Goal: Task Accomplishment & Management: Use online tool/utility

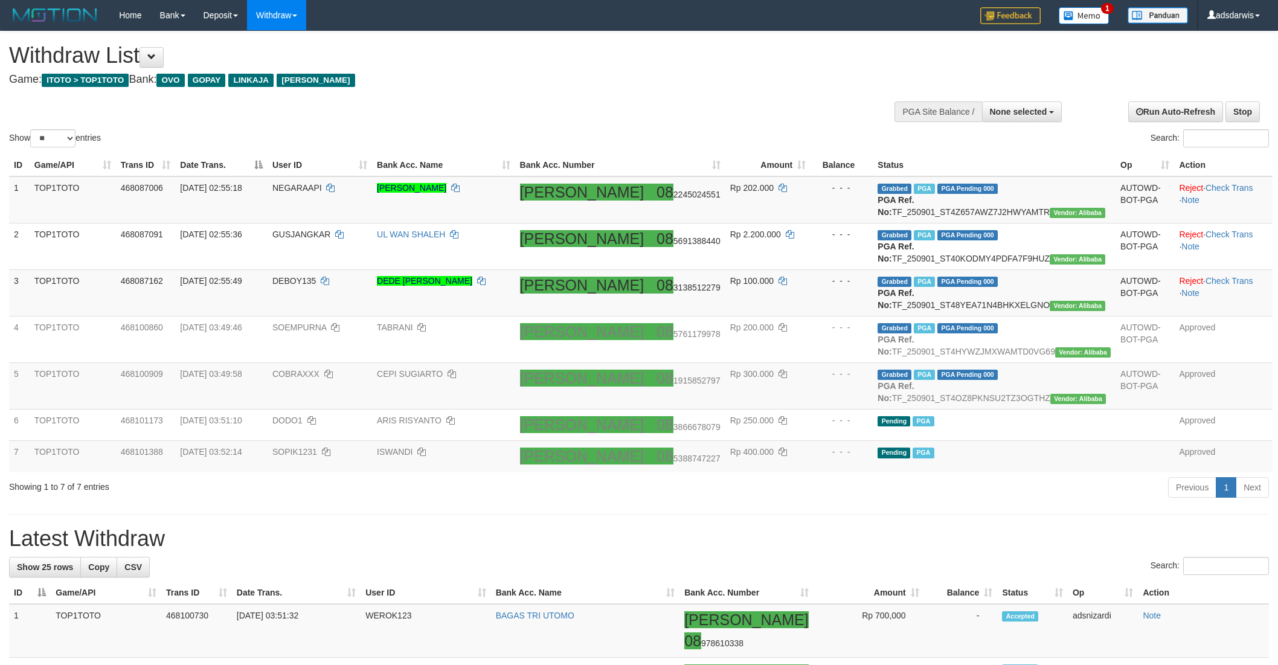
select select
select select "**"
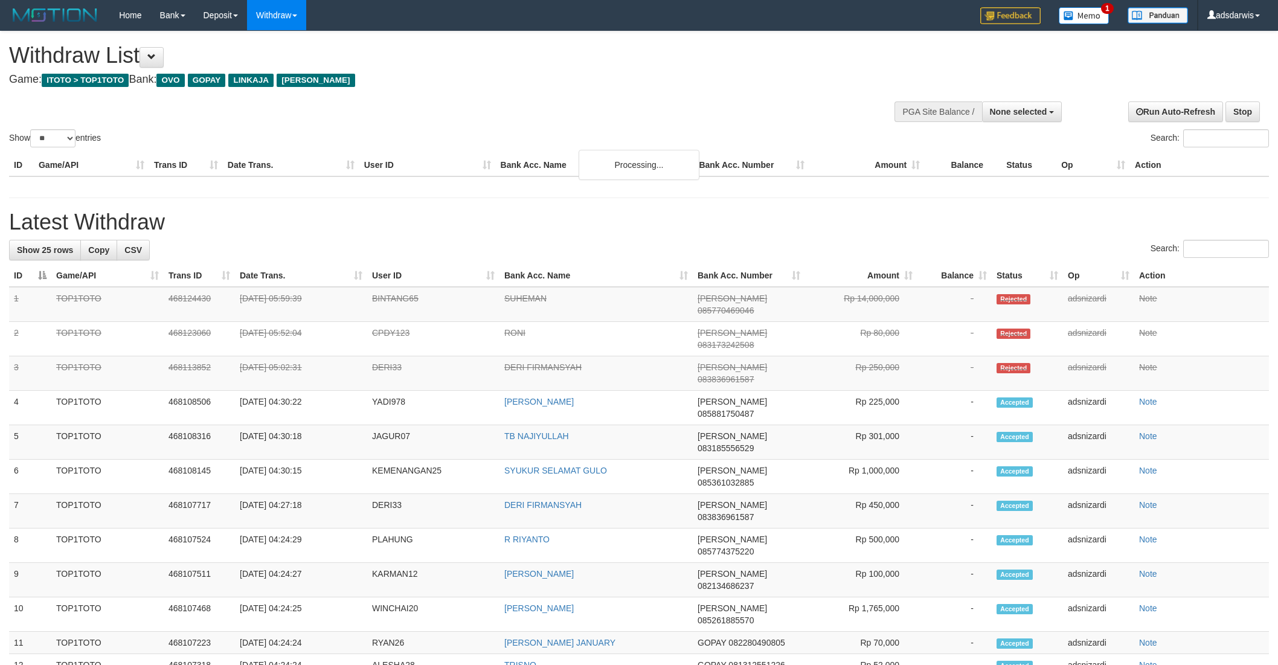
select select
select select "**"
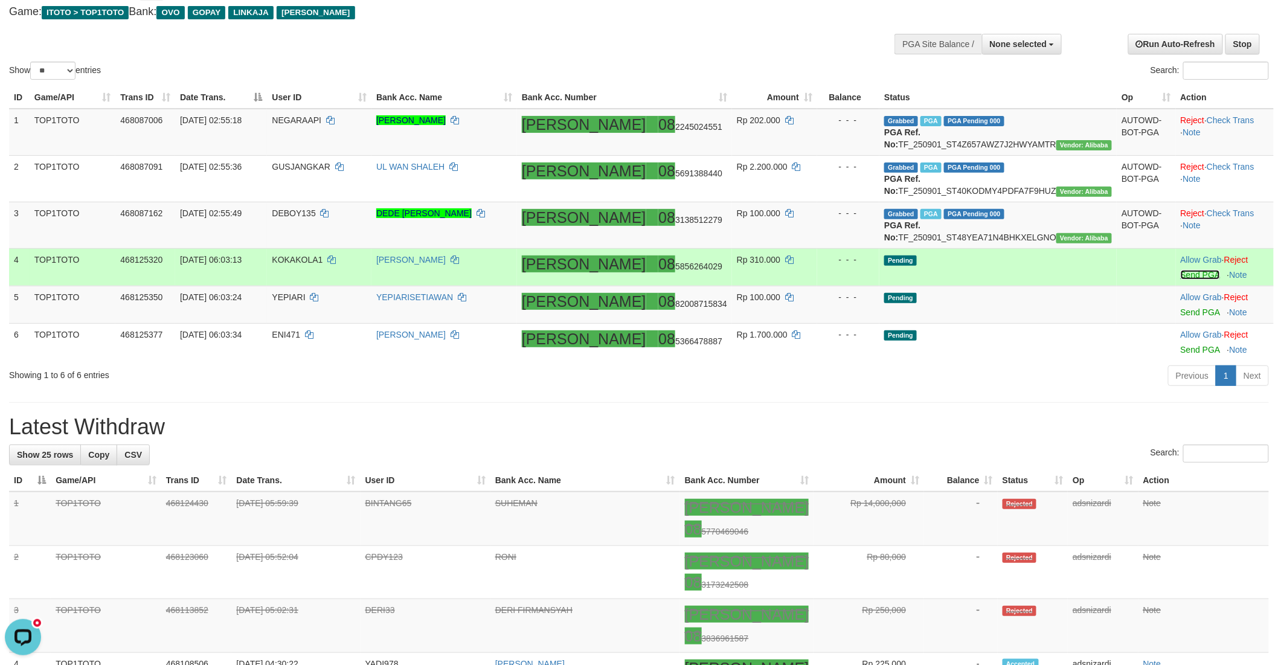
click at [1181, 280] on link "Send PGA" at bounding box center [1200, 275] width 39 height 10
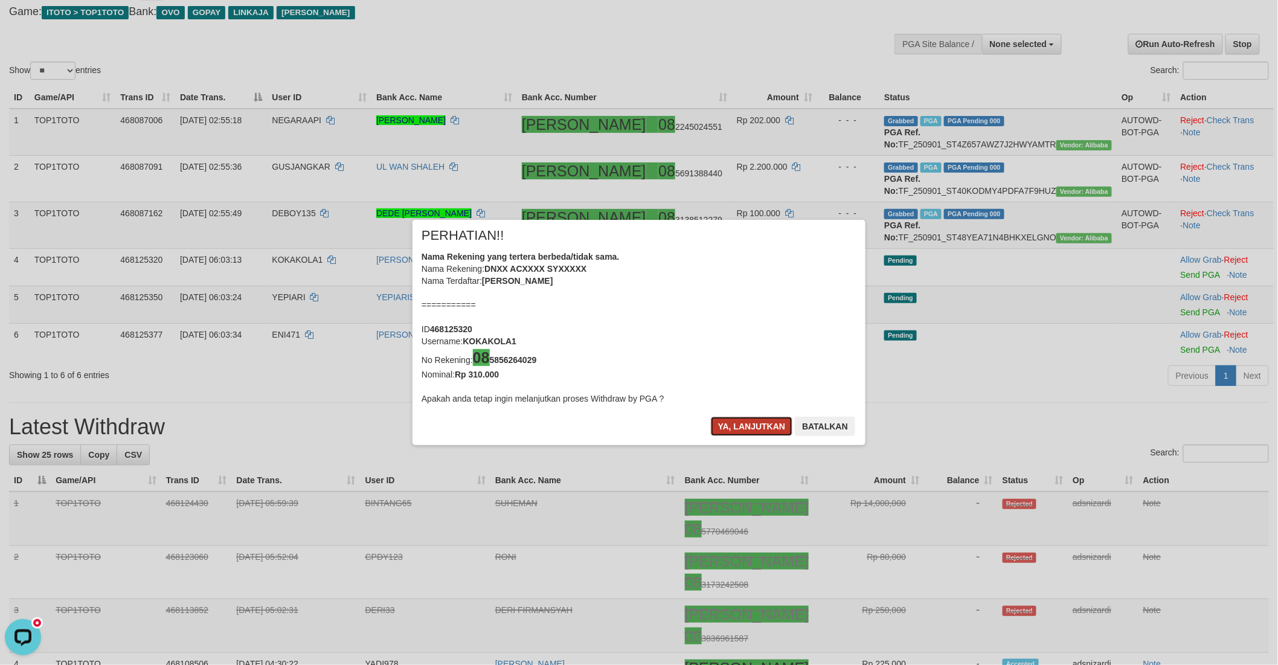
click at [744, 421] on button "Ya, lanjutkan" at bounding box center [752, 426] width 82 height 19
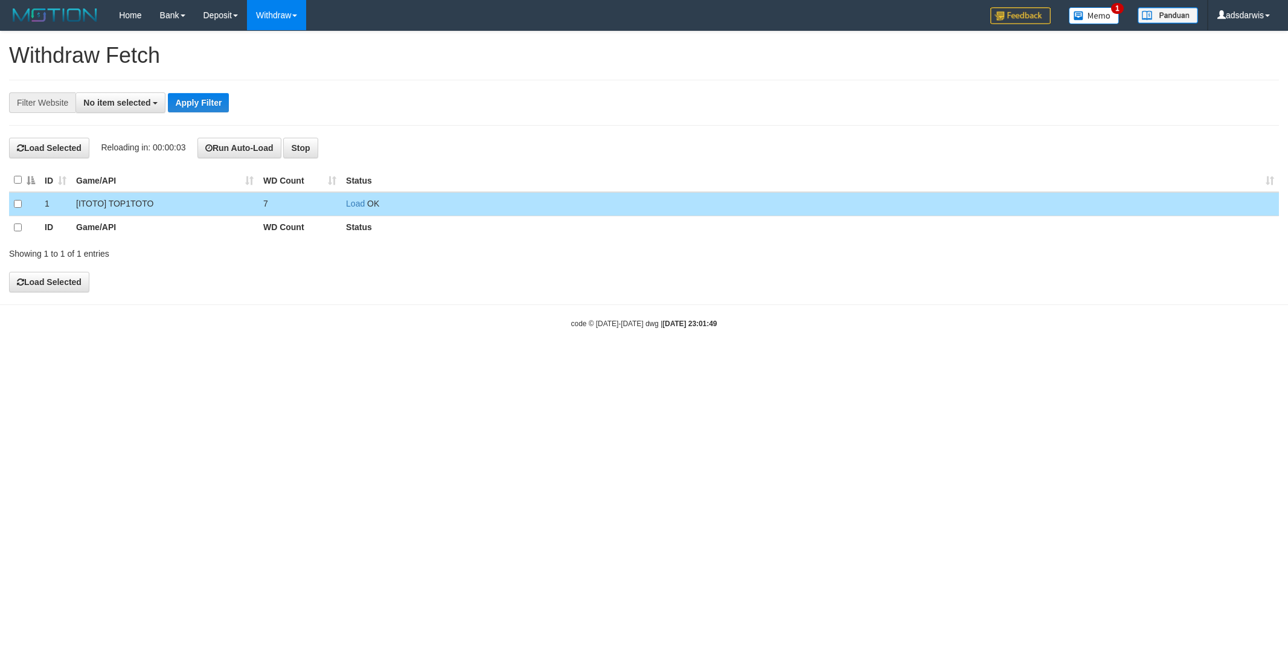
select select
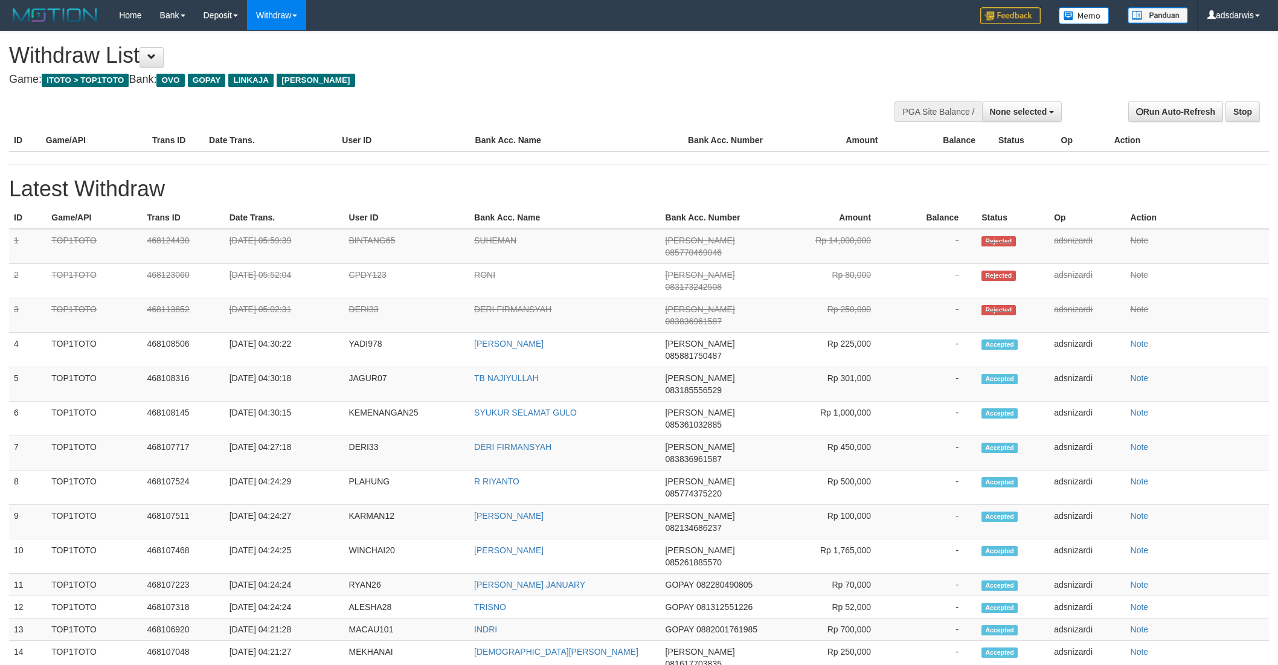
select select
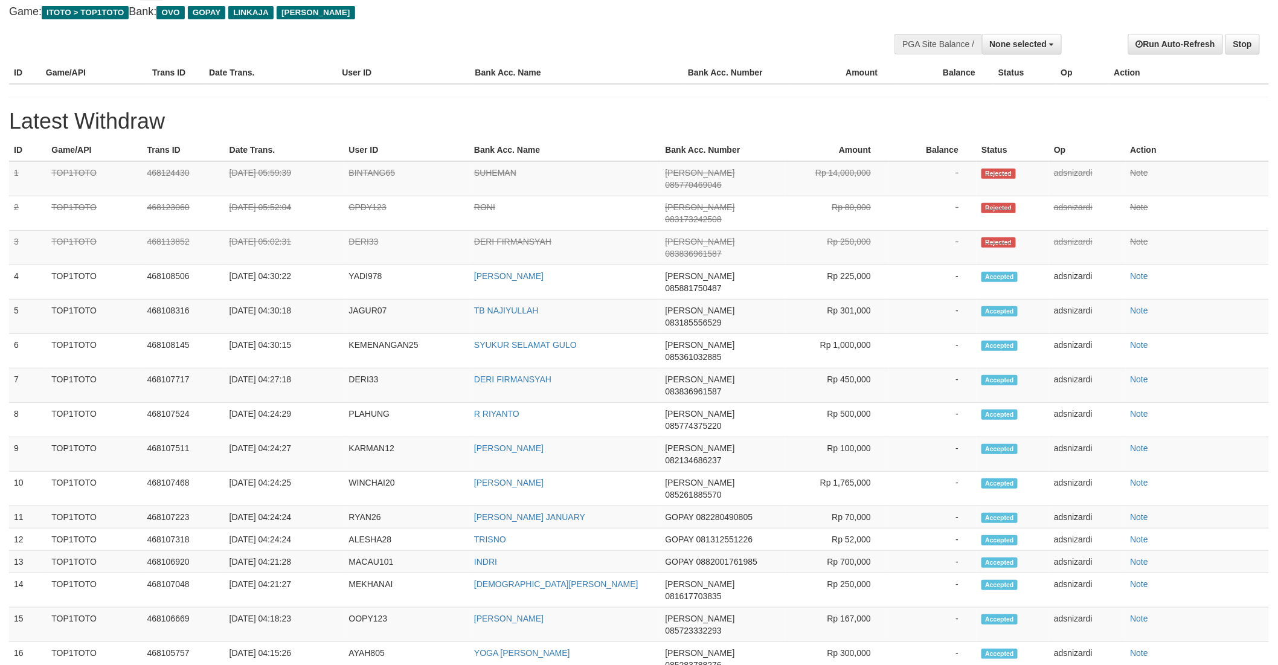
select select "**"
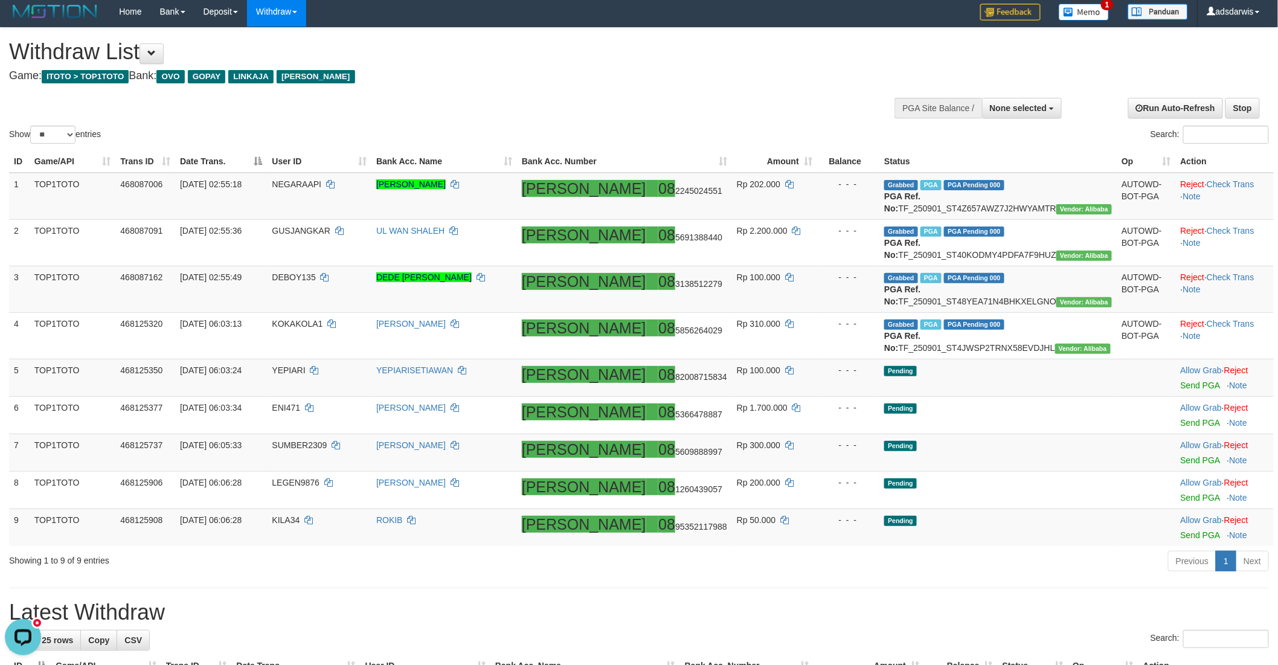
scroll to position [0, 0]
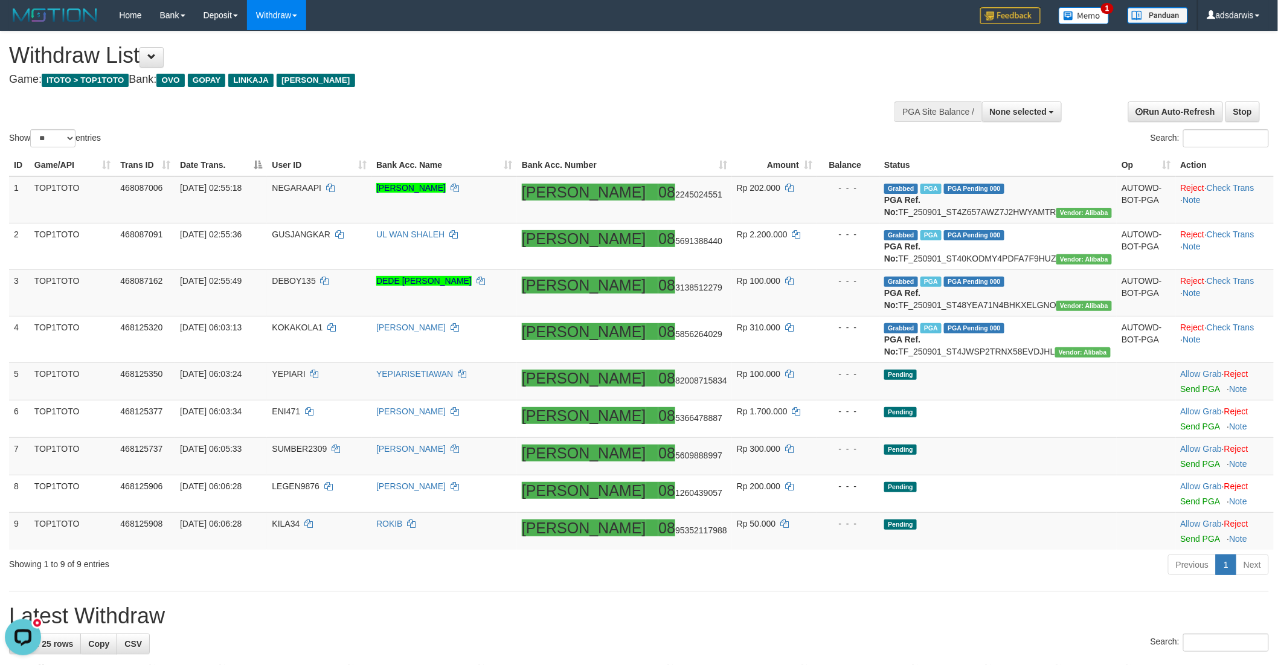
click at [643, 86] on div "**********" at bounding box center [429, 61] width 840 height 60
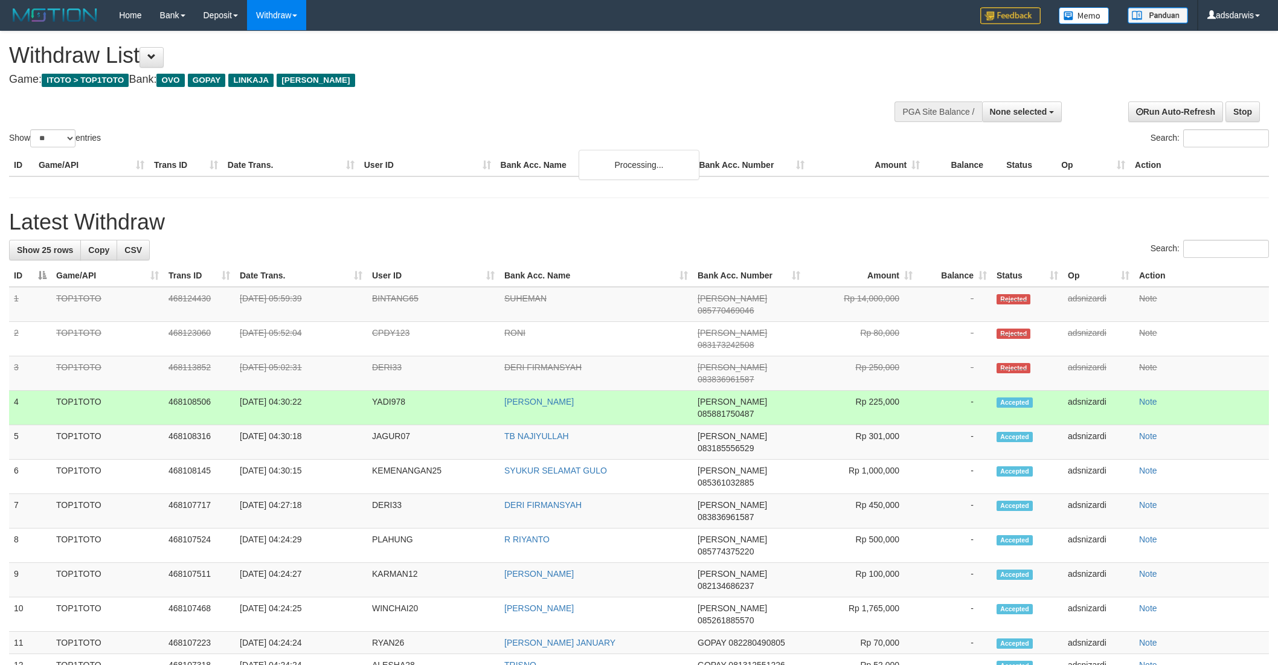
select select
select select "**"
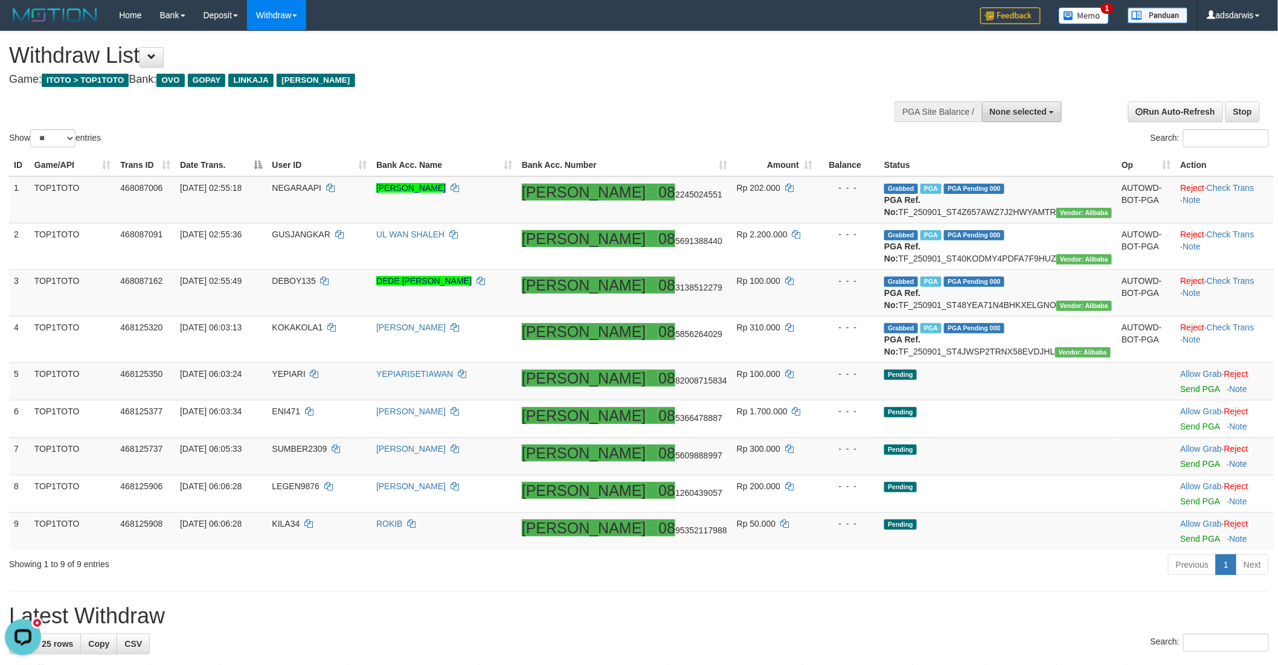
click at [992, 115] on span "None selected" at bounding box center [1018, 112] width 57 height 10
click at [975, 172] on label "[ITOTO] TOP1TOTO" at bounding box center [1005, 173] width 114 height 16
select select "***"
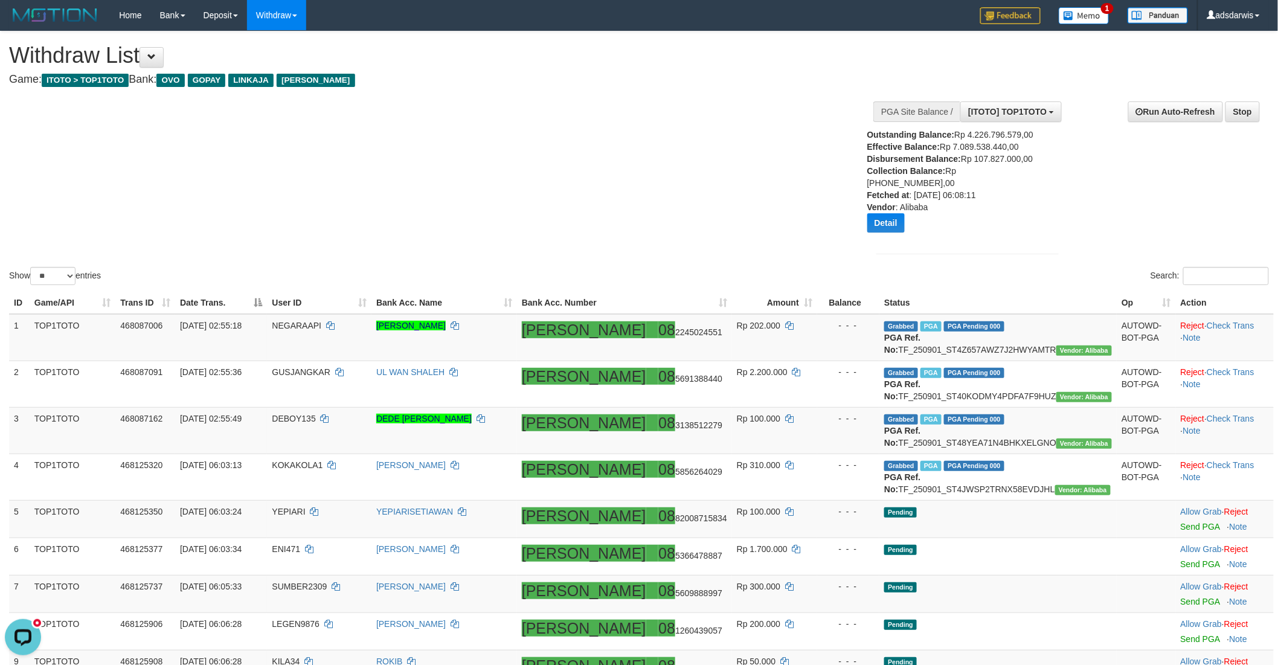
scroll to position [67, 0]
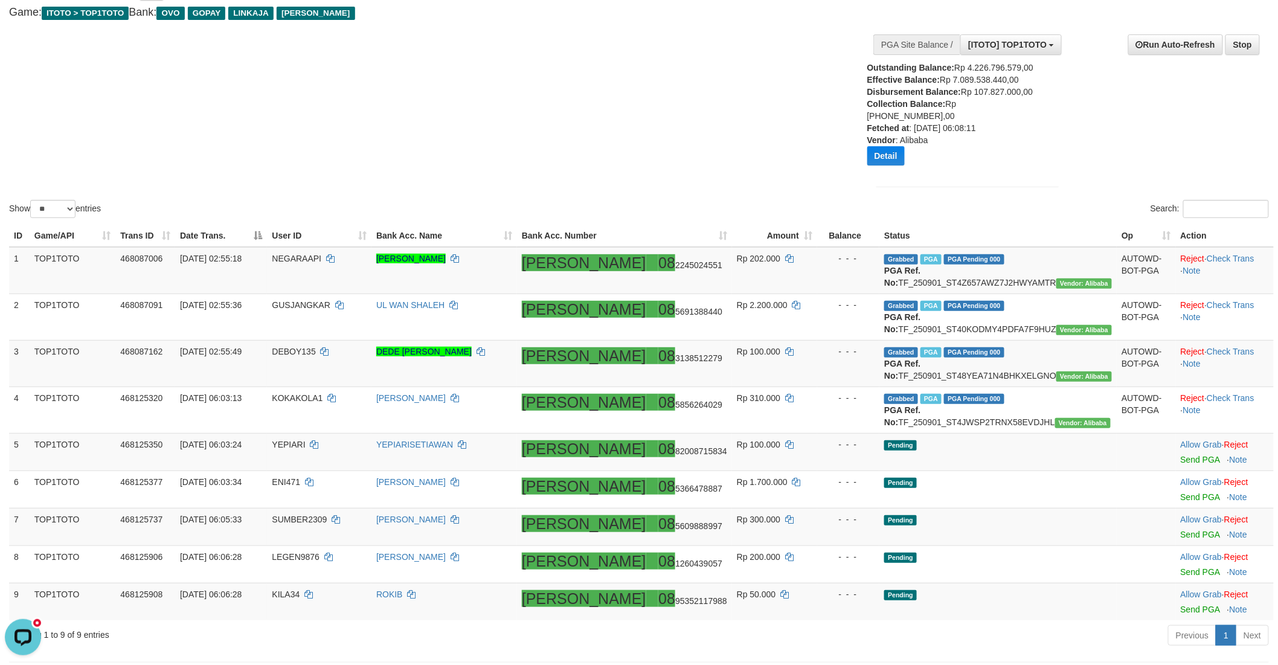
click at [600, 115] on div "Show ** ** ** *** entries Search:" at bounding box center [639, 92] width 1278 height 256
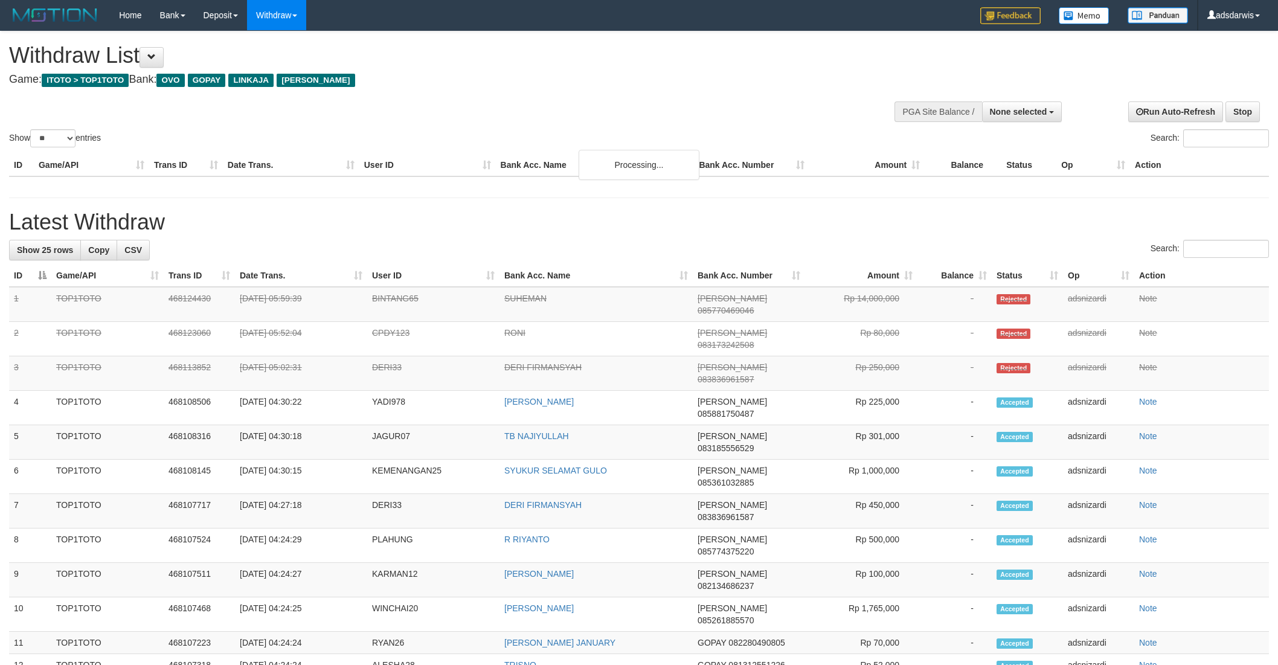
select select
select select "**"
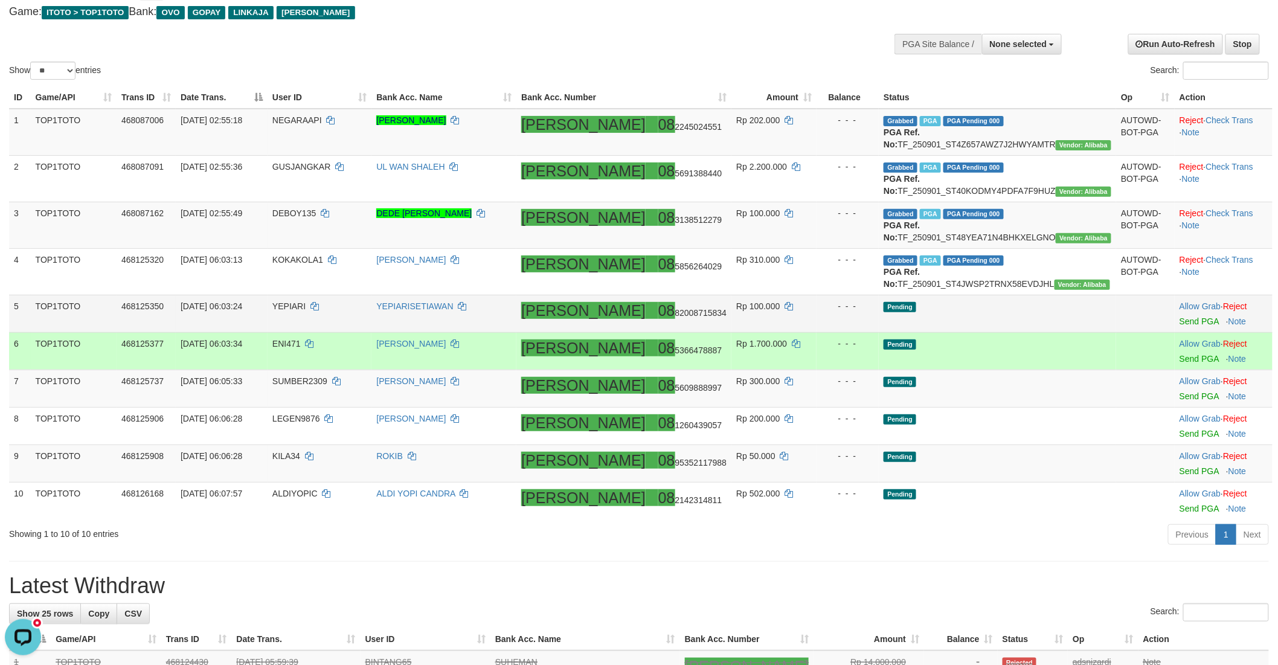
drag, startPoint x: 1064, startPoint y: 388, endPoint x: 1035, endPoint y: 360, distance: 40.1
click at [1063, 370] on td "Pending" at bounding box center [997, 350] width 237 height 37
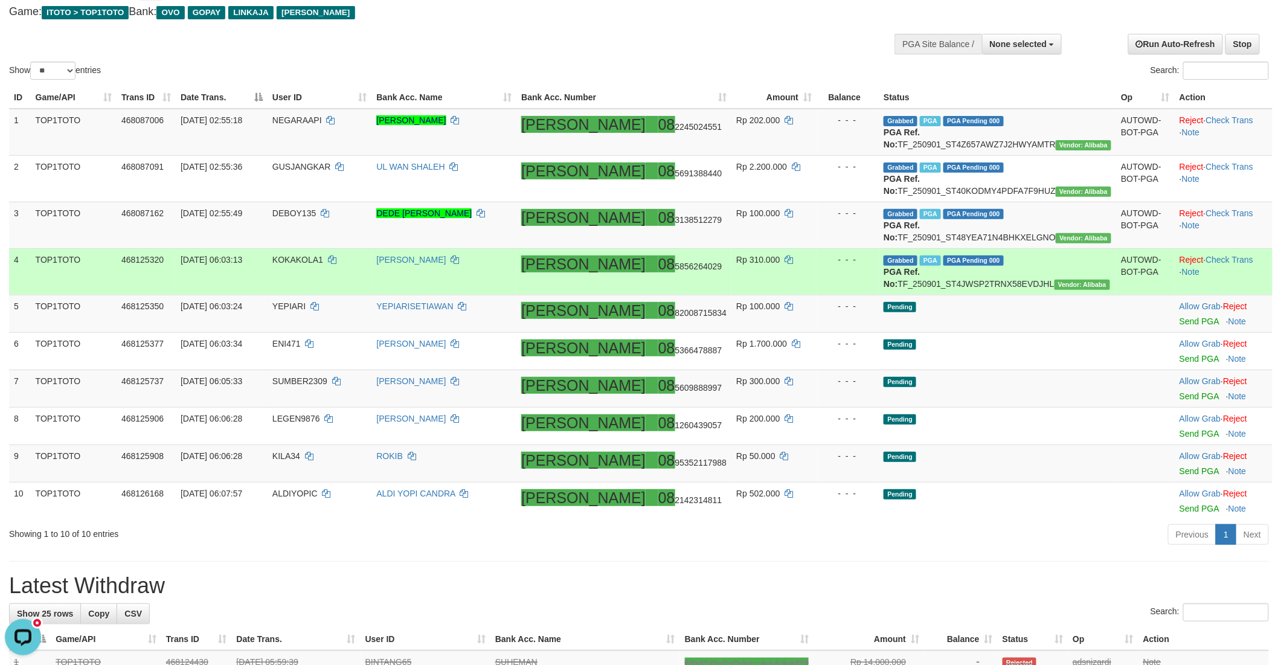
click at [980, 295] on td "Grabbed PGA PGA Pending 000 {"status":"000","data":{"unique_id":"314-468125320-…" at bounding box center [997, 271] width 237 height 46
copy td "TF_250901_ST4JWSP2TRNX58EVDJHL"
click at [310, 286] on td "KOKAKOLA1" at bounding box center [320, 271] width 104 height 46
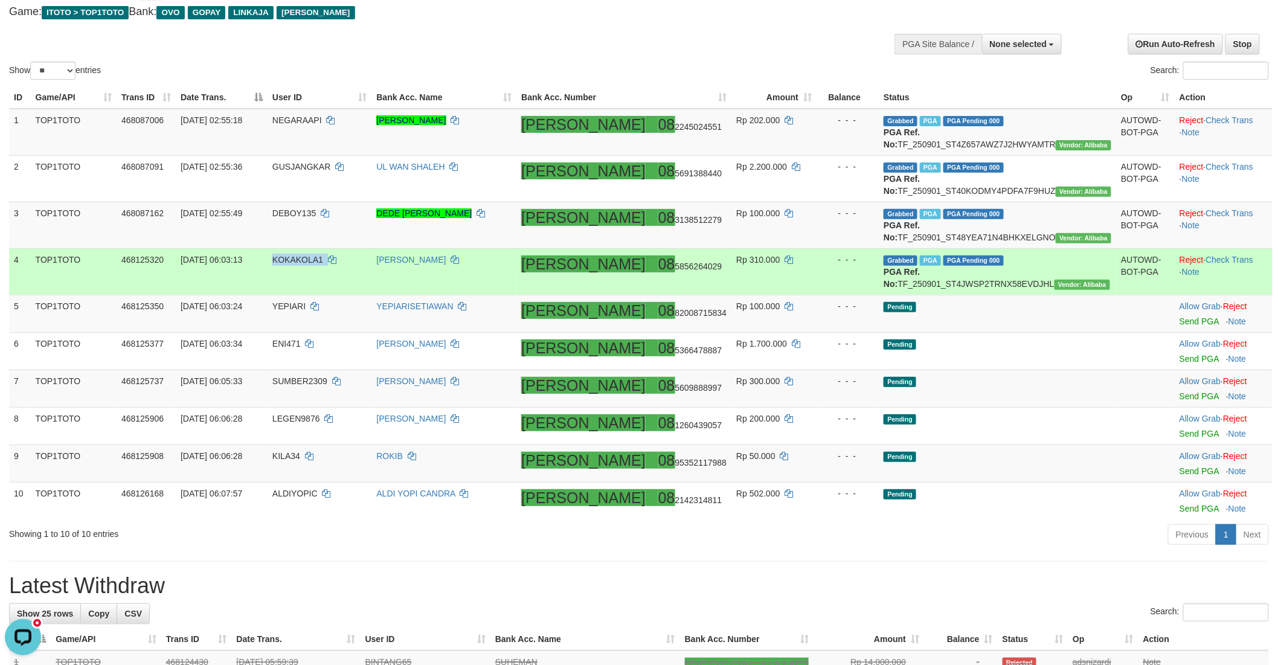
copy td "KOKAKOLA1"
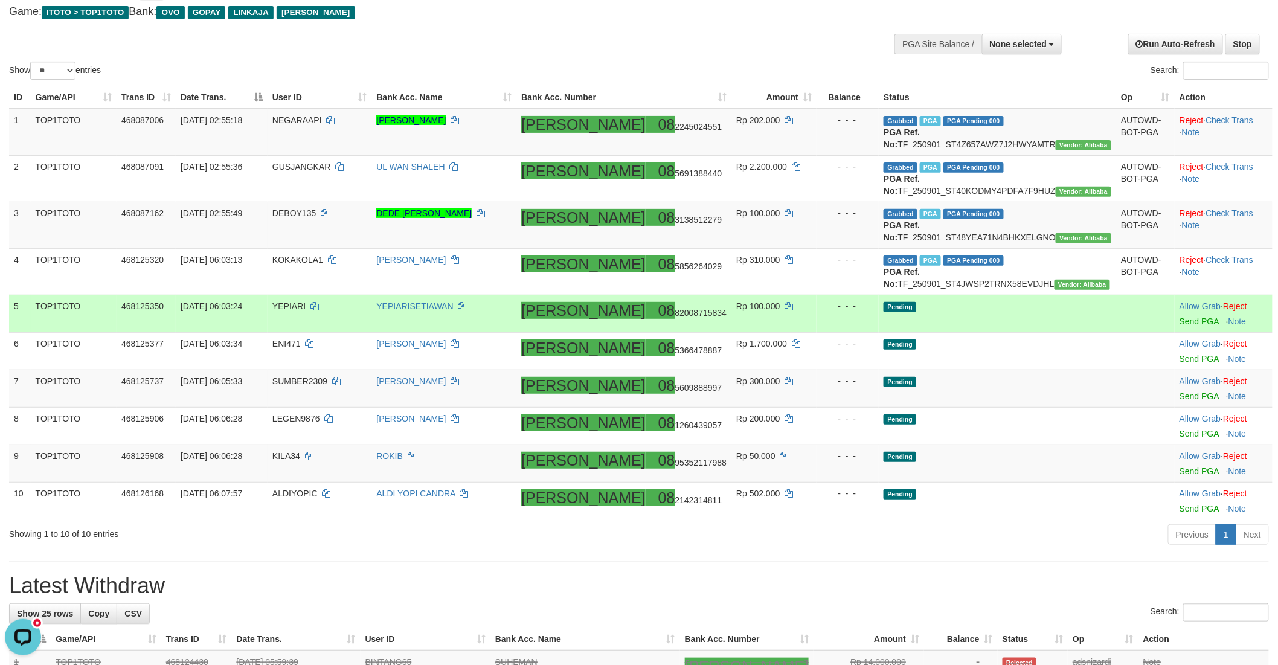
click at [1059, 332] on td "Pending" at bounding box center [997, 313] width 237 height 37
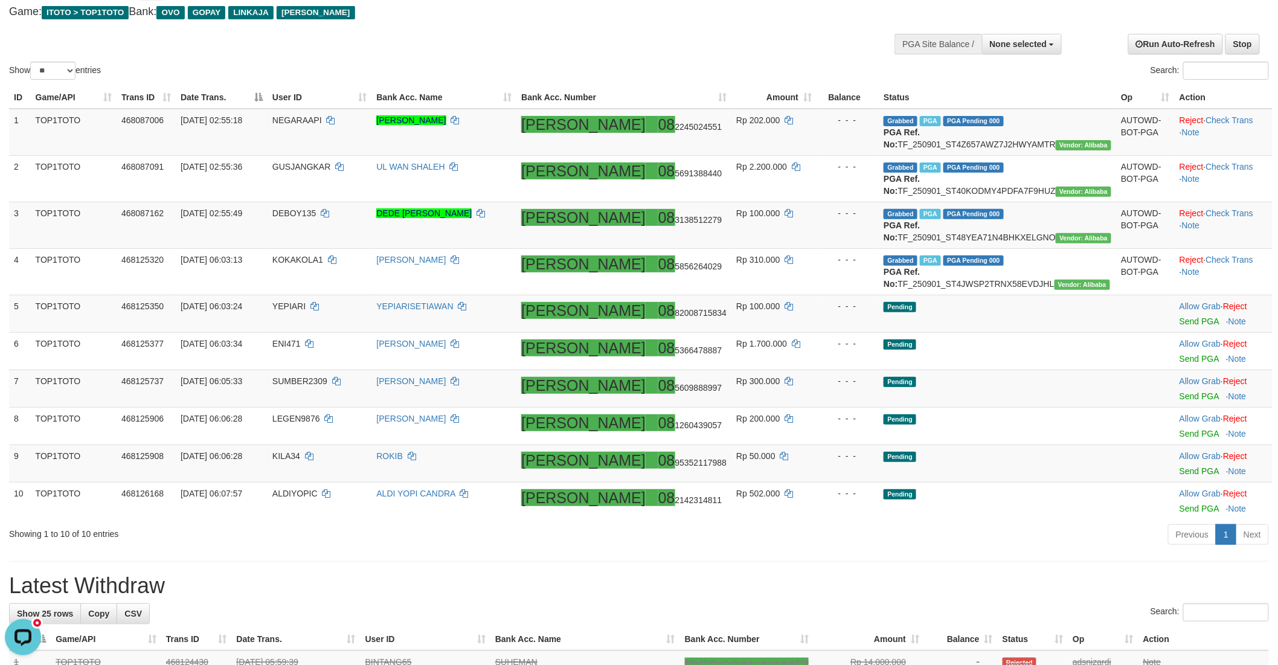
click at [715, 24] on div at bounding box center [639, 24] width 1260 height 1
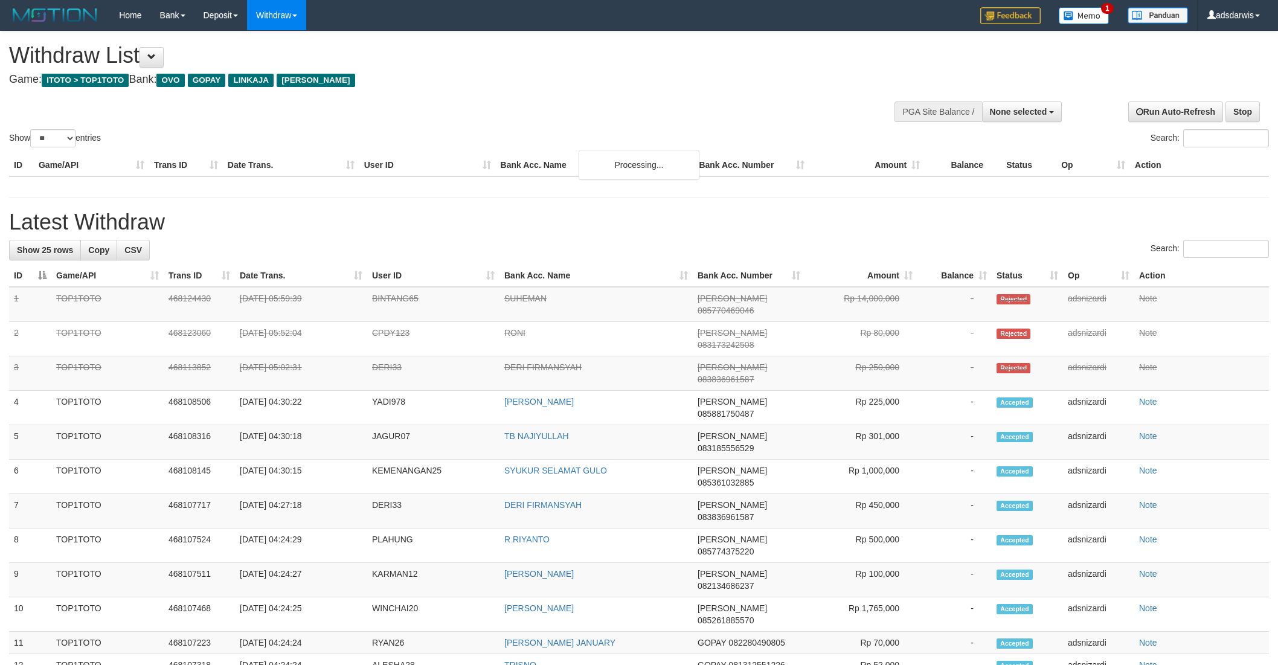
select select
select select "**"
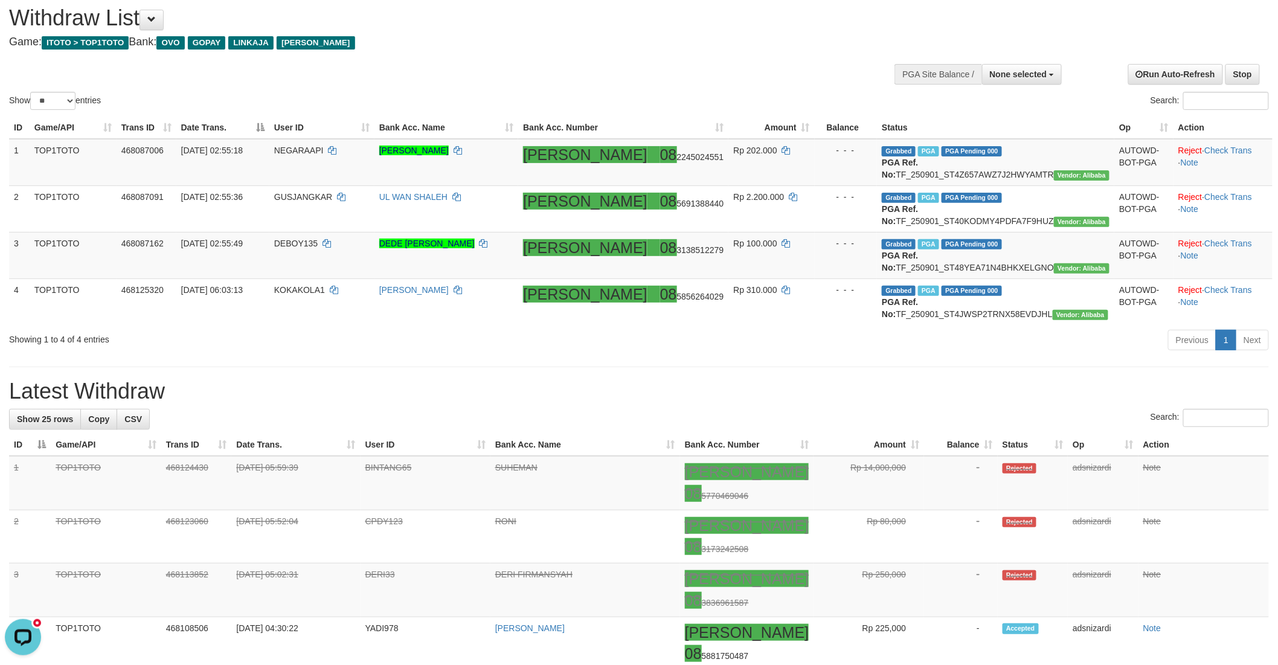
click at [580, 50] on div "**********" at bounding box center [429, 24] width 840 height 60
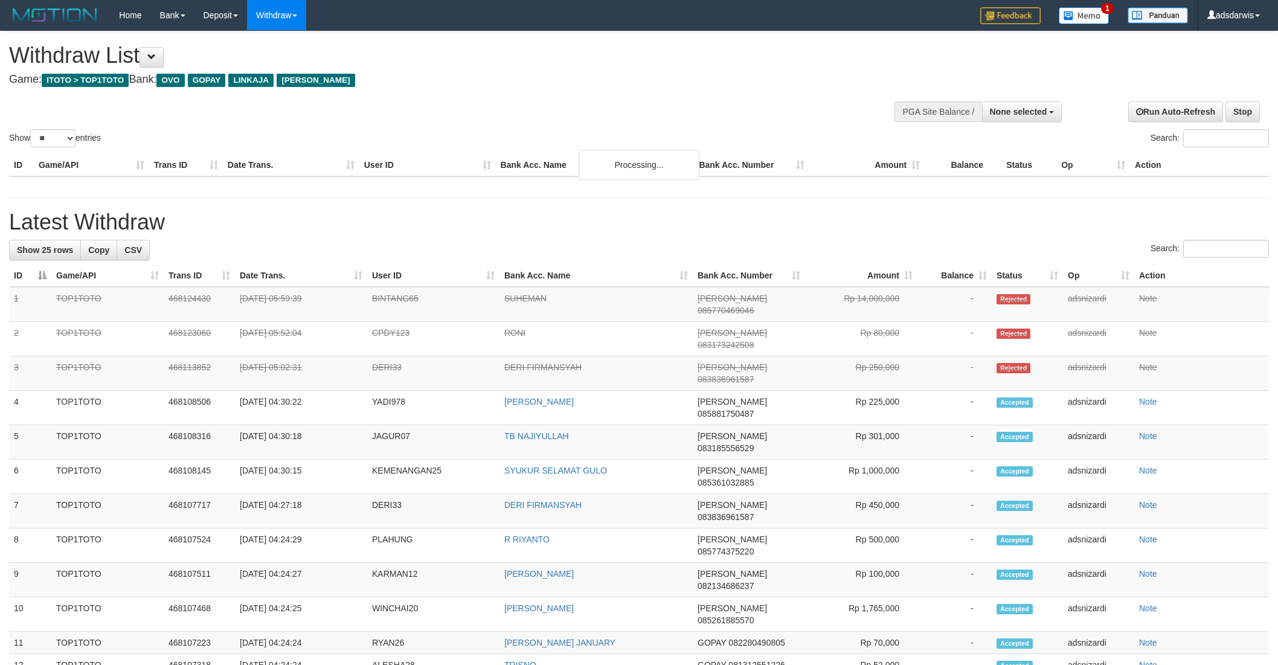
select select
select select "**"
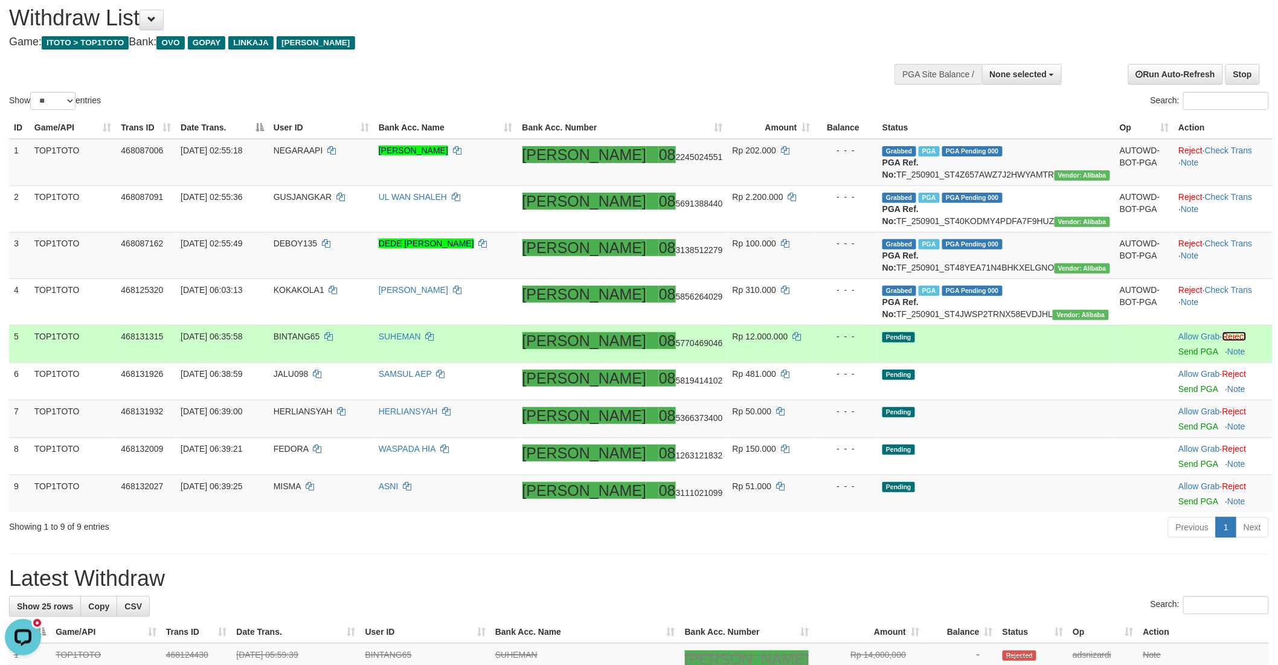
click at [1232, 341] on link "Reject" at bounding box center [1234, 337] width 24 height 10
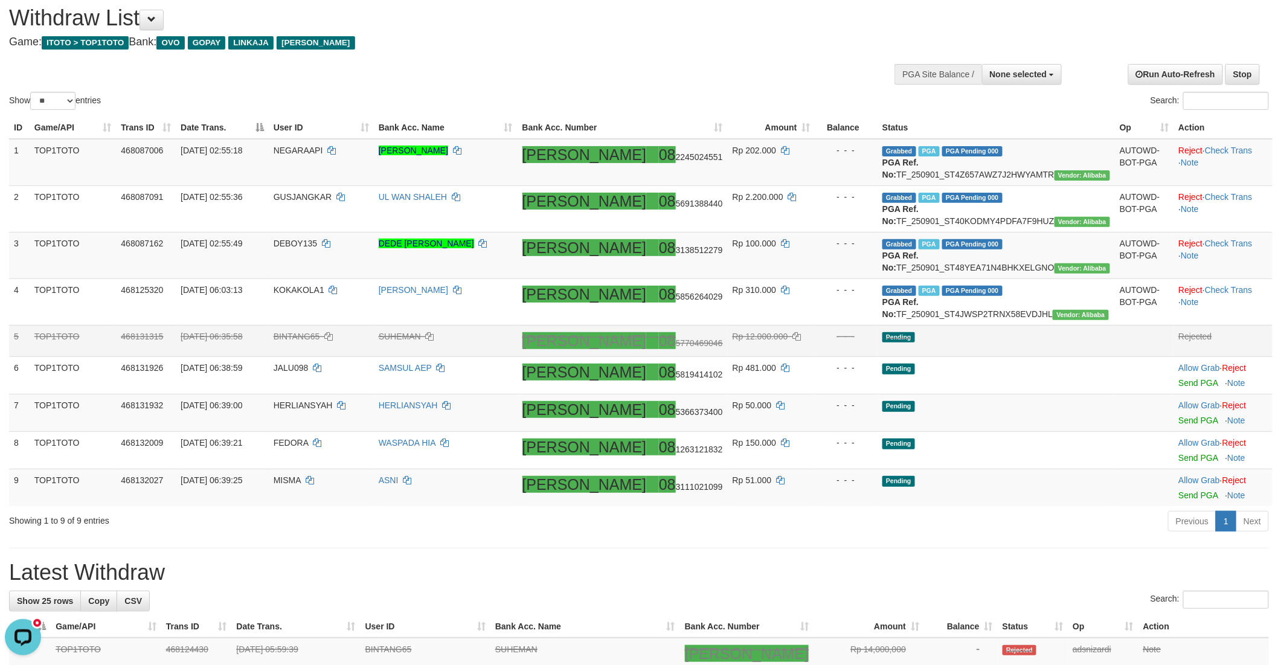
click at [636, 65] on div "Show ** ** ** *** entries Search:" at bounding box center [639, 53] width 1278 height 118
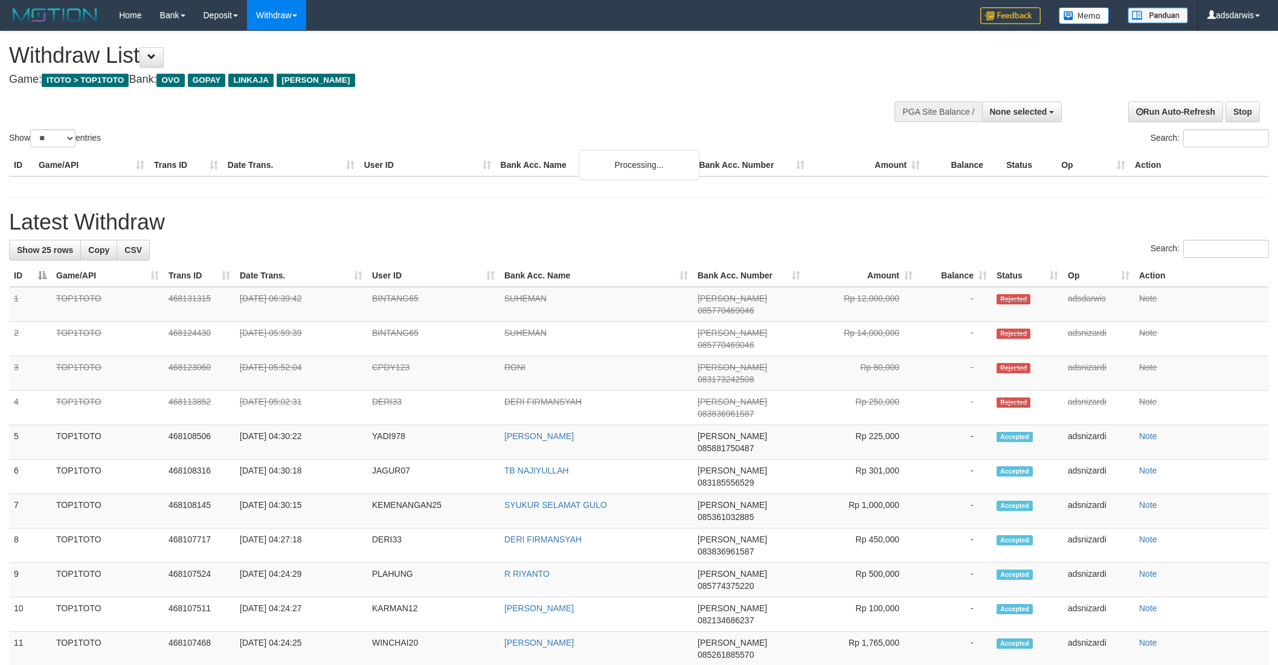
select select
select select "**"
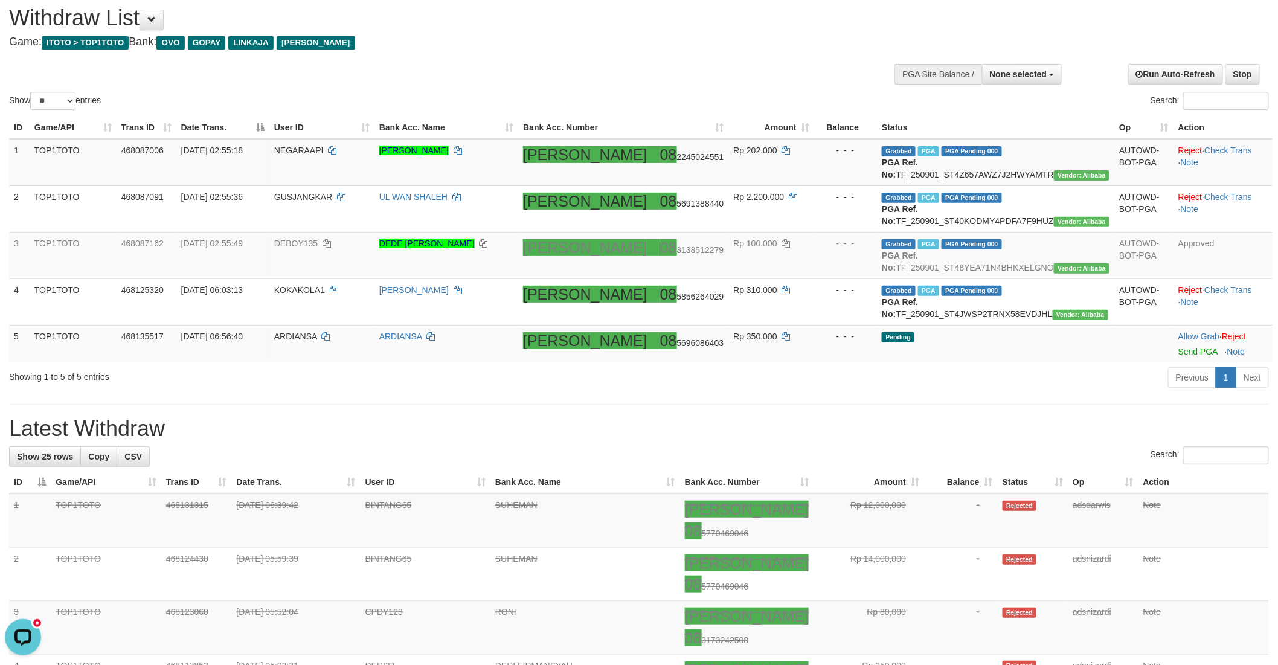
click at [659, 57] on div "Show ** ** ** *** entries Search:" at bounding box center [639, 53] width 1278 height 118
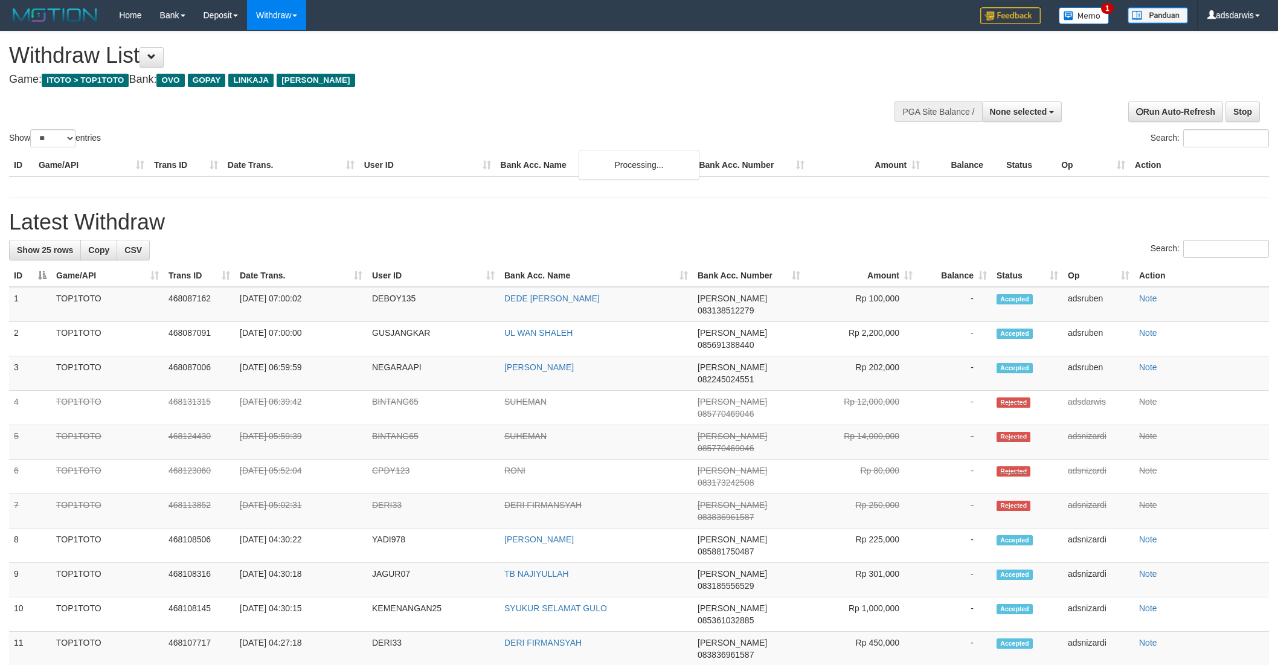
select select
select select "**"
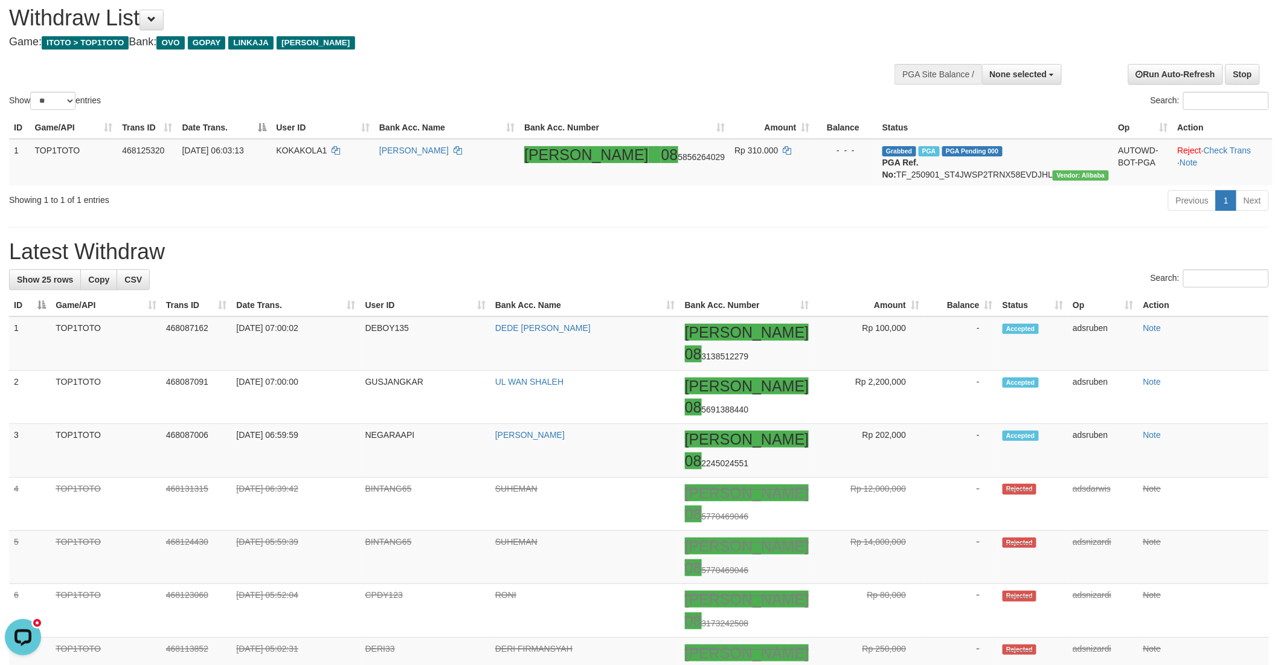
click at [655, 50] on div "**********" at bounding box center [429, 24] width 840 height 60
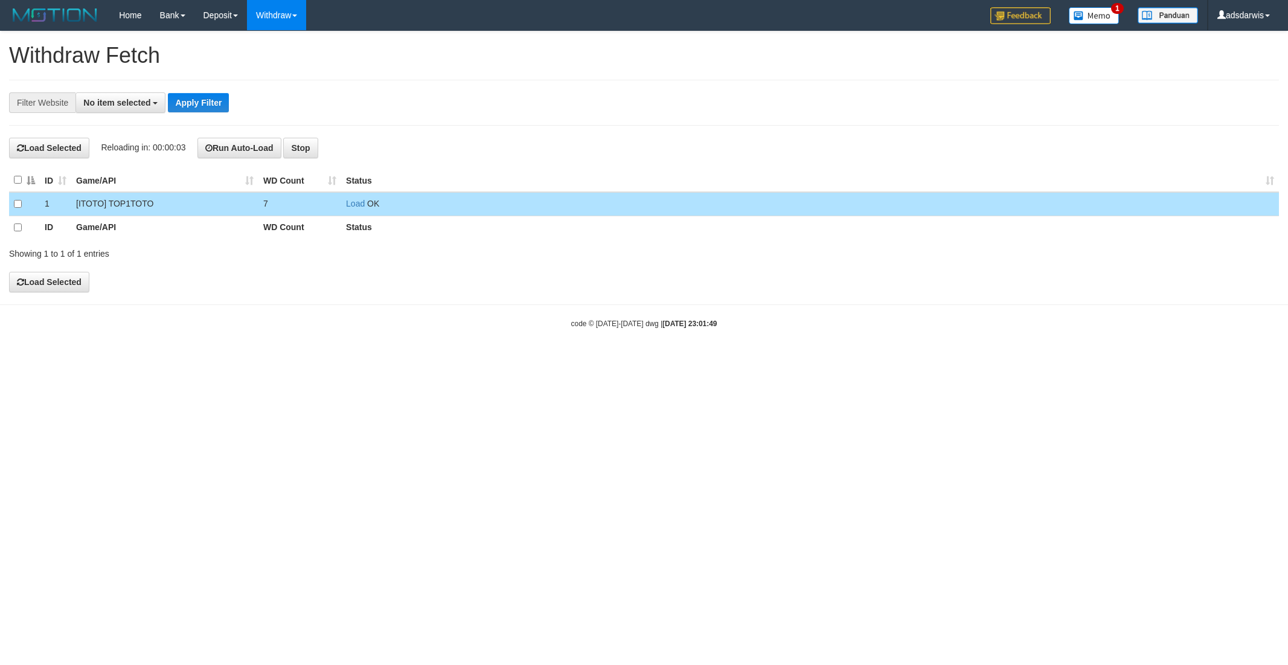
select select
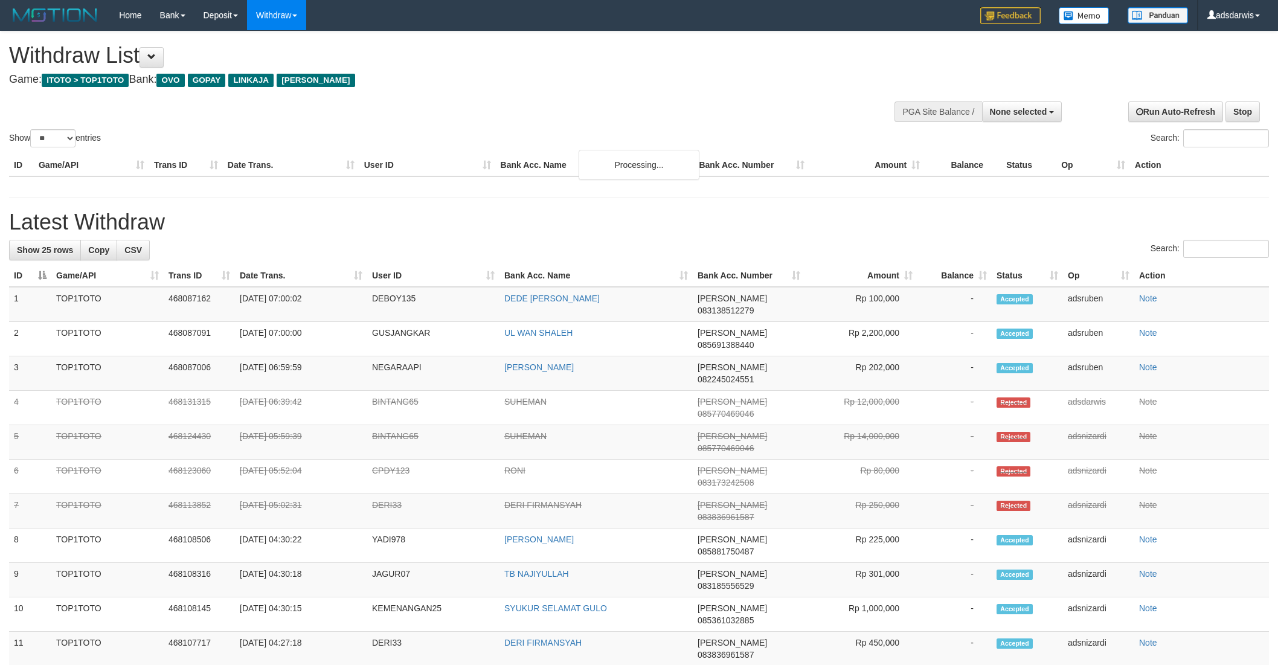
select select
select select "**"
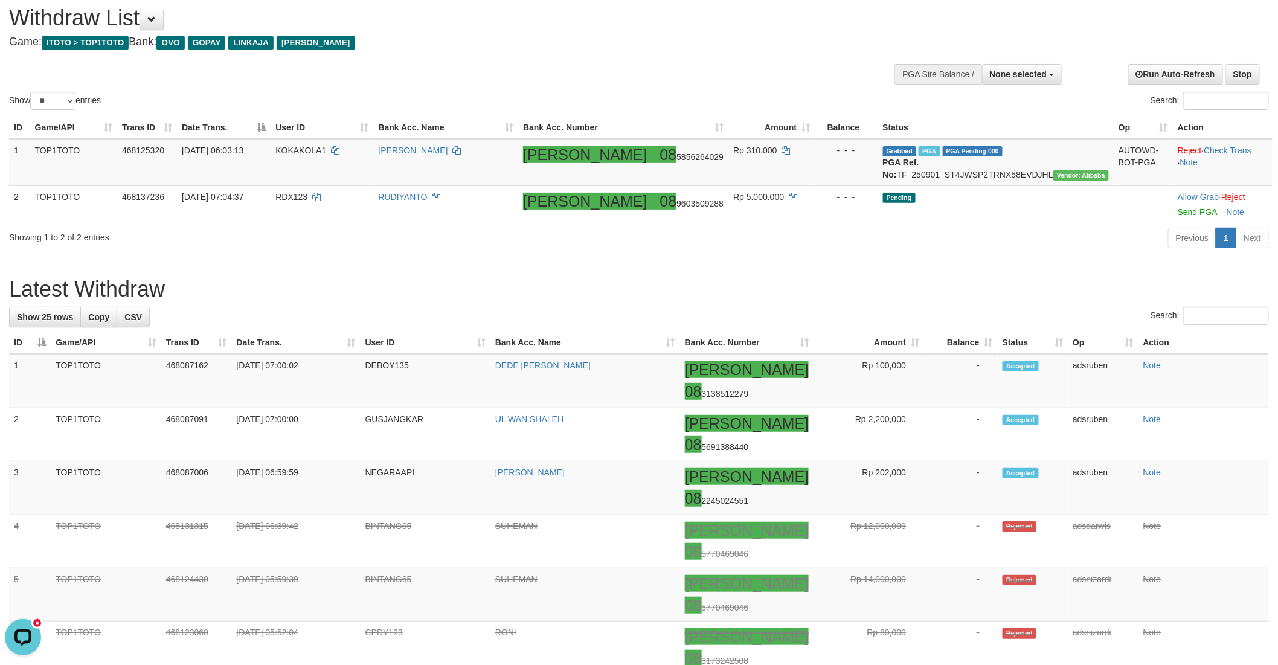
click at [891, 291] on h1 "Latest Withdraw" at bounding box center [639, 289] width 1260 height 24
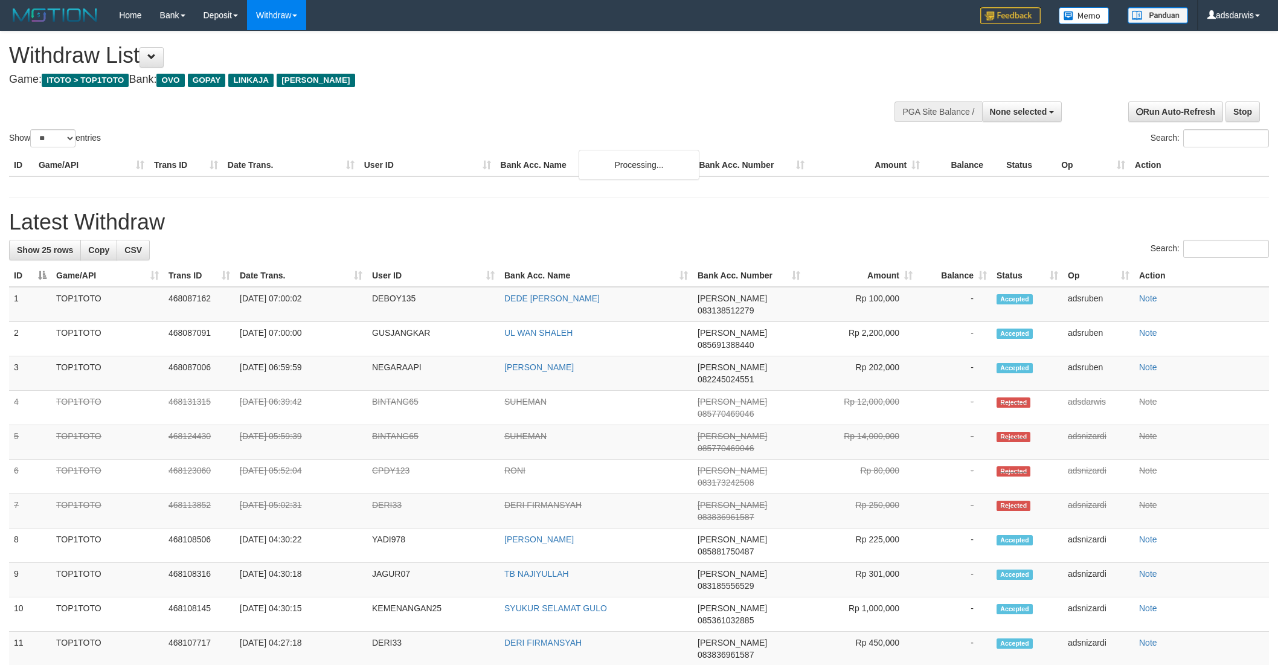
select select
select select "**"
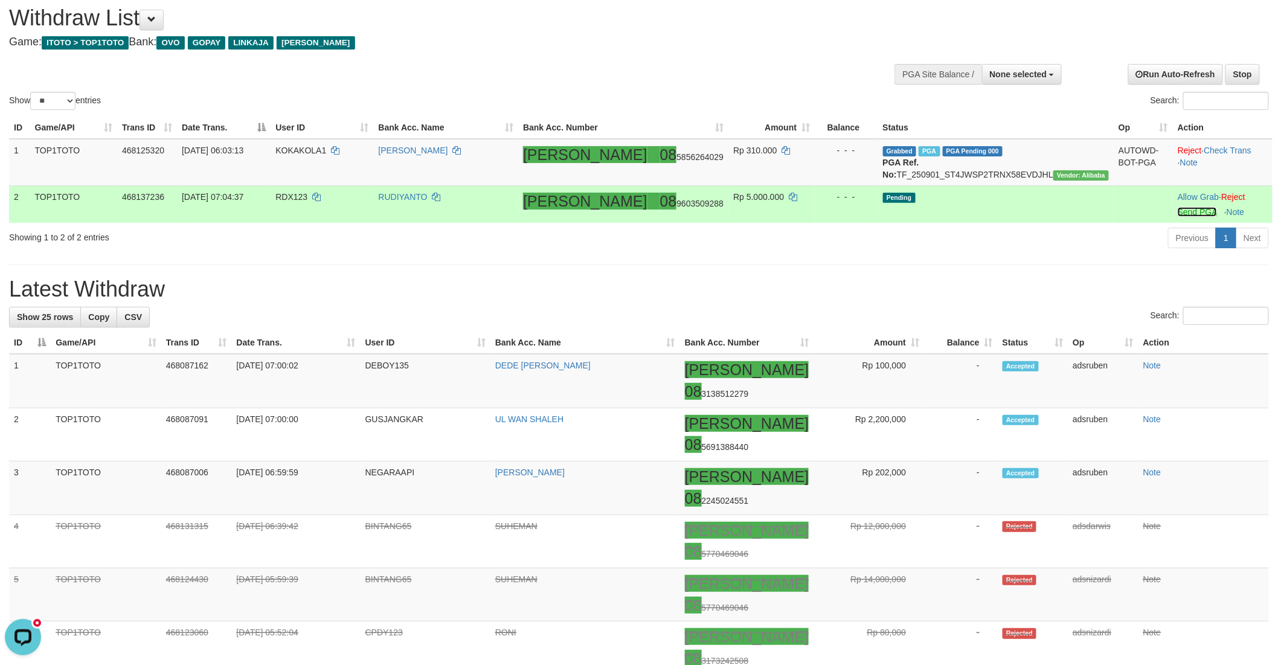
click at [1178, 217] on link "Send PGA" at bounding box center [1197, 212] width 39 height 10
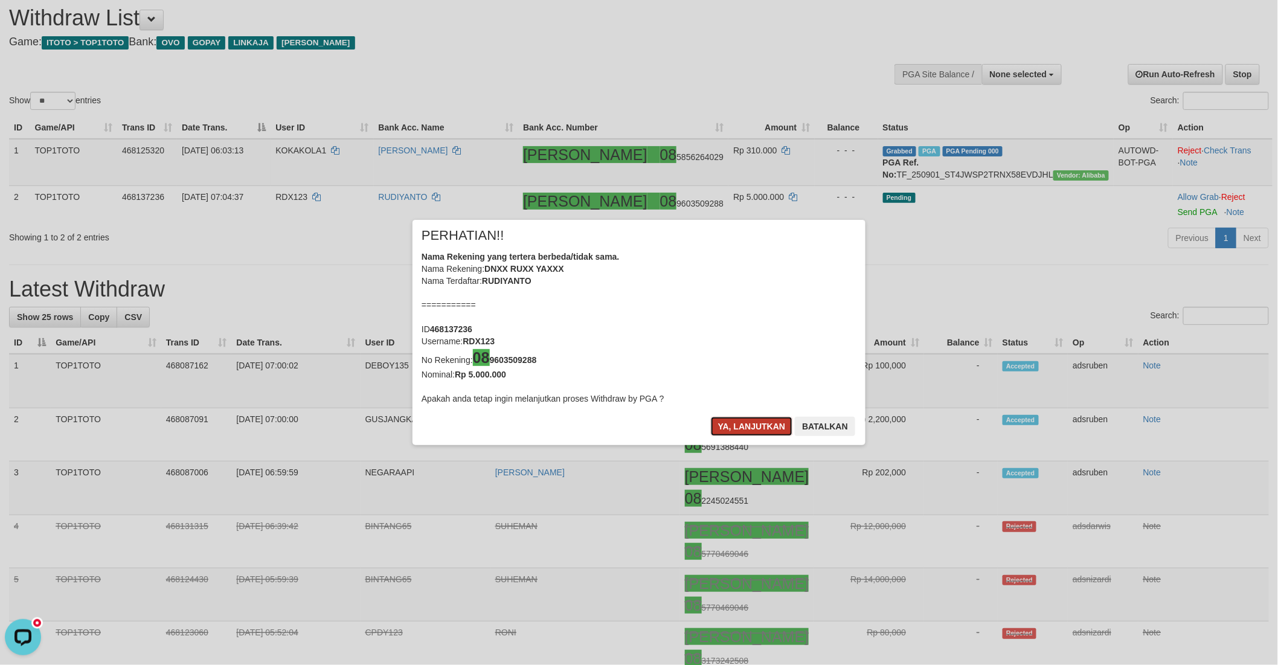
click at [752, 430] on button "Ya, lanjutkan" at bounding box center [752, 426] width 82 height 19
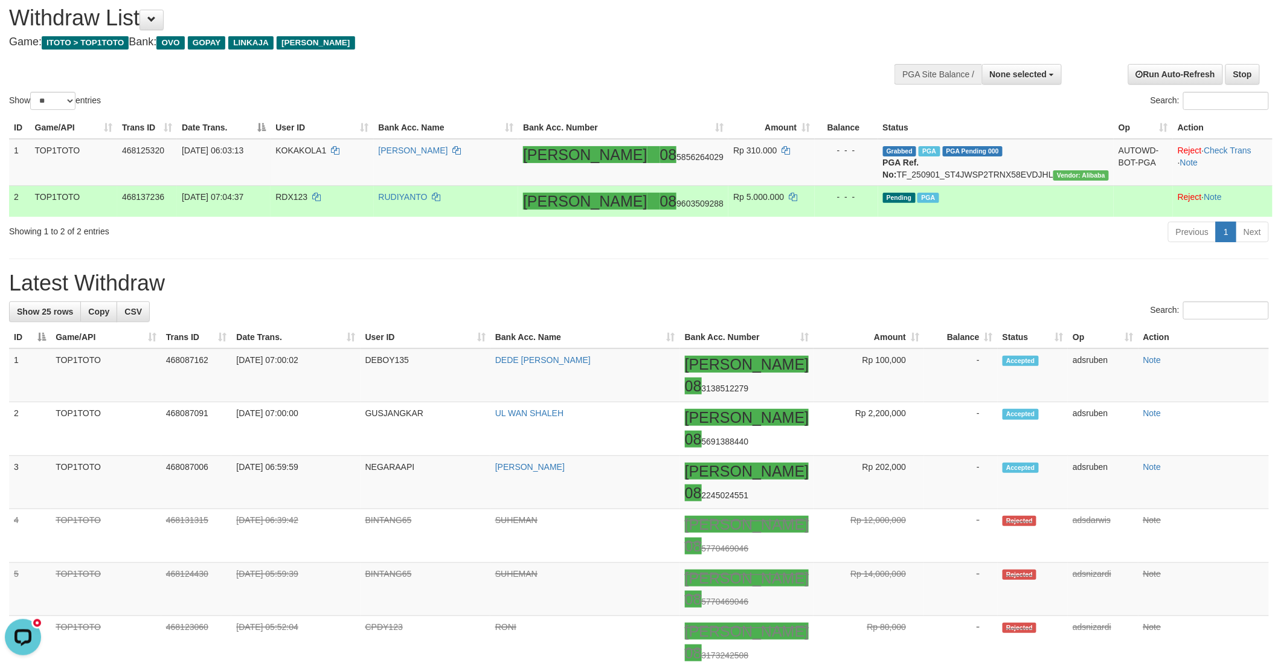
click at [307, 202] on span "RDX123" at bounding box center [291, 197] width 32 height 10
copy td "RDX123"
click at [440, 201] on icon at bounding box center [436, 197] width 8 height 8
copy td "RDX123"
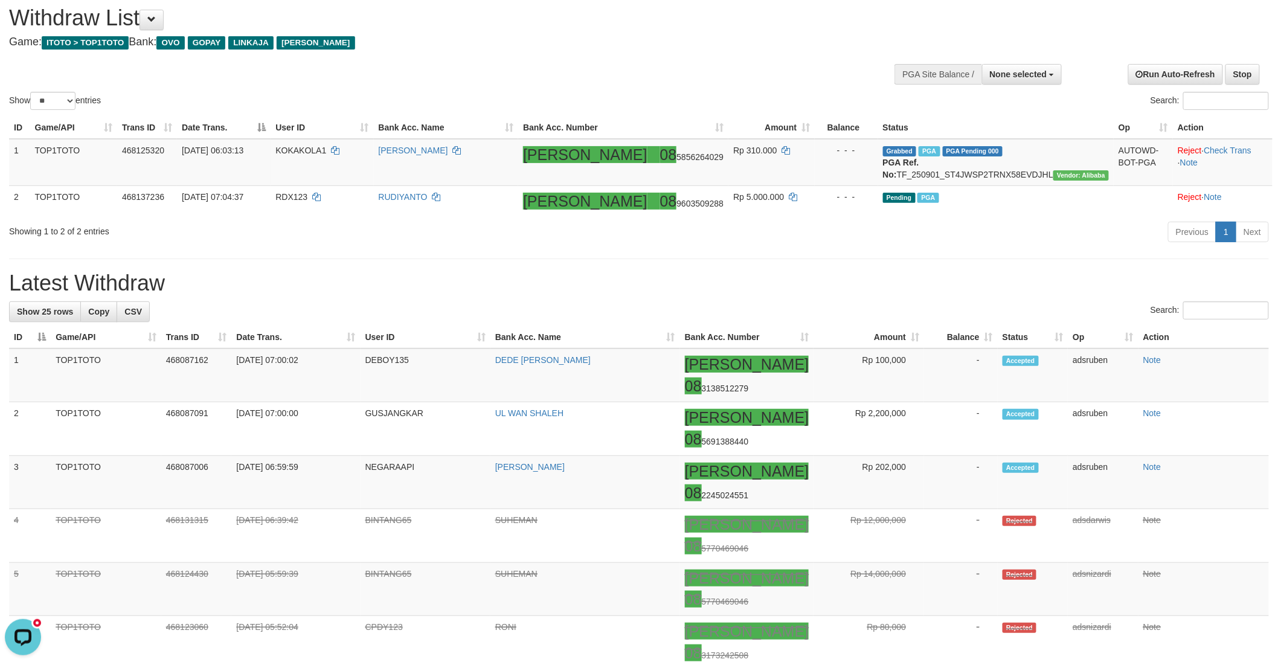
click at [629, 53] on div "**********" at bounding box center [429, 24] width 840 height 60
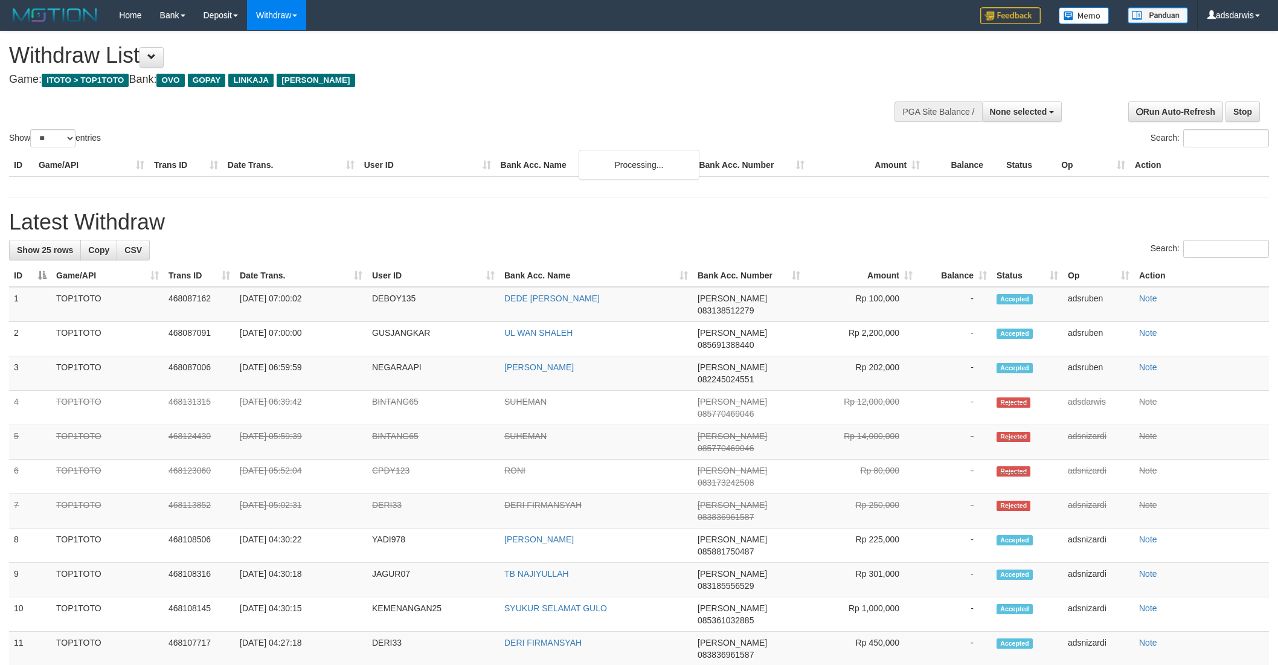
select select
select select "**"
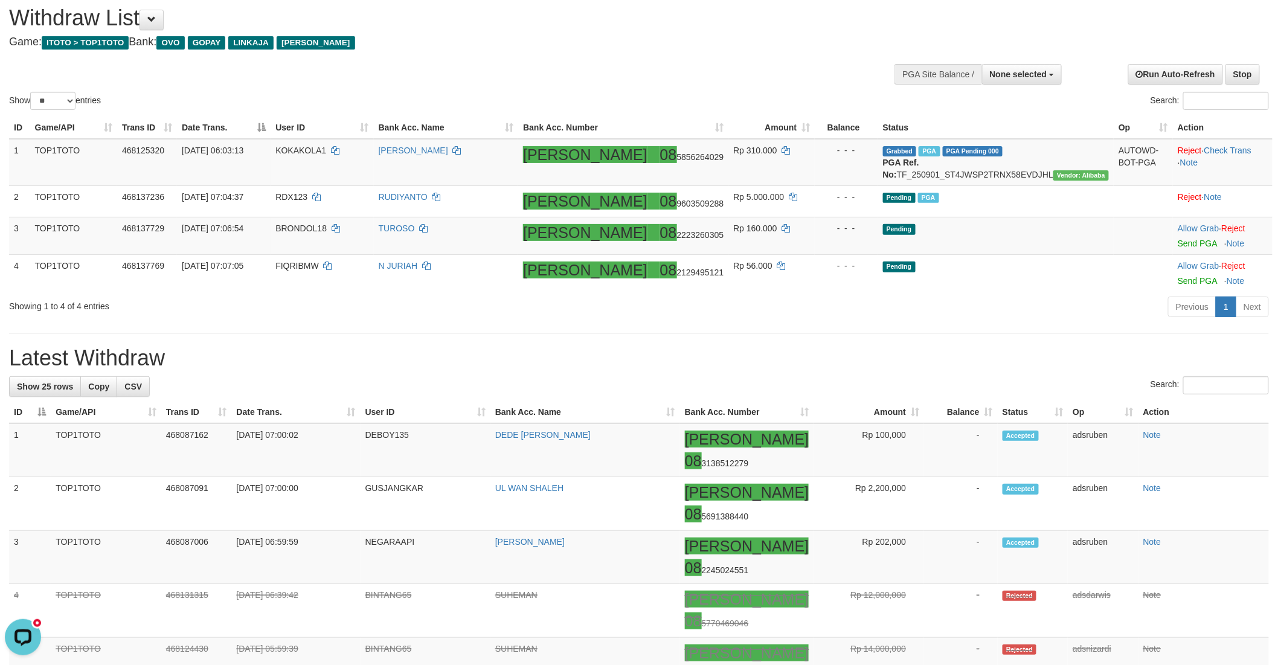
click at [685, 65] on div "Show ** ** ** *** entries Search:" at bounding box center [639, 53] width 1278 height 118
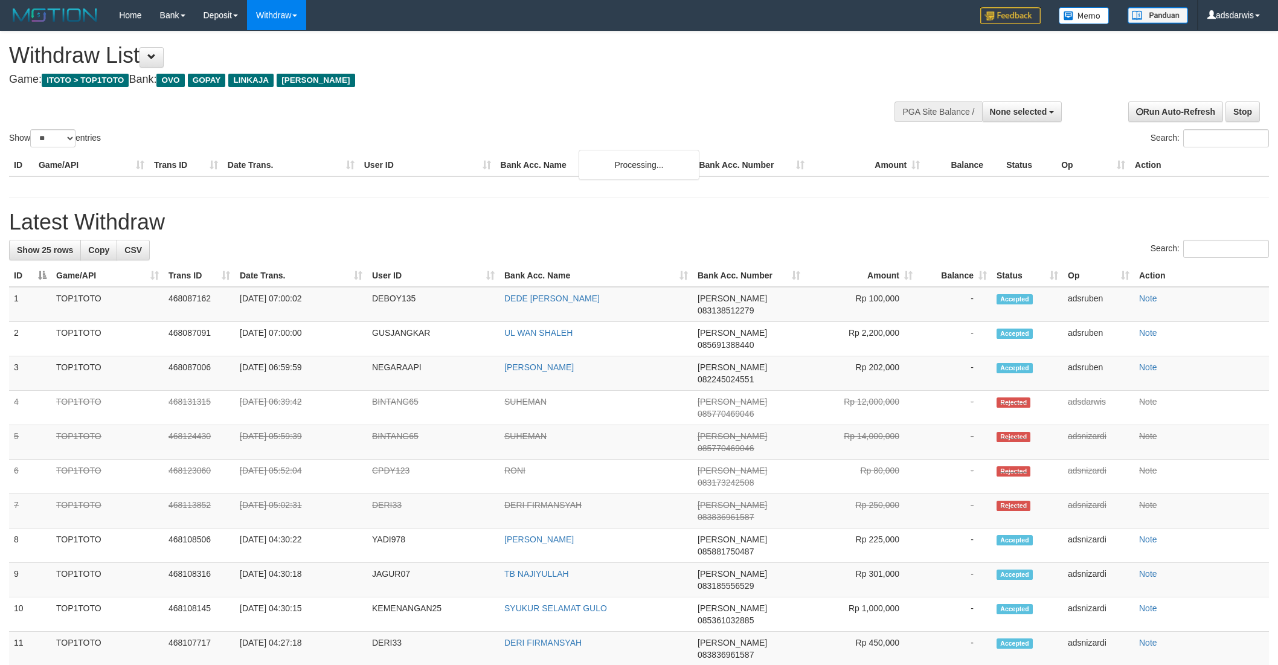
select select
select select "**"
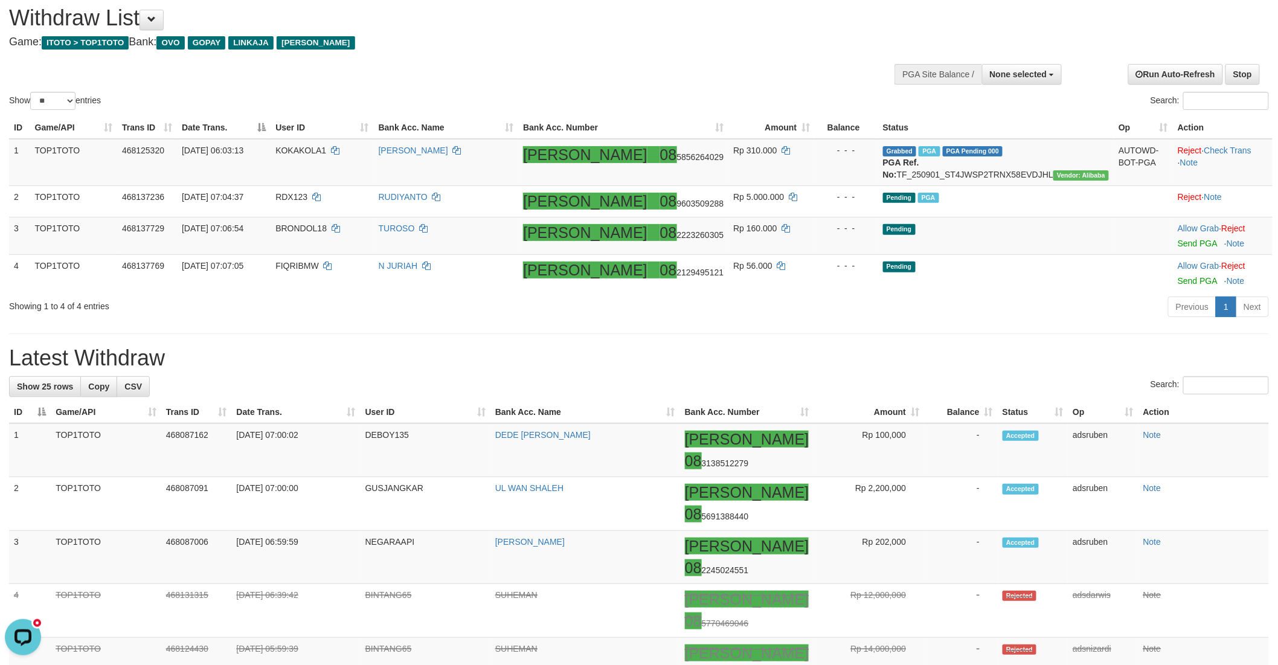
click at [626, 43] on h4 "Game: ITOTO > TOP1TOTO Bank: OVO GOPAY LINKAJA DANA" at bounding box center [424, 42] width 831 height 12
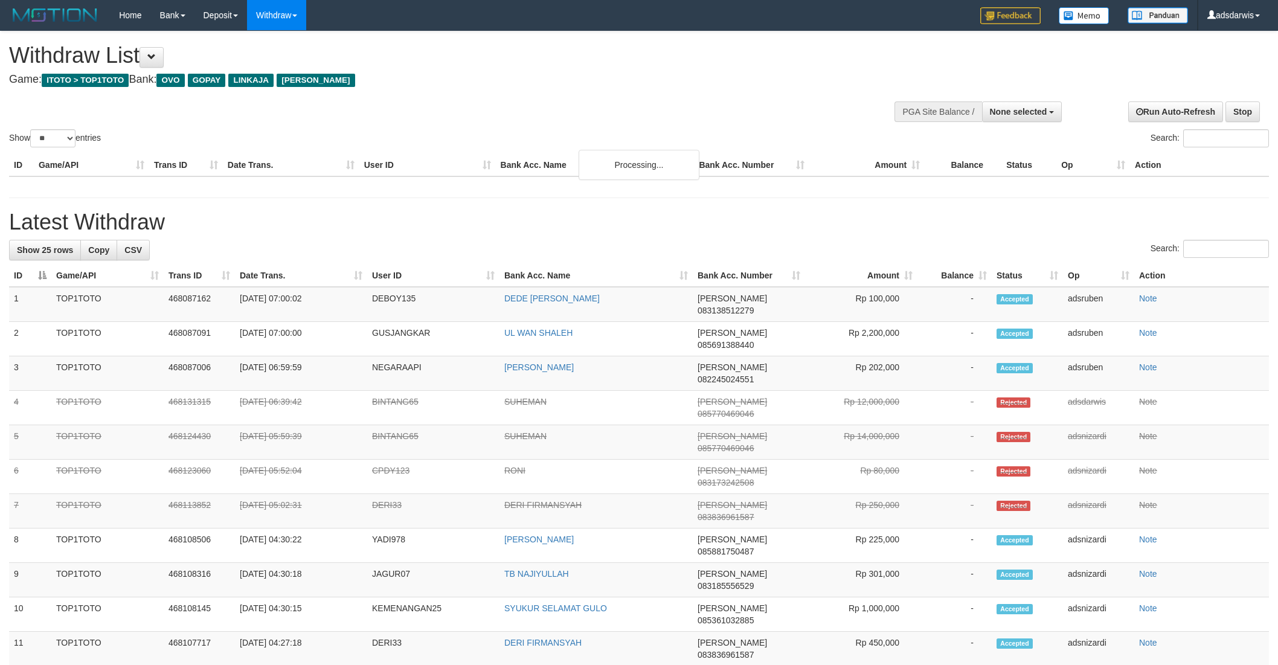
select select
select select "**"
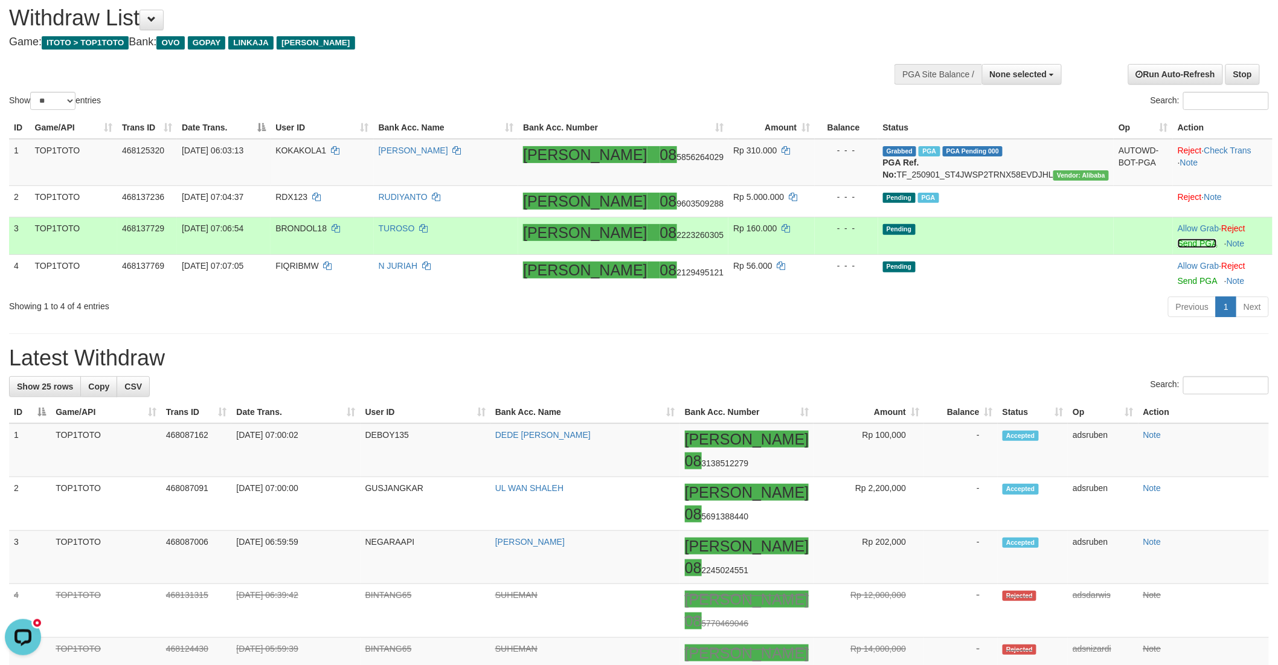
click at [1178, 248] on link "Send PGA" at bounding box center [1197, 244] width 39 height 10
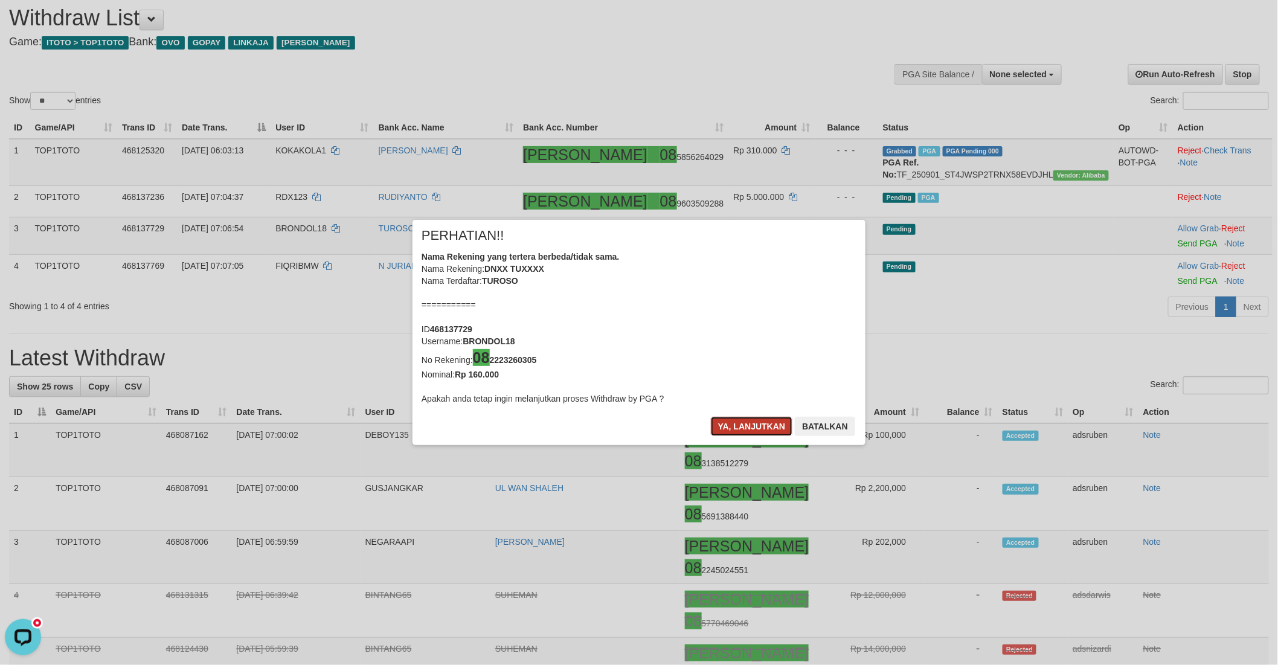
click at [739, 418] on button "Ya, lanjutkan" at bounding box center [752, 426] width 82 height 19
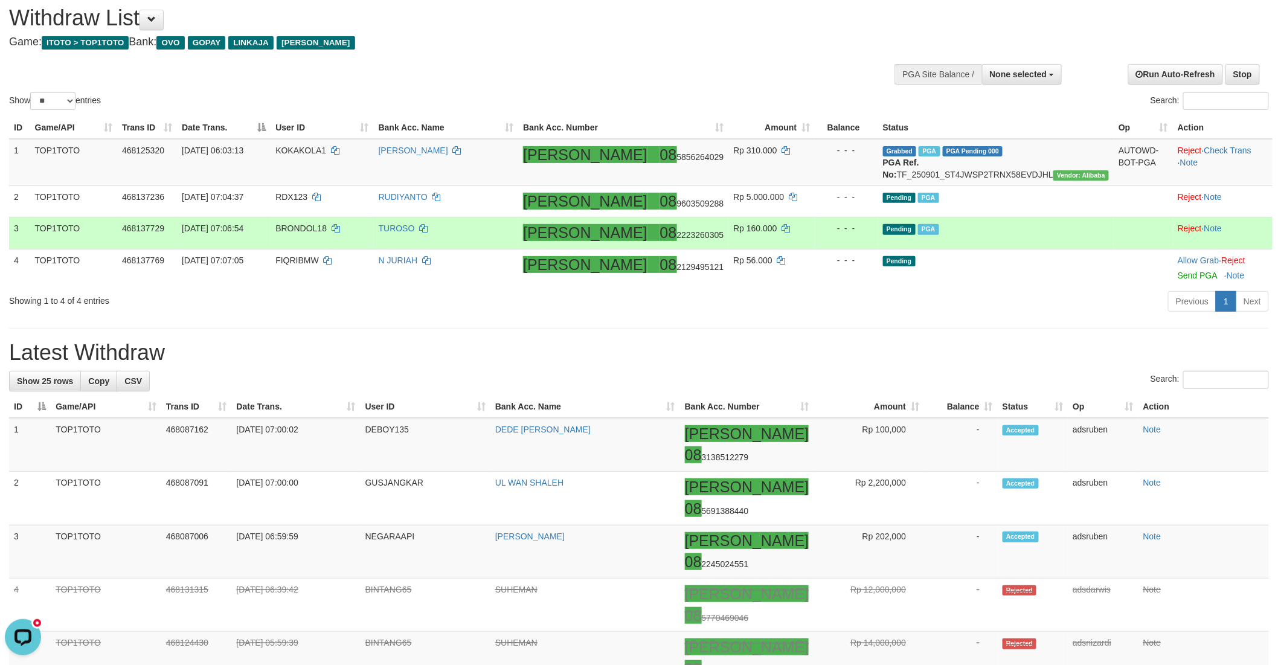
click at [327, 233] on span "BRONDOL18" at bounding box center [300, 228] width 51 height 10
copy td "BRONDOL18"
click at [428, 232] on icon at bounding box center [423, 228] width 8 height 8
copy td "BRONDOL18"
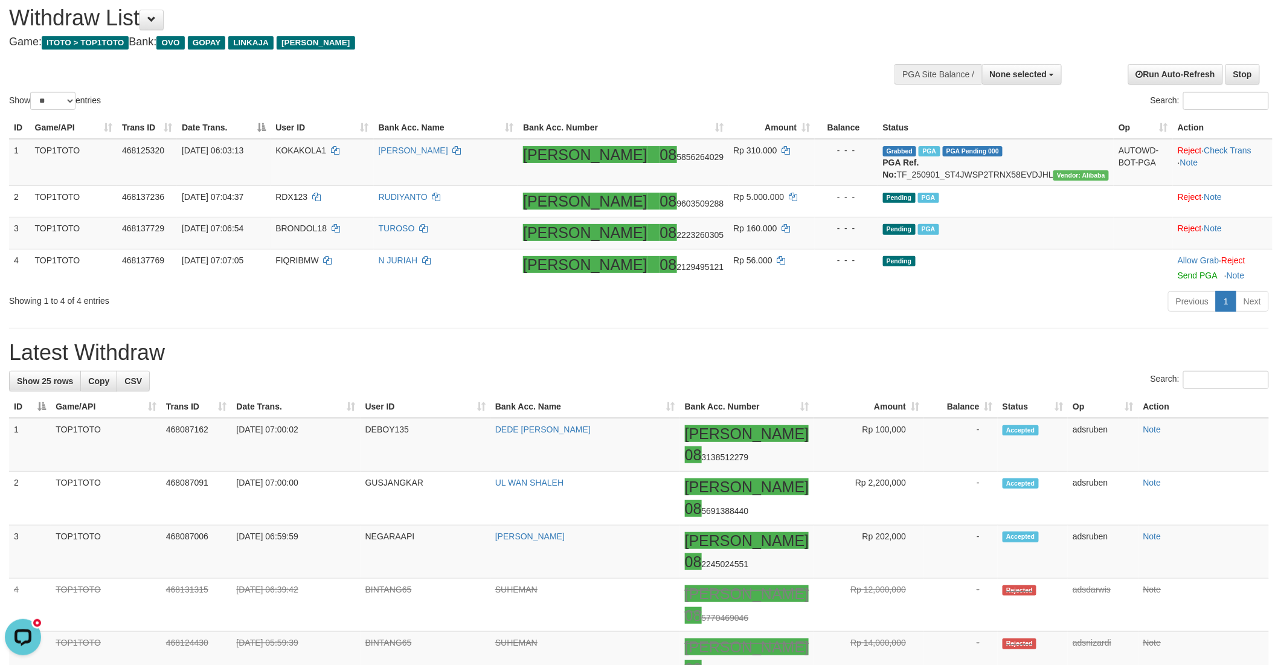
click at [784, 316] on div "Previous 1 Next" at bounding box center [905, 303] width 727 height 26
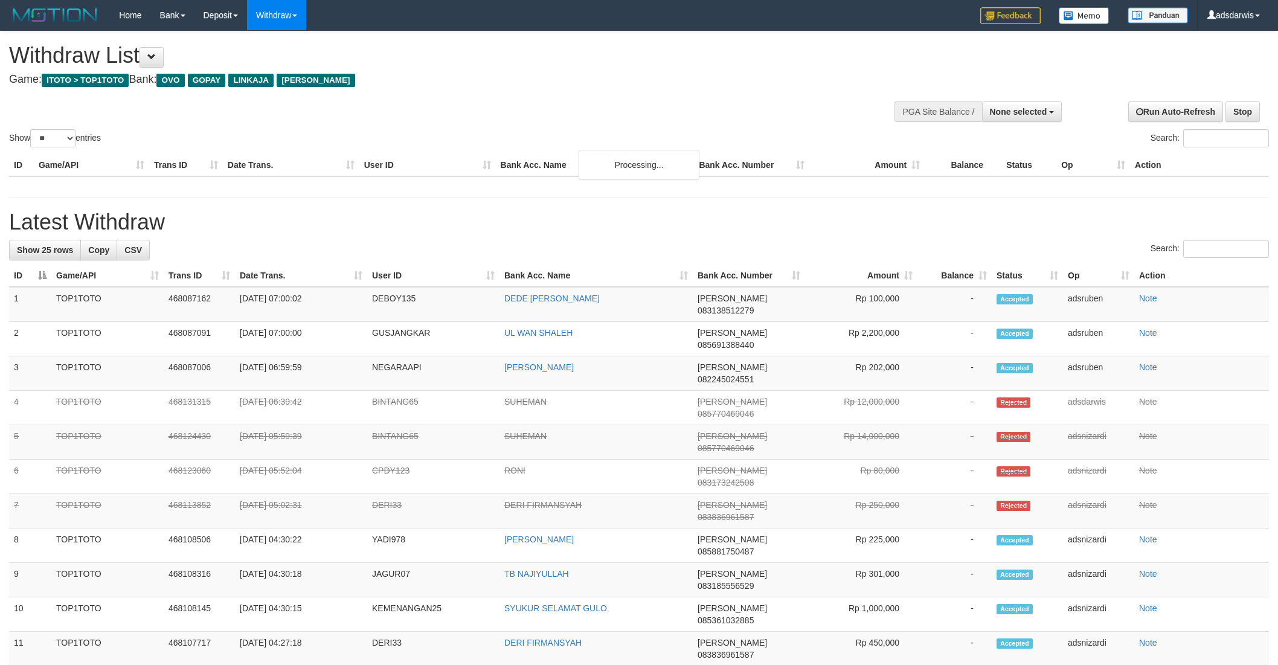
select select
select select "**"
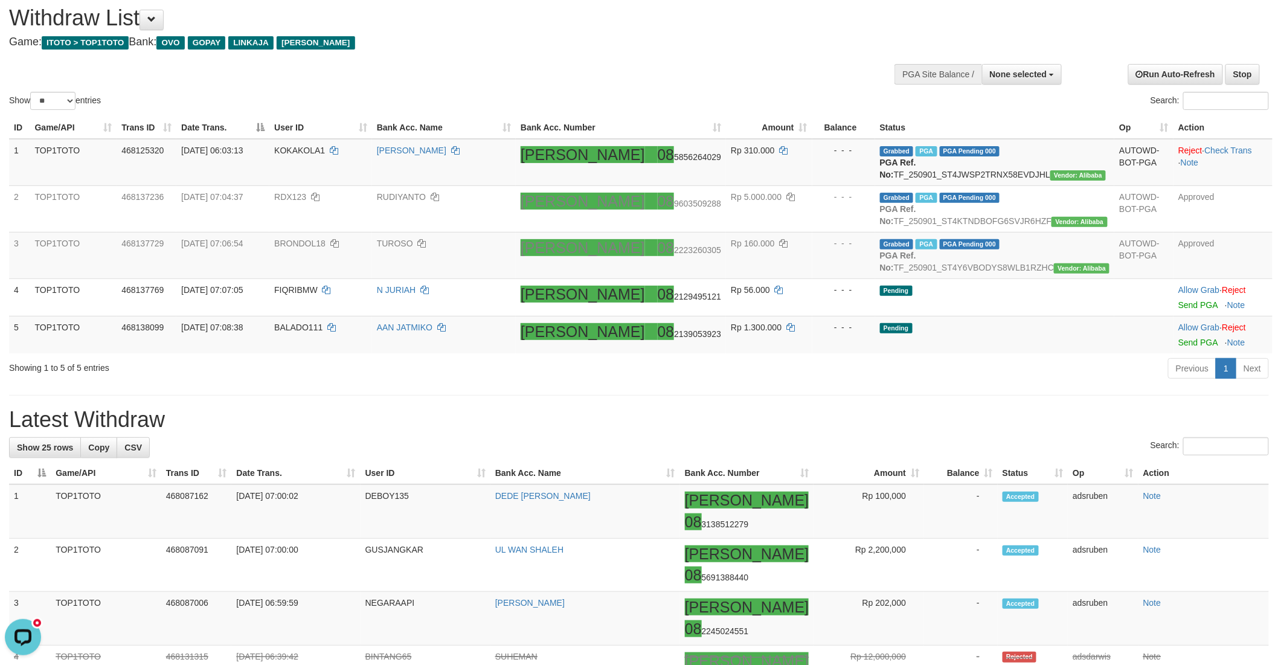
click at [935, 396] on hr at bounding box center [639, 395] width 1260 height 1
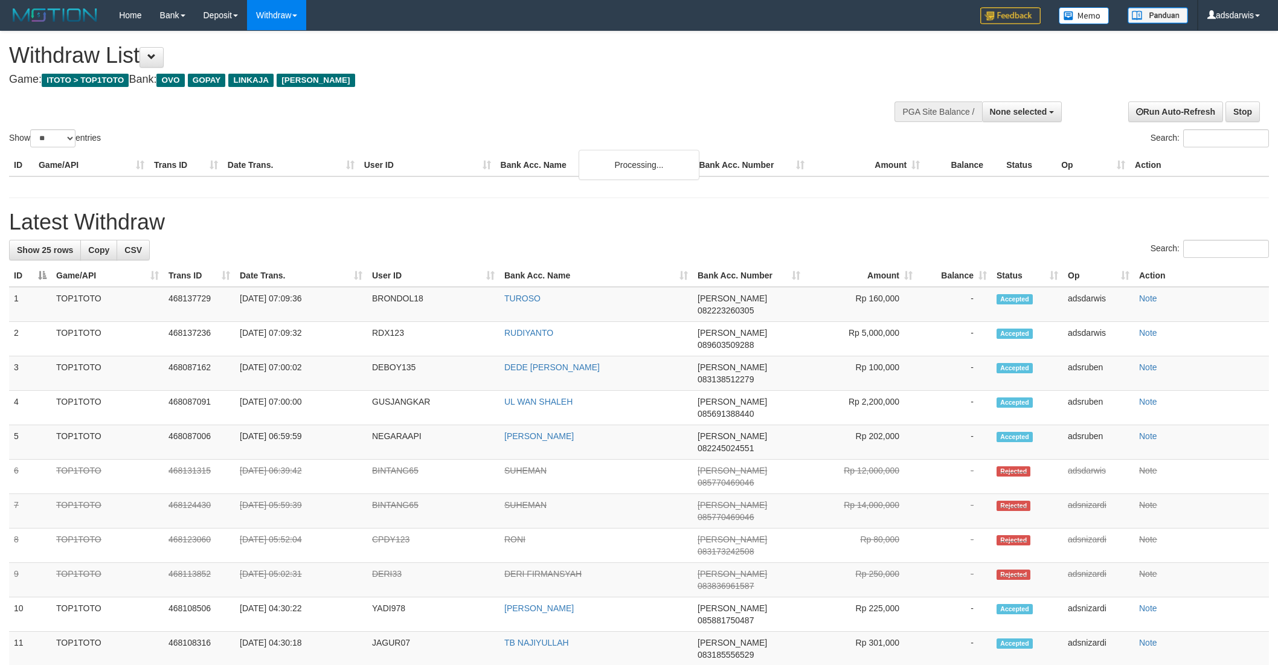
select select
select select "**"
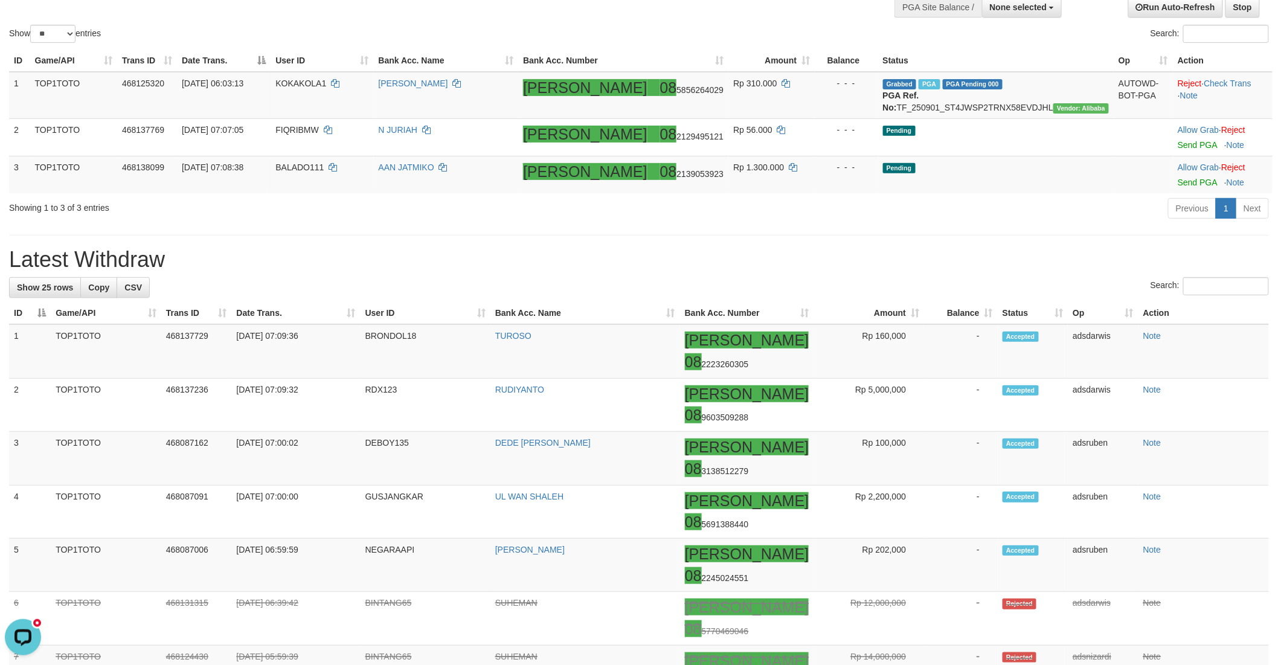
drag, startPoint x: 814, startPoint y: 278, endPoint x: 822, endPoint y: 268, distance: 13.3
click at [814, 272] on h1 "Latest Withdraw" at bounding box center [639, 260] width 1260 height 24
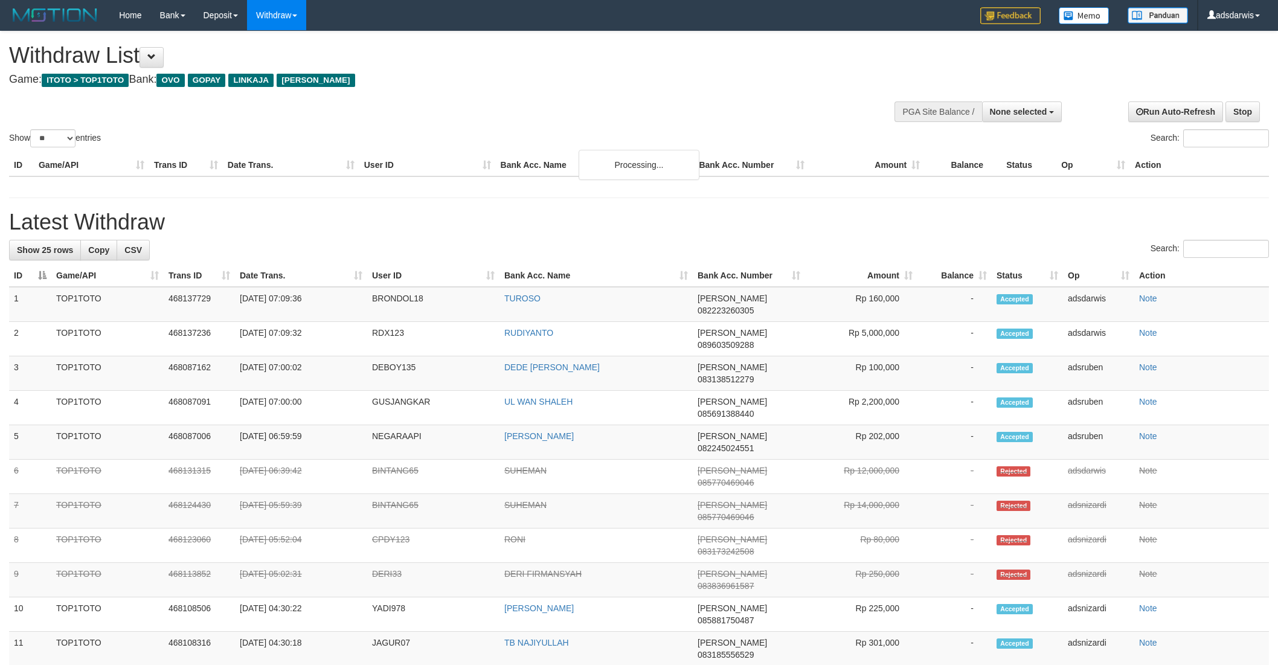
select select
select select "**"
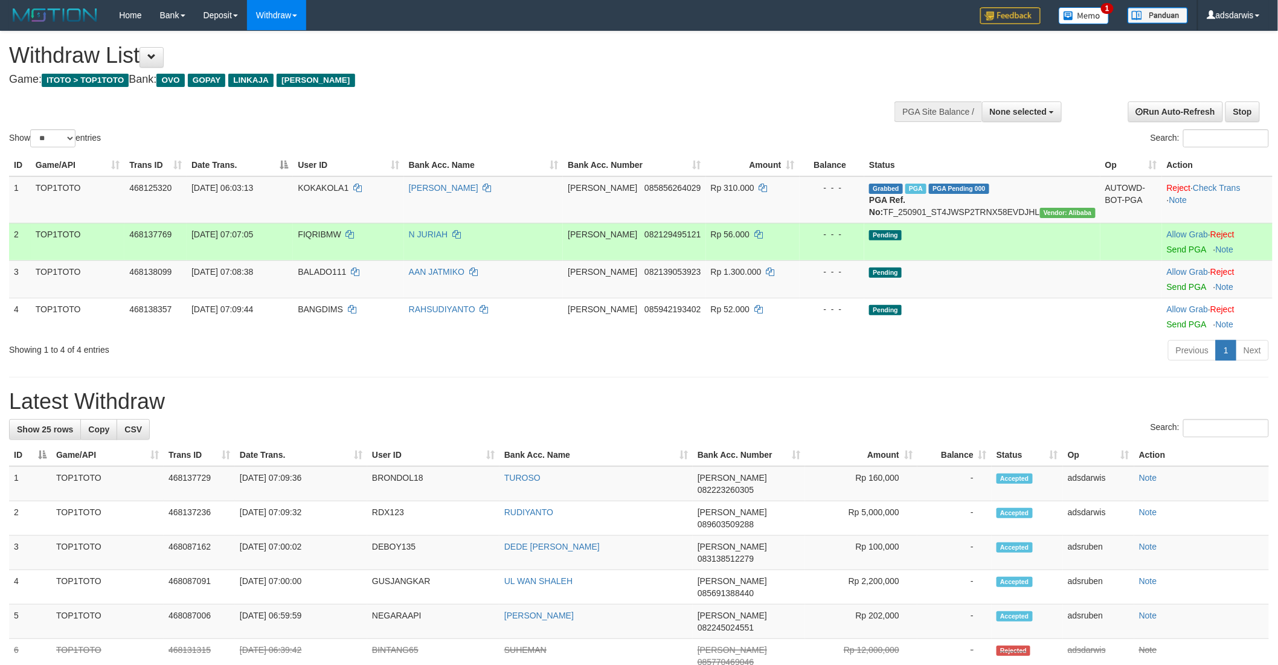
scroll to position [67, 0]
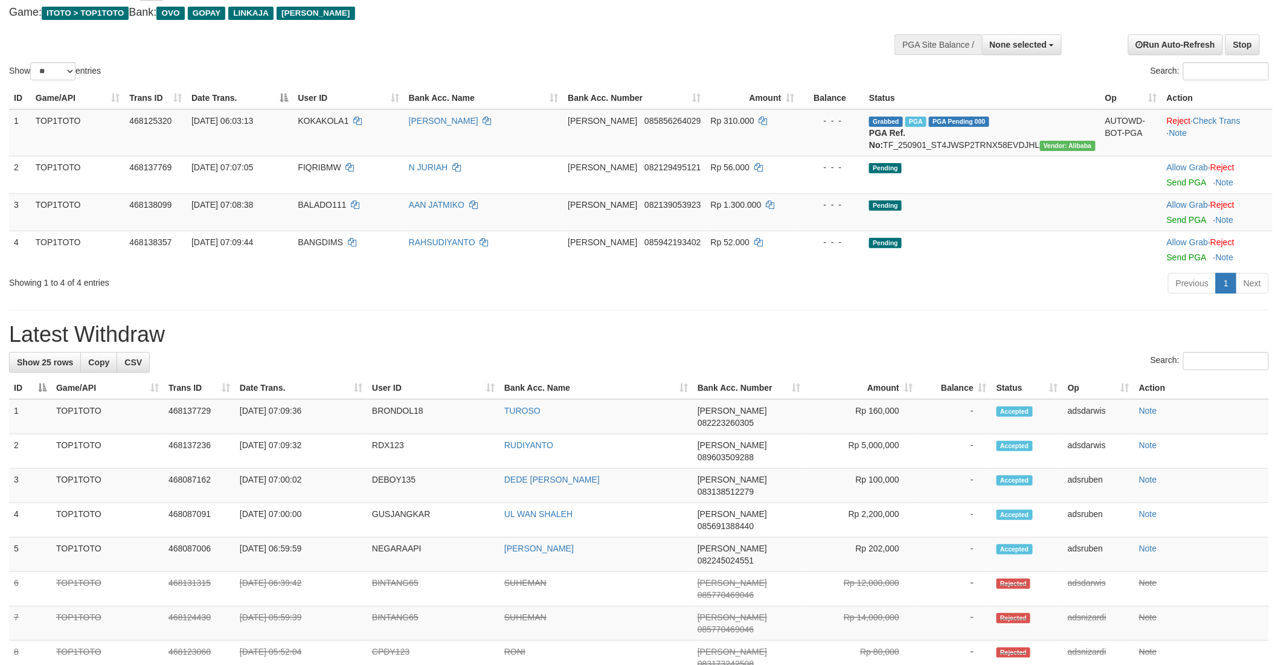
click at [844, 317] on div "**********" at bounding box center [639, 628] width 1278 height 1328
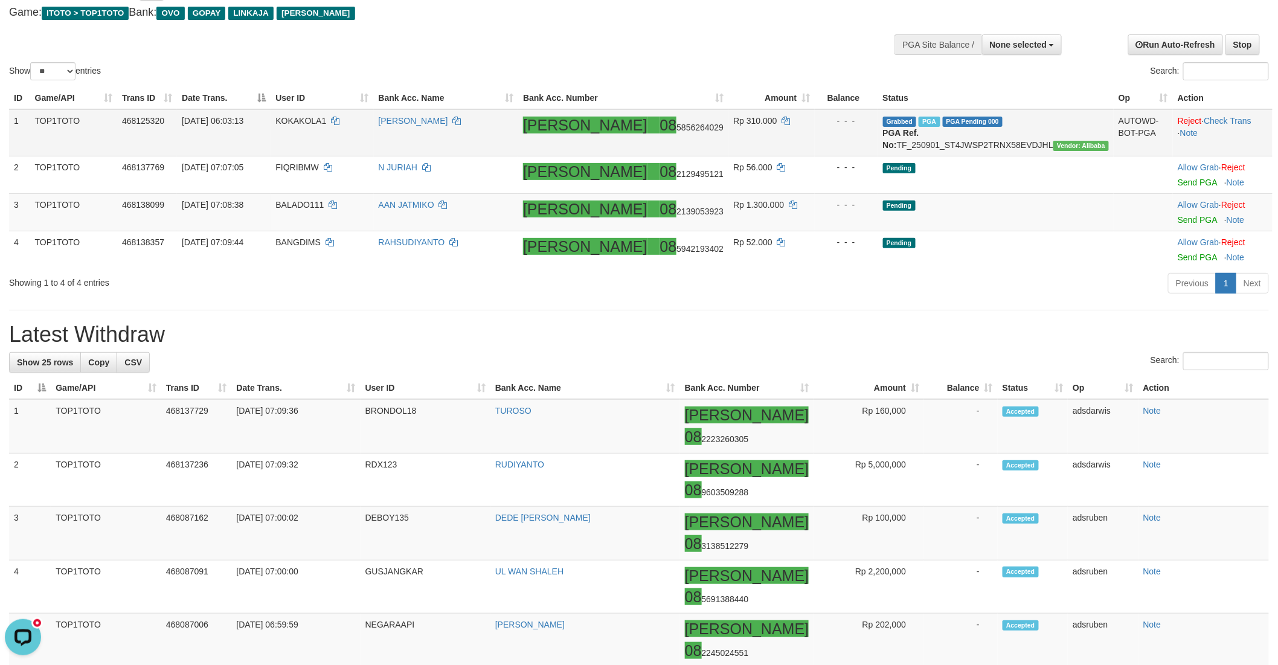
scroll to position [0, 0]
click at [815, 293] on div "Previous 1 Next" at bounding box center [905, 285] width 727 height 26
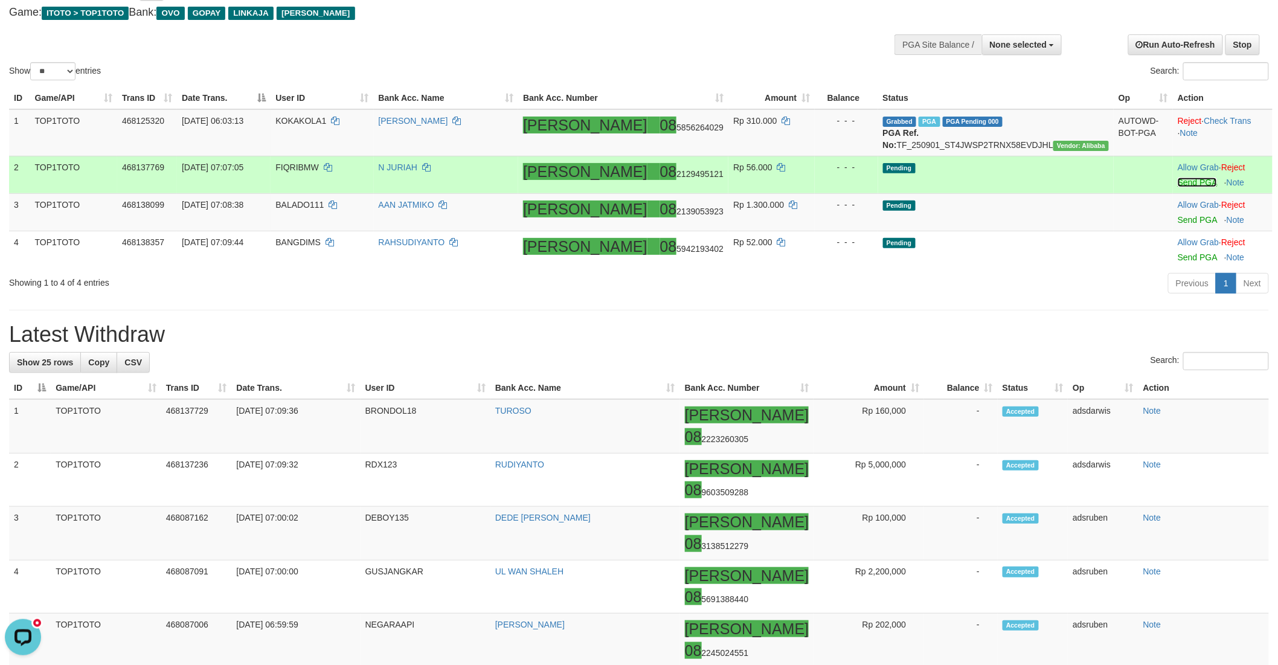
click at [1178, 187] on link "Send PGA" at bounding box center [1197, 183] width 39 height 10
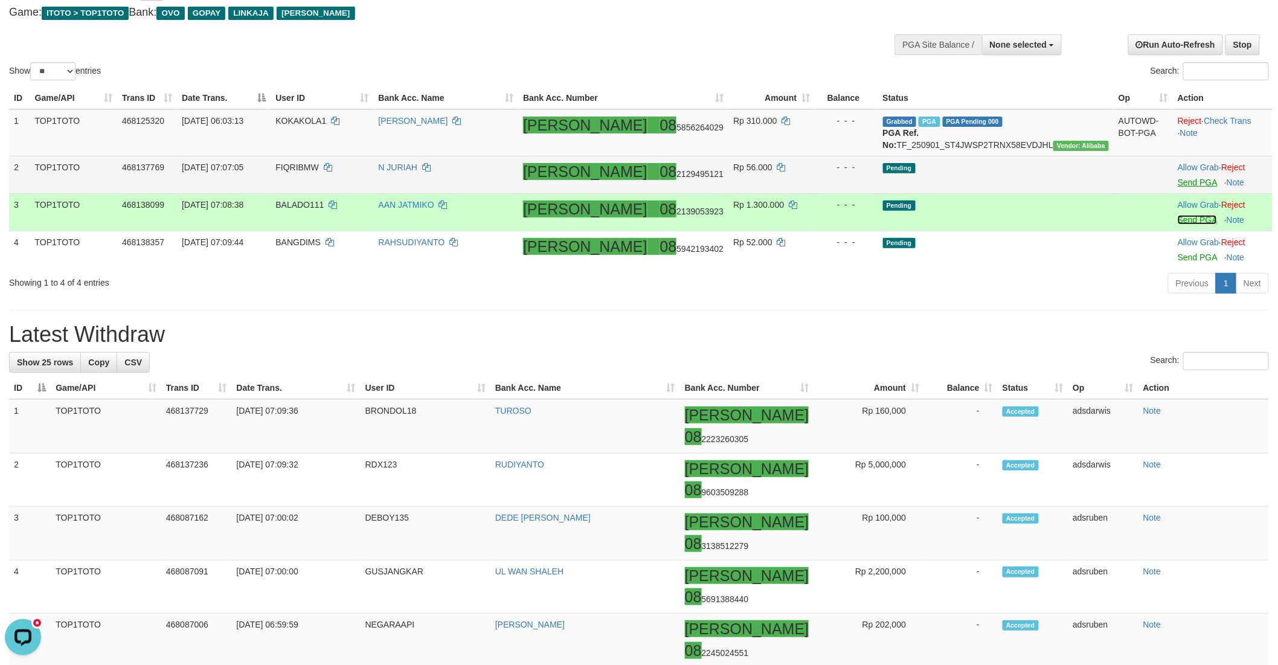
click at [1178, 225] on link "Send PGA" at bounding box center [1197, 220] width 39 height 10
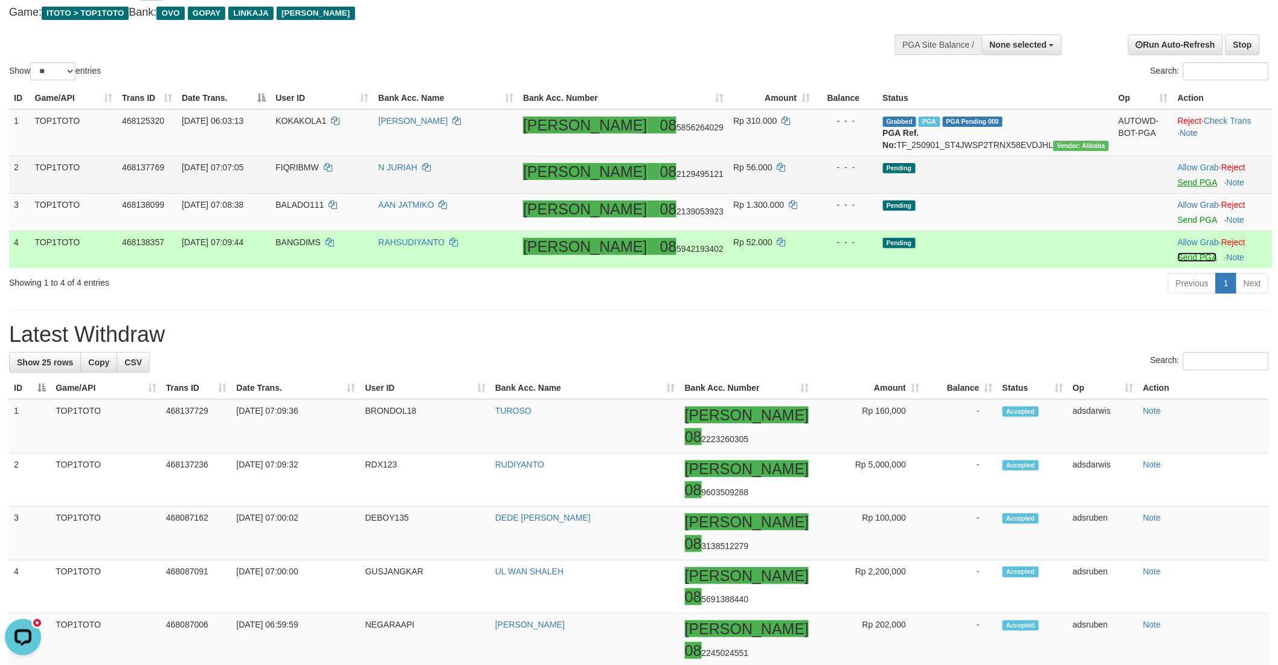
click at [1178, 262] on link "Send PGA" at bounding box center [1197, 257] width 39 height 10
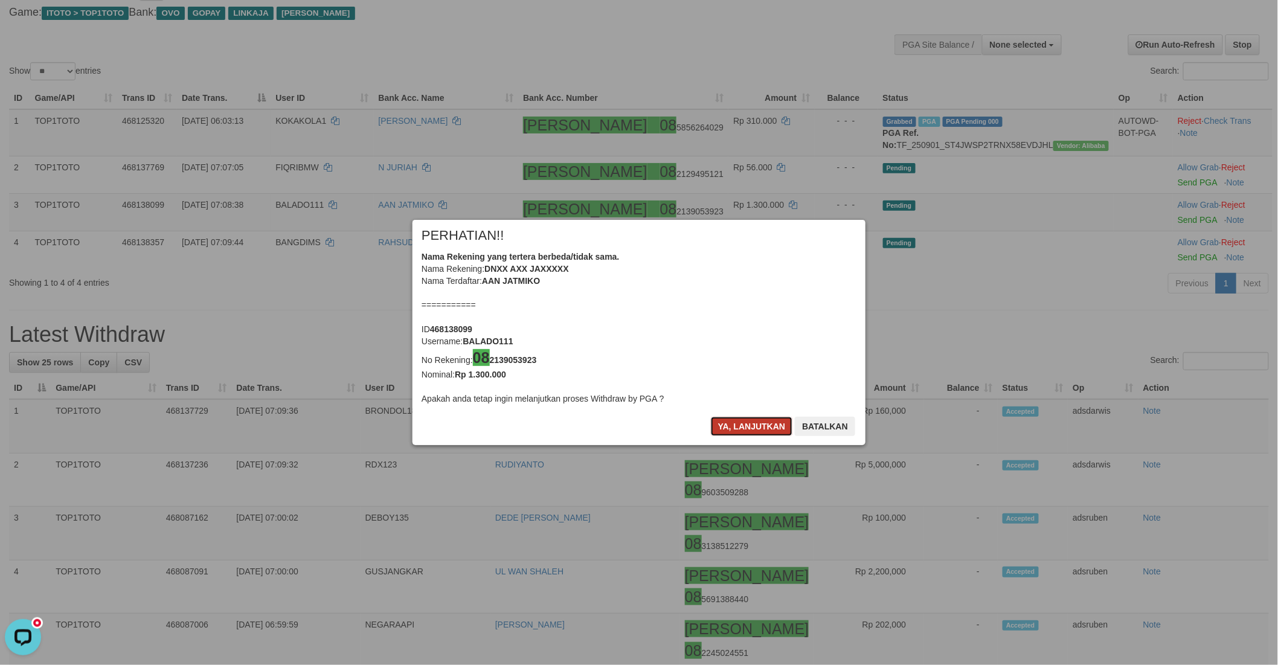
click at [726, 423] on button "Ya, lanjutkan" at bounding box center [752, 426] width 82 height 19
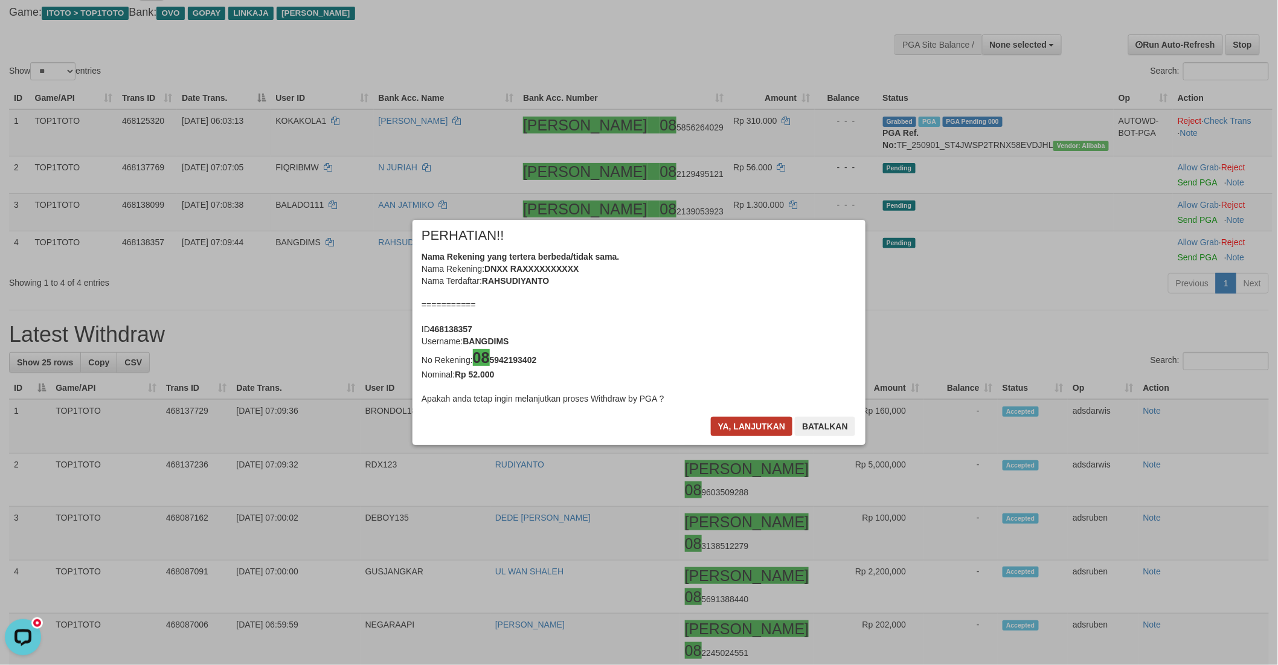
scroll to position [62, 0]
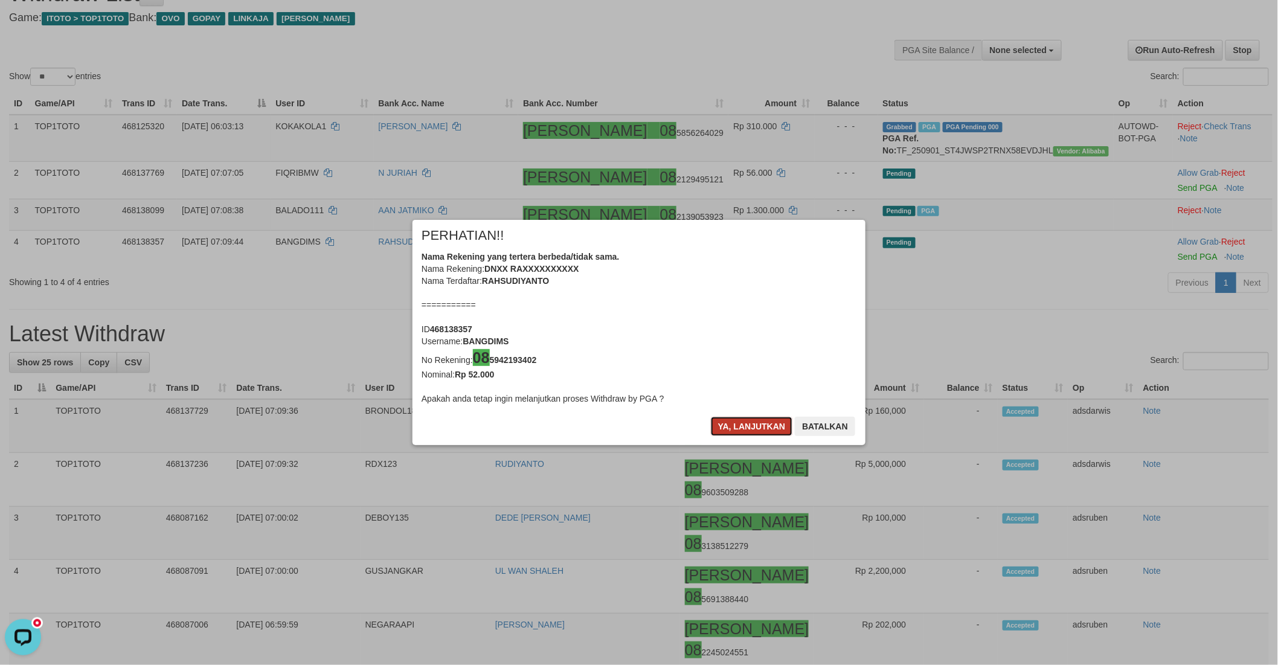
click at [721, 418] on button "Ya, lanjutkan" at bounding box center [752, 426] width 82 height 19
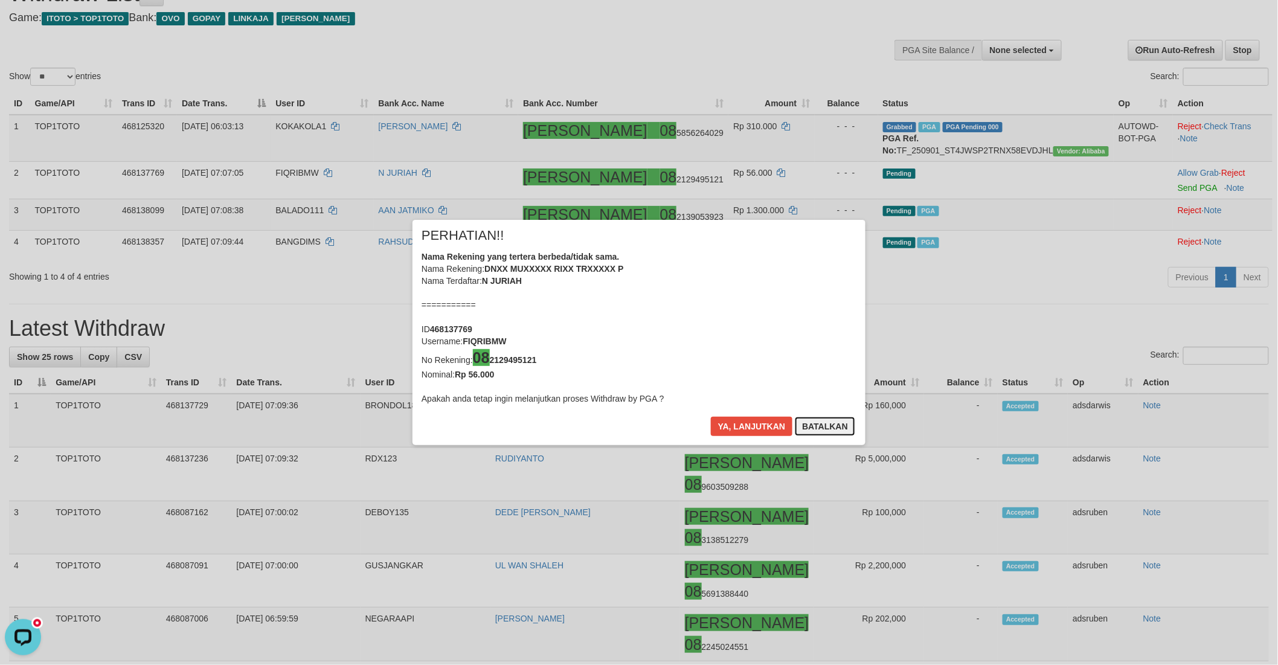
click at [834, 429] on button "Batalkan" at bounding box center [825, 426] width 60 height 19
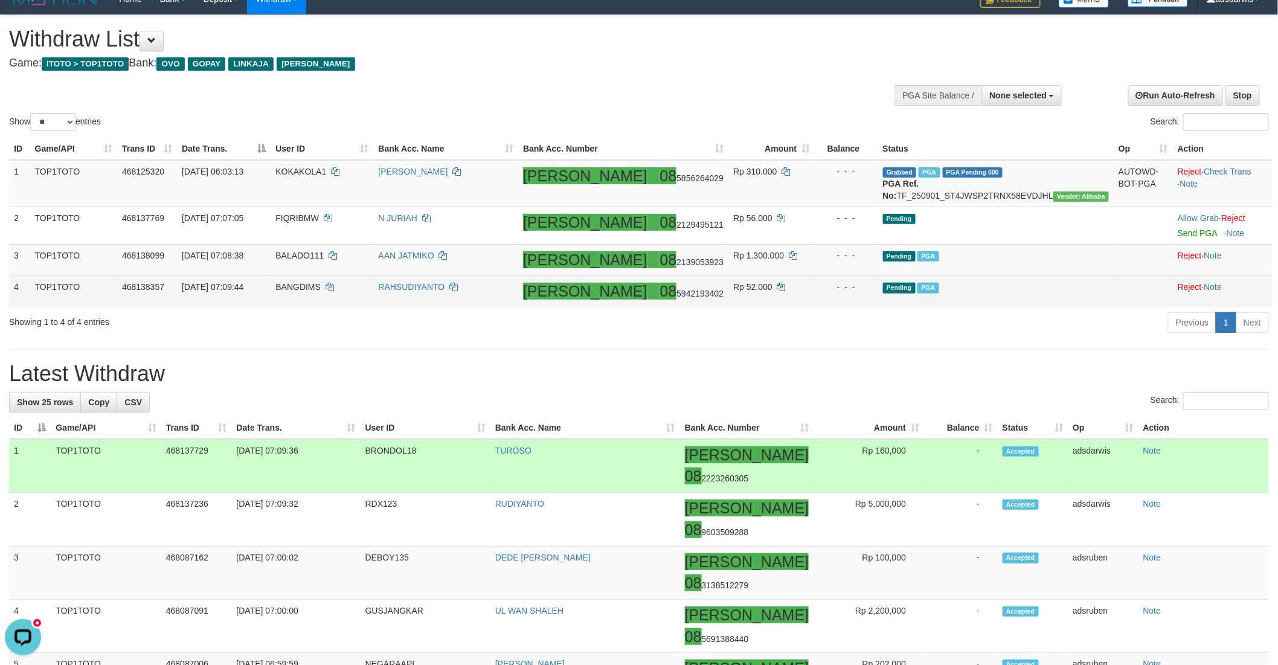
scroll to position [0, 0]
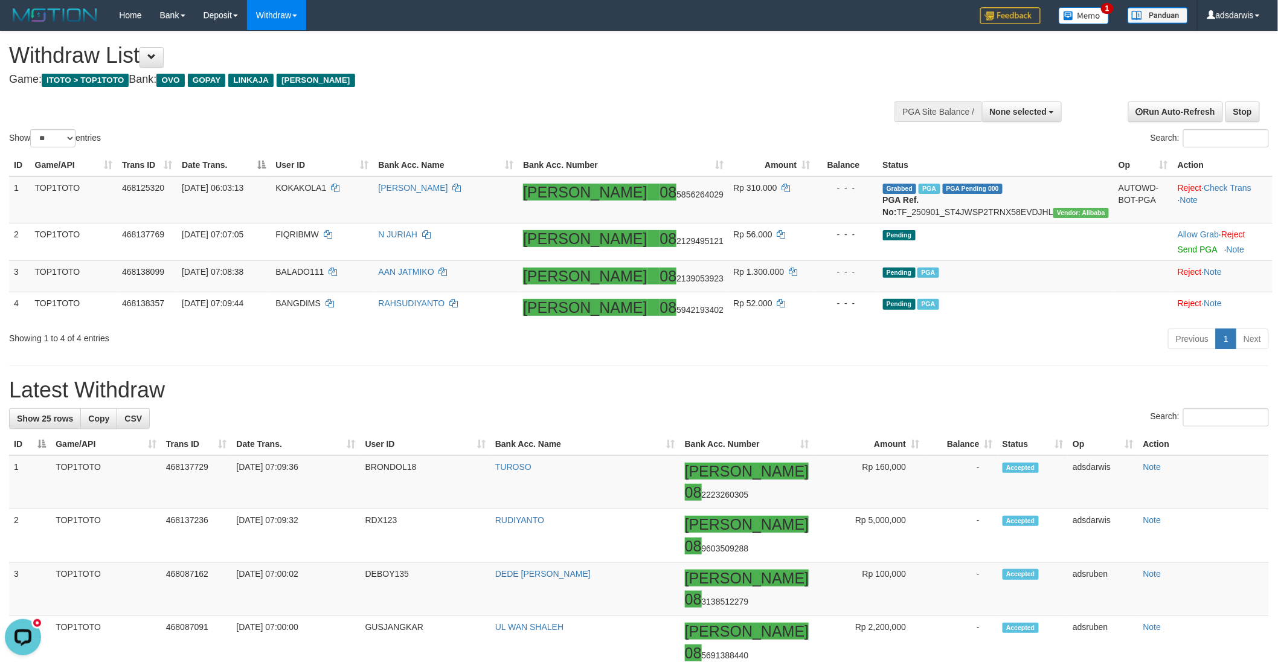
drag, startPoint x: 801, startPoint y: 396, endPoint x: 775, endPoint y: 376, distance: 33.2
click at [801, 396] on h1 "Latest Withdraw" at bounding box center [639, 390] width 1260 height 24
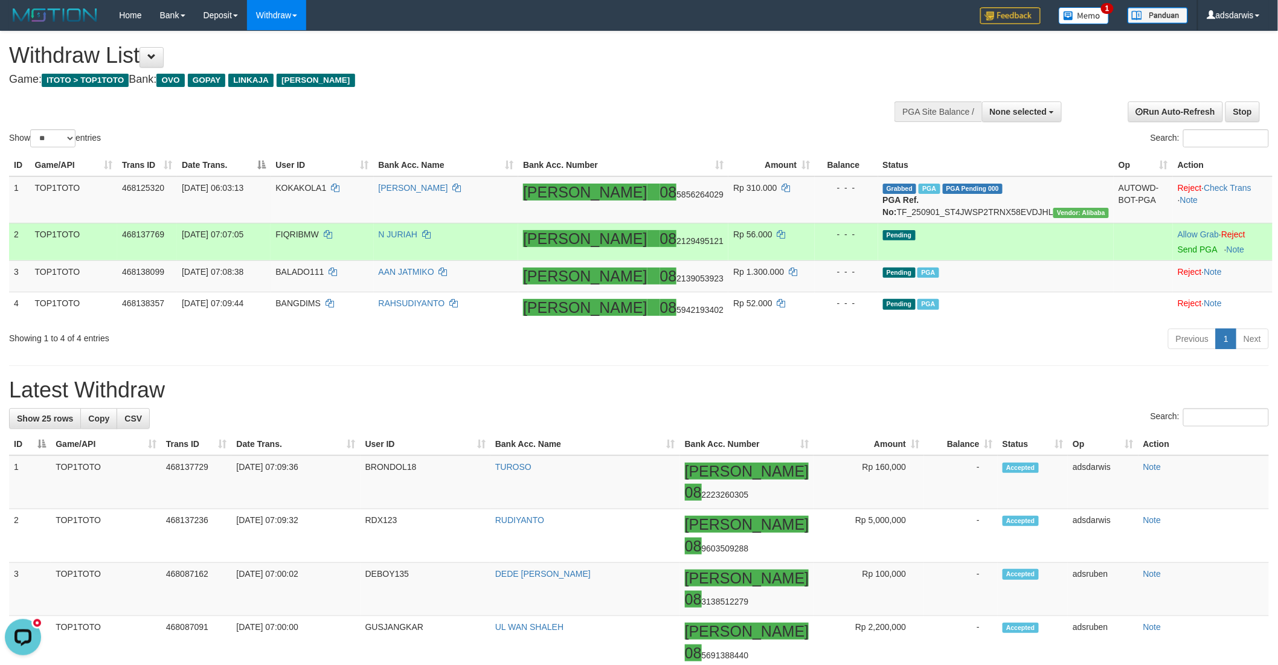
click at [333, 239] on td "FIQRIBMW" at bounding box center [322, 241] width 103 height 37
copy td "FIQRIBMW"
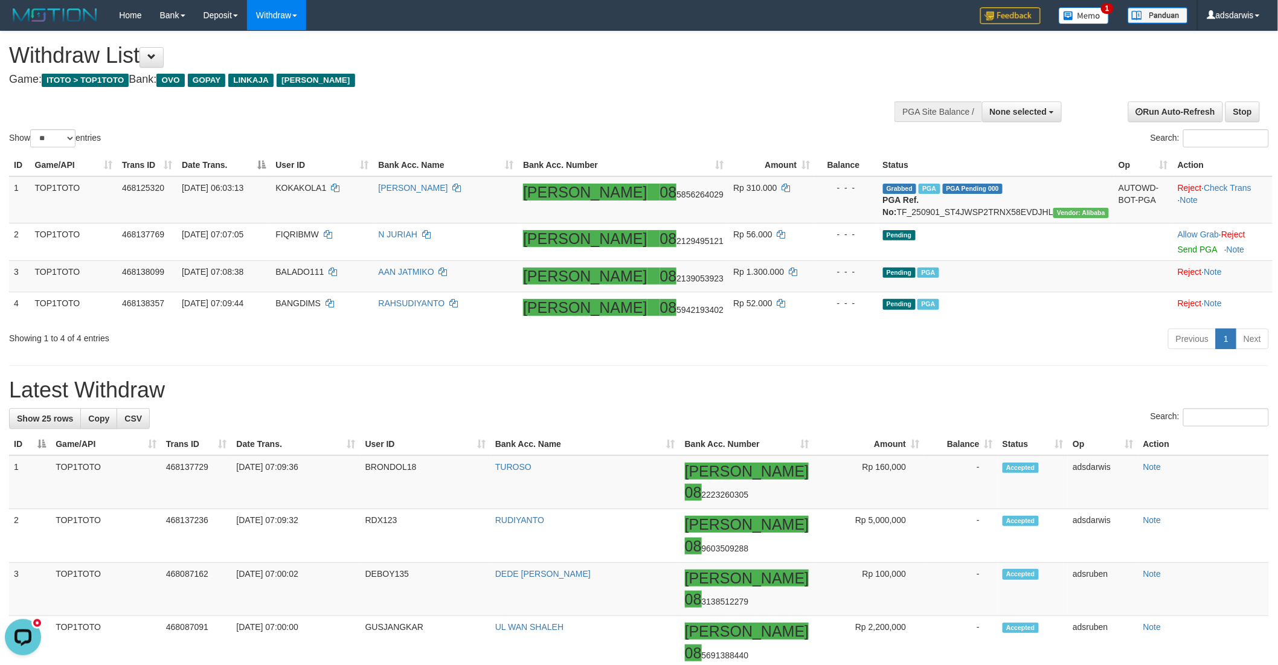
click at [747, 91] on div "**********" at bounding box center [429, 61] width 840 height 60
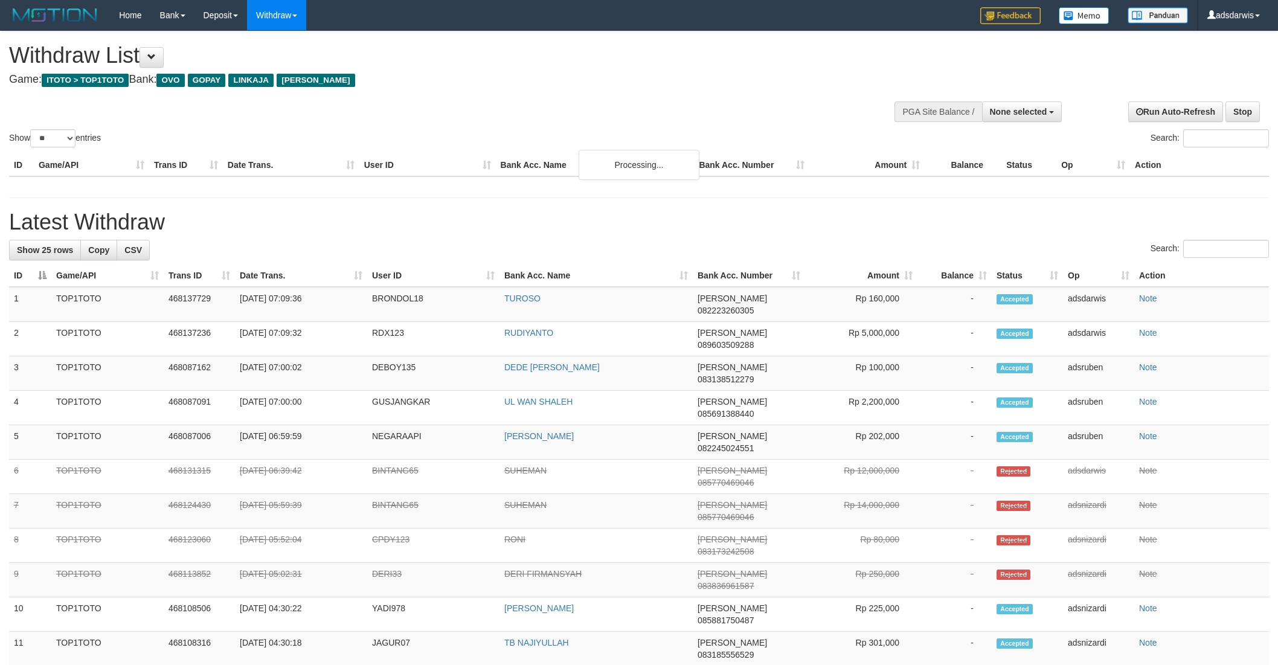
select select
select select "**"
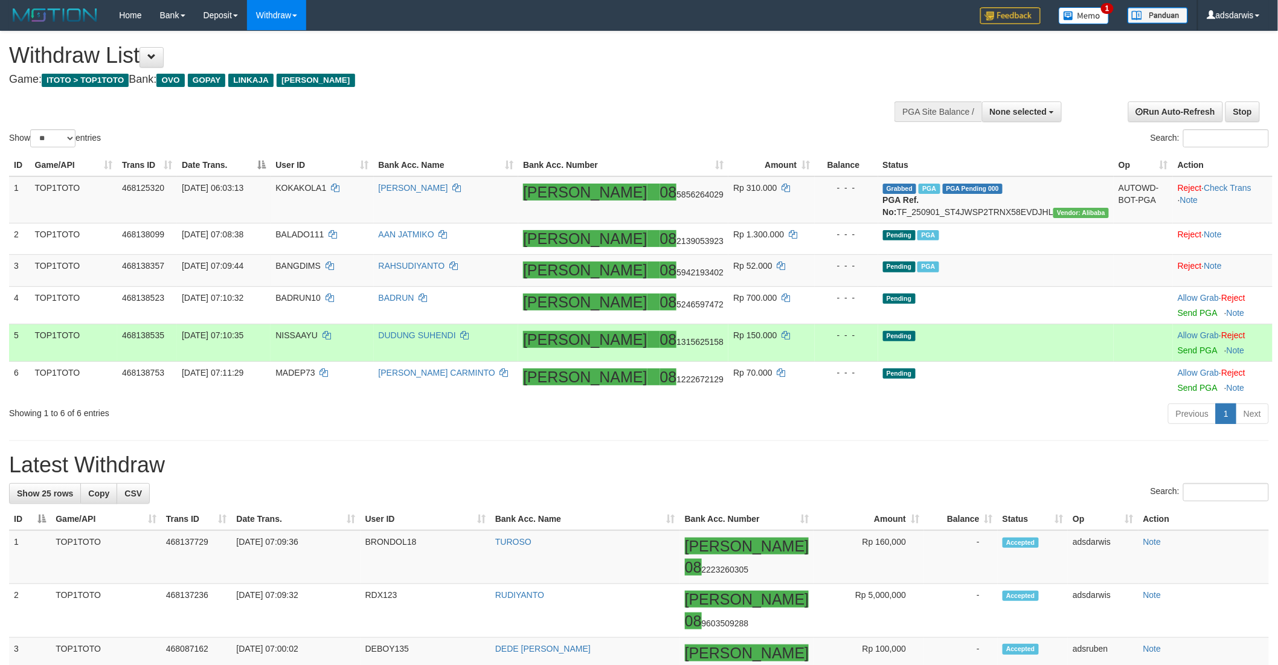
scroll to position [67, 0]
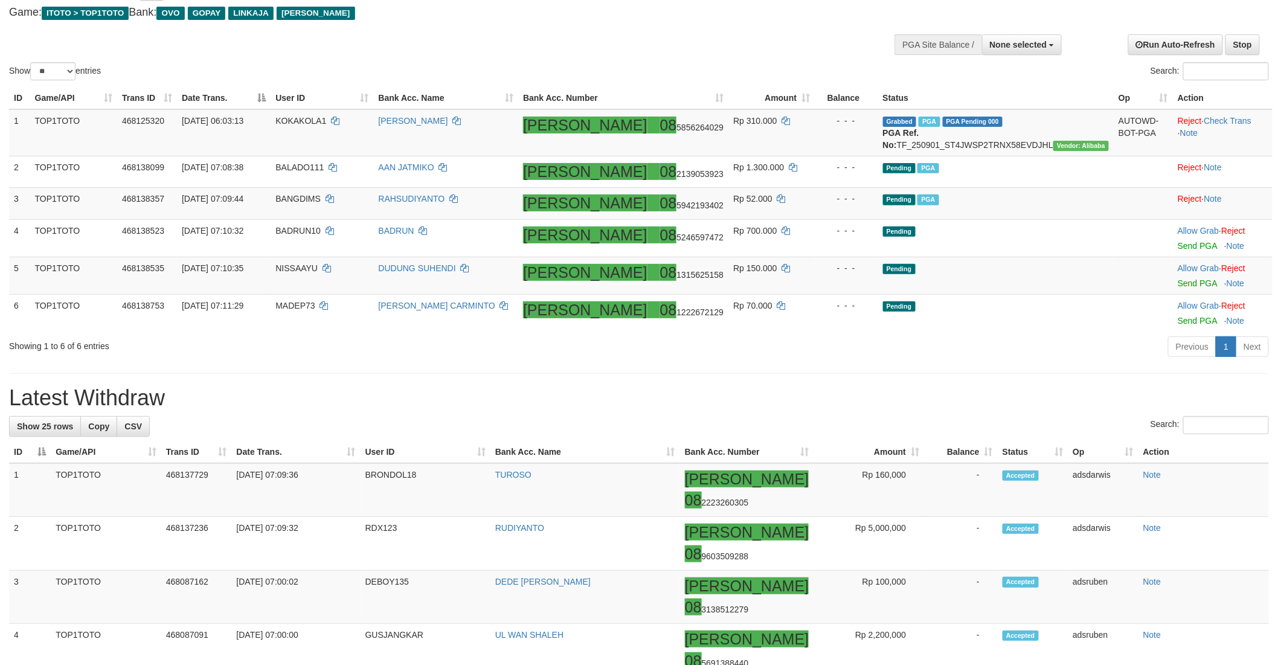
click at [876, 399] on h1 "Latest Withdraw" at bounding box center [639, 398] width 1260 height 24
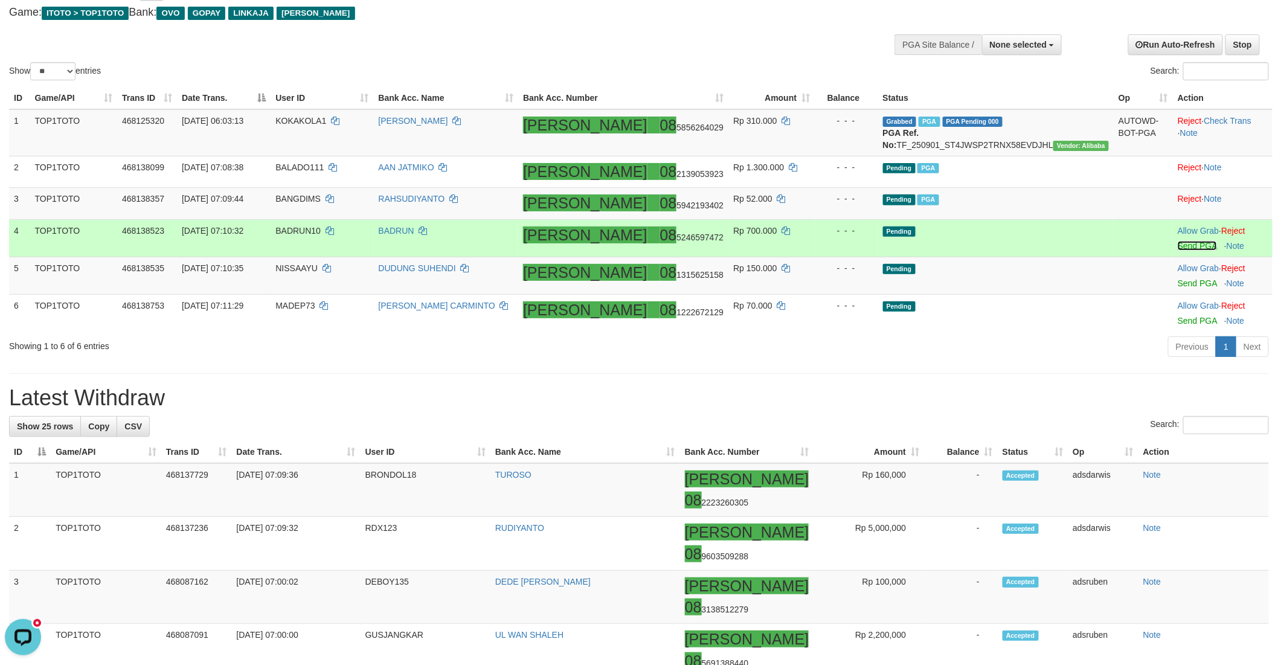
click at [1178, 251] on link "Send PGA" at bounding box center [1197, 246] width 39 height 10
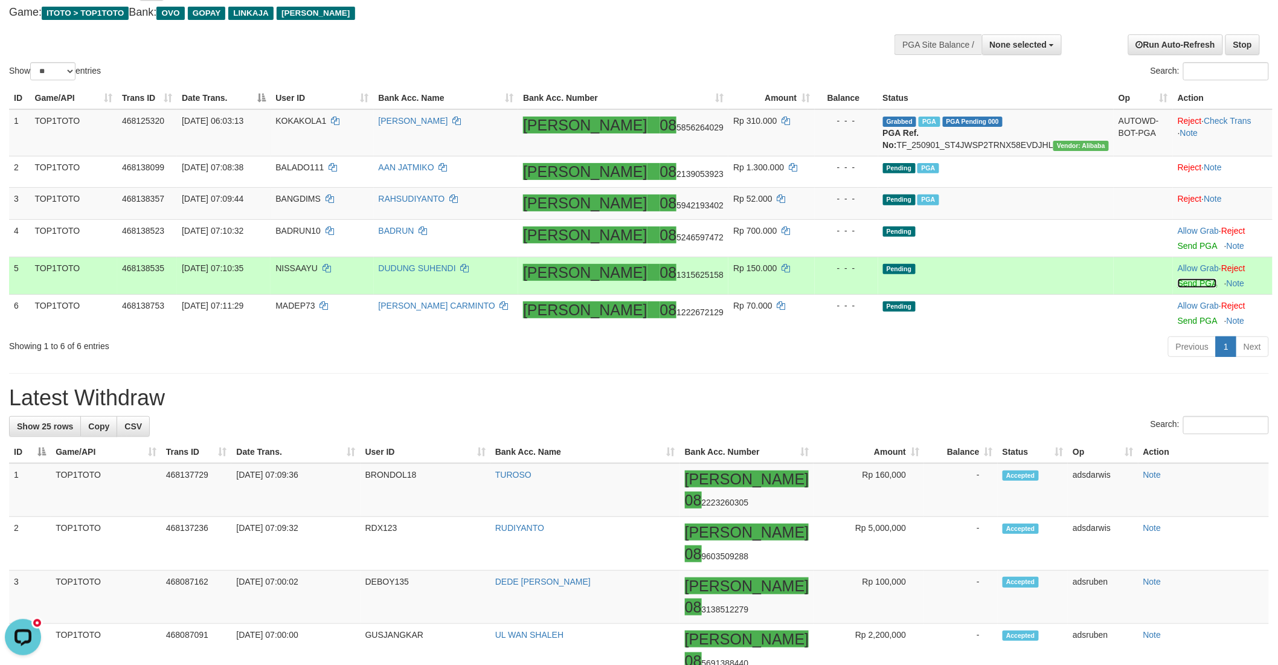
click at [1178, 288] on link "Send PGA" at bounding box center [1197, 283] width 39 height 10
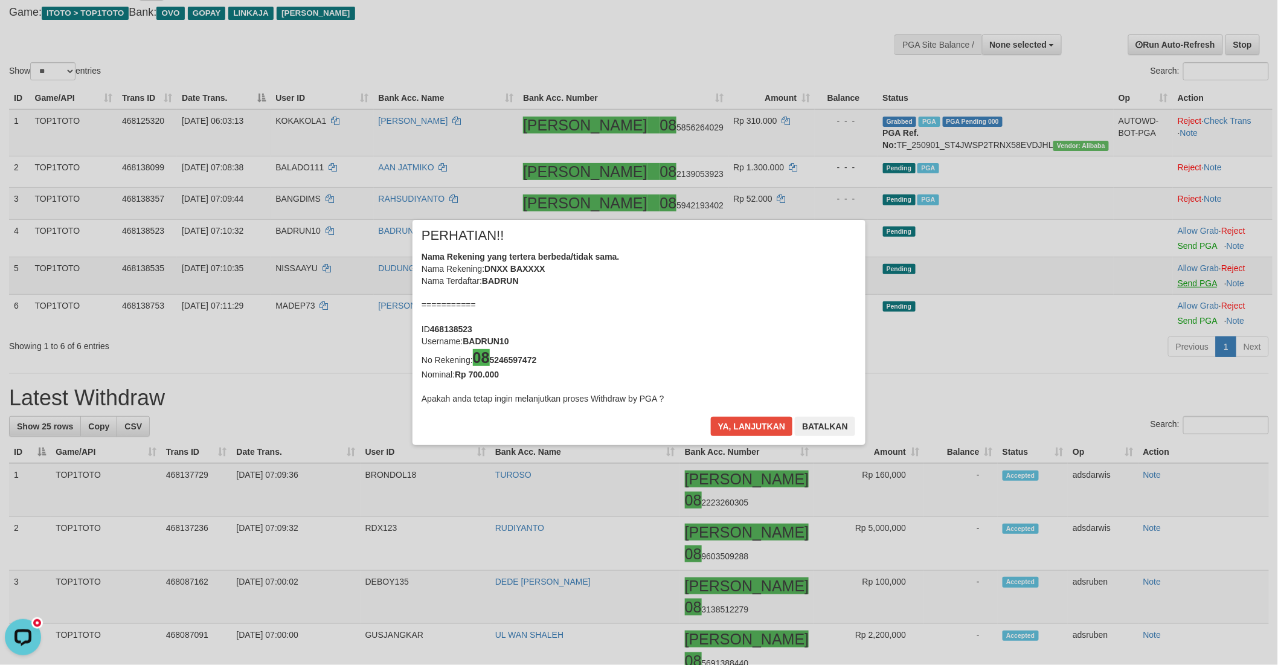
click at [1166, 333] on div "× PERHATIAN!! Nama Rekening yang tertera berbeda/tidak sama. Nama Rekening: DNX…" at bounding box center [639, 333] width 1278 height 274
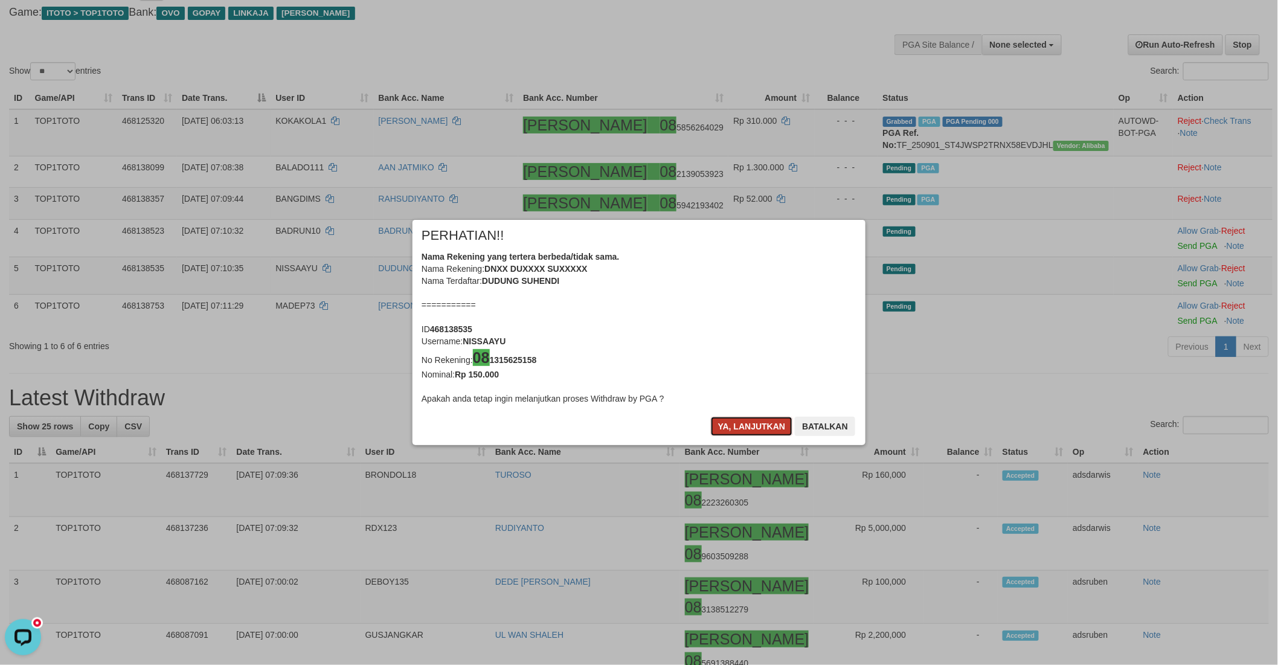
click at [740, 426] on button "Ya, lanjutkan" at bounding box center [752, 426] width 82 height 19
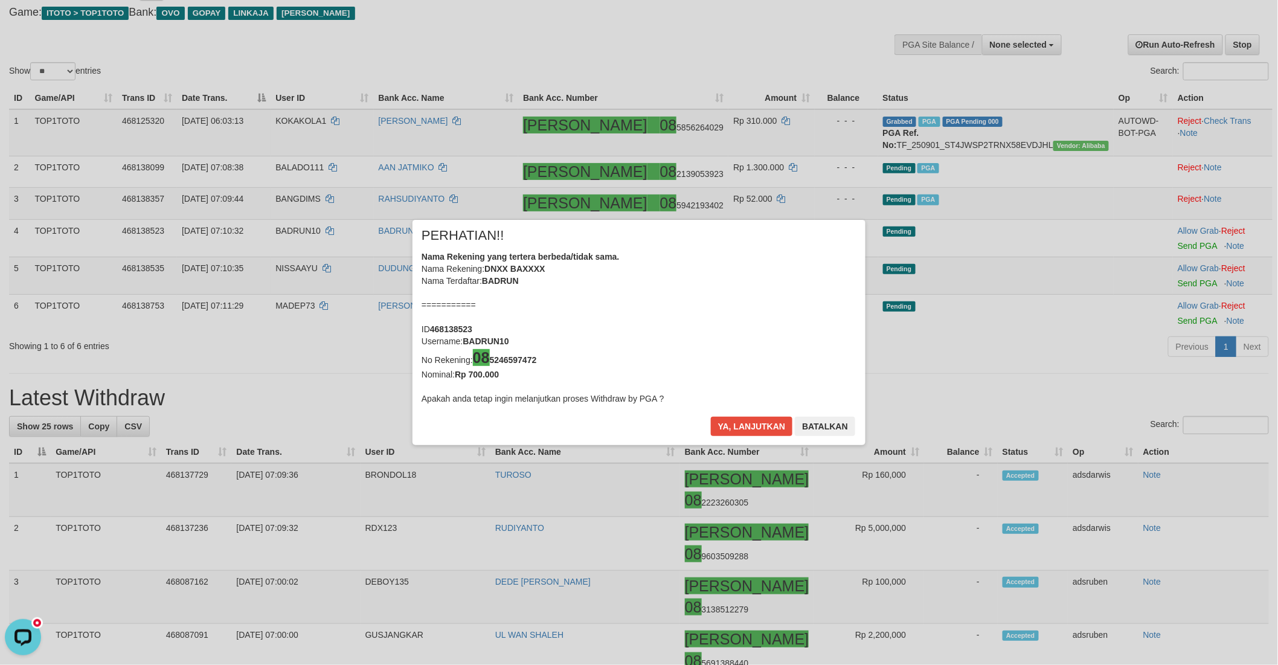
scroll to position [62, 0]
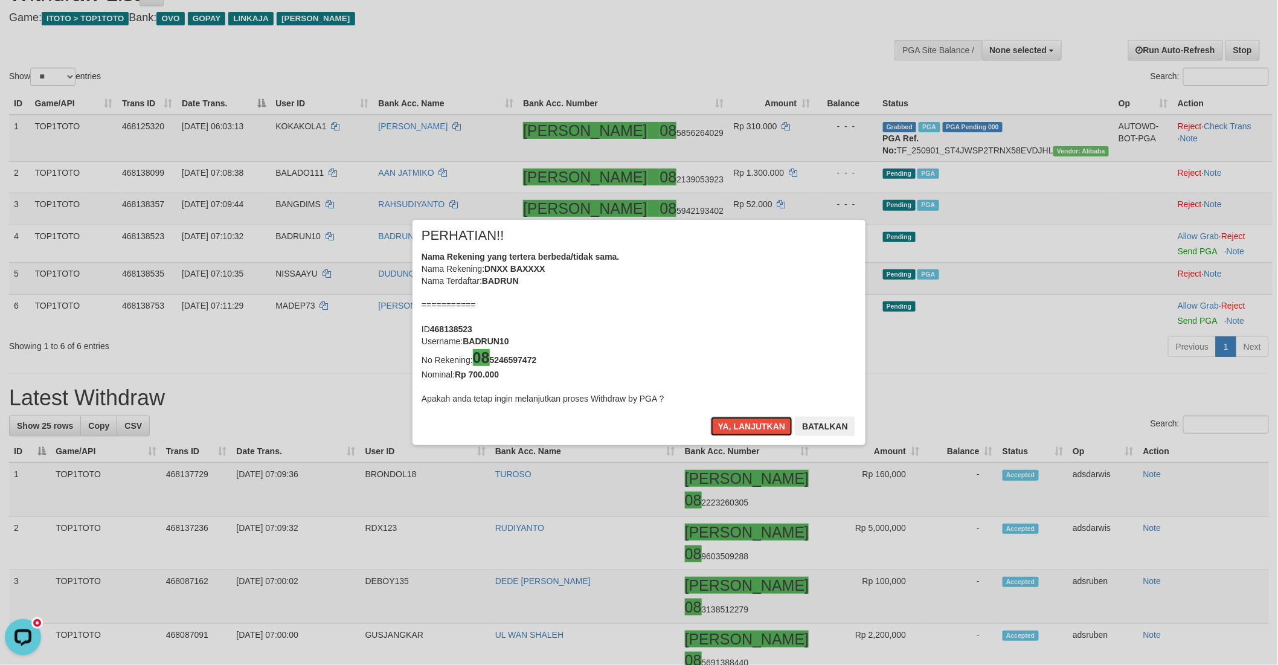
click at [740, 426] on button "Ya, lanjutkan" at bounding box center [752, 426] width 82 height 19
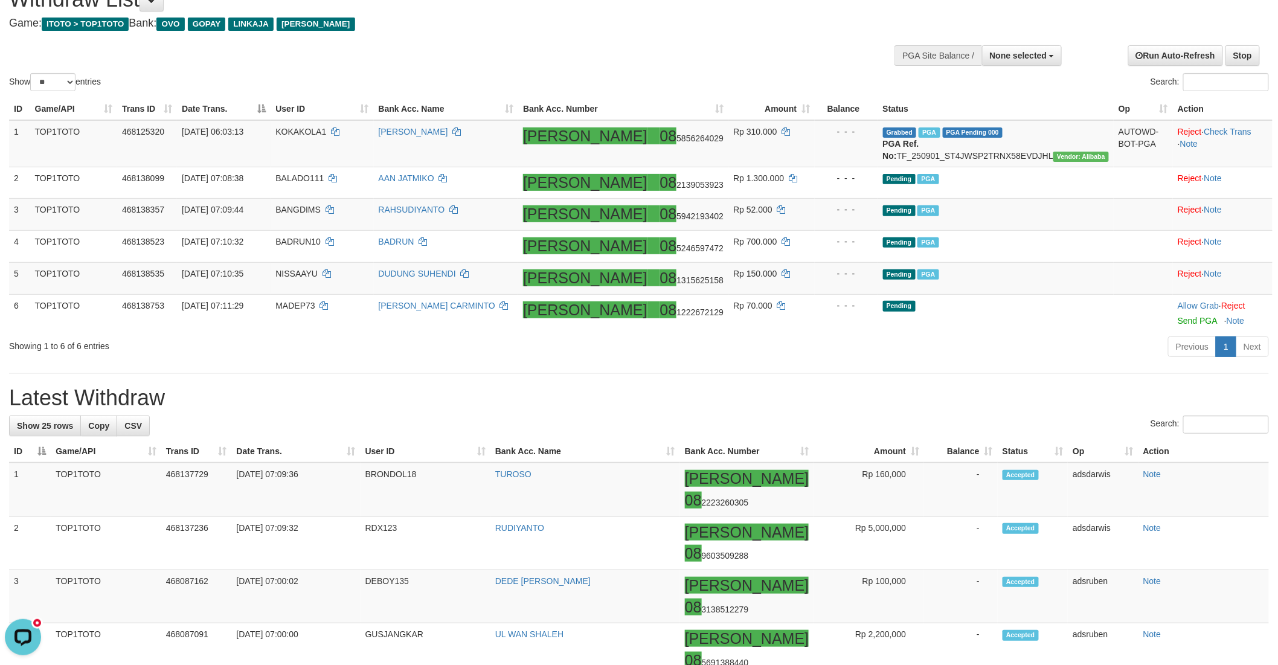
scroll to position [123, 0]
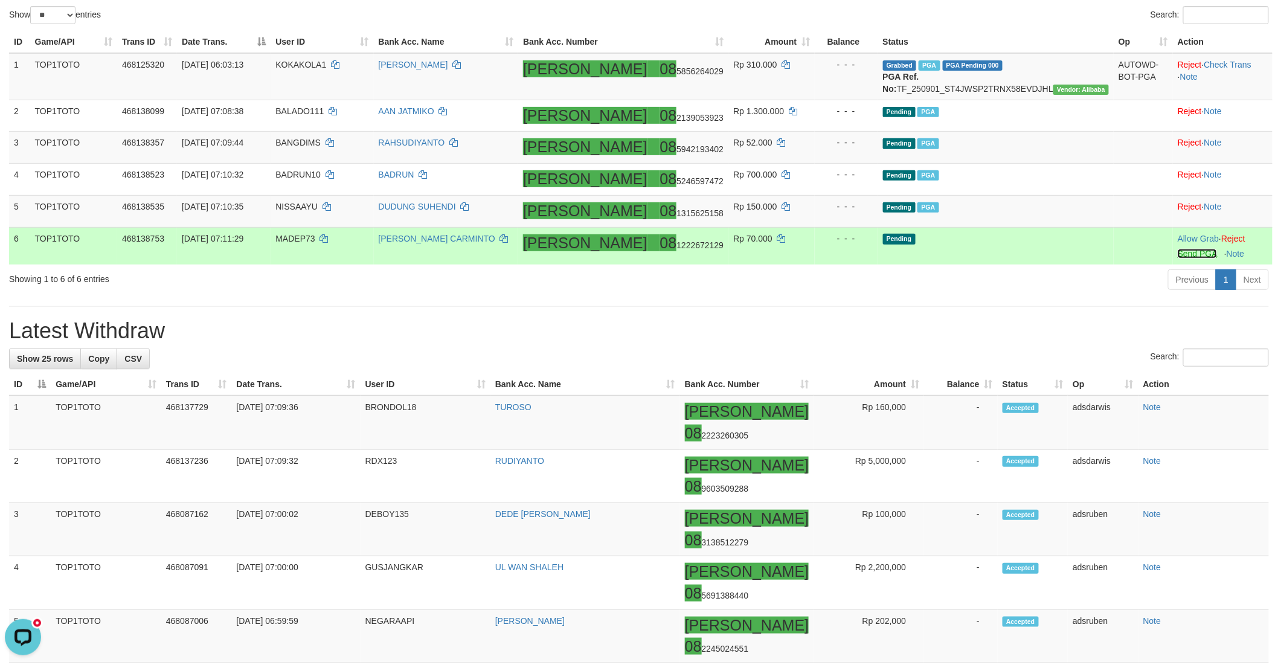
click at [1178, 258] on link "Send PGA" at bounding box center [1197, 254] width 39 height 10
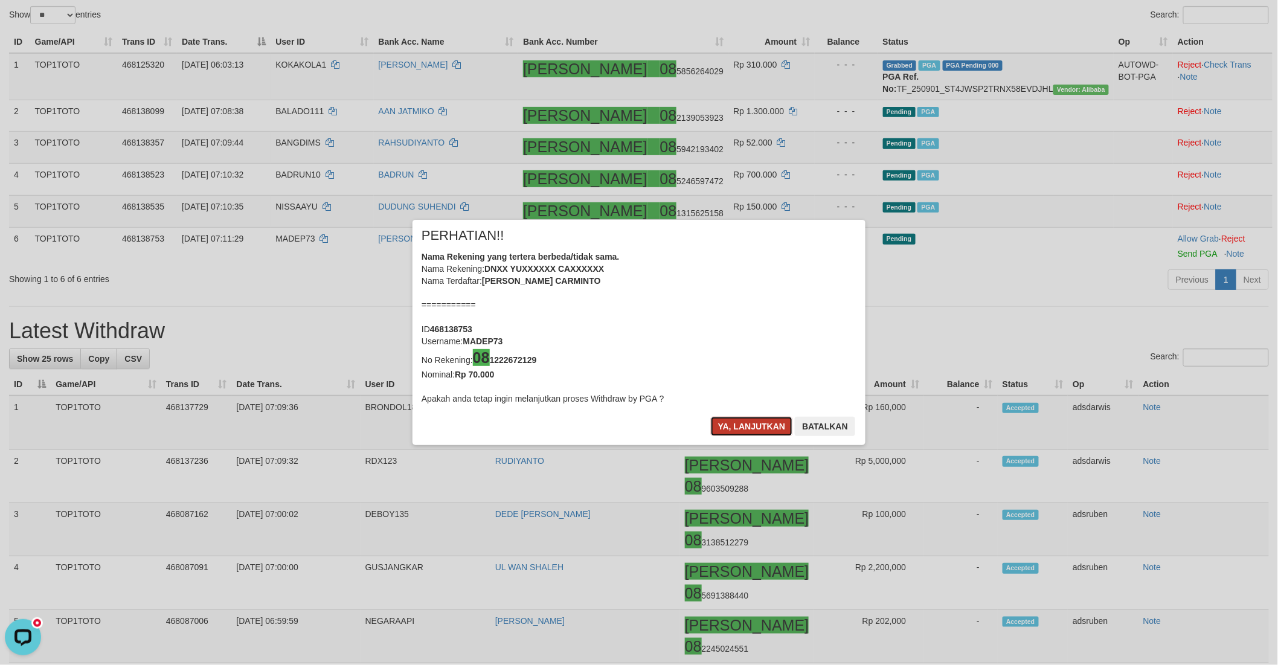
click at [764, 429] on button "Ya, lanjutkan" at bounding box center [752, 426] width 82 height 19
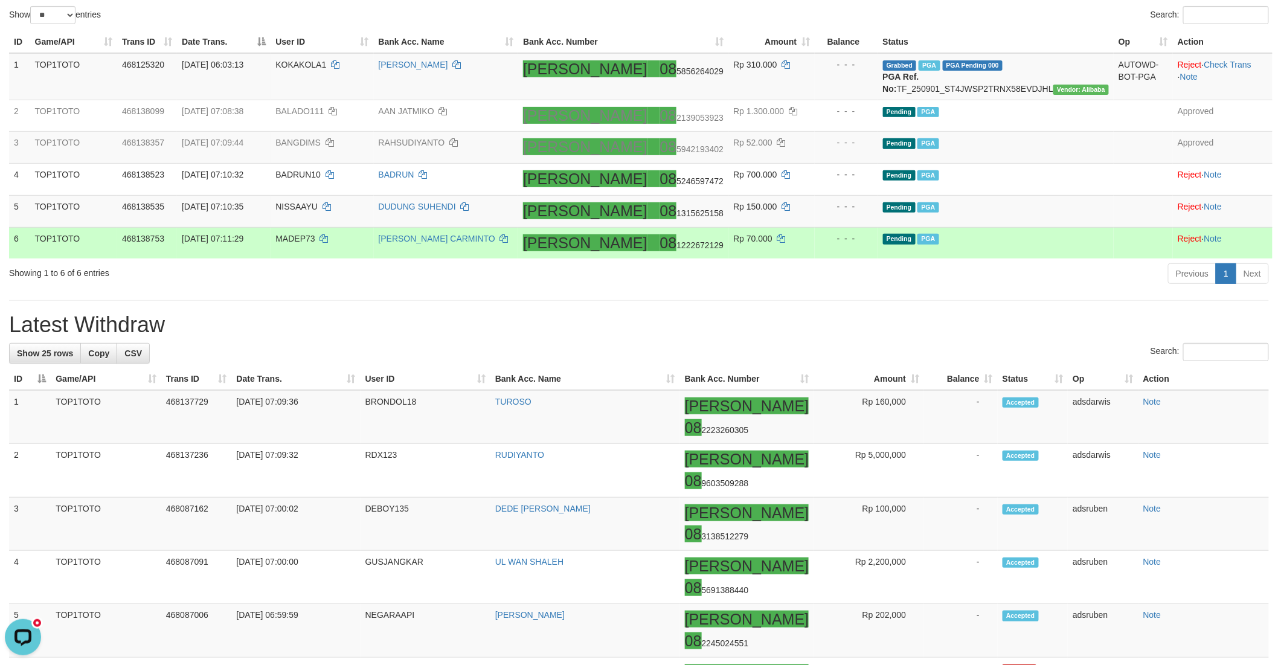
click at [1035, 258] on td "Pending PGA" at bounding box center [996, 242] width 236 height 31
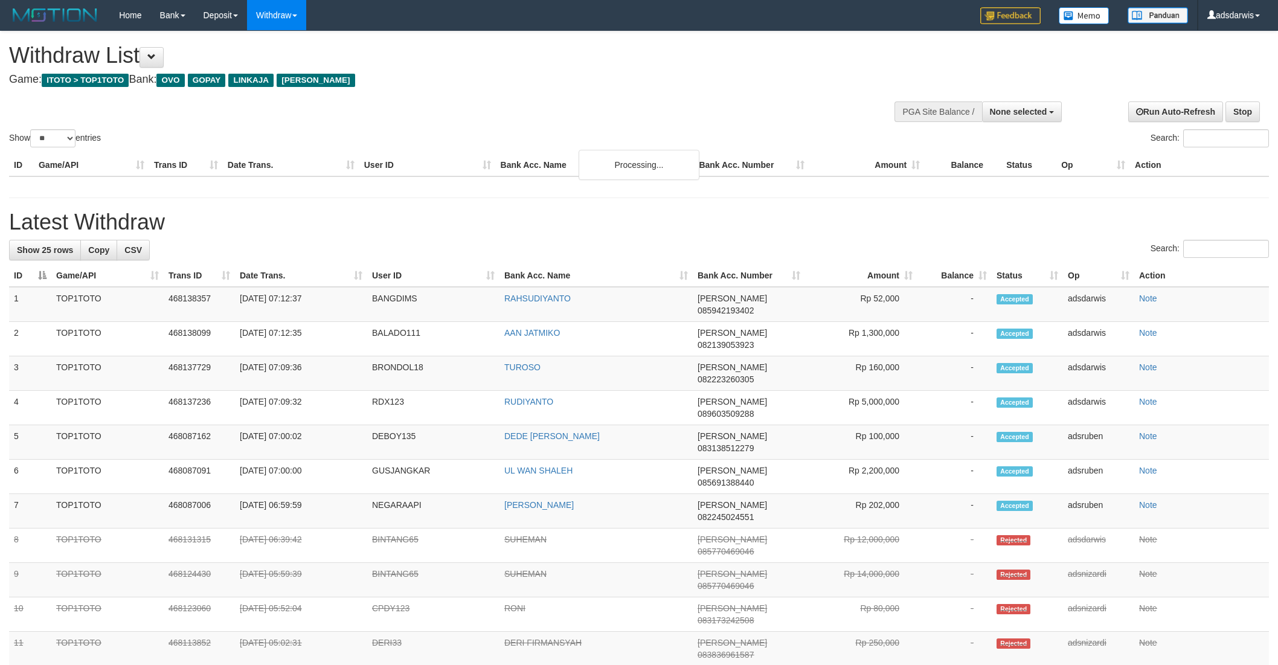
select select
select select "**"
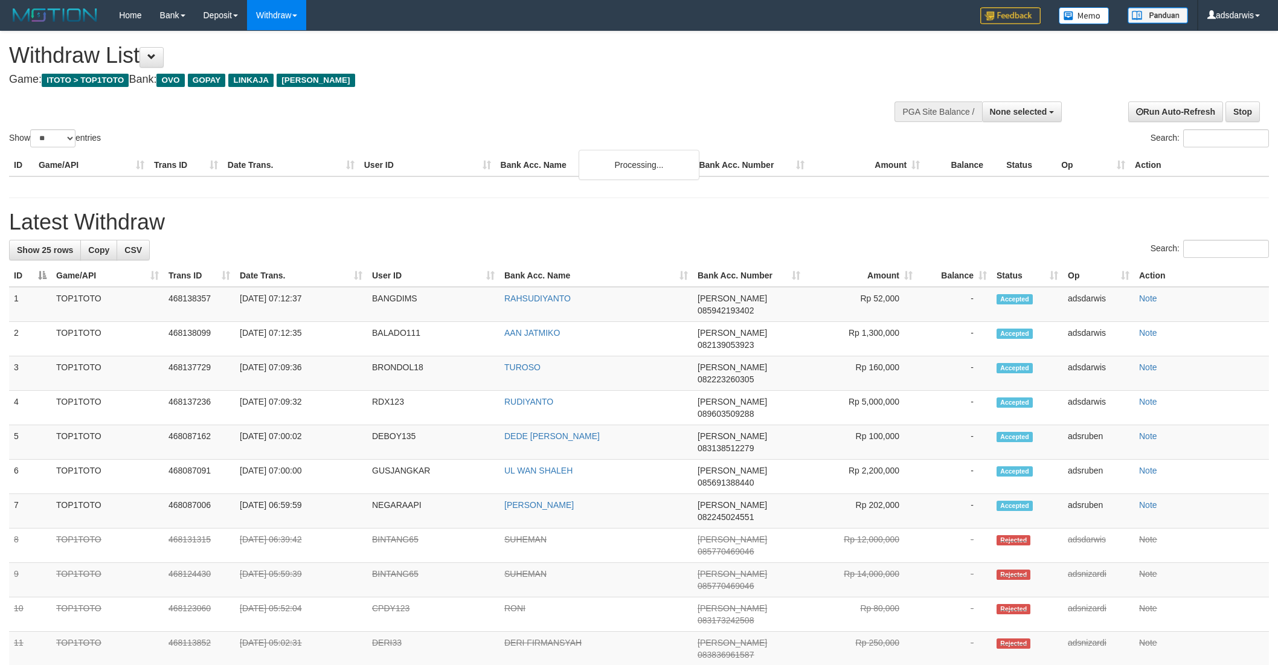
select select
select select "**"
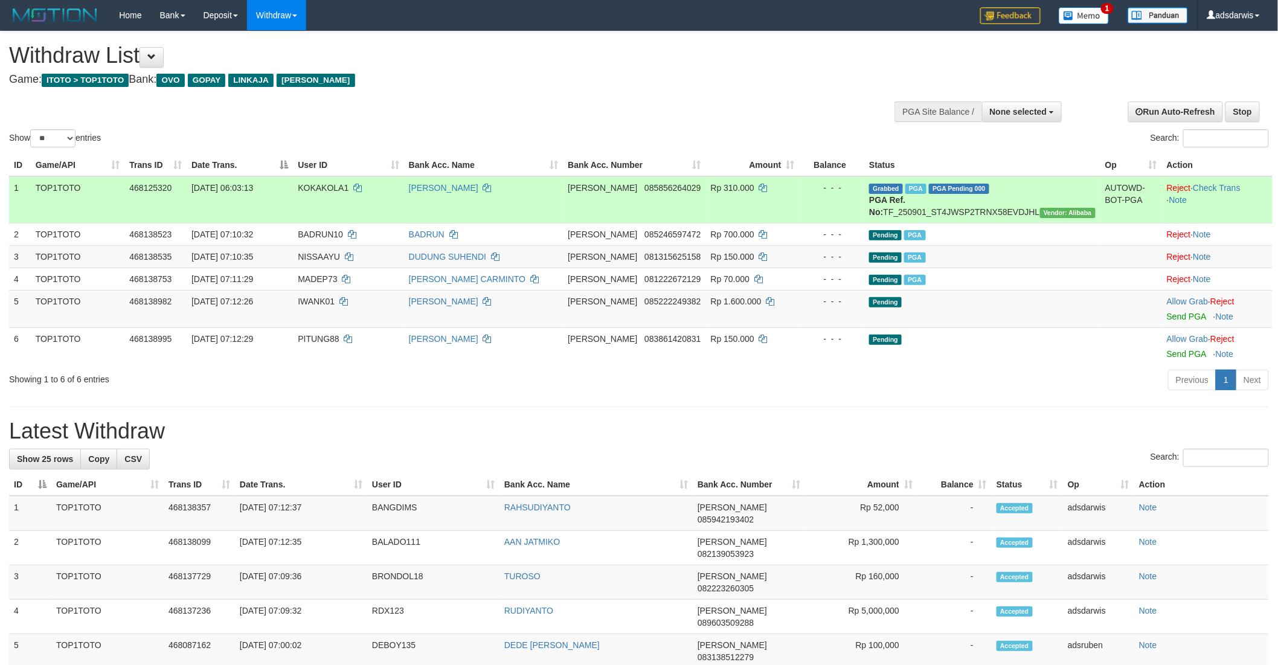
scroll to position [251, 0]
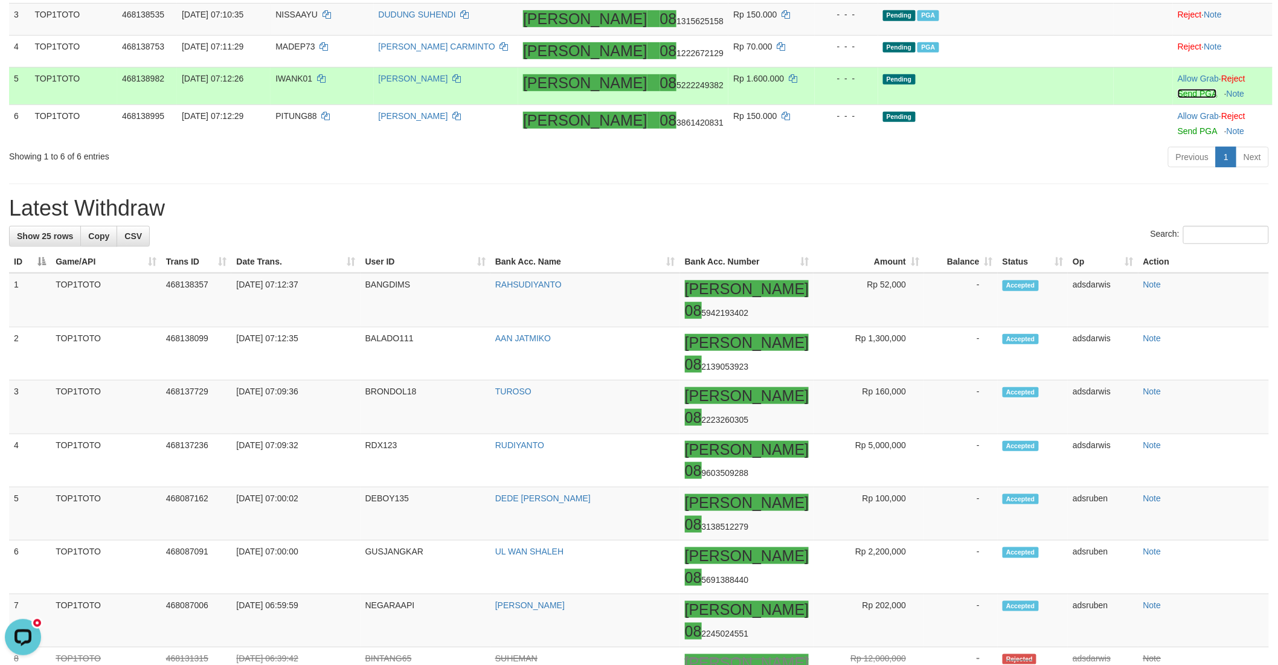
click at [1178, 98] on link "Send PGA" at bounding box center [1197, 94] width 39 height 10
click at [1178, 136] on link "Send PGA" at bounding box center [1197, 131] width 39 height 10
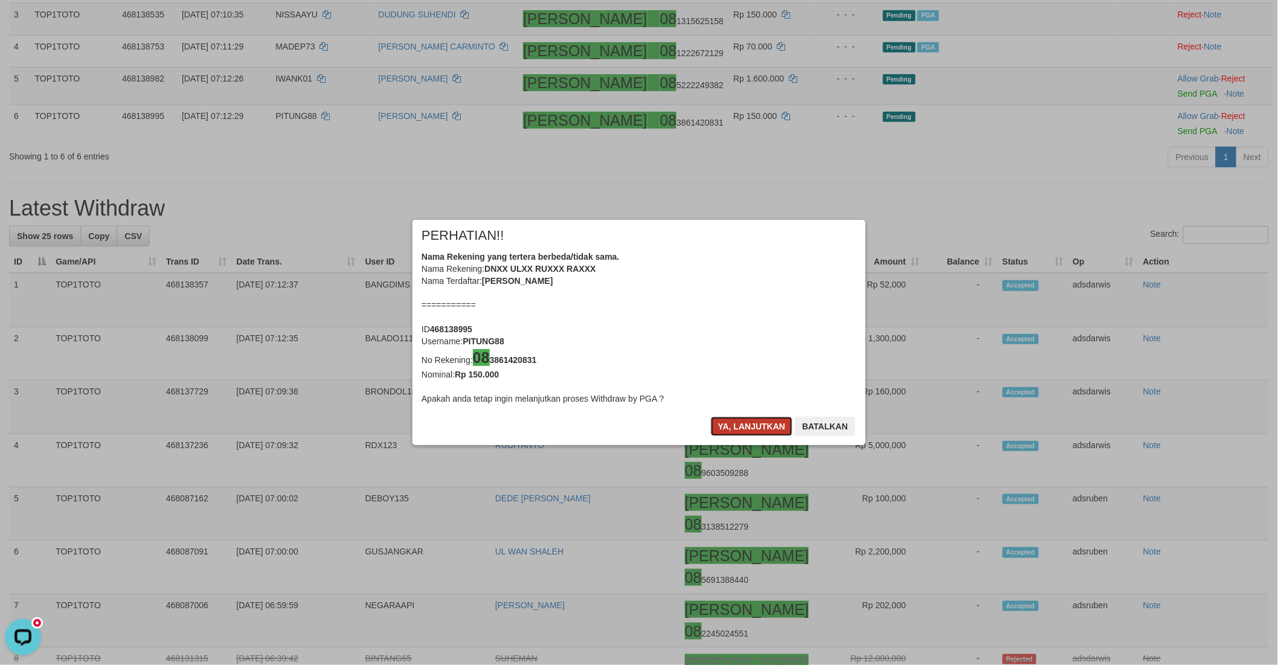
click at [736, 430] on button "Ya, lanjutkan" at bounding box center [752, 426] width 82 height 19
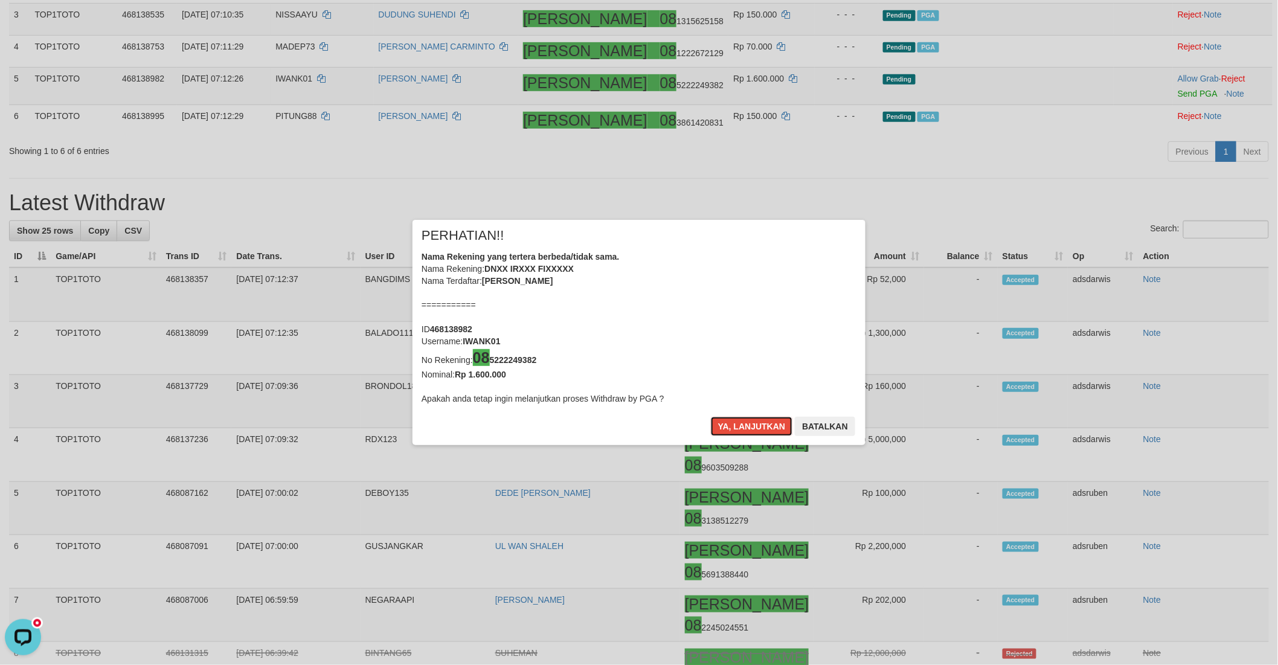
click at [736, 430] on button "Ya, lanjutkan" at bounding box center [752, 426] width 82 height 19
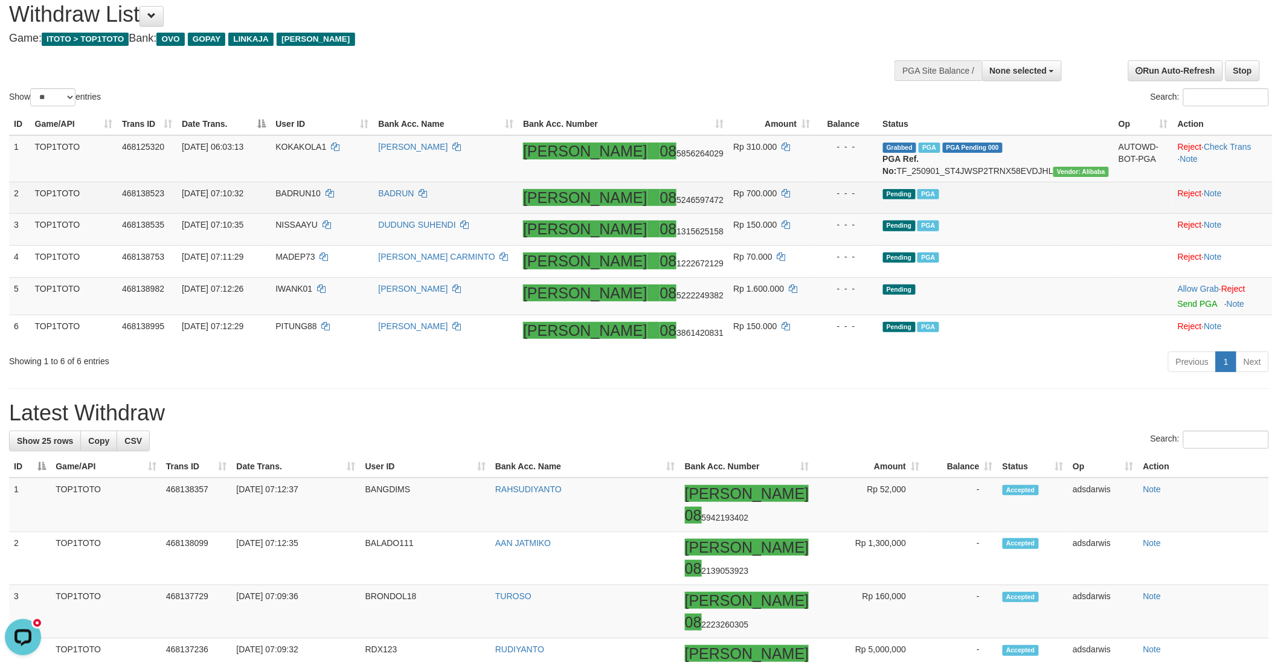
scroll to position [30, 0]
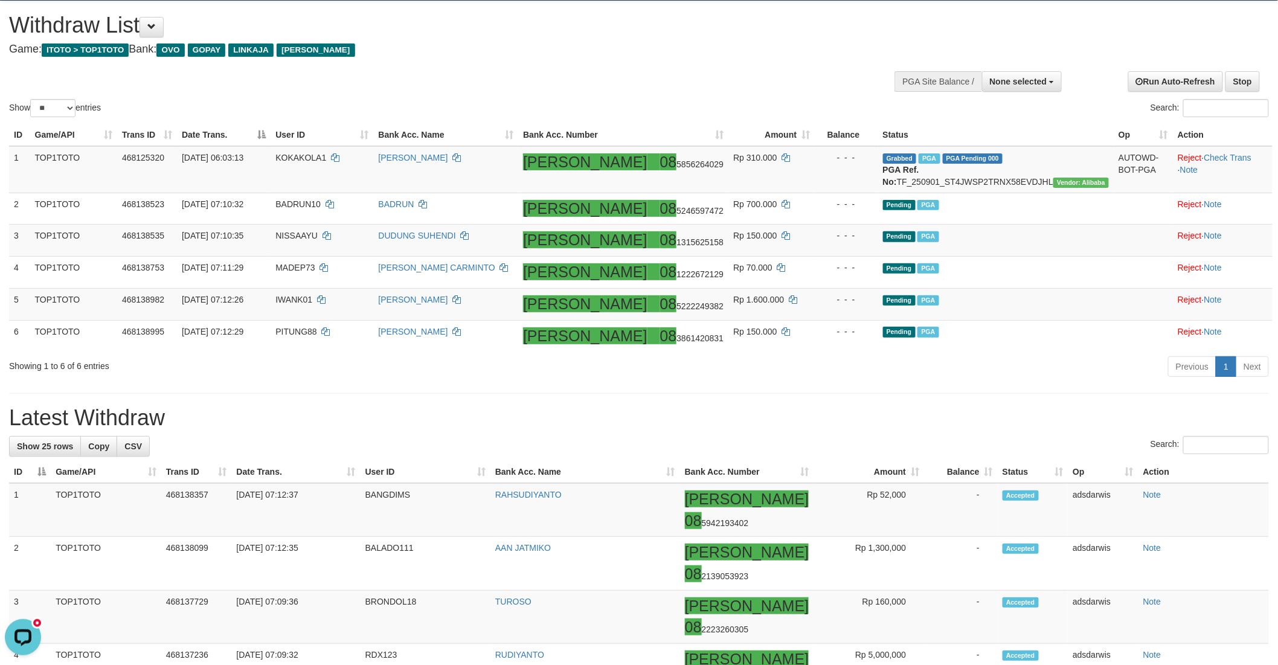
click at [773, 62] on div "Show ** ** ** *** entries Search:" at bounding box center [639, 60] width 1278 height 118
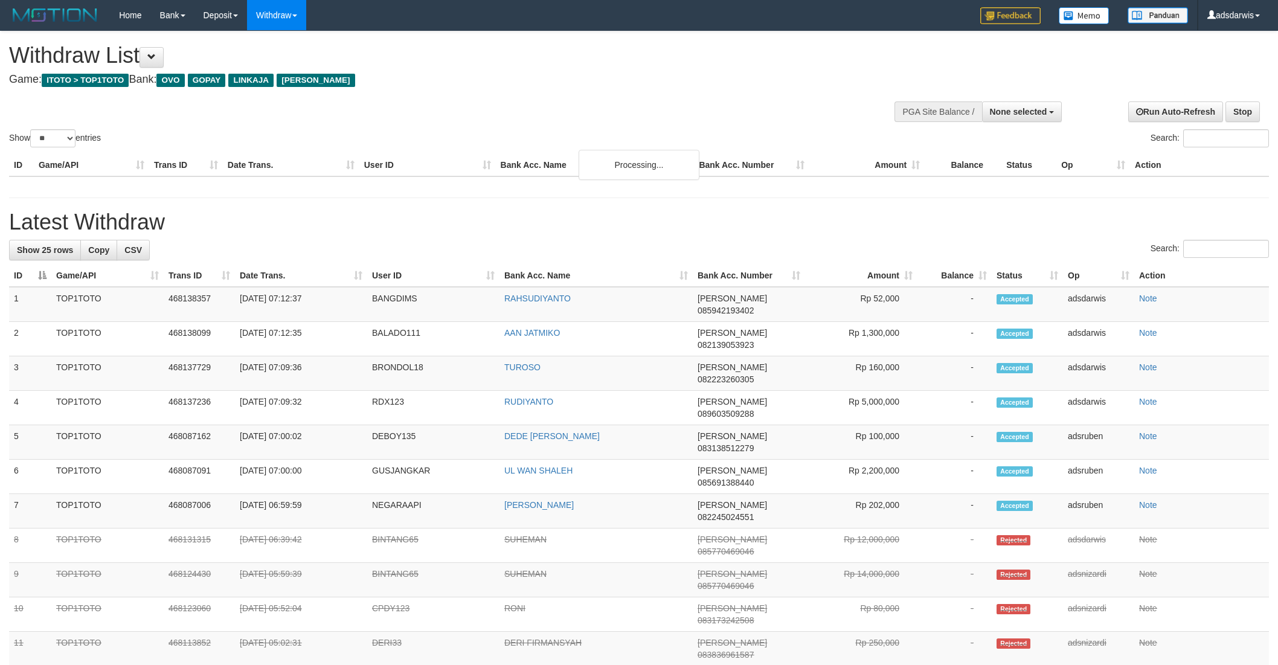
select select
select select "**"
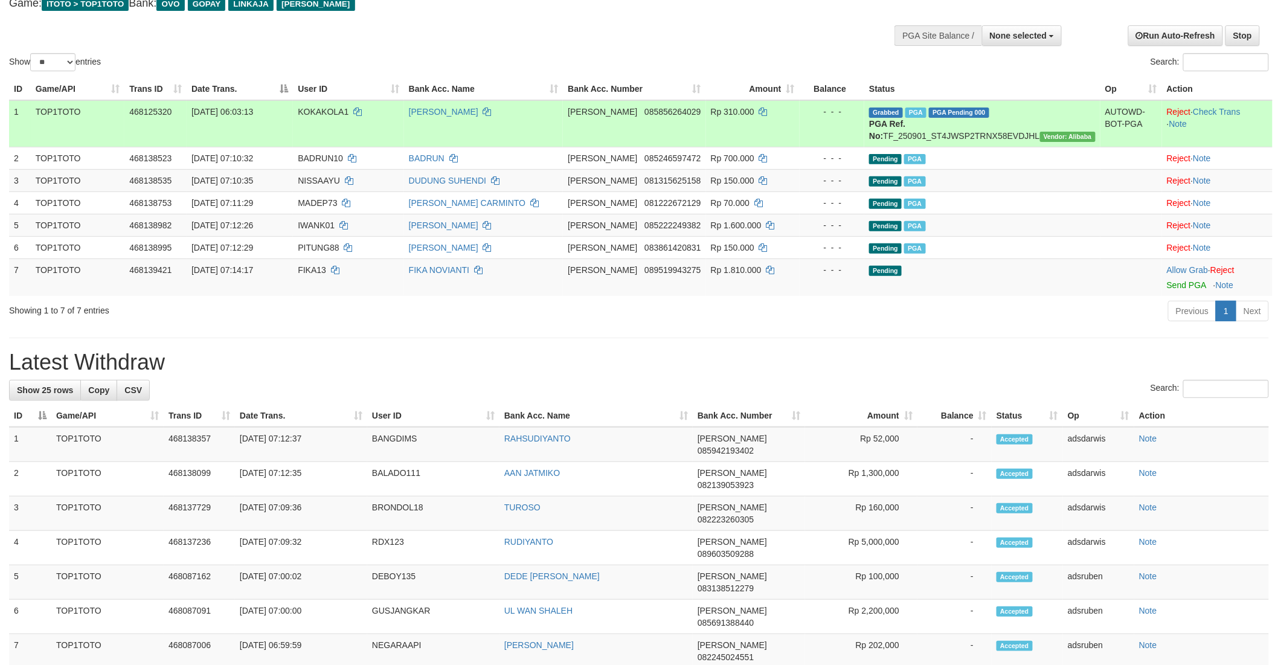
scroll to position [97, 0]
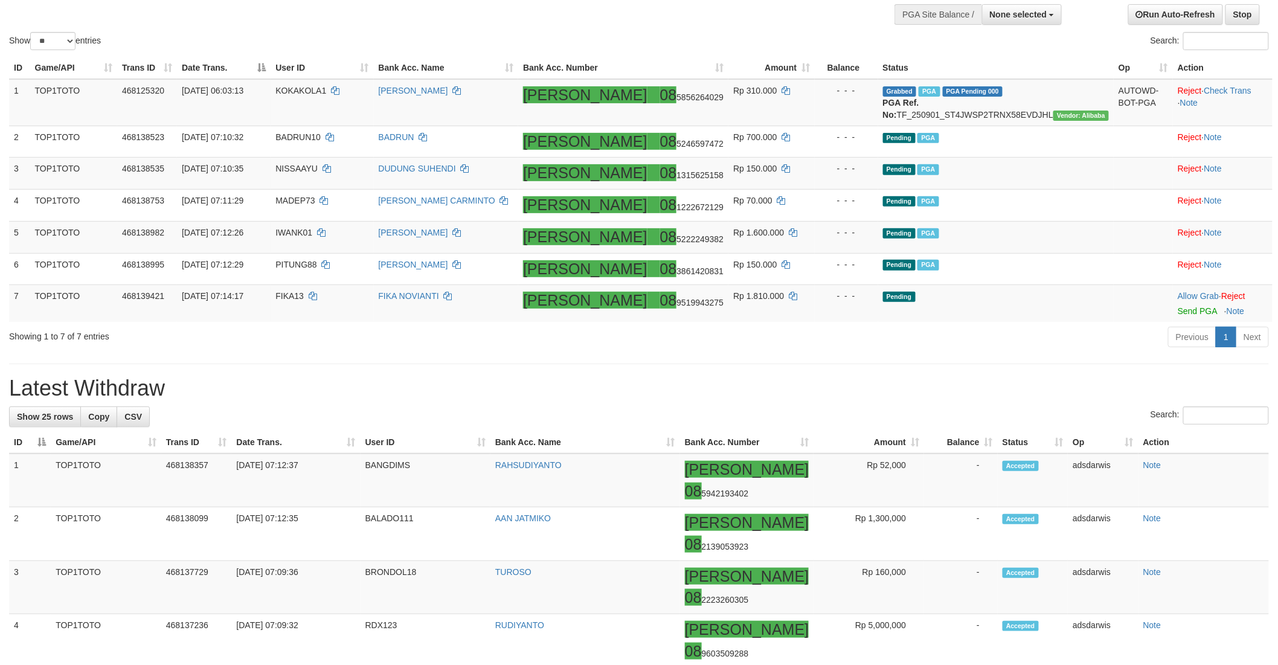
click at [812, 337] on div "Previous 1 Next" at bounding box center [905, 338] width 727 height 26
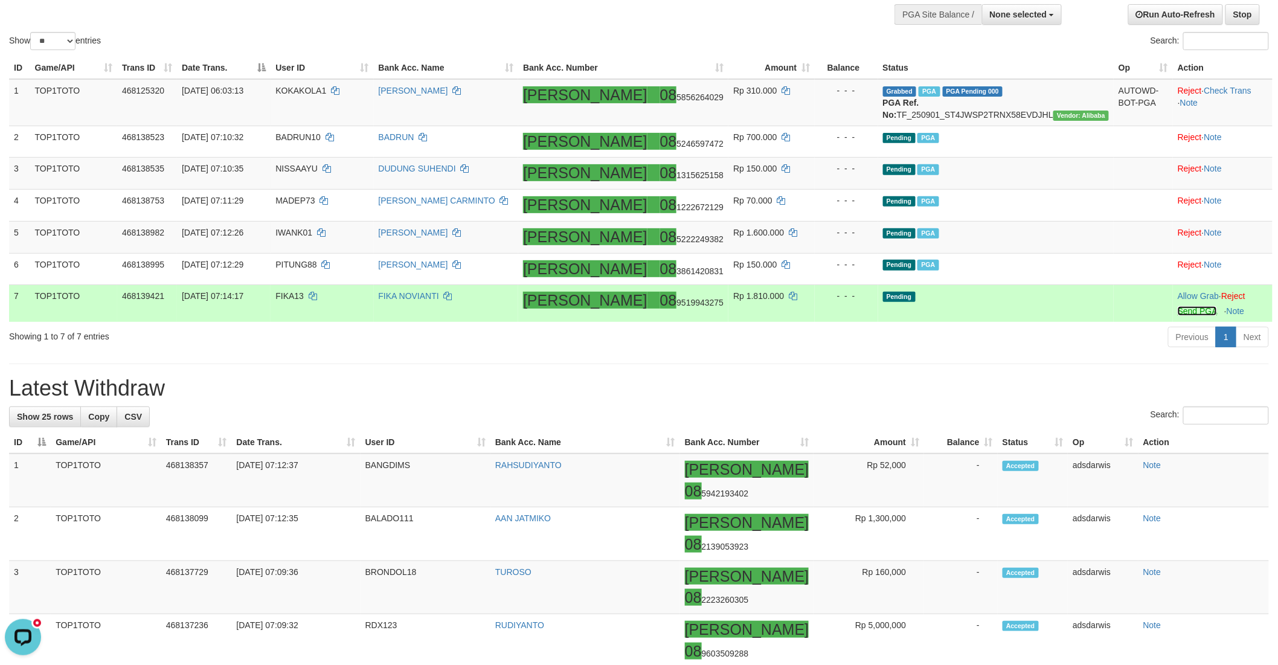
click at [1178, 316] on link "Send PGA" at bounding box center [1197, 311] width 39 height 10
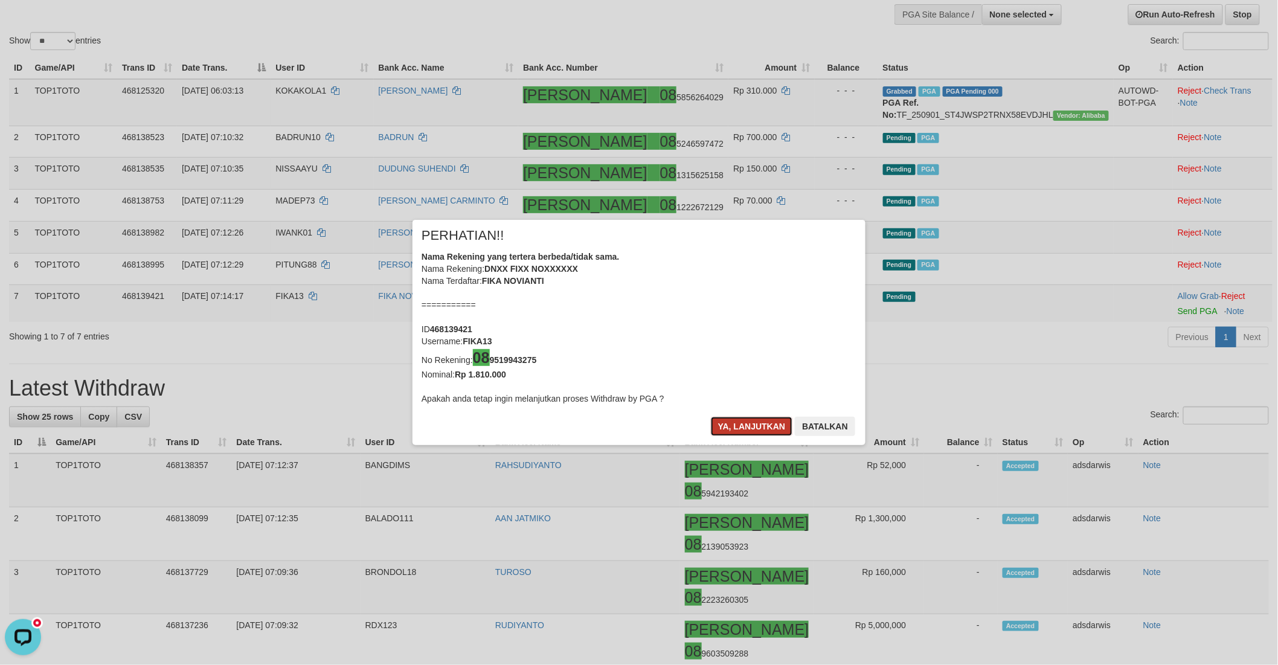
click at [745, 426] on button "Ya, lanjutkan" at bounding box center [752, 426] width 82 height 19
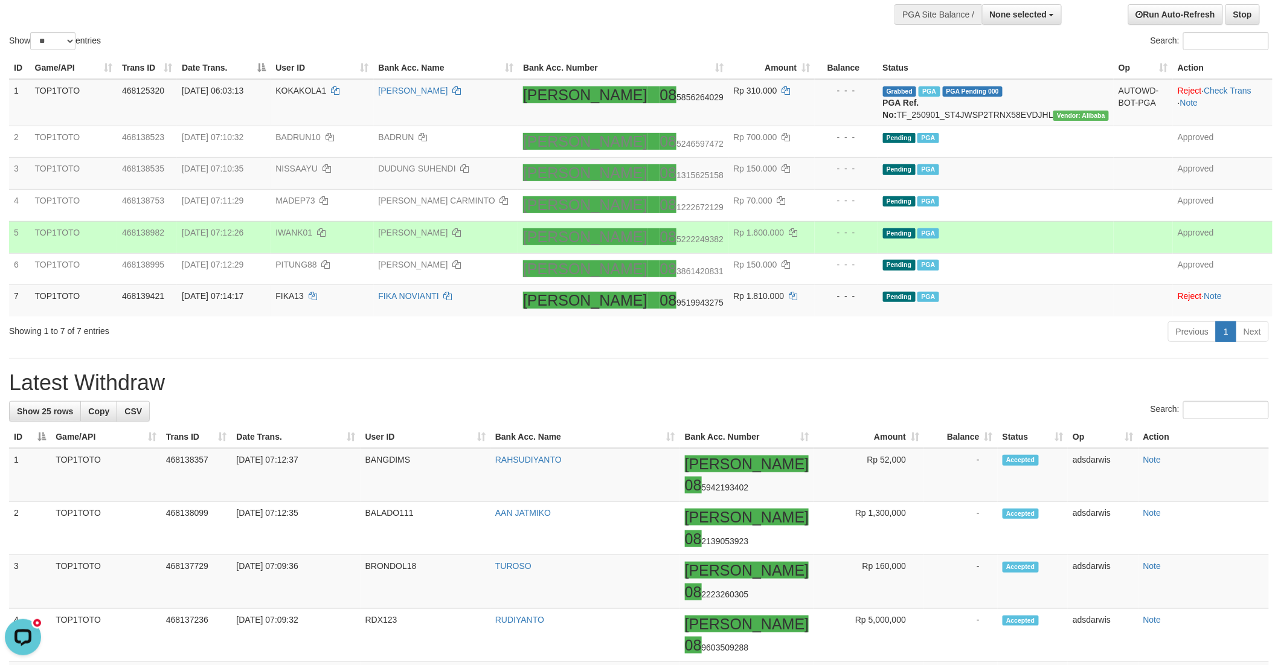
click at [1031, 248] on td "Pending PGA" at bounding box center [996, 237] width 236 height 32
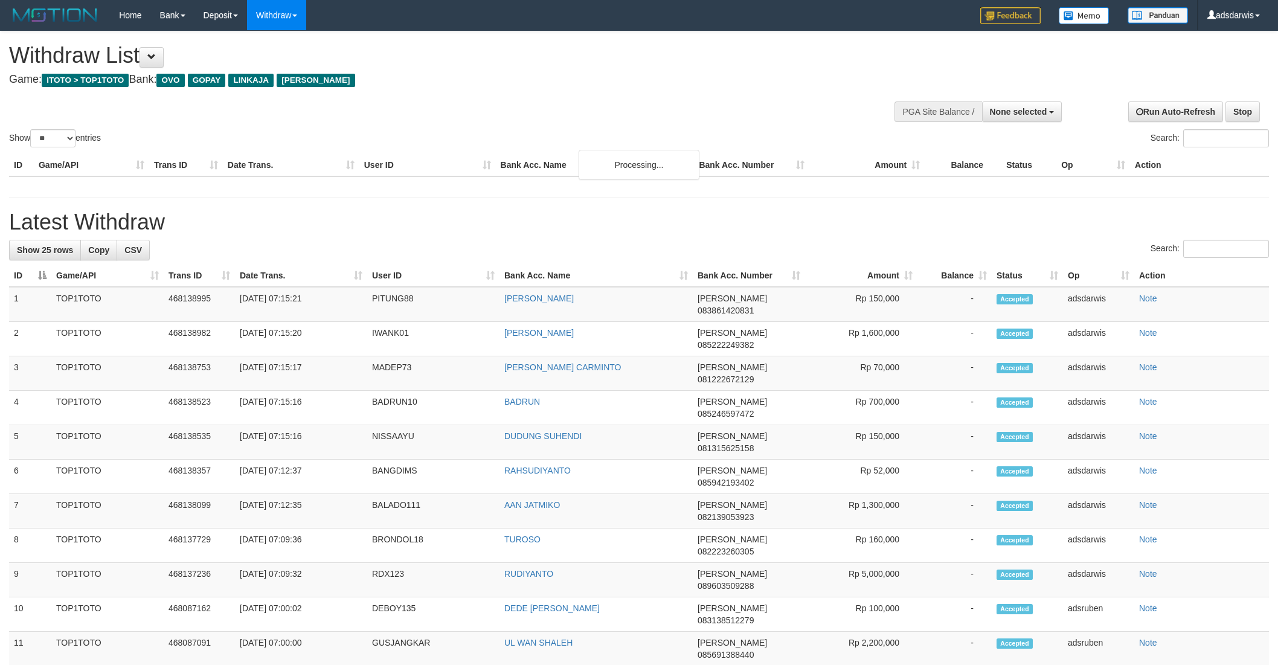
select select
select select "**"
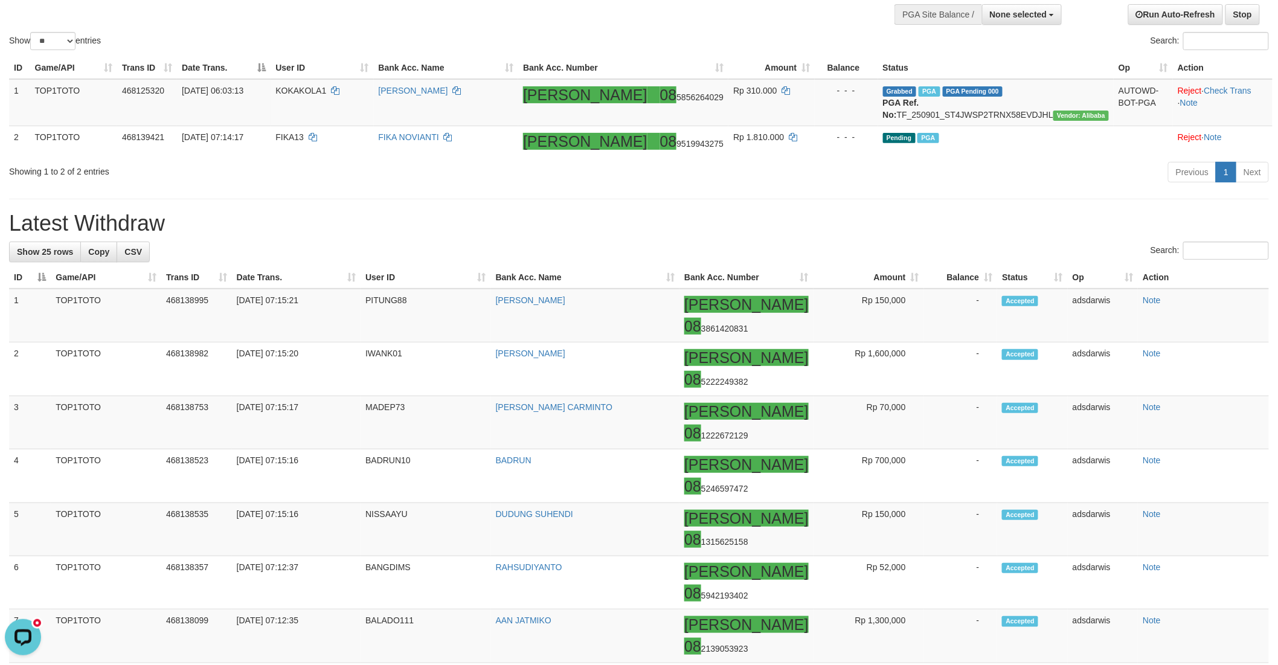
click at [810, 234] on h1 "Latest Withdraw" at bounding box center [639, 223] width 1260 height 24
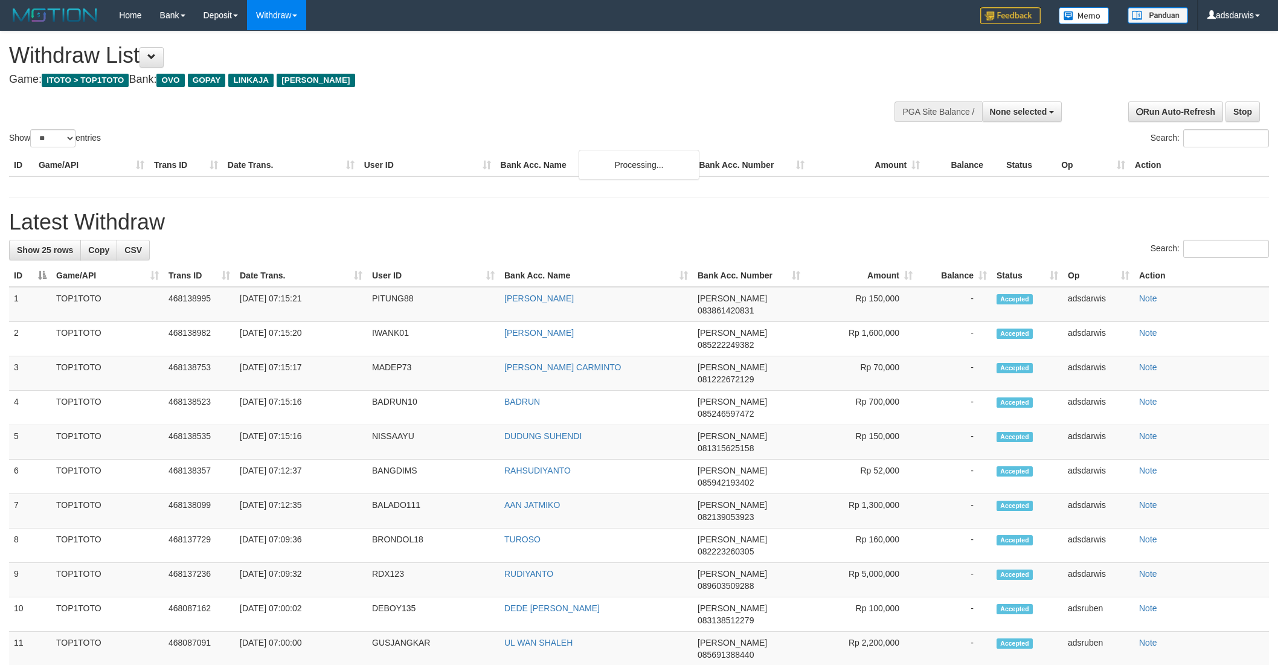
select select
select select "**"
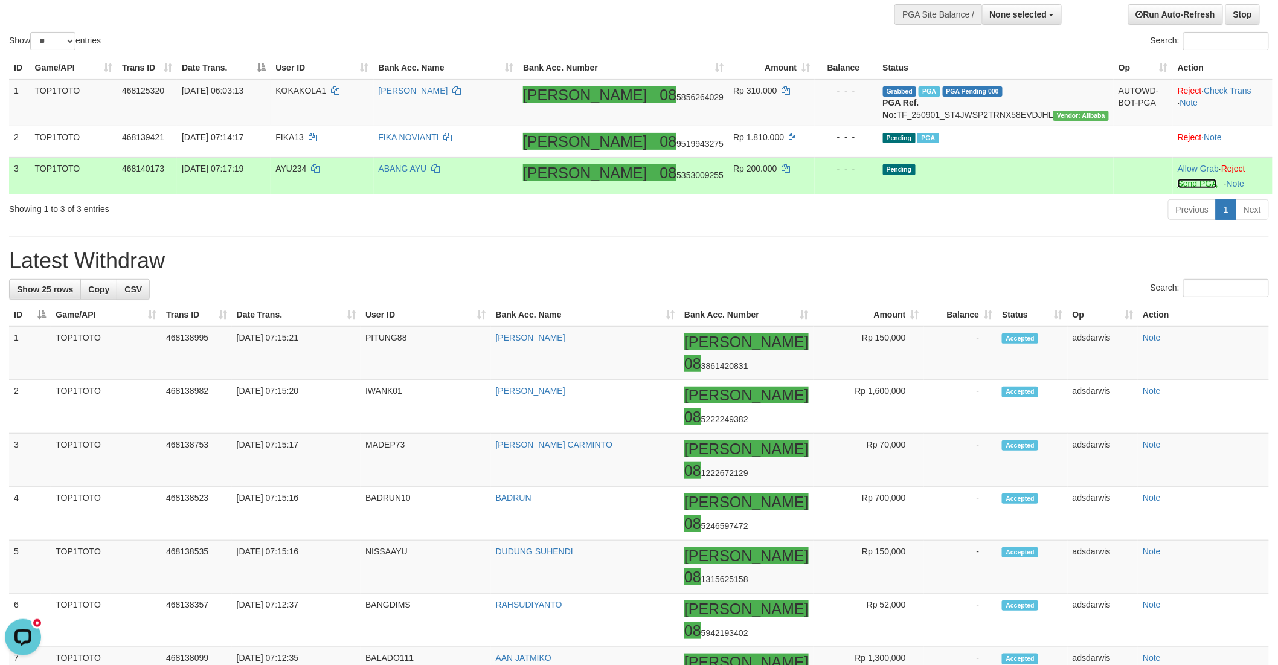
click at [1178, 188] on link "Send PGA" at bounding box center [1197, 184] width 39 height 10
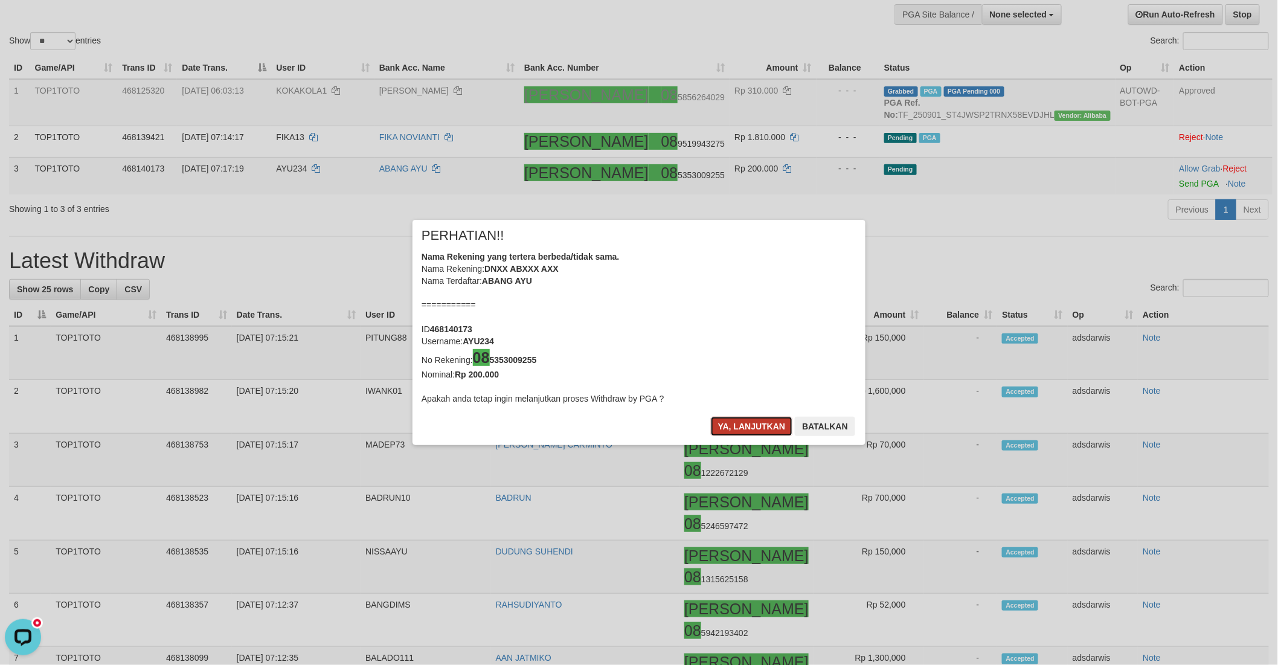
click at [733, 426] on button "Ya, lanjutkan" at bounding box center [752, 426] width 82 height 19
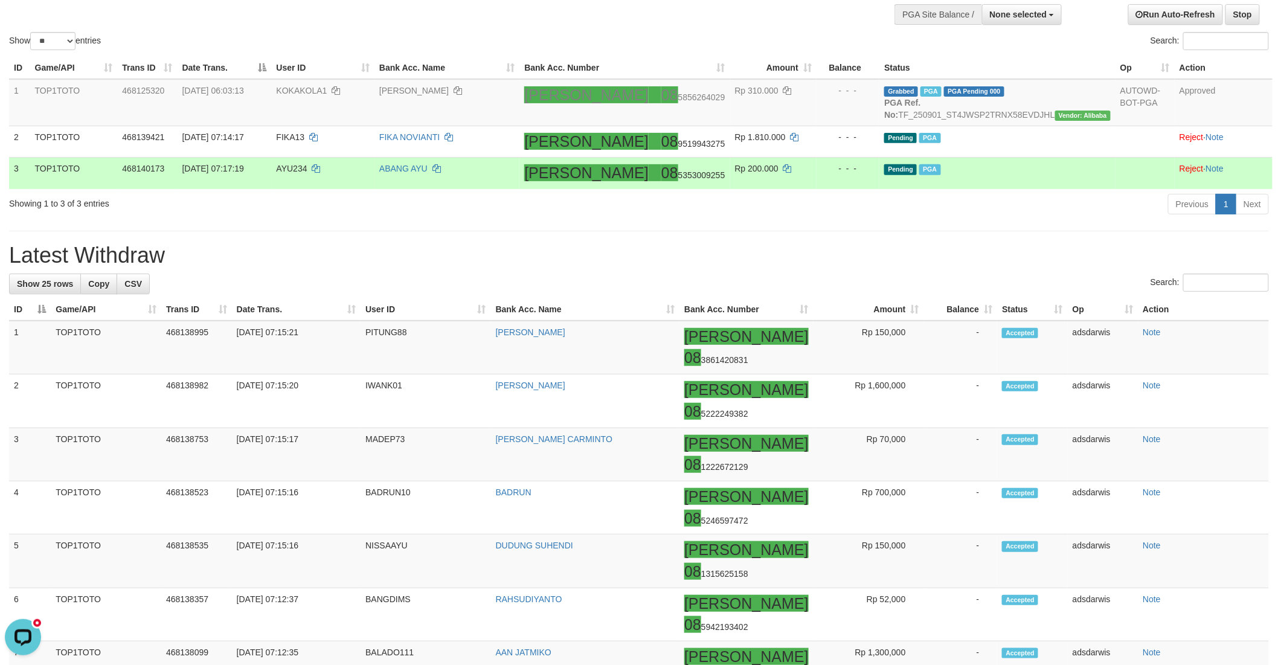
click at [331, 185] on td "AYU234" at bounding box center [323, 173] width 103 height 31
copy td "AYU234"
click at [441, 173] on icon at bounding box center [436, 168] width 8 height 8
copy td "AYU234"
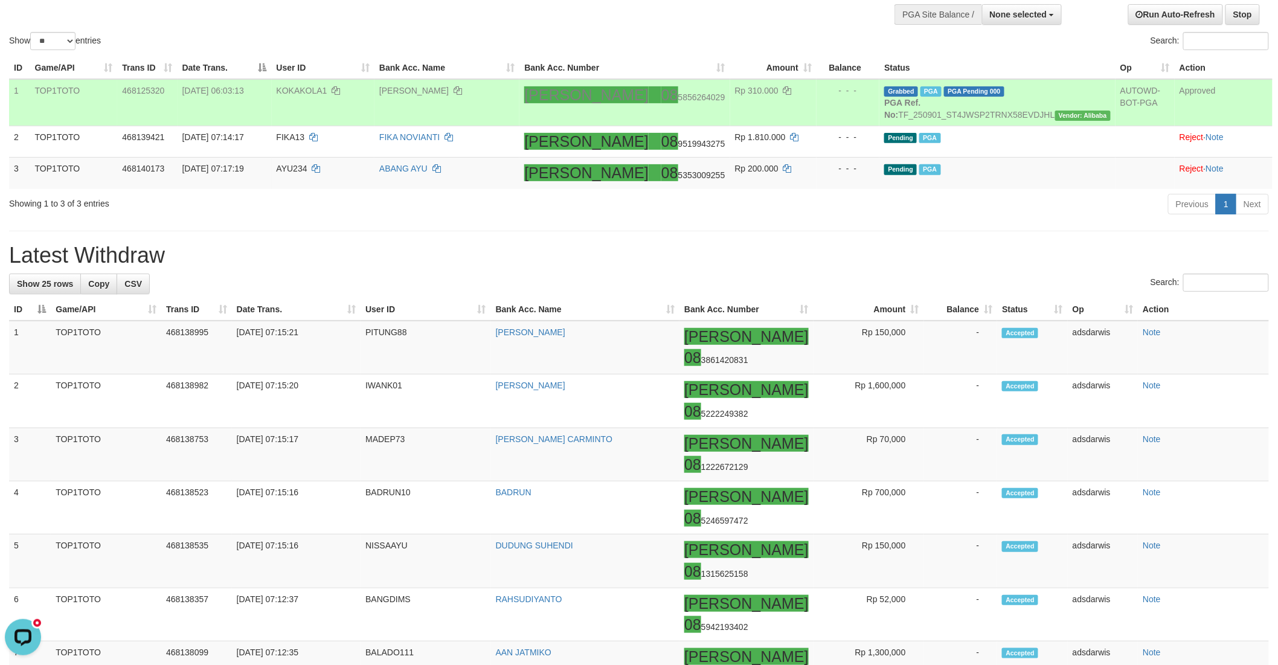
click at [327, 91] on span "KOKAKOLA1" at bounding box center [302, 91] width 51 height 10
copy td "KOKAKOLA1"
click at [327, 91] on span "KOKAKOLA1" at bounding box center [302, 91] width 51 height 10
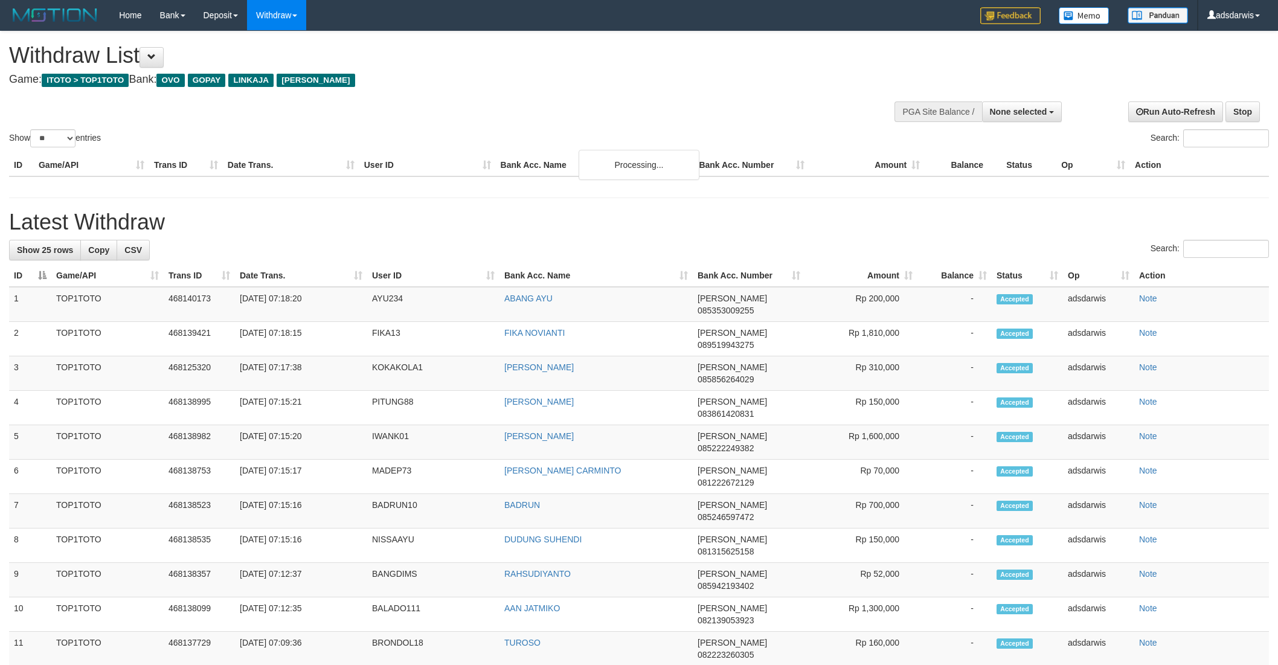
select select
select select "**"
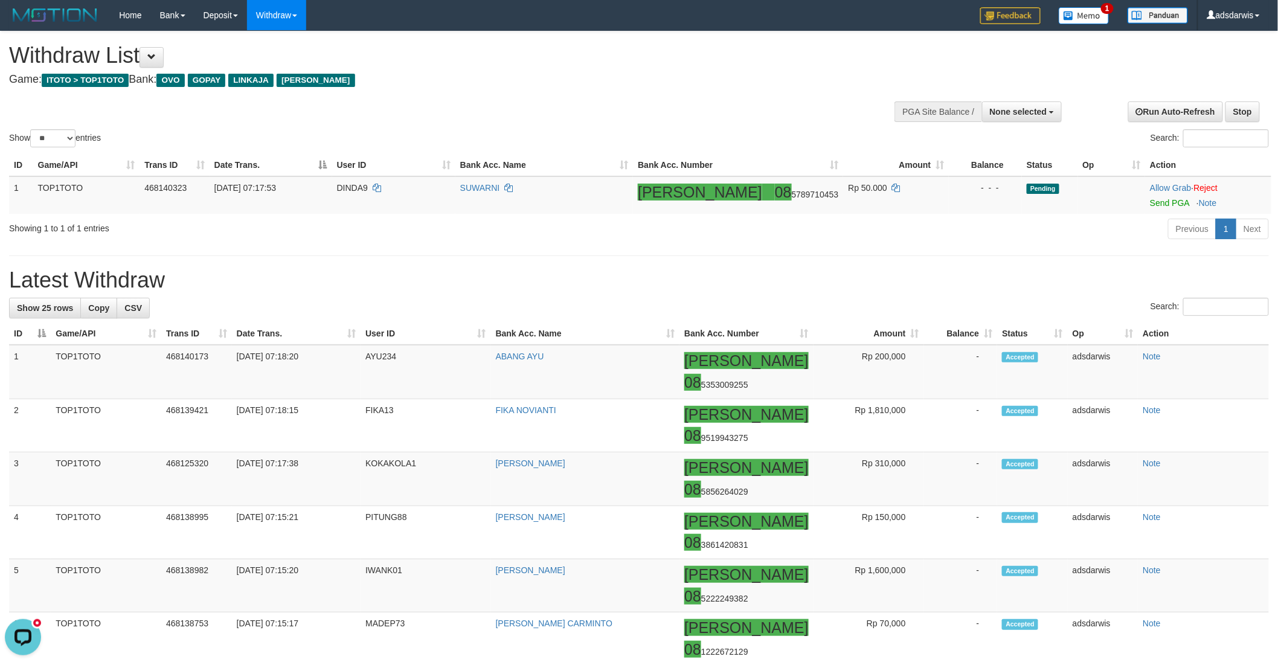
click at [745, 280] on h1 "Latest Withdraw" at bounding box center [639, 280] width 1260 height 24
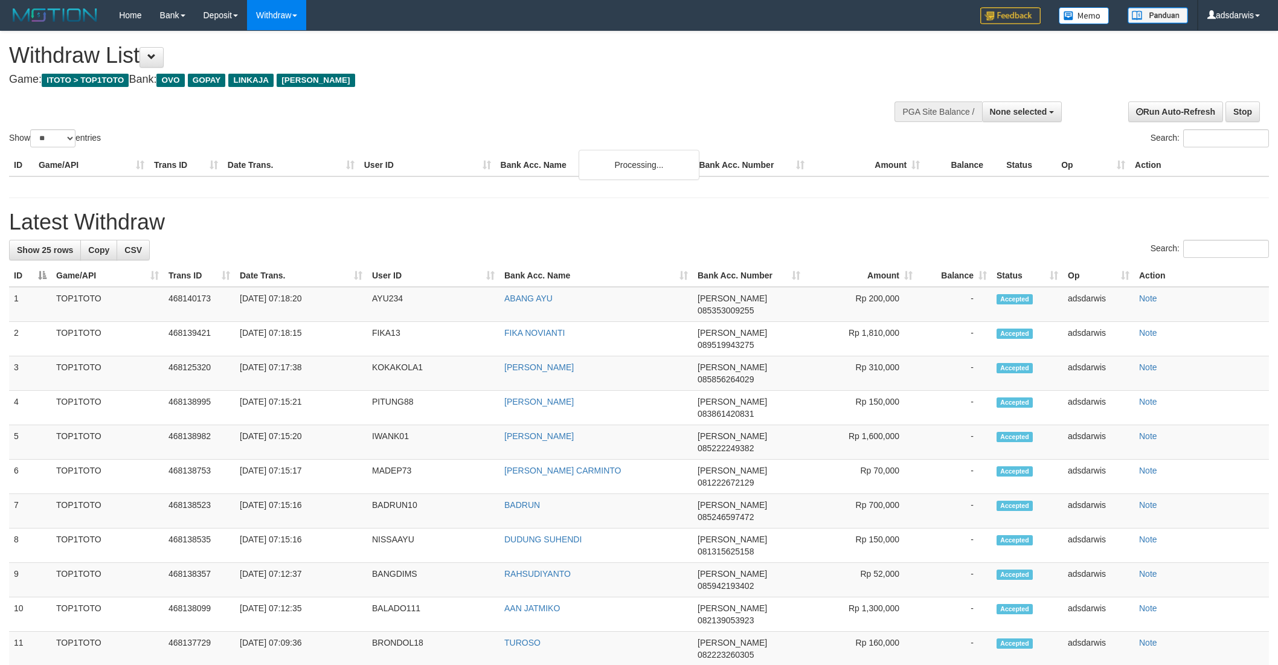
select select
select select "**"
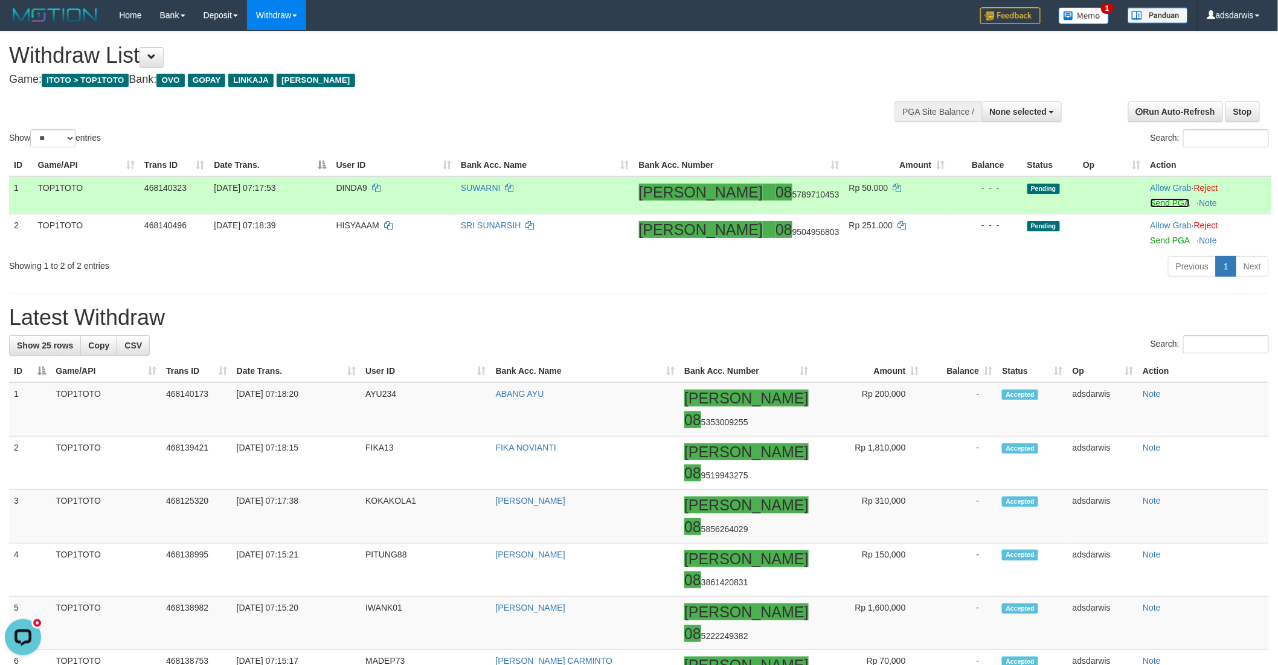
click at [1152, 200] on link "Send PGA" at bounding box center [1169, 203] width 39 height 10
click at [1152, 238] on link "Send PGA" at bounding box center [1169, 241] width 39 height 10
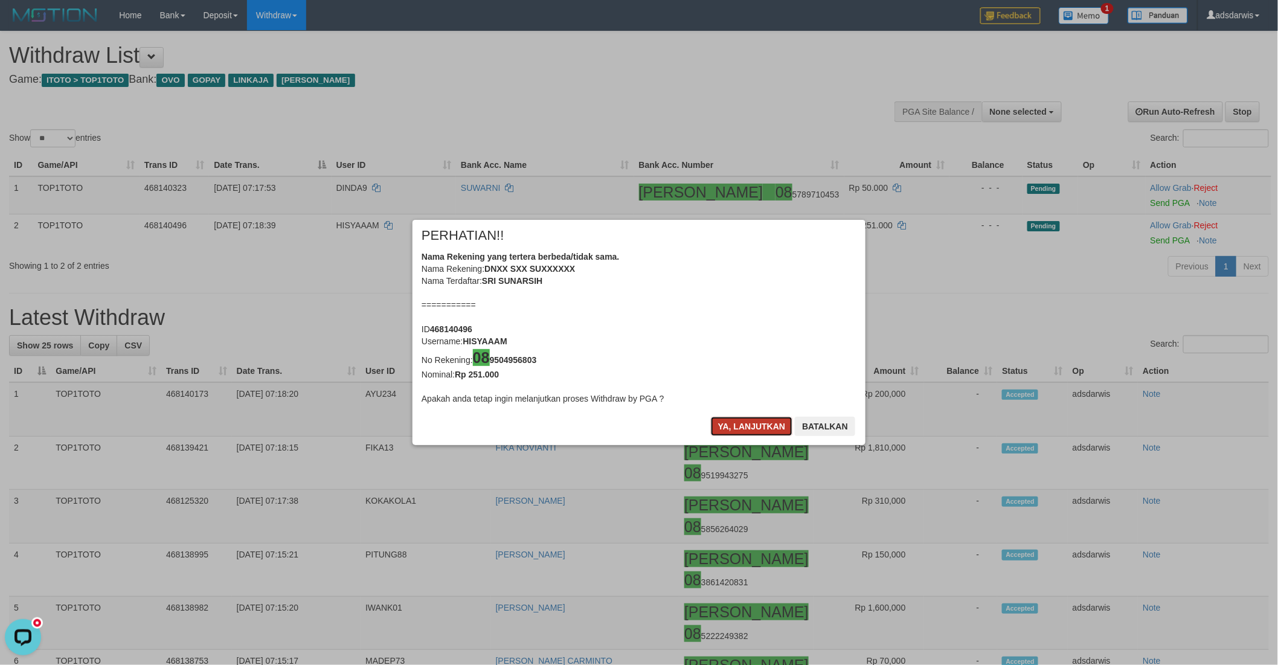
click at [723, 427] on button "Ya, lanjutkan" at bounding box center [752, 426] width 82 height 19
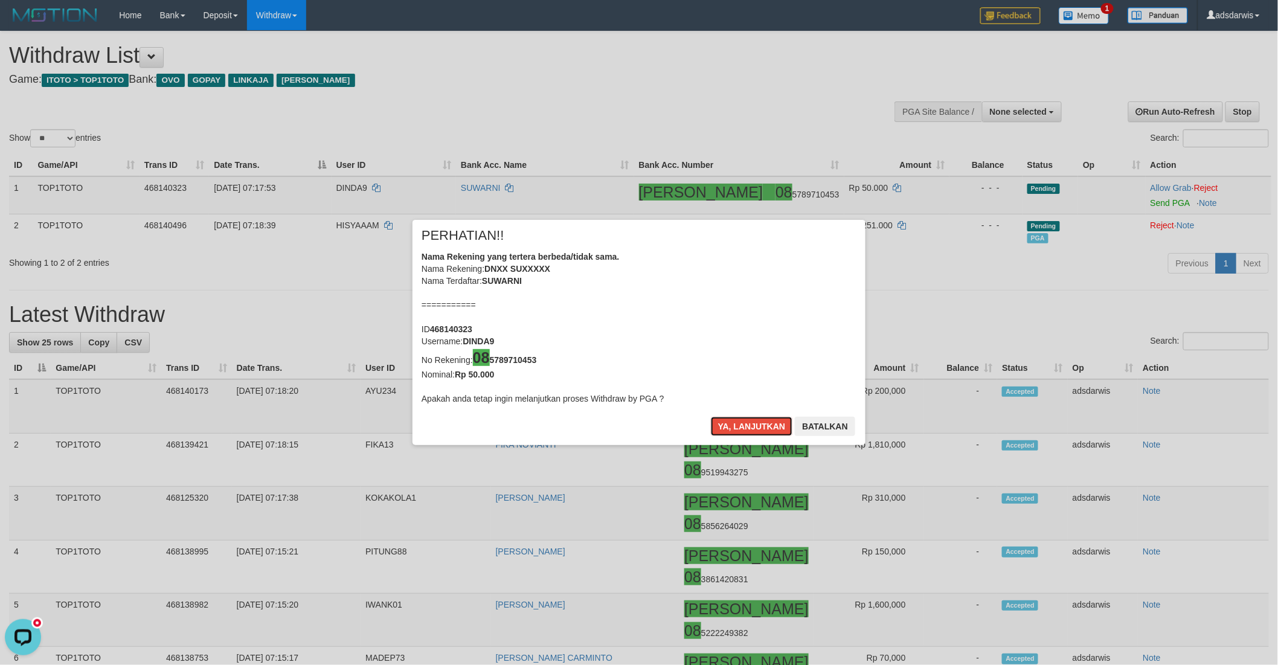
click at [723, 427] on button "Ya, lanjutkan" at bounding box center [752, 426] width 82 height 19
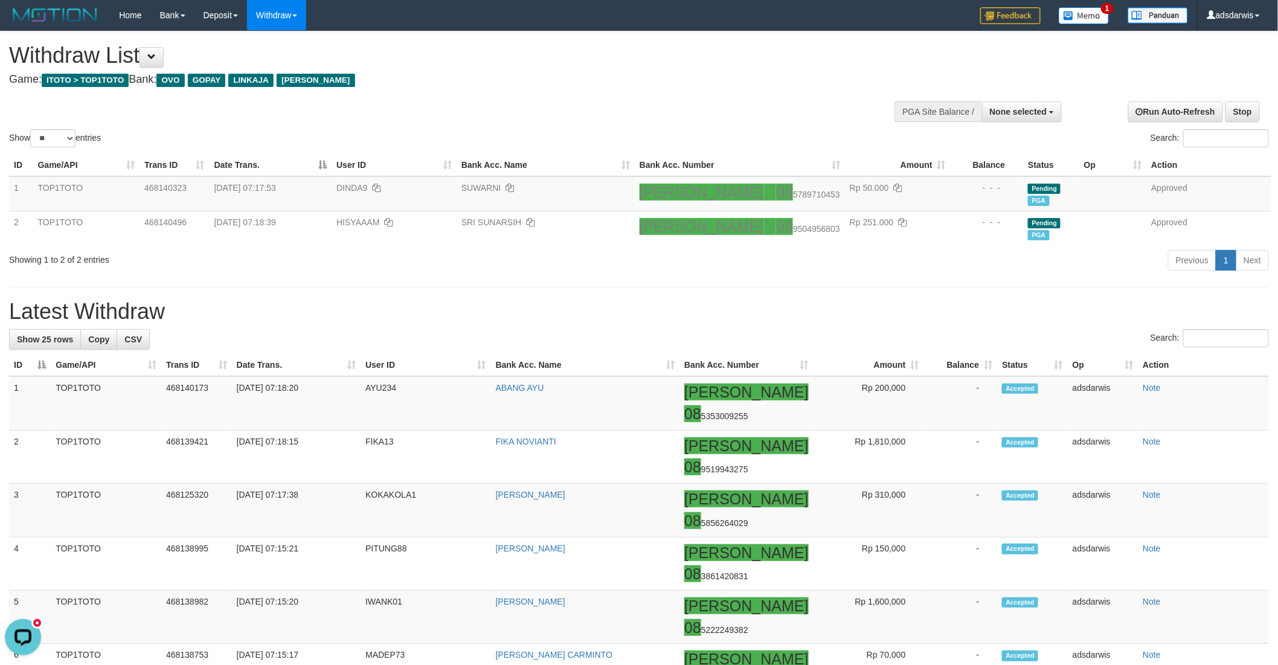
click at [556, 75] on h4 "Game: ITOTO > TOP1TOTO Bank: OVO GOPAY LINKAJA DANA" at bounding box center [424, 80] width 831 height 12
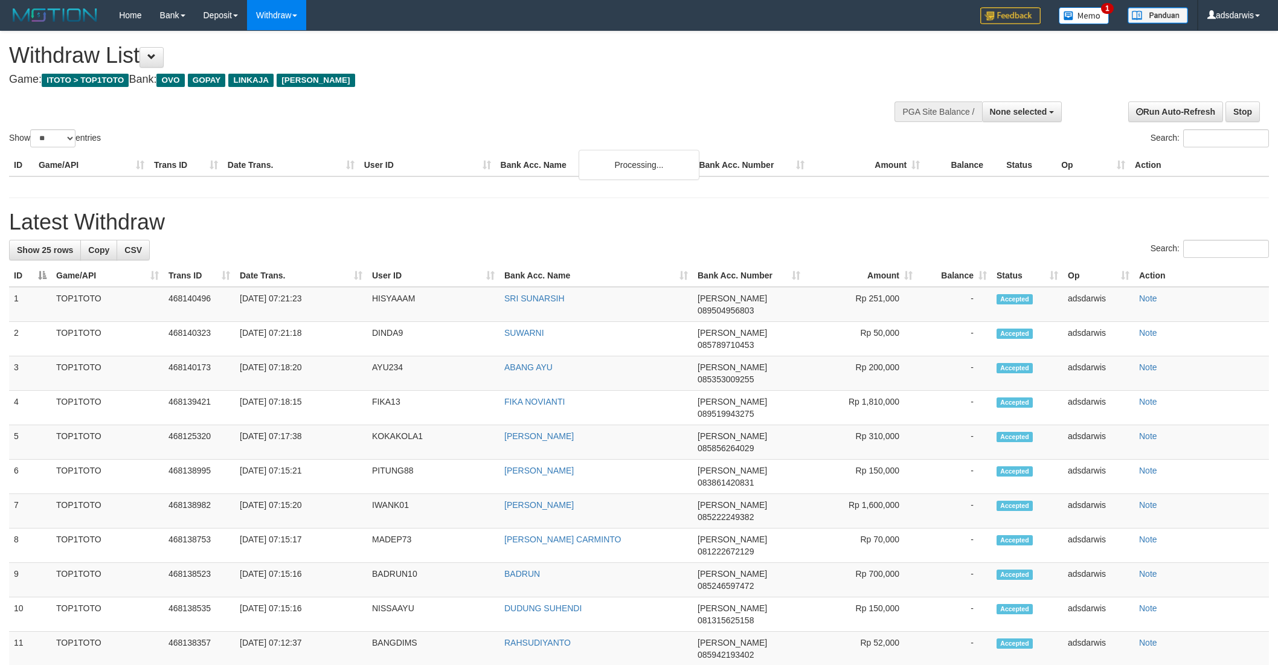
select select
select select "**"
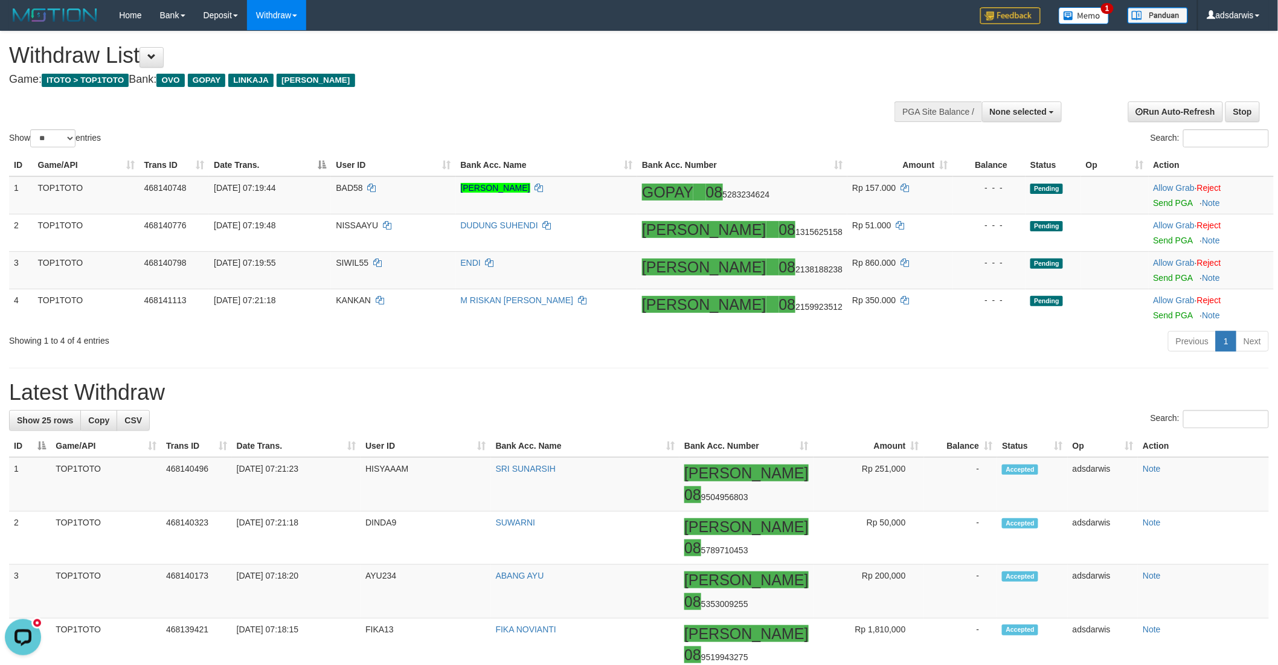
click at [751, 86] on div "**********" at bounding box center [429, 61] width 840 height 60
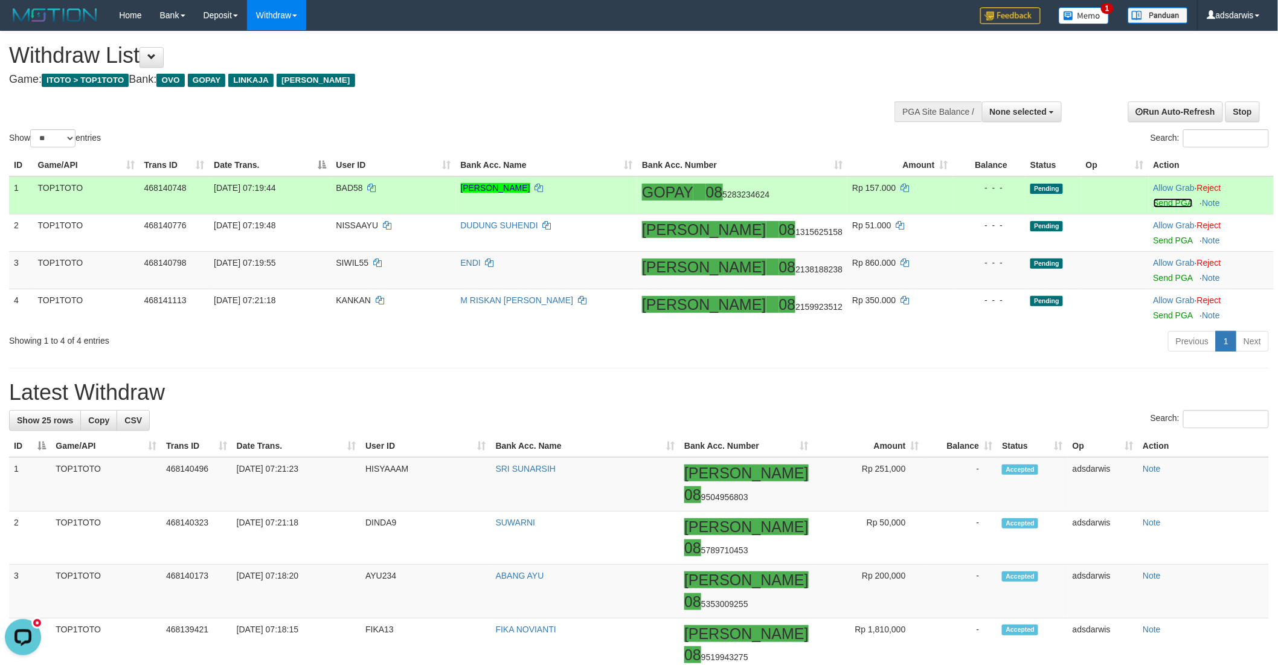
click at [1153, 200] on link "Send PGA" at bounding box center [1172, 203] width 39 height 10
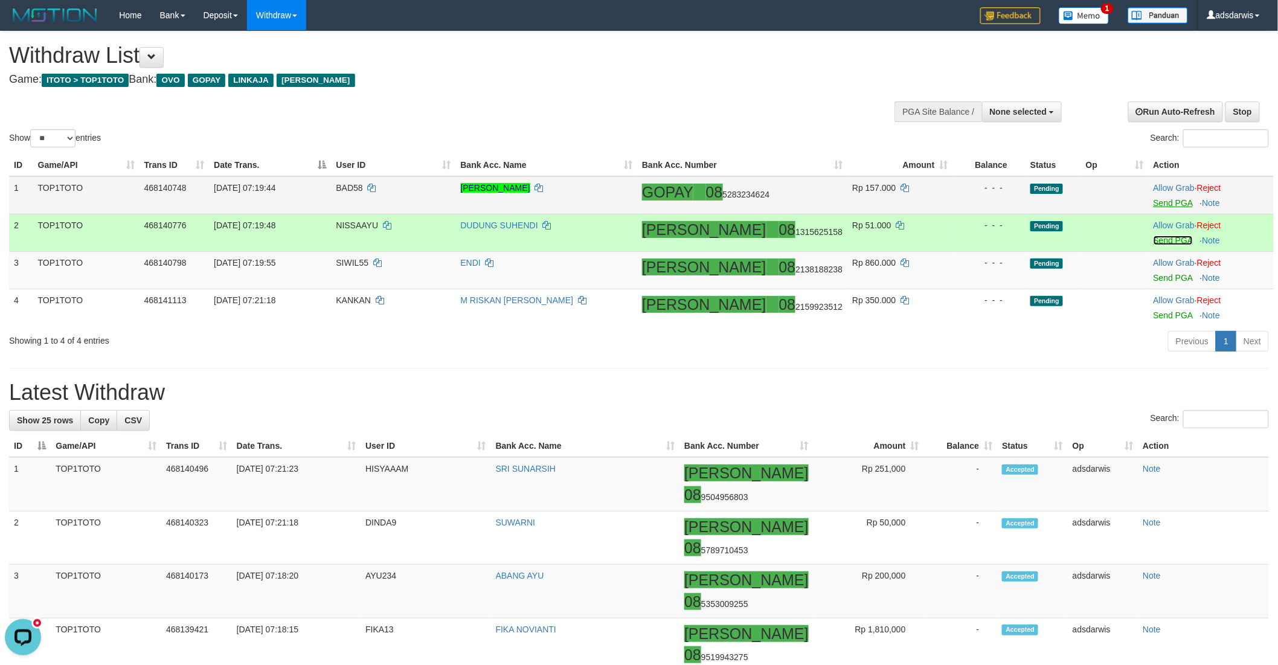
click at [1157, 240] on link "Send PGA" at bounding box center [1172, 241] width 39 height 10
click at [1153, 273] on link "Send PGA" at bounding box center [1172, 278] width 39 height 10
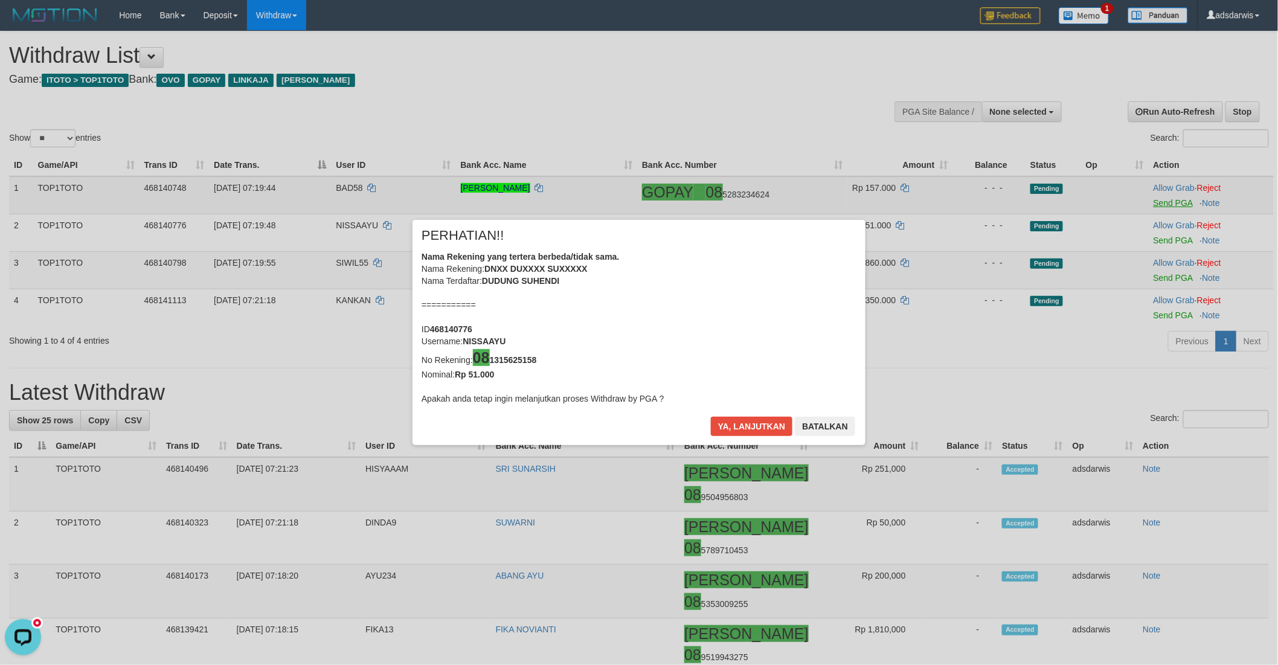
click at [1155, 310] on div "× PERHATIAN!! Nama Rekening yang tertera berbeda/tidak sama. Nama Rekening: DNX…" at bounding box center [639, 333] width 1278 height 274
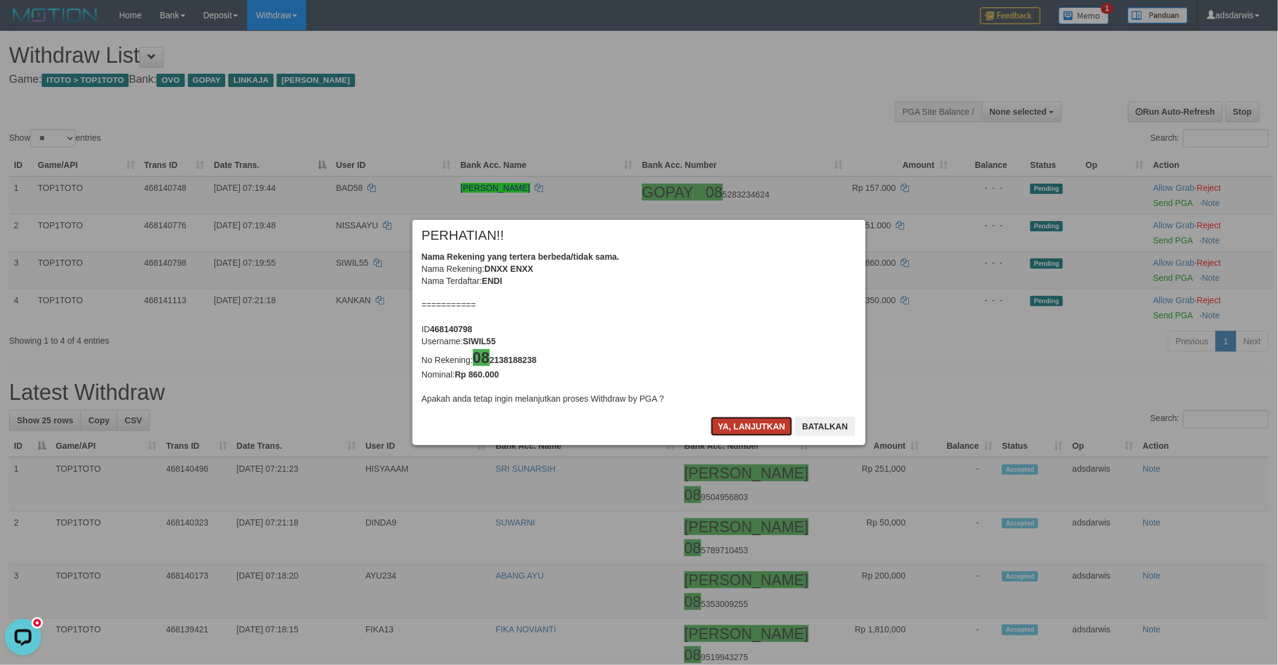
click at [729, 425] on button "Ya, lanjutkan" at bounding box center [752, 426] width 82 height 19
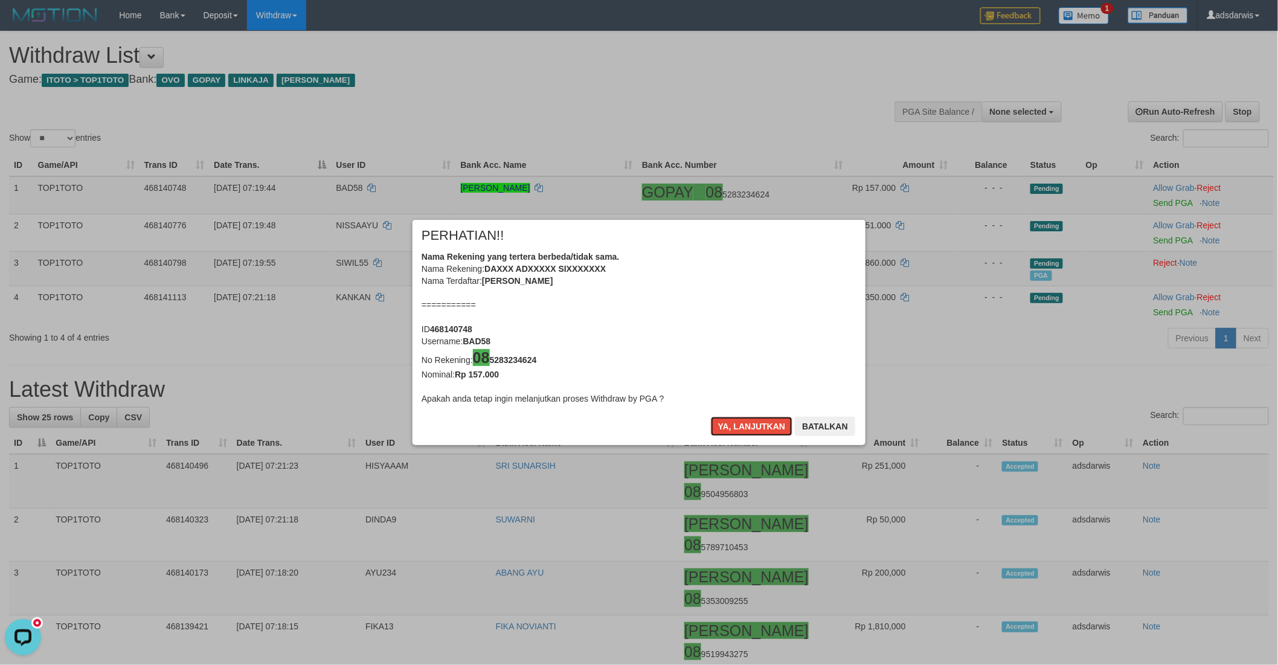
click at [729, 425] on button "Ya, lanjutkan" at bounding box center [752, 426] width 82 height 19
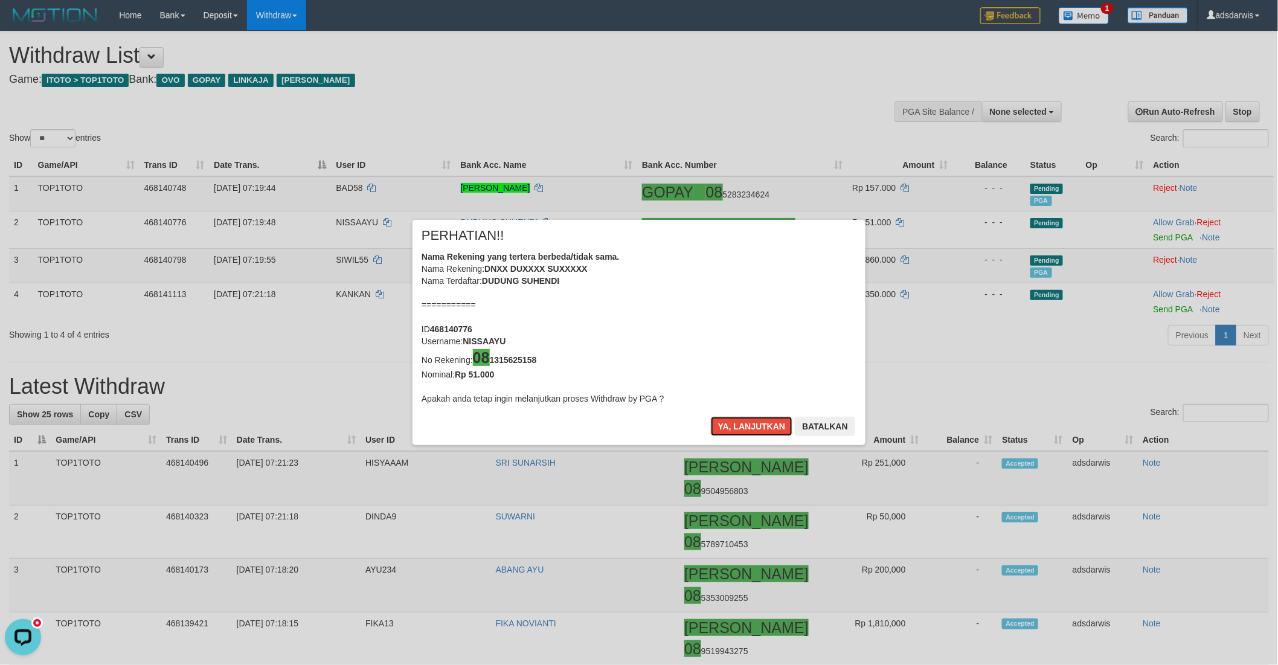
click at [729, 425] on button "Ya, lanjutkan" at bounding box center [752, 426] width 82 height 19
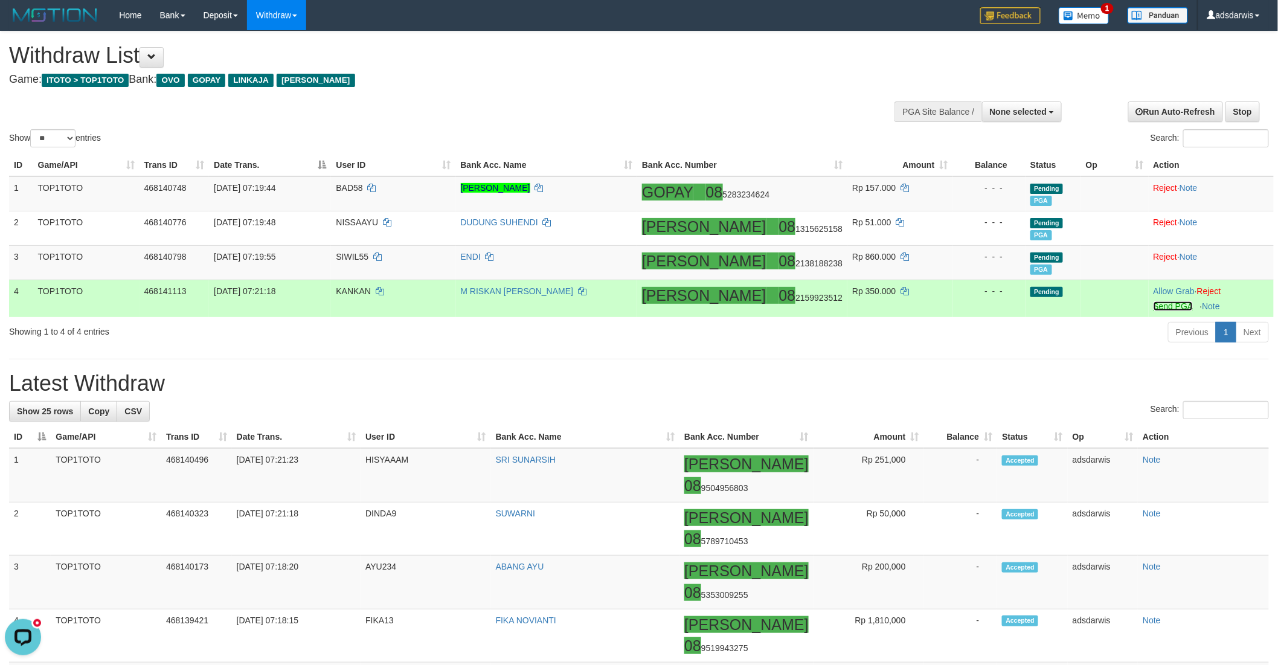
click at [1153, 303] on link "Send PGA" at bounding box center [1172, 306] width 39 height 10
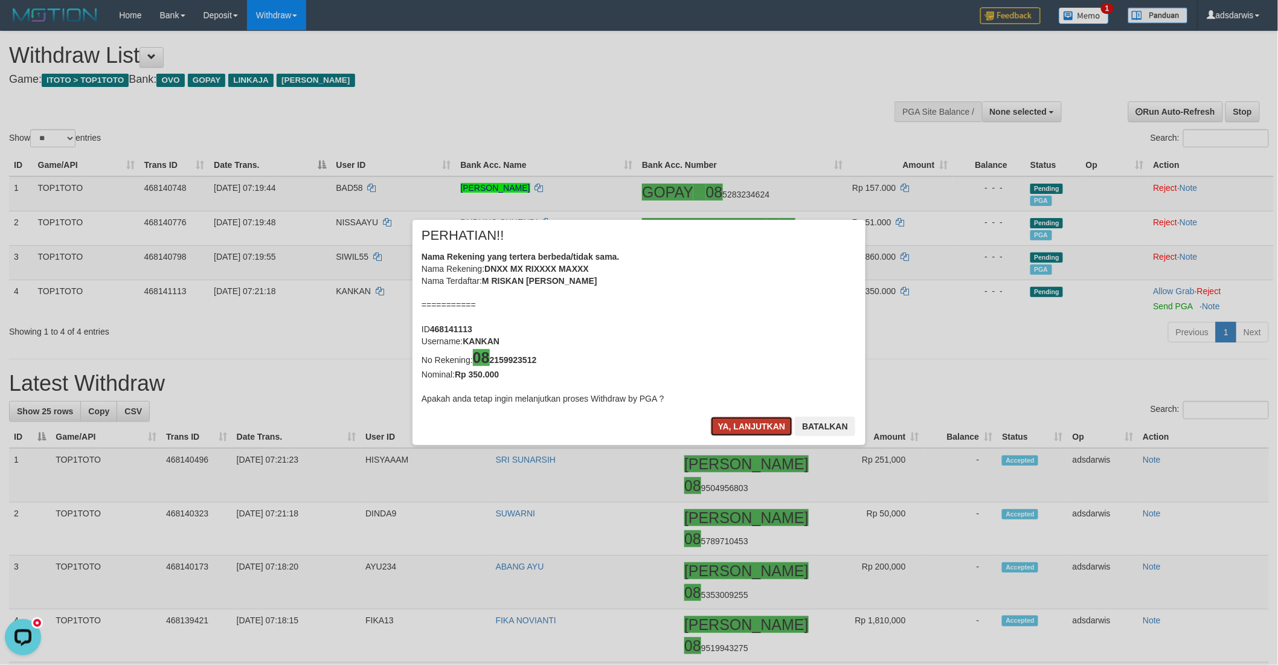
click at [758, 420] on button "Ya, lanjutkan" at bounding box center [752, 426] width 82 height 19
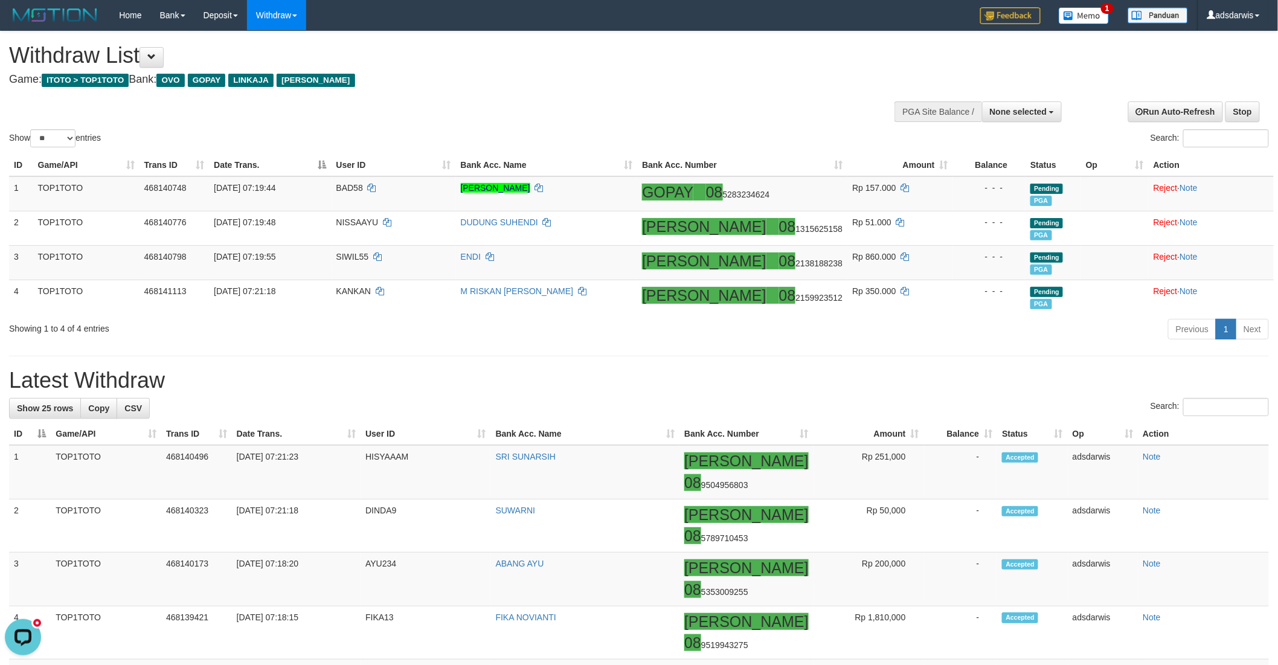
click at [737, 89] on div "**********" at bounding box center [429, 61] width 840 height 60
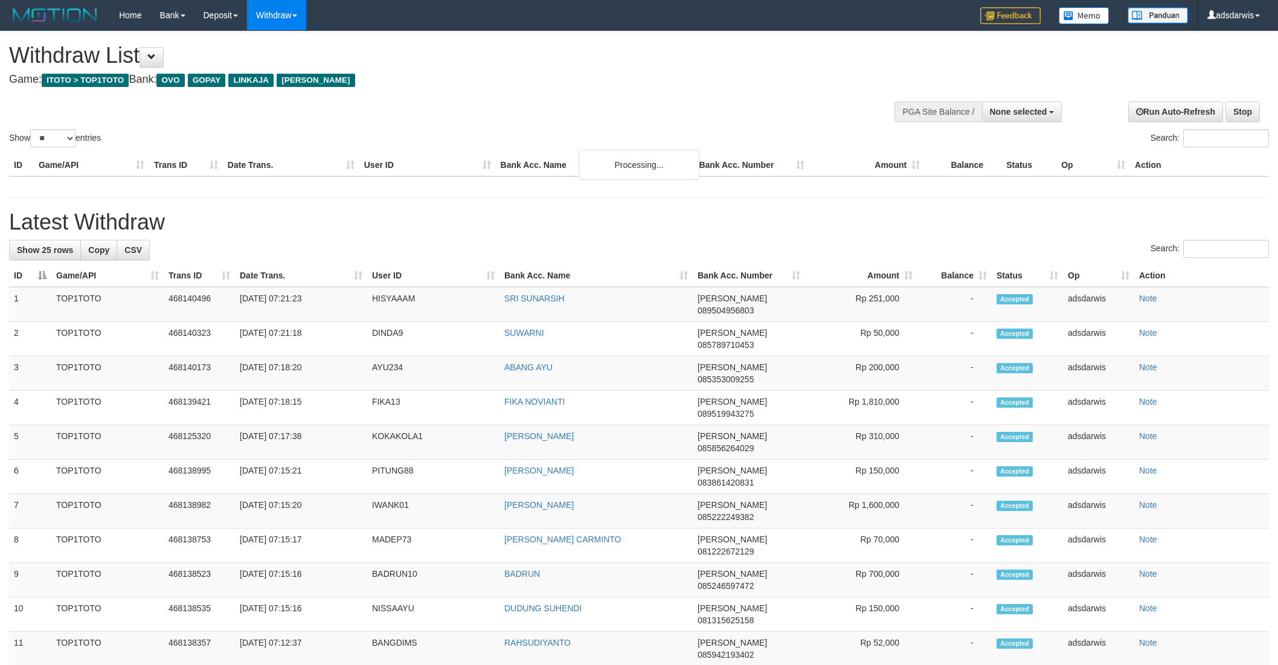
select select
select select "**"
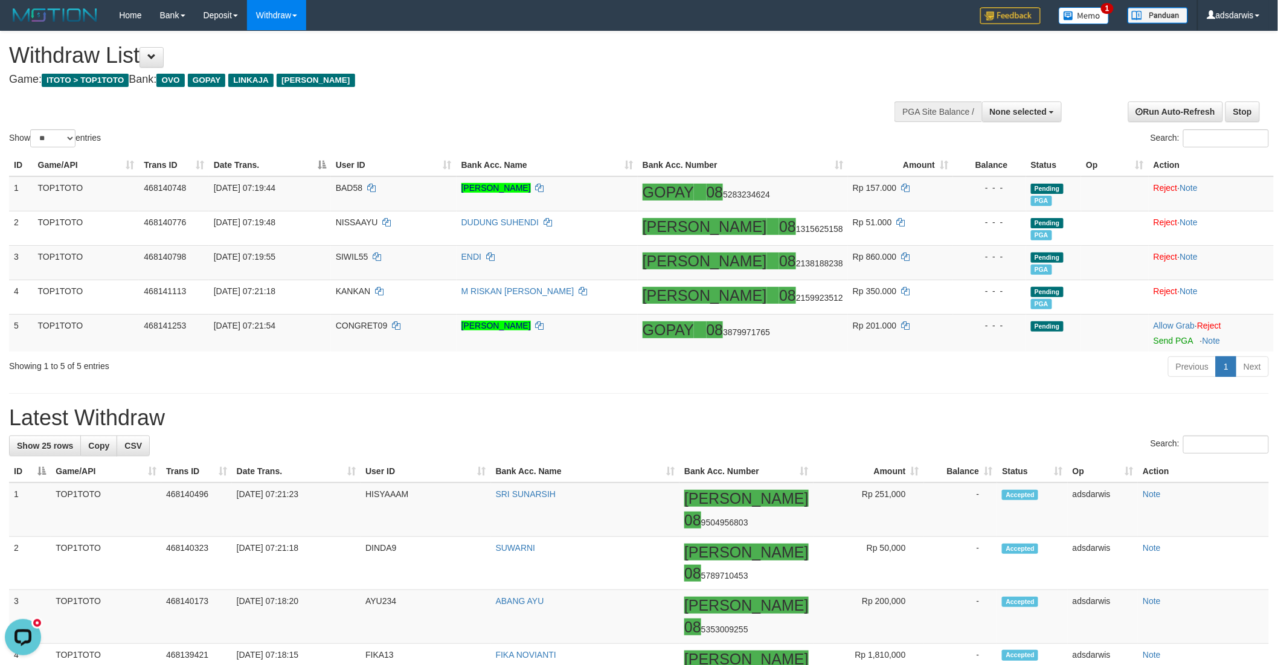
scroll to position [67, 0]
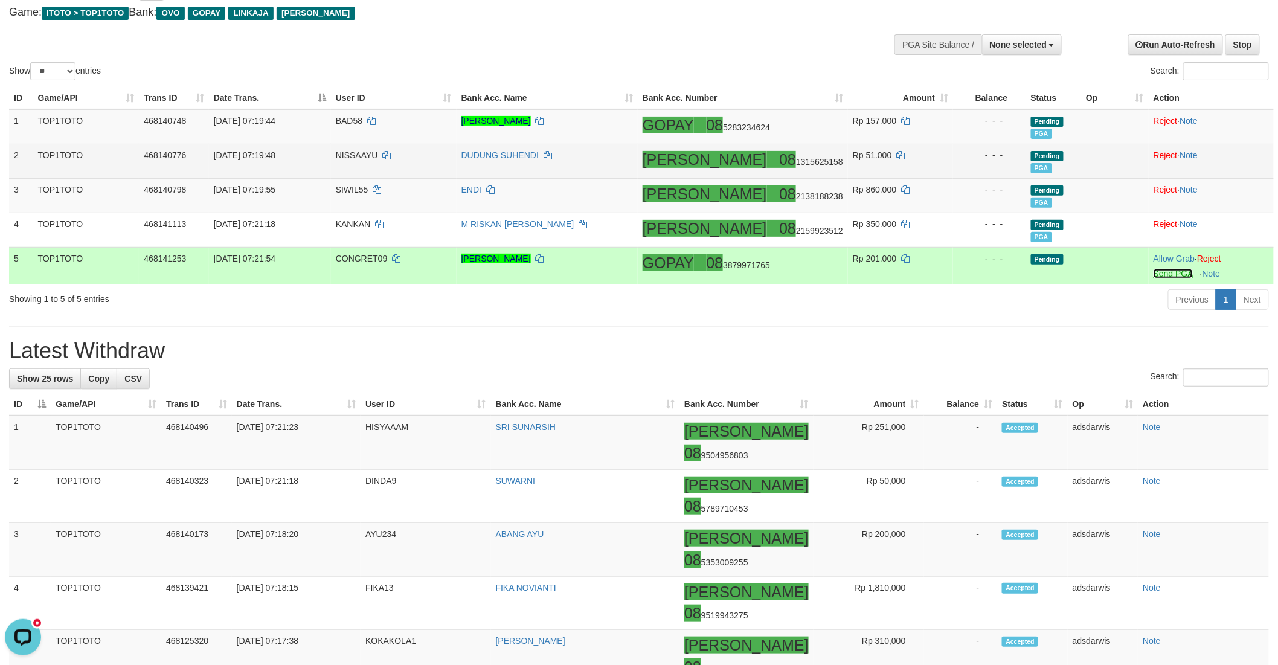
drag, startPoint x: 1152, startPoint y: 275, endPoint x: 922, endPoint y: 167, distance: 254.8
click at [1153, 275] on link "Send PGA" at bounding box center [1172, 274] width 39 height 10
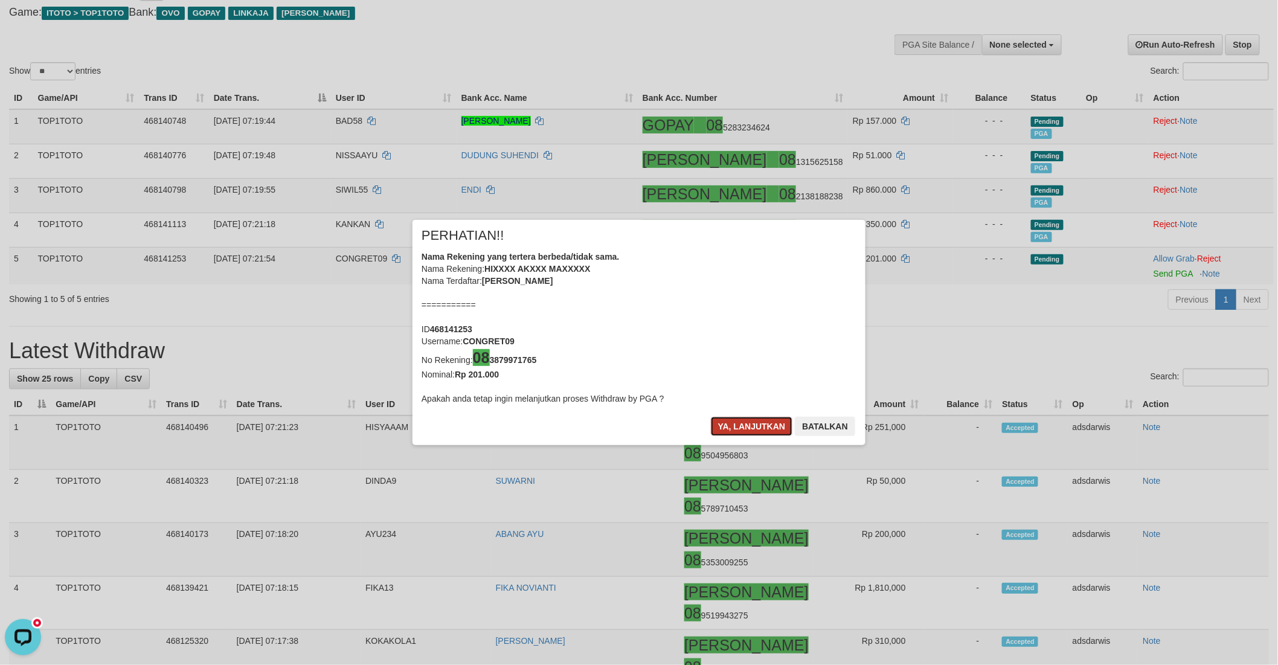
click at [731, 421] on button "Ya, lanjutkan" at bounding box center [752, 426] width 82 height 19
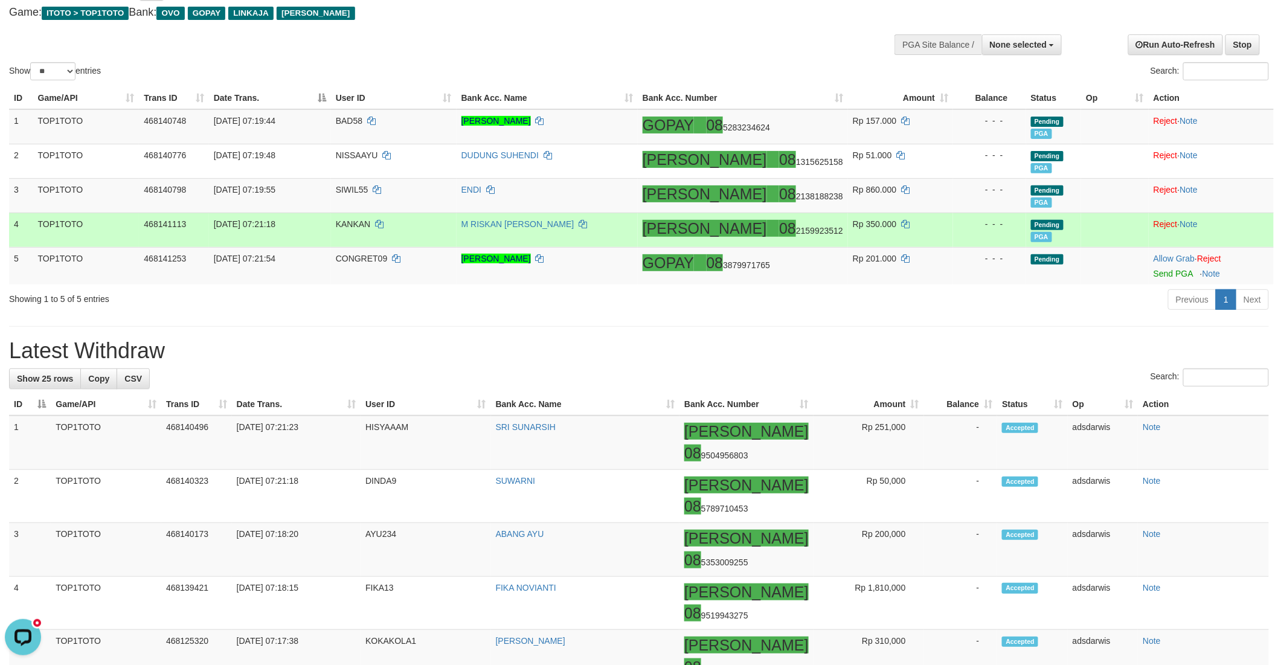
click at [361, 242] on td "KANKAN" at bounding box center [394, 230] width 126 height 34
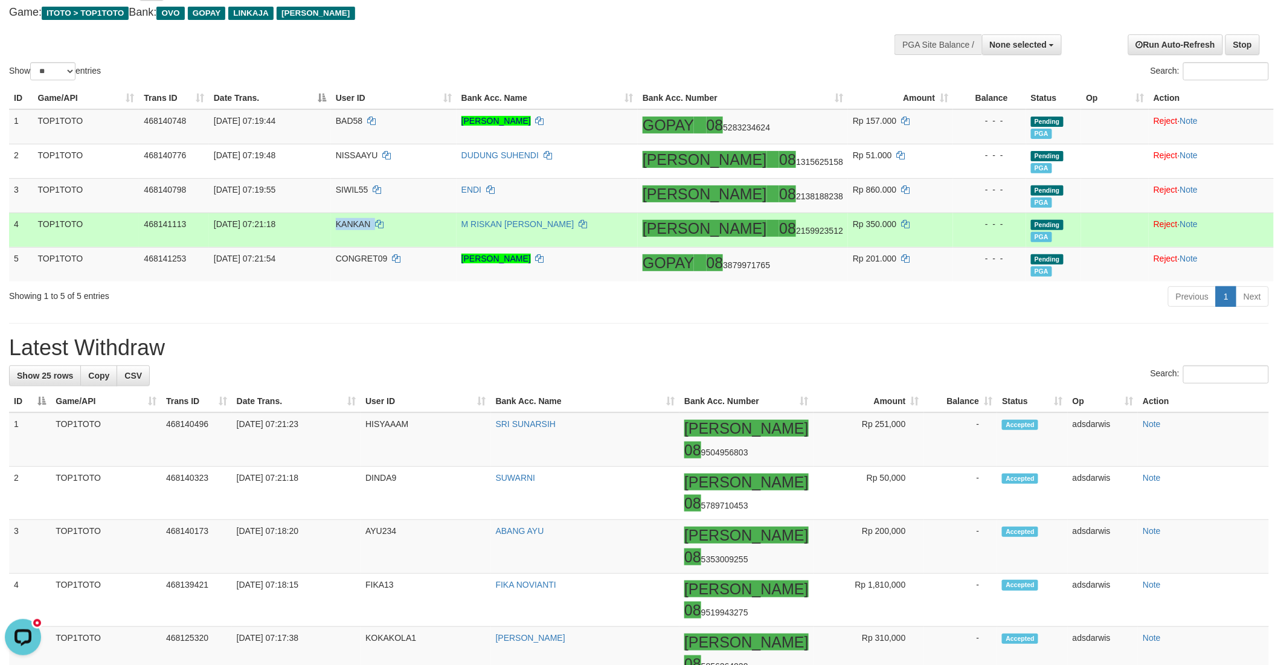
drag, startPoint x: 361, startPoint y: 242, endPoint x: 371, endPoint y: 240, distance: 11.0
click at [364, 242] on td "KANKAN" at bounding box center [394, 230] width 126 height 34
copy td "KANKAN"
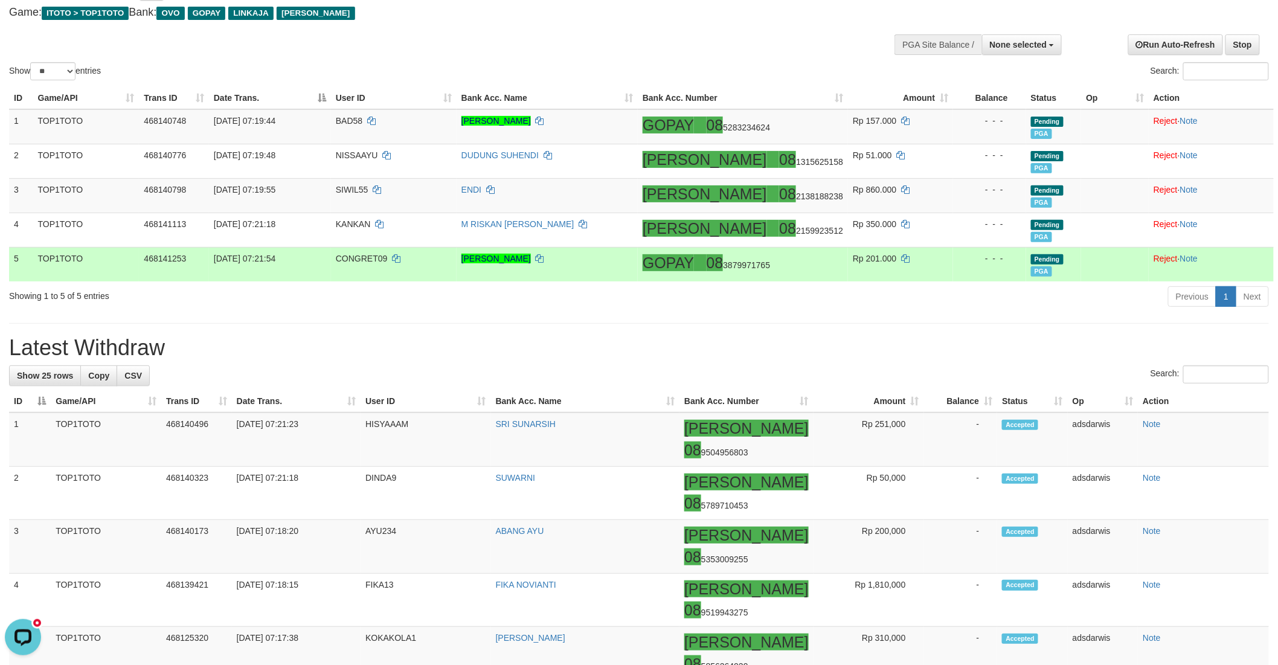
click at [376, 247] on td "CONGRET09" at bounding box center [394, 264] width 126 height 34
drag, startPoint x: 376, startPoint y: 246, endPoint x: 283, endPoint y: 131, distance: 147.7
click at [384, 245] on tbody "1 TOP1TOTO 468140748 01/09/2025 07:19:44 BAD58 DAVID ADRIANO SIHOMBING GOPAY 08…" at bounding box center [641, 195] width 1265 height 172
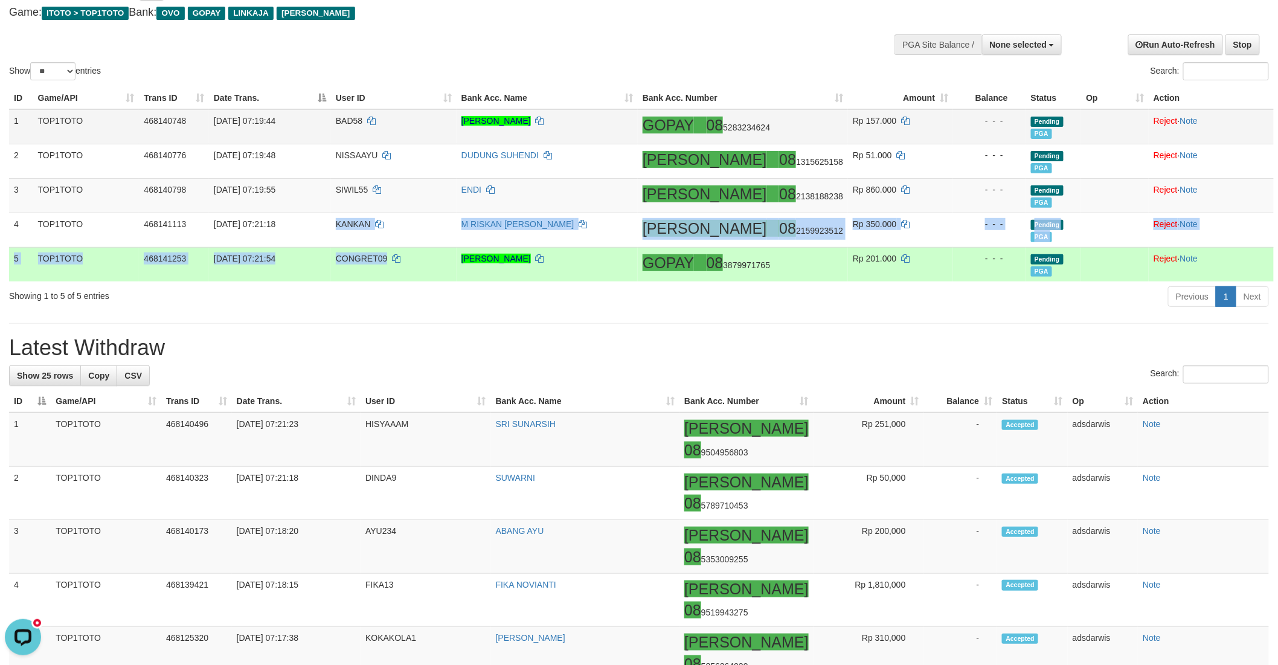
copy tbody "KANKAN M RISKAN MANAN DANA 08 2159923512 Rp 350.000 - - - Pending PGA Reject · …"
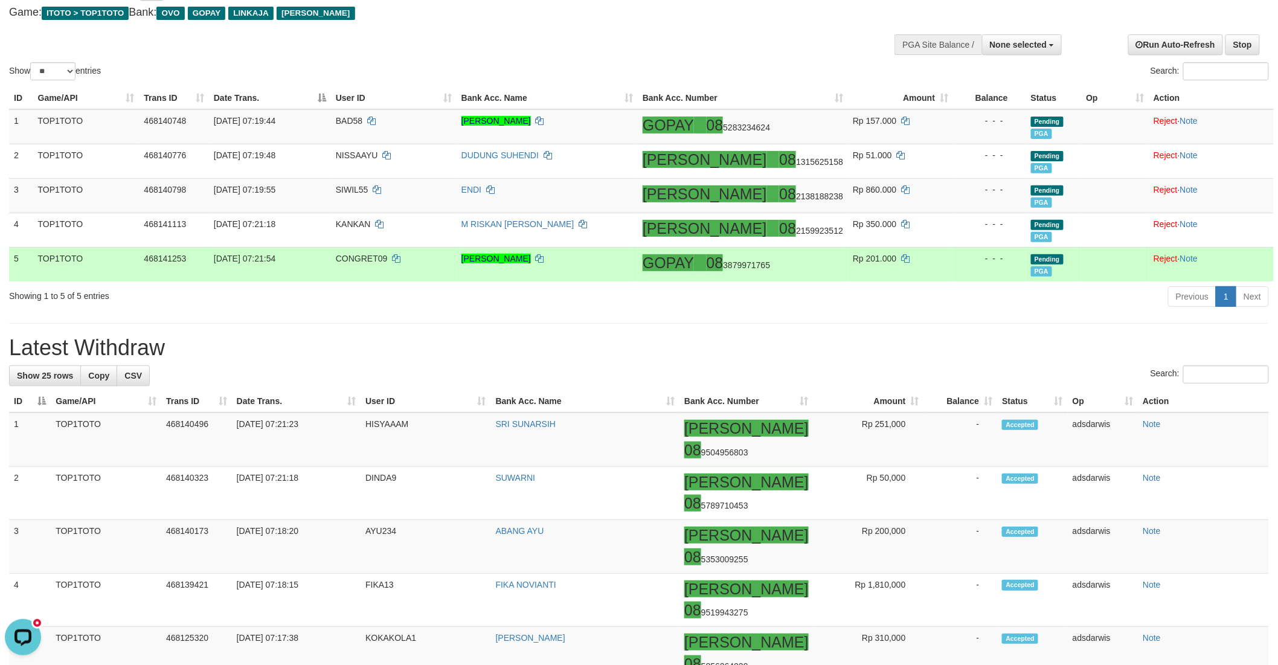
click at [371, 257] on span "CONGRET09" at bounding box center [362, 259] width 52 height 10
drag, startPoint x: 371, startPoint y: 257, endPoint x: 378, endPoint y: 257, distance: 7.3
click at [378, 257] on span "CONGRET09" at bounding box center [362, 259] width 52 height 10
copy span "CONGRET09"
click at [544, 256] on icon at bounding box center [540, 258] width 8 height 8
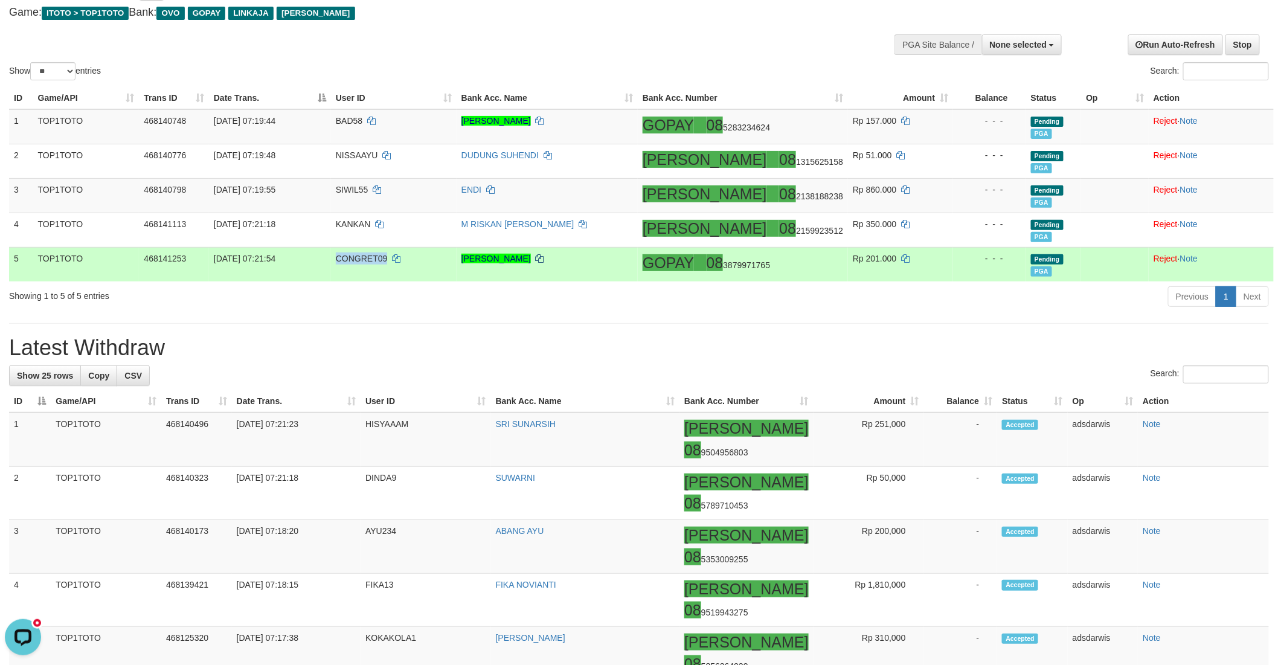
copy span "CONGRET09"
click at [544, 256] on icon at bounding box center [540, 258] width 8 height 8
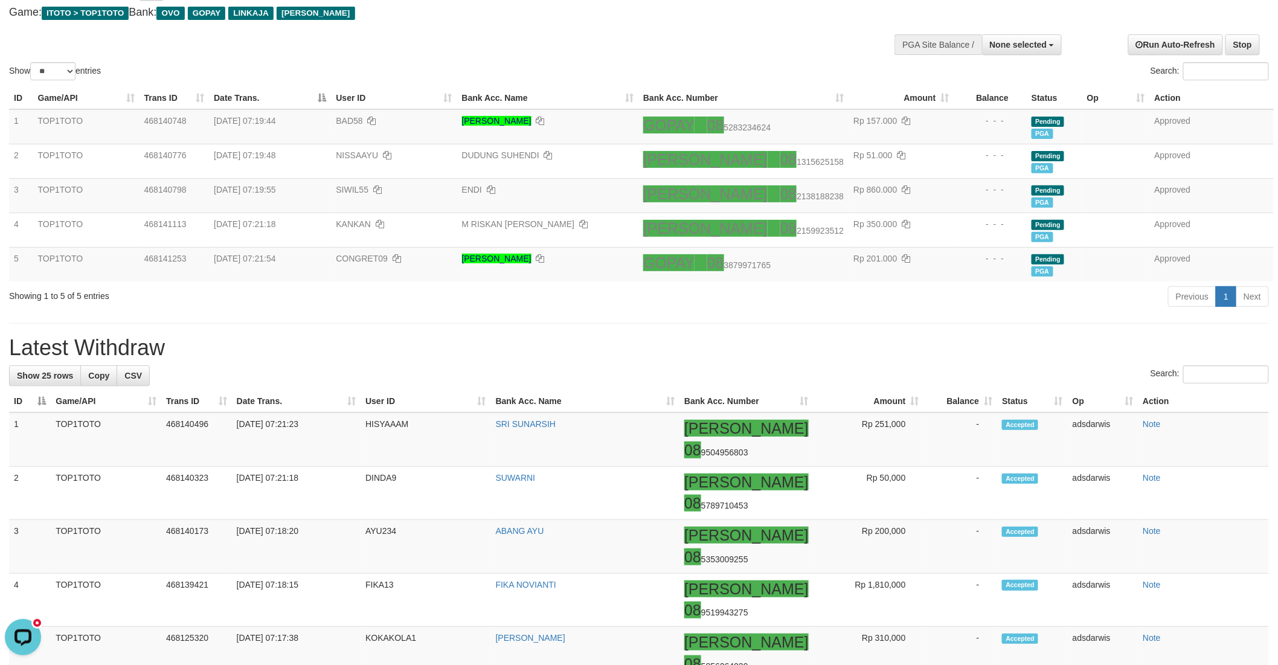
click at [728, 49] on div "Show ** ** ** *** entries Search:" at bounding box center [639, 23] width 1278 height 118
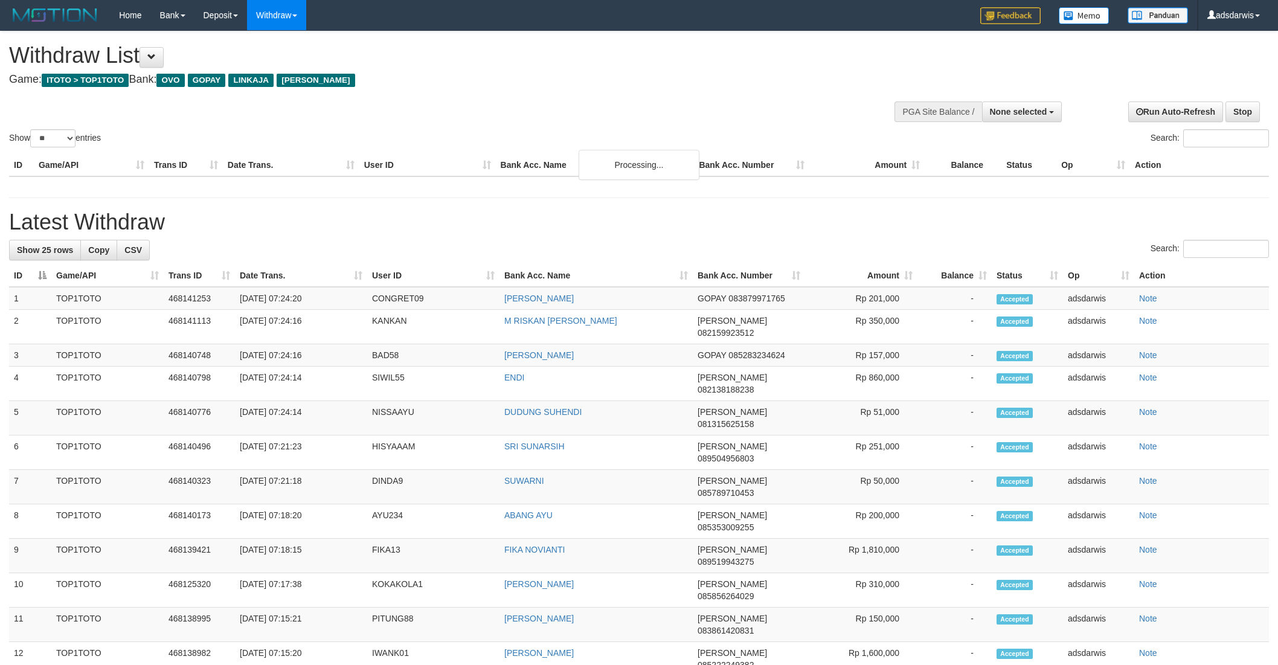
select select
select select "**"
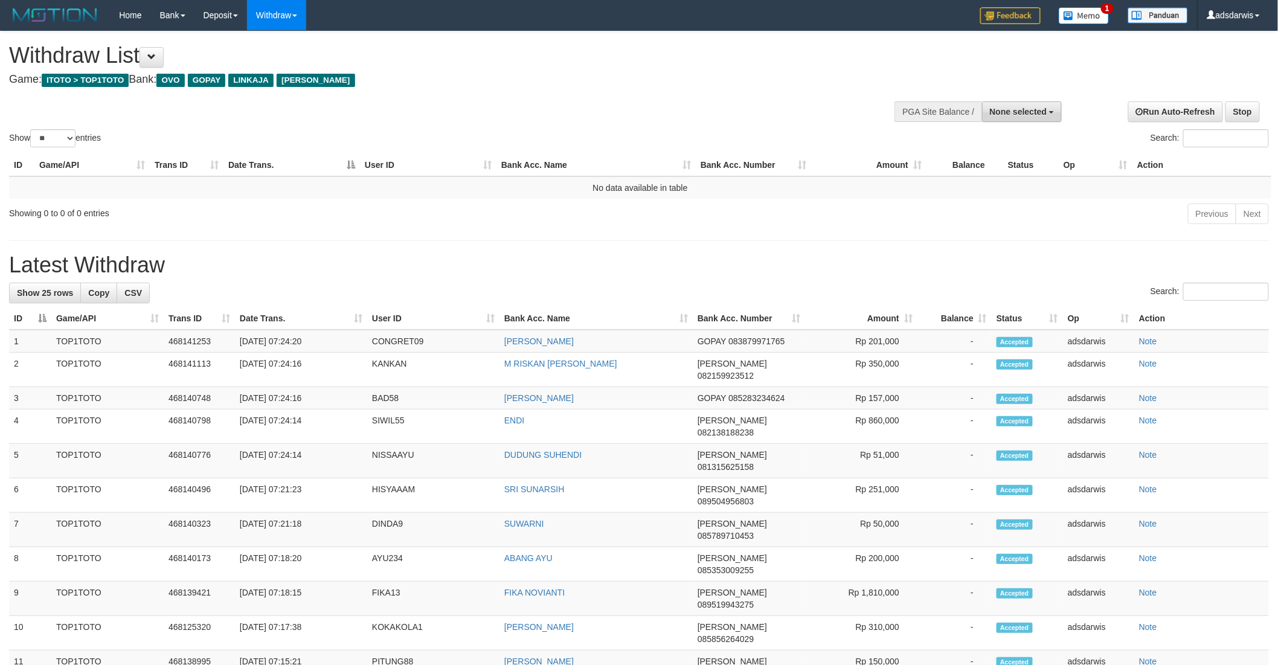
click at [1001, 111] on span "None selected" at bounding box center [1018, 112] width 57 height 10
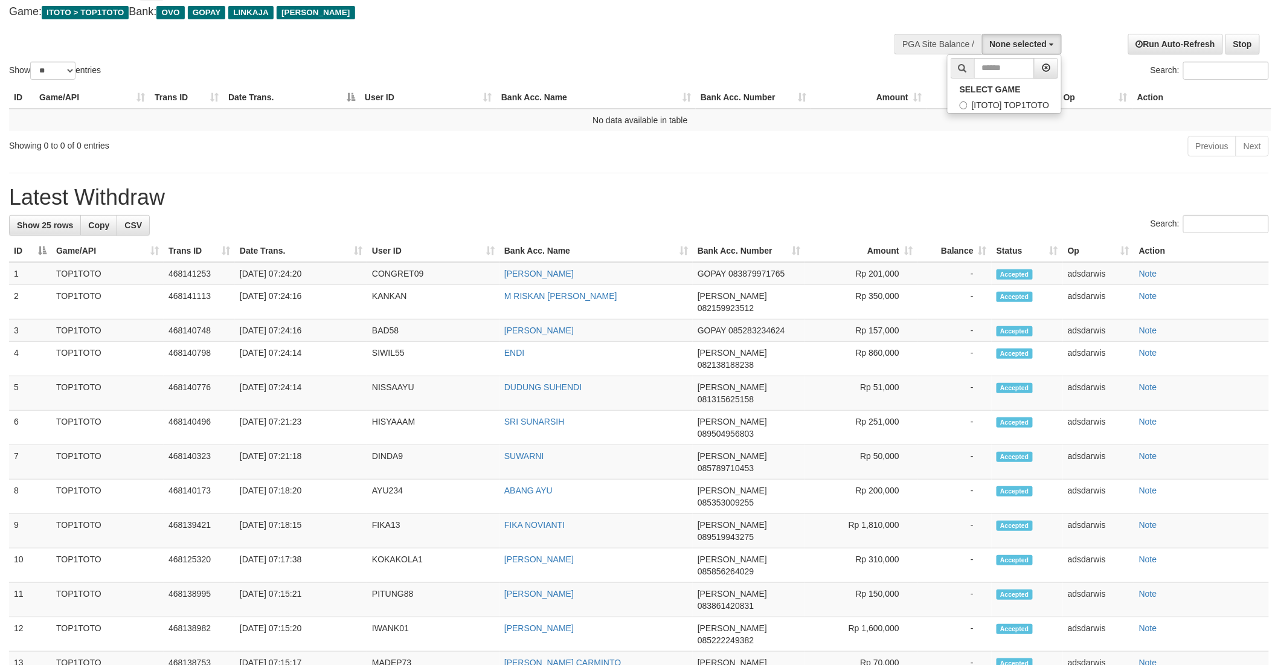
click at [1030, 172] on div "**********" at bounding box center [639, 566] width 1278 height 1204
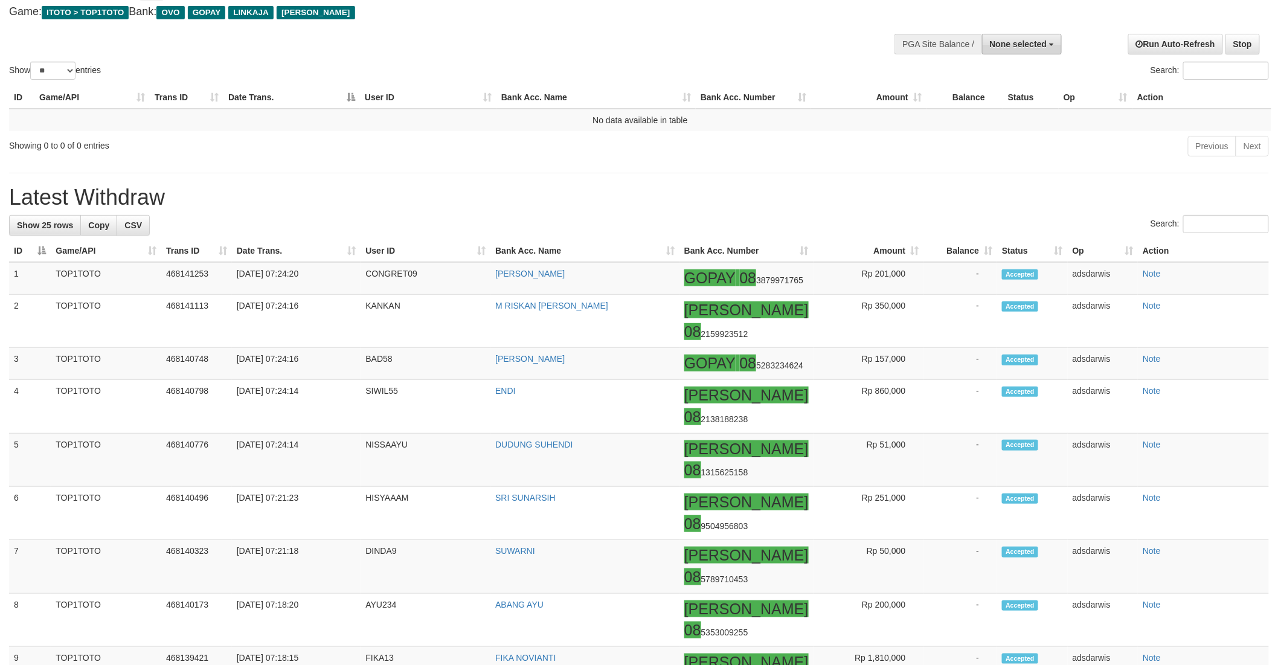
click at [998, 46] on span "None selected" at bounding box center [1018, 44] width 57 height 10
click at [1021, 97] on label "[ITOTO] TOP1TOTO" at bounding box center [1005, 105] width 114 height 16
select select "***"
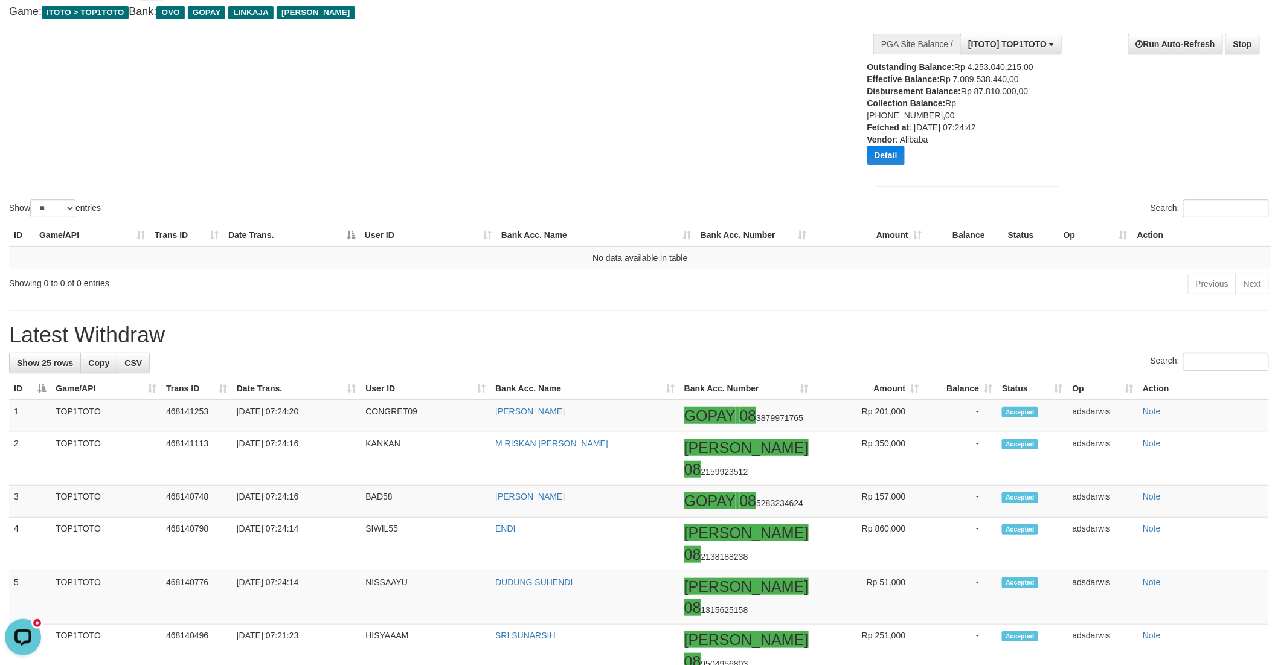
click at [676, 89] on div "Show ** ** ** *** entries Search:" at bounding box center [639, 92] width 1278 height 256
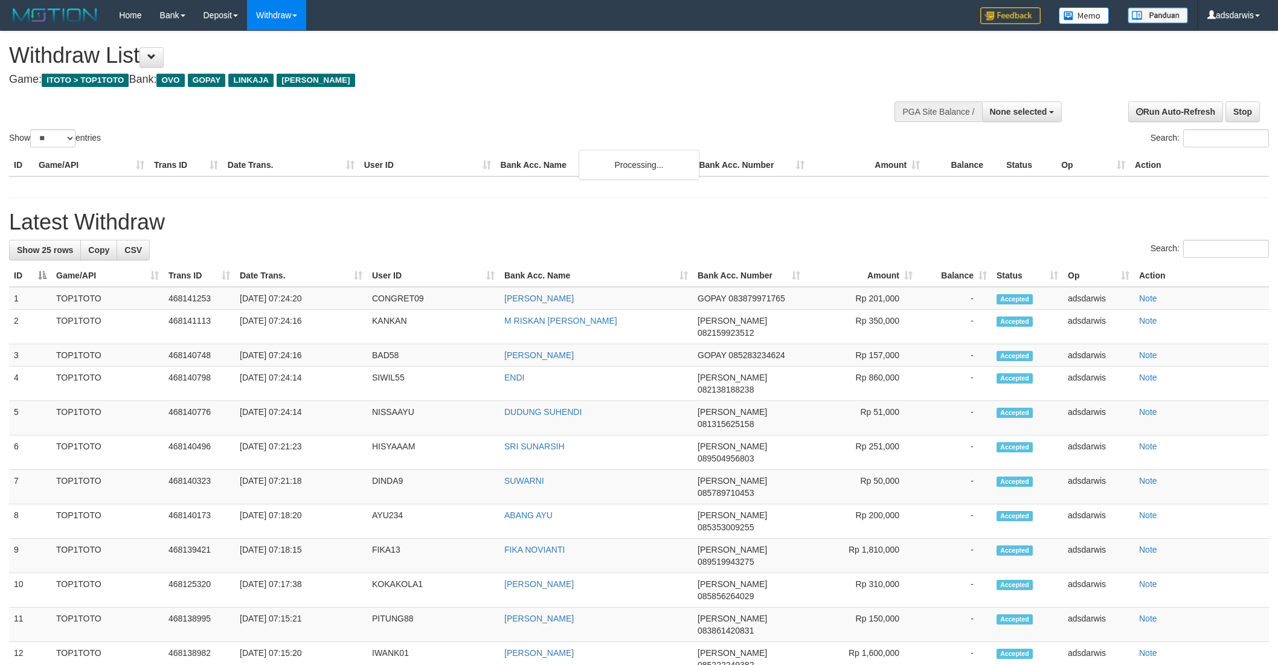
select select
select select "**"
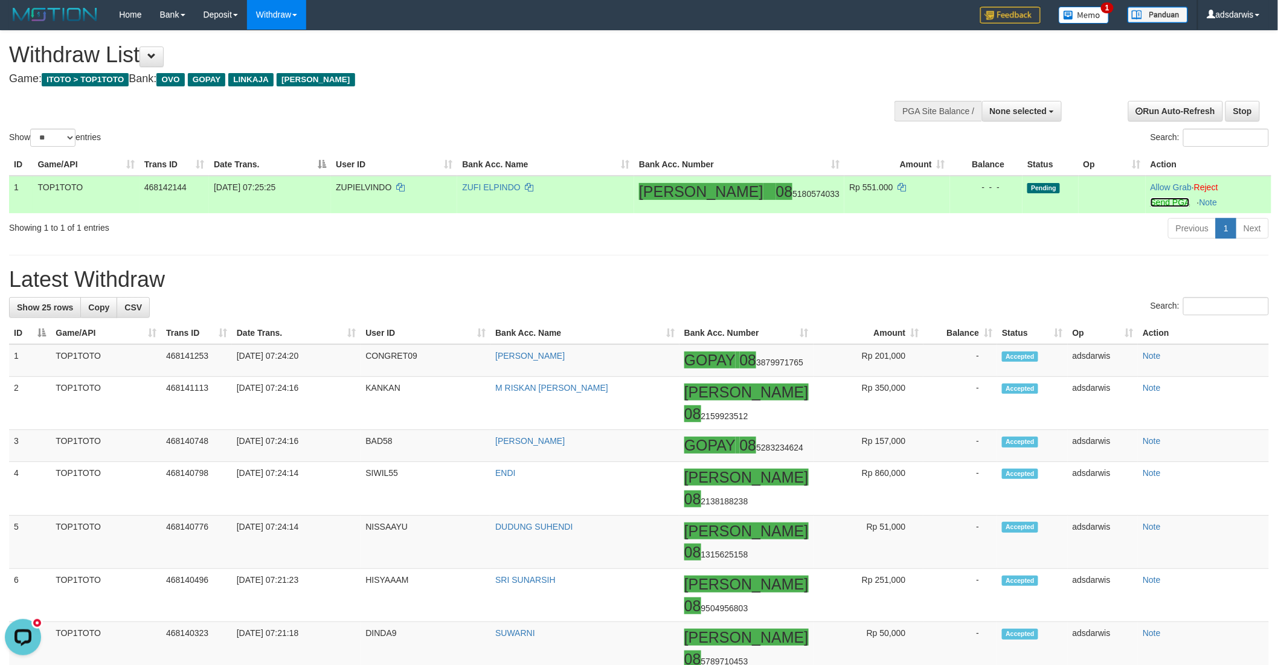
click at [1150, 202] on link "Send PGA" at bounding box center [1169, 202] width 39 height 10
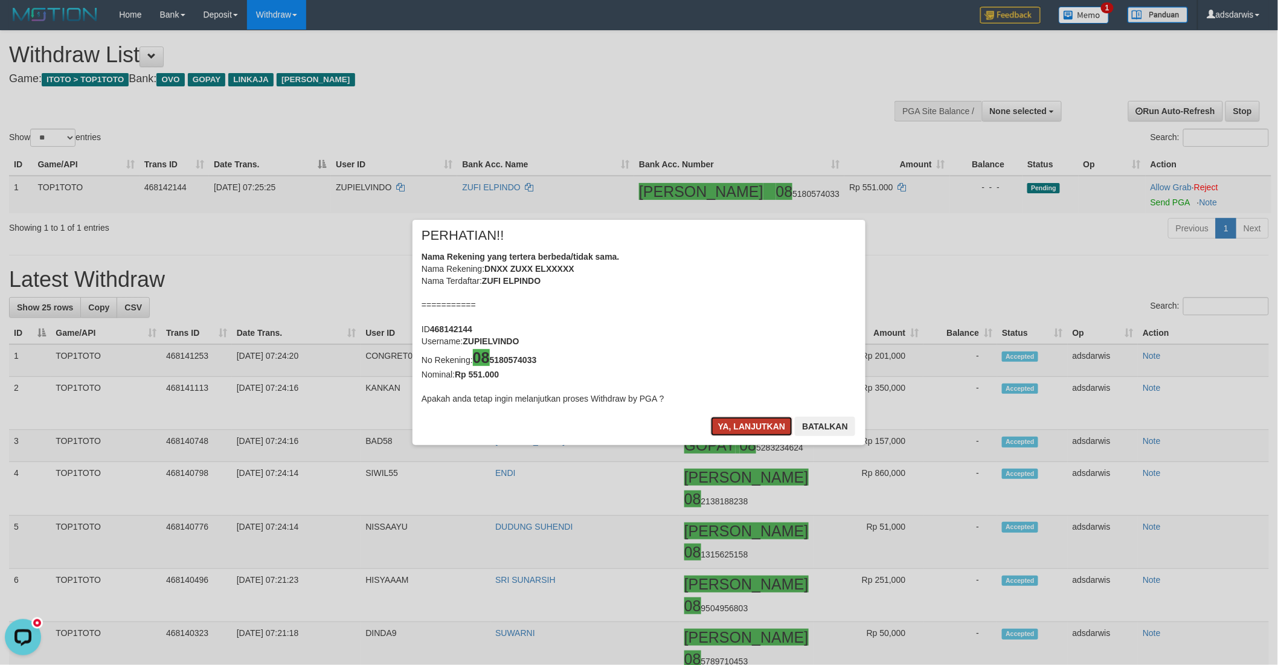
click at [723, 423] on button "Ya, lanjutkan" at bounding box center [752, 426] width 82 height 19
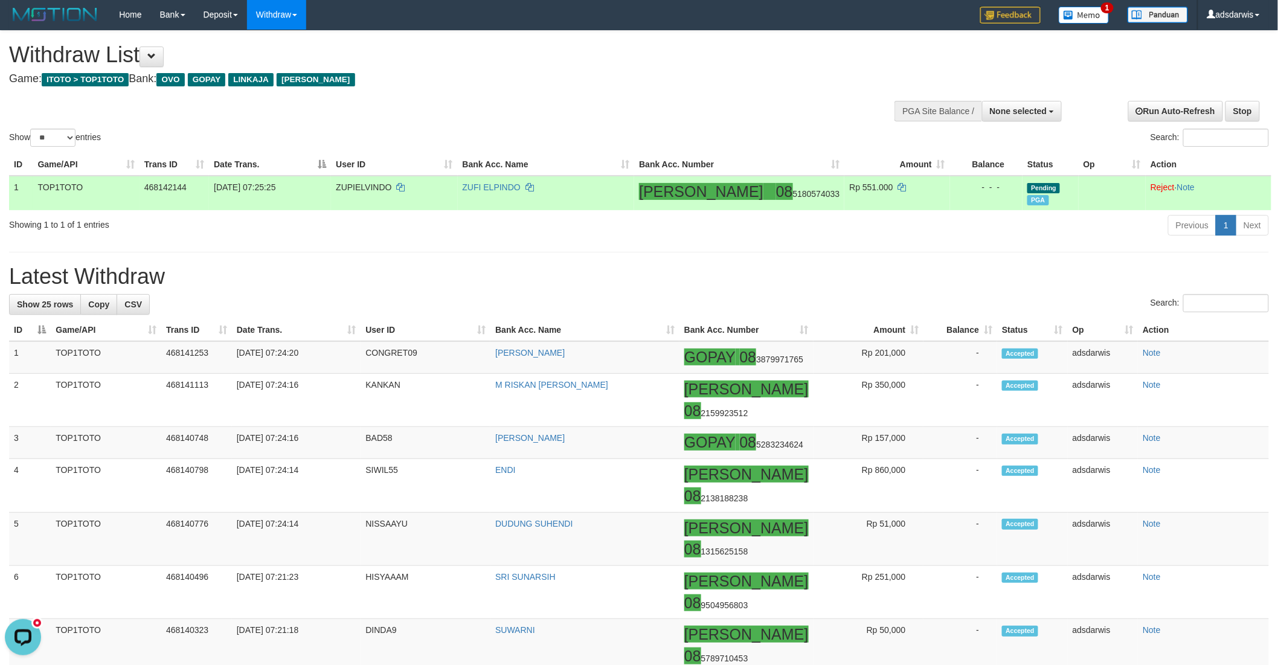
click at [383, 182] on span "ZUPIELVINDO" at bounding box center [364, 187] width 56 height 10
copy td "ZUPIELVINDO"
click at [534, 184] on icon at bounding box center [529, 187] width 8 height 8
copy td "ZUPIELVINDO"
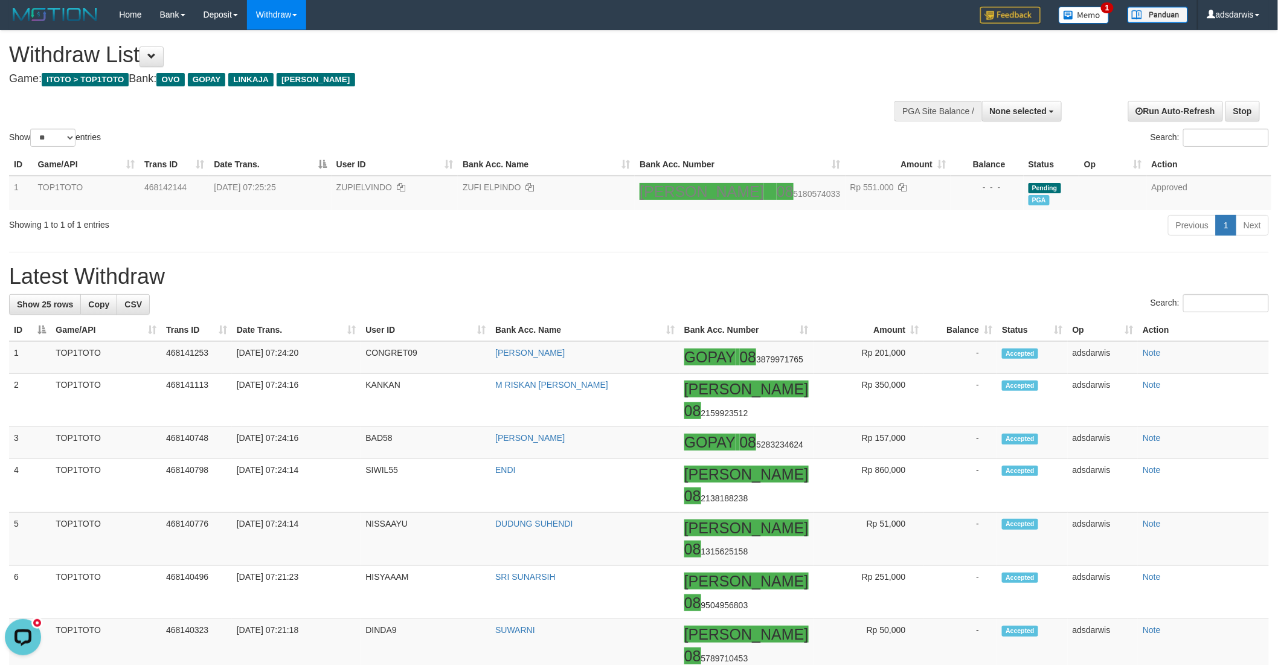
click at [702, 135] on div "Search:" at bounding box center [958, 139] width 621 height 21
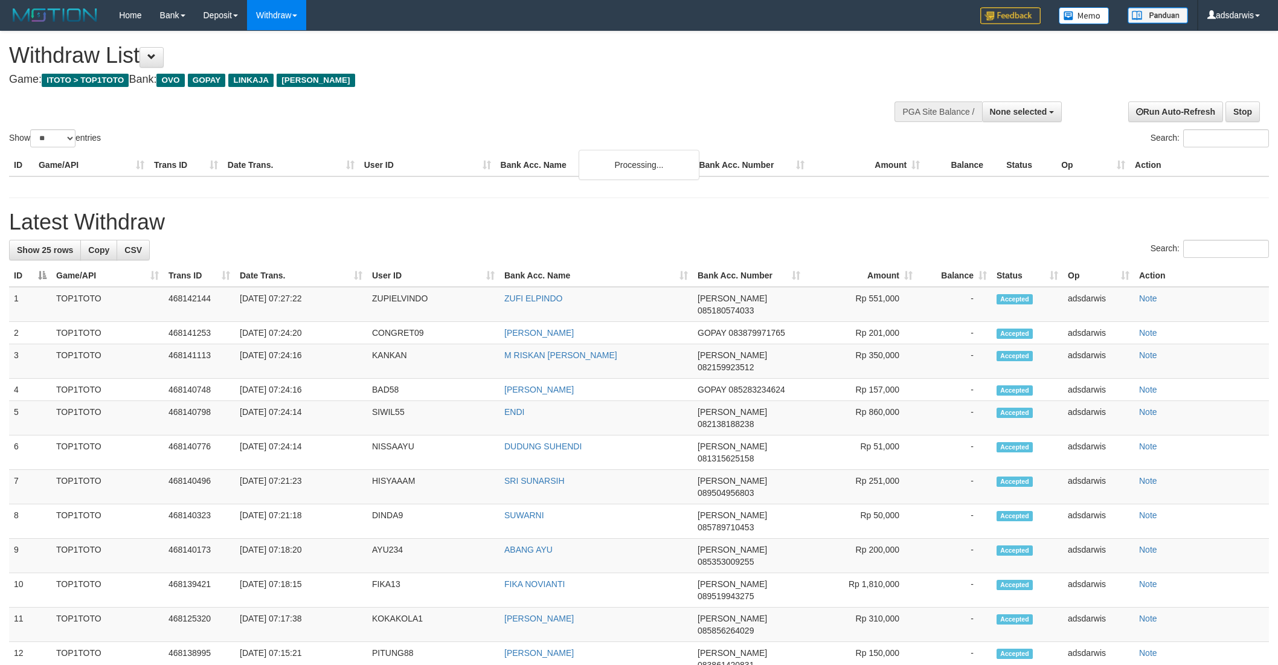
select select
select select "**"
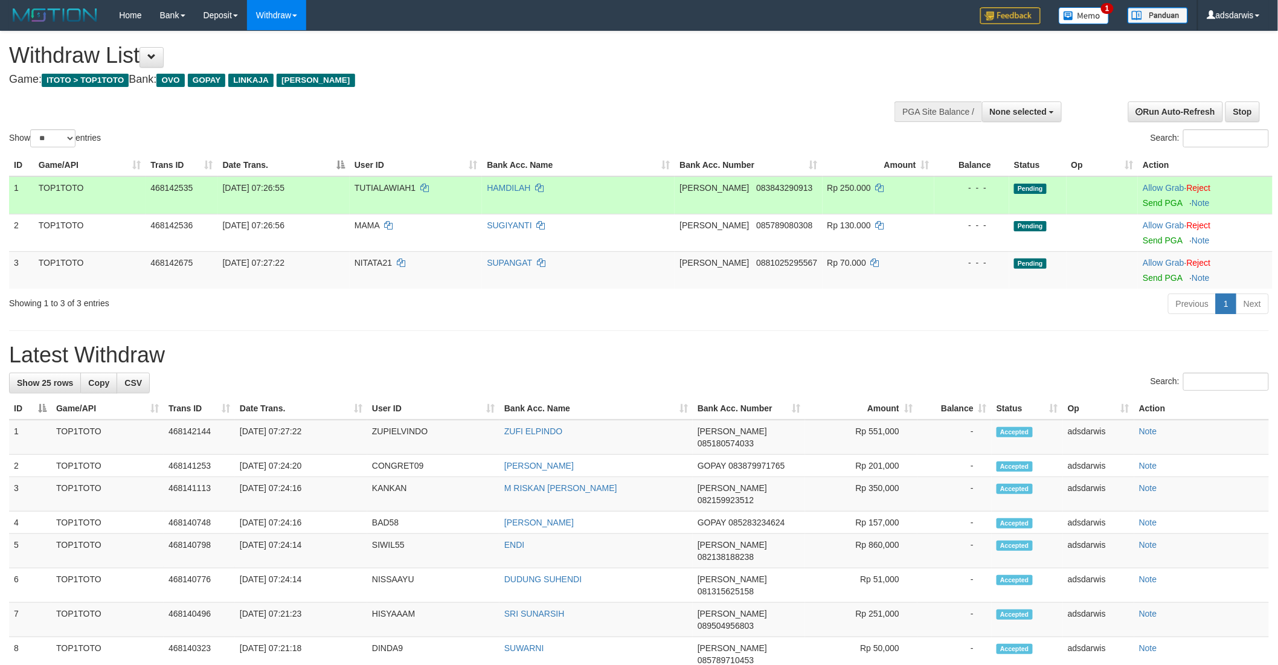
scroll to position [1, 0]
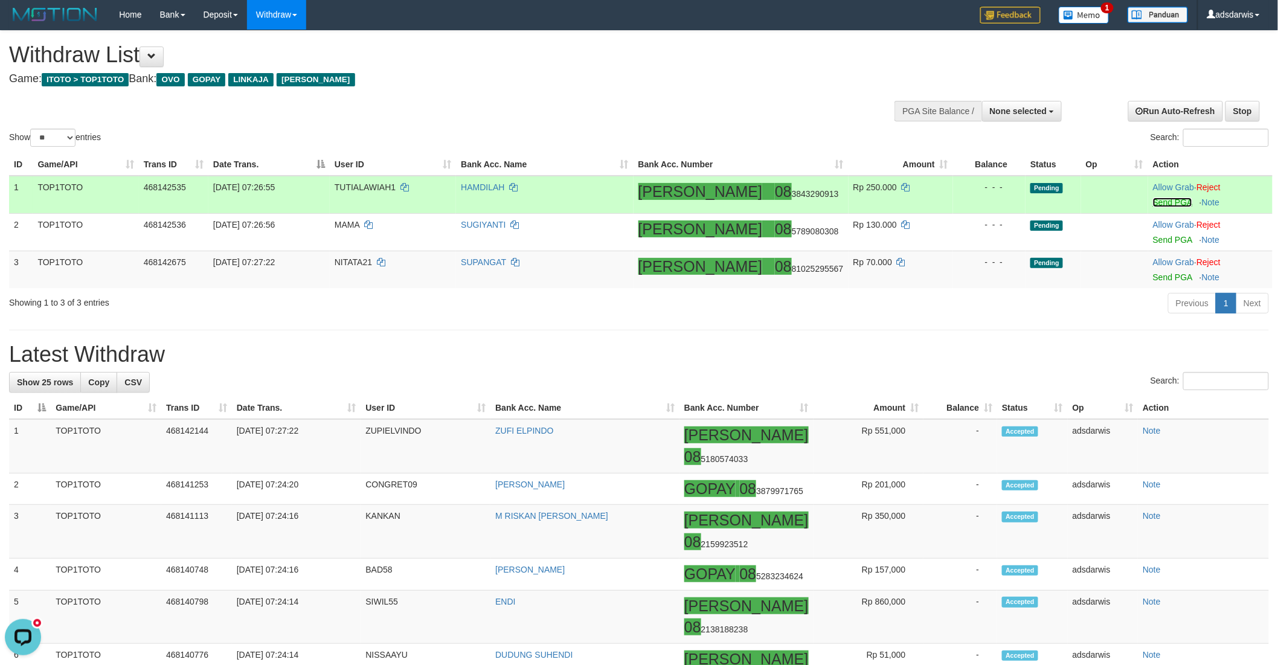
click at [1153, 201] on link "Send PGA" at bounding box center [1172, 202] width 39 height 10
click at [1157, 232] on td "Allow Grab · Reject Send PGA · Note" at bounding box center [1210, 231] width 124 height 37
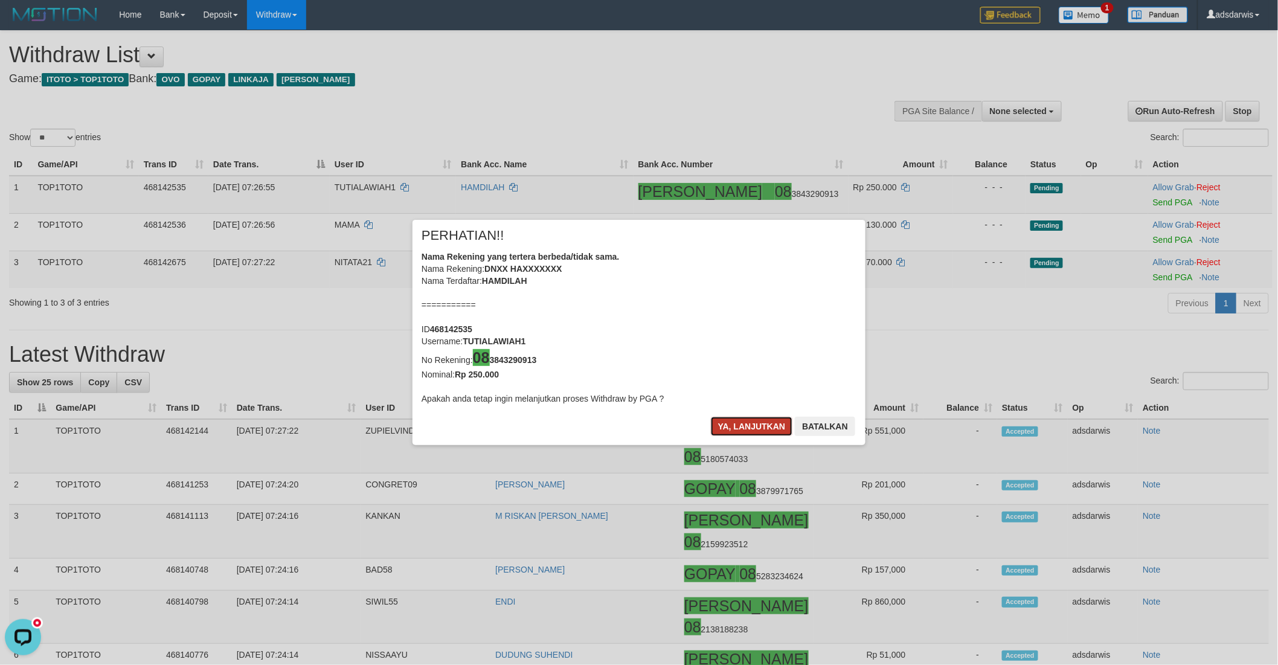
click at [732, 425] on button "Ya, lanjutkan" at bounding box center [752, 426] width 82 height 19
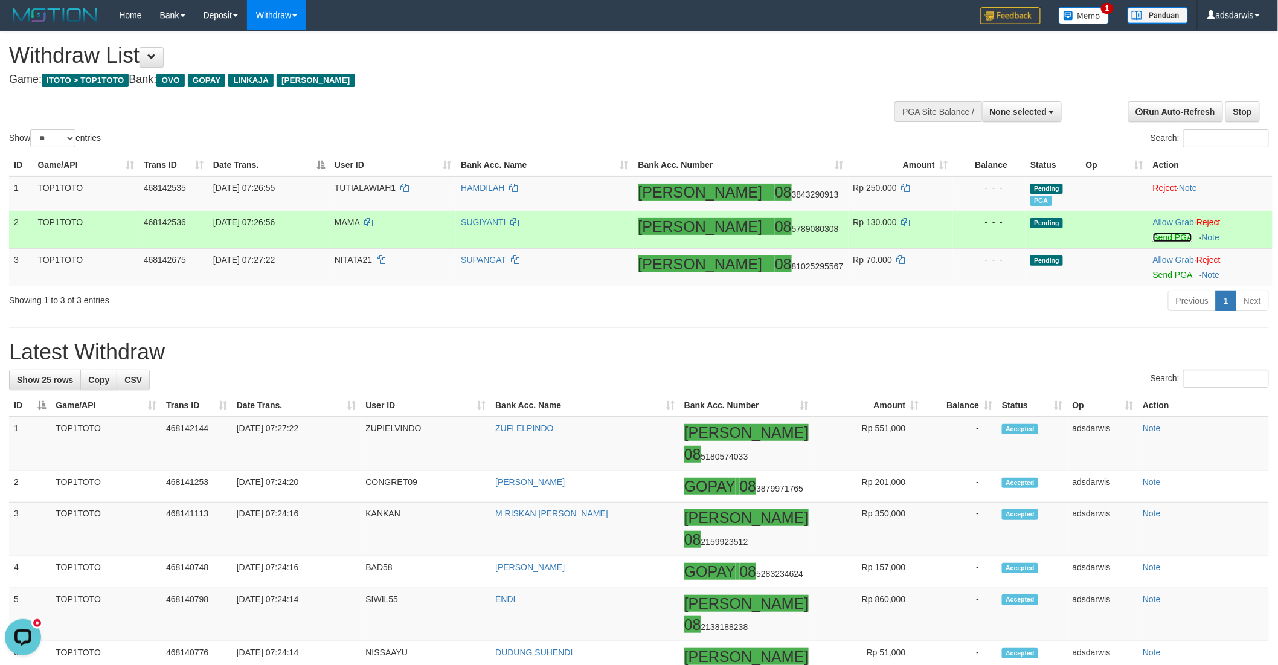
click at [1153, 236] on link "Send PGA" at bounding box center [1172, 237] width 39 height 10
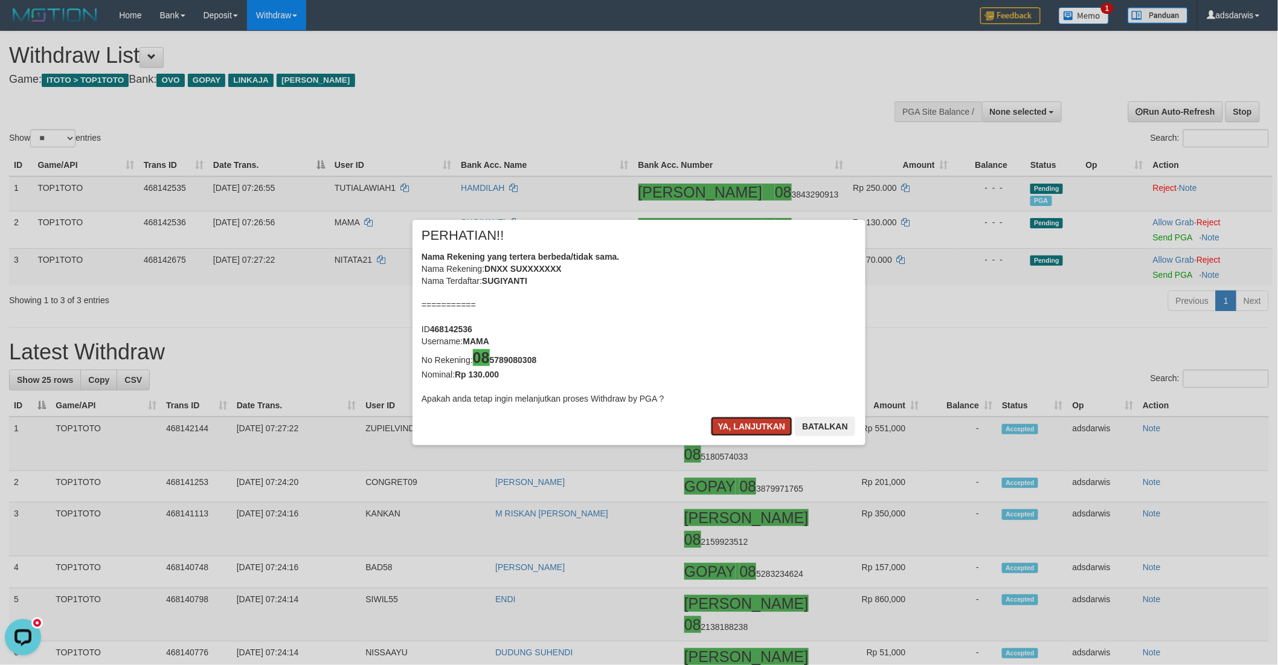
click at [723, 428] on button "Ya, lanjutkan" at bounding box center [752, 426] width 82 height 19
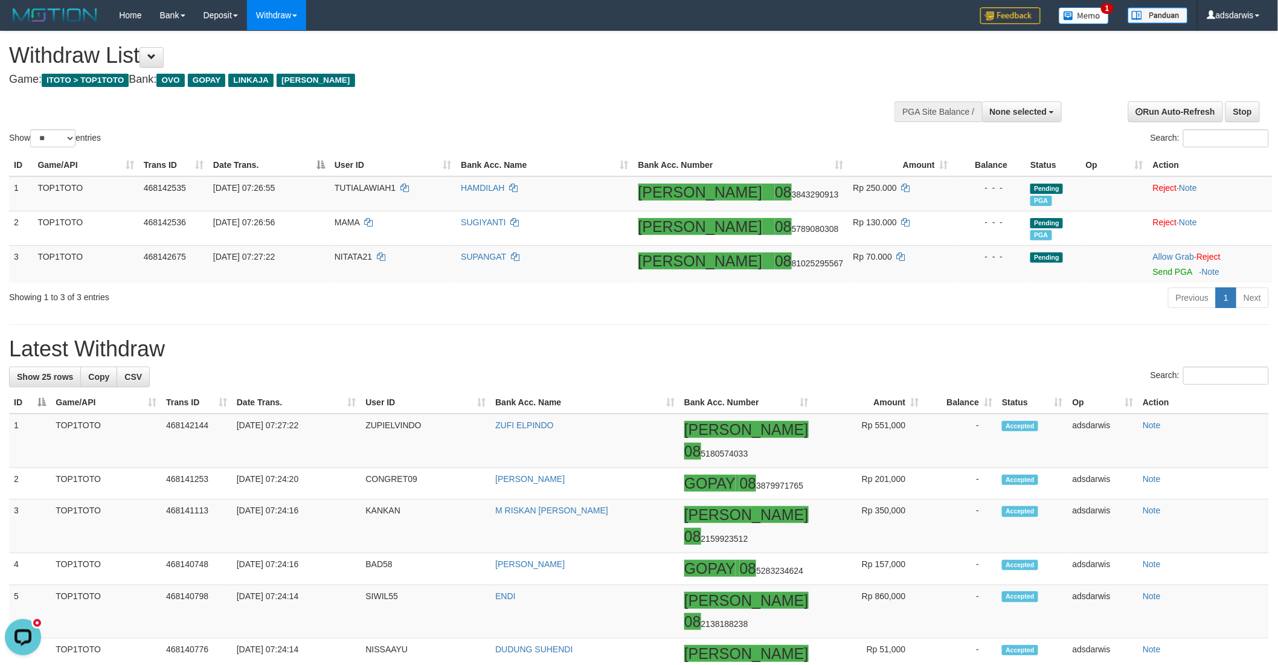
click at [618, 57] on h1 "Withdraw List" at bounding box center [424, 55] width 831 height 24
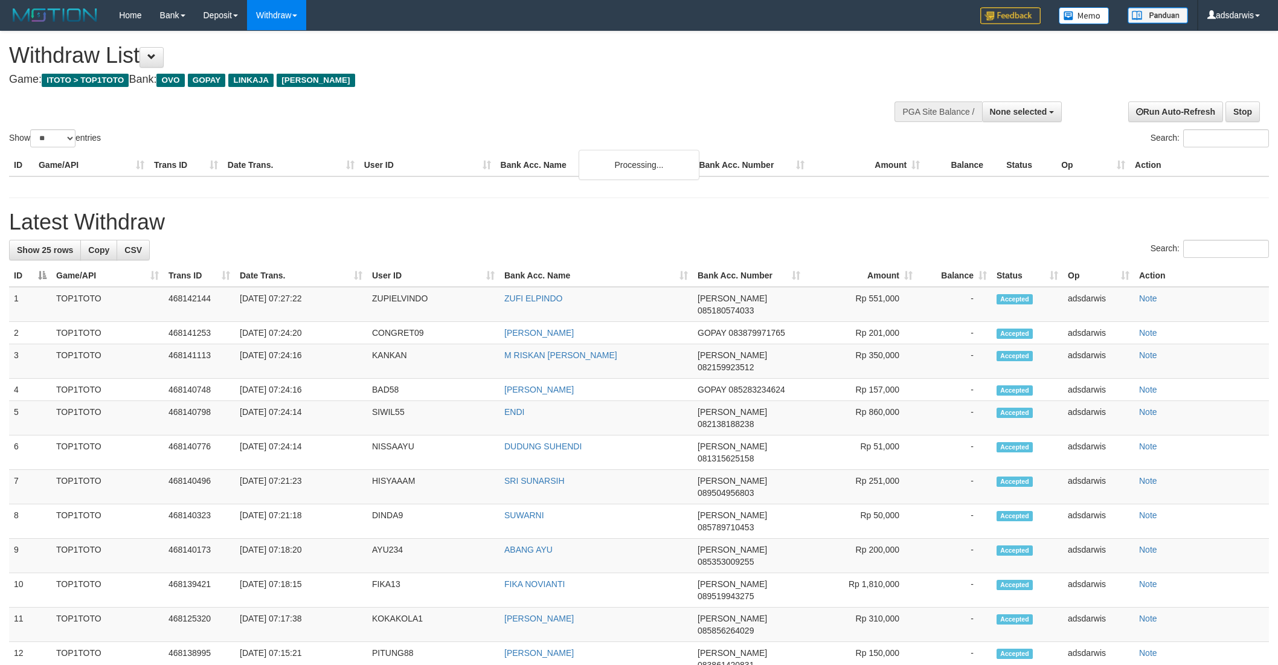
select select
select select "**"
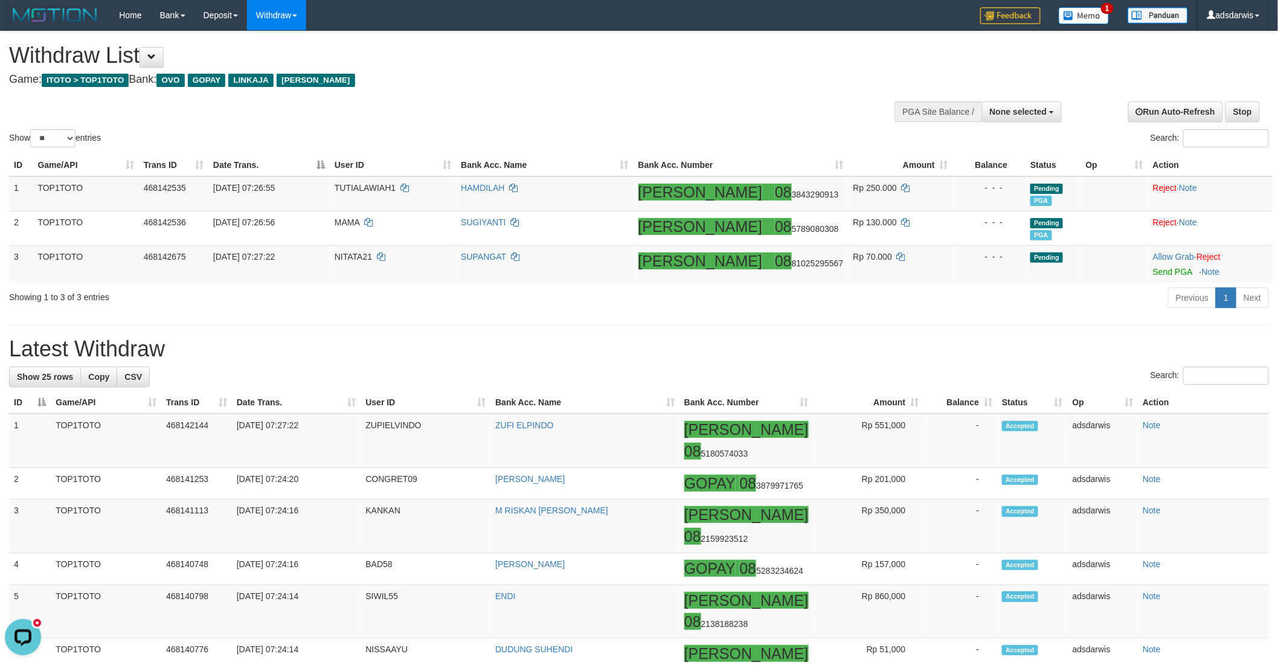
click at [633, 71] on div "Withdraw List Game: ITOTO > TOP1TOTO Bank: OVO GOPAY LINKAJA DANA" at bounding box center [424, 64] width 831 height 42
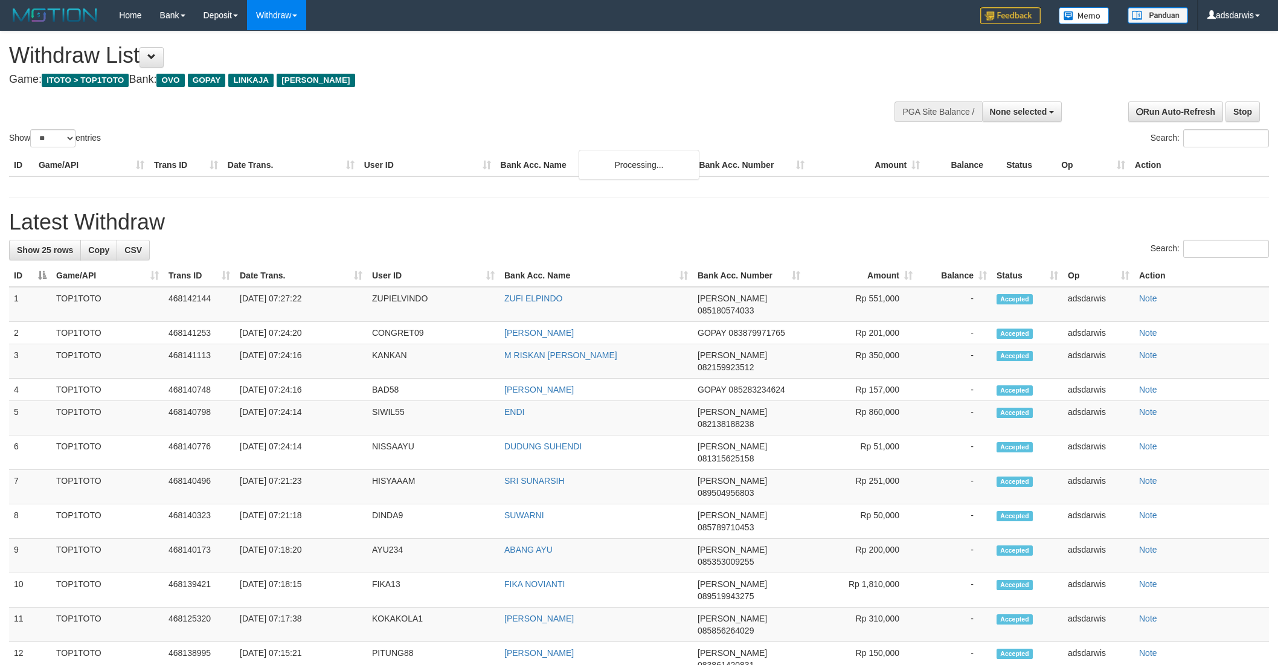
select select
select select "**"
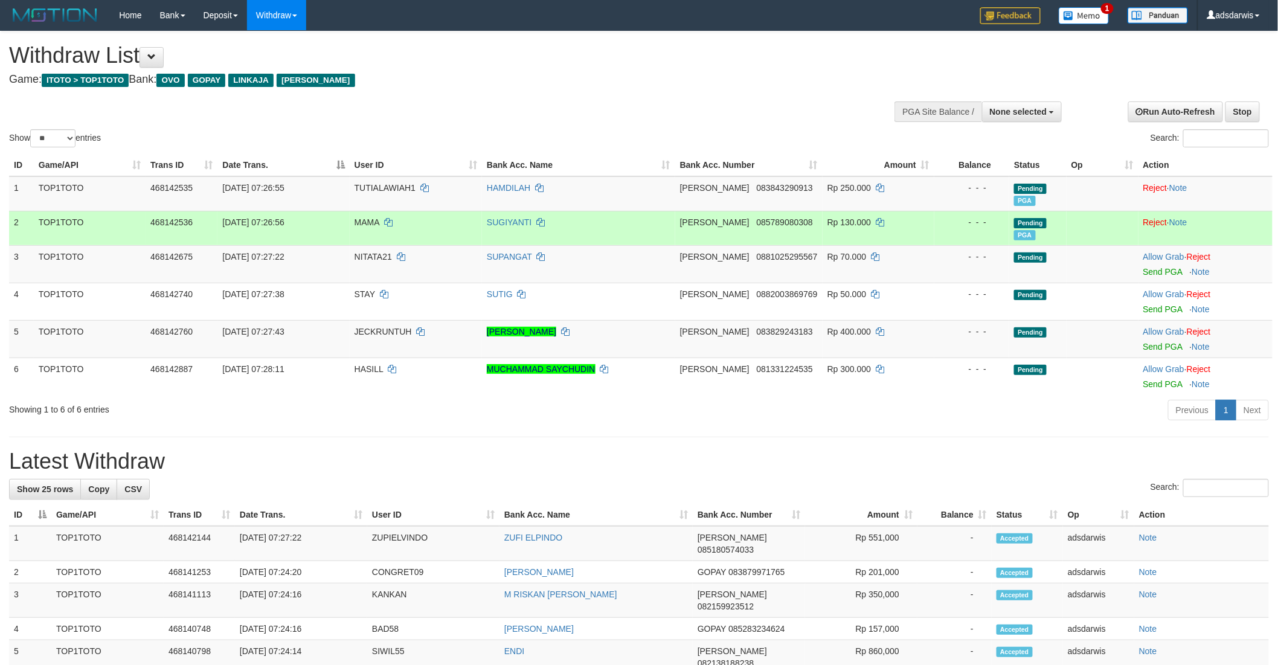
scroll to position [67, 0]
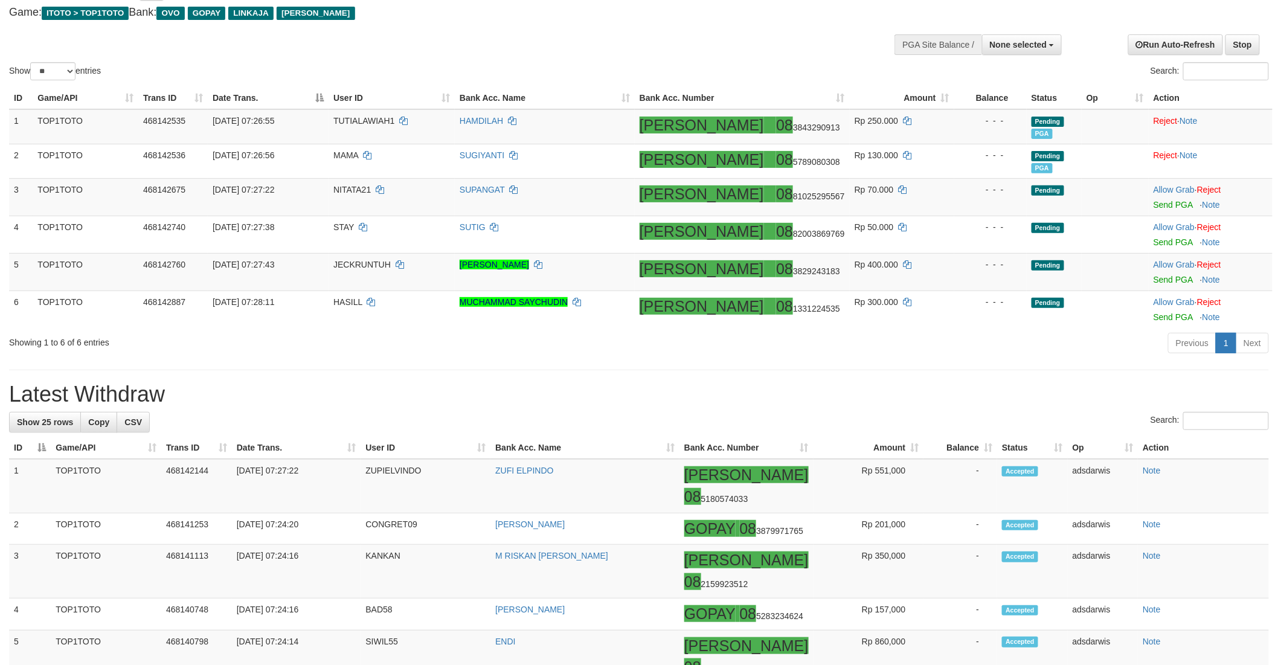
click at [773, 390] on h1 "Latest Withdraw" at bounding box center [639, 394] width 1260 height 24
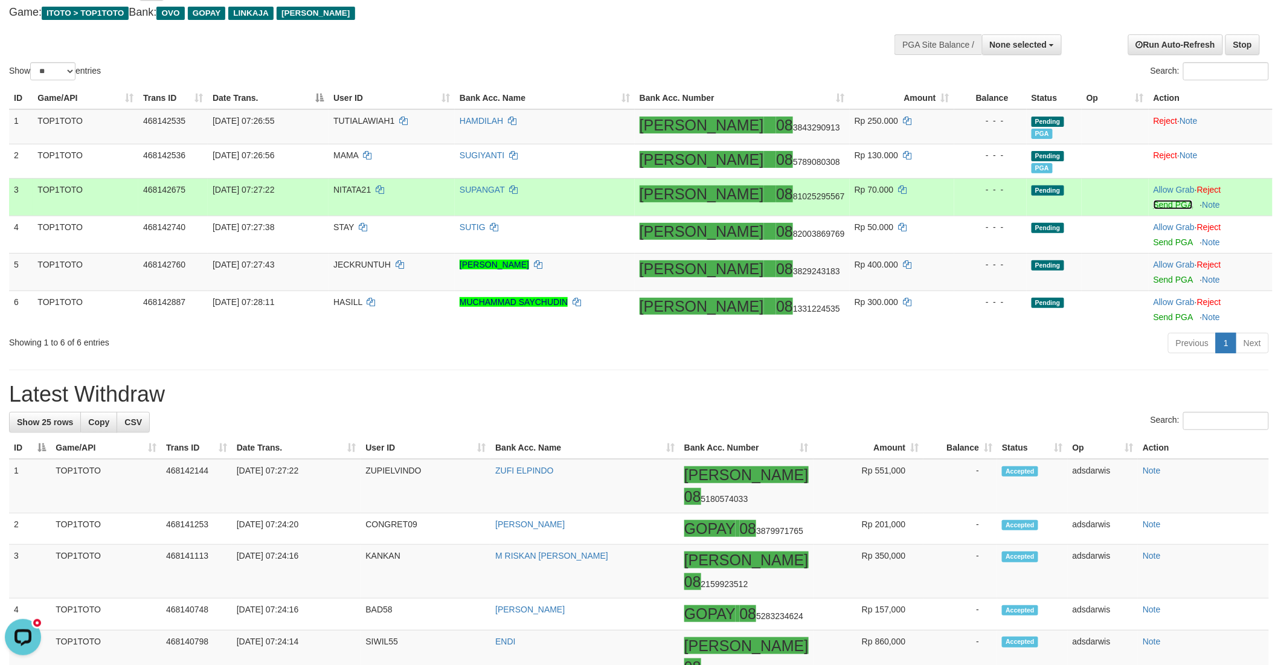
click at [1156, 200] on link "Send PGA" at bounding box center [1172, 205] width 39 height 10
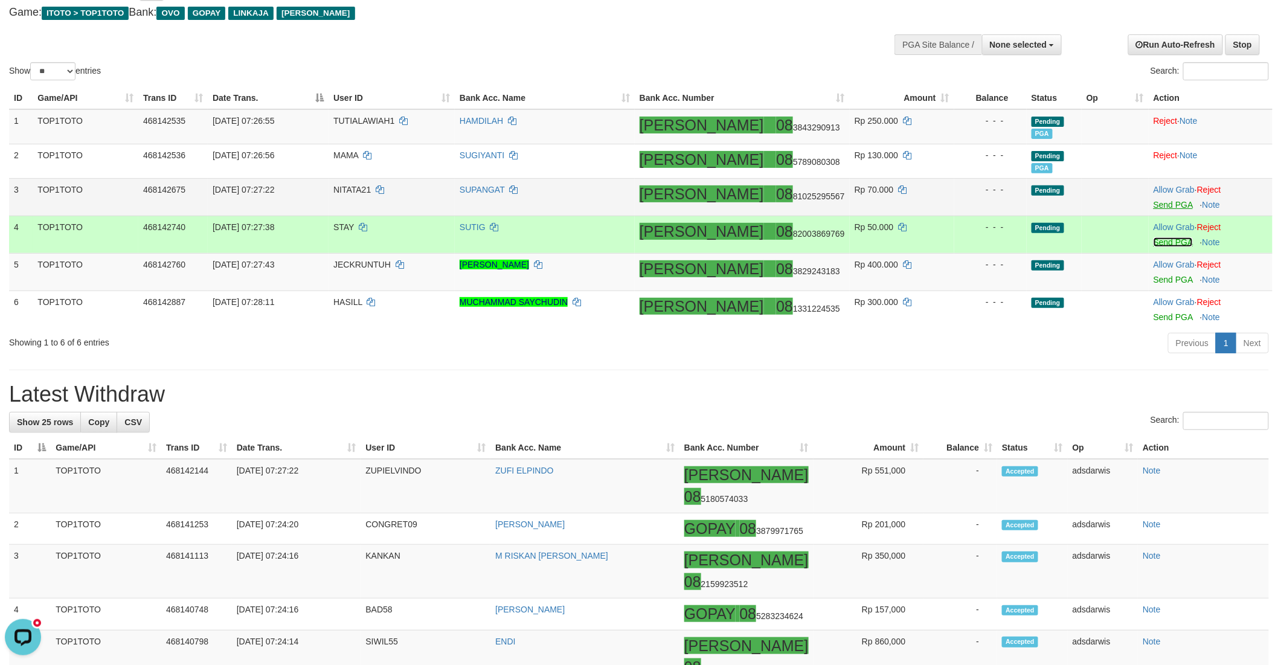
click at [1153, 243] on link "Send PGA" at bounding box center [1172, 242] width 39 height 10
click at [1157, 278] on link "Send PGA" at bounding box center [1172, 280] width 39 height 10
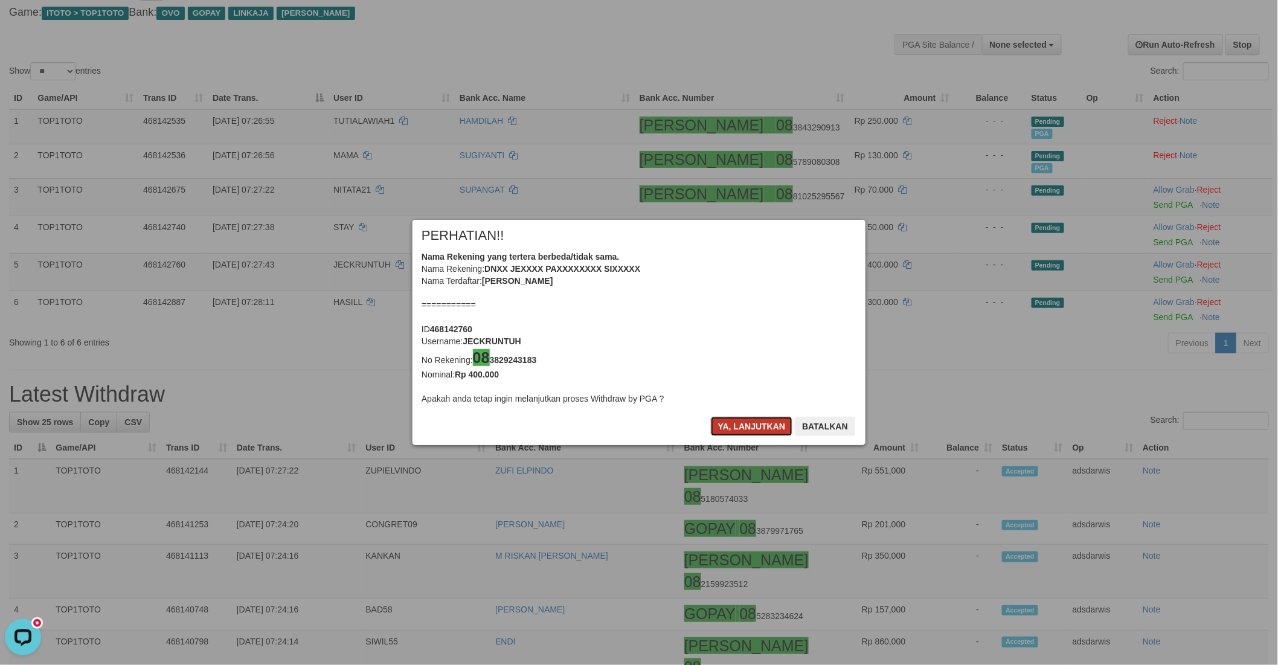
click at [746, 428] on button "Ya, lanjutkan" at bounding box center [752, 426] width 82 height 19
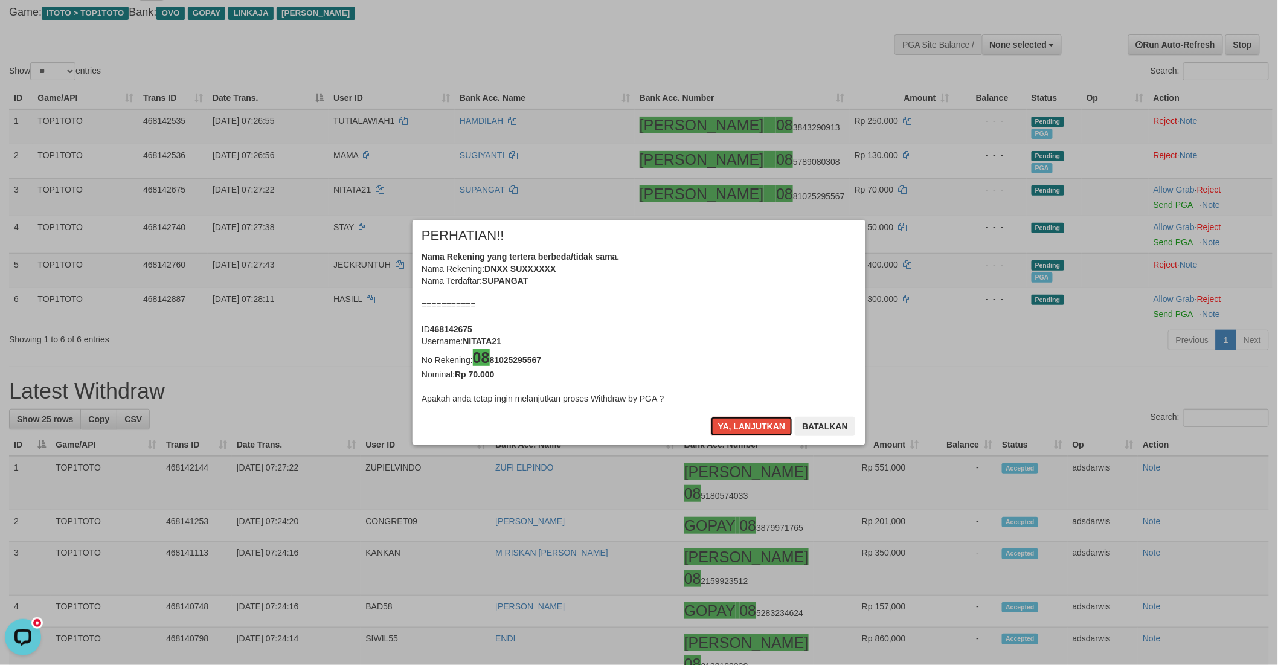
click at [746, 428] on button "Ya, lanjutkan" at bounding box center [752, 426] width 82 height 19
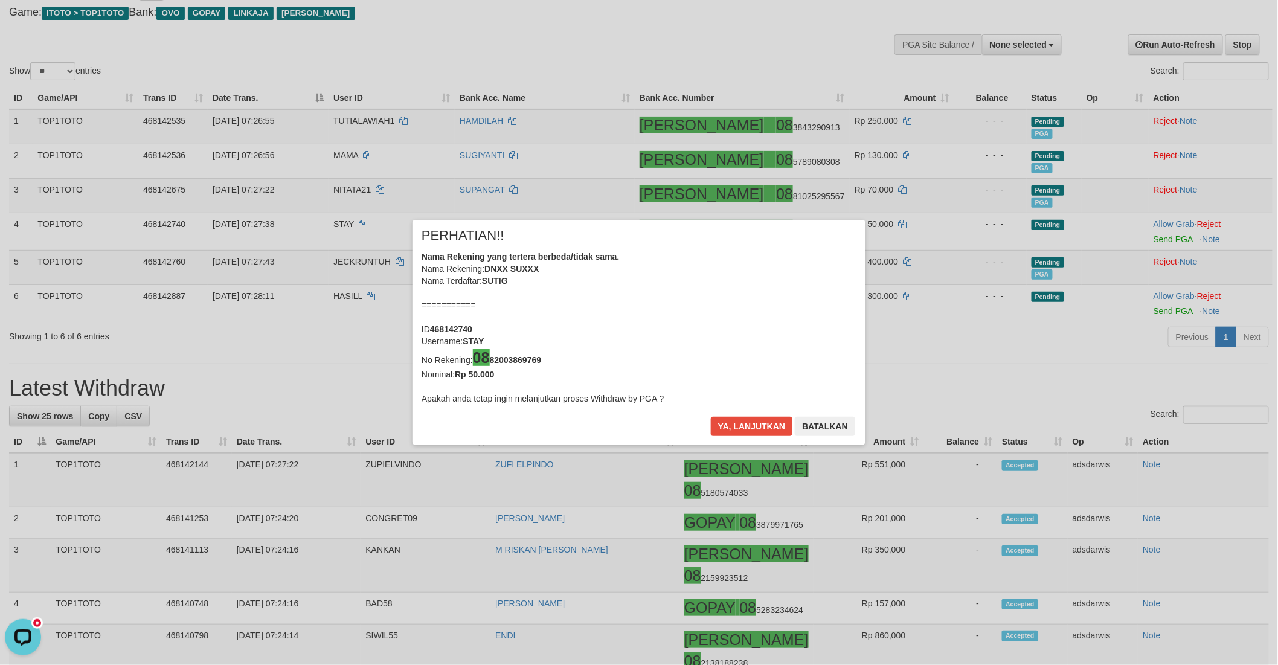
scroll to position [63, 0]
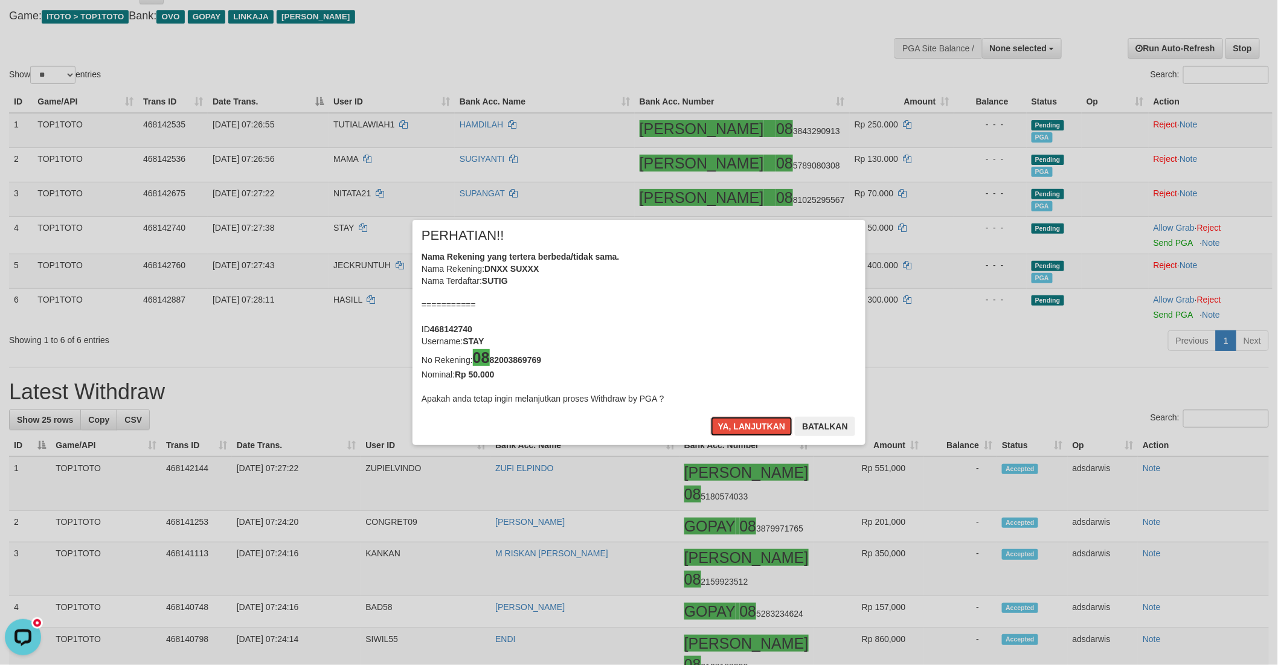
click at [746, 428] on button "Ya, lanjutkan" at bounding box center [752, 426] width 82 height 19
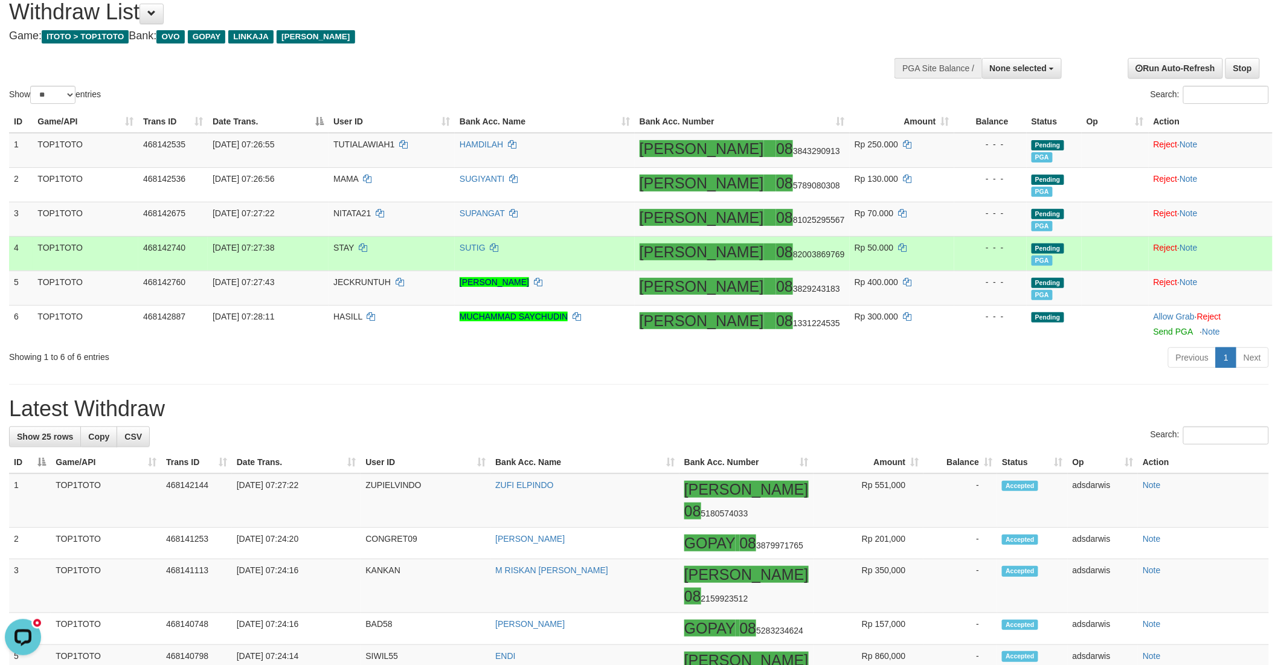
scroll to position [67, 0]
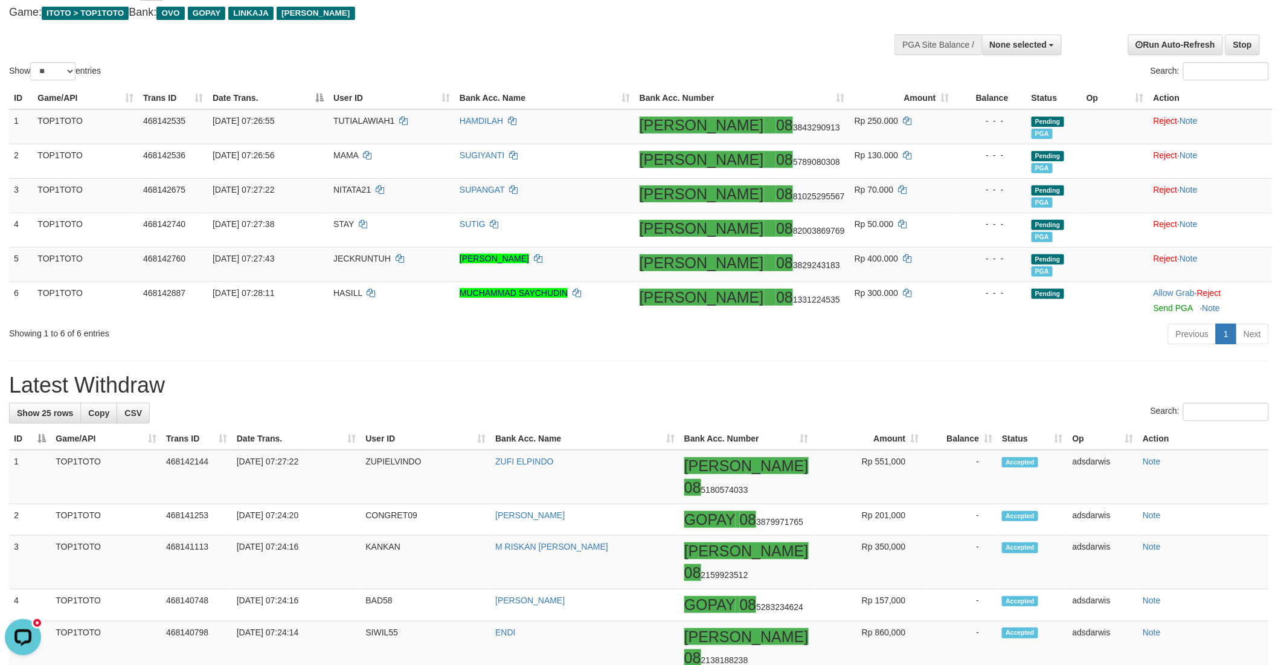
click at [820, 376] on h1 "Latest Withdraw" at bounding box center [639, 385] width 1260 height 24
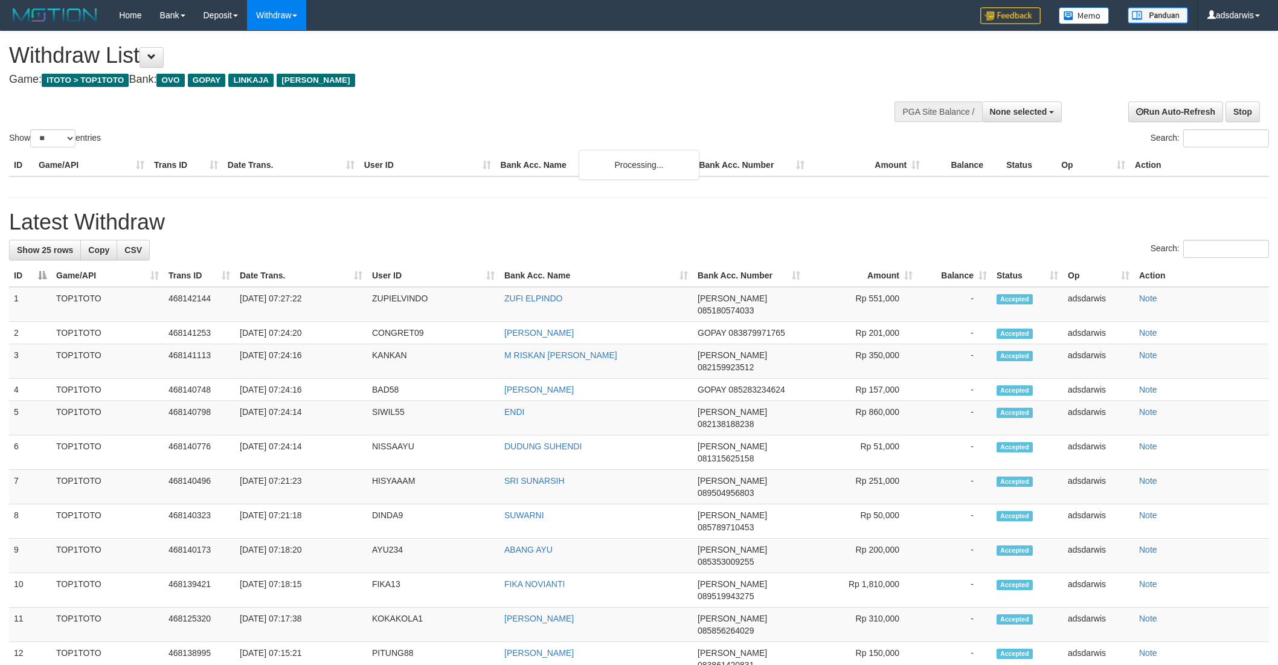
select select
select select "**"
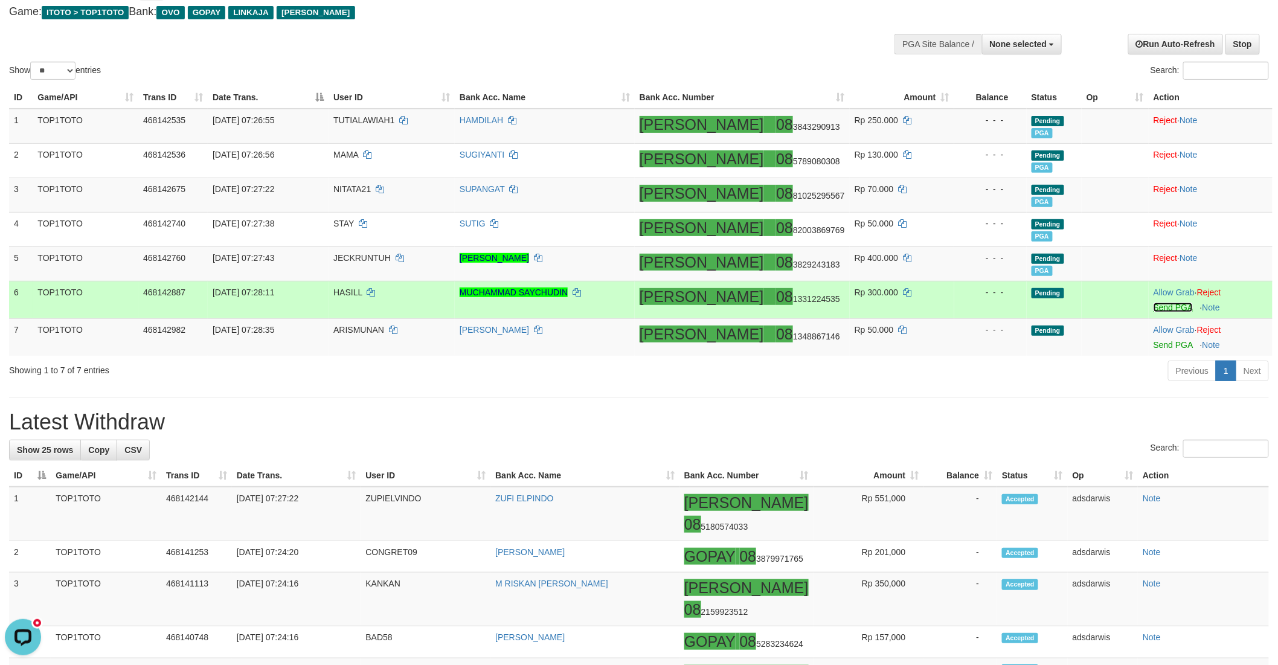
click at [1156, 308] on link "Send PGA" at bounding box center [1172, 308] width 39 height 10
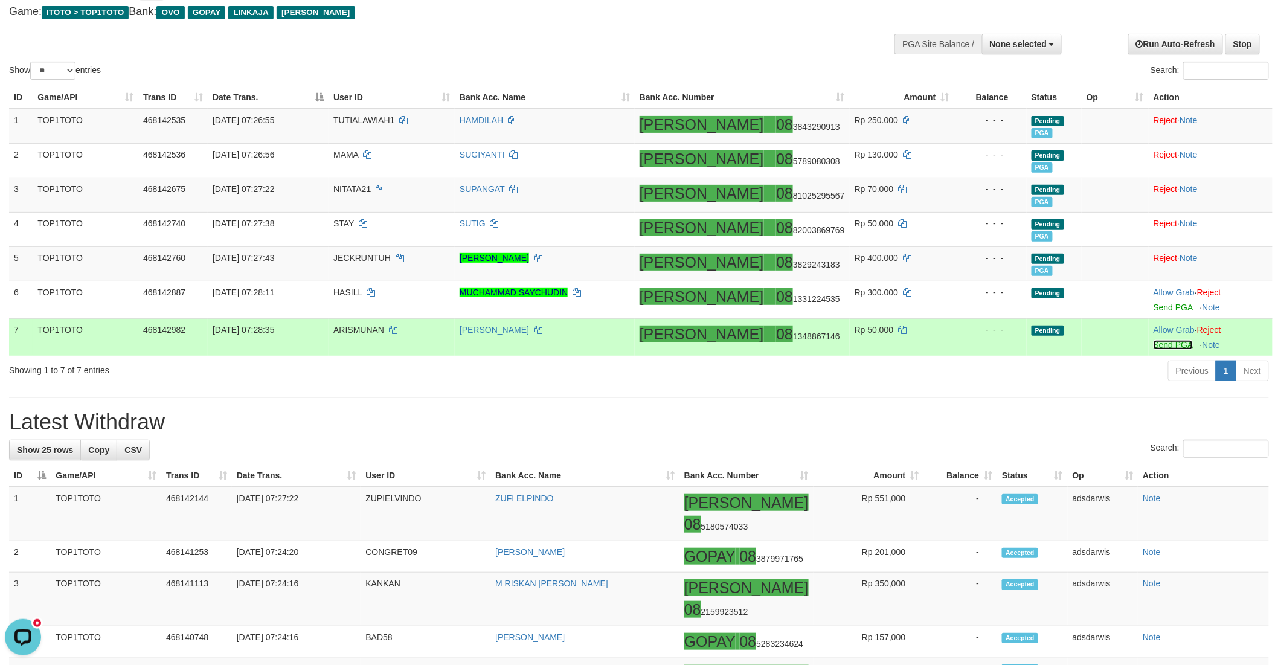
click at [1153, 345] on link "Send PGA" at bounding box center [1172, 345] width 39 height 10
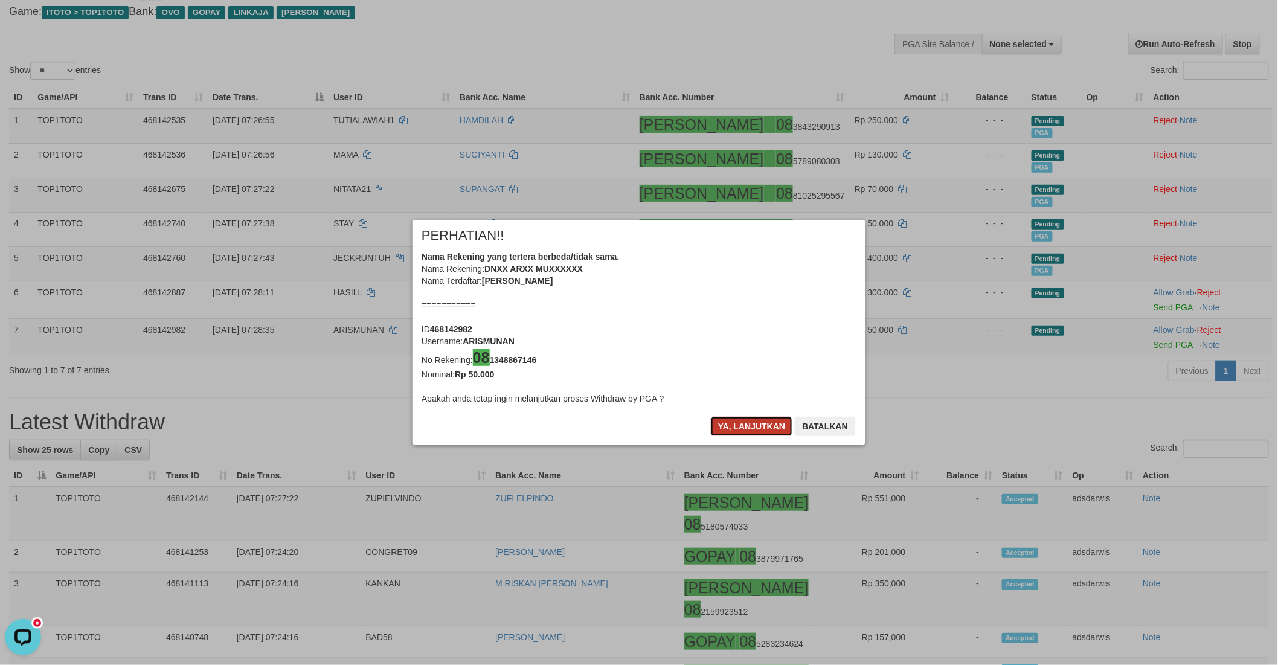
click at [726, 425] on button "Ya, lanjutkan" at bounding box center [752, 426] width 82 height 19
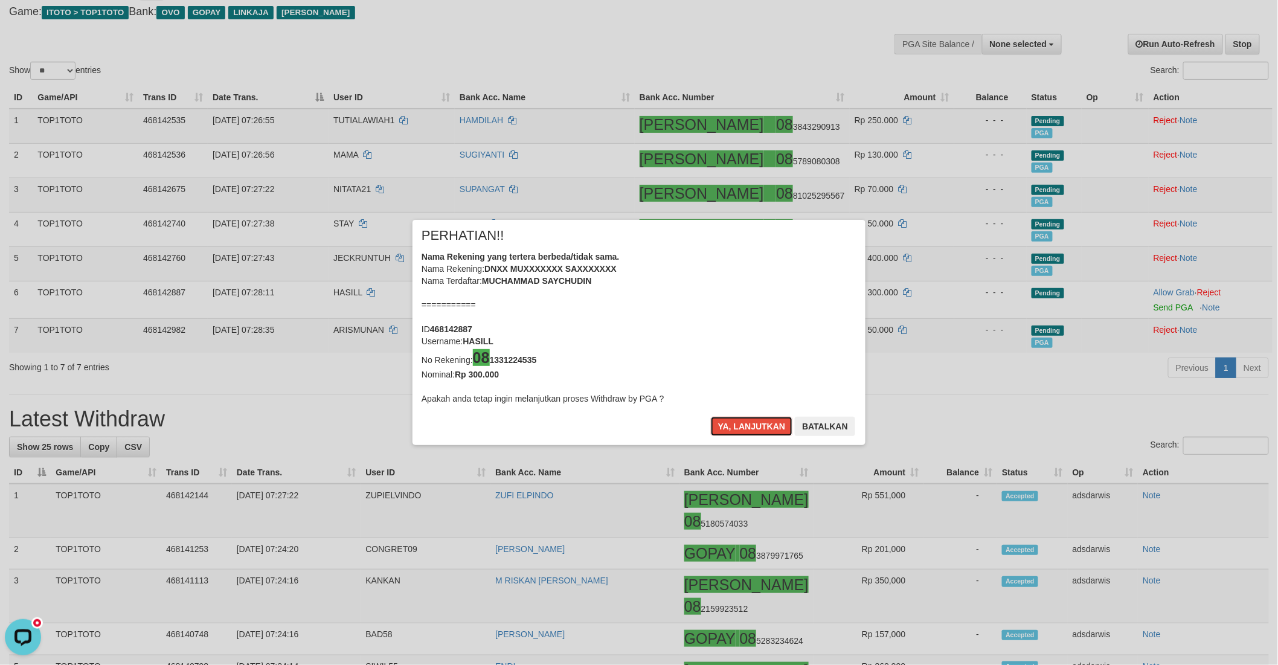
click at [726, 425] on button "Ya, lanjutkan" at bounding box center [752, 426] width 82 height 19
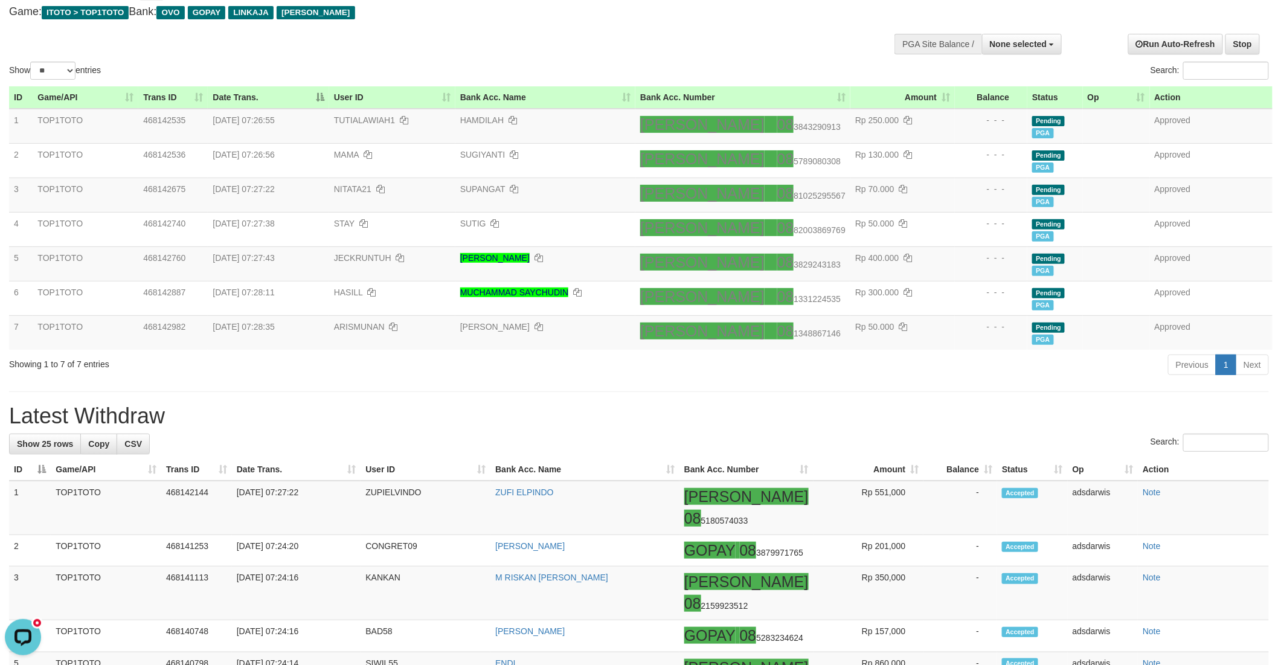
click at [733, 63] on div "Search:" at bounding box center [958, 72] width 621 height 21
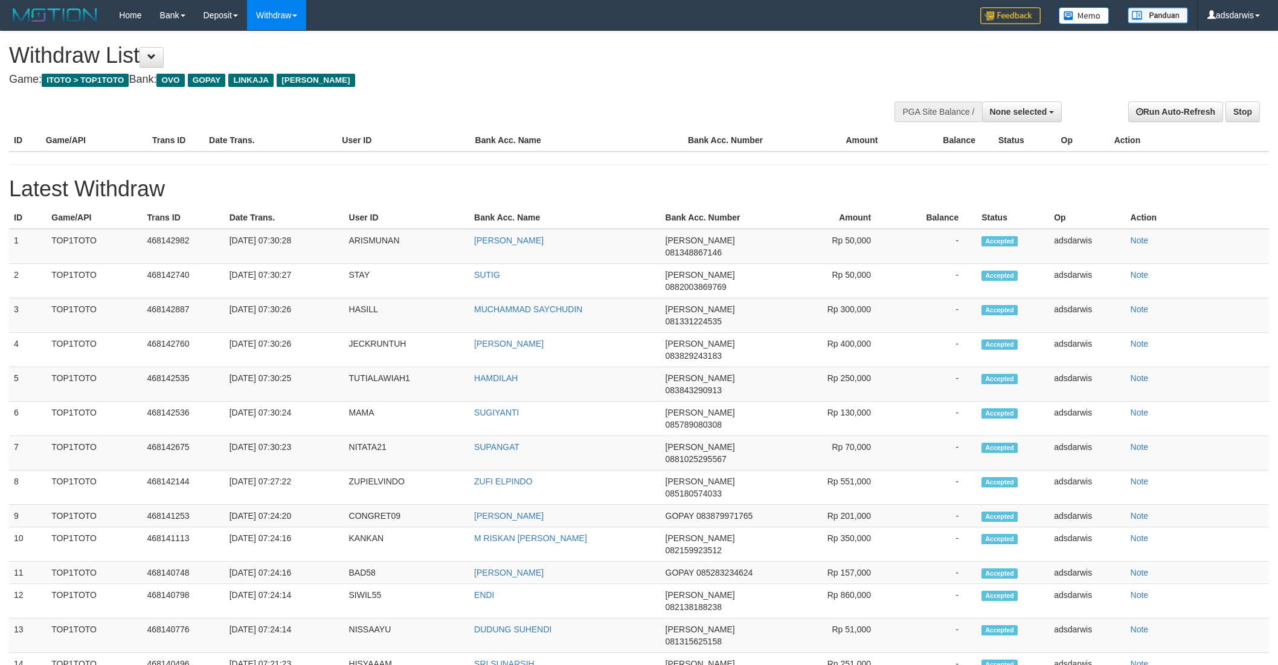
select select
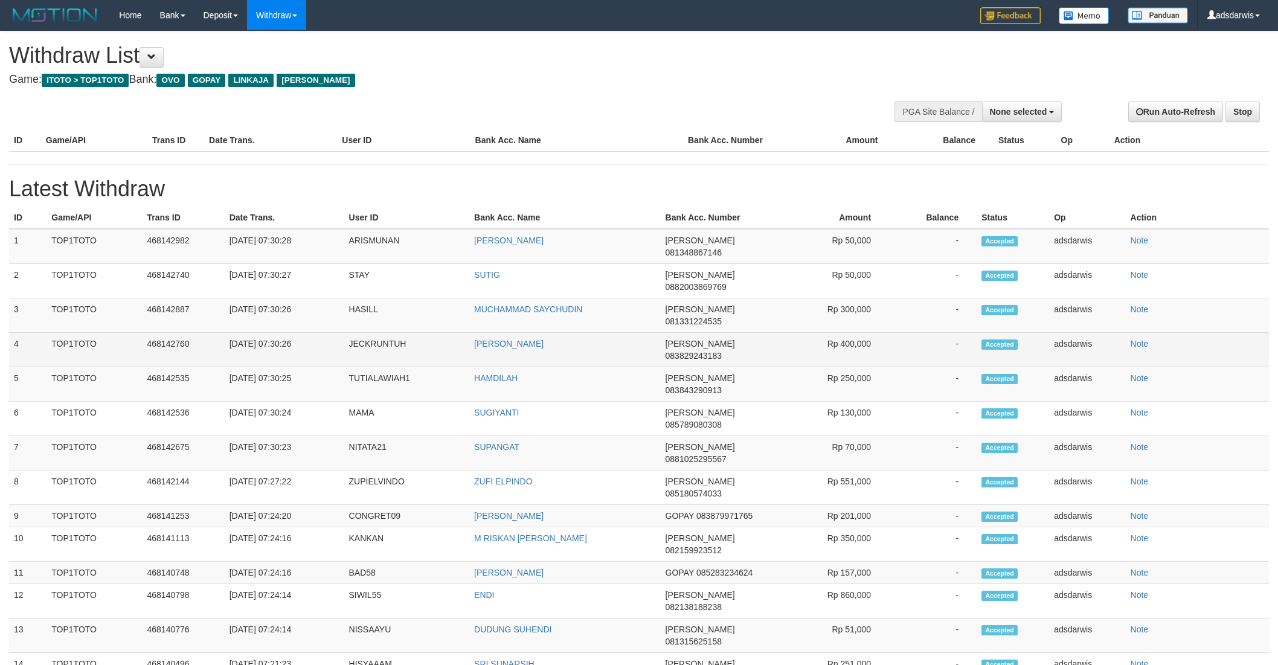
scroll to position [68, 0]
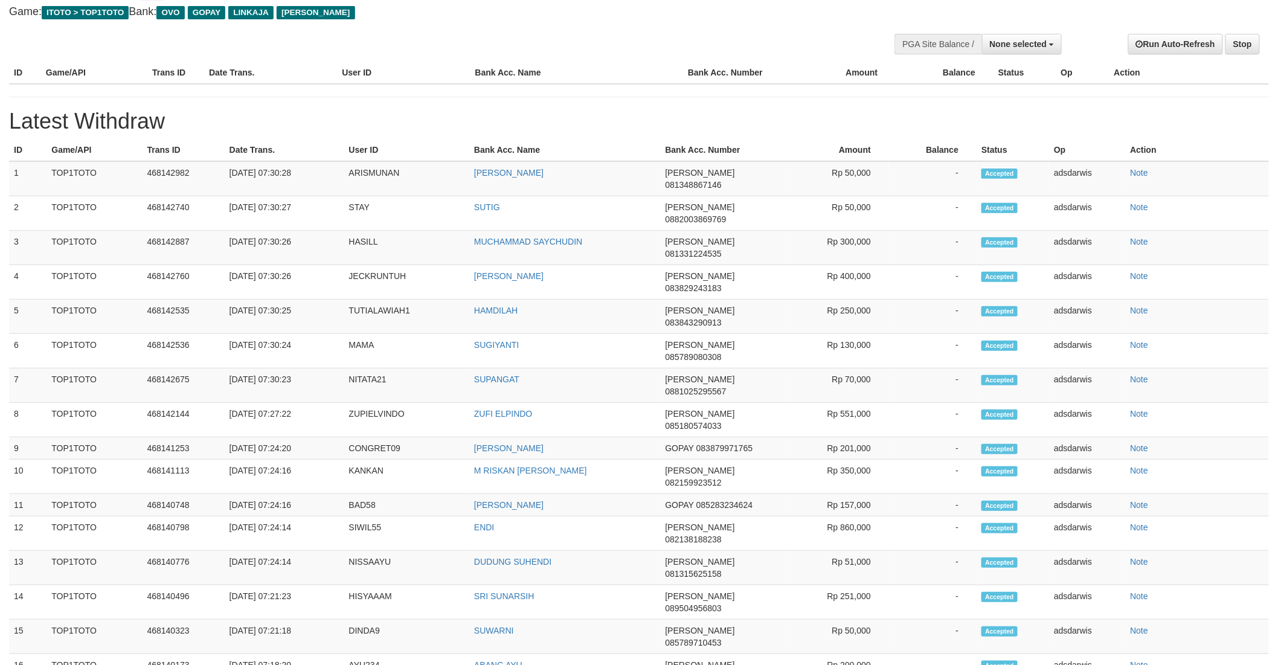
select select "**"
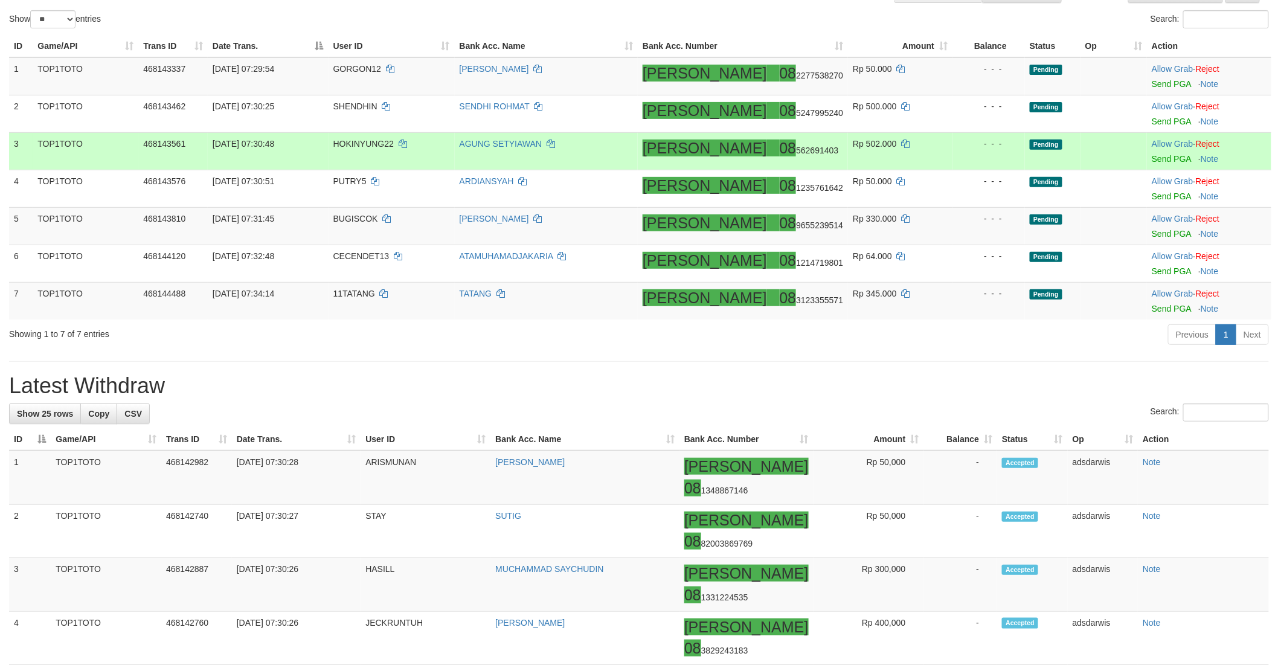
scroll to position [135, 0]
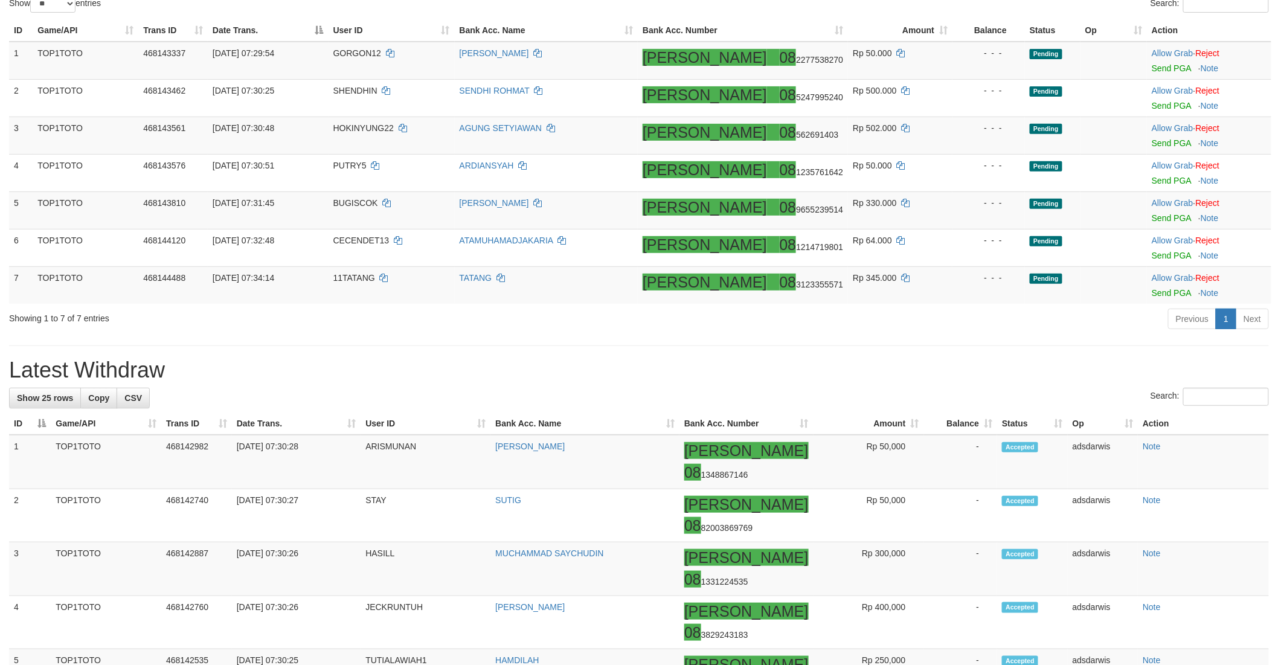
click at [889, 329] on div "Previous 1 Next" at bounding box center [905, 320] width 727 height 26
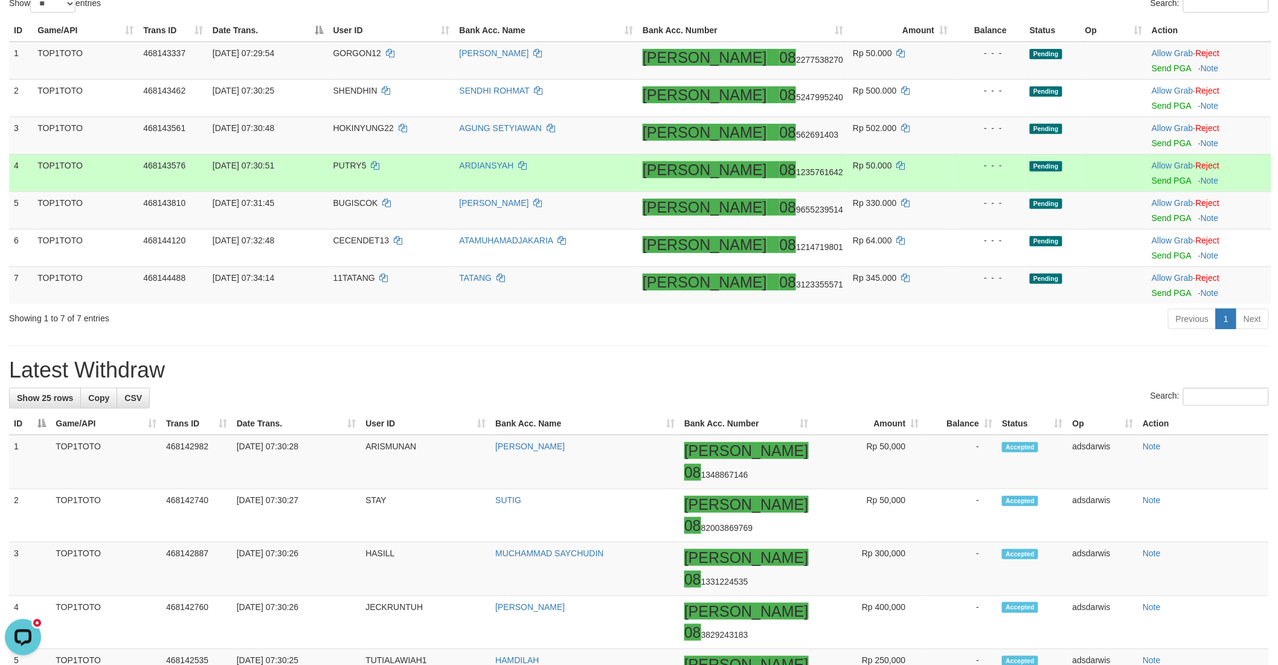
scroll to position [68, 0]
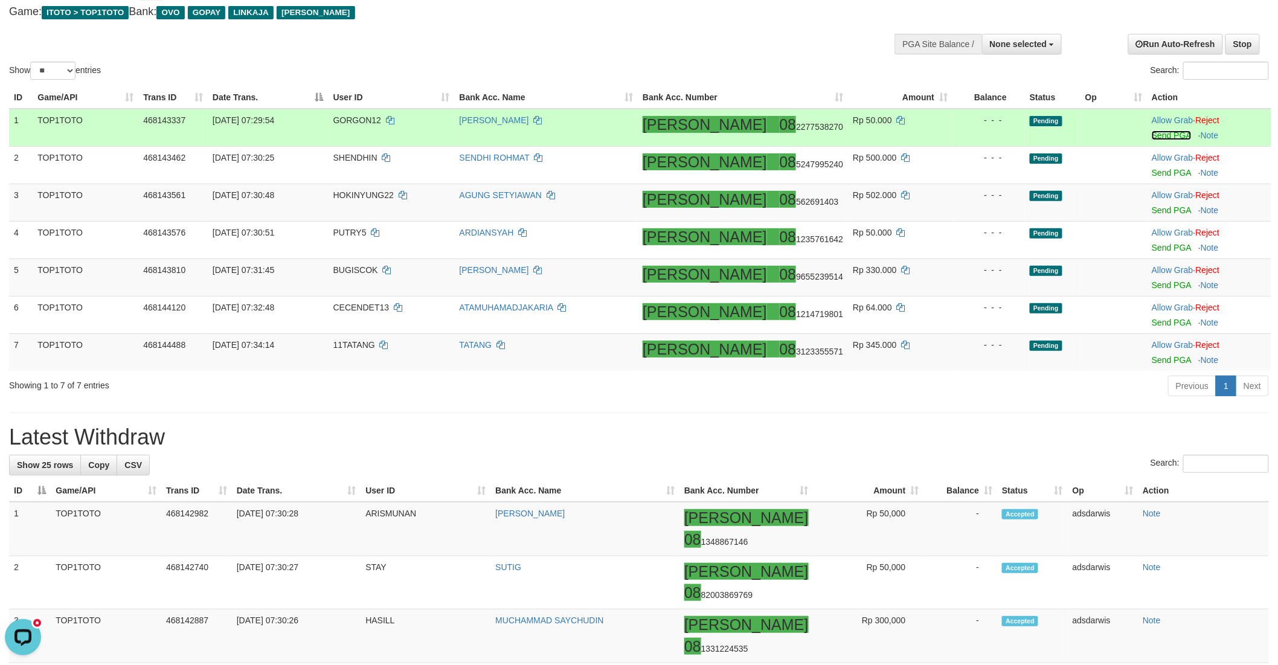
click at [1152, 134] on link "Send PGA" at bounding box center [1171, 135] width 39 height 10
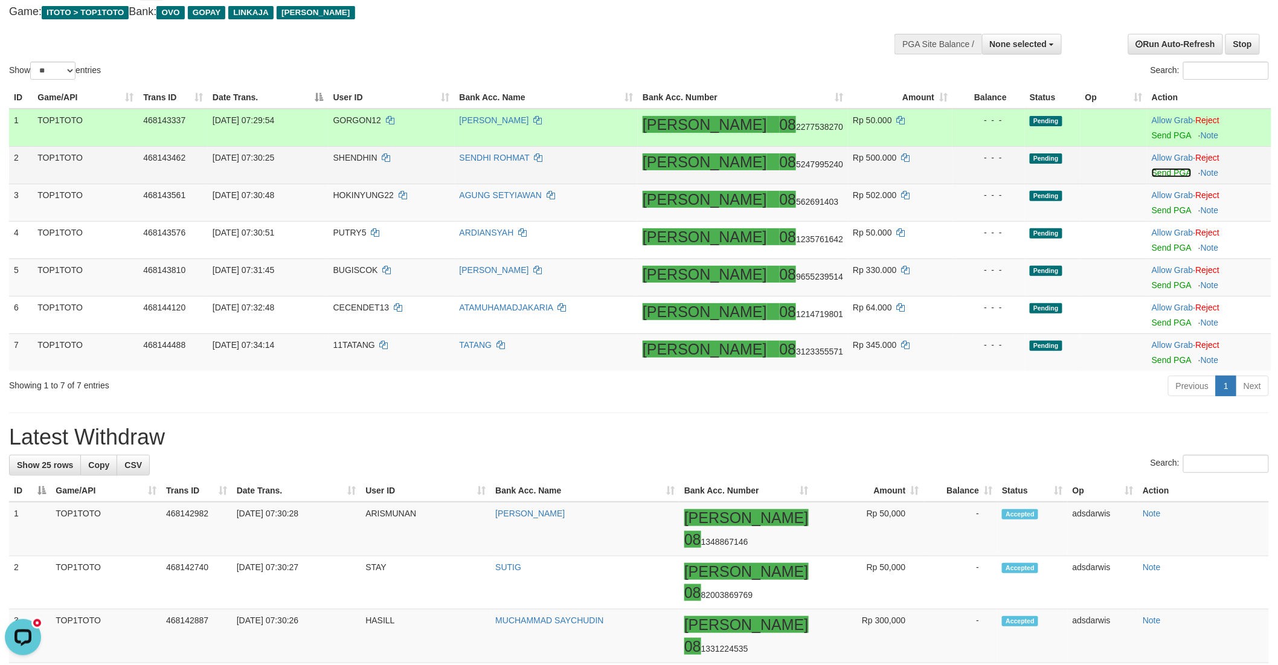
drag, startPoint x: 1144, startPoint y: 134, endPoint x: 1152, endPoint y: 172, distance: 38.3
click at [1152, 172] on link "Send PGA" at bounding box center [1171, 173] width 39 height 10
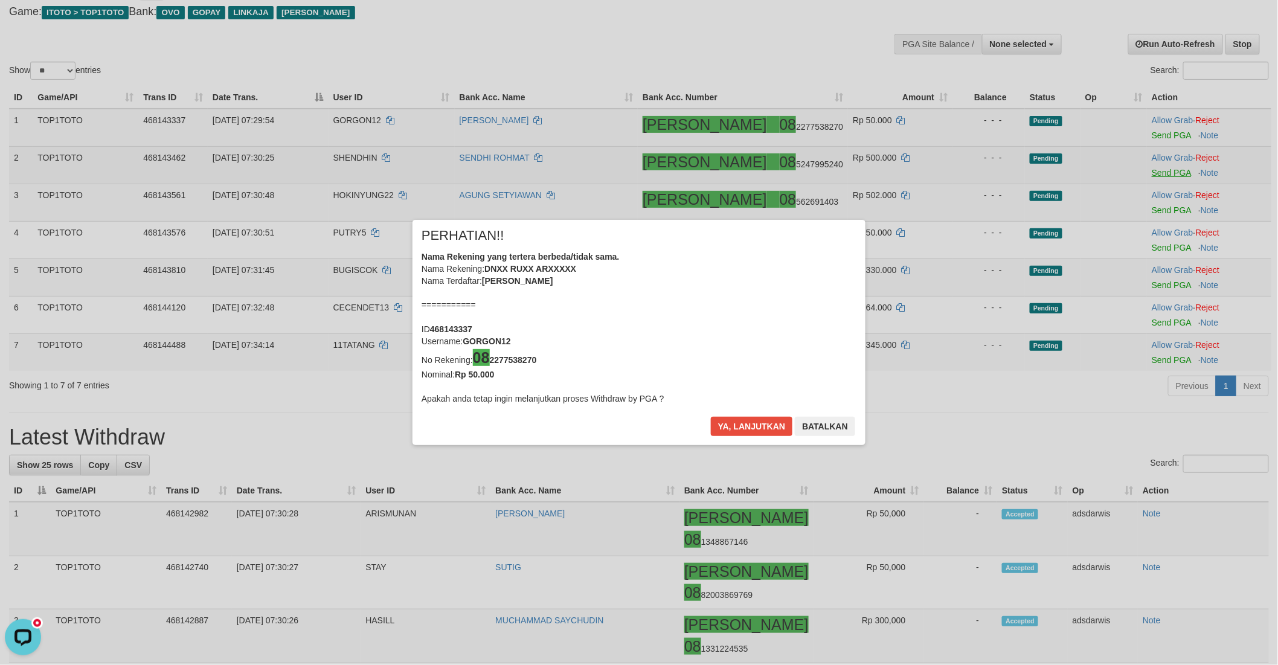
click at [1149, 213] on div "× PERHATIAN!! Nama Rekening yang tertera berbeda/tidak sama. Nama Rekening: DNX…" at bounding box center [639, 333] width 1278 height 274
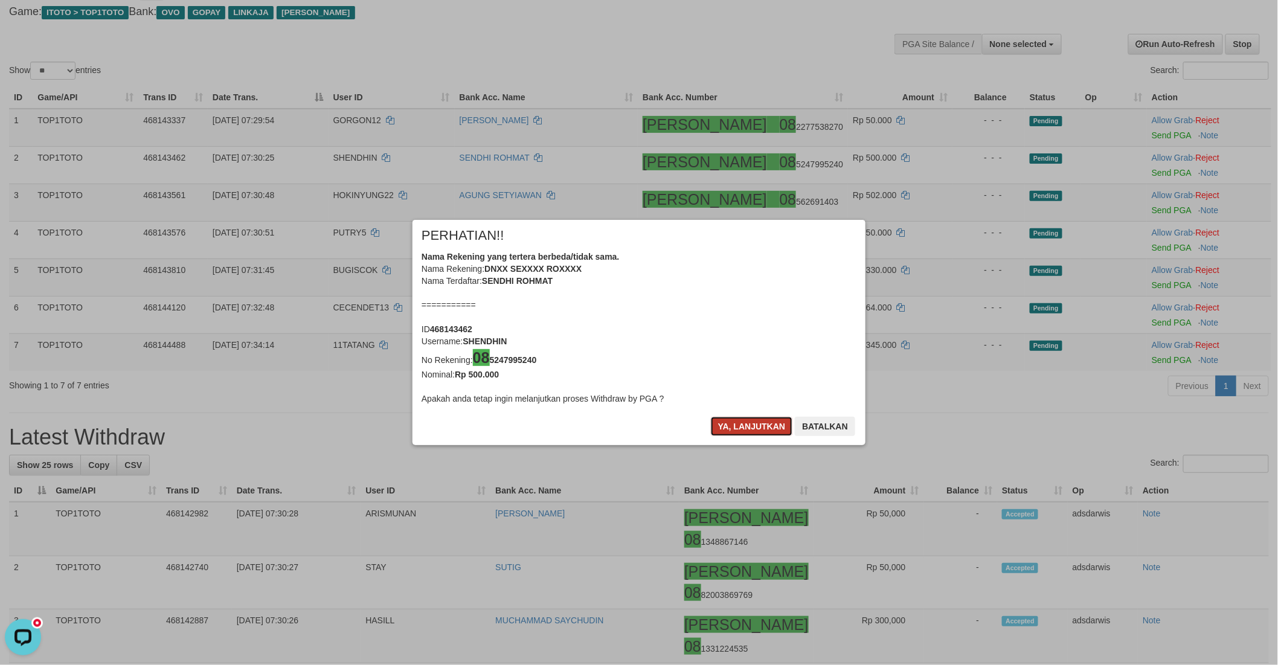
click at [726, 430] on button "Ya, lanjutkan" at bounding box center [752, 426] width 82 height 19
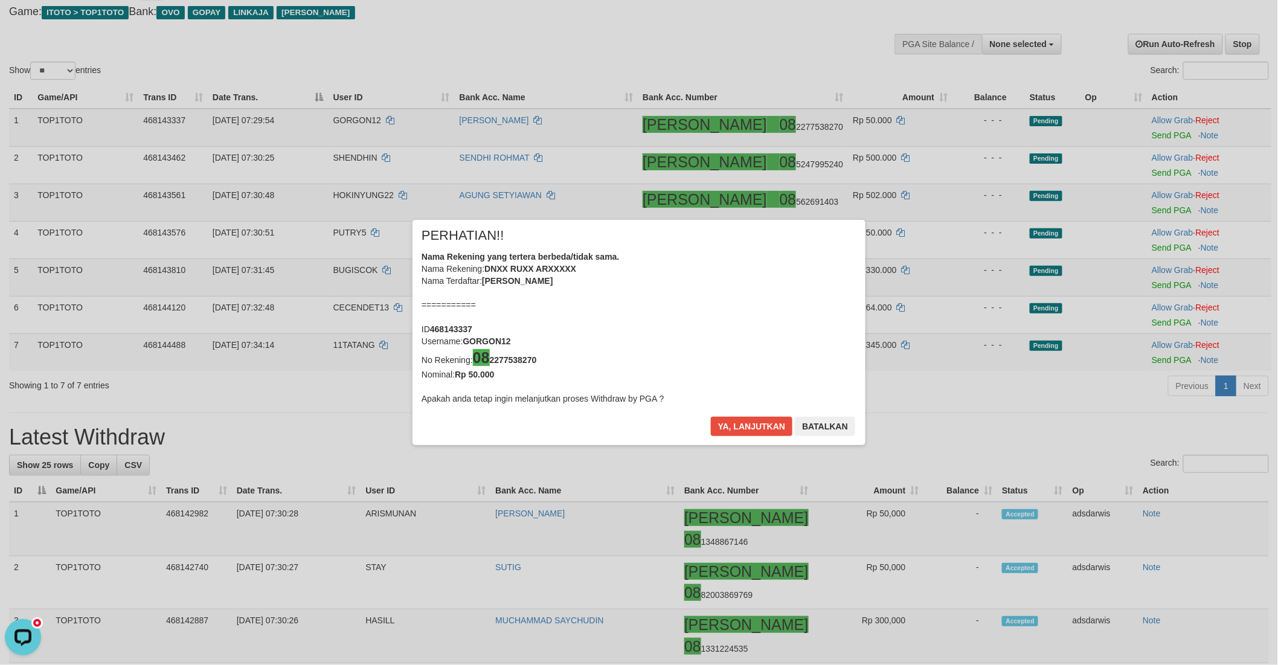
scroll to position [65, 0]
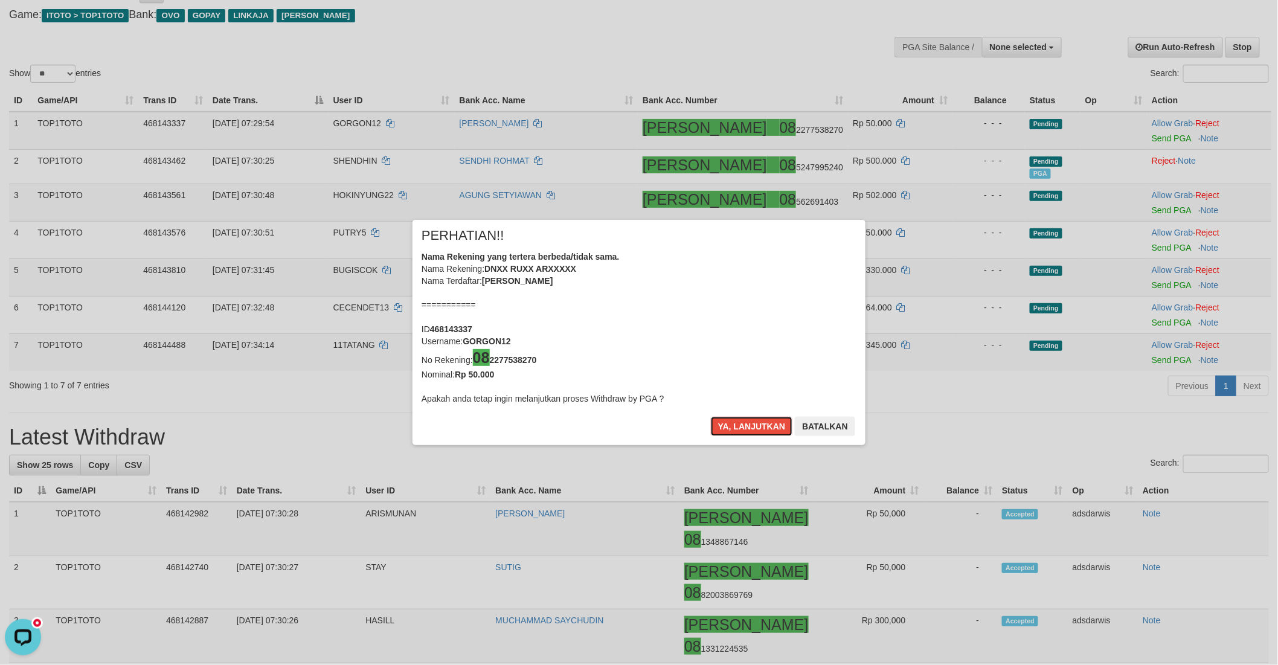
click at [726, 430] on button "Ya, lanjutkan" at bounding box center [752, 426] width 82 height 19
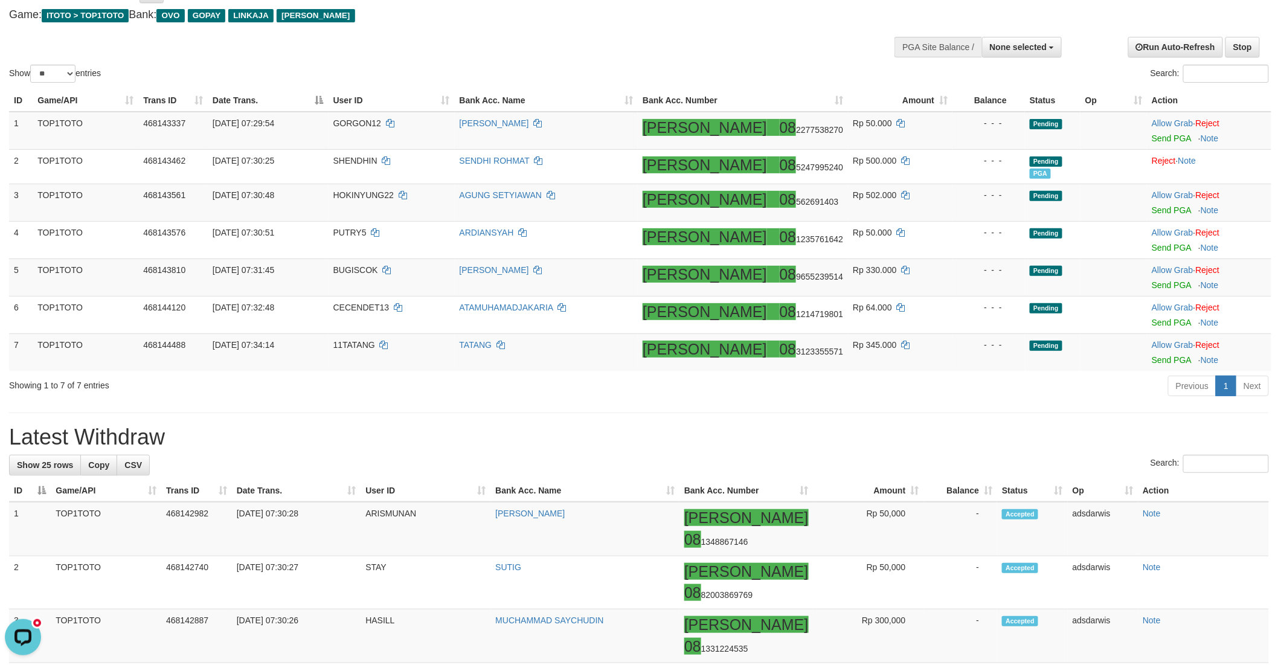
scroll to position [62, 0]
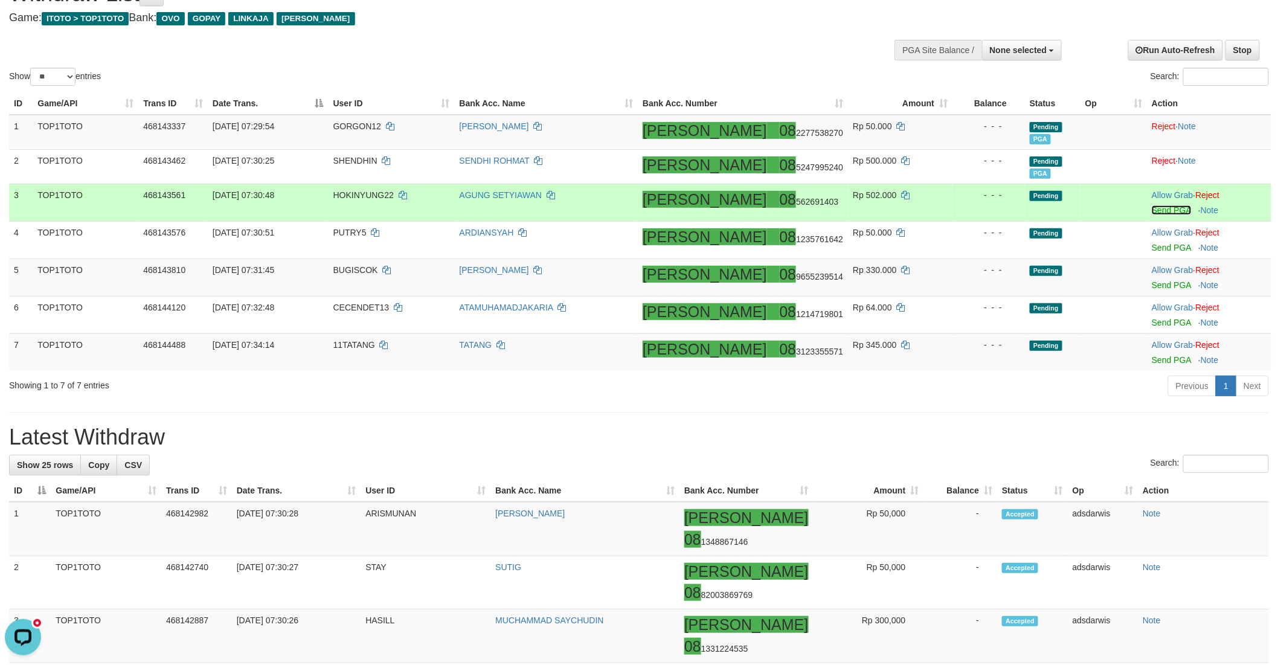
click at [1152, 209] on link "Send PGA" at bounding box center [1171, 210] width 39 height 10
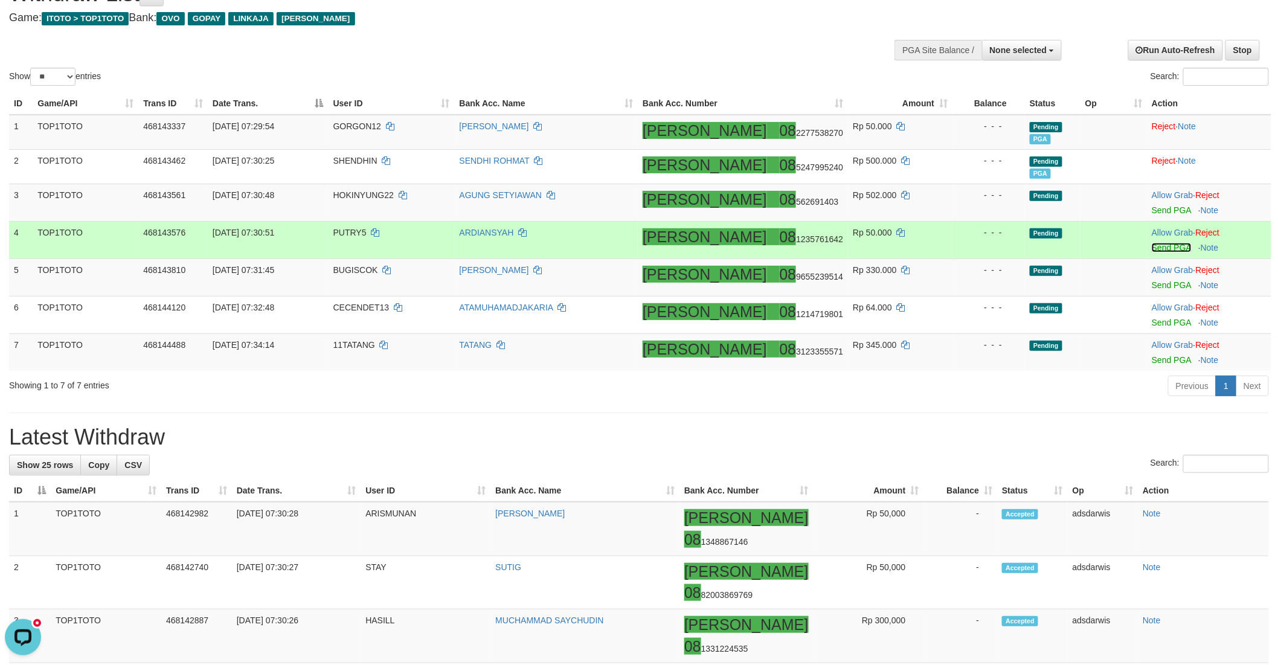
click at [1154, 245] on link "Send PGA" at bounding box center [1171, 248] width 39 height 10
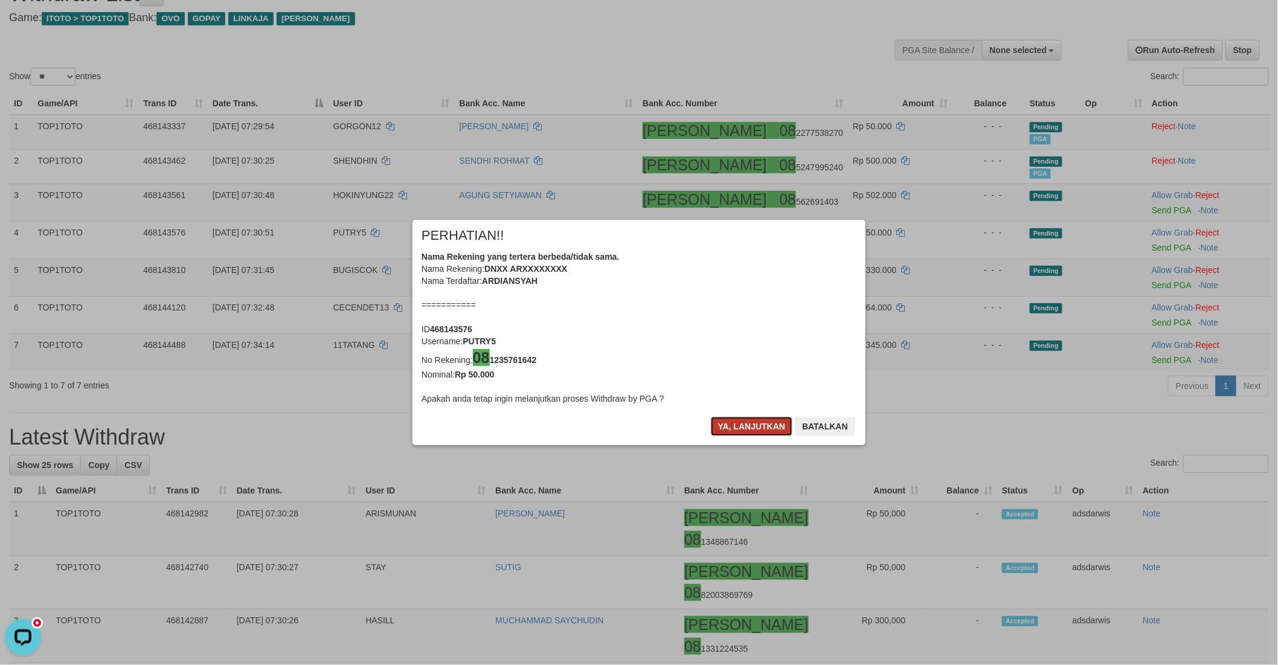
click at [749, 425] on button "Ya, lanjutkan" at bounding box center [752, 426] width 82 height 19
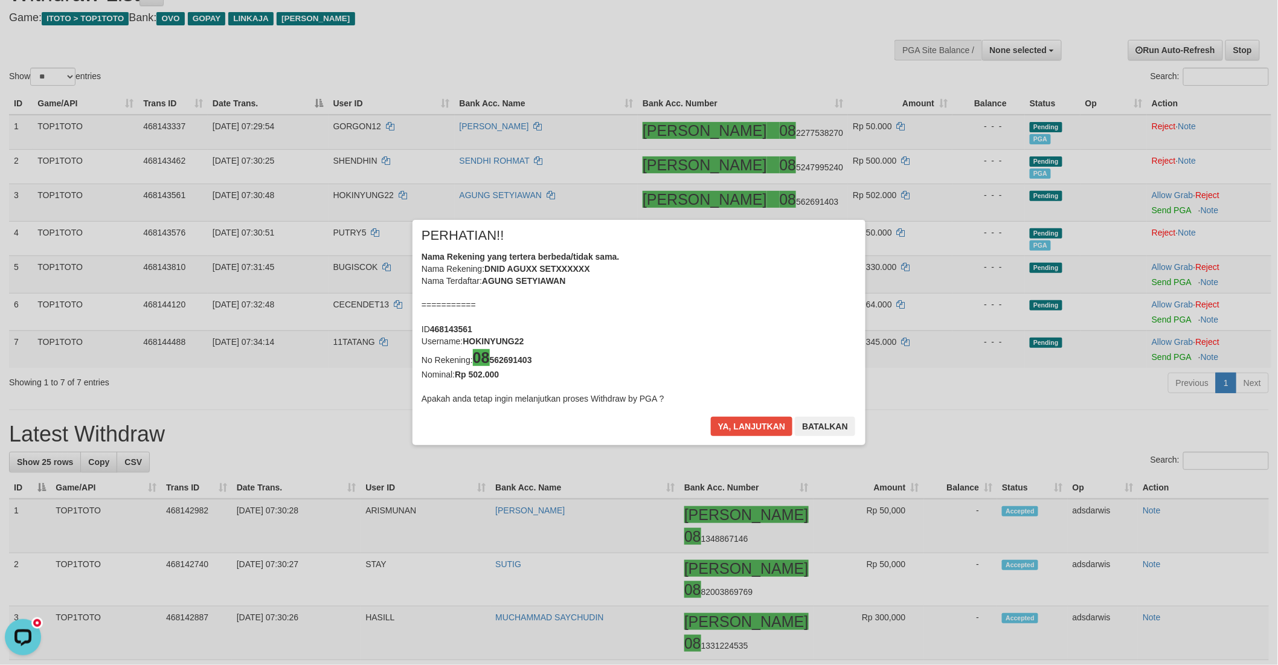
scroll to position [59, 0]
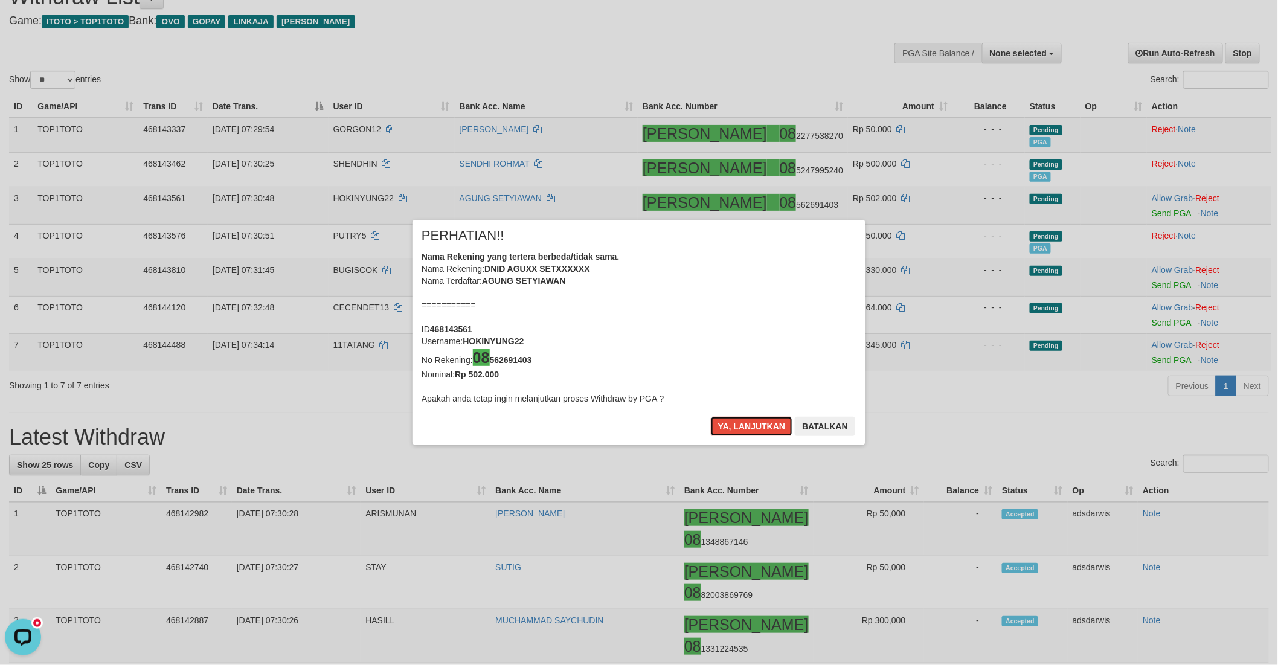
click at [749, 425] on button "Ya, lanjutkan" at bounding box center [752, 426] width 82 height 19
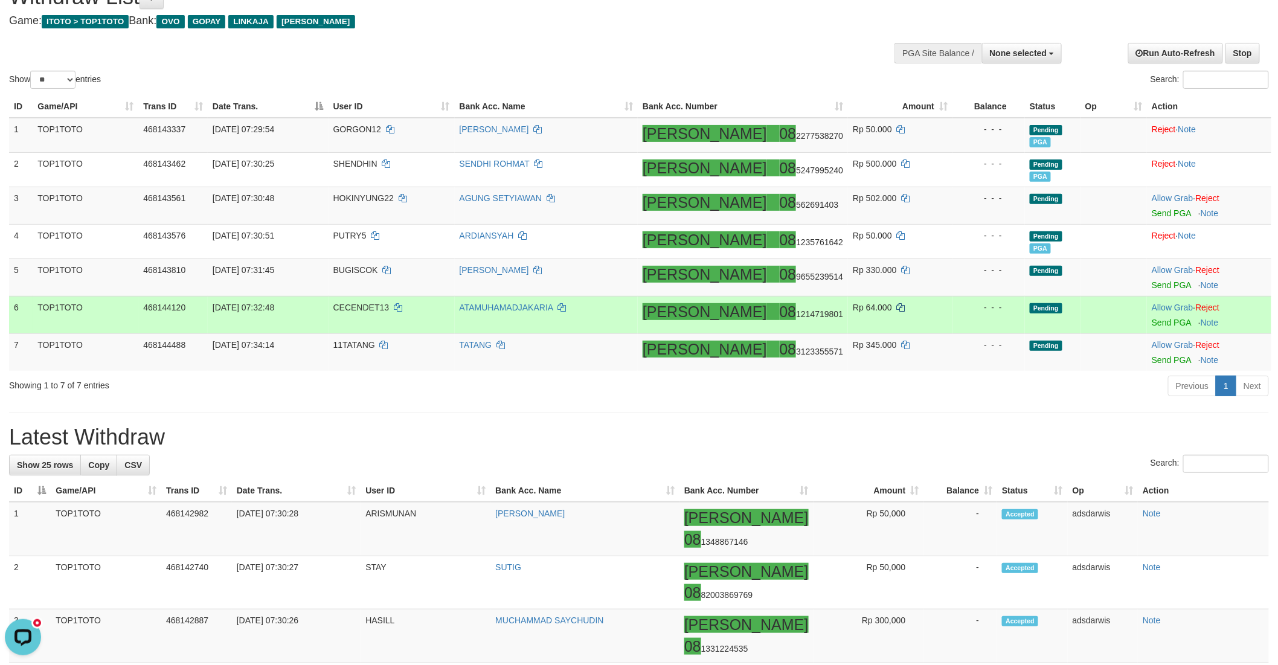
scroll to position [56, 0]
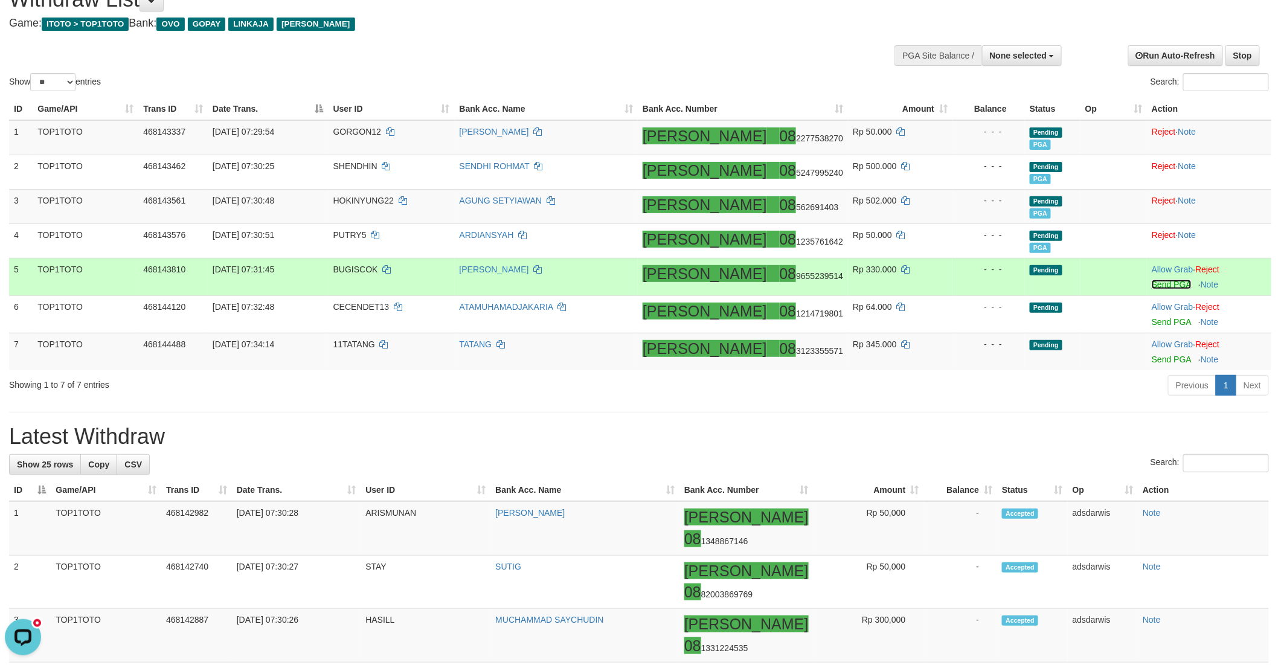
click at [1152, 284] on link "Send PGA" at bounding box center [1171, 285] width 39 height 10
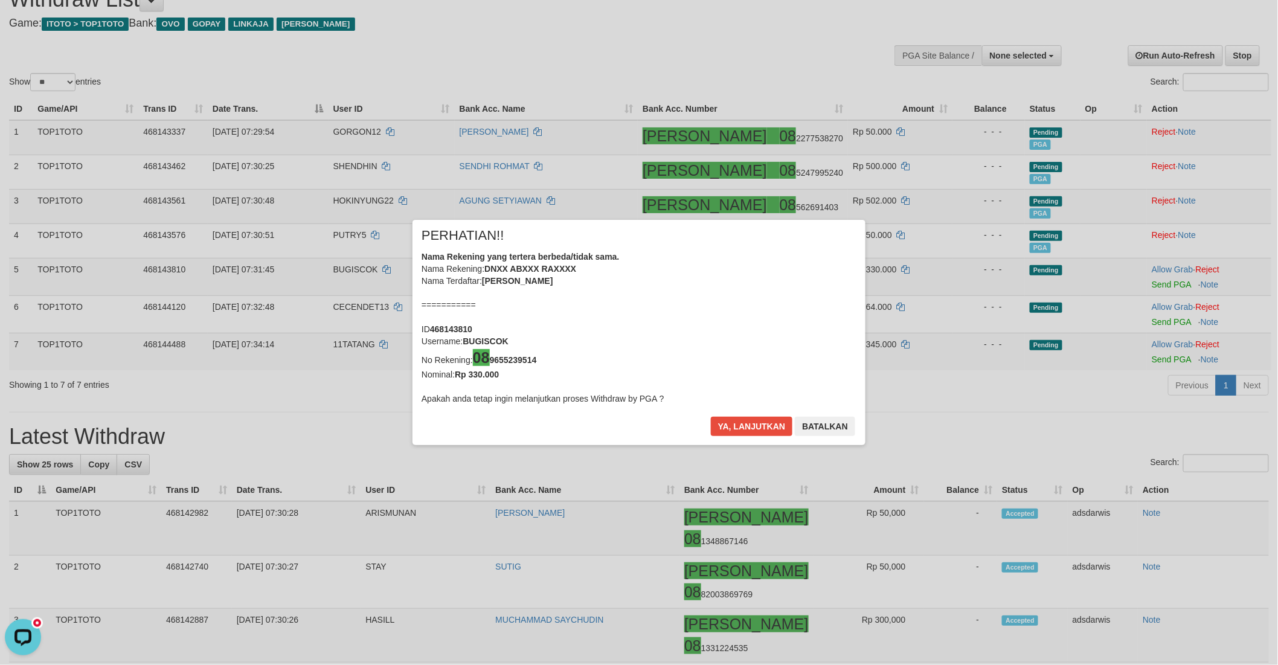
click at [1147, 323] on div "× PERHATIAN!! Nama Rekening yang tertera berbeda/tidak sama. Nama Rekening: DNX…" at bounding box center [639, 333] width 1278 height 274
click at [749, 425] on button "Ya, lanjutkan" at bounding box center [752, 426] width 82 height 19
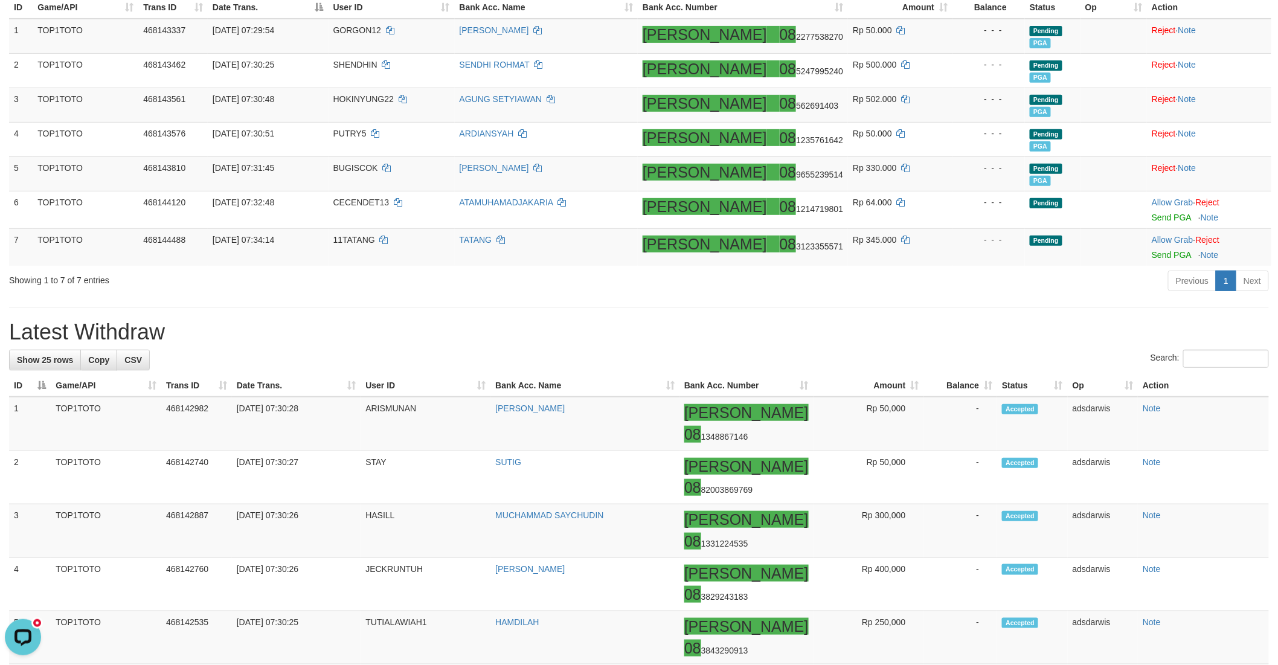
scroll to position [188, 0]
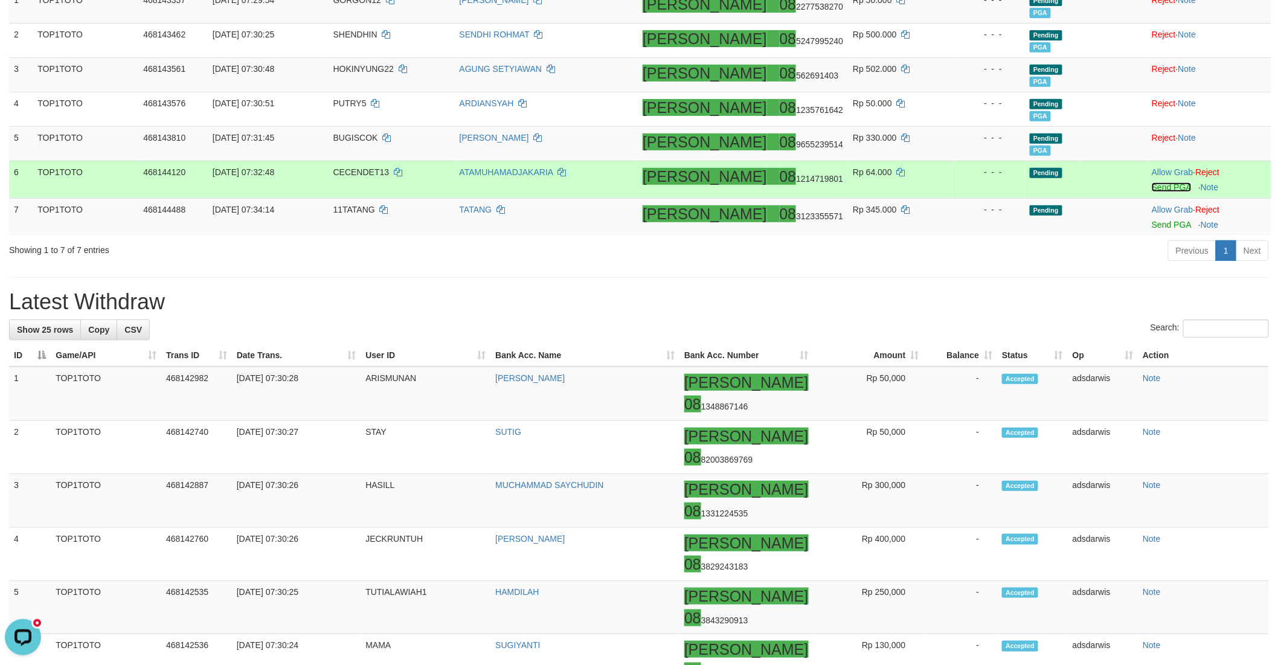
click at [1152, 185] on link "Send PGA" at bounding box center [1171, 187] width 39 height 10
click at [1152, 220] on link "Send PGA" at bounding box center [1171, 225] width 39 height 10
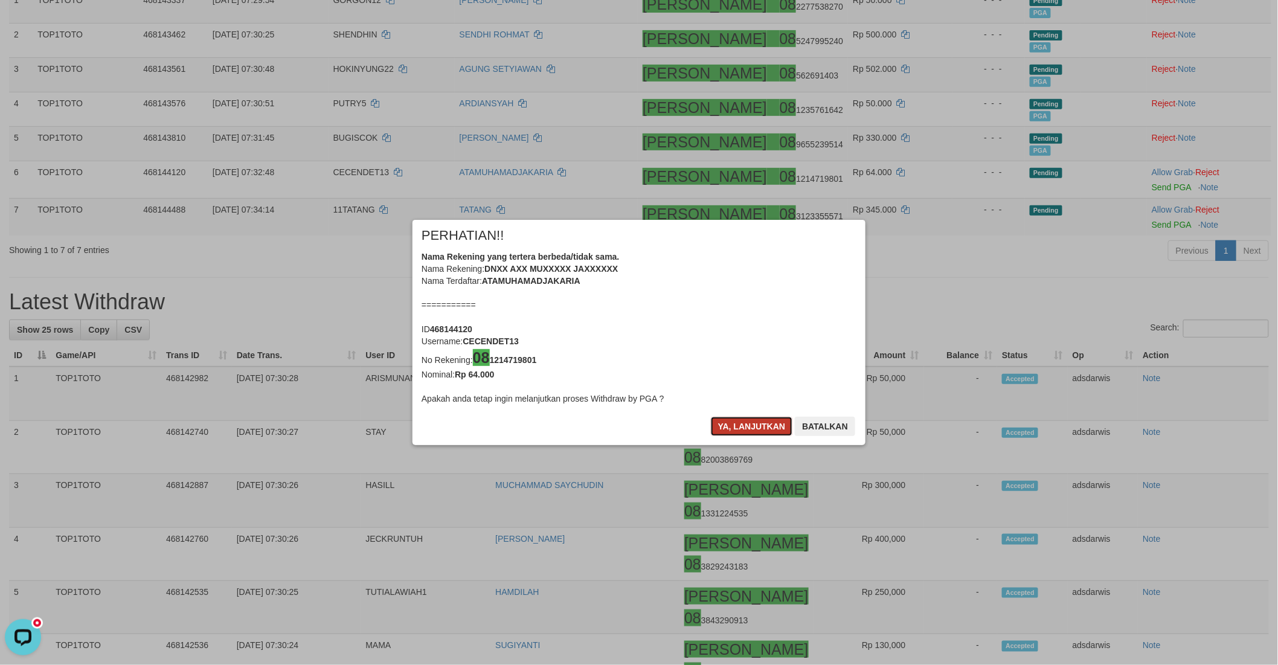
click at [742, 423] on button "Ya, lanjutkan" at bounding box center [752, 426] width 82 height 19
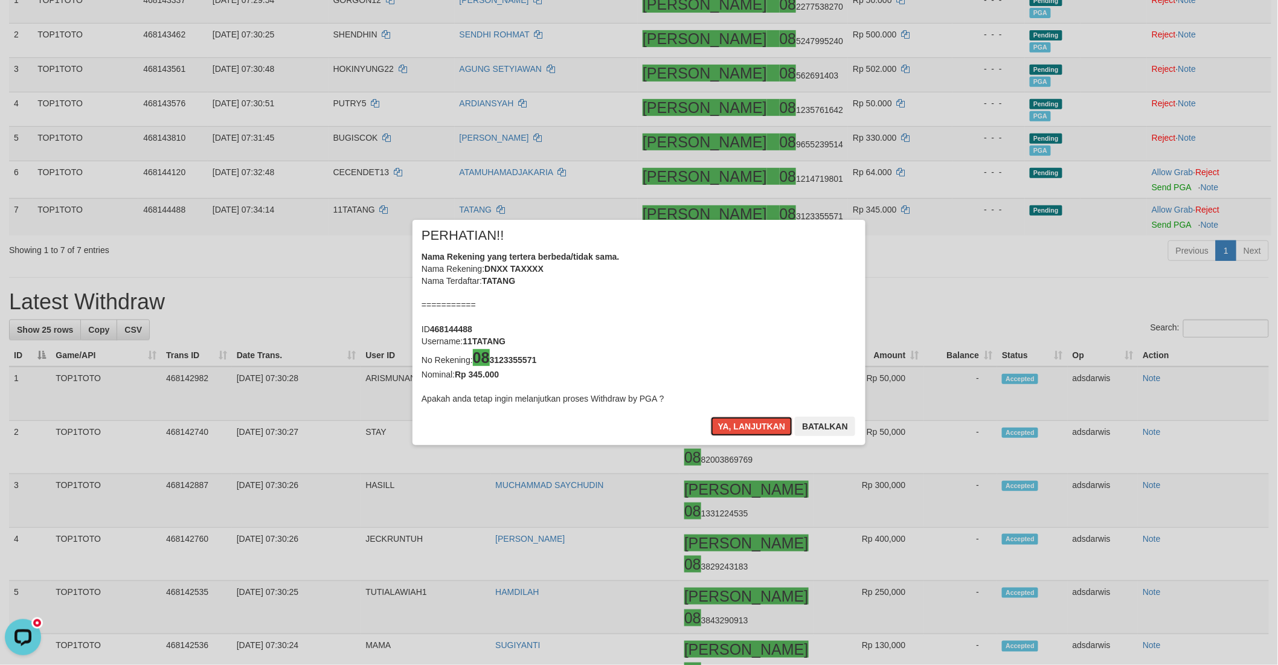
click at [742, 423] on button "Ya, lanjutkan" at bounding box center [752, 426] width 82 height 19
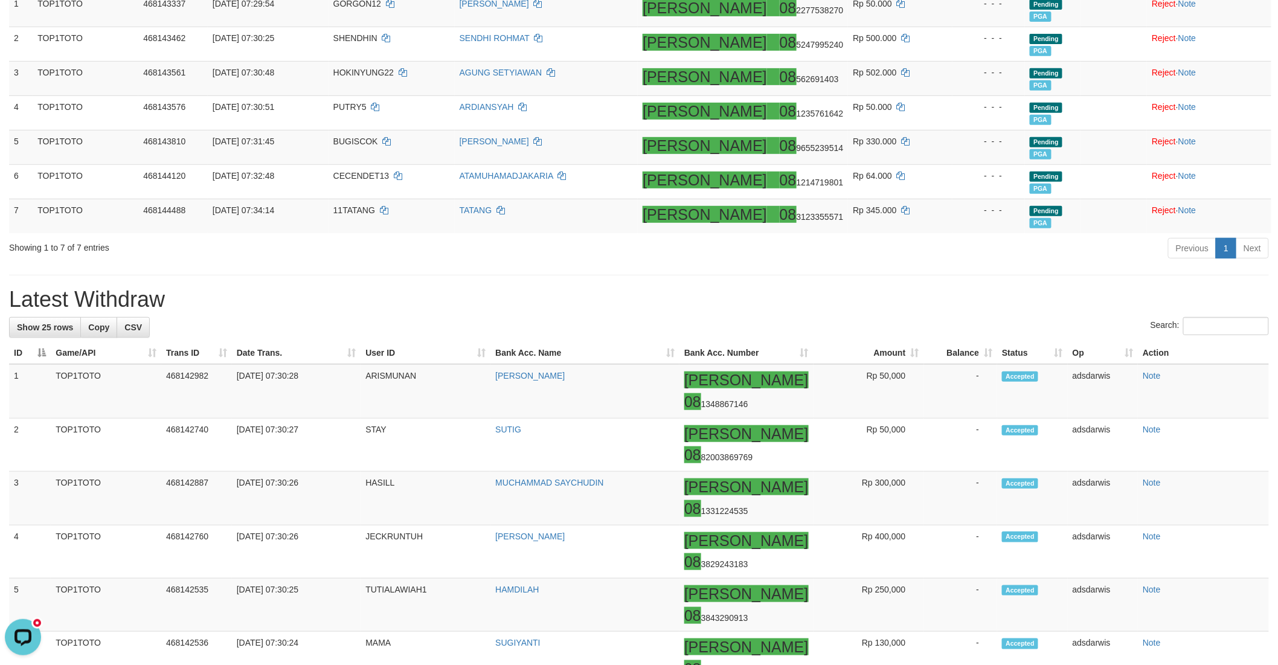
click at [937, 258] on div "Previous 1 Next" at bounding box center [905, 250] width 727 height 26
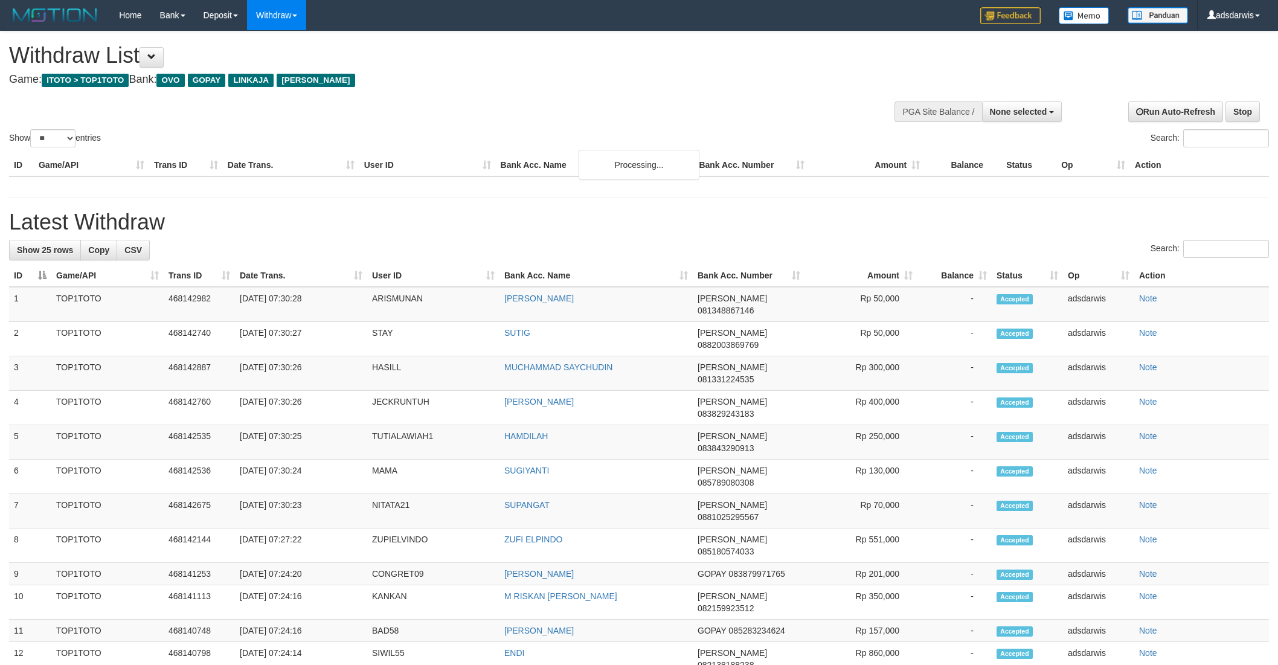
select select
select select "**"
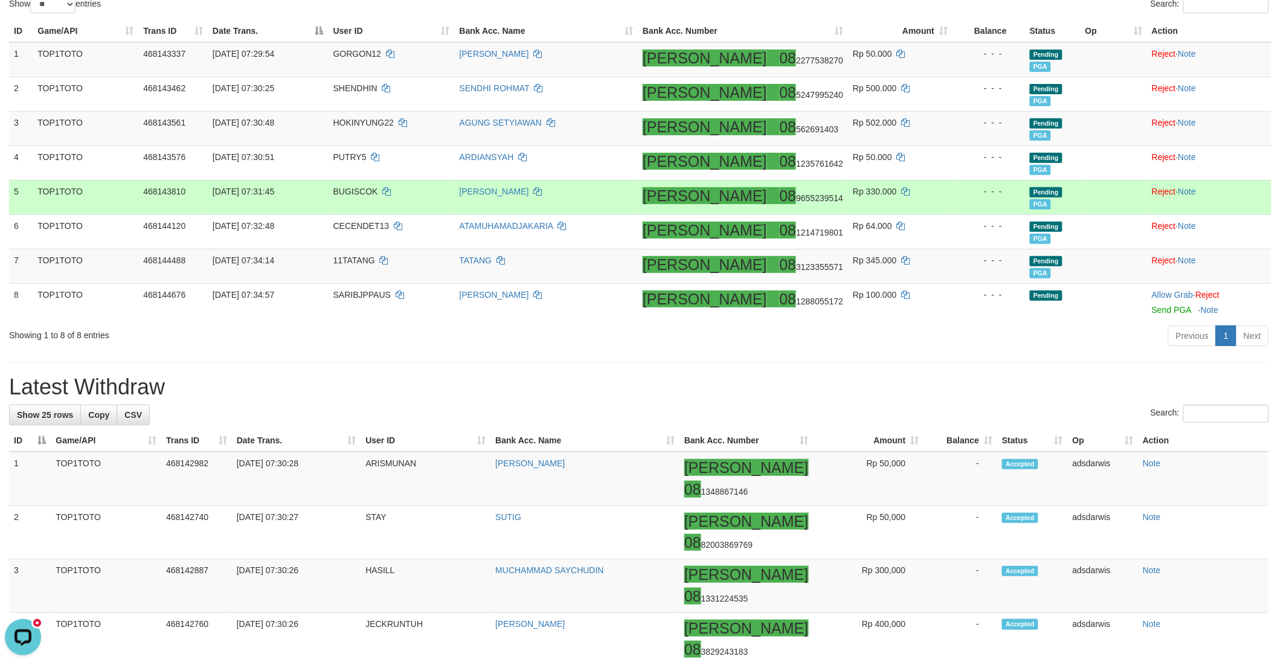
scroll to position [201, 0]
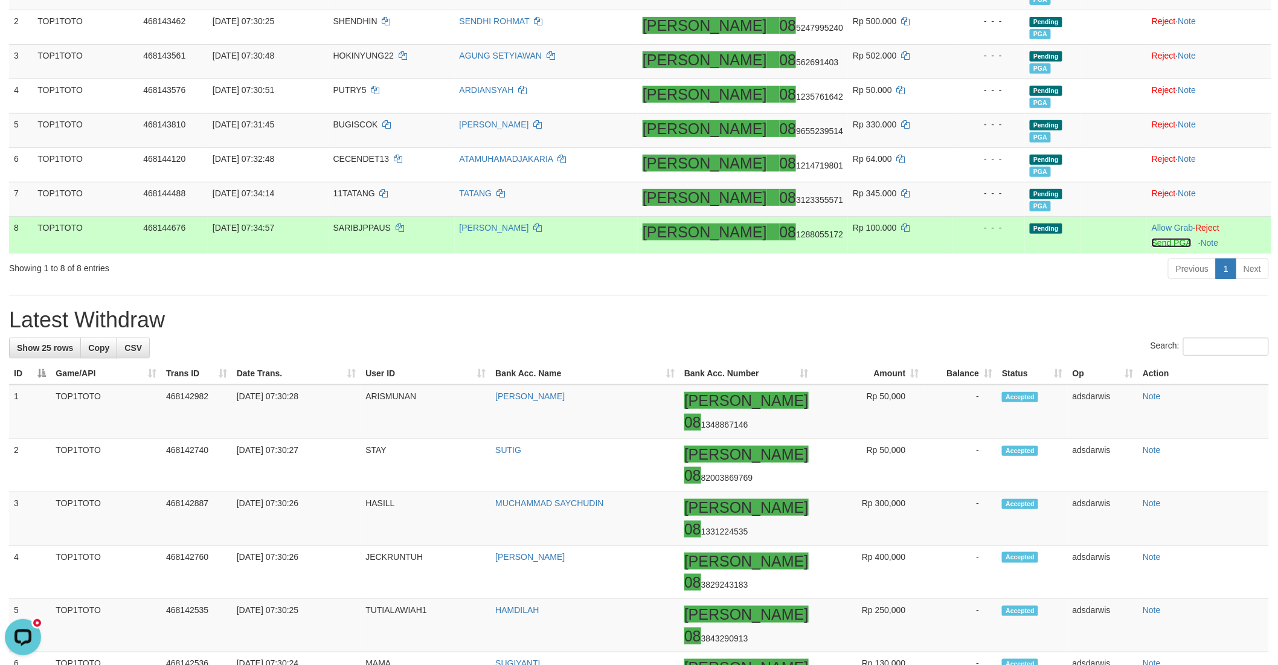
drag, startPoint x: 1149, startPoint y: 240, endPoint x: 627, endPoint y: 260, distance: 522.7
click at [1152, 240] on link "Send PGA" at bounding box center [1171, 243] width 39 height 10
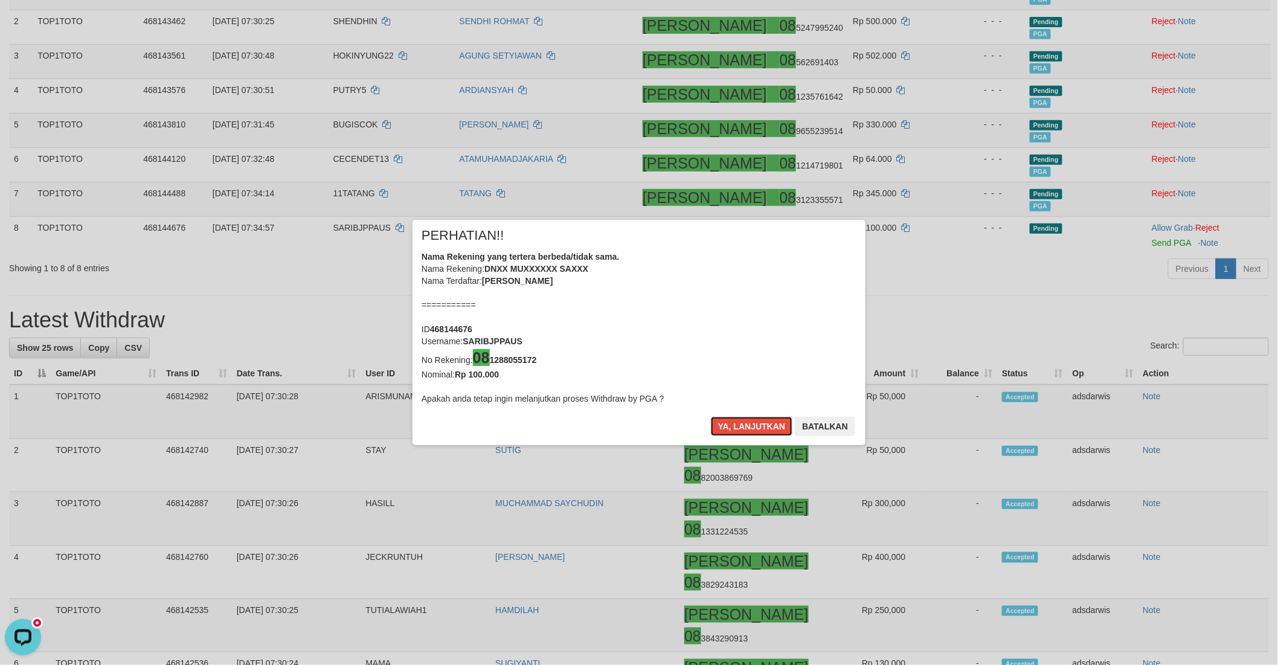
click at [738, 440] on div "Ya, lanjutkan Batalkan" at bounding box center [783, 431] width 147 height 28
click at [737, 429] on button "Ya, lanjutkan" at bounding box center [752, 426] width 82 height 19
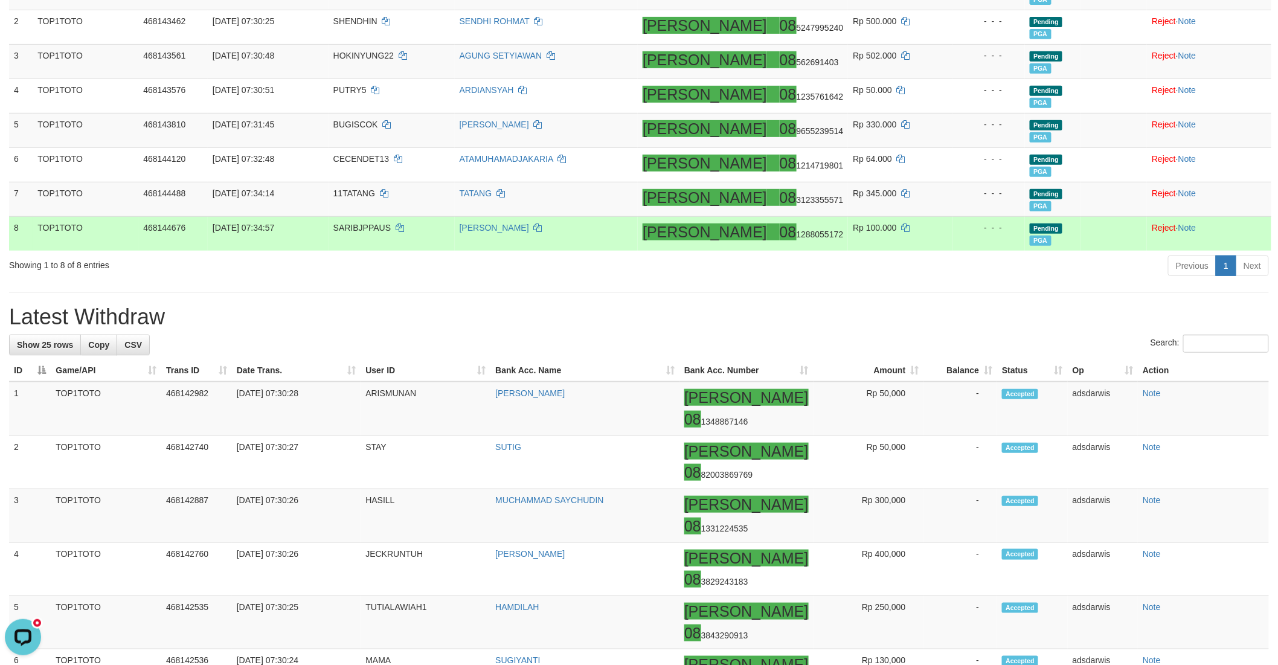
click at [383, 219] on td "SARIBJPPAUS" at bounding box center [392, 233] width 126 height 34
copy td "SARIBJPPAUS"
click at [542, 228] on icon at bounding box center [538, 227] width 8 height 8
copy td "SARIBJPPAUS"
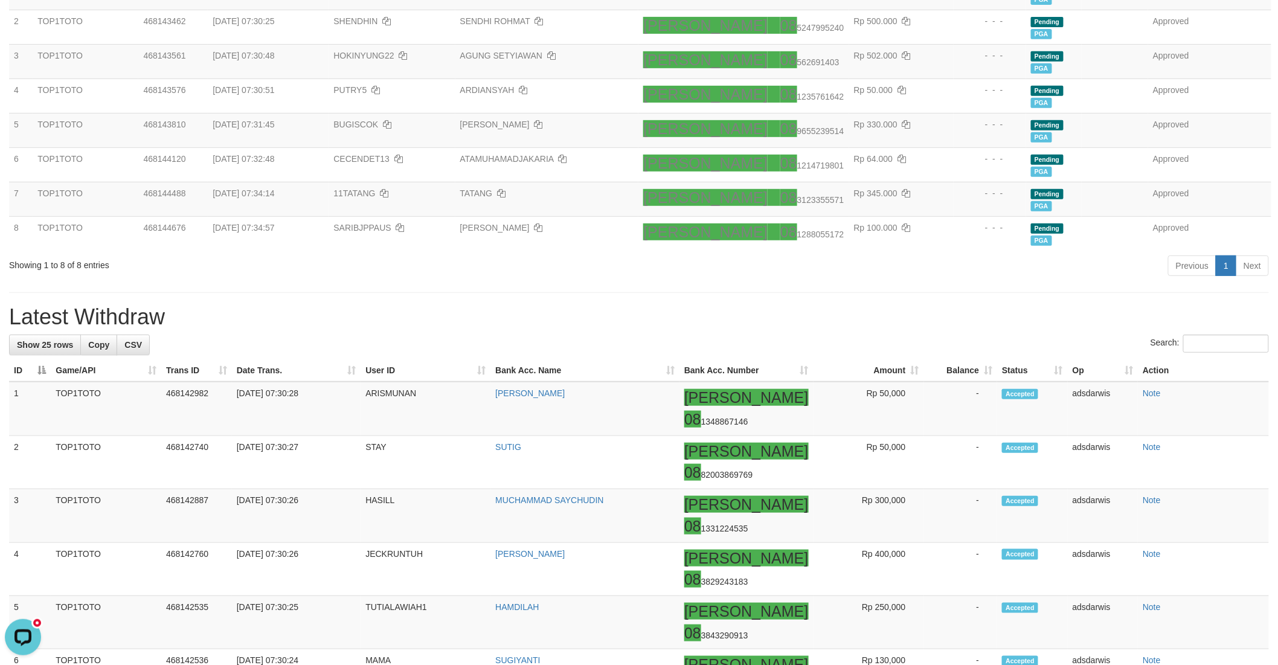
click at [818, 292] on hr at bounding box center [639, 292] width 1260 height 1
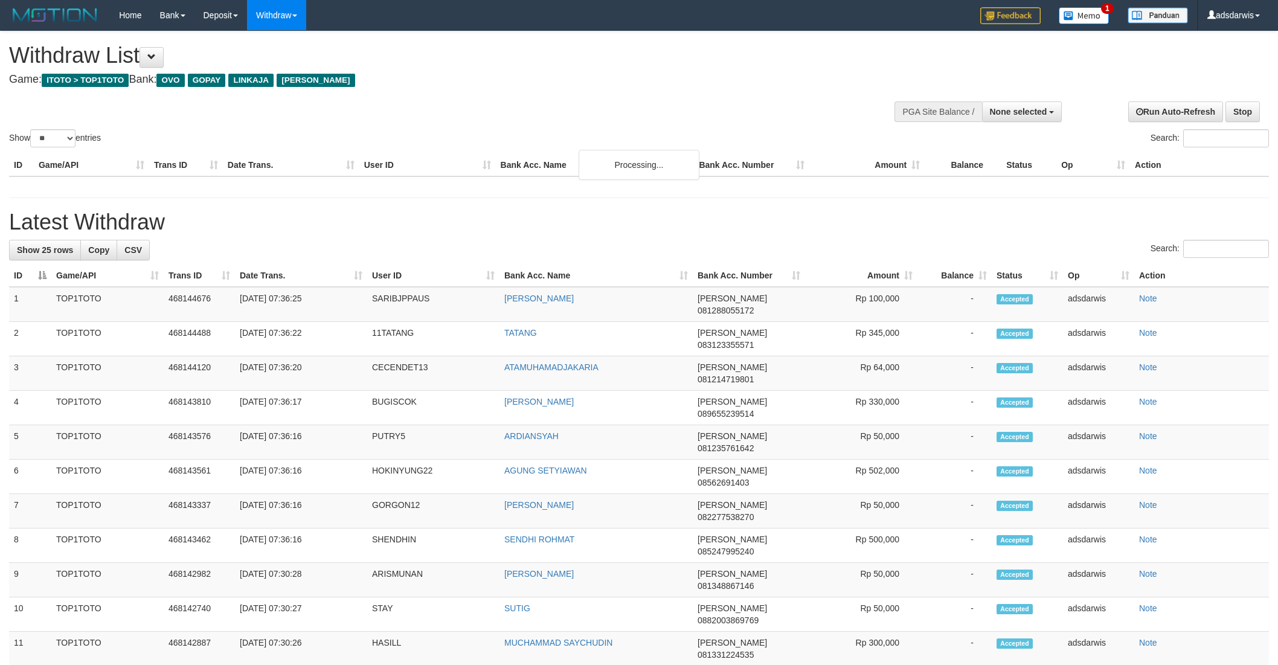
select select
select select "**"
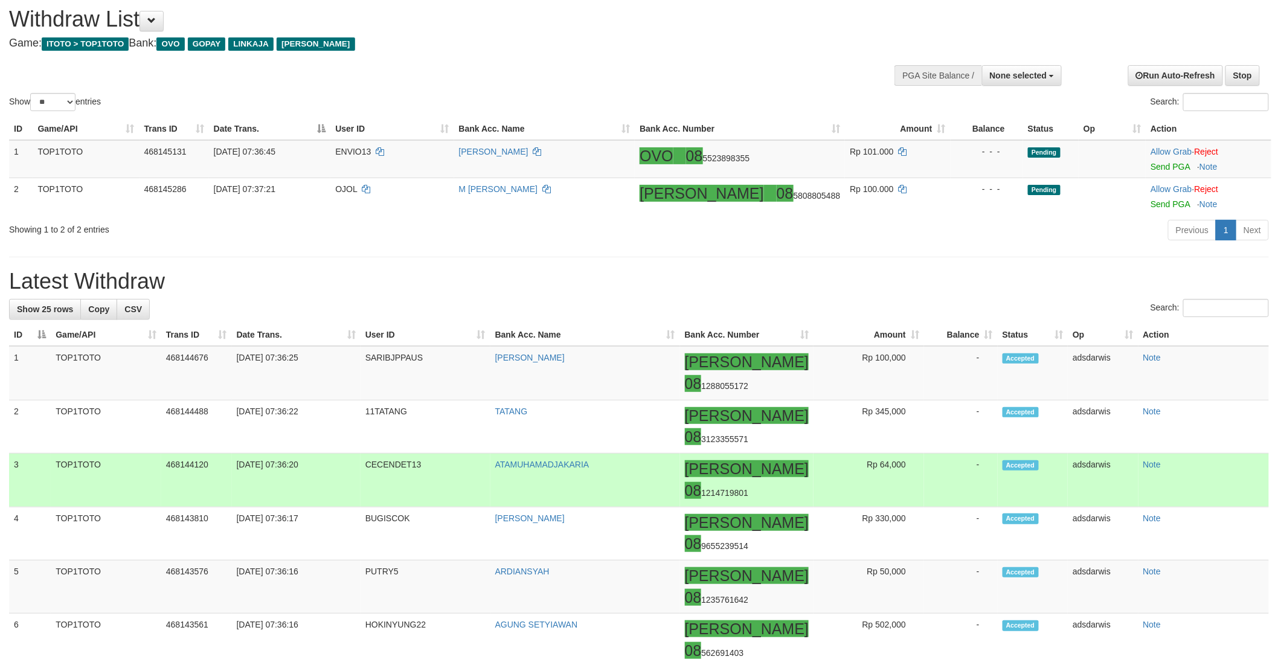
scroll to position [30, 0]
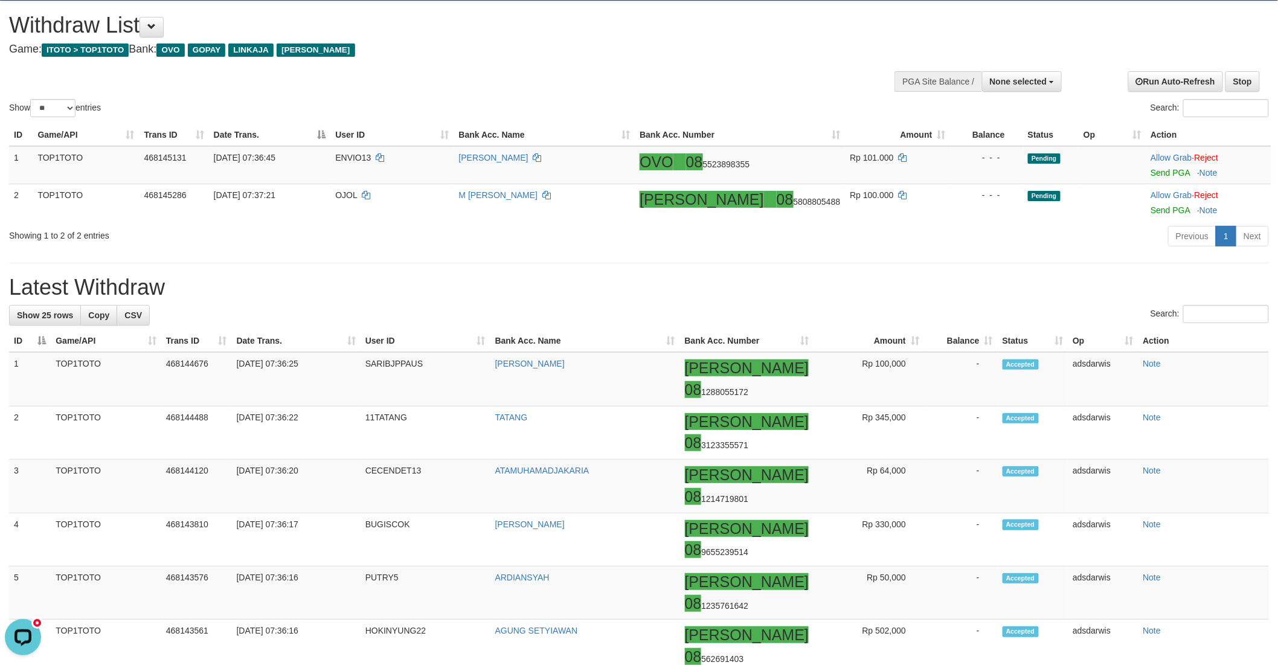
click at [890, 294] on h1 "Latest Withdraw" at bounding box center [639, 287] width 1260 height 24
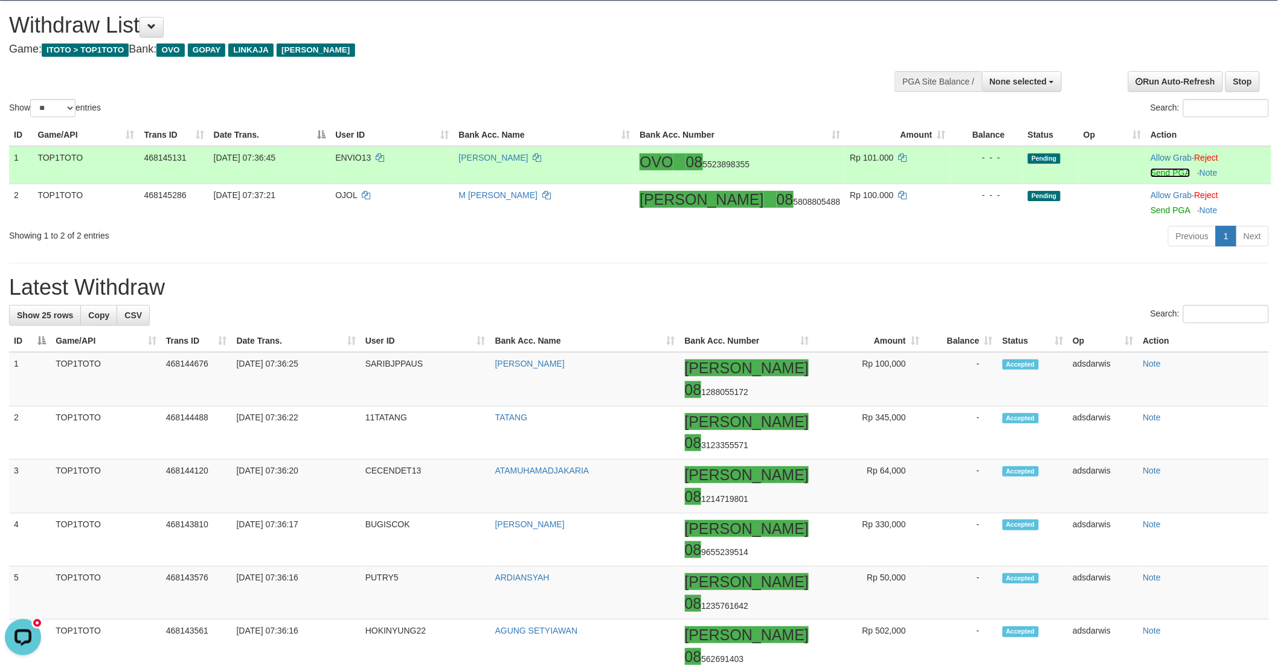
click at [1150, 172] on link "Send PGA" at bounding box center [1169, 173] width 39 height 10
click at [1149, 203] on td "Allow Grab · Reject Send PGA · Note" at bounding box center [1209, 202] width 126 height 37
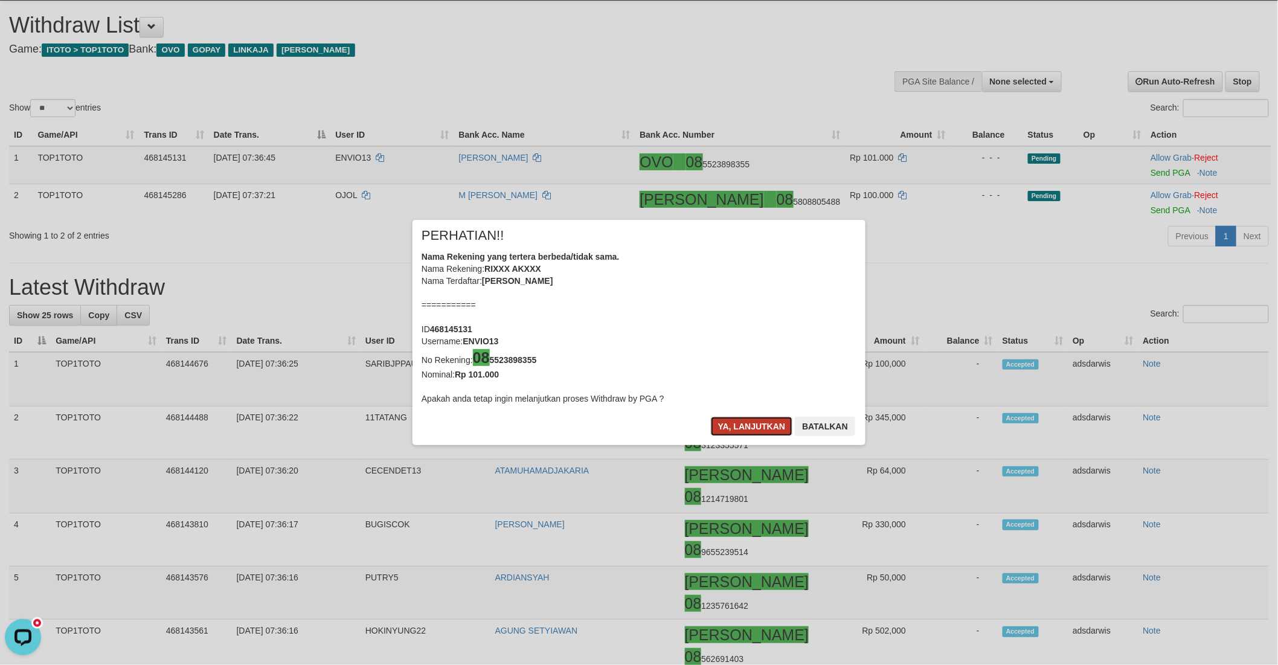
click at [739, 430] on button "Ya, lanjutkan" at bounding box center [752, 426] width 82 height 19
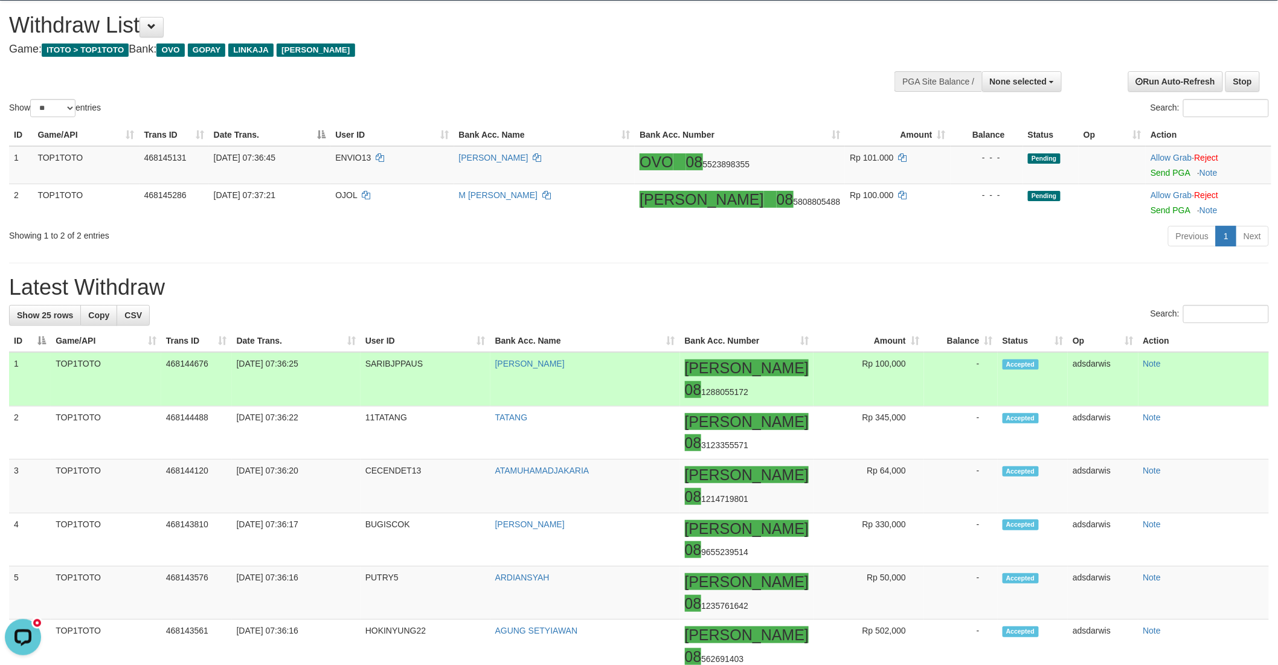
scroll to position [27, 0]
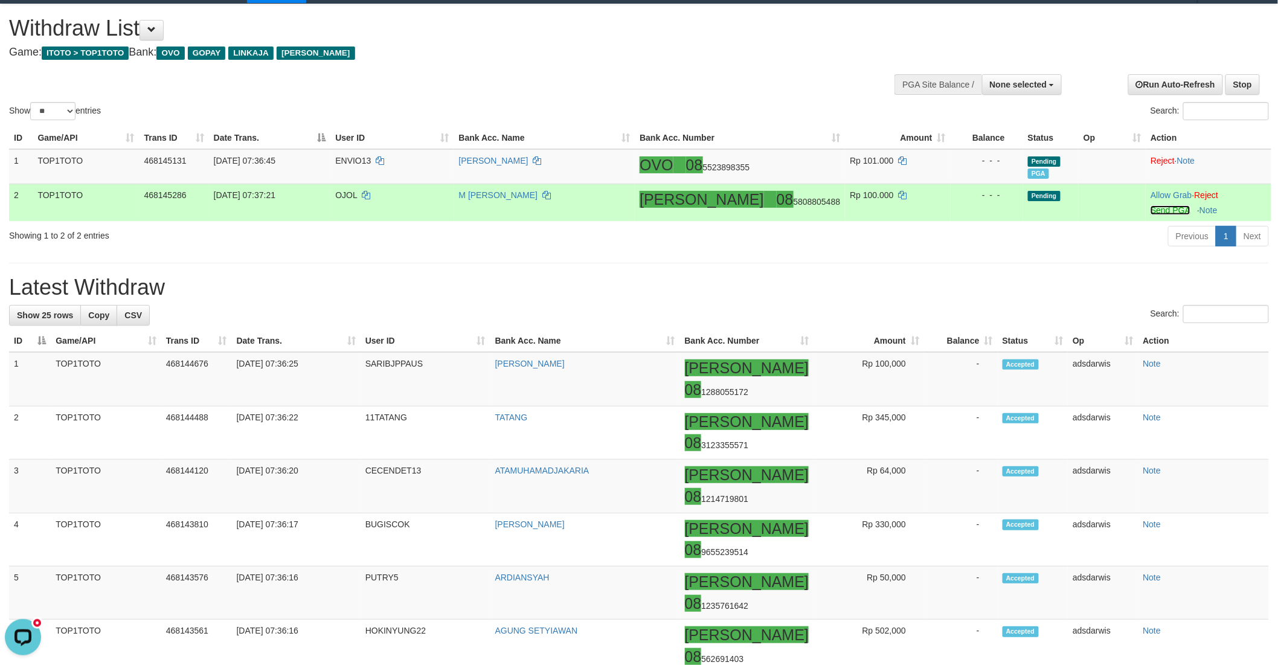
click at [1154, 207] on link "Send PGA" at bounding box center [1169, 210] width 39 height 10
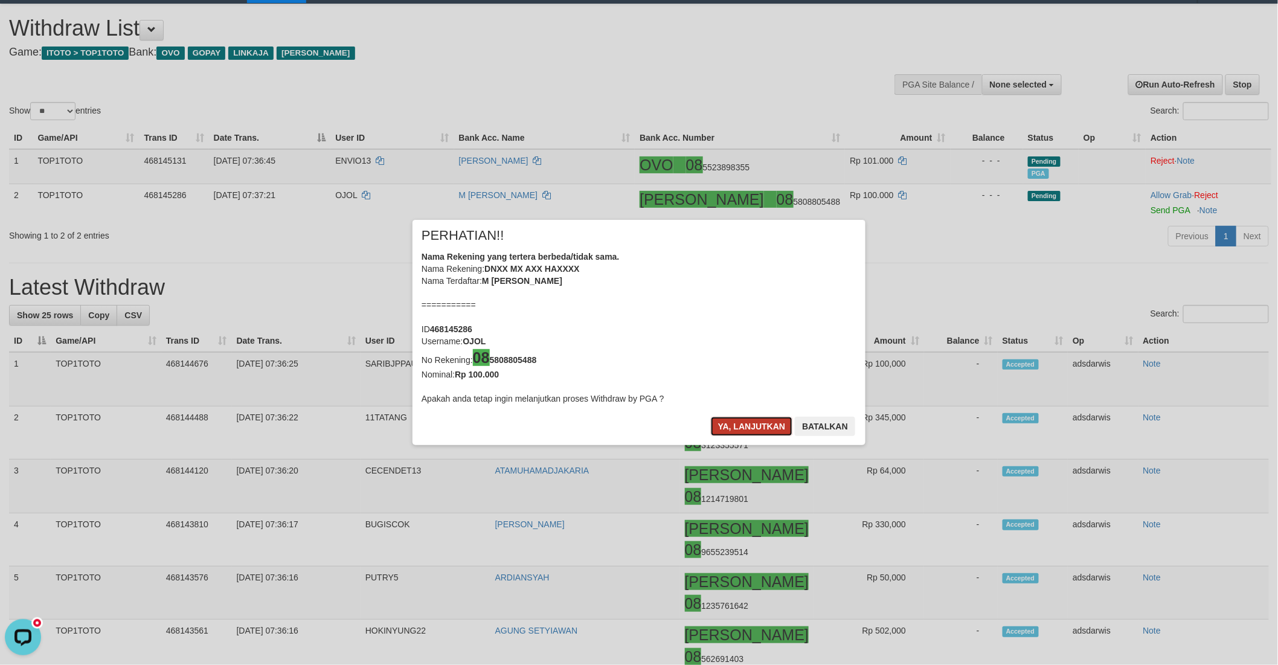
click at [750, 428] on button "Ya, lanjutkan" at bounding box center [752, 426] width 82 height 19
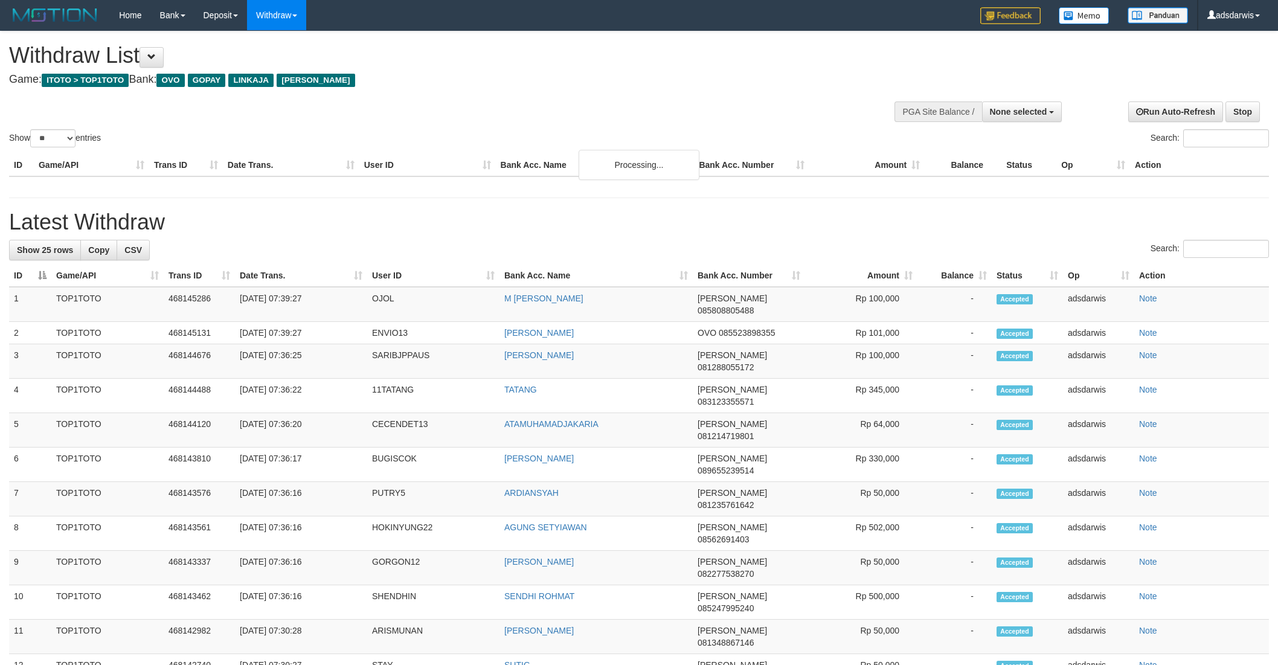
select select
select select "**"
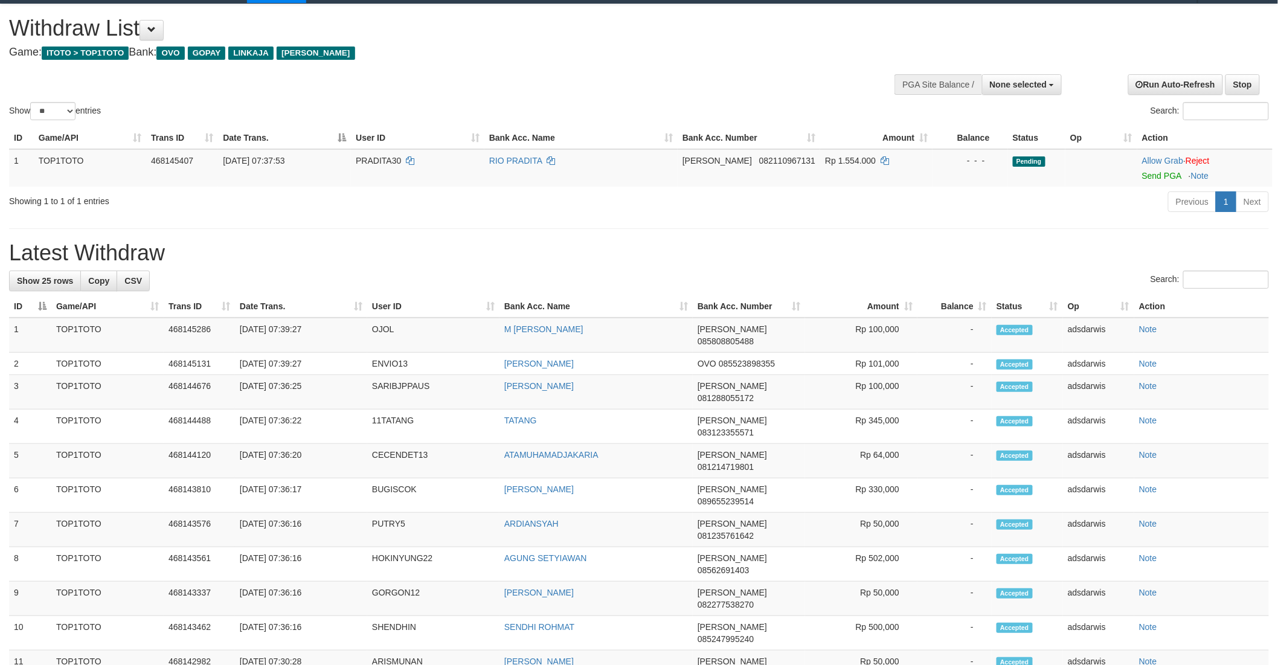
click at [775, 237] on div "**********" at bounding box center [639, 607] width 1278 height 1207
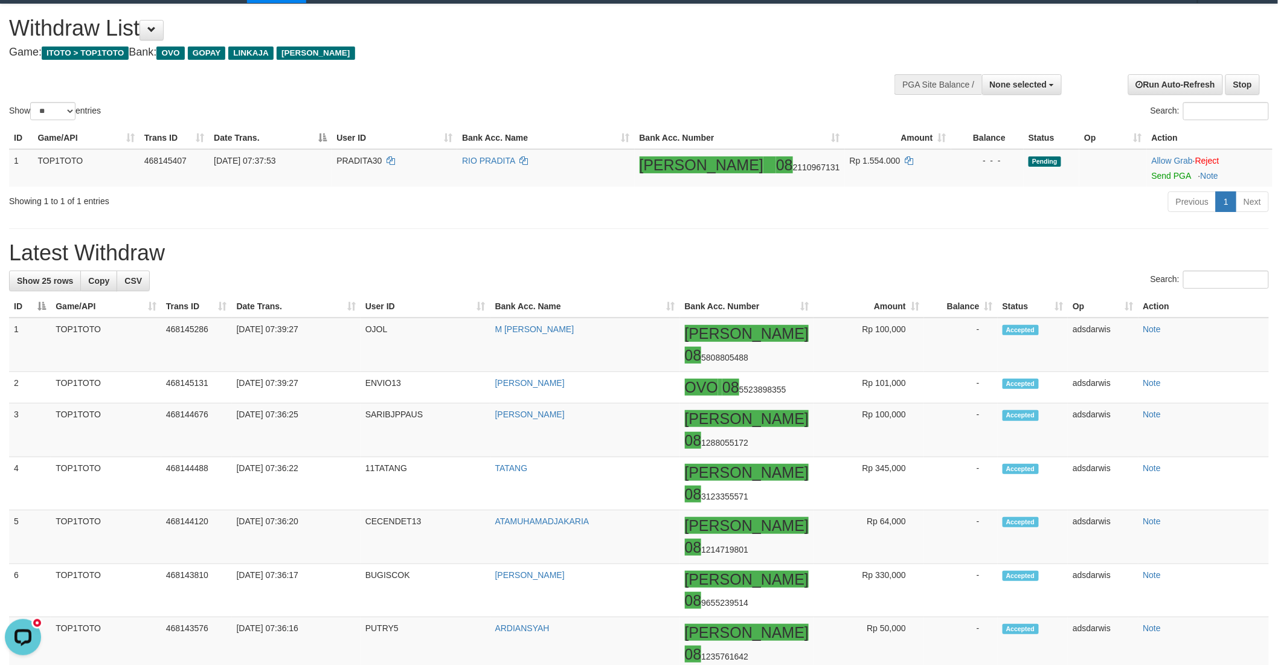
scroll to position [0, 0]
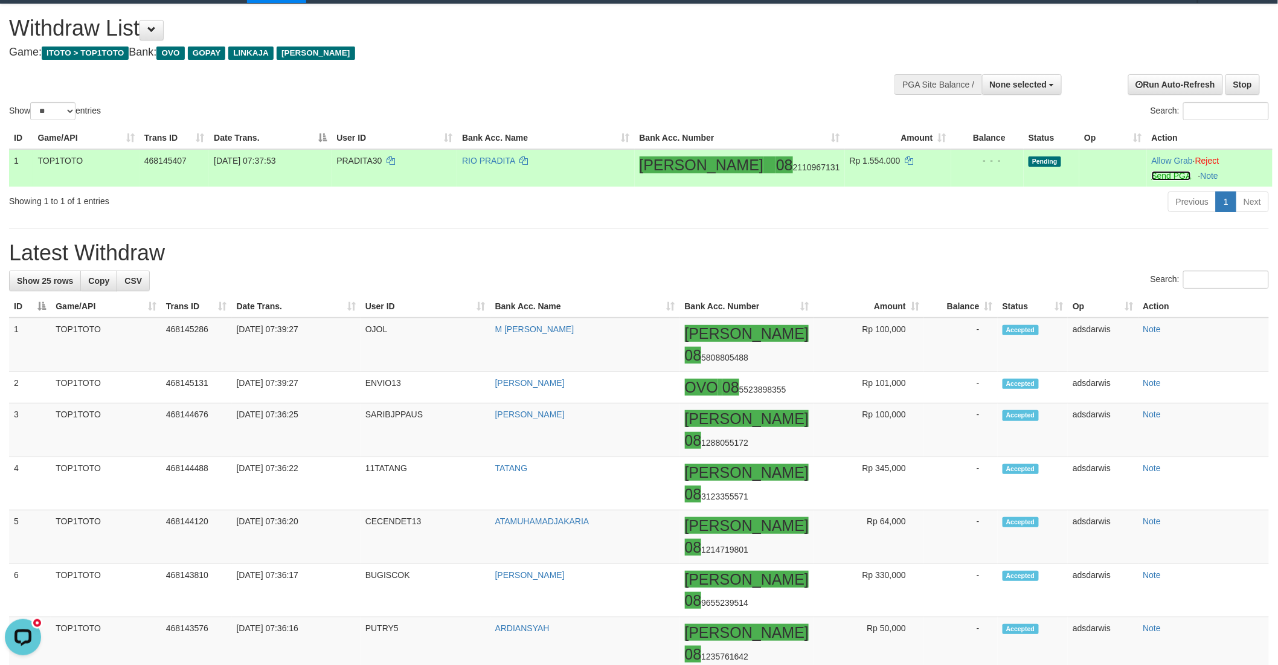
click at [1152, 171] on link "Send PGA" at bounding box center [1171, 176] width 39 height 10
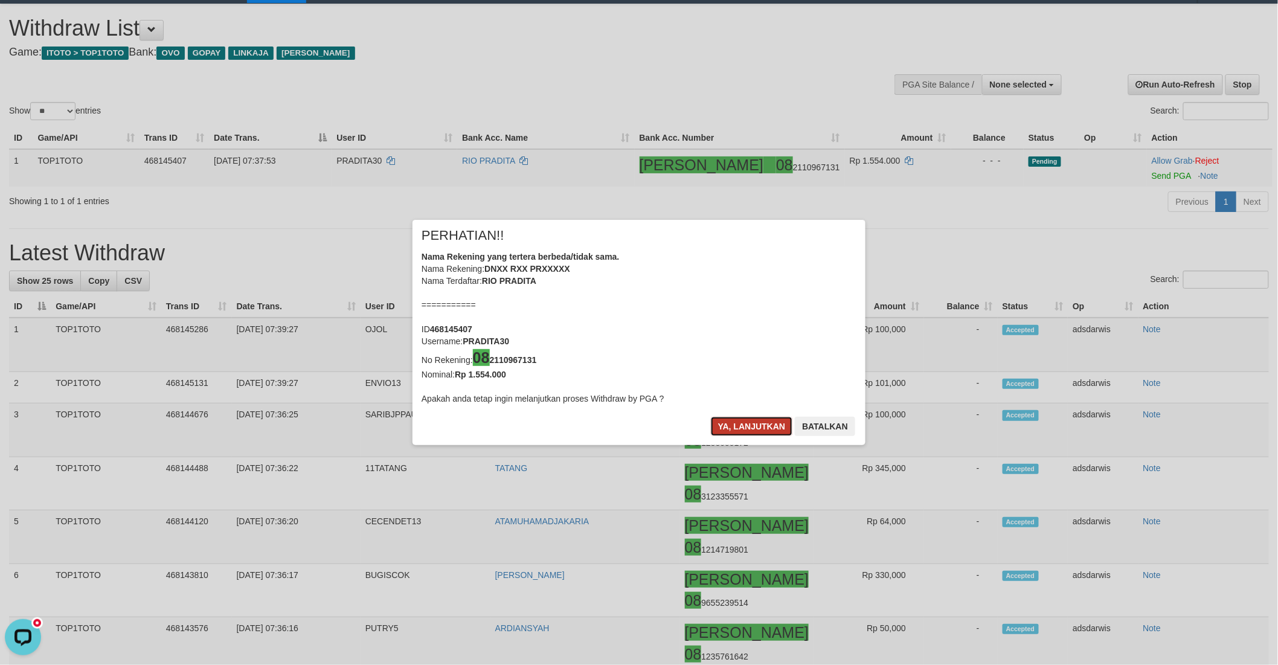
click at [738, 424] on button "Ya, lanjutkan" at bounding box center [752, 426] width 82 height 19
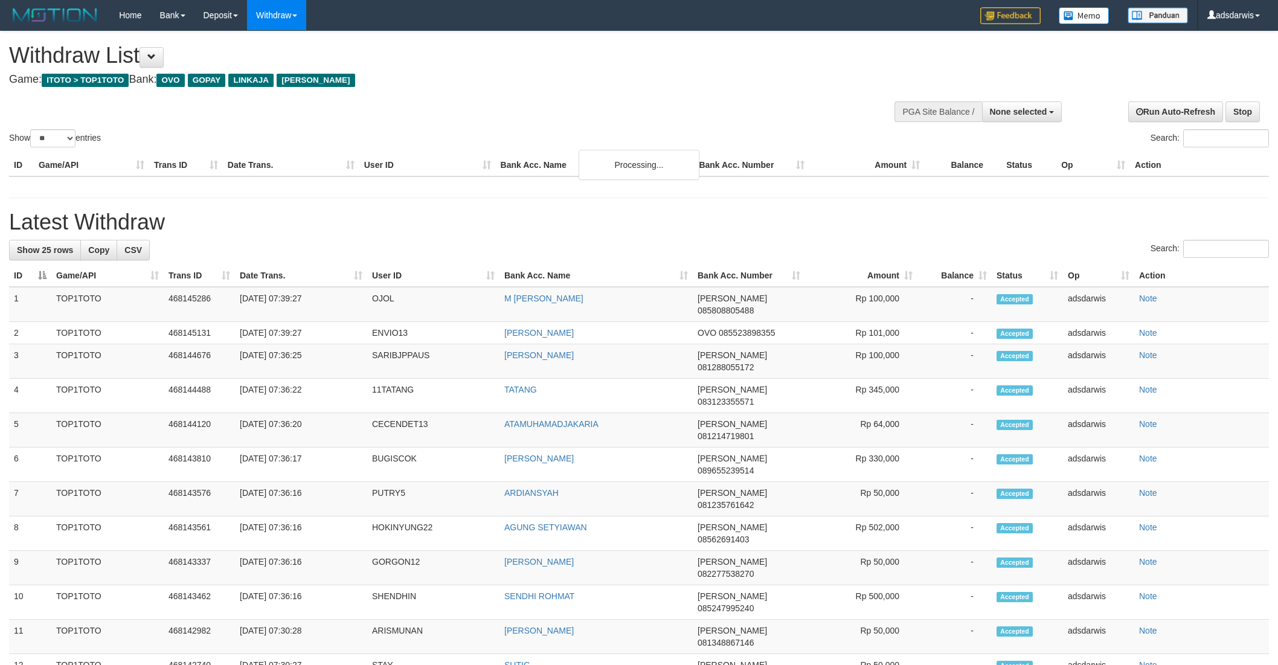
select select
select select "**"
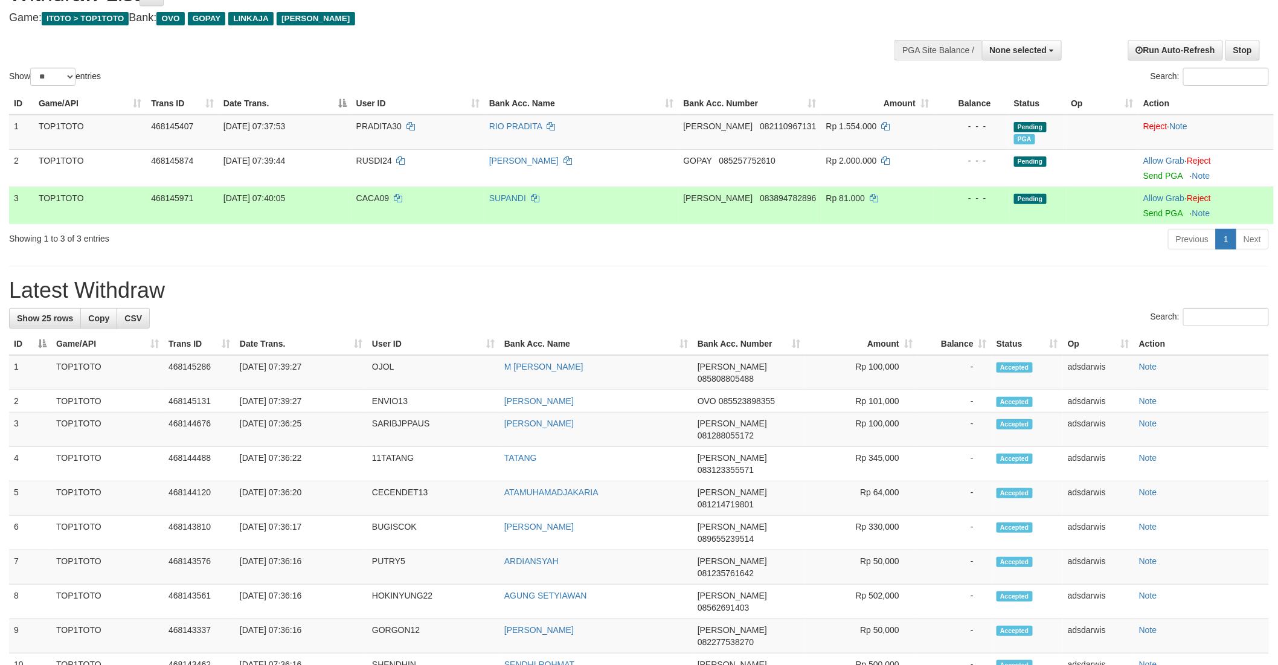
scroll to position [94, 0]
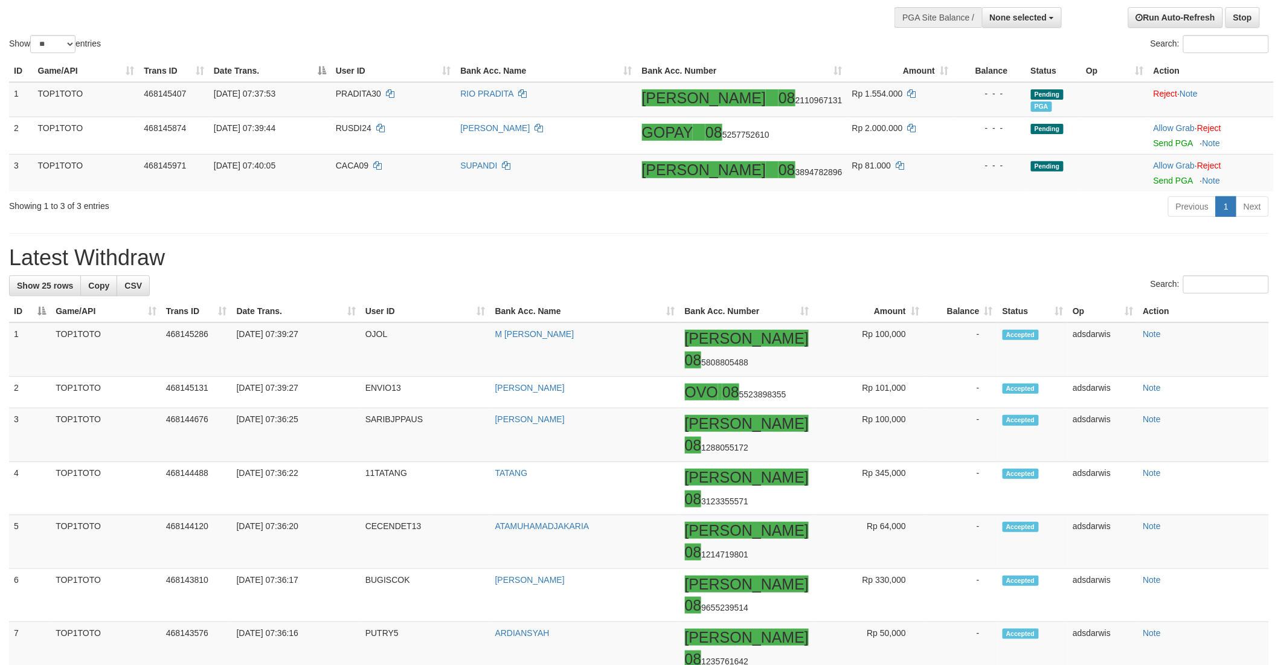
click at [848, 246] on h1 "Latest Withdraw" at bounding box center [639, 258] width 1260 height 24
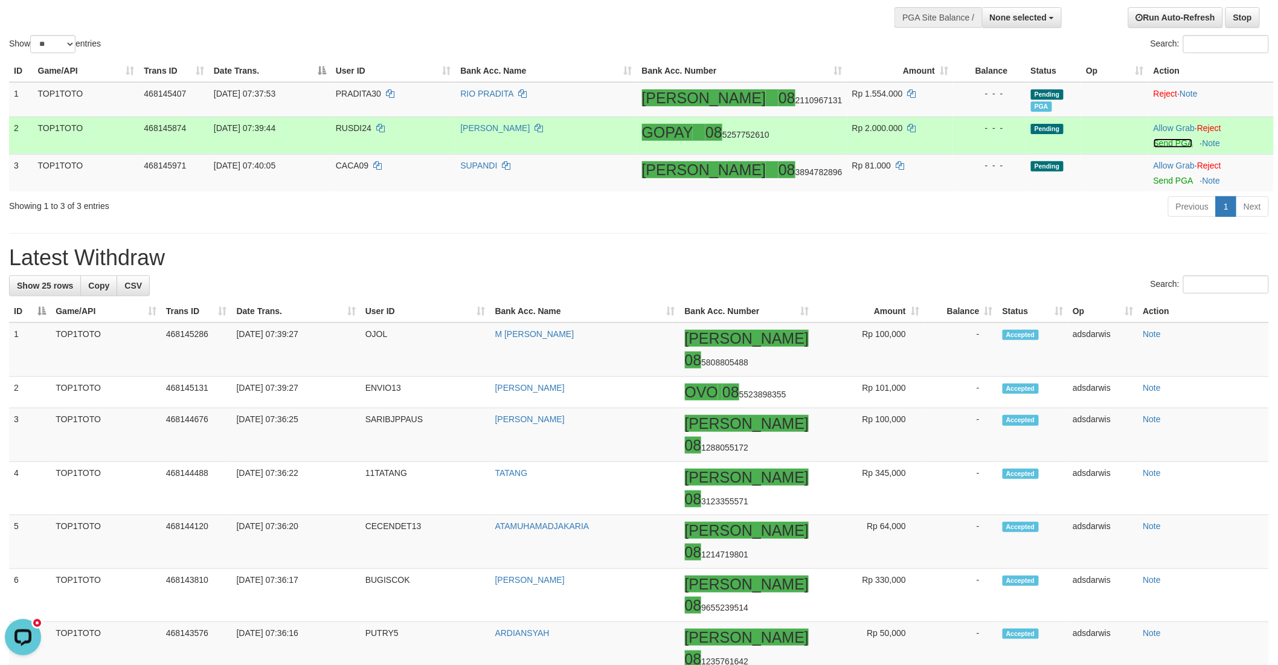
click at [1153, 139] on link "Send PGA" at bounding box center [1172, 143] width 39 height 10
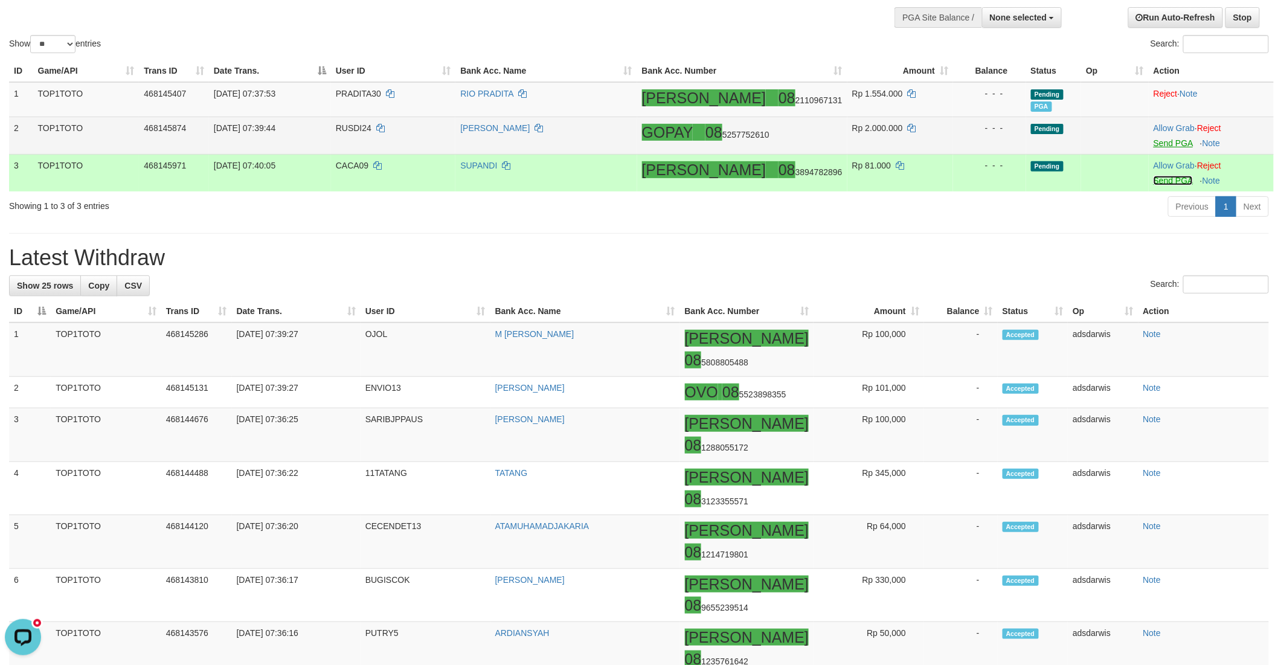
click at [1156, 181] on link "Send PGA" at bounding box center [1172, 181] width 39 height 10
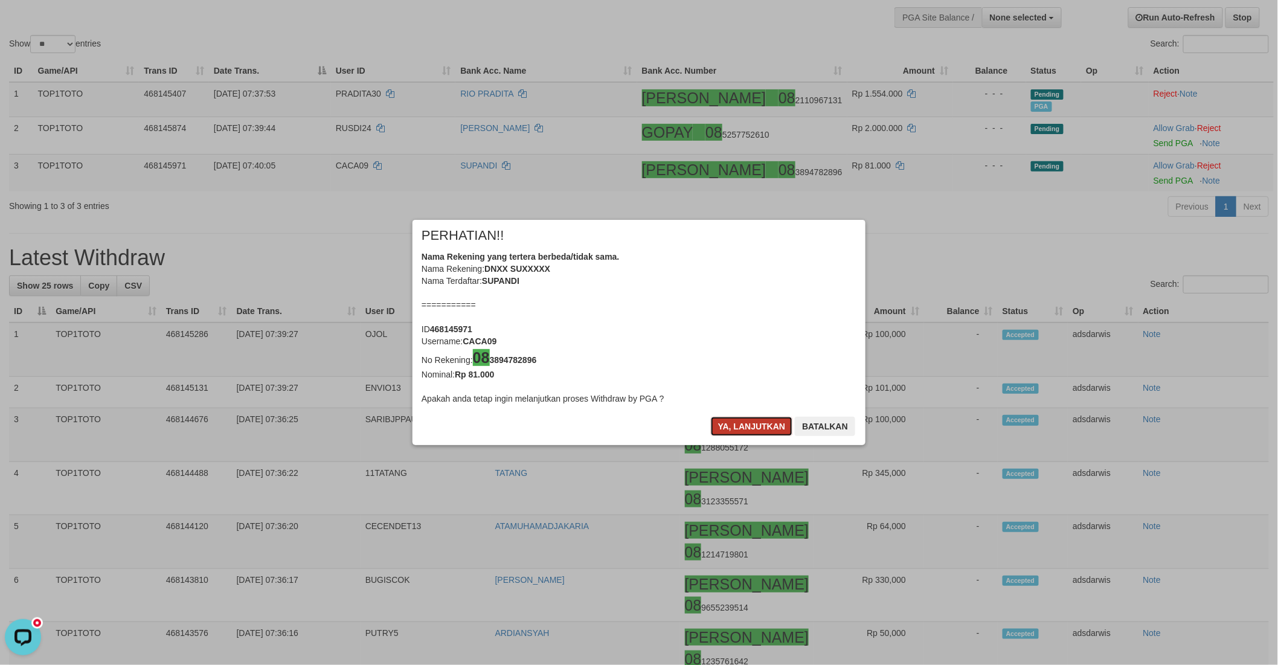
click at [731, 421] on button "Ya, lanjutkan" at bounding box center [752, 426] width 82 height 19
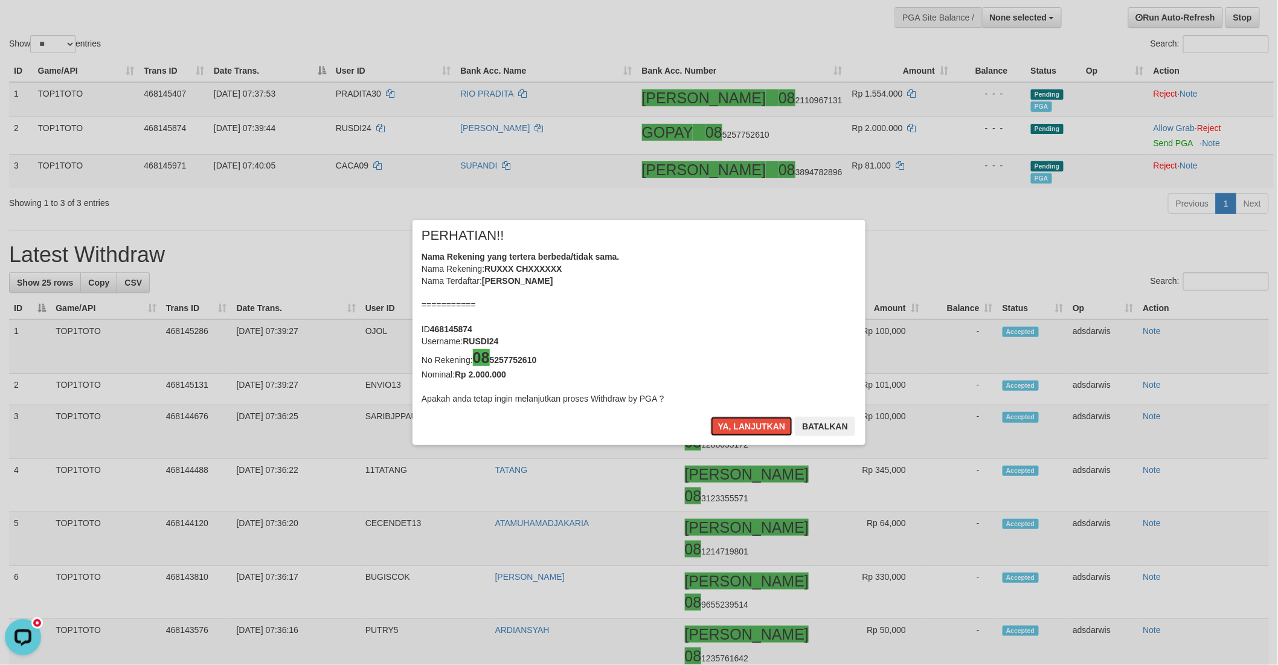
click at [731, 421] on button "Ya, lanjutkan" at bounding box center [752, 426] width 82 height 19
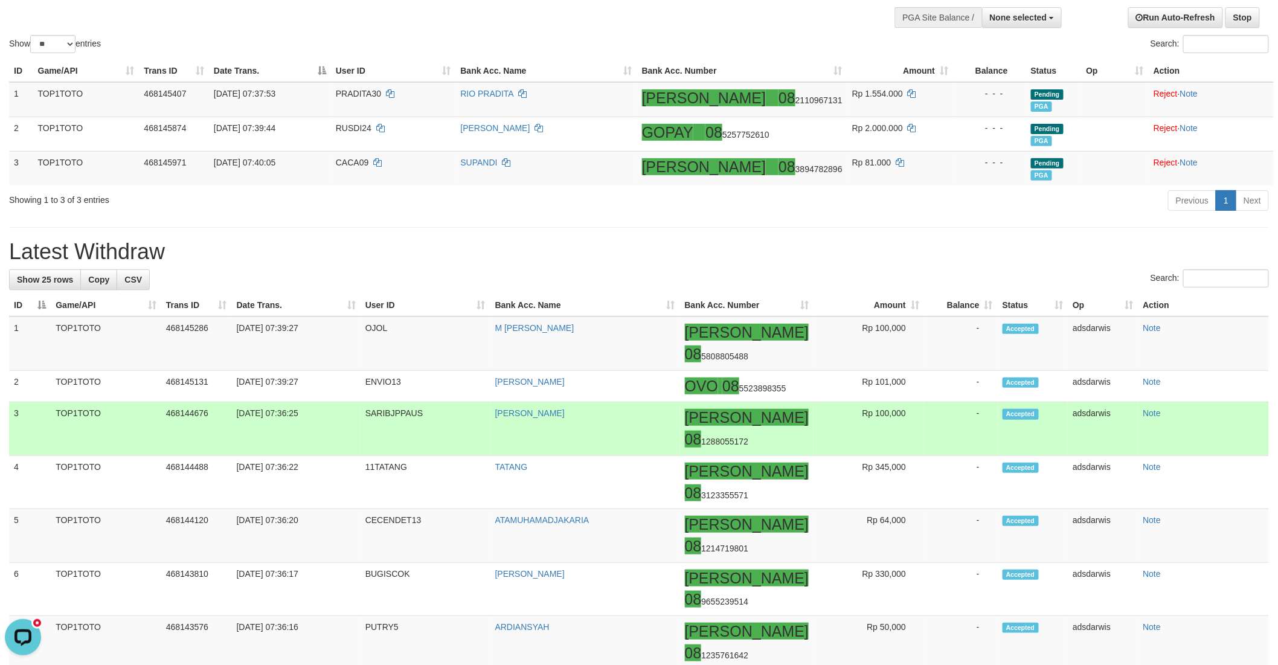
scroll to position [92, 0]
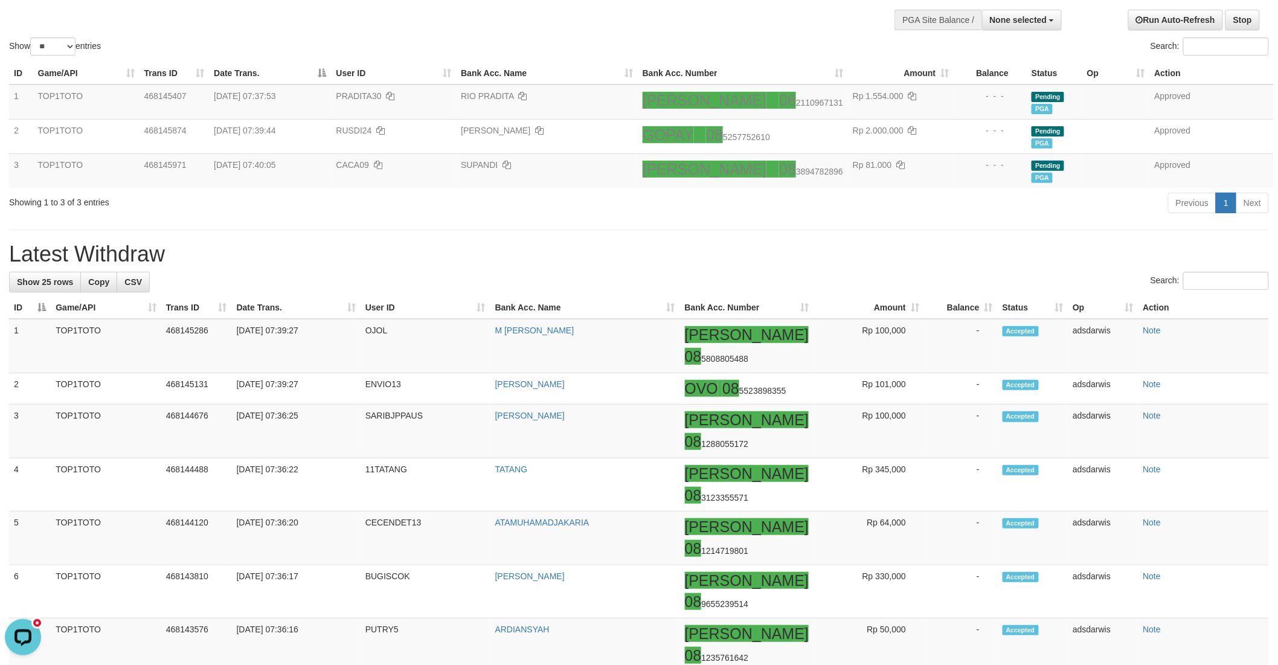
click at [801, 202] on div "Previous 1 Next" at bounding box center [905, 204] width 727 height 26
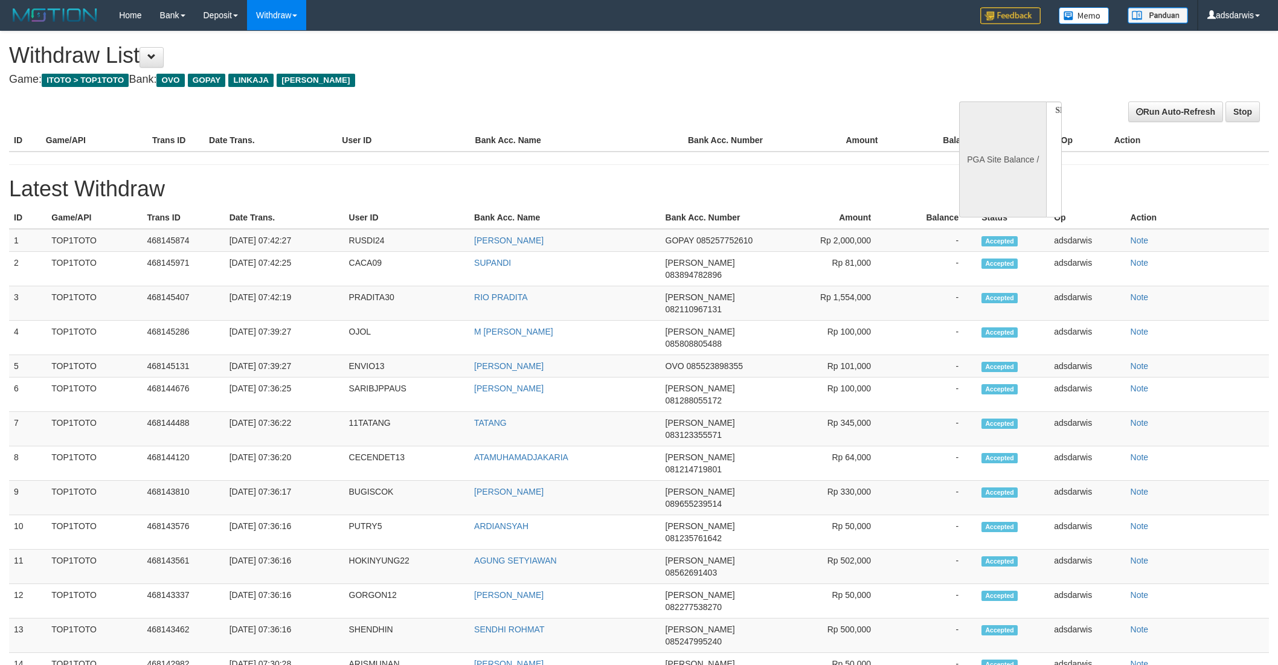
select select
select select "**"
select select
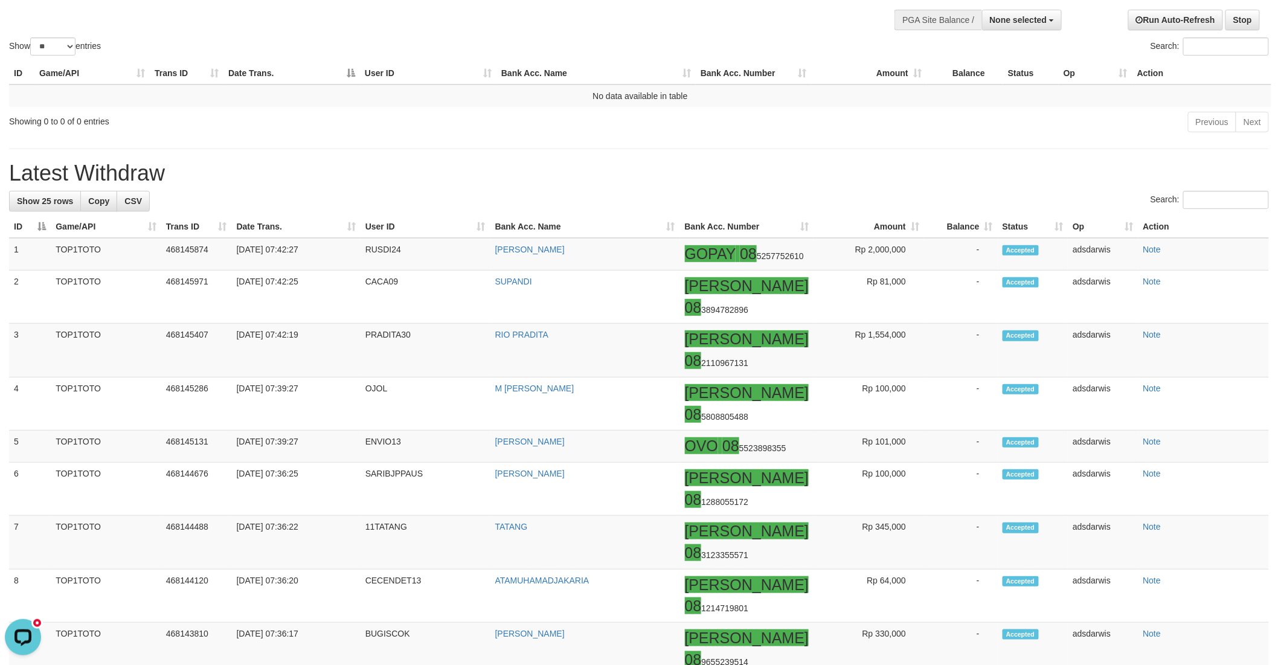
click at [774, 164] on h1 "Latest Withdraw" at bounding box center [639, 173] width 1260 height 24
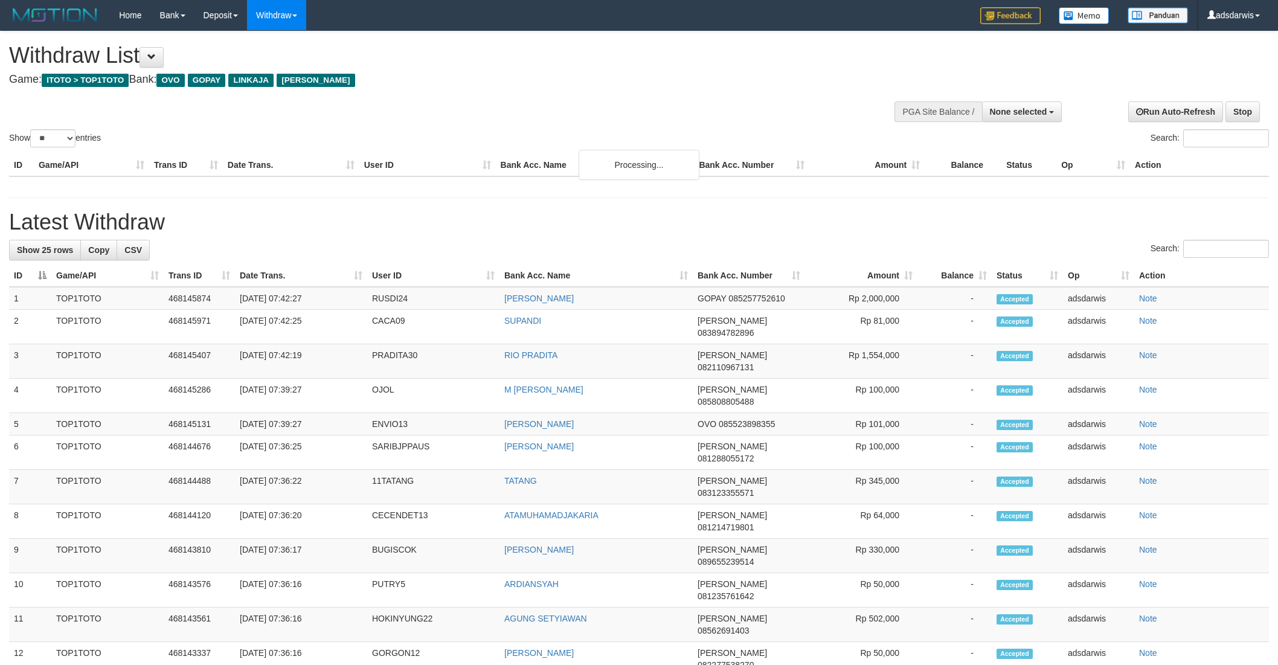
select select
select select "**"
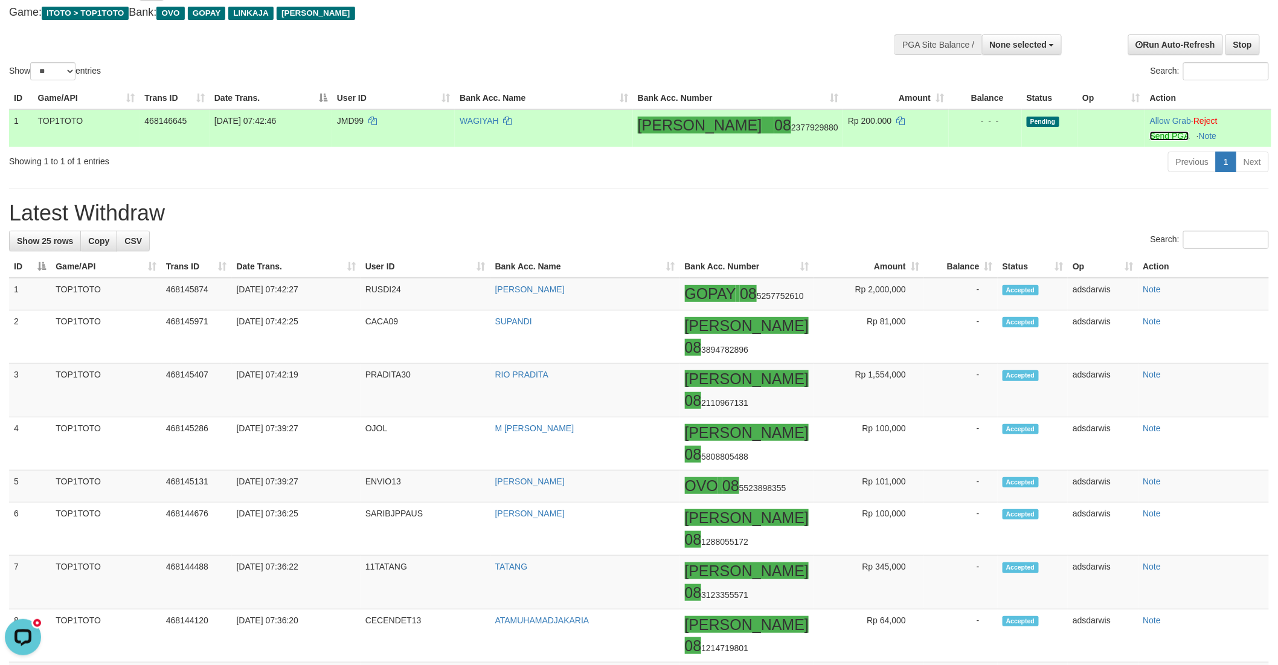
click at [1152, 134] on link "Send PGA" at bounding box center [1169, 136] width 39 height 10
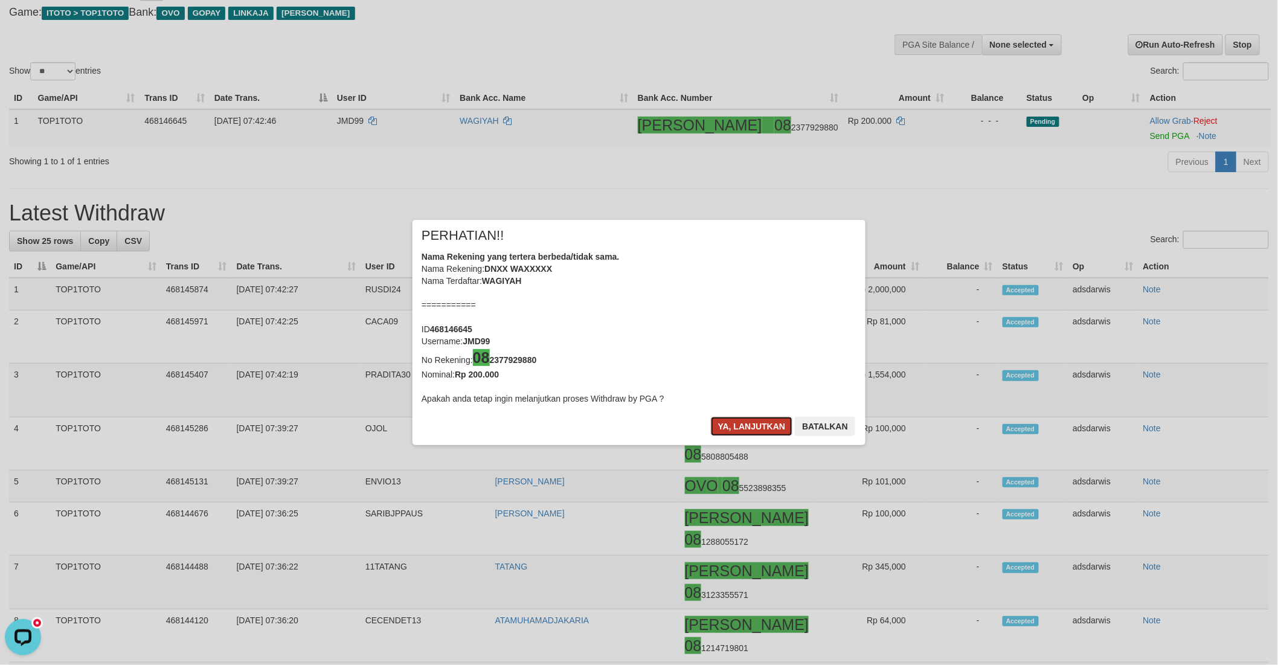
click at [731, 425] on button "Ya, lanjutkan" at bounding box center [752, 426] width 82 height 19
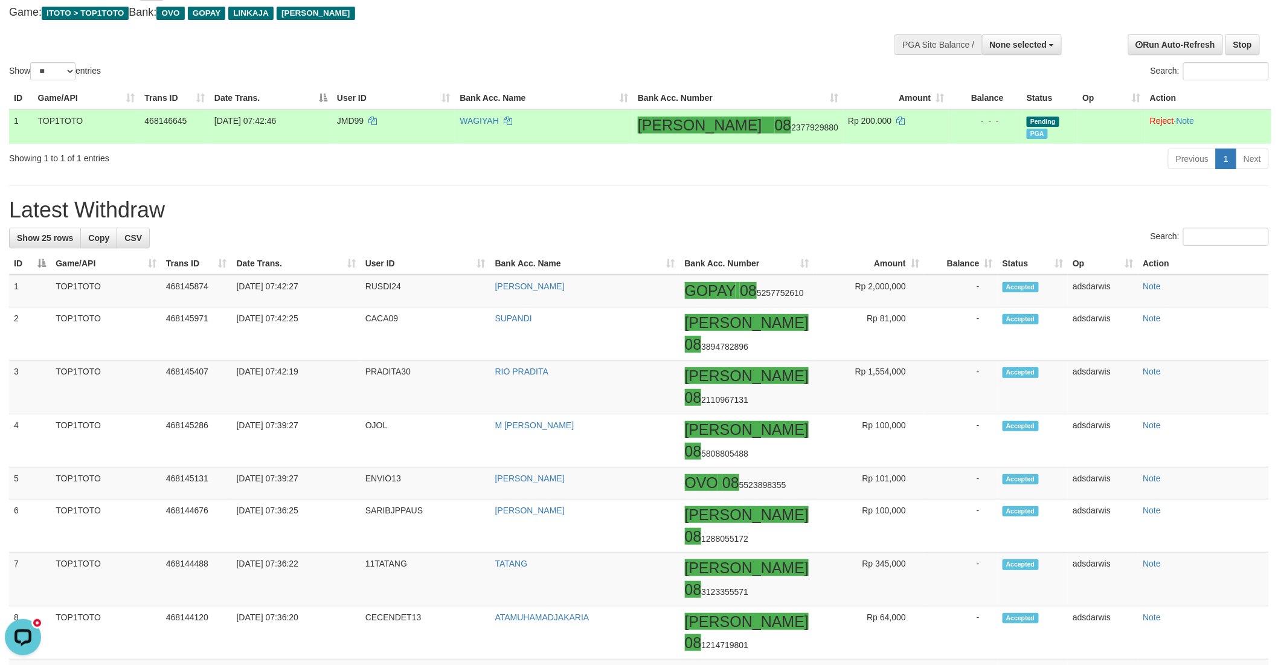
click at [379, 126] on td "JMD99" at bounding box center [393, 126] width 123 height 34
copy td "JMD99"
click at [547, 117] on td "WAGIYAH" at bounding box center [544, 126] width 178 height 34
click at [512, 117] on icon at bounding box center [508, 121] width 8 height 8
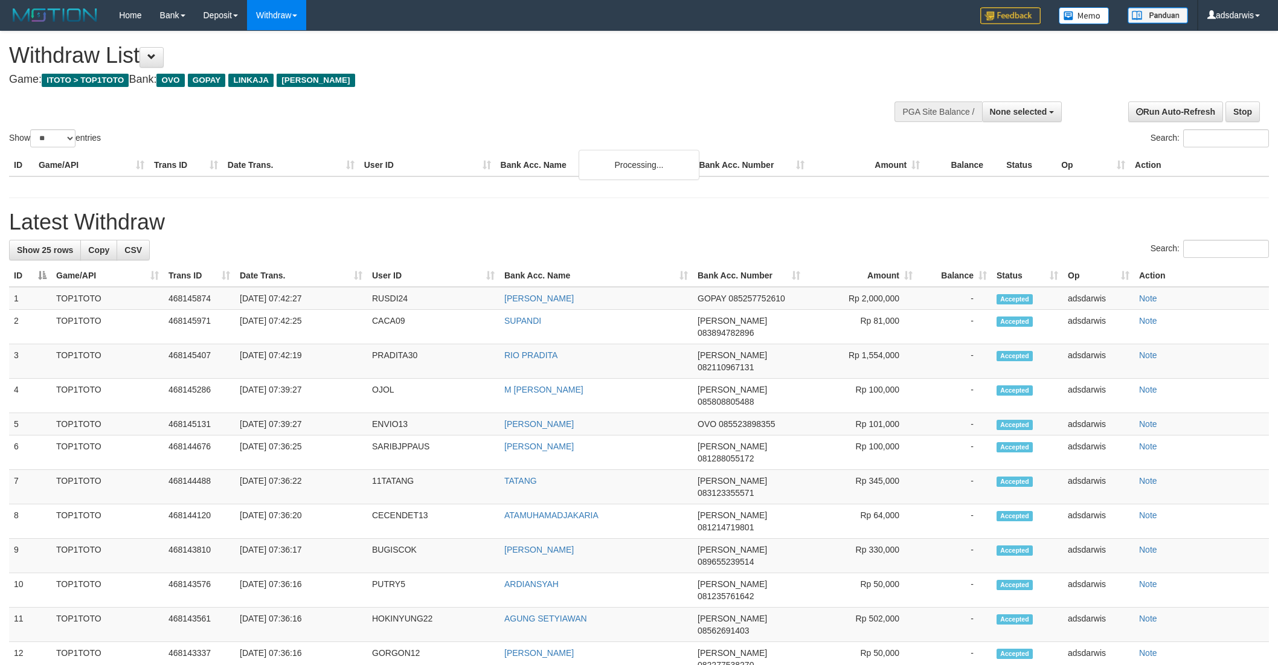
select select
select select "**"
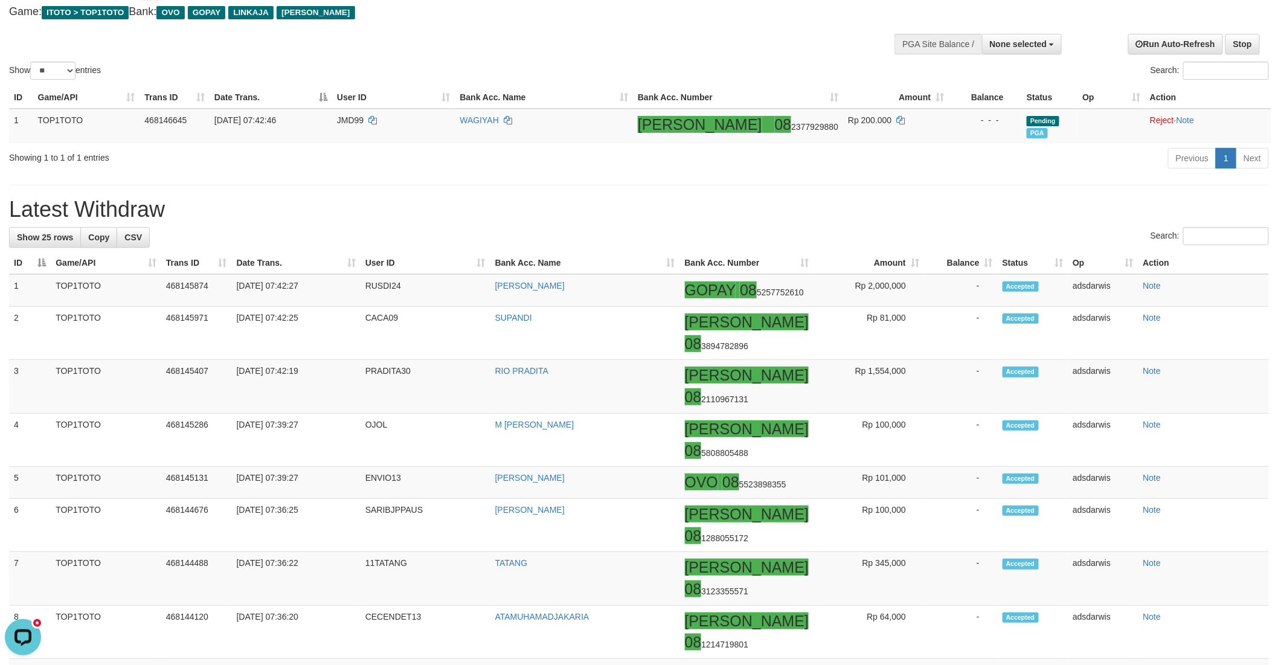
click at [828, 172] on div "Previous 1 Next" at bounding box center [905, 160] width 727 height 26
click at [662, 37] on div "Show ** ** ** *** entries Search:" at bounding box center [639, 23] width 1278 height 118
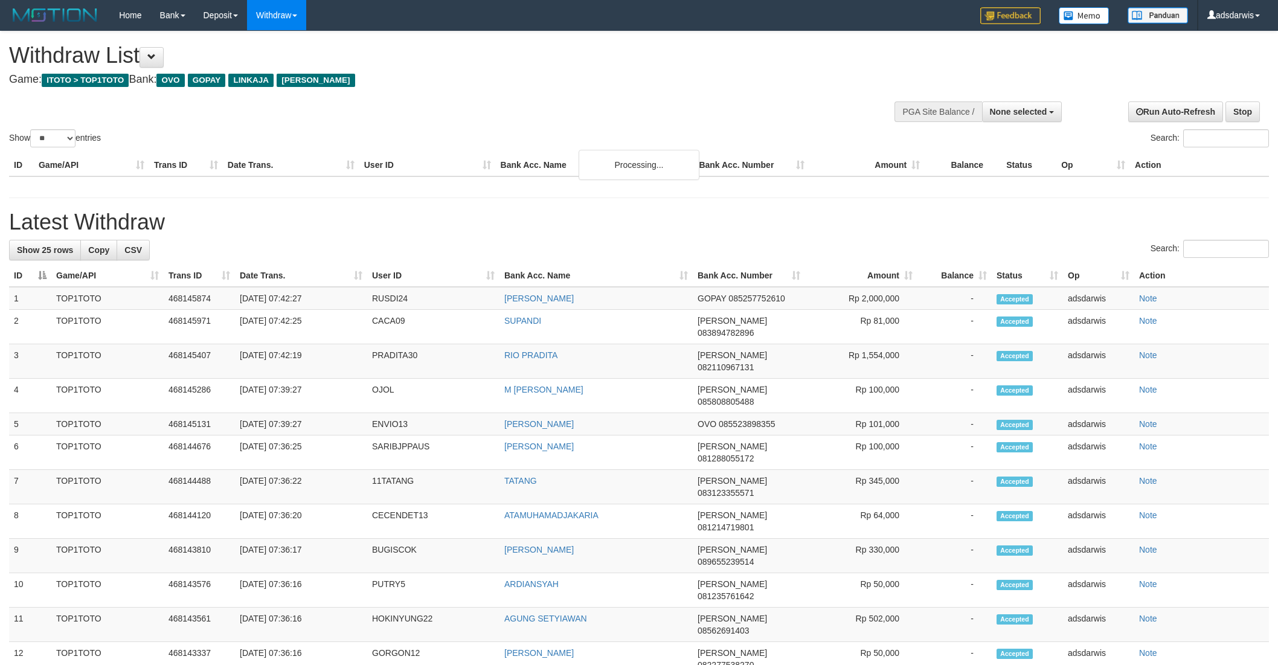
select select
select select "**"
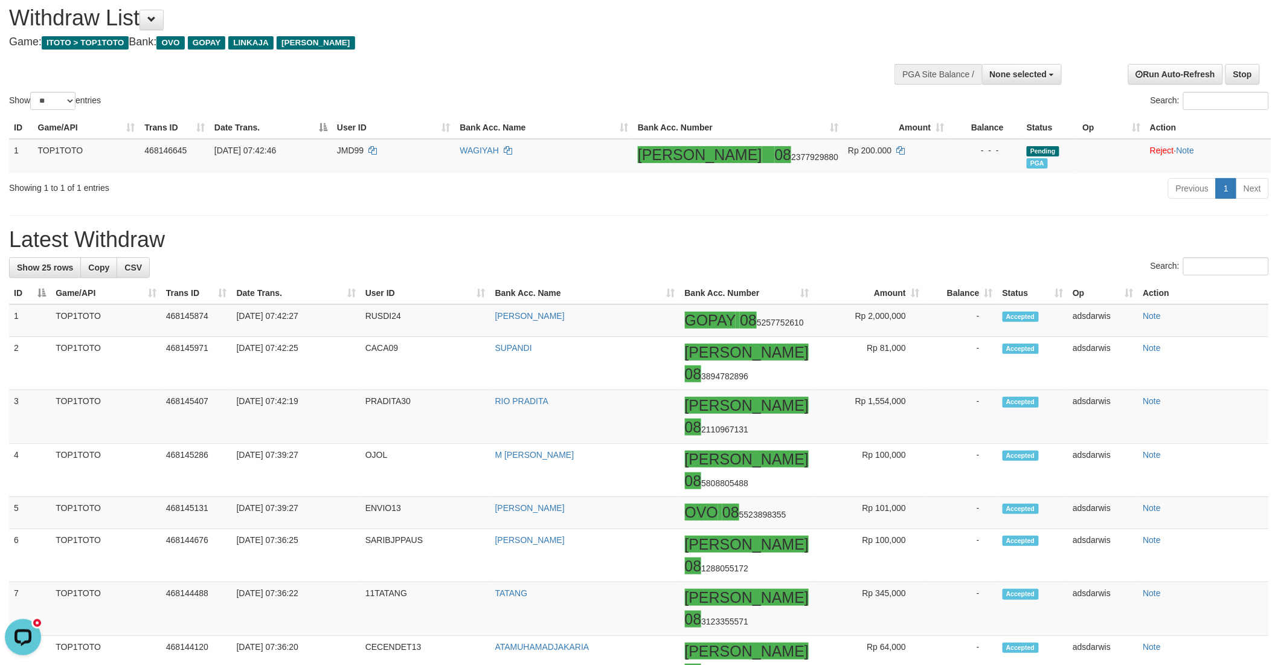
click at [517, 65] on div "Show ** ** ** *** entries Search:" at bounding box center [639, 53] width 1278 height 118
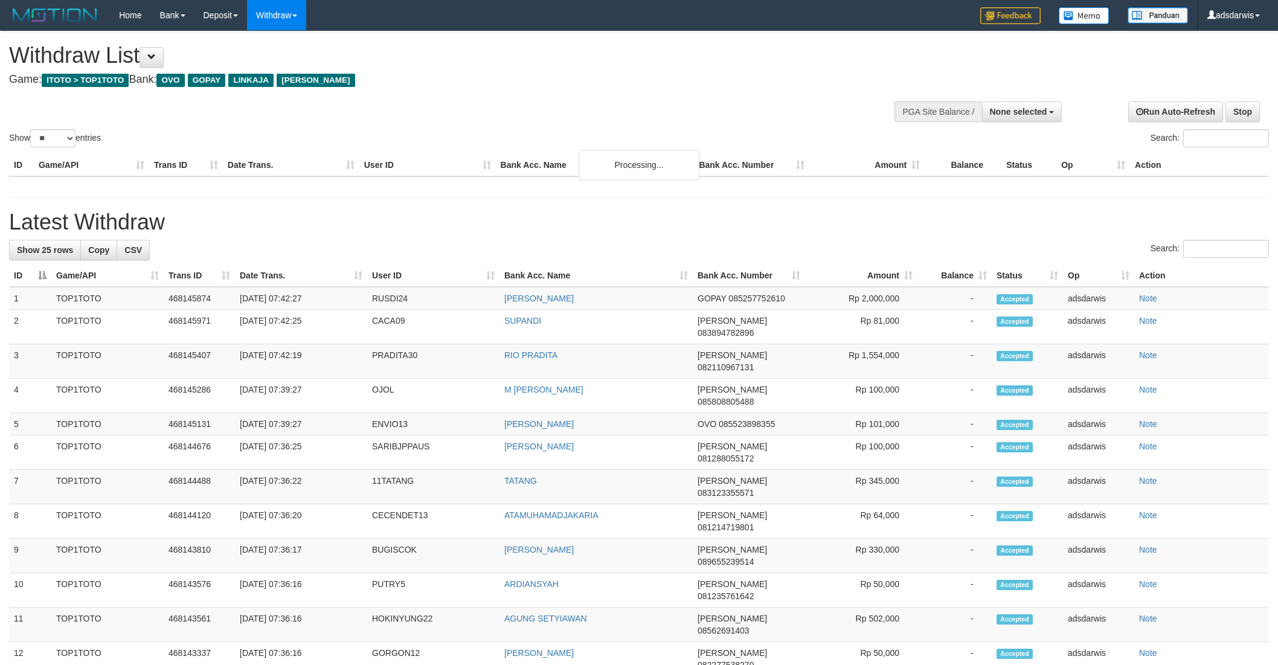
select select
select select "**"
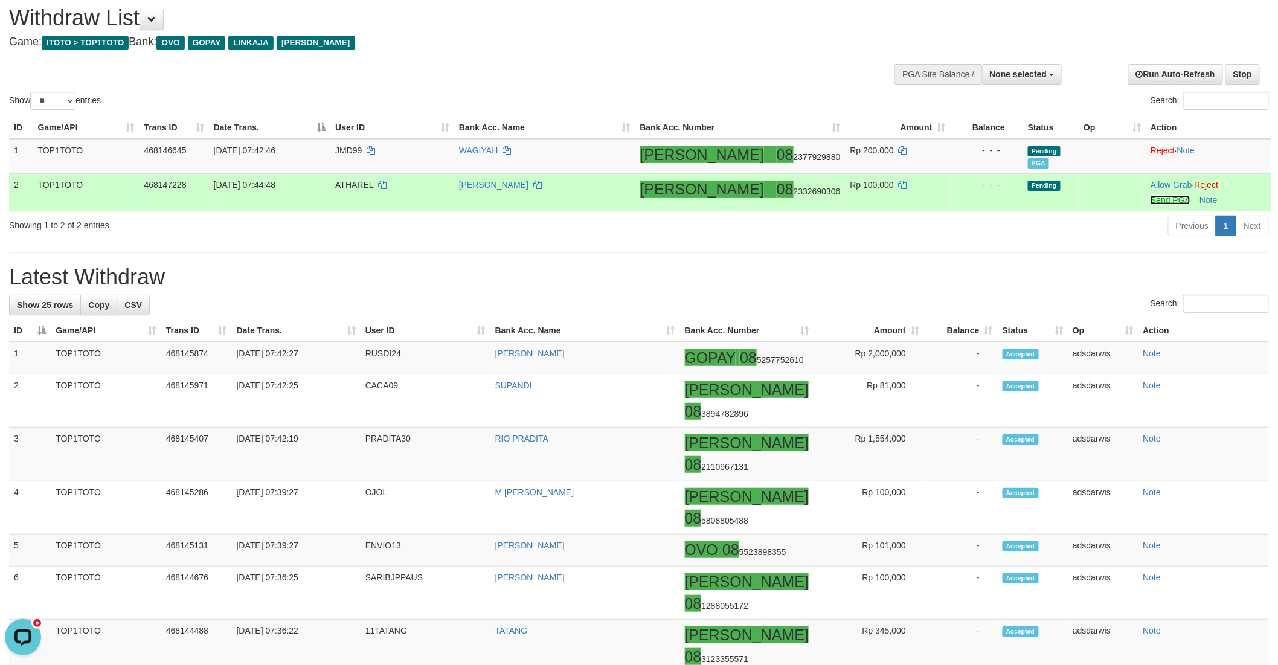
click at [1153, 200] on link "Send PGA" at bounding box center [1169, 200] width 39 height 10
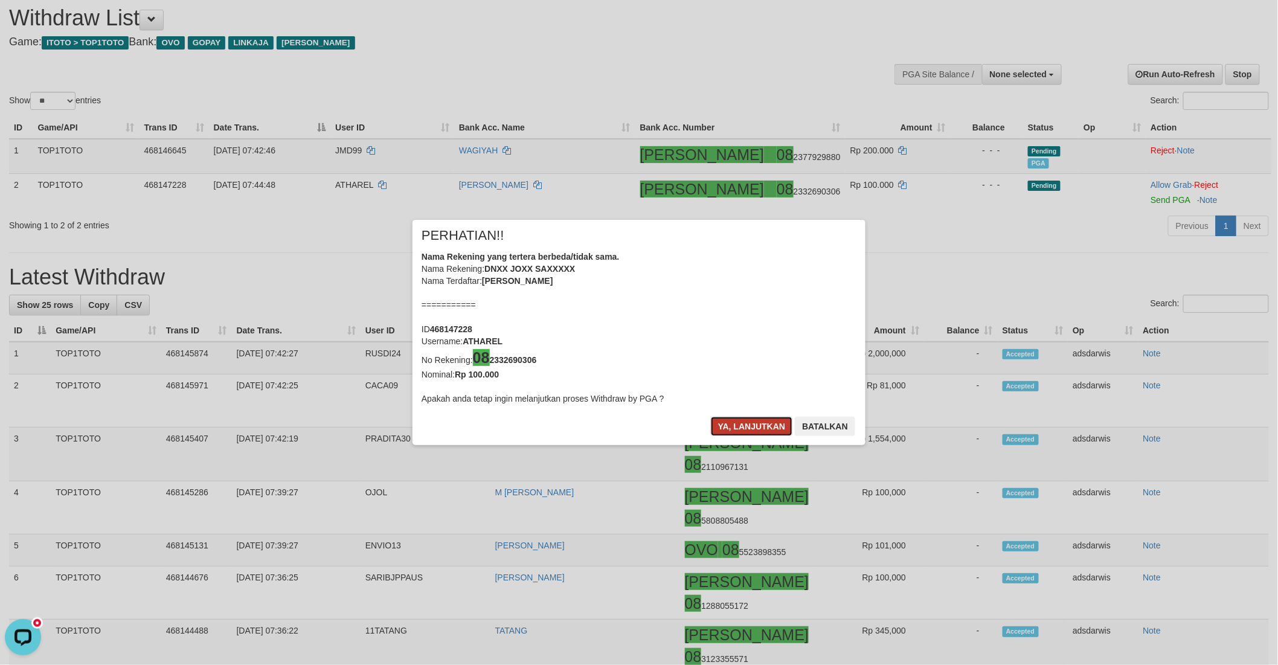
click at [733, 423] on button "Ya, lanjutkan" at bounding box center [752, 426] width 82 height 19
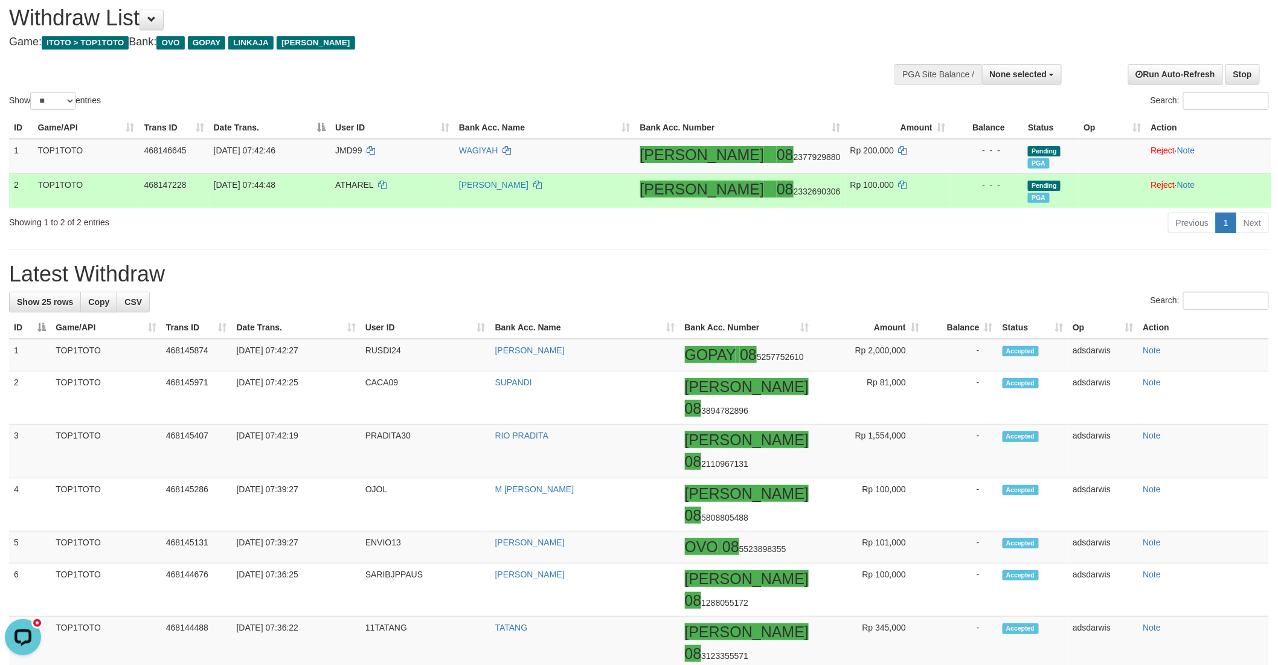
click at [369, 180] on span "ATHAREL" at bounding box center [354, 185] width 38 height 10
copy td "ATHAREL"
click at [542, 183] on icon at bounding box center [537, 185] width 8 height 8
copy td "ATHAREL"
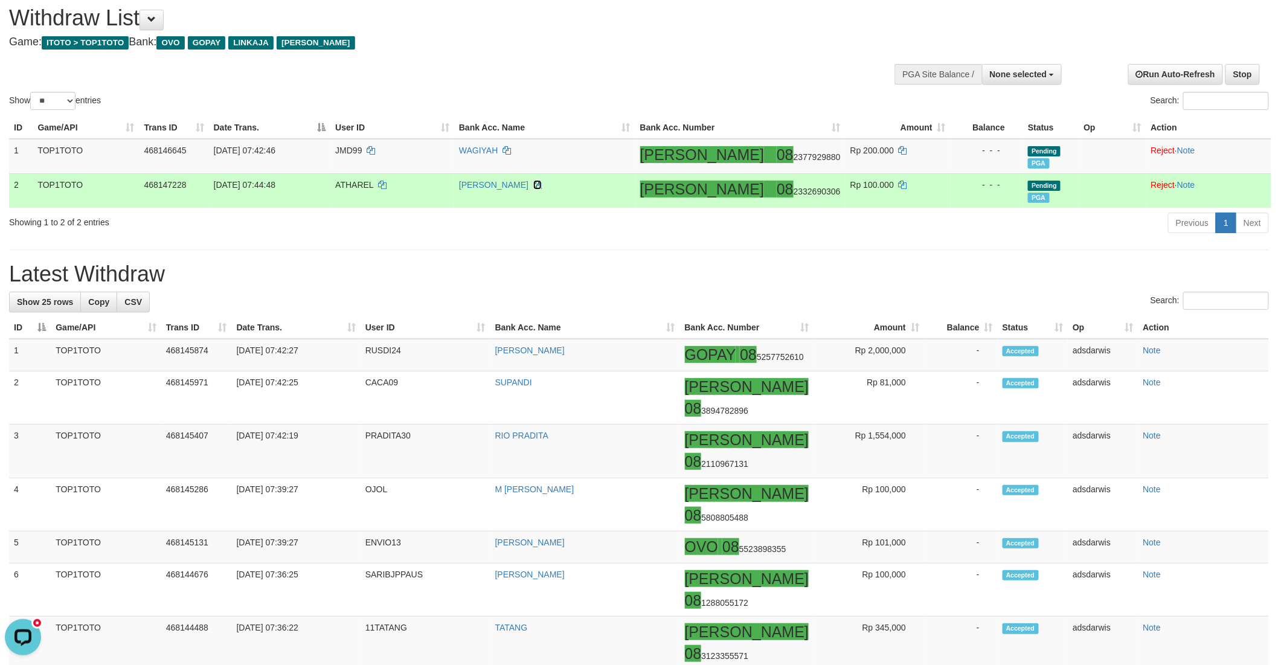
click at [542, 183] on icon at bounding box center [537, 185] width 8 height 8
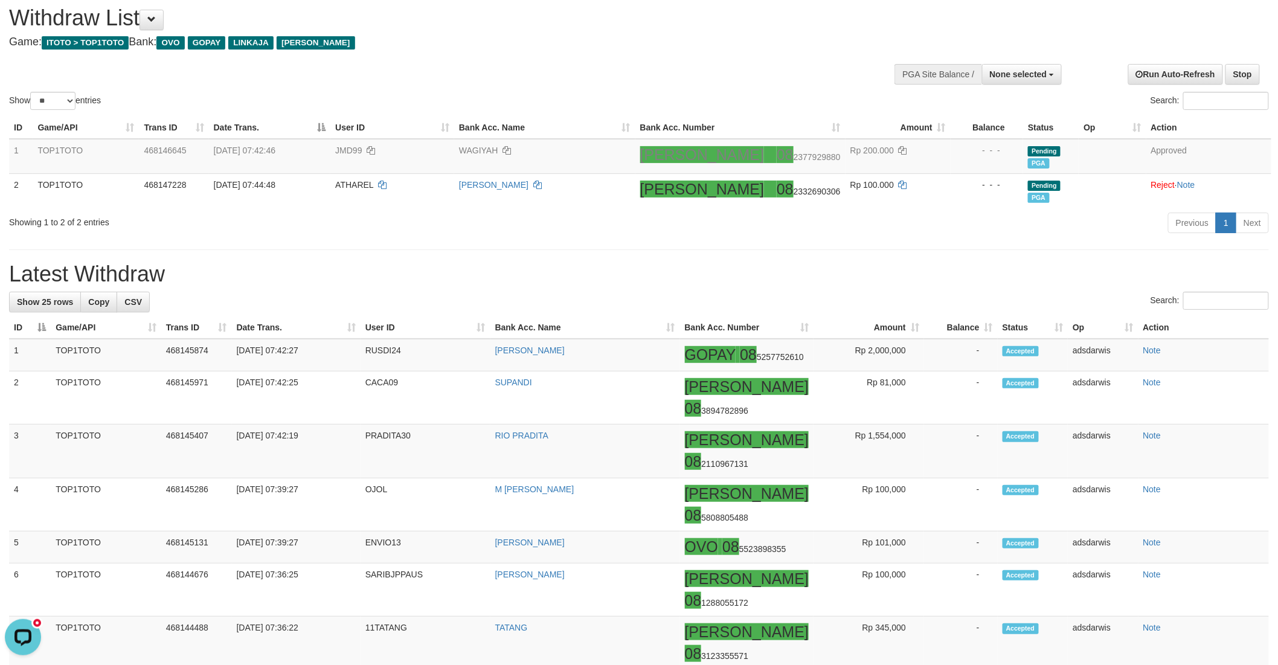
click at [621, 59] on div "Show ** ** ** *** entries Search:" at bounding box center [639, 53] width 1278 height 118
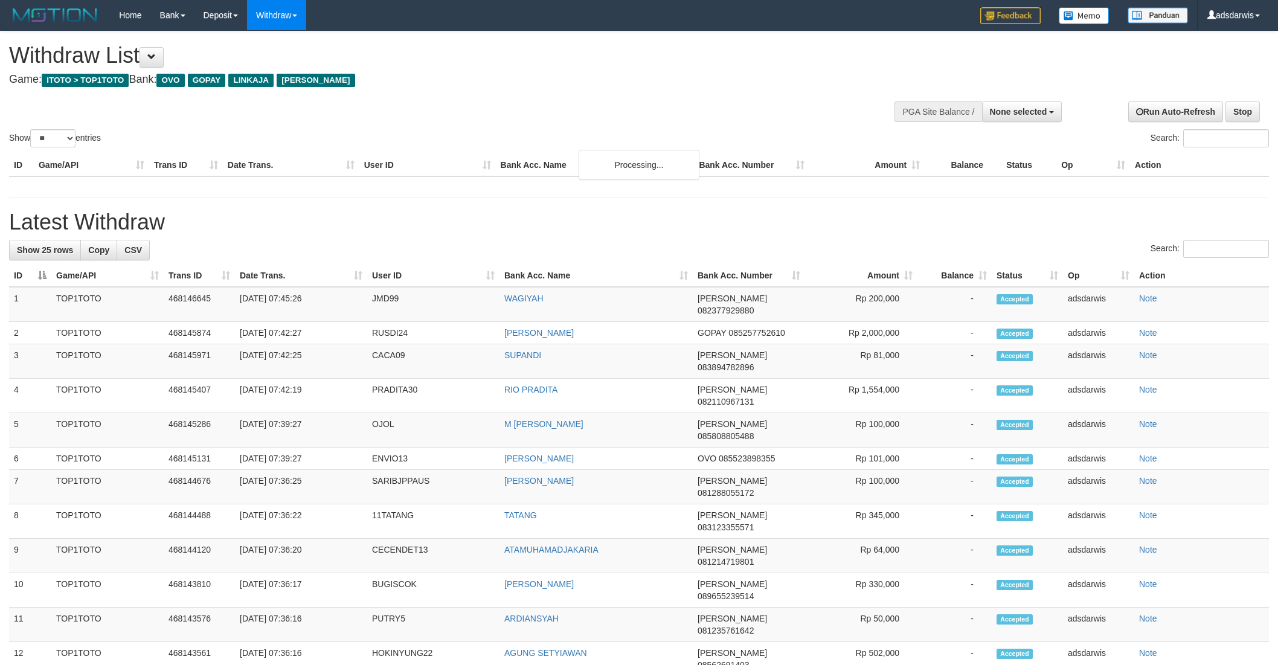
select select
select select "**"
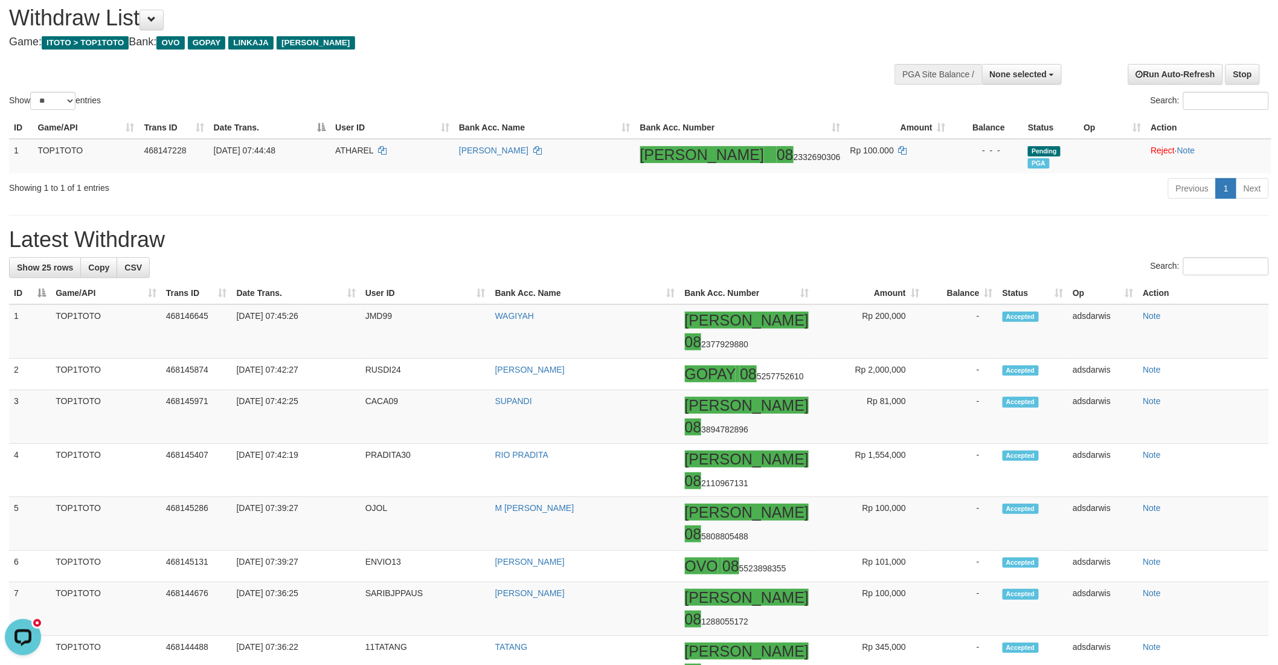
click at [626, 74] on div "Show ** ** ** *** entries Search:" at bounding box center [639, 53] width 1278 height 118
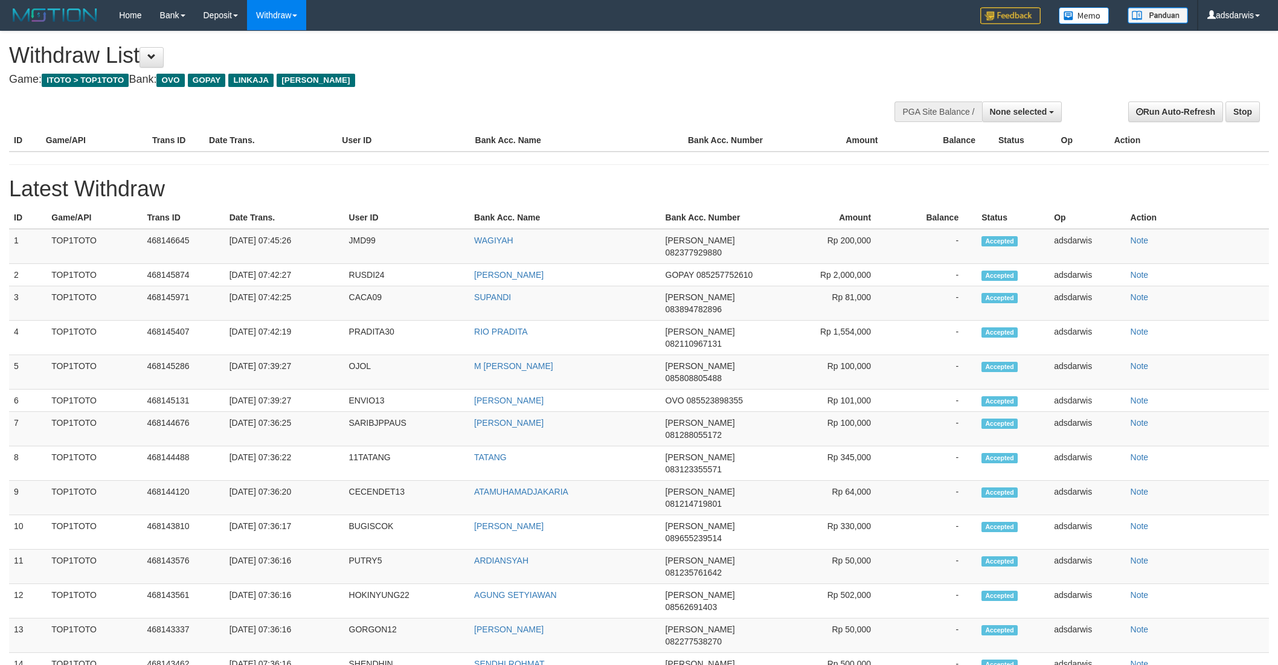
select select
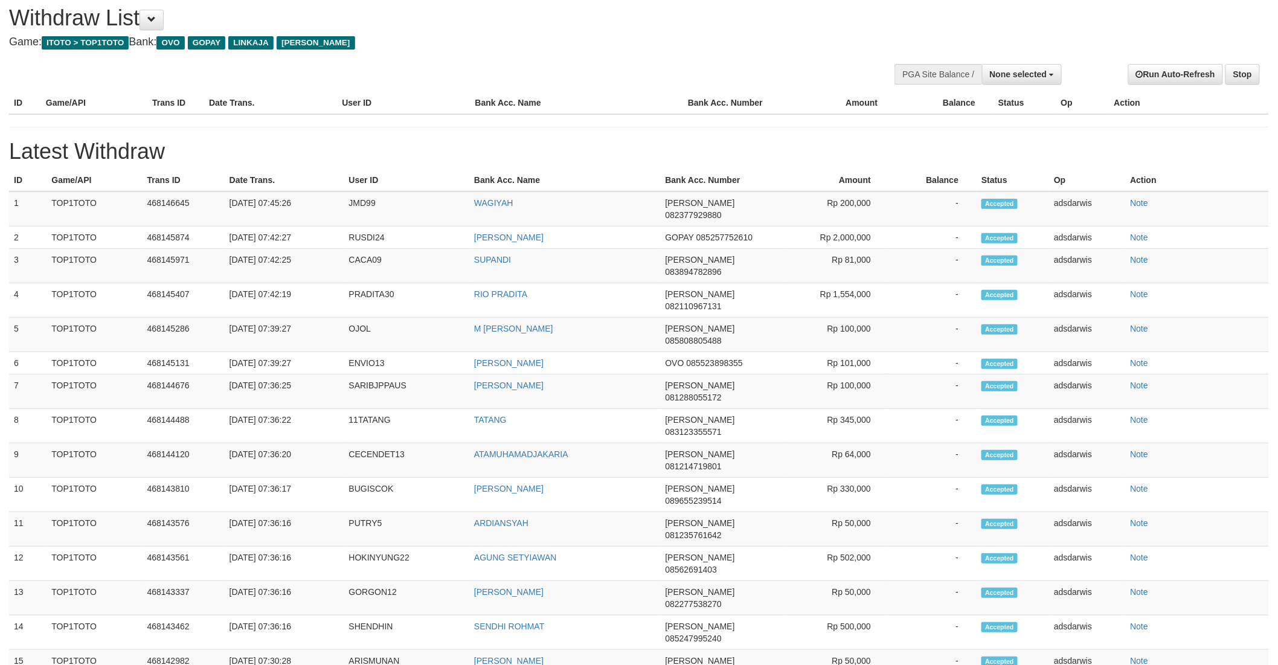
scroll to position [37, 0]
select select "**"
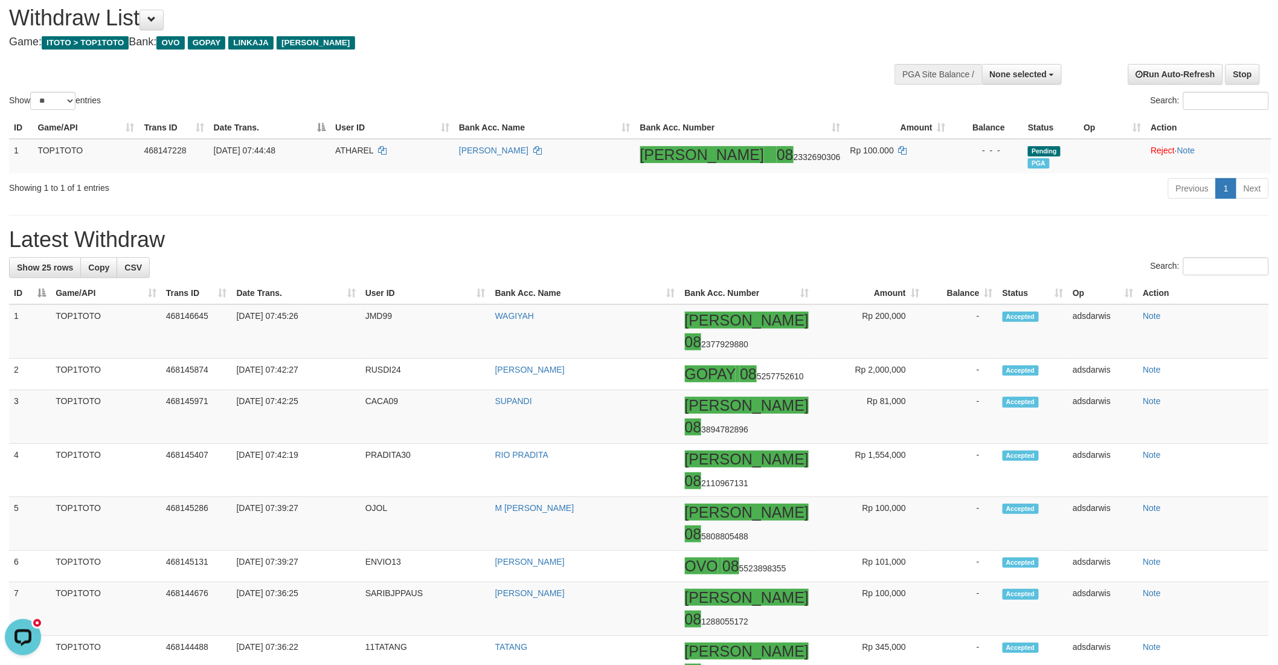
scroll to position [0, 0]
click at [655, 57] on div "Show ** ** ** *** entries Search:" at bounding box center [639, 53] width 1278 height 118
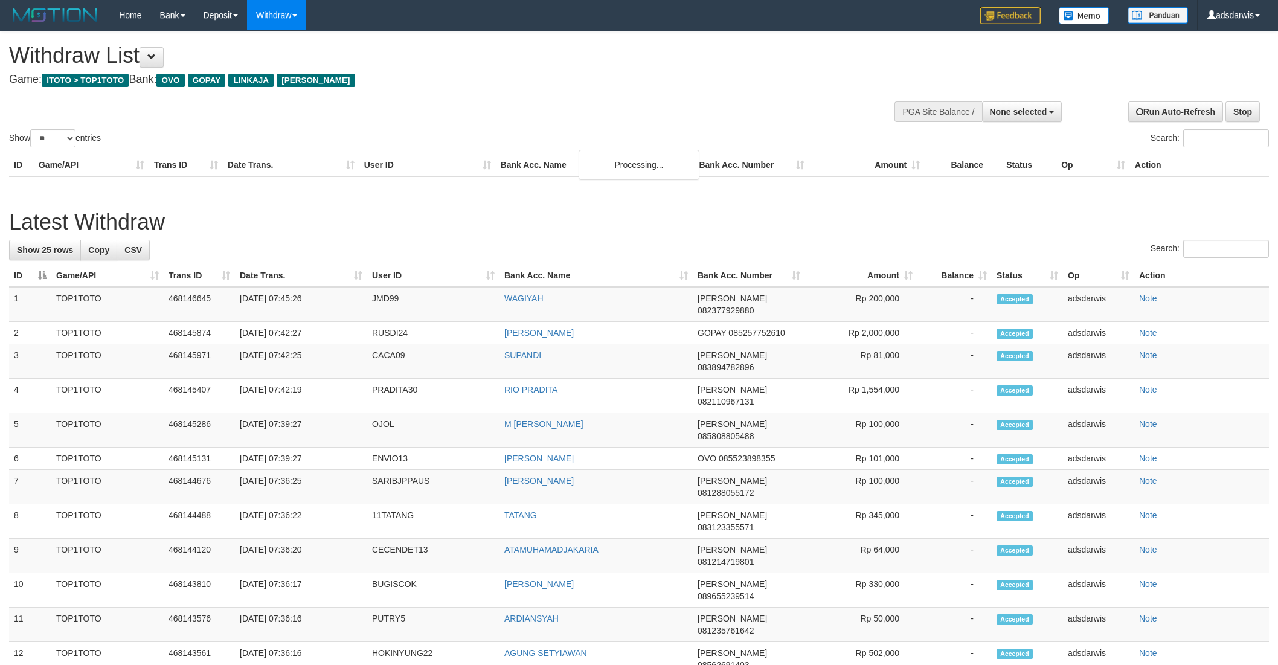
select select
select select "**"
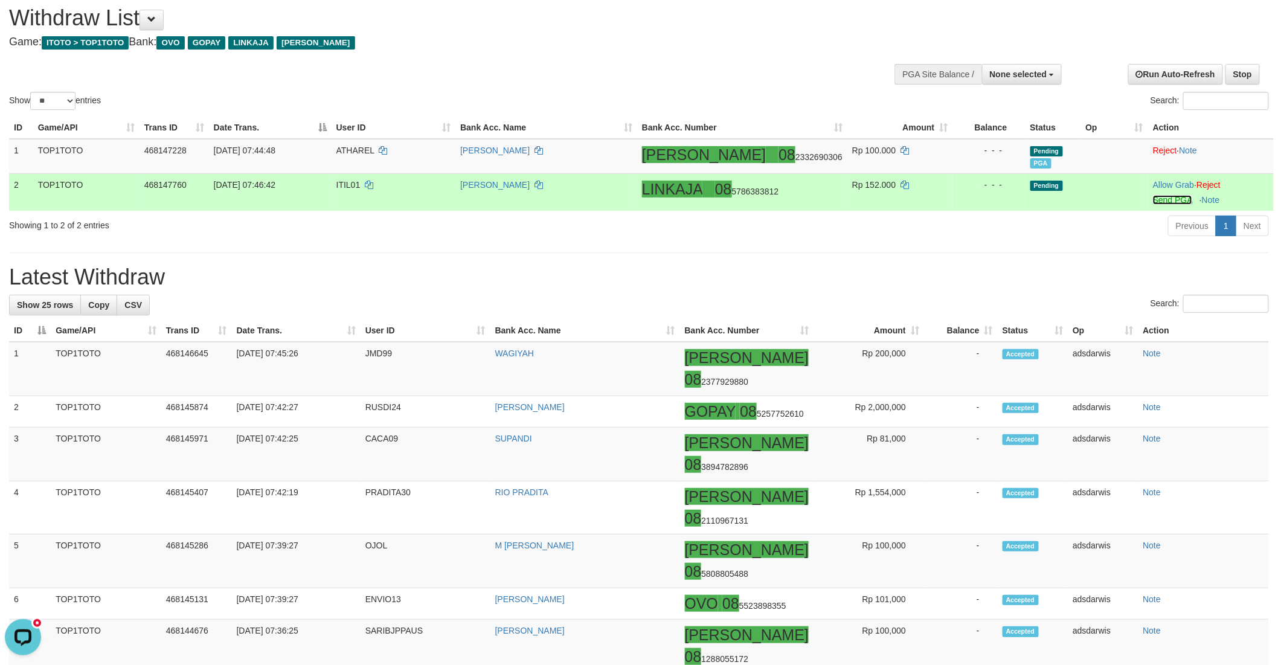
click at [1153, 199] on link "Send PGA" at bounding box center [1172, 200] width 39 height 10
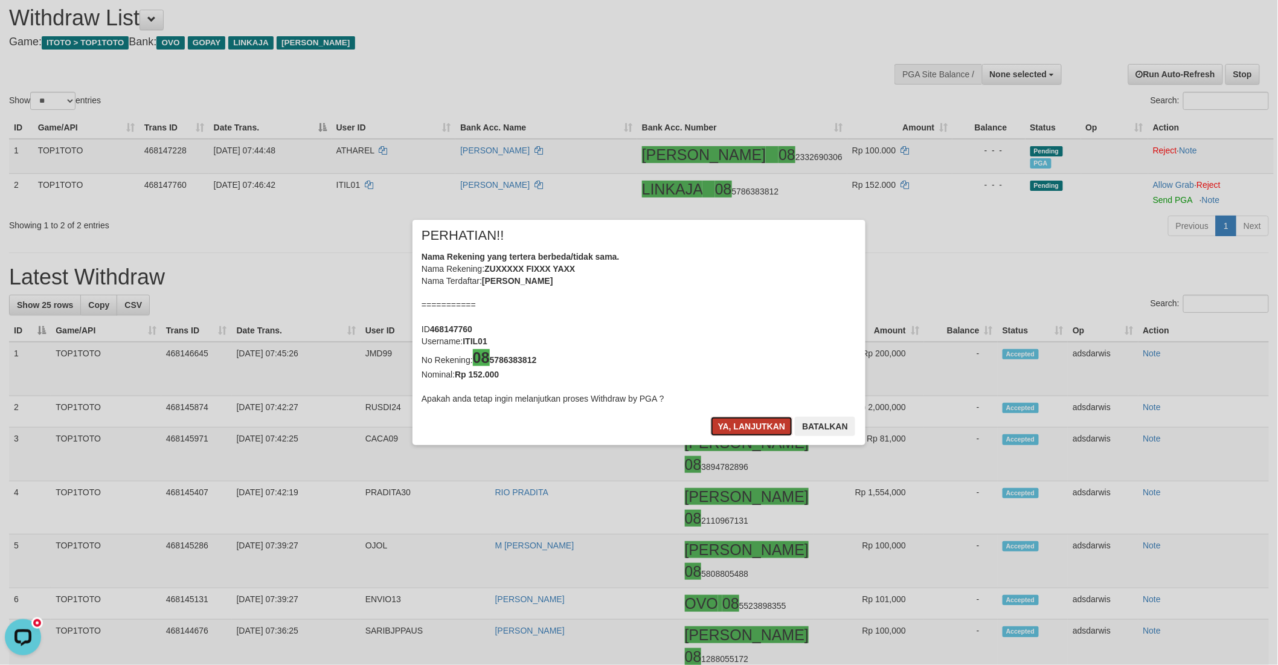
click at [728, 428] on button "Ya, lanjutkan" at bounding box center [752, 426] width 82 height 19
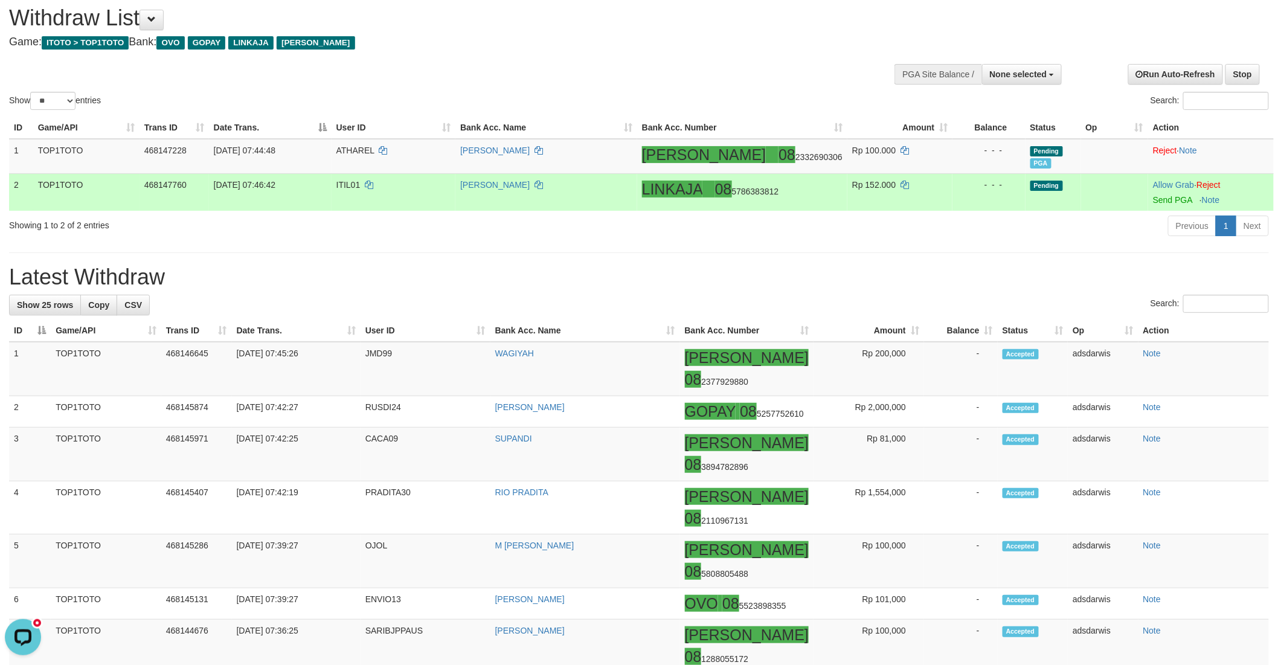
click at [361, 184] on span "ITIL01" at bounding box center [348, 185] width 24 height 10
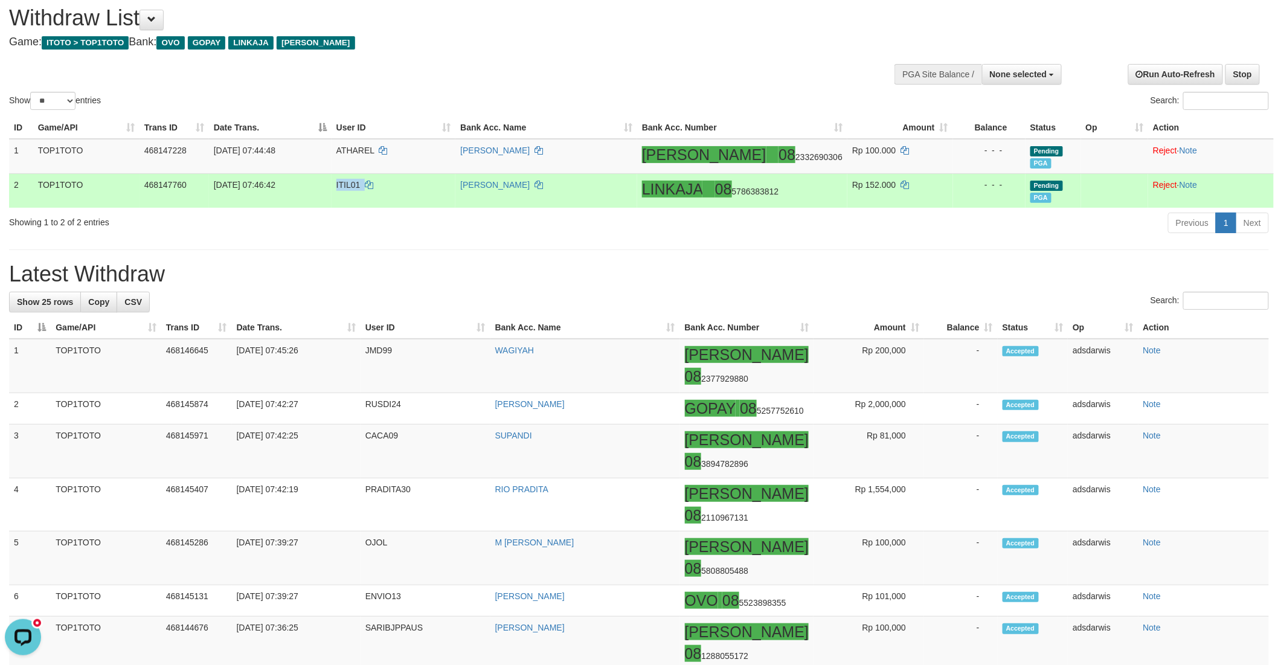
click at [361, 184] on span "ITIL01" at bounding box center [348, 185] width 24 height 10
copy td "ITIL01"
click at [577, 178] on td "[PERSON_NAME]" at bounding box center [546, 190] width 182 height 34
click at [543, 184] on icon at bounding box center [538, 185] width 8 height 8
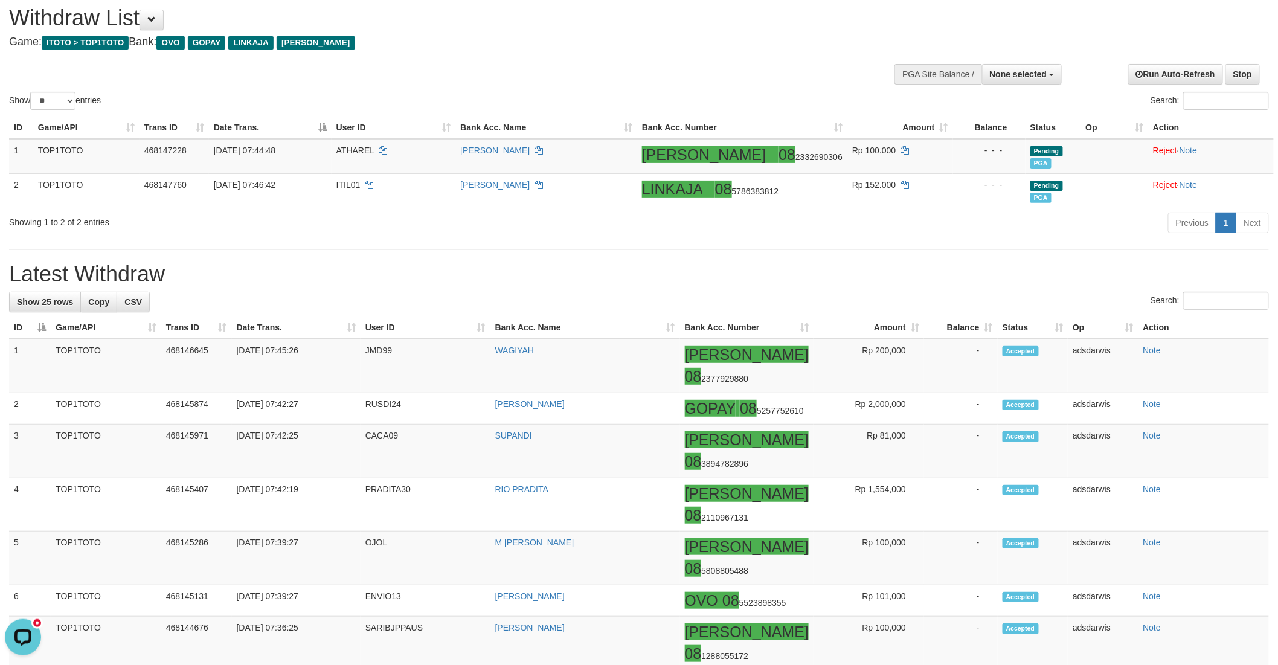
click at [600, 76] on div "Show ** ** ** *** entries Search:" at bounding box center [639, 53] width 1278 height 118
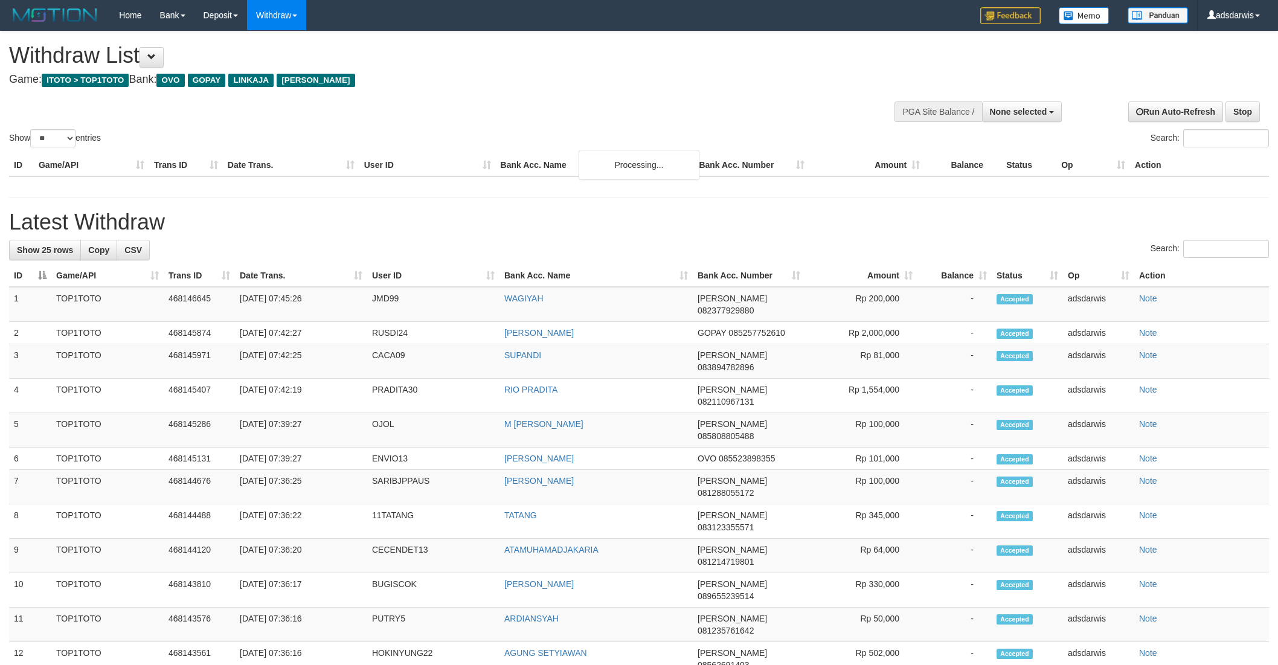
select select
select select "**"
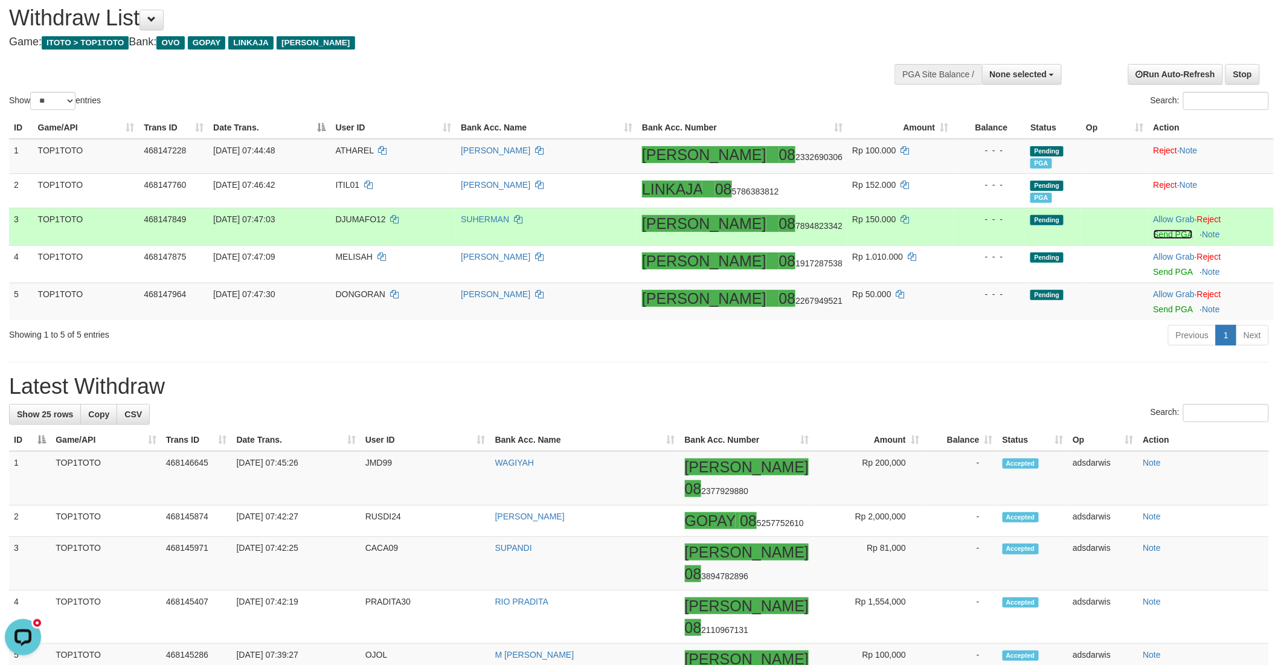
click at [1155, 233] on link "Send PGA" at bounding box center [1172, 234] width 39 height 10
click at [1156, 269] on link "Send PGA" at bounding box center [1172, 272] width 39 height 10
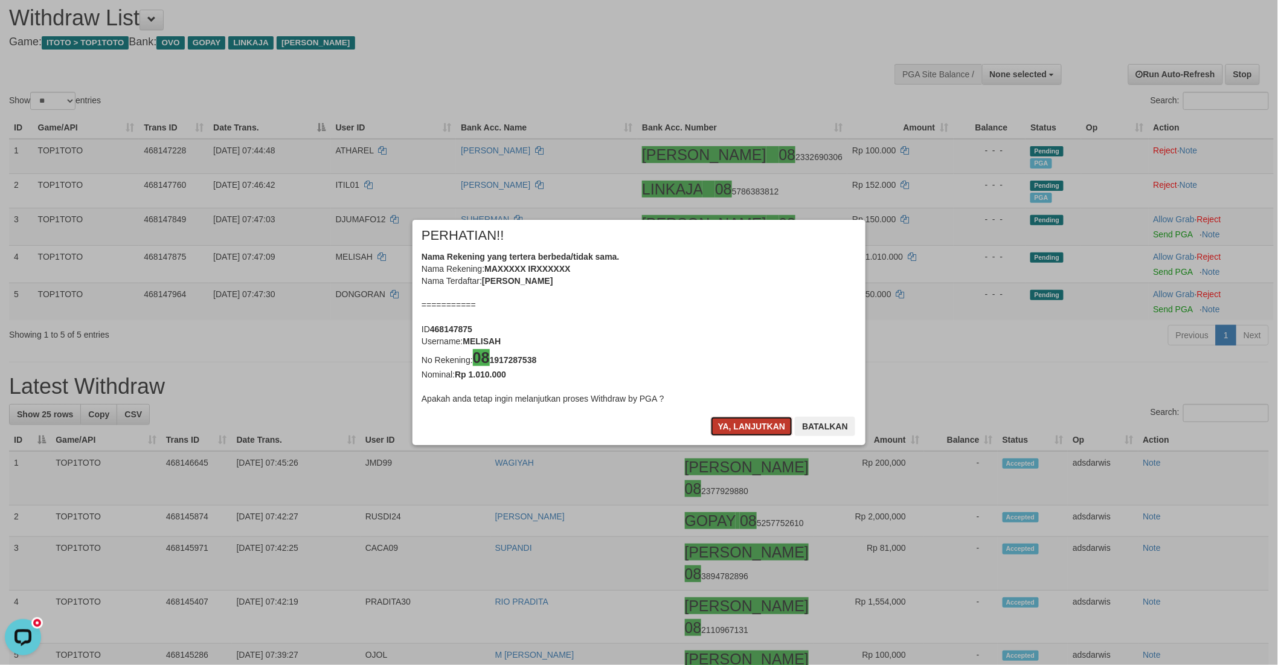
click at [738, 421] on button "Ya, lanjutkan" at bounding box center [752, 426] width 82 height 19
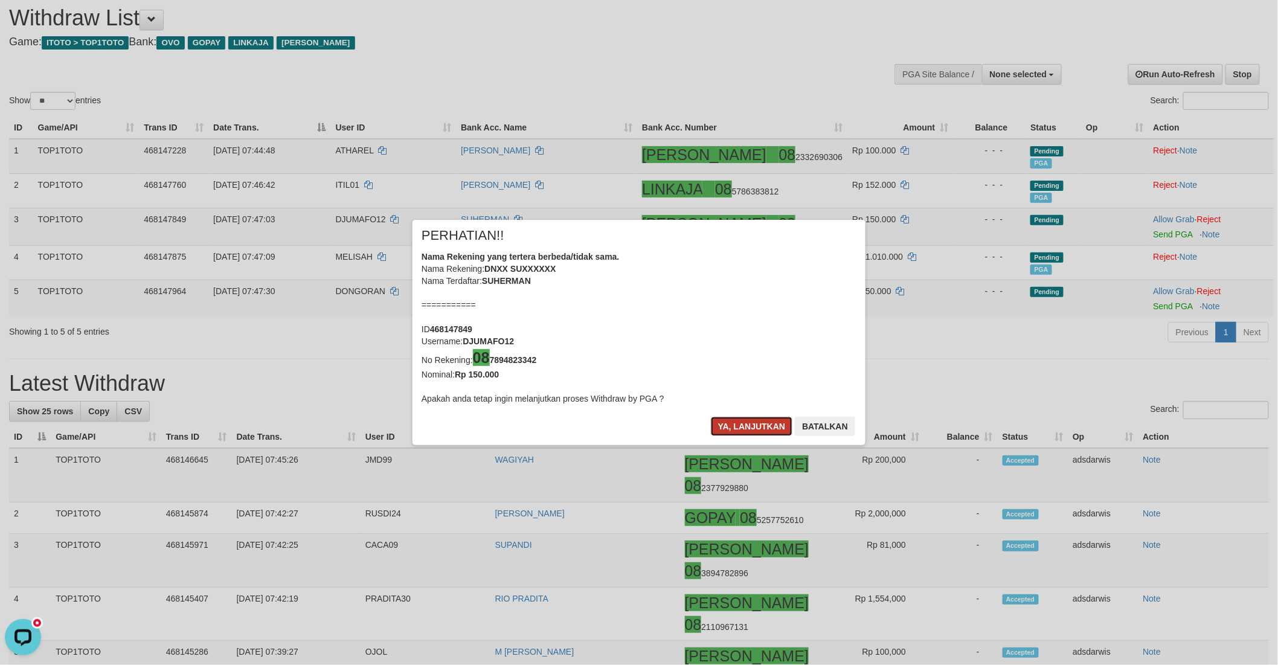
click at [739, 421] on button "Ya, lanjutkan" at bounding box center [752, 426] width 82 height 19
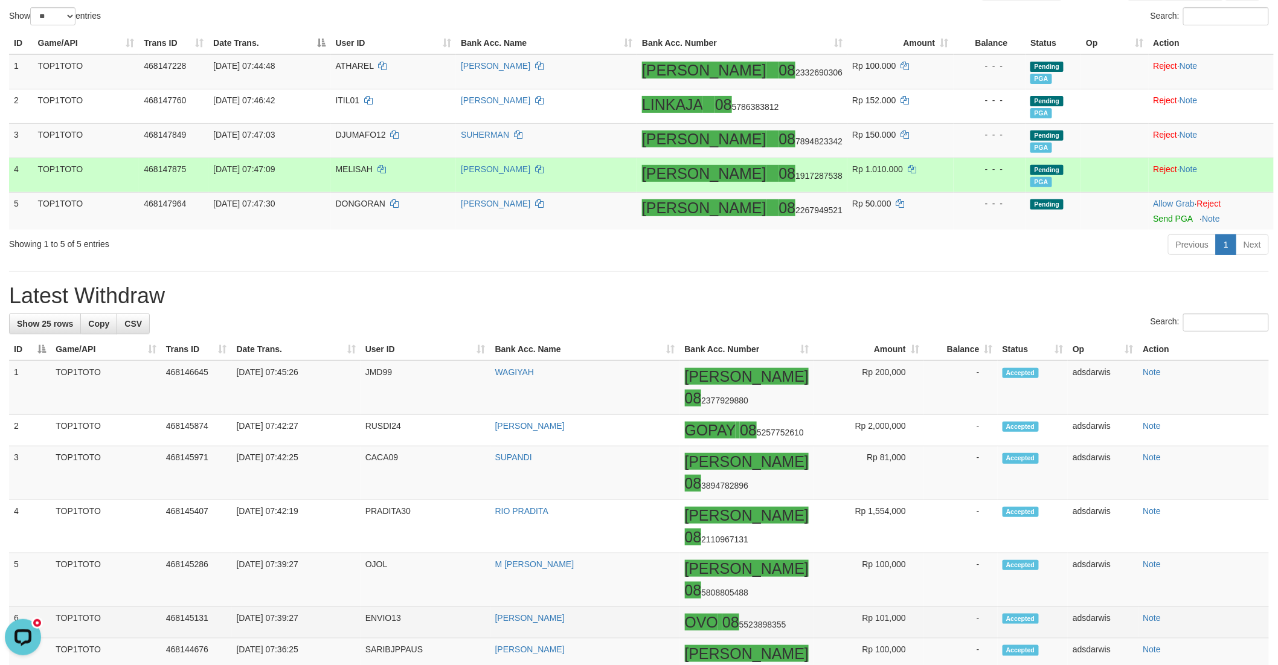
scroll to position [124, 0]
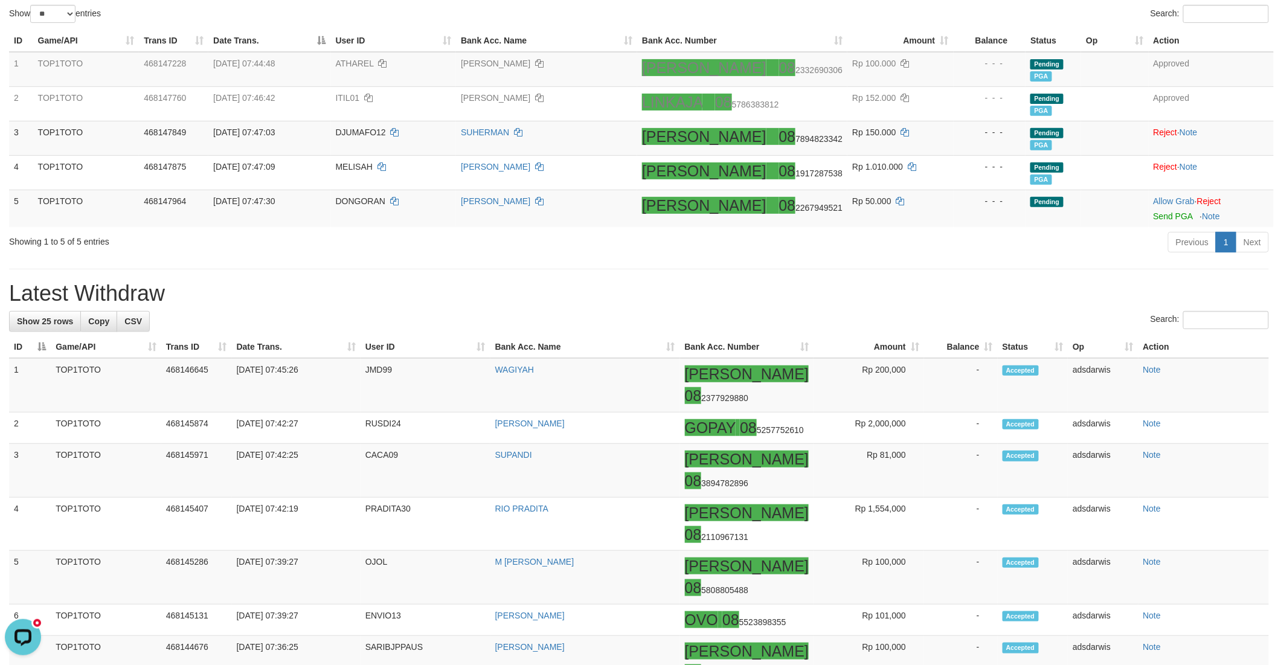
click at [892, 283] on h1 "Latest Withdraw" at bounding box center [639, 293] width 1260 height 24
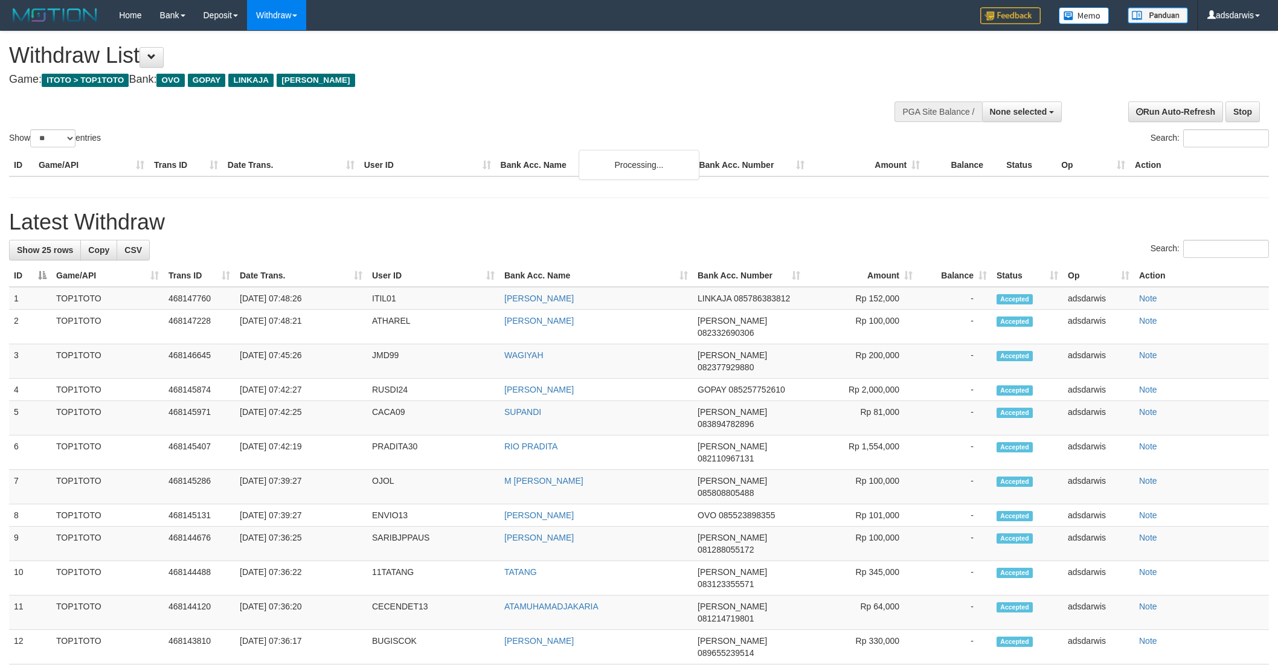
select select
select select "**"
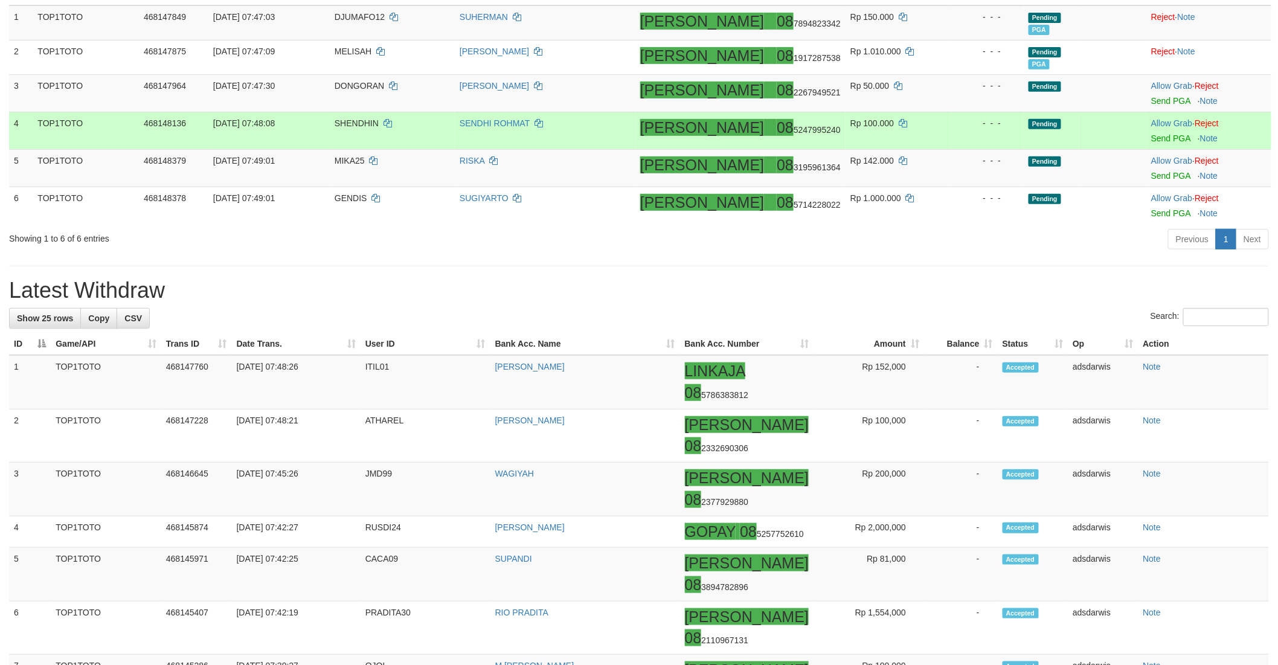
scroll to position [191, 0]
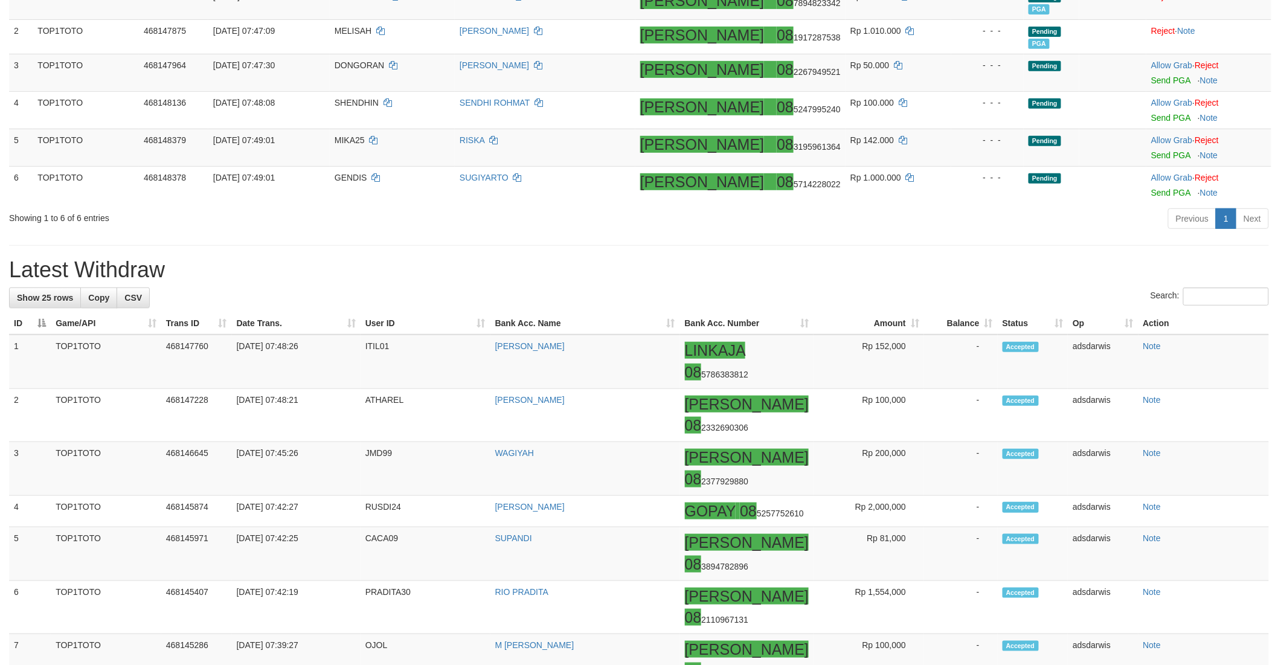
click at [796, 267] on h1 "Latest Withdraw" at bounding box center [639, 270] width 1260 height 24
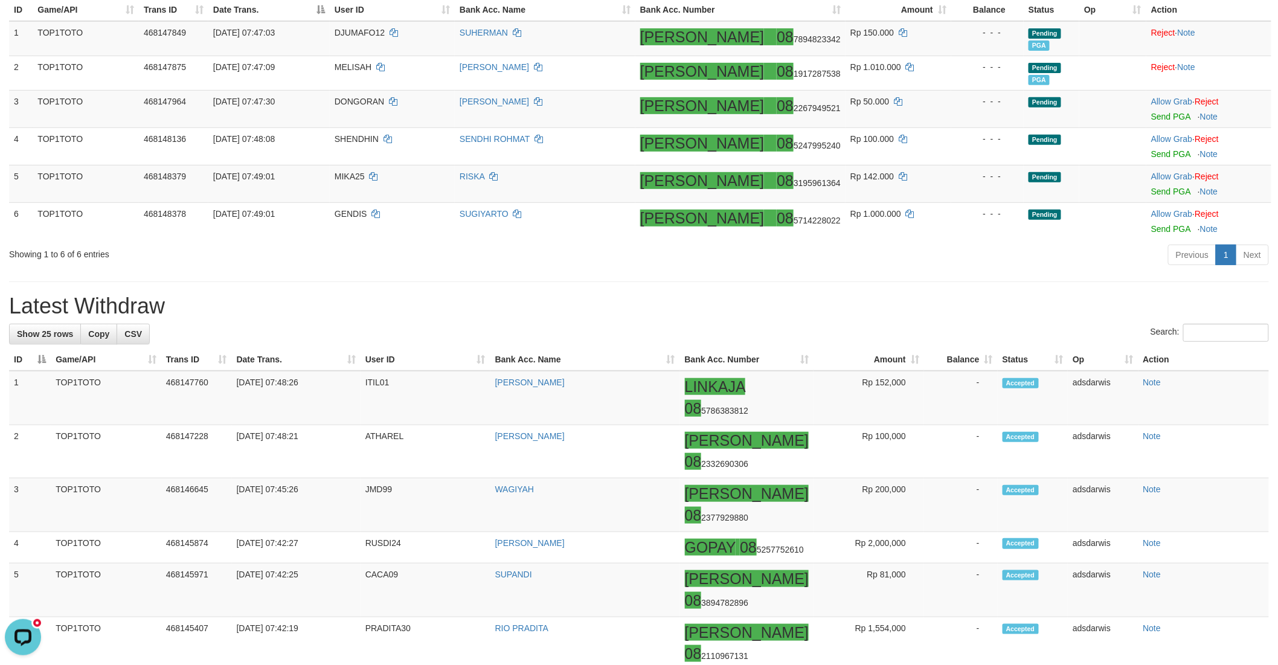
scroll to position [124, 0]
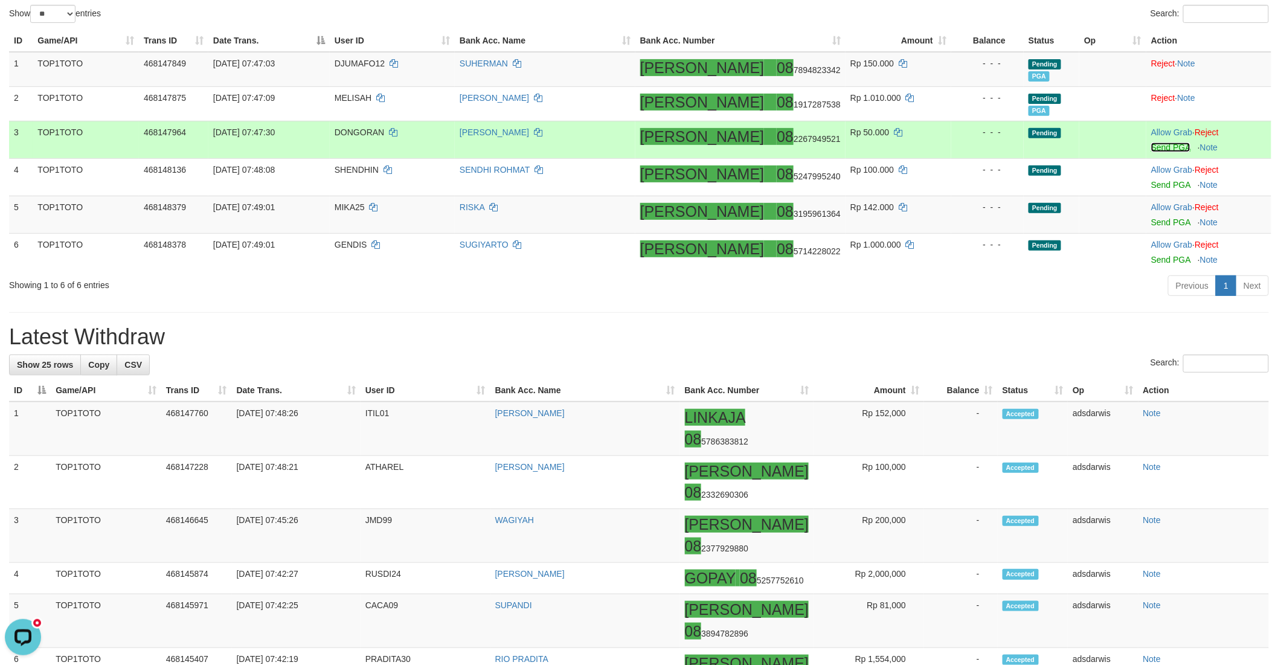
click at [1151, 144] on link "Send PGA" at bounding box center [1170, 148] width 39 height 10
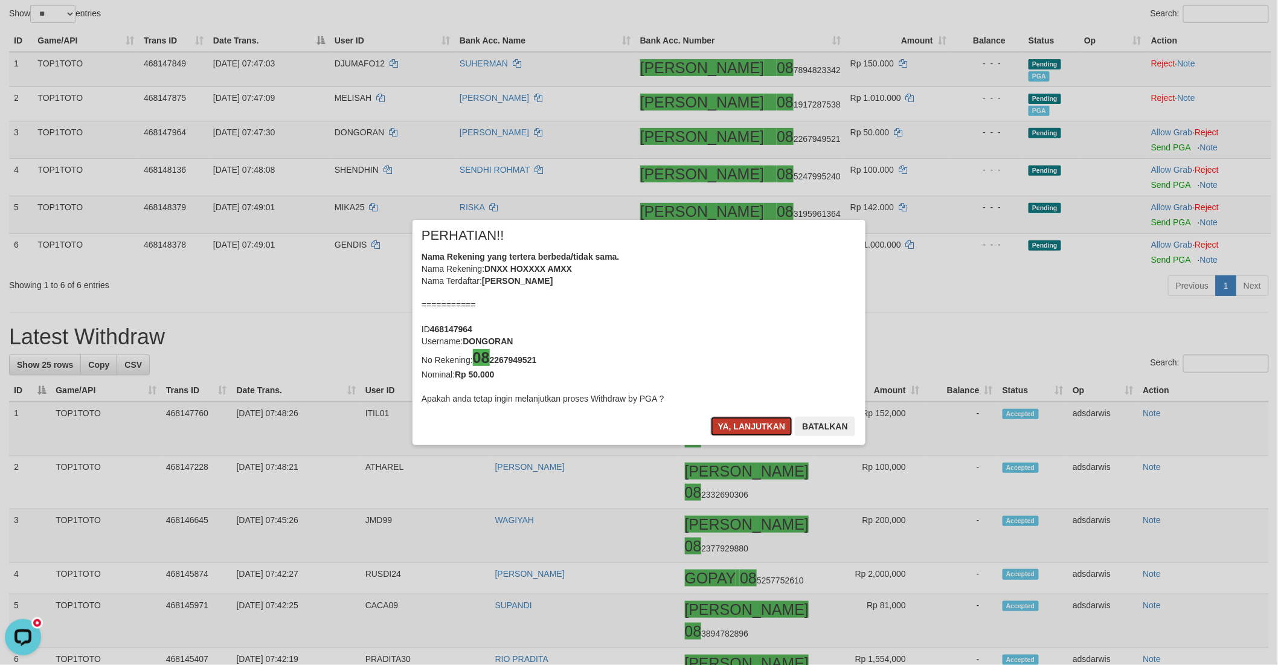
click at [763, 424] on button "Ya, lanjutkan" at bounding box center [752, 426] width 82 height 19
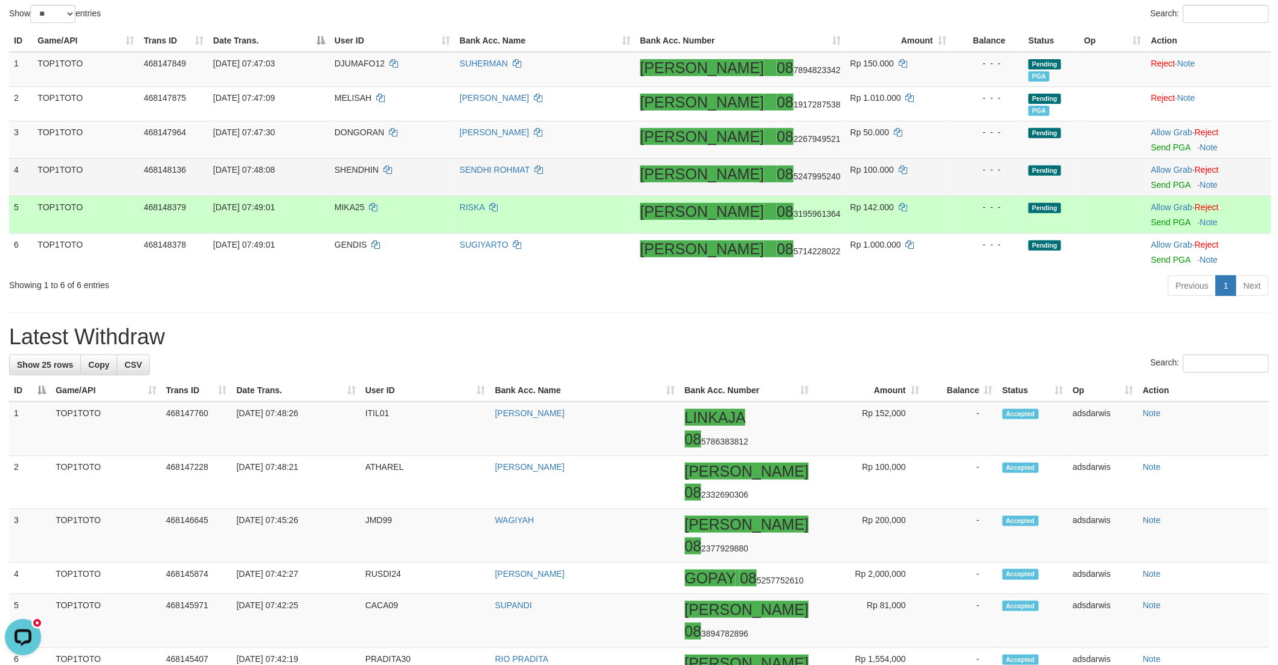
scroll to position [121, 0]
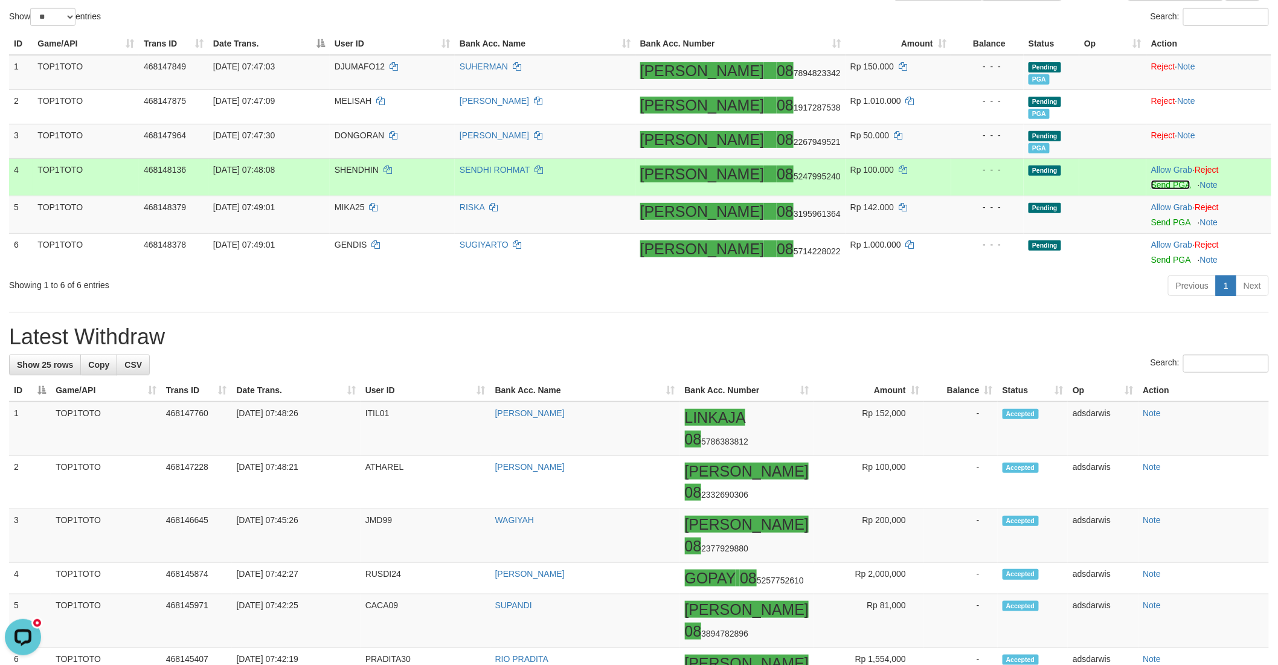
click at [1151, 184] on link "Send PGA" at bounding box center [1170, 185] width 39 height 10
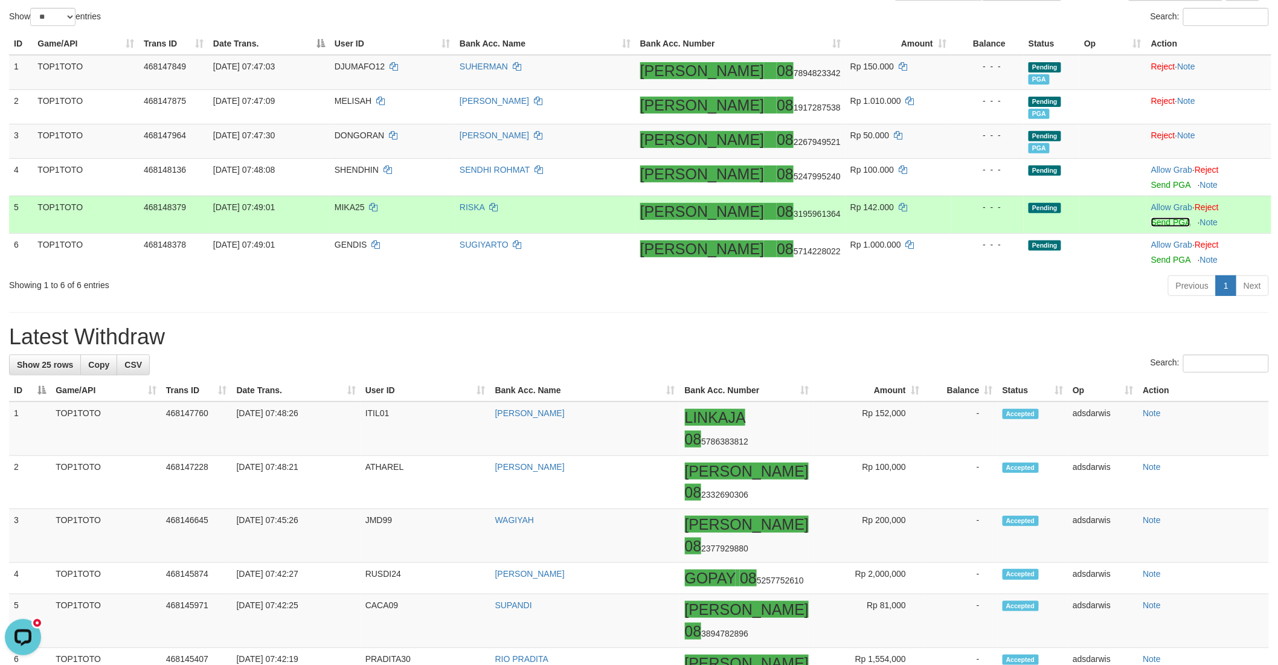
click at [1153, 222] on link "Send PGA" at bounding box center [1170, 222] width 39 height 10
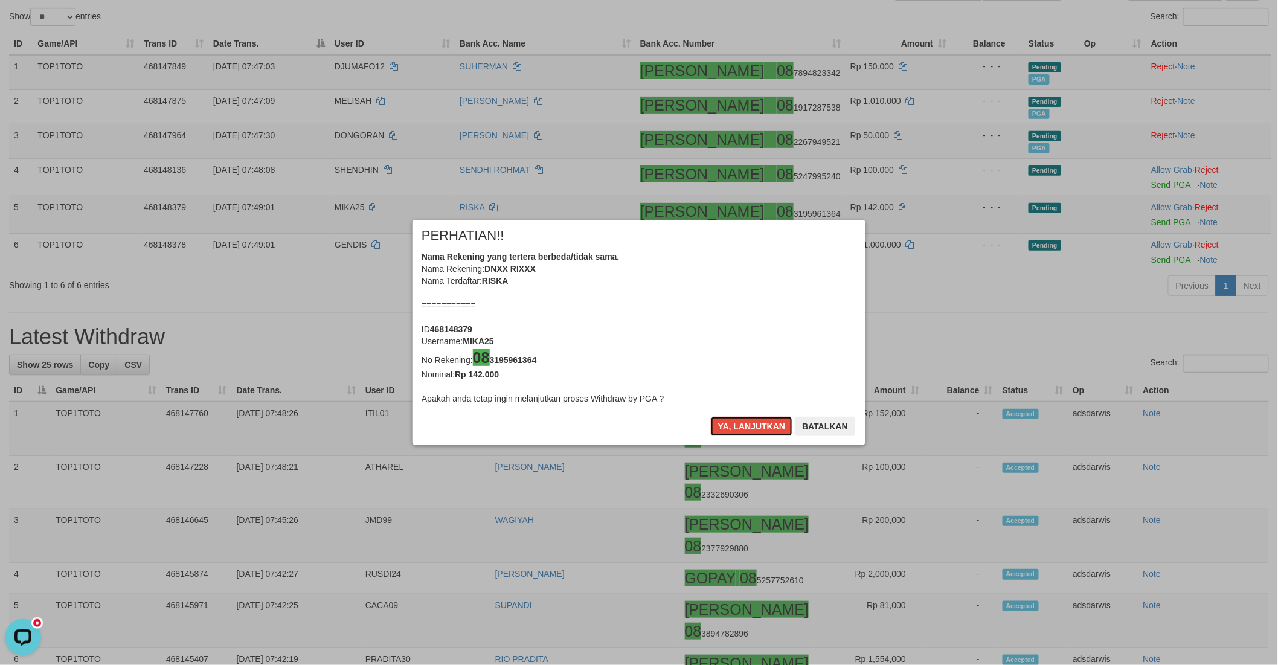
click at [739, 423] on button "Ya, lanjutkan" at bounding box center [752, 426] width 82 height 19
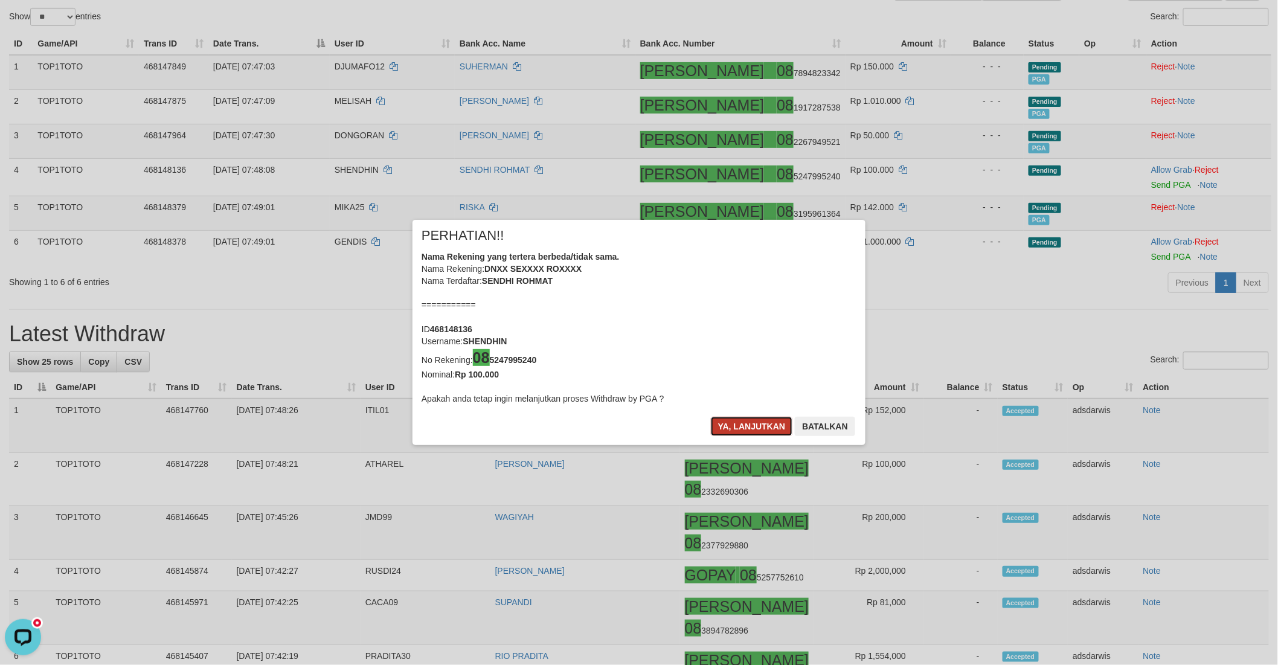
click at [739, 423] on button "Ya, lanjutkan" at bounding box center [752, 426] width 82 height 19
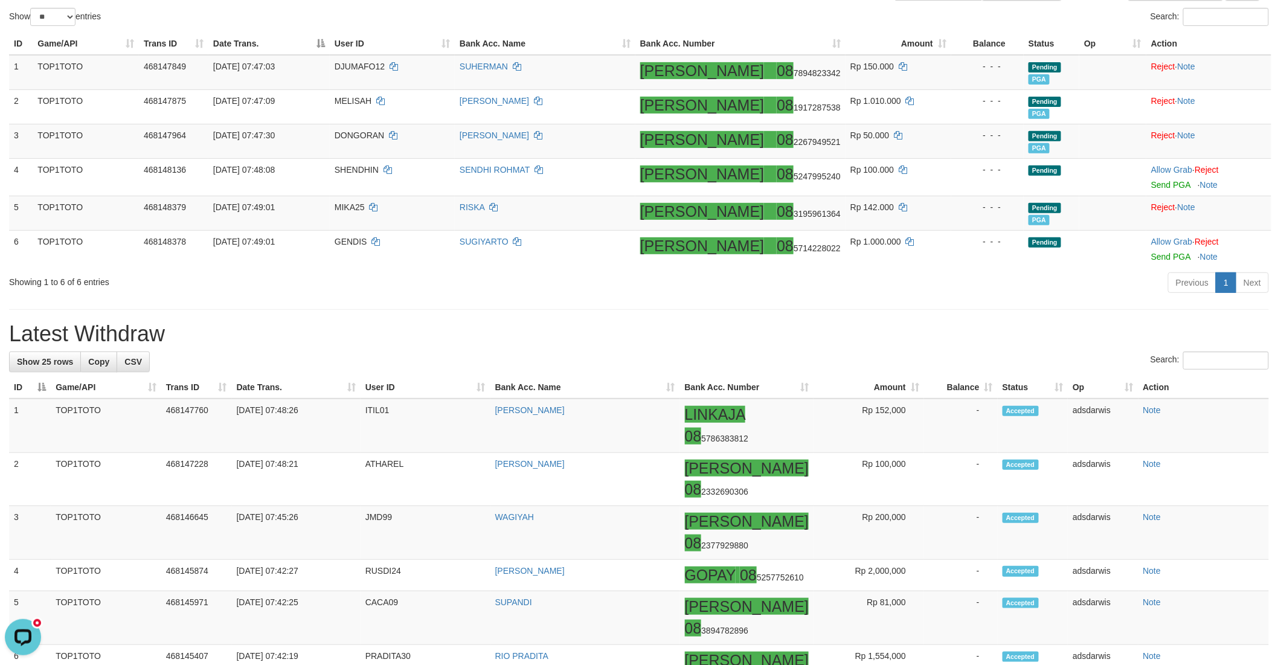
scroll to position [118, 0]
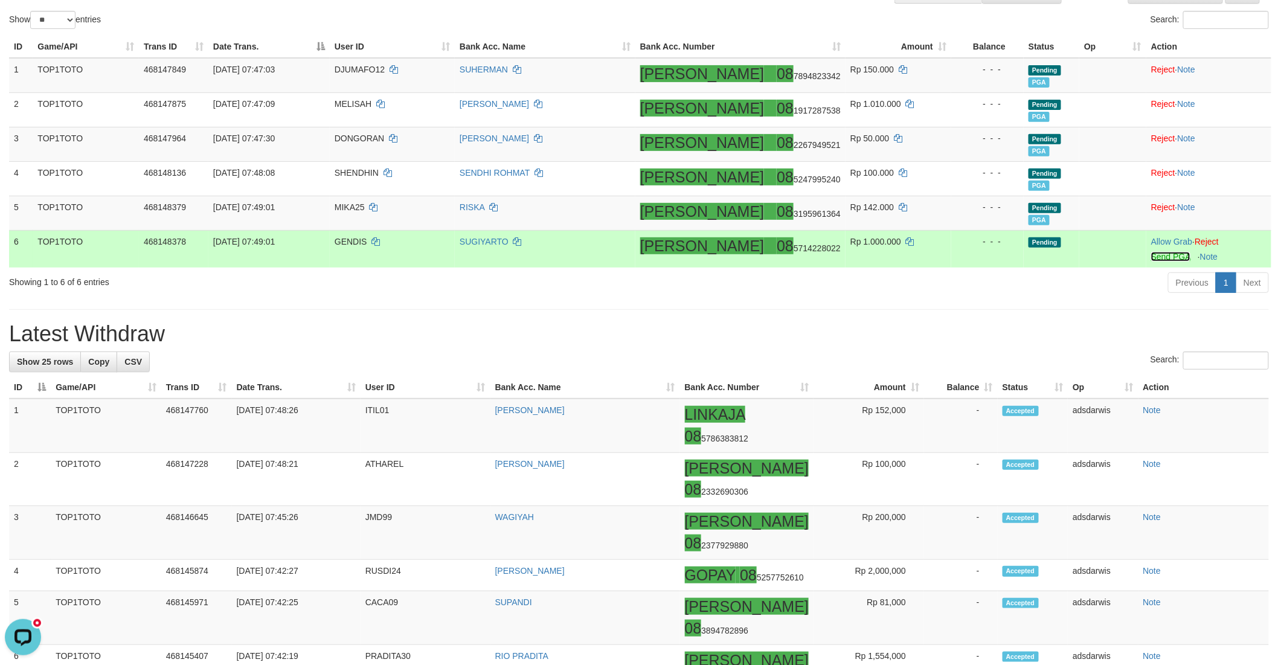
click at [1151, 254] on link "Send PGA" at bounding box center [1170, 257] width 39 height 10
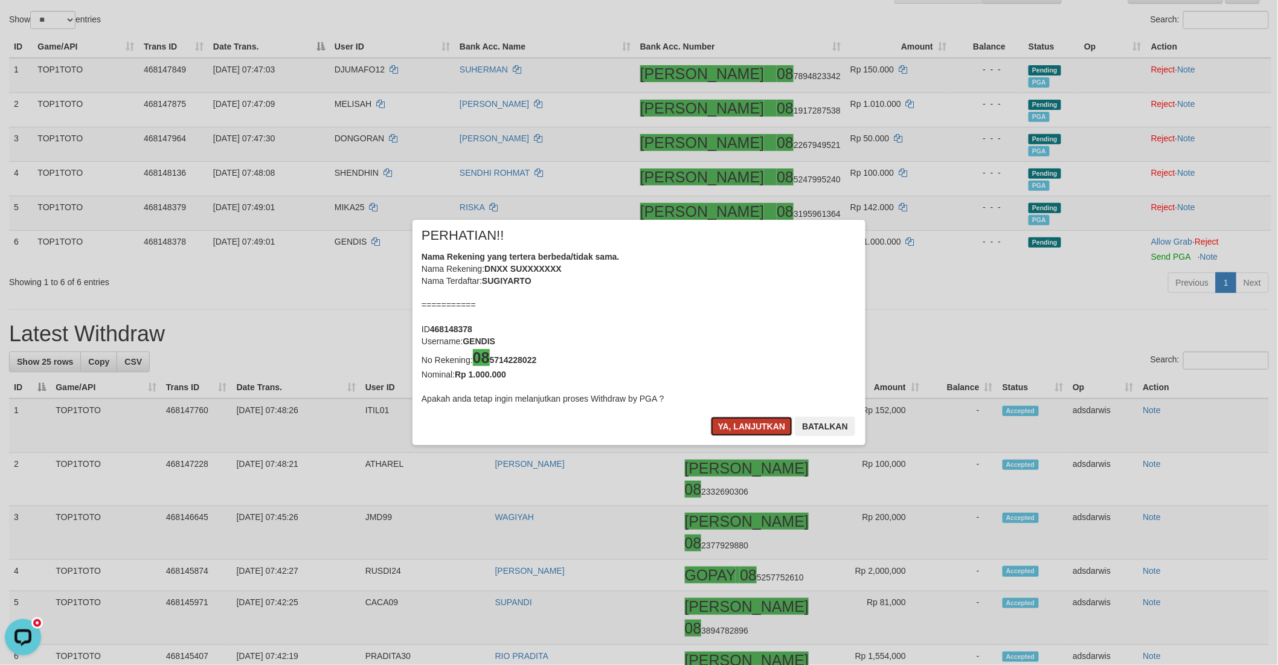
click at [737, 426] on button "Ya, lanjutkan" at bounding box center [752, 426] width 82 height 19
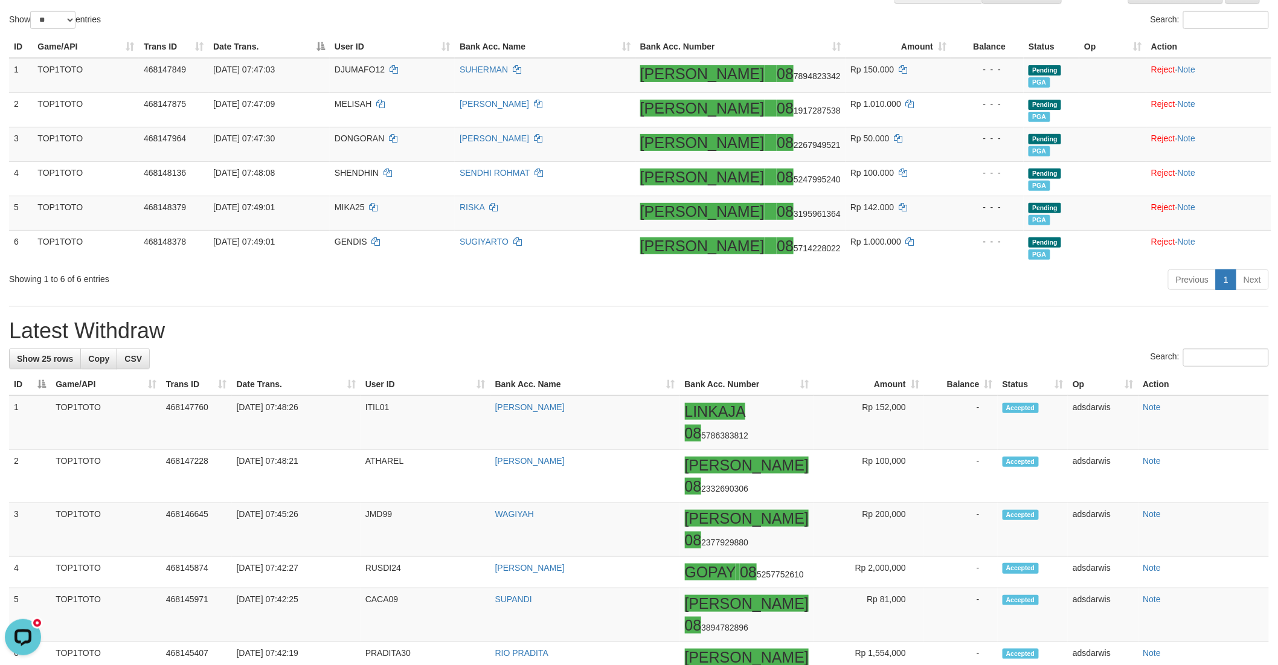
click at [879, 286] on div "Previous 1 Next" at bounding box center [905, 281] width 727 height 26
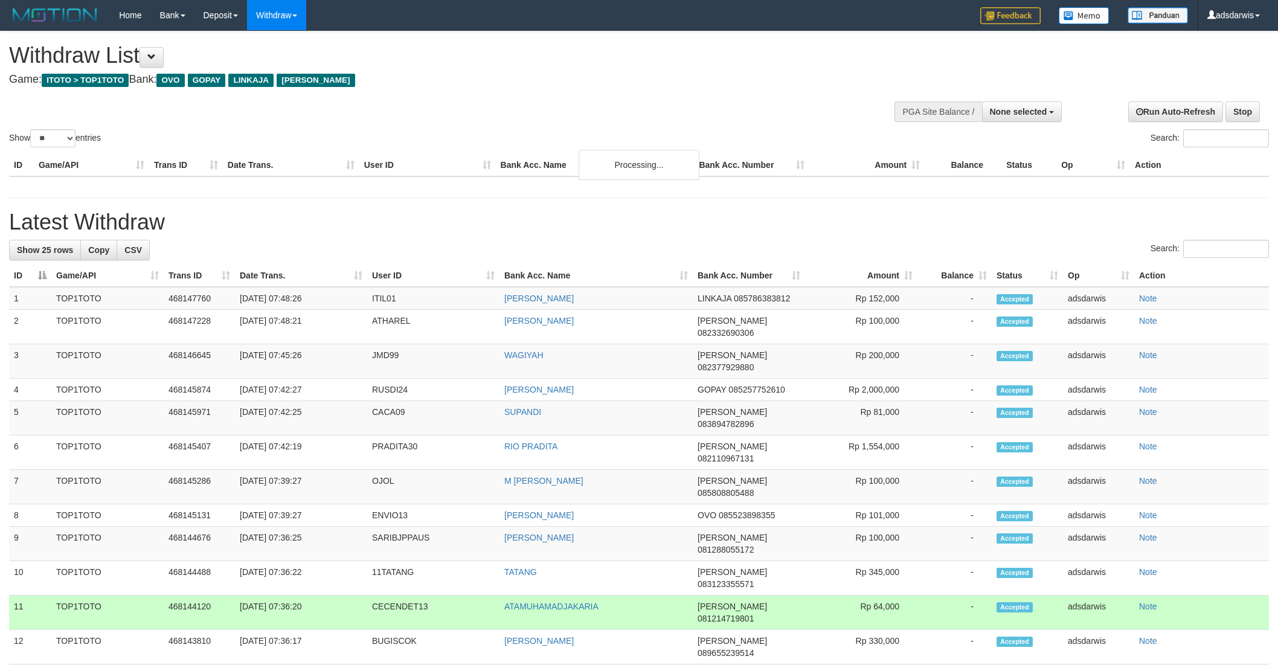
select select
select select "**"
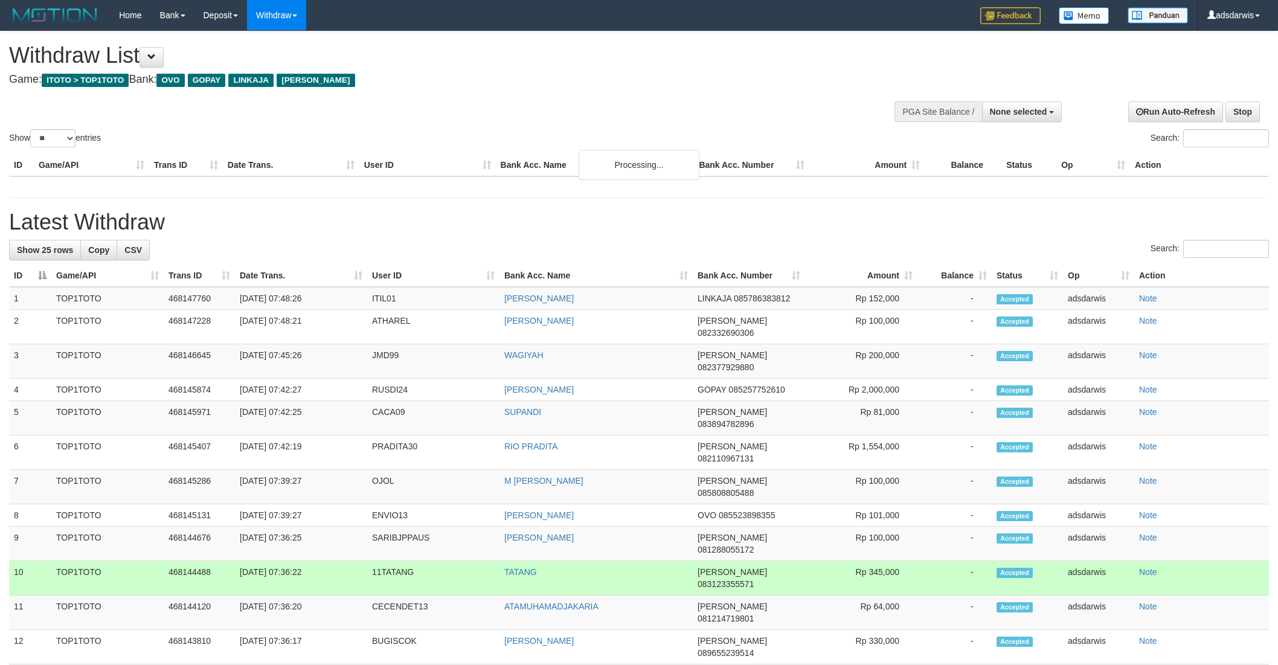
select select
select select "**"
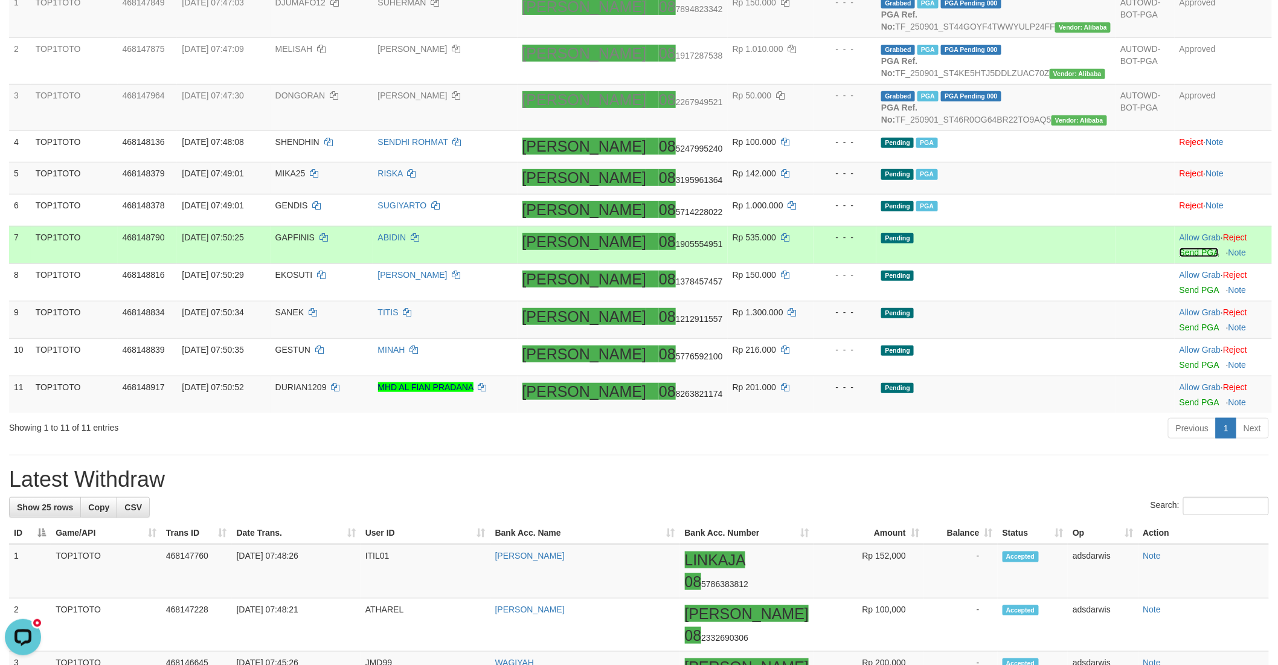
click at [1179, 257] on link "Send PGA" at bounding box center [1198, 253] width 39 height 10
click at [1179, 295] on link "Send PGA" at bounding box center [1198, 290] width 39 height 10
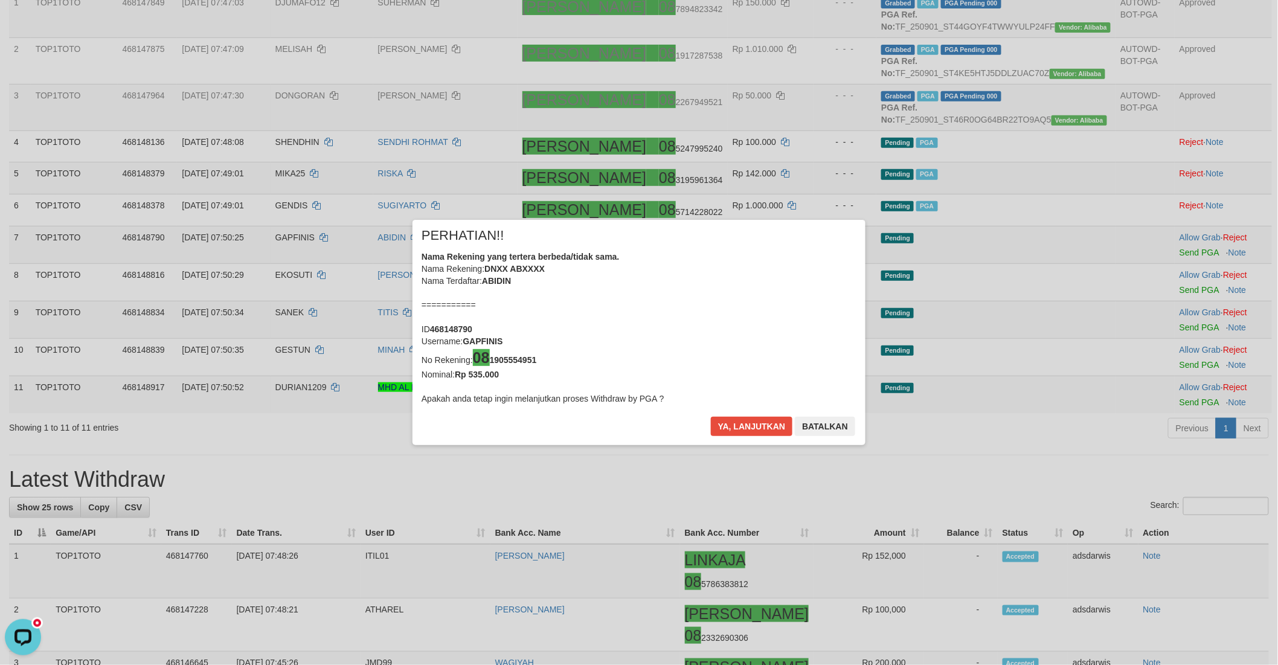
click at [1166, 364] on div "× PERHATIAN!! Nama Rekening yang tertera berbeda/tidak sama. Nama Rekening: DNX…" at bounding box center [639, 333] width 1278 height 274
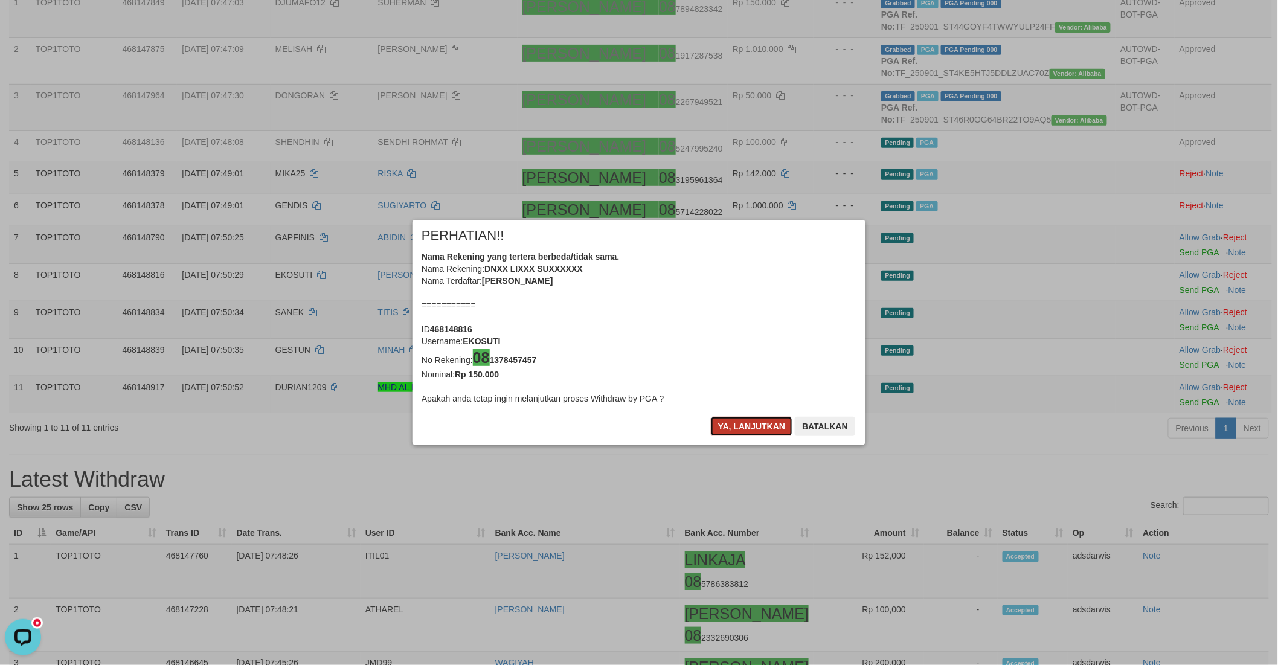
click at [745, 420] on button "Ya, lanjutkan" at bounding box center [752, 426] width 82 height 19
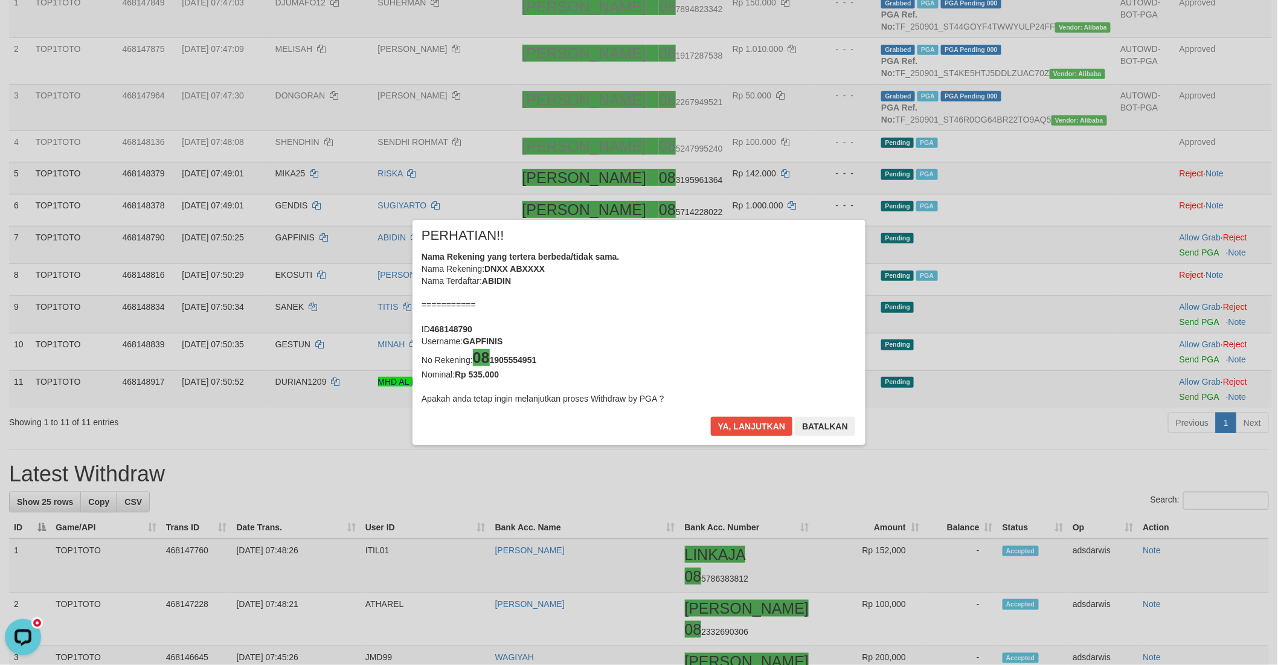
scroll to position [180, 0]
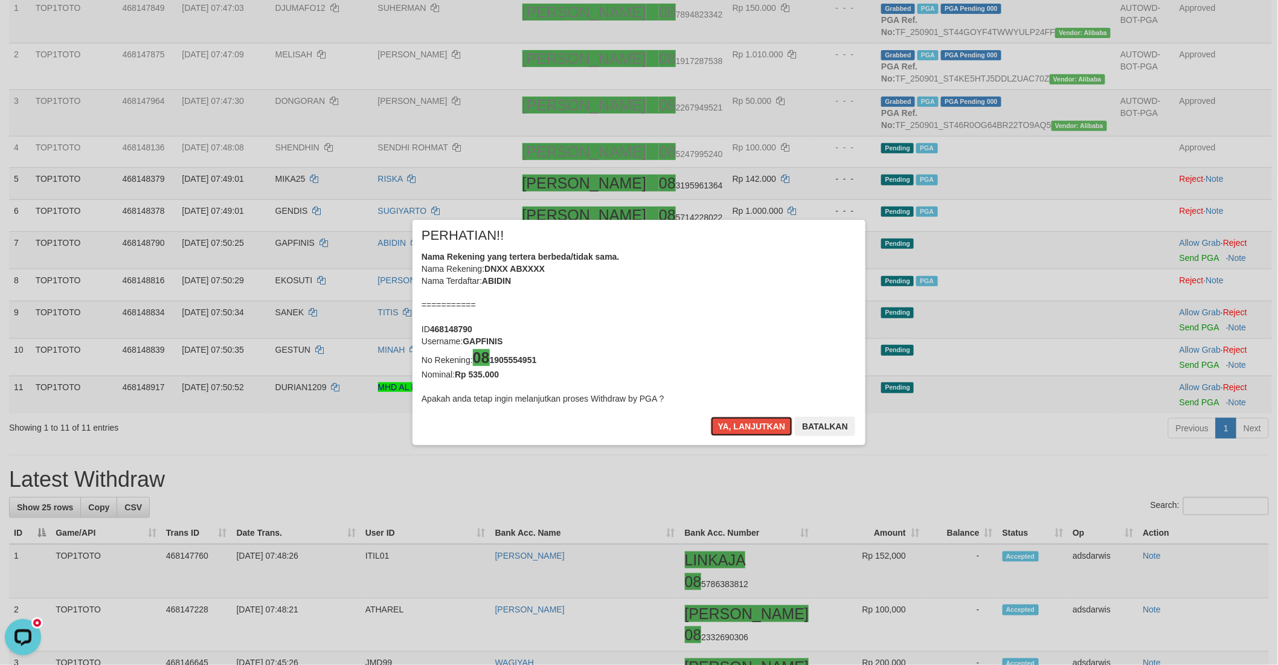
click at [745, 420] on button "Ya, lanjutkan" at bounding box center [752, 426] width 82 height 19
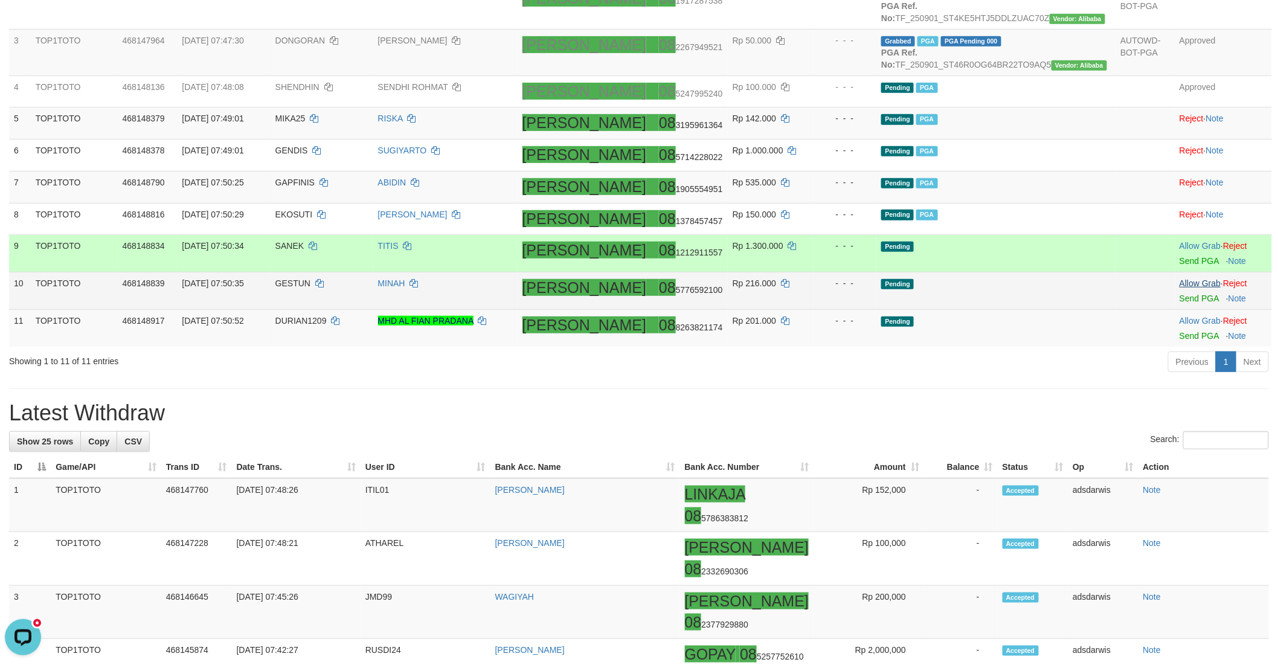
scroll to position [242, 0]
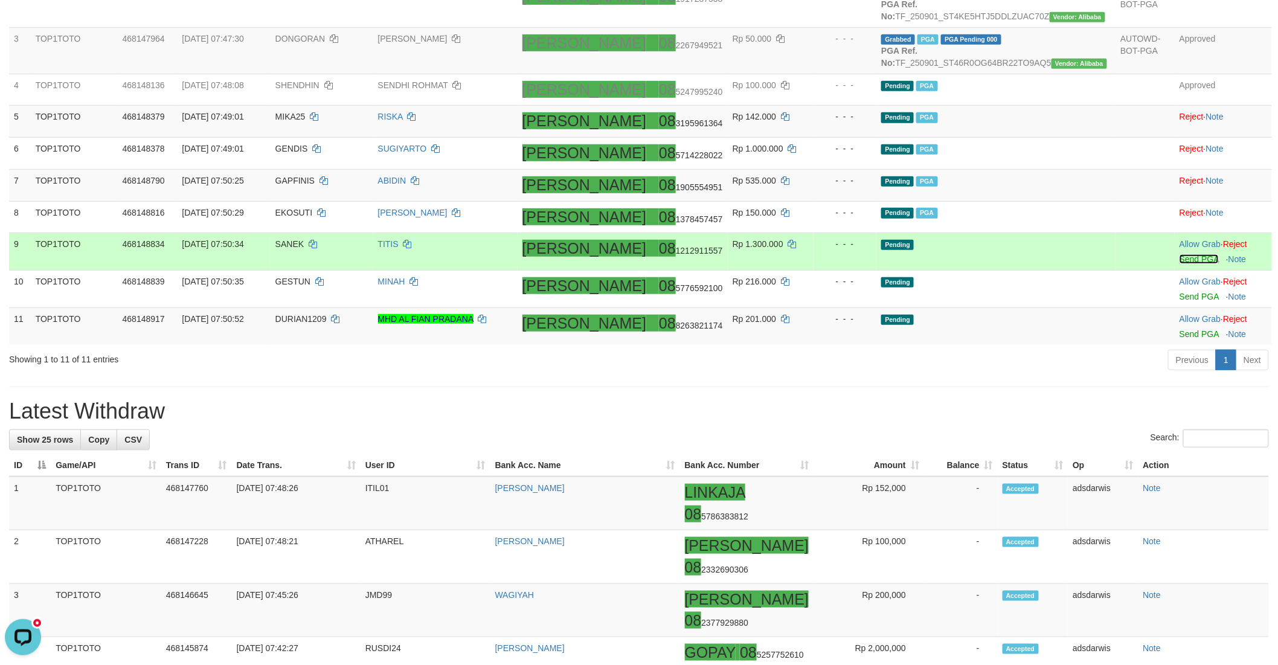
click at [1179, 264] on link "Send PGA" at bounding box center [1198, 259] width 39 height 10
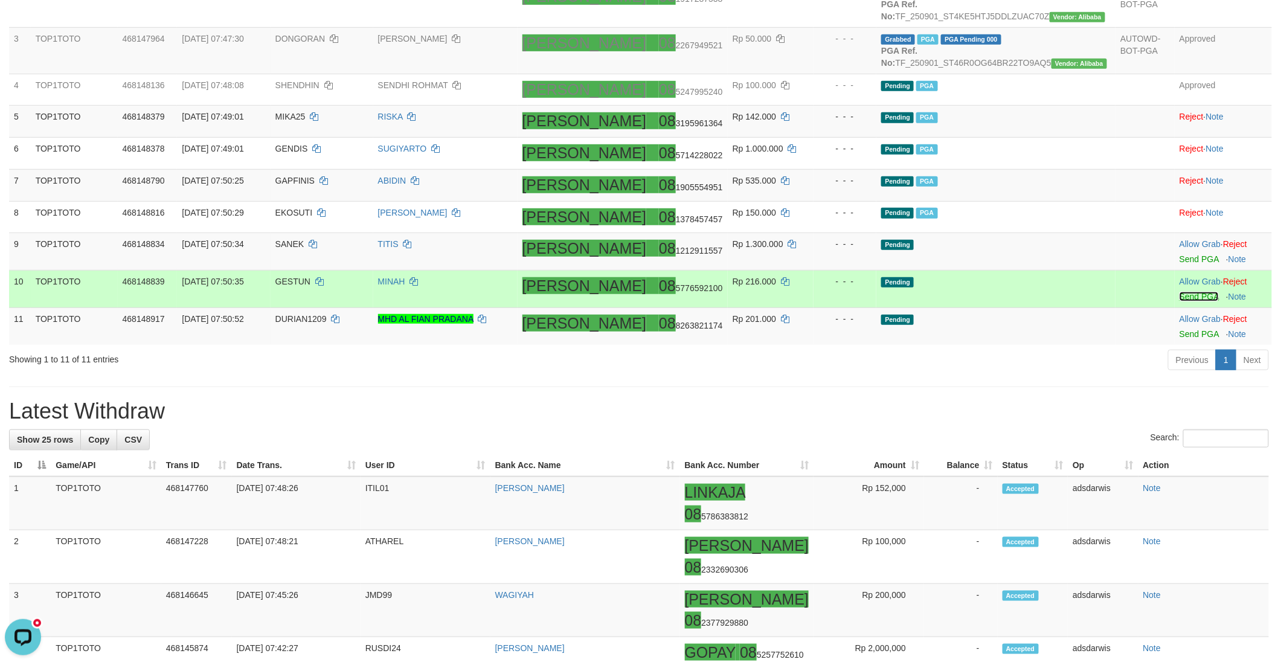
click at [1179, 301] on link "Send PGA" at bounding box center [1198, 297] width 39 height 10
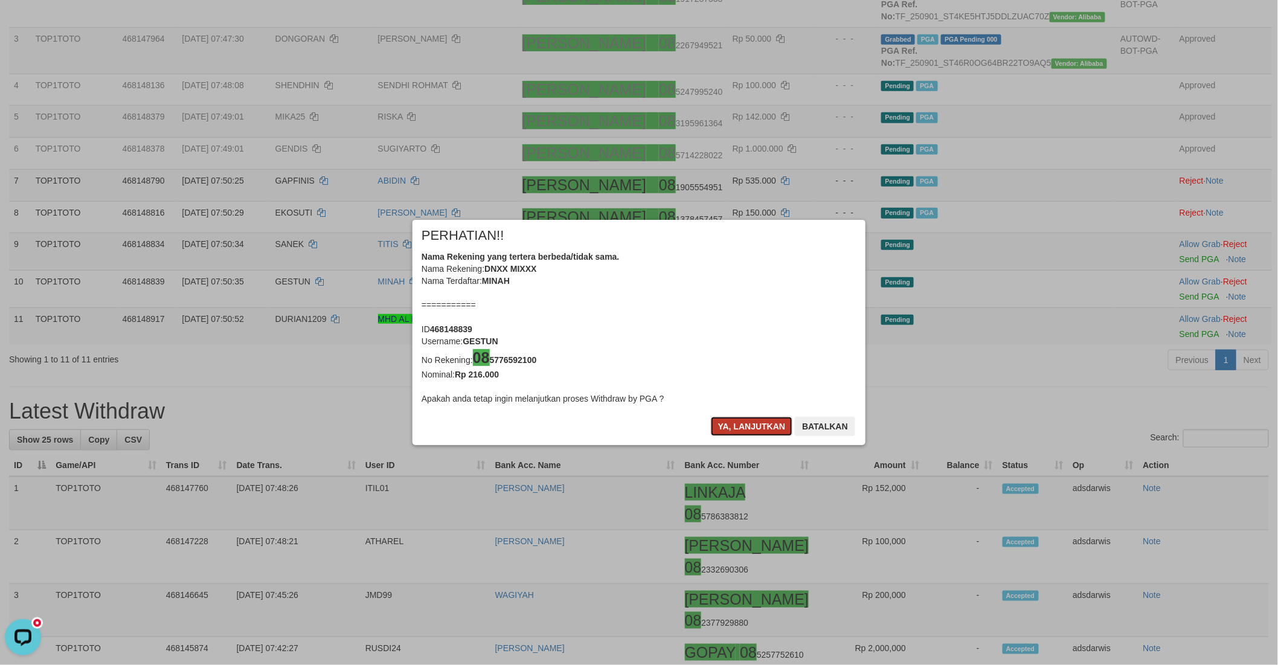
click at [731, 426] on button "Ya, lanjutkan" at bounding box center [752, 426] width 82 height 19
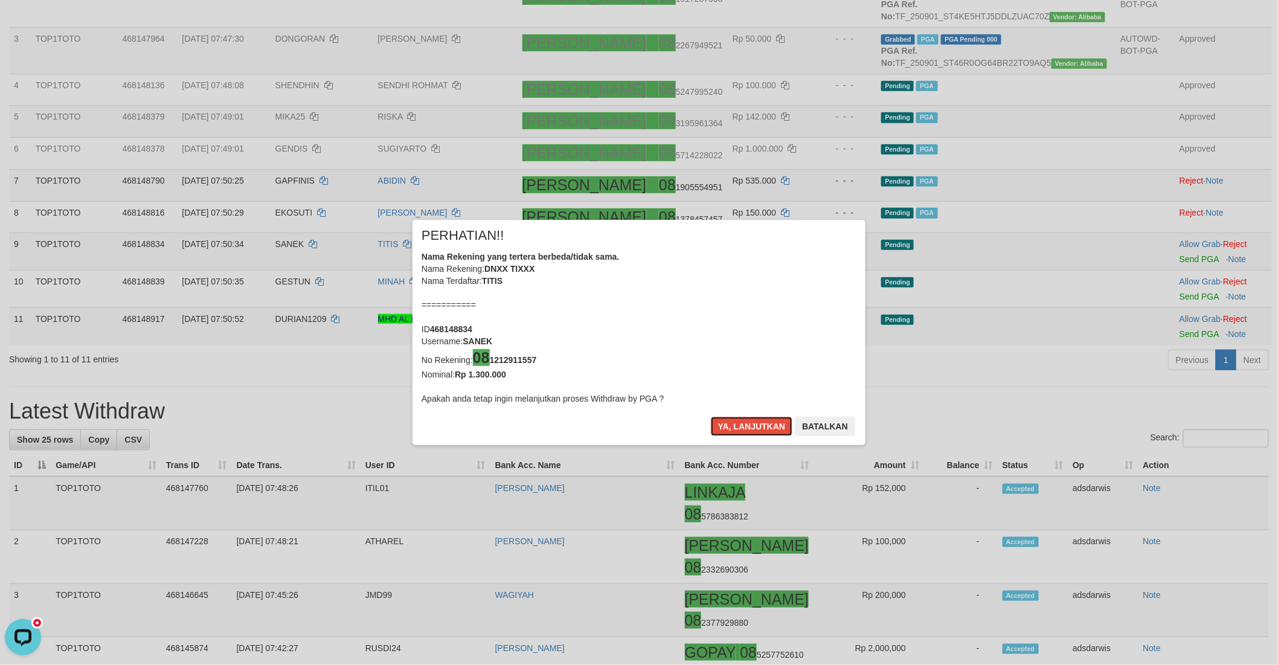
click at [731, 426] on button "Ya, lanjutkan" at bounding box center [752, 426] width 82 height 19
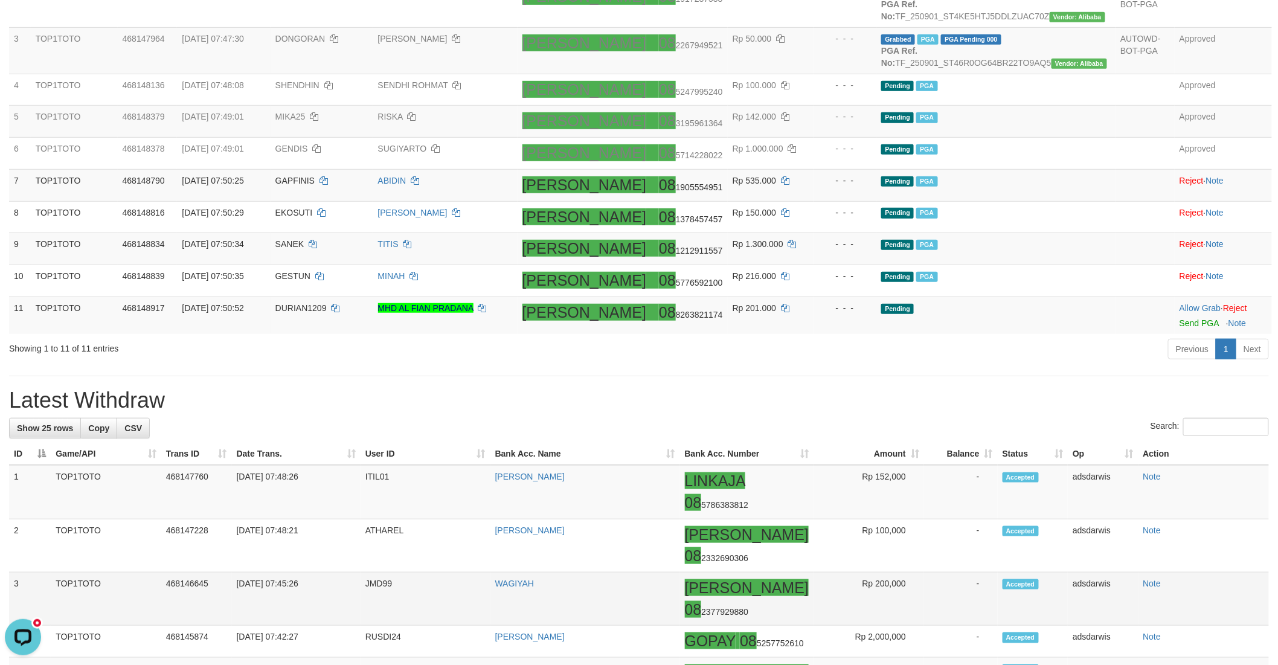
scroll to position [236, 0]
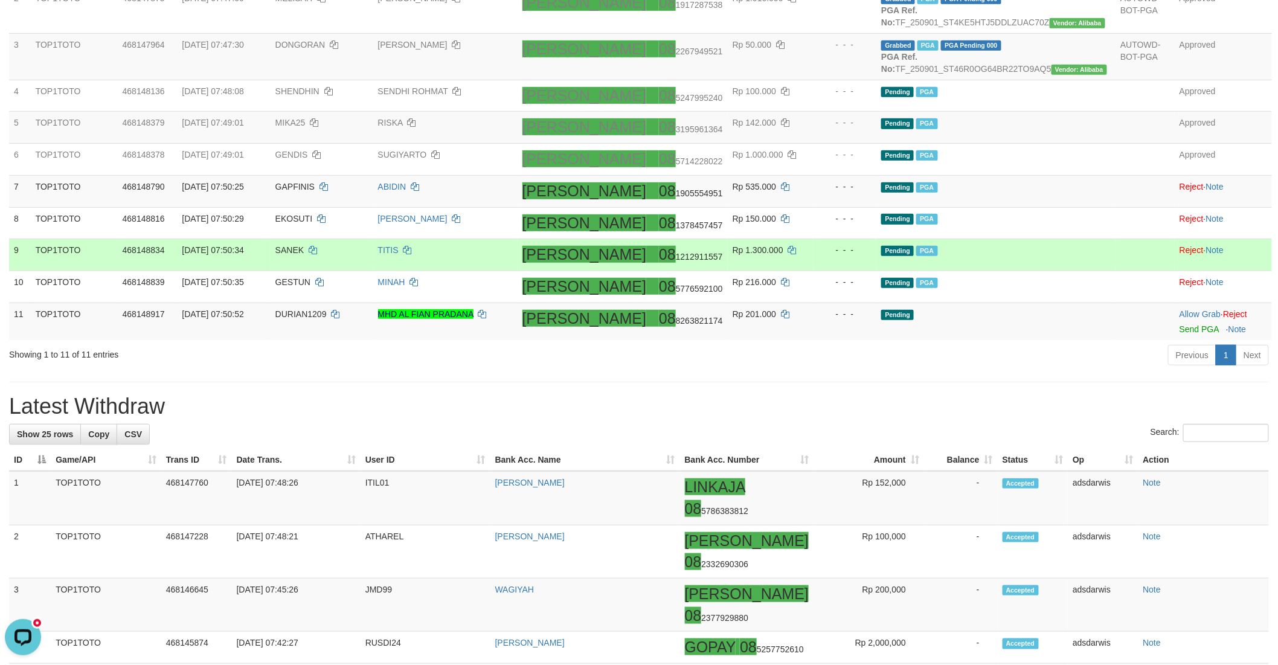
click at [1036, 271] on td "Pending PGA" at bounding box center [995, 255] width 239 height 32
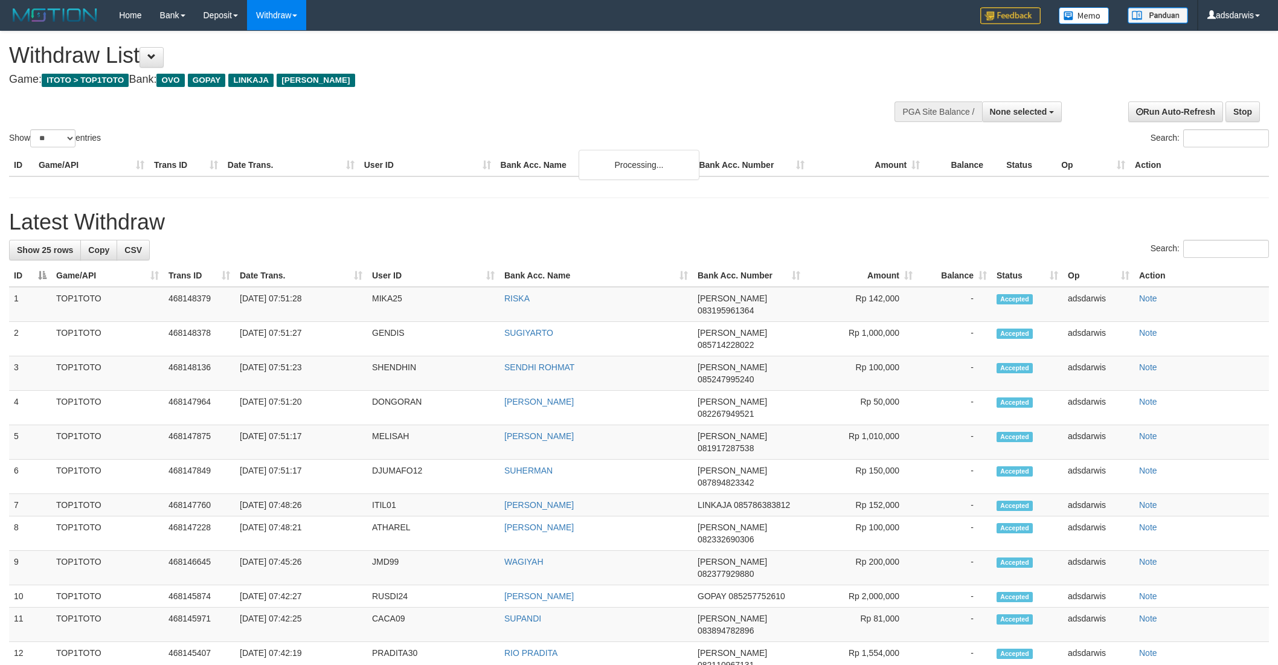
select select
select select "**"
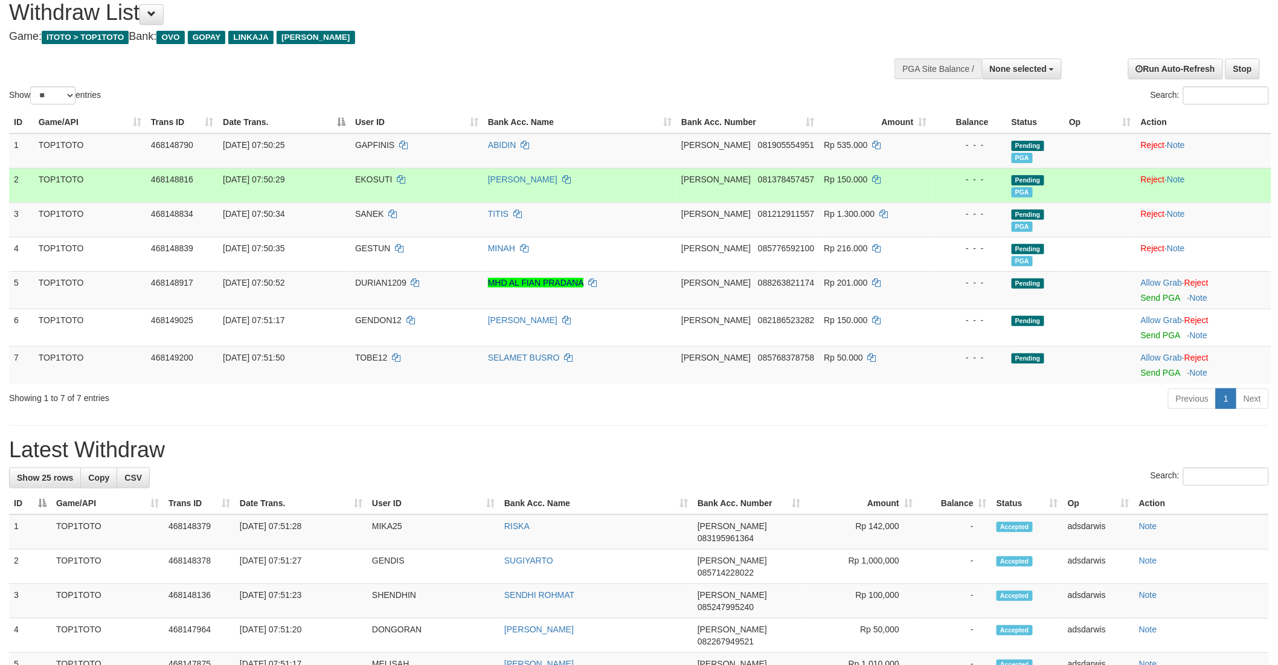
scroll to position [67, 0]
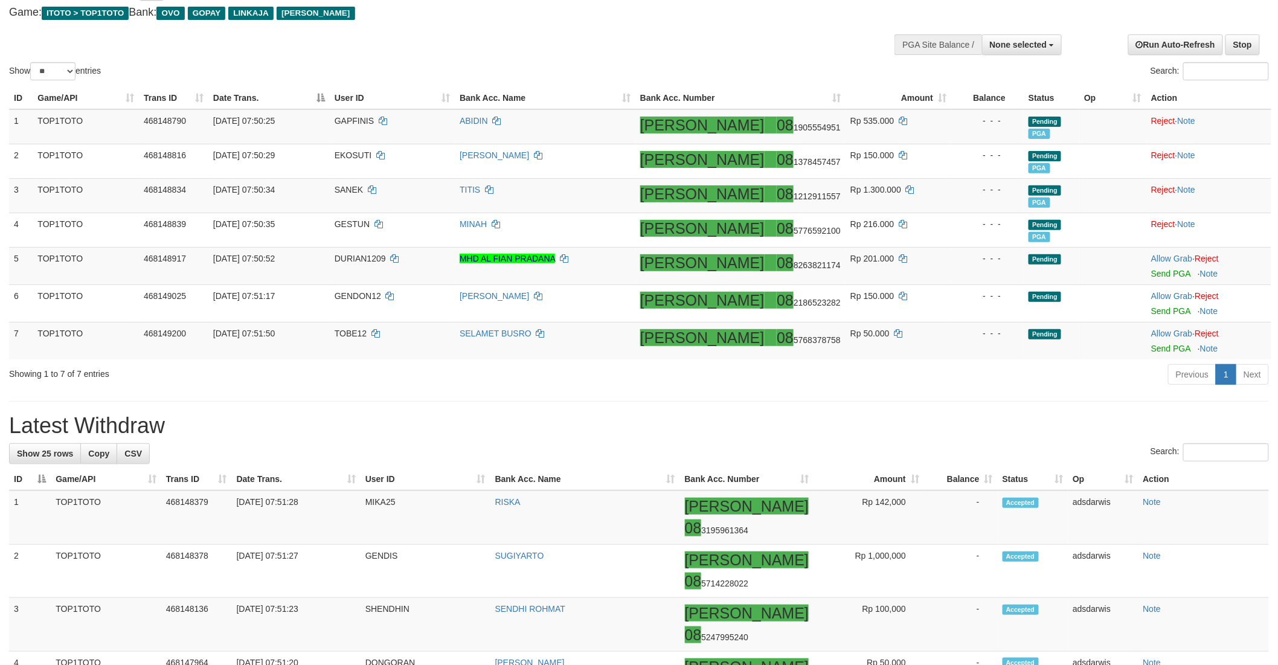
click at [848, 402] on hr at bounding box center [639, 401] width 1260 height 1
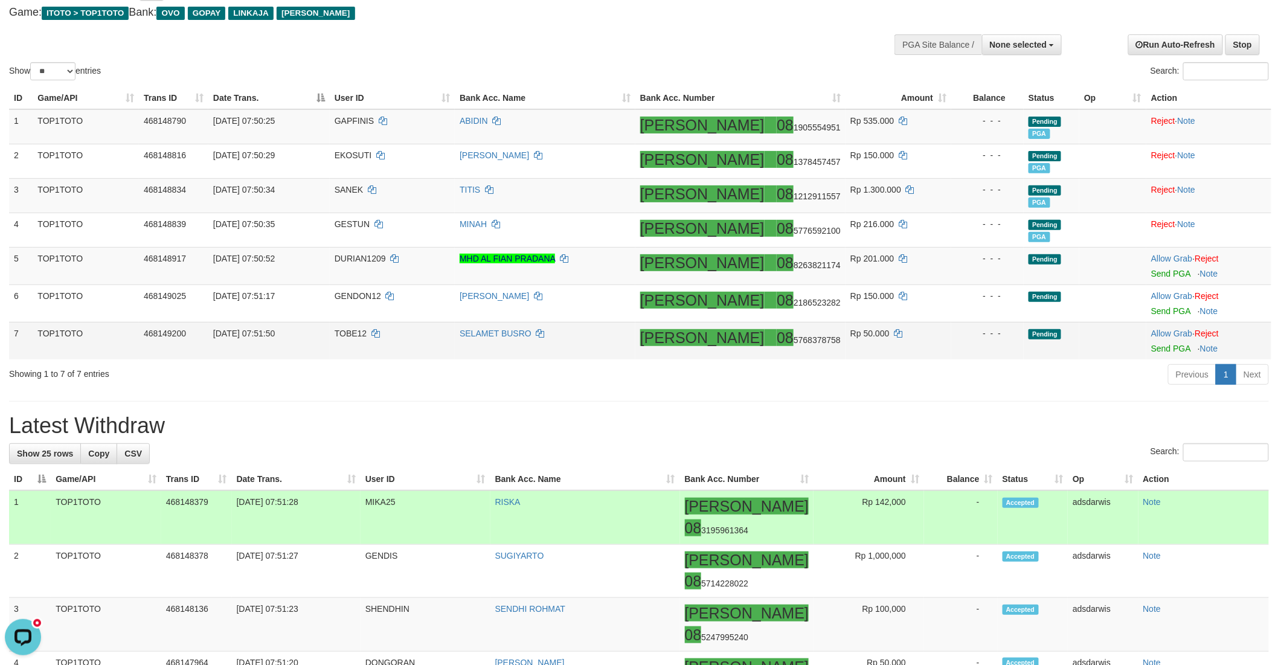
scroll to position [0, 0]
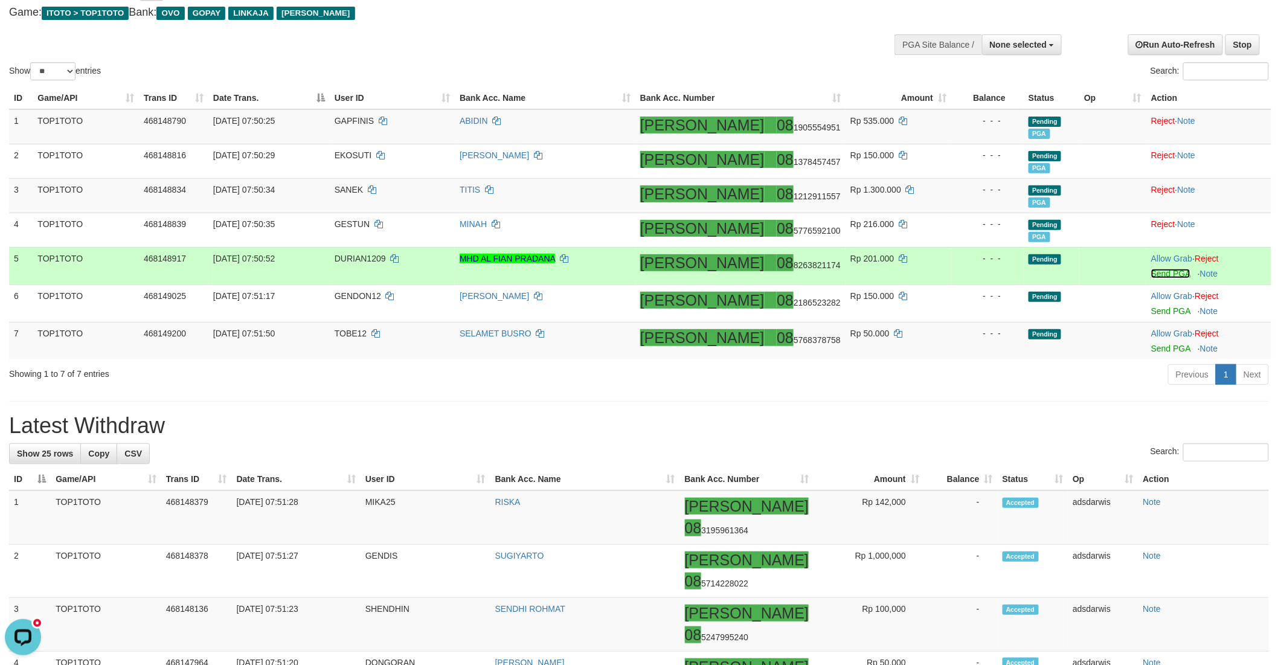
click at [1151, 275] on link "Send PGA" at bounding box center [1170, 274] width 39 height 10
click at [1154, 309] on link "Send PGA" at bounding box center [1170, 311] width 39 height 10
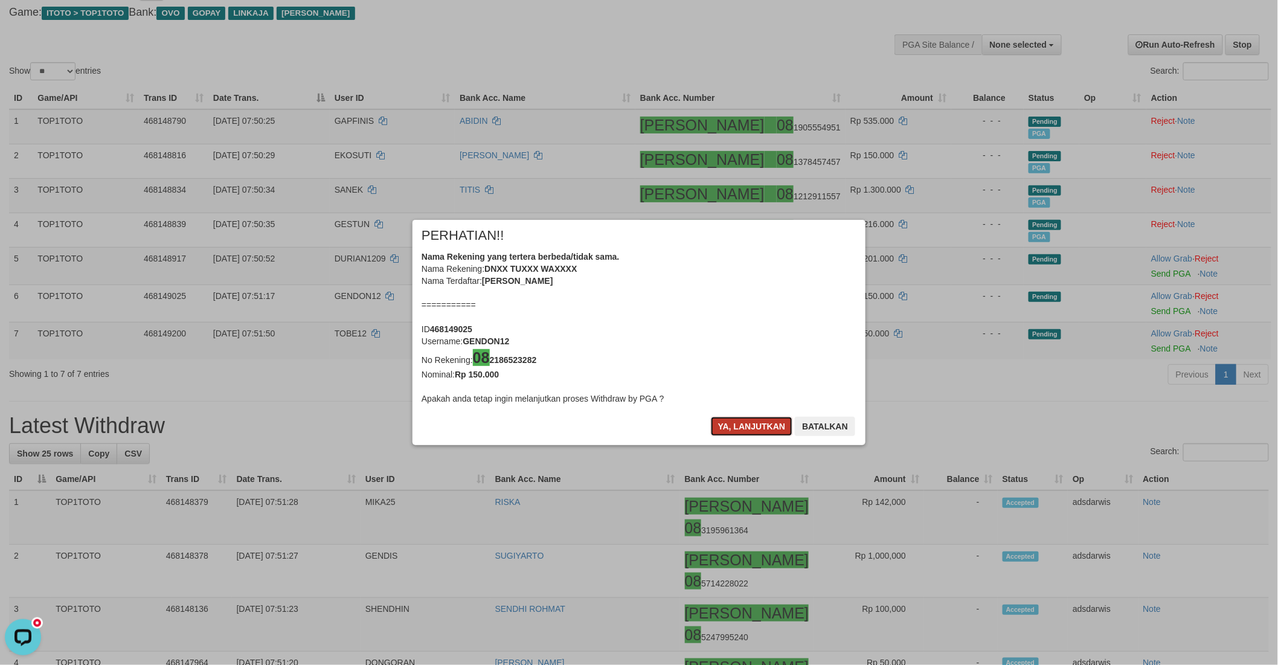
click at [740, 424] on button "Ya, lanjutkan" at bounding box center [752, 426] width 82 height 19
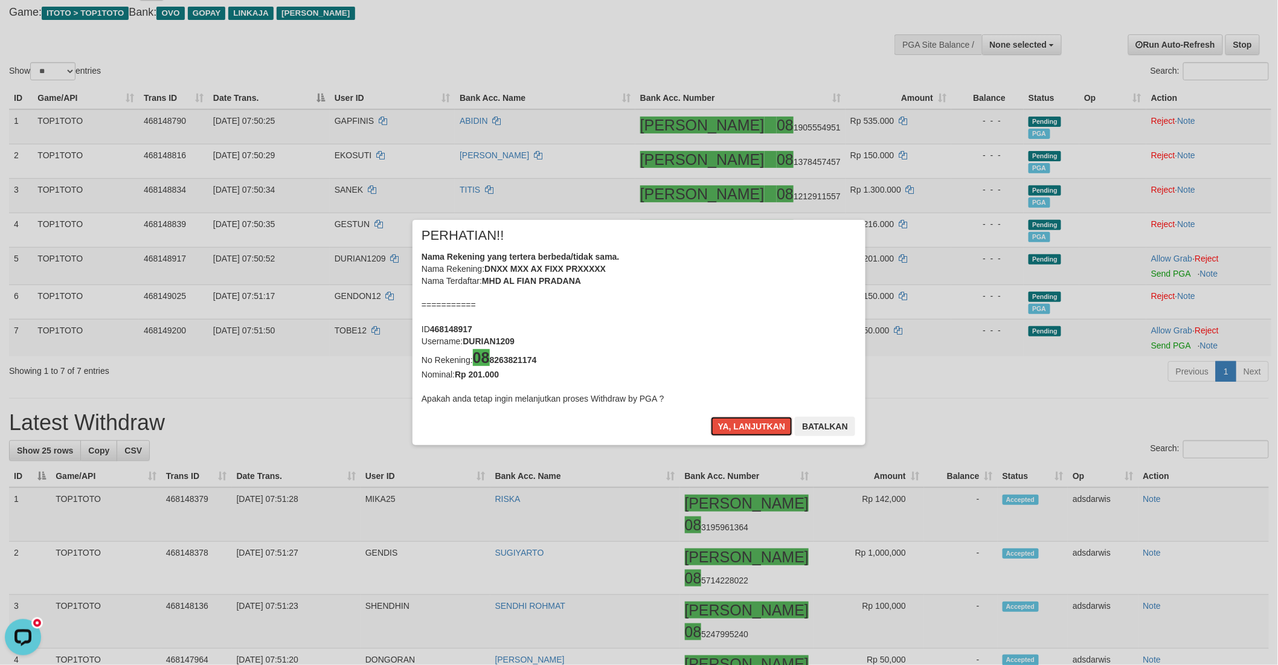
click at [740, 424] on button "Ya, lanjutkan" at bounding box center [752, 426] width 82 height 19
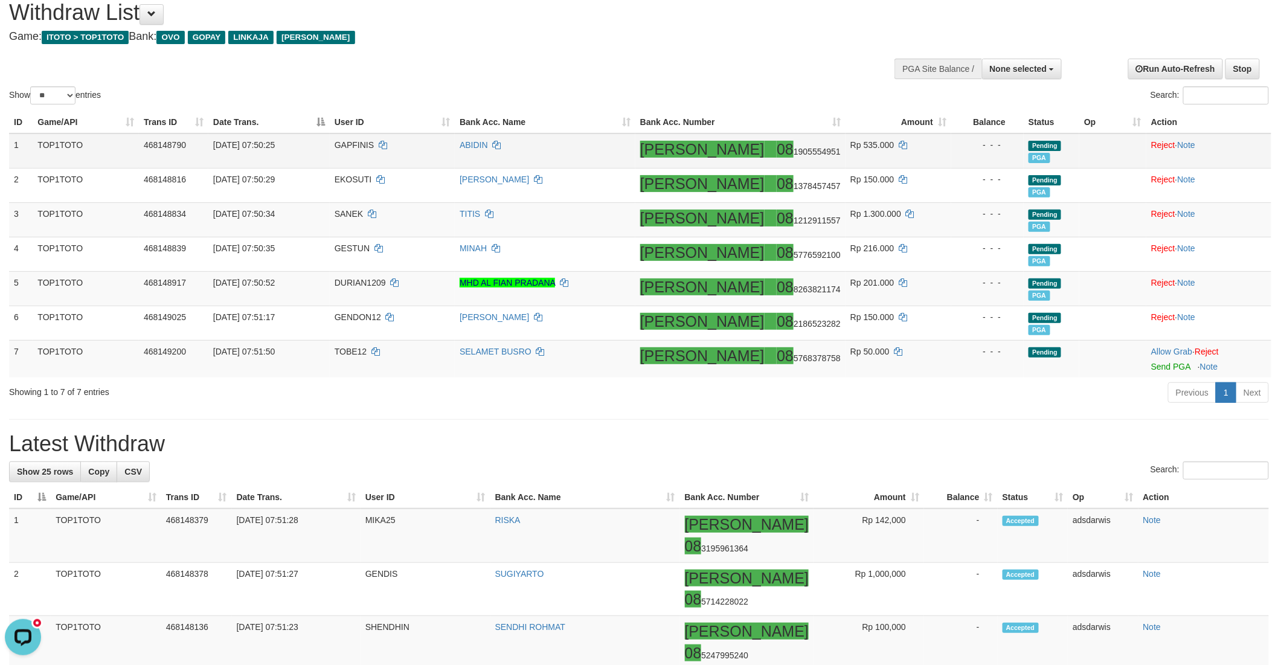
scroll to position [67, 0]
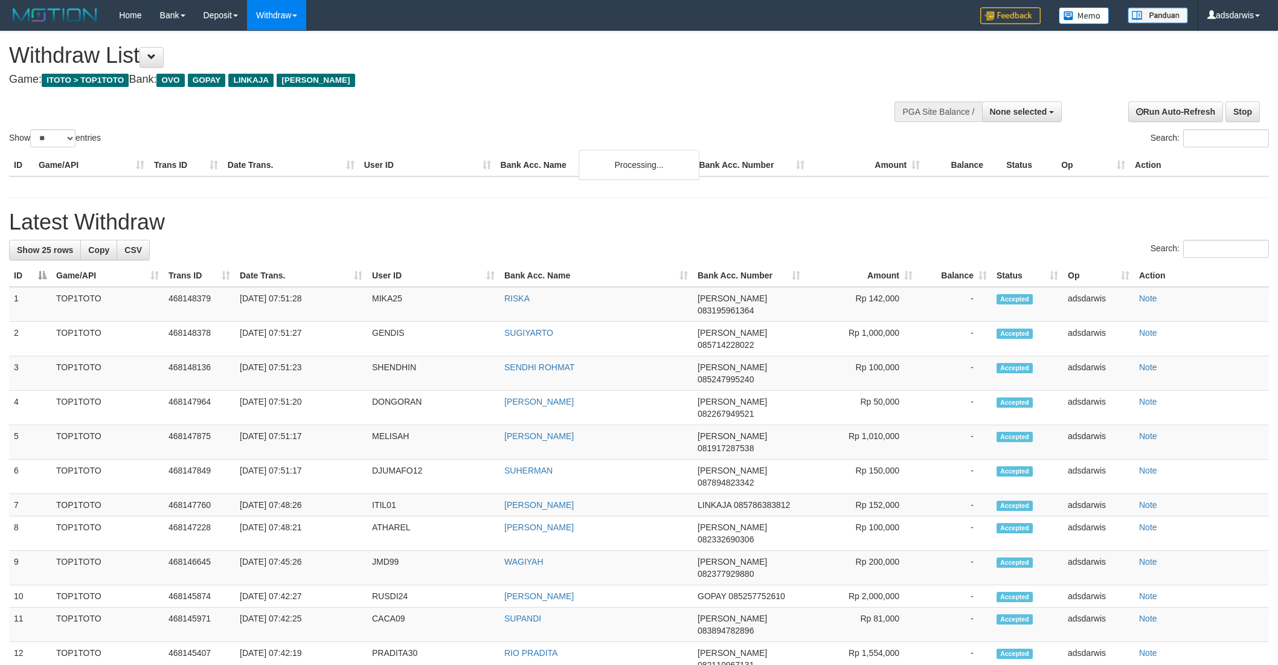
select select
select select "**"
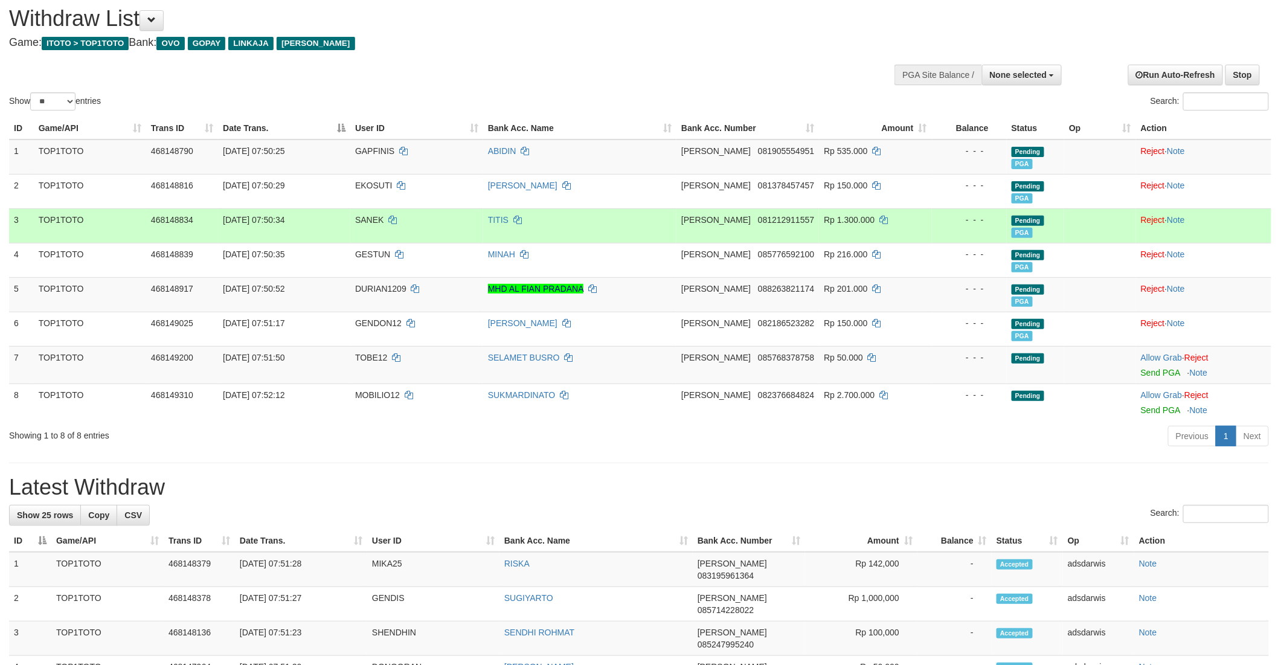
scroll to position [67, 0]
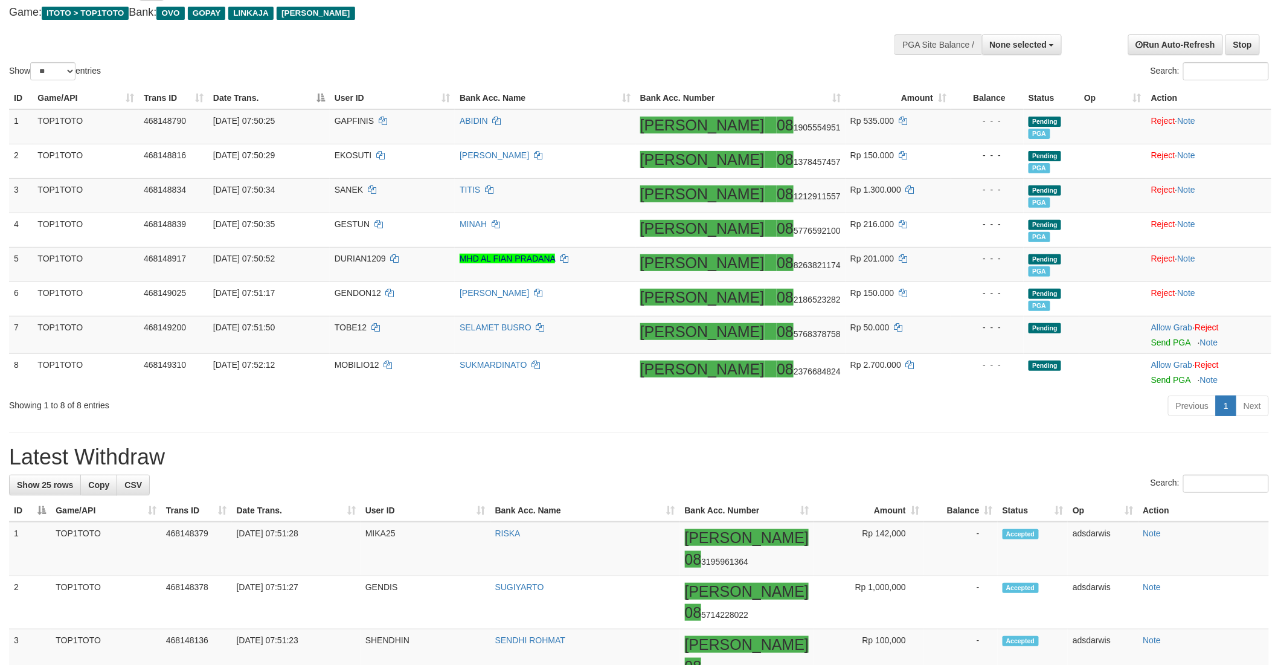
click at [769, 403] on div "Previous 1 Next" at bounding box center [905, 407] width 727 height 26
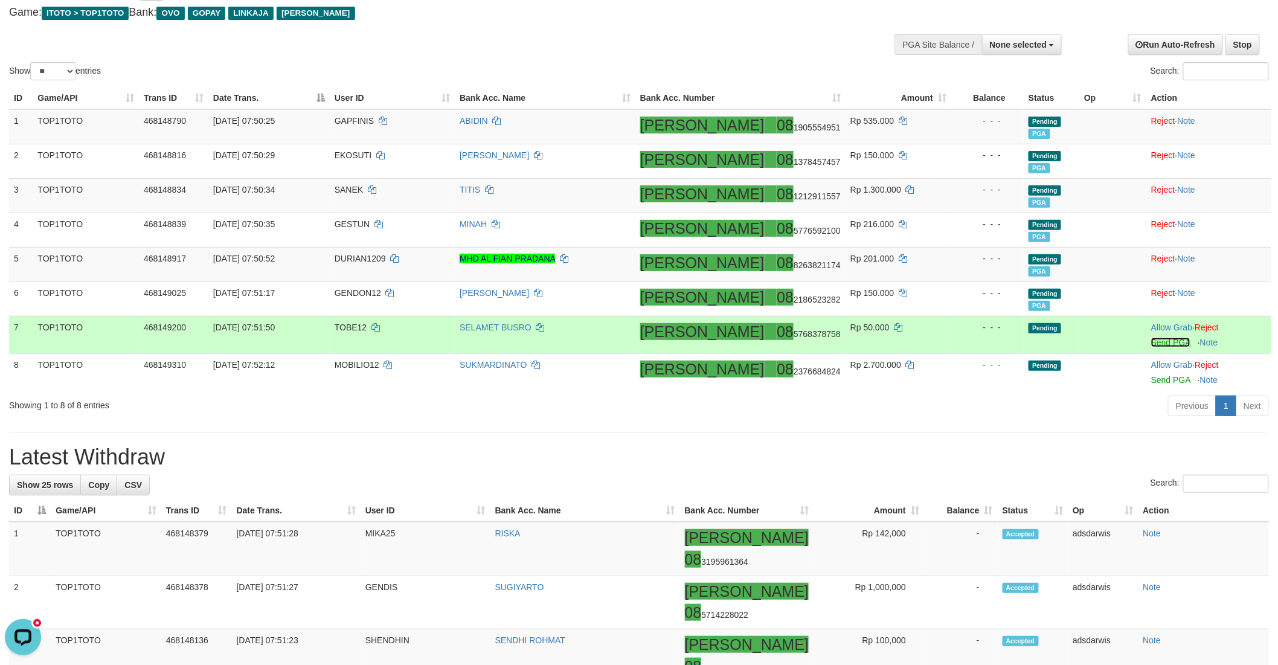
click at [1151, 342] on link "Send PGA" at bounding box center [1170, 343] width 39 height 10
click at [1151, 379] on link "Send PGA" at bounding box center [1170, 380] width 39 height 10
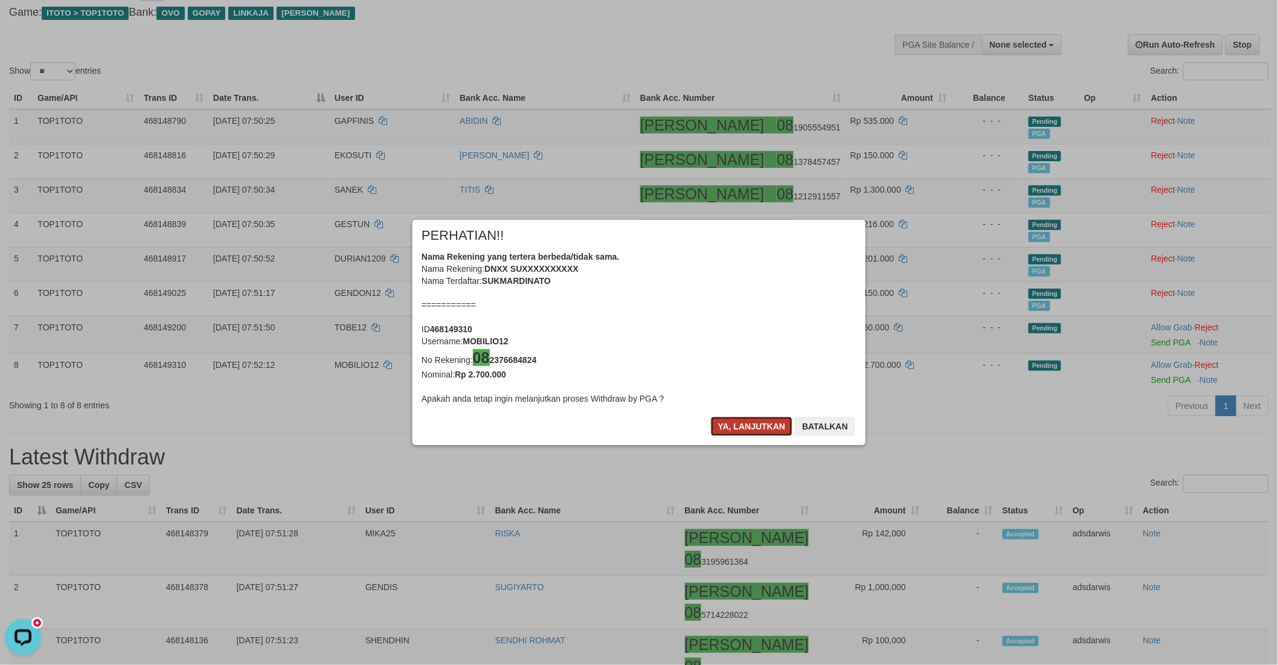
click at [732, 426] on button "Ya, lanjutkan" at bounding box center [752, 426] width 82 height 19
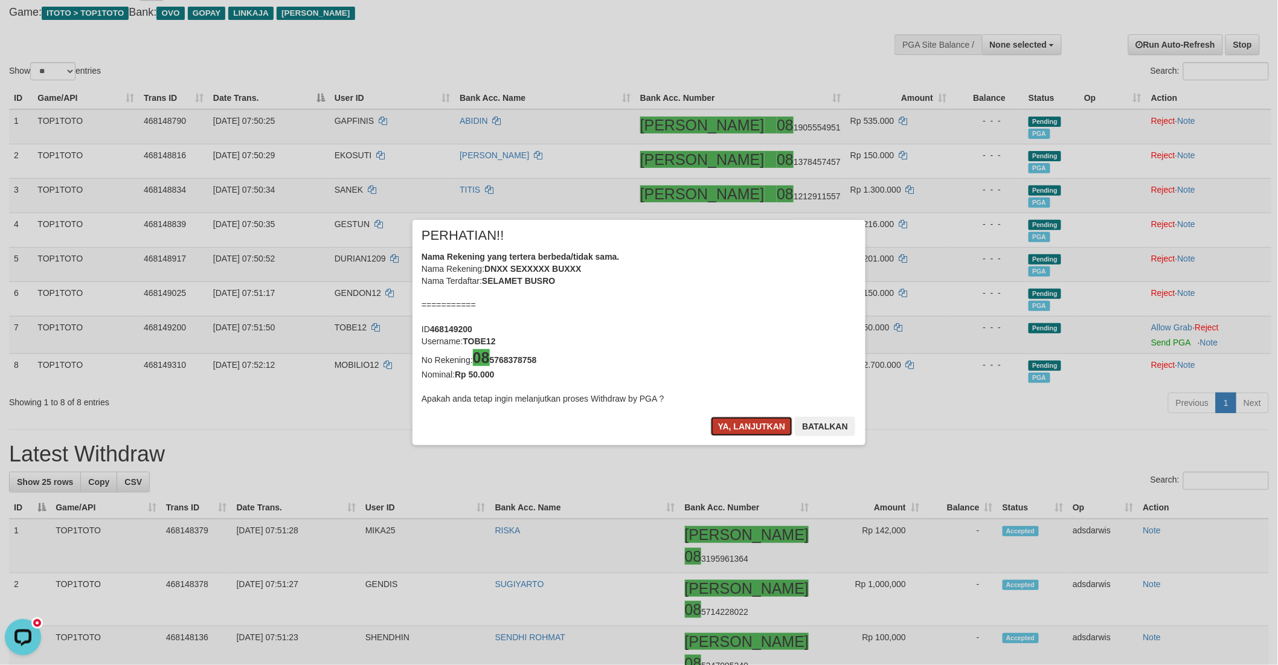
click at [732, 428] on button "Ya, lanjutkan" at bounding box center [752, 426] width 82 height 19
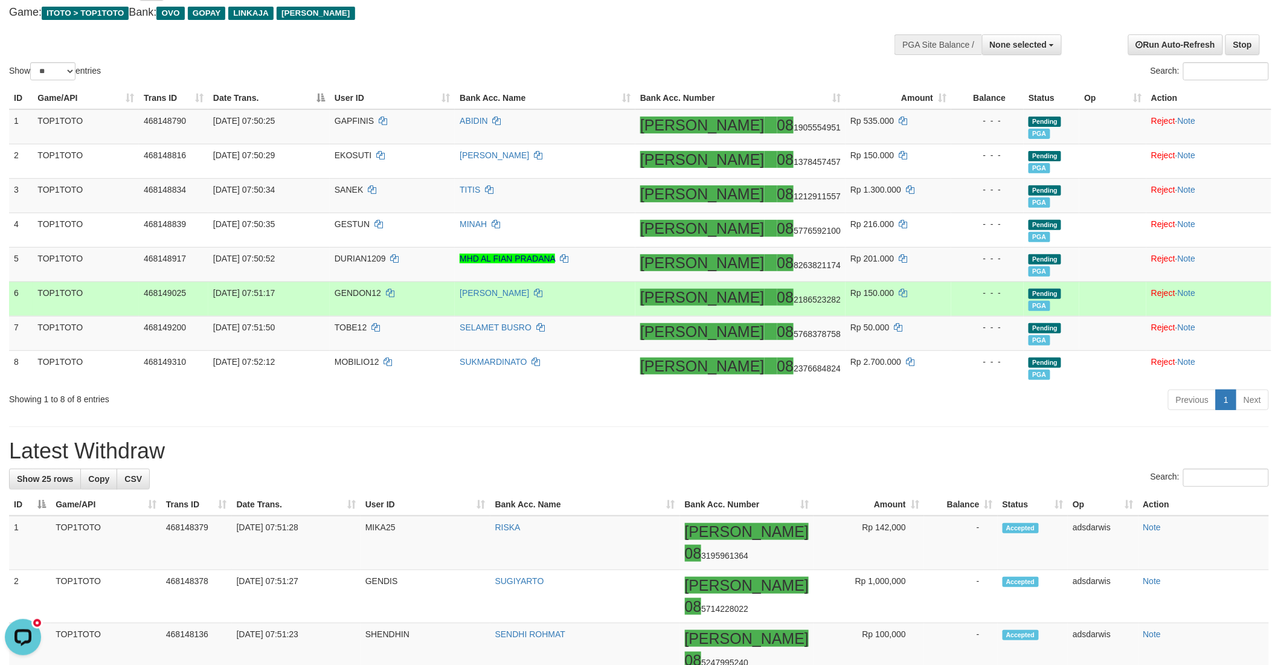
scroll to position [64, 0]
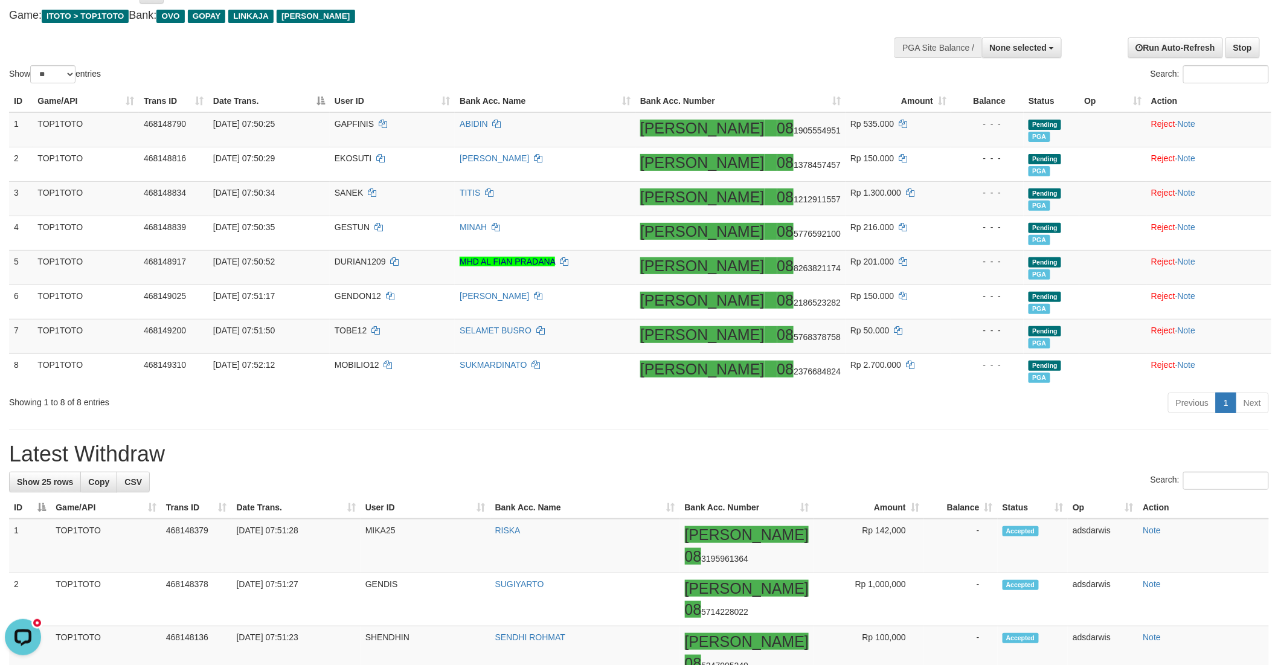
click at [640, 34] on div "Show ** ** ** *** entries Search:" at bounding box center [639, 26] width 1278 height 118
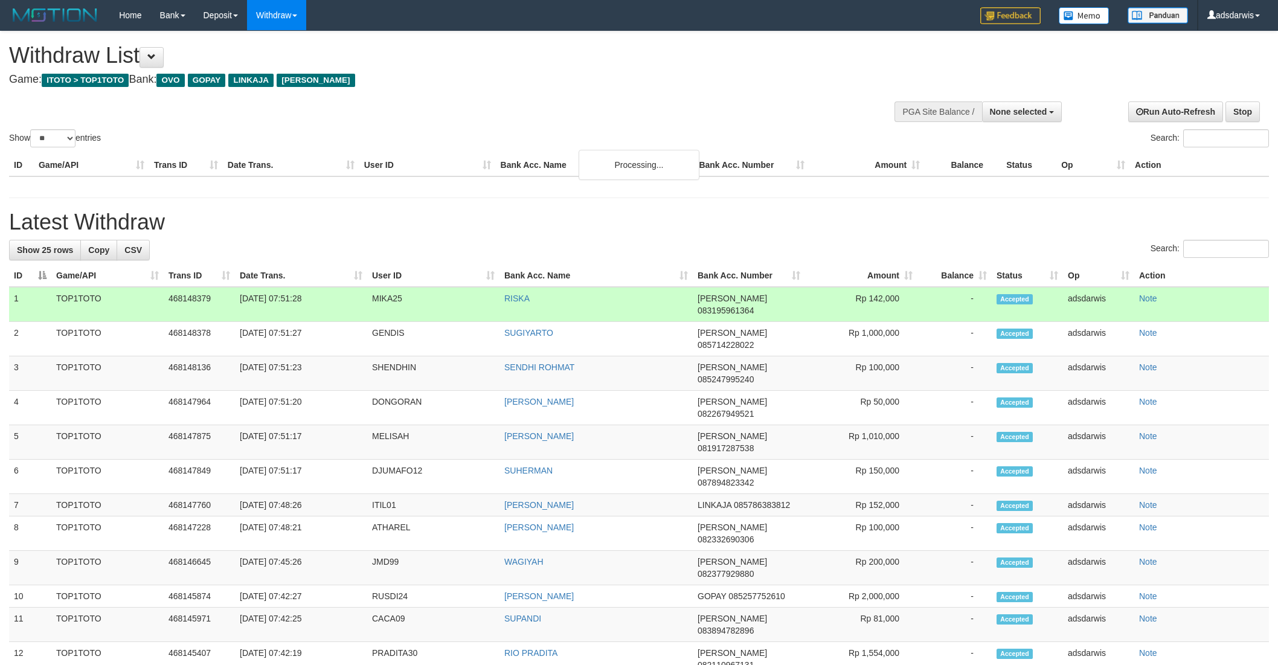
select select
select select "**"
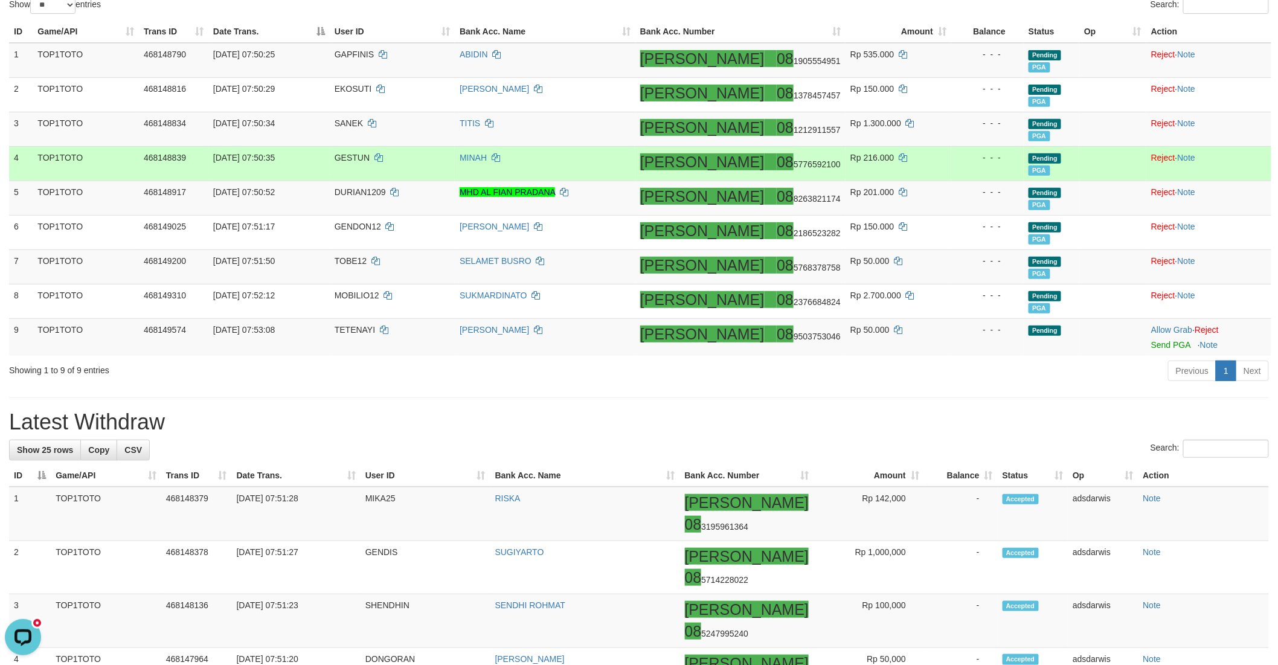
scroll to position [134, 0]
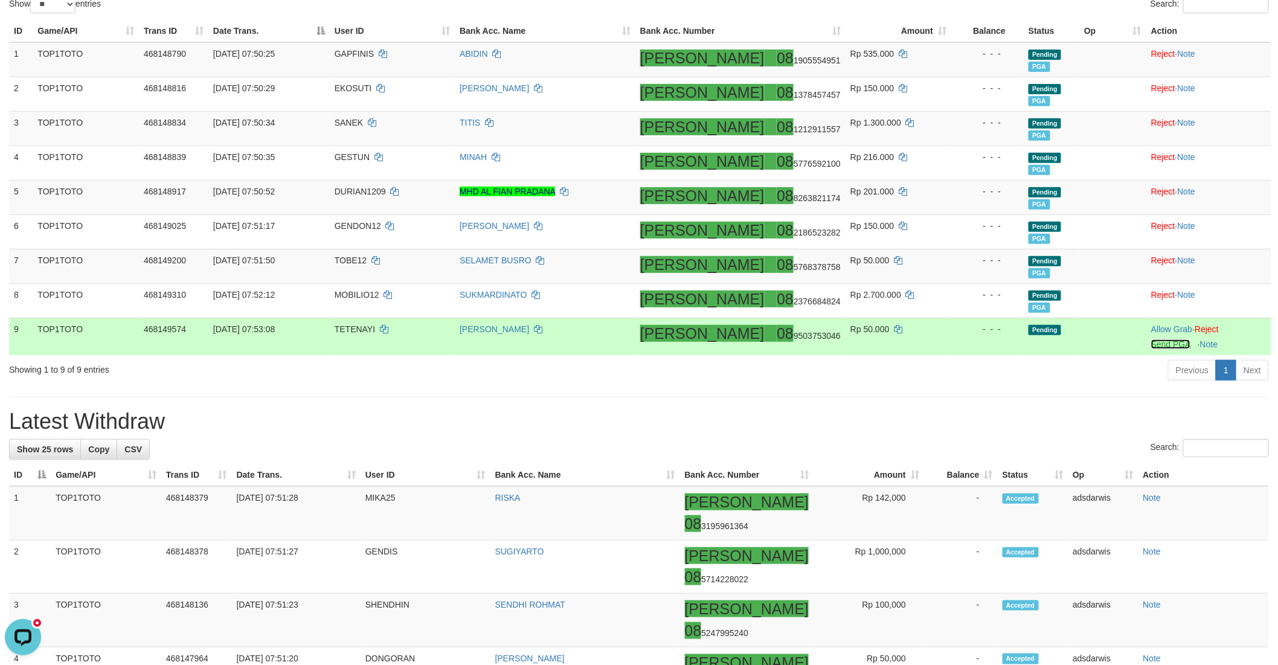
click at [1151, 344] on link "Send PGA" at bounding box center [1170, 344] width 39 height 10
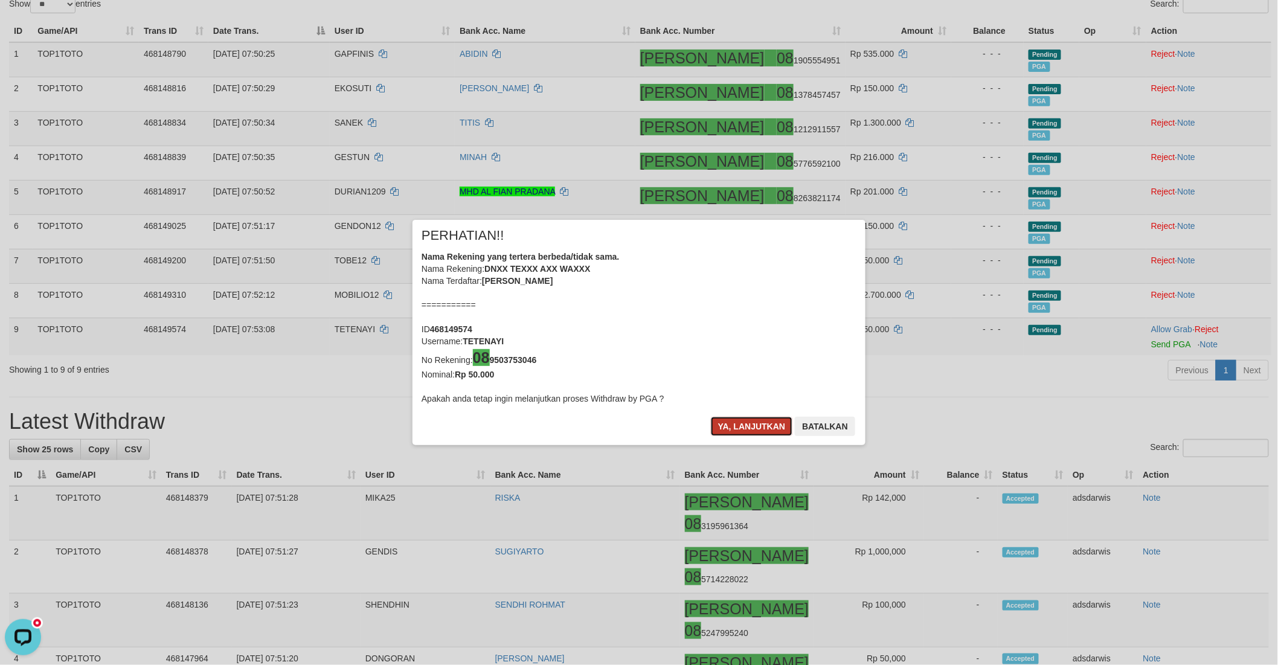
click at [728, 426] on button "Ya, lanjutkan" at bounding box center [752, 426] width 82 height 19
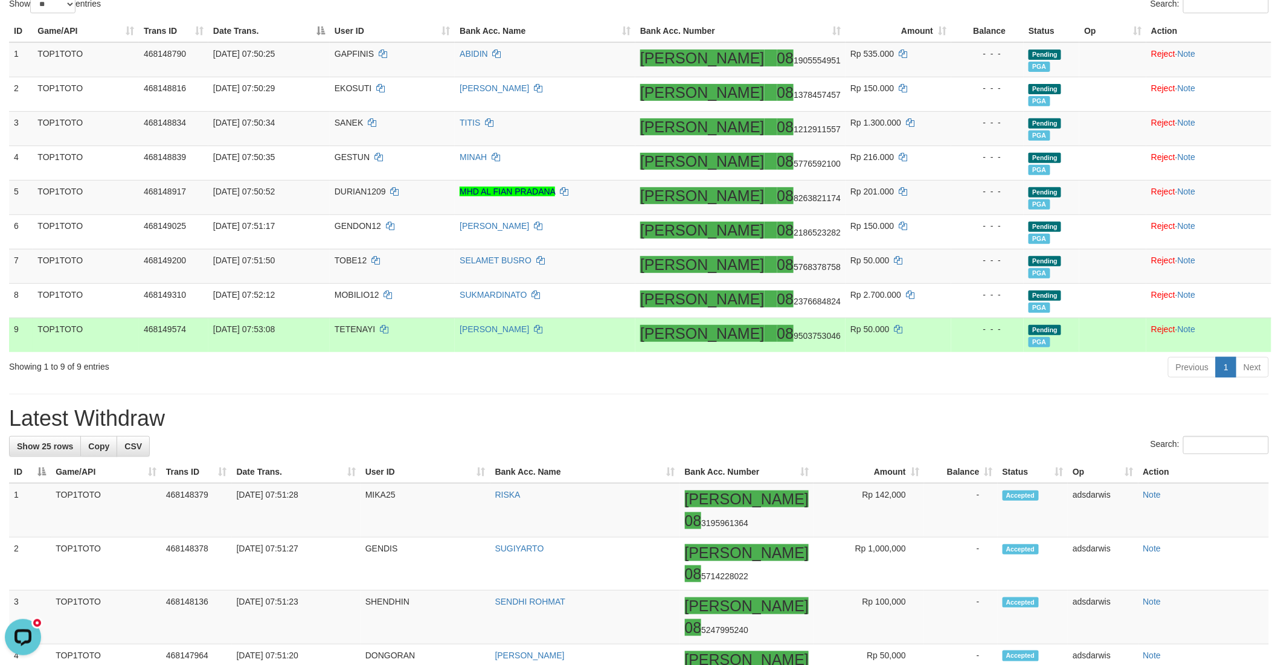
click at [368, 333] on td "TETENAYI" at bounding box center [392, 335] width 125 height 34
copy td "TETENAYI"
click at [542, 325] on icon at bounding box center [538, 329] width 8 height 8
copy td "TETENAYI"
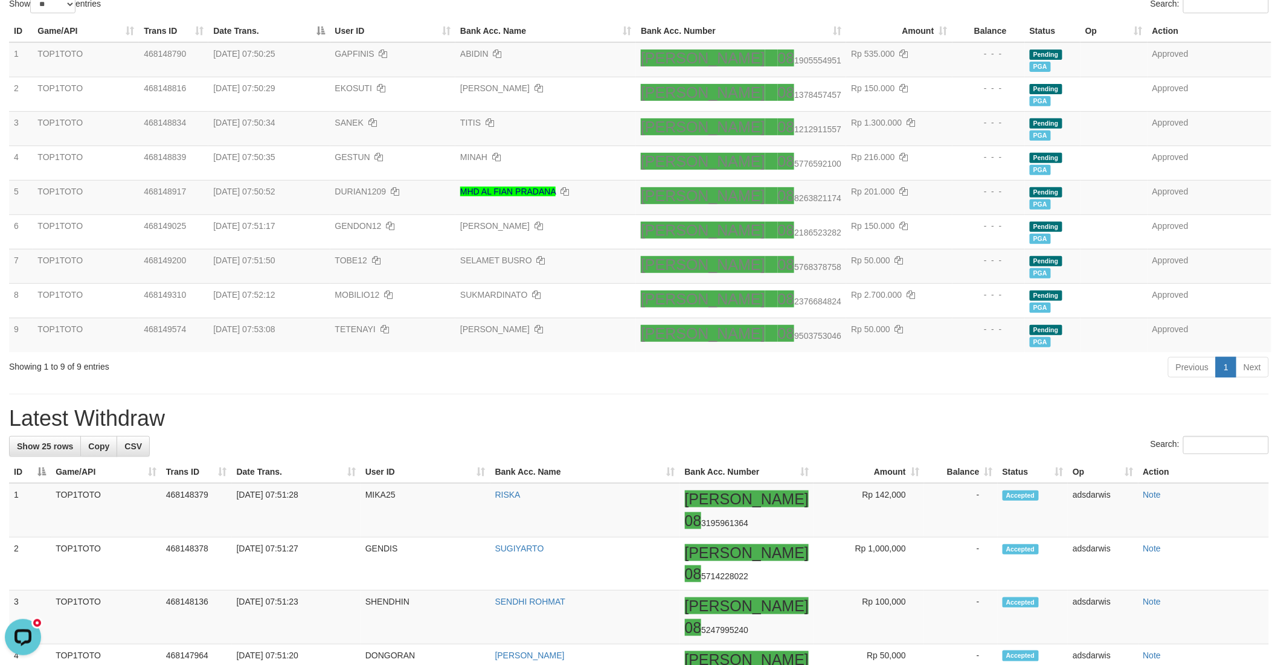
click at [831, 382] on div "Previous 1 Next" at bounding box center [905, 369] width 727 height 26
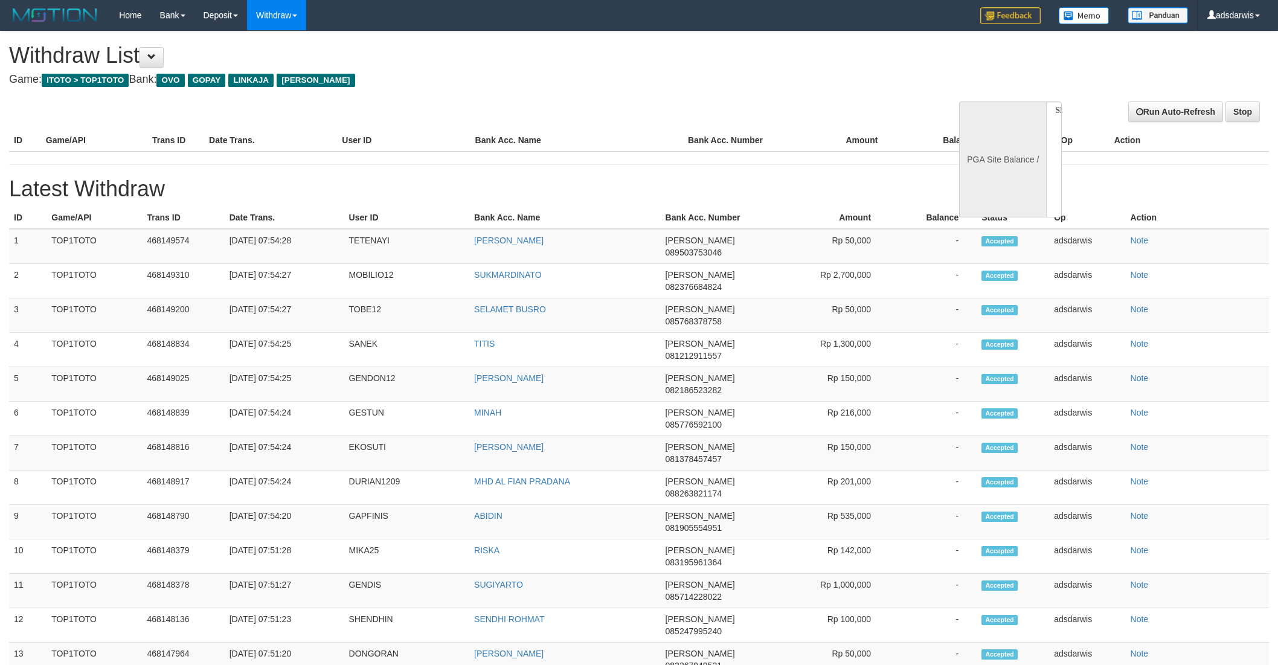
select select
select select "**"
select select
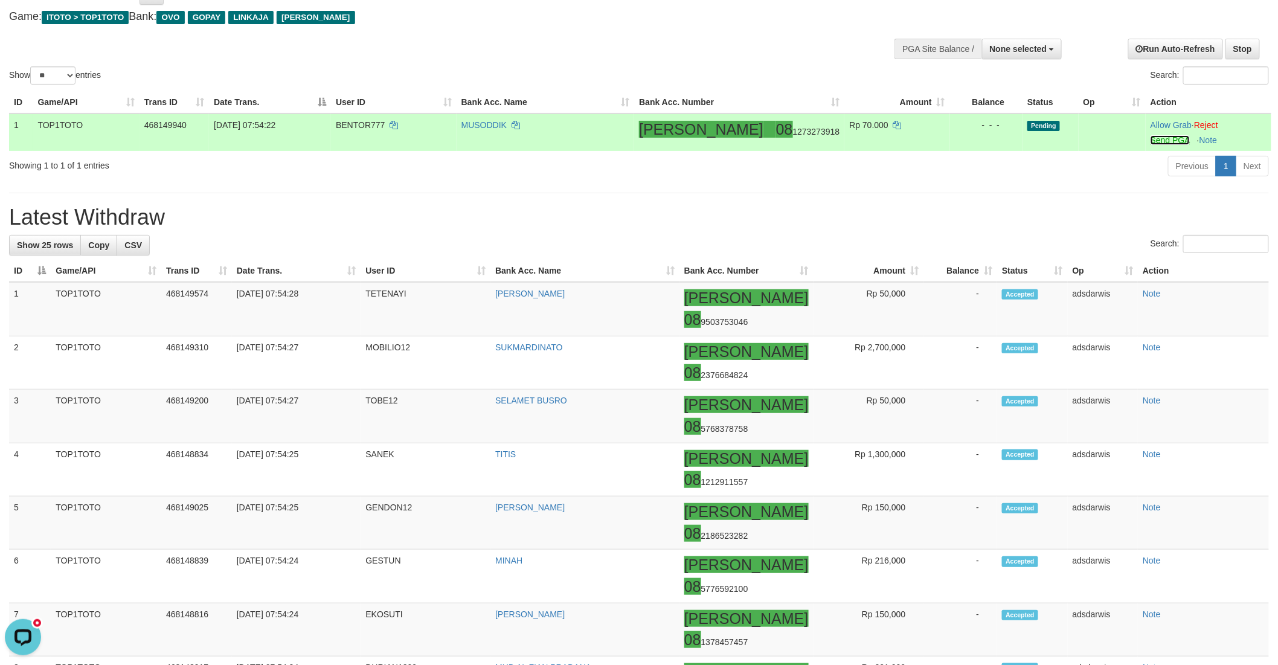
click at [1150, 139] on link "Send PGA" at bounding box center [1169, 140] width 39 height 10
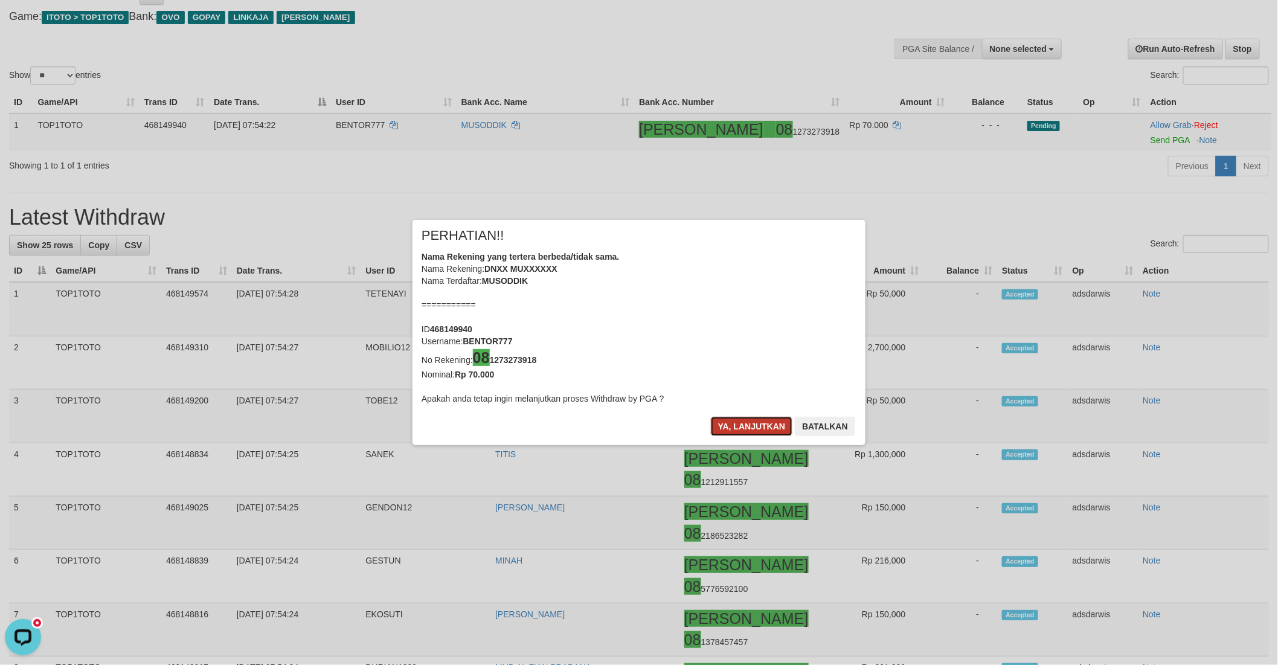
click at [740, 425] on button "Ya, lanjutkan" at bounding box center [752, 426] width 82 height 19
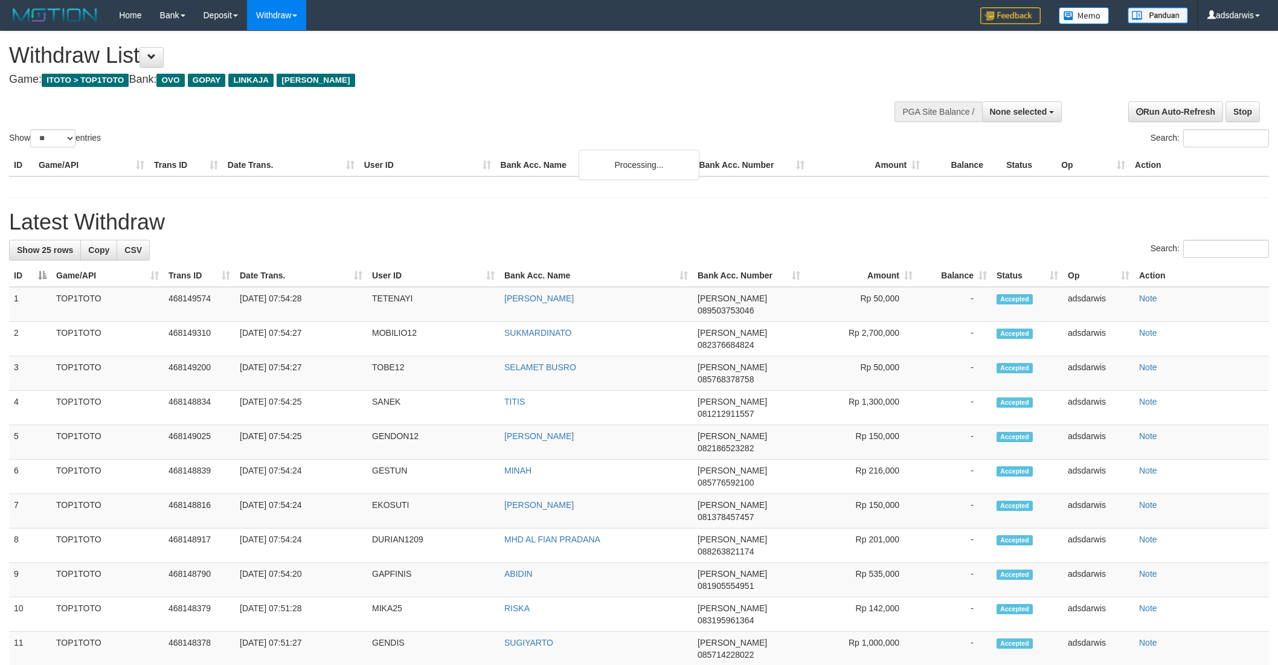
select select
select select "**"
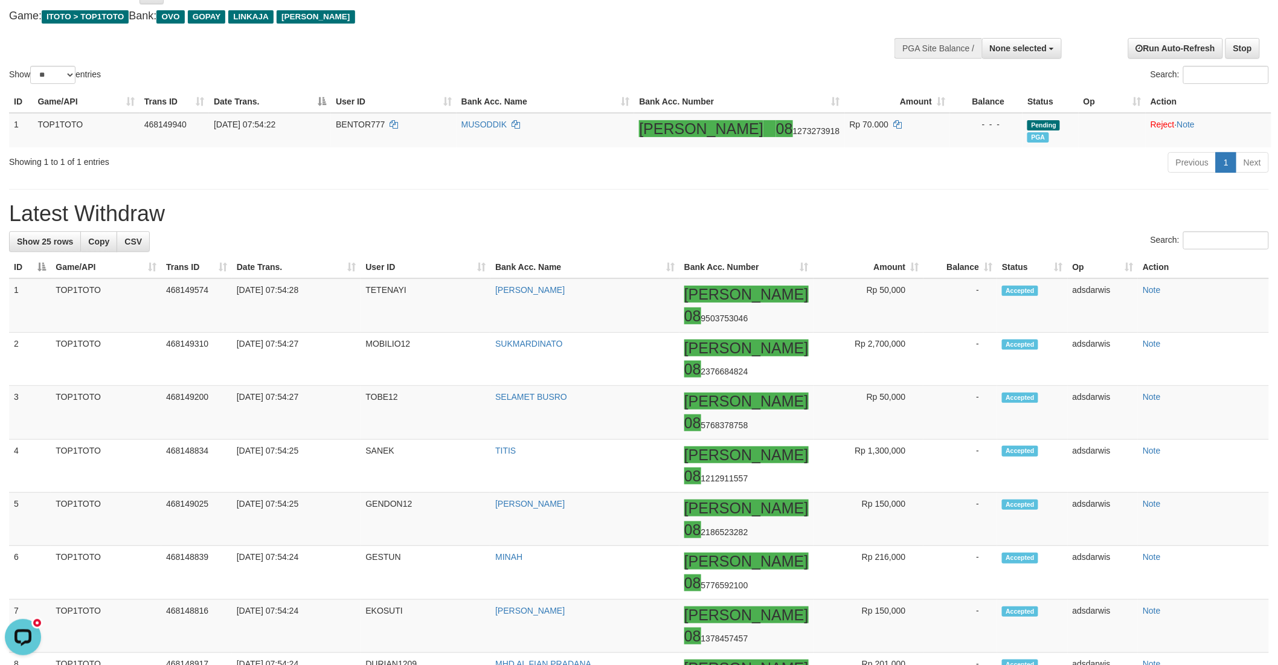
click at [612, 45] on div "Show ** ** ** *** entries Search:" at bounding box center [639, 27] width 1278 height 118
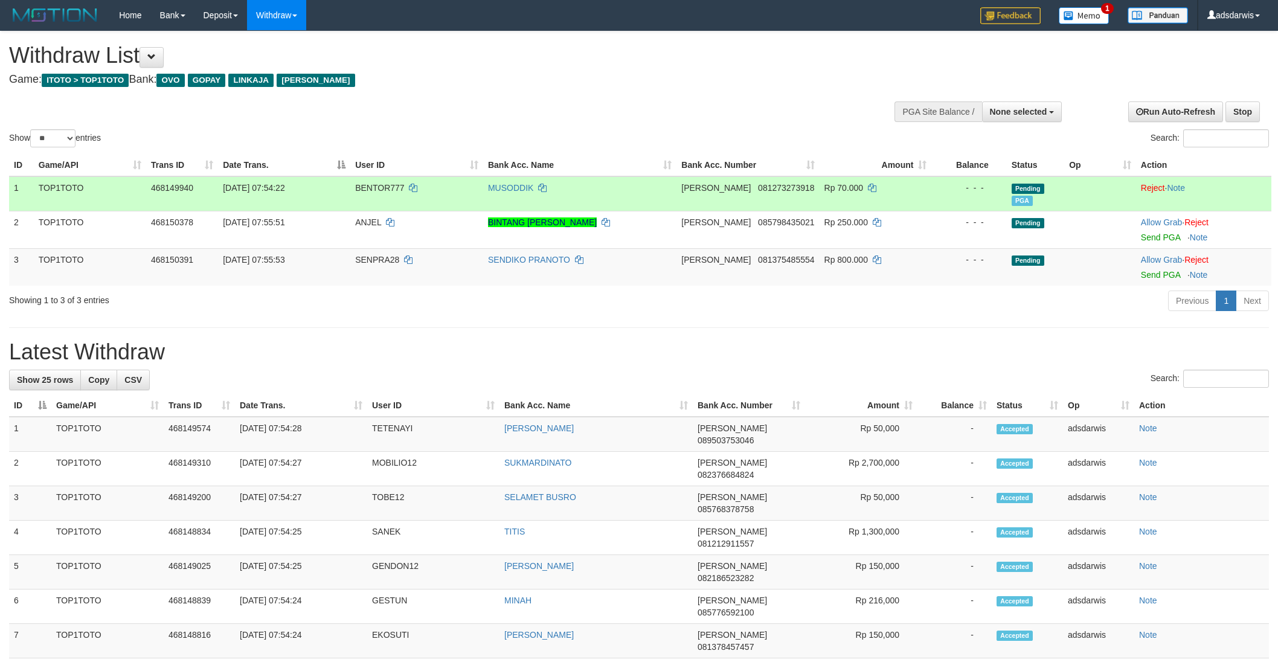
select select
select select "**"
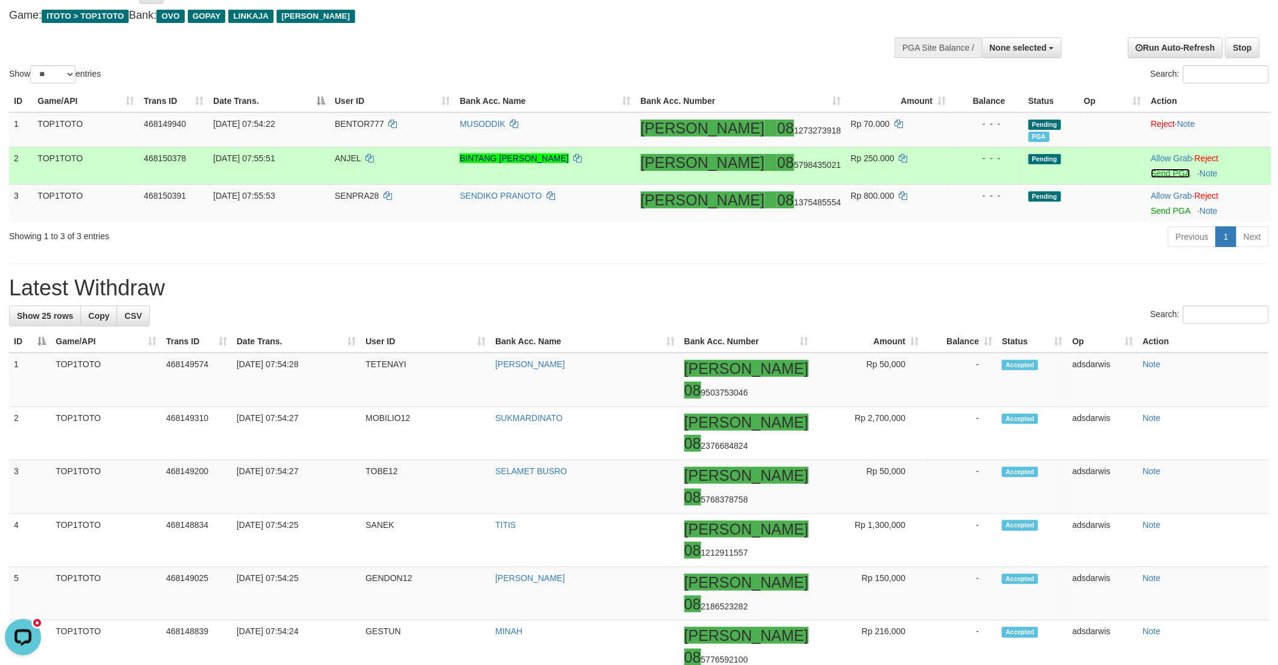
click at [1151, 168] on link "Send PGA" at bounding box center [1170, 173] width 39 height 10
click at [1151, 209] on link "Send PGA" at bounding box center [1170, 211] width 39 height 10
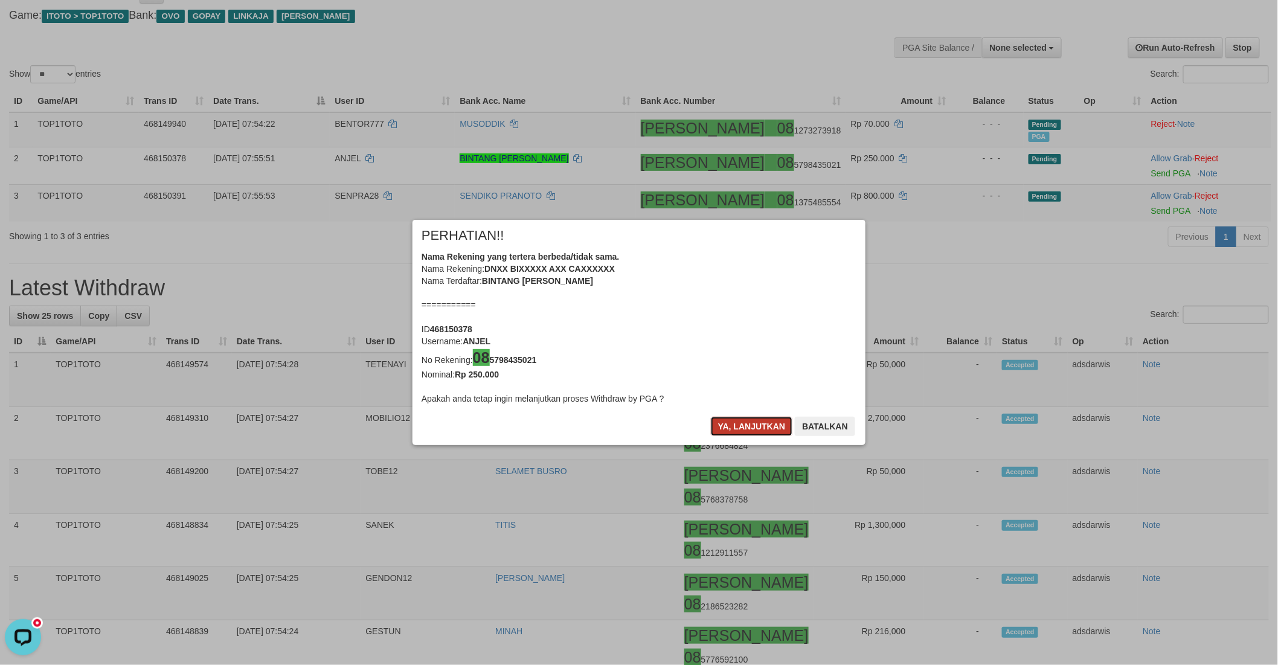
click at [739, 428] on button "Ya, lanjutkan" at bounding box center [752, 426] width 82 height 19
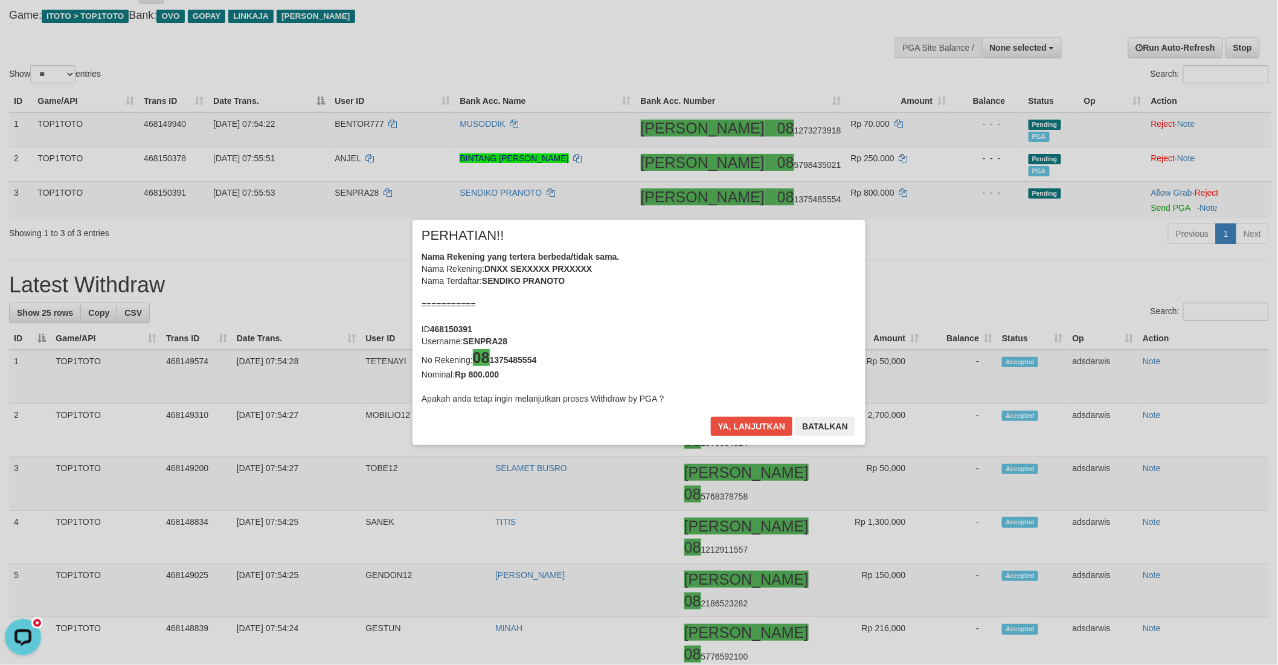
scroll to position [62, 0]
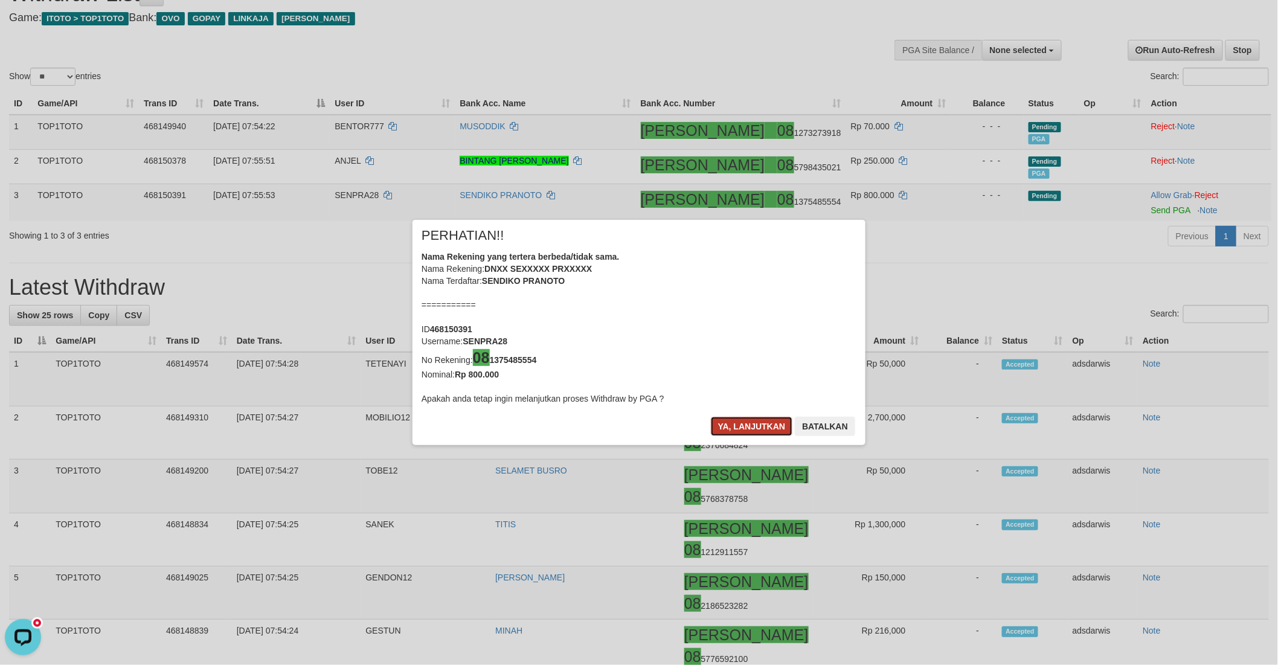
click at [750, 429] on button "Ya, lanjutkan" at bounding box center [752, 426] width 82 height 19
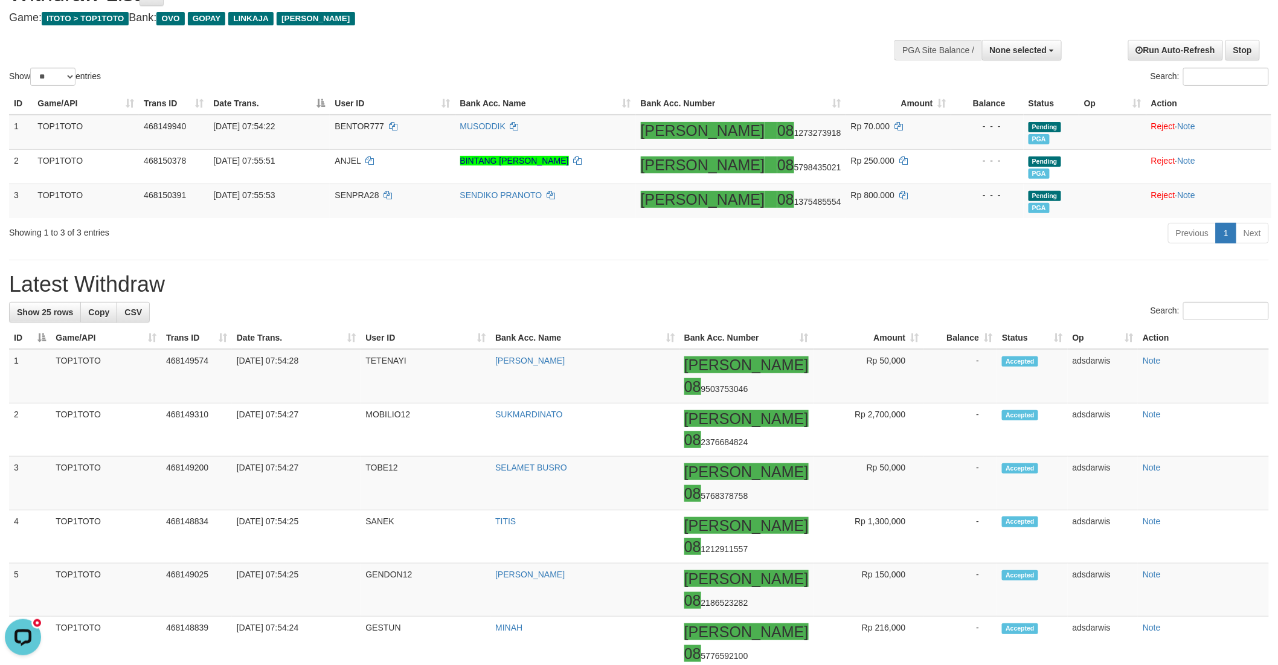
click at [605, 50] on div "Show ** ** ** *** entries Search:" at bounding box center [639, 29] width 1278 height 118
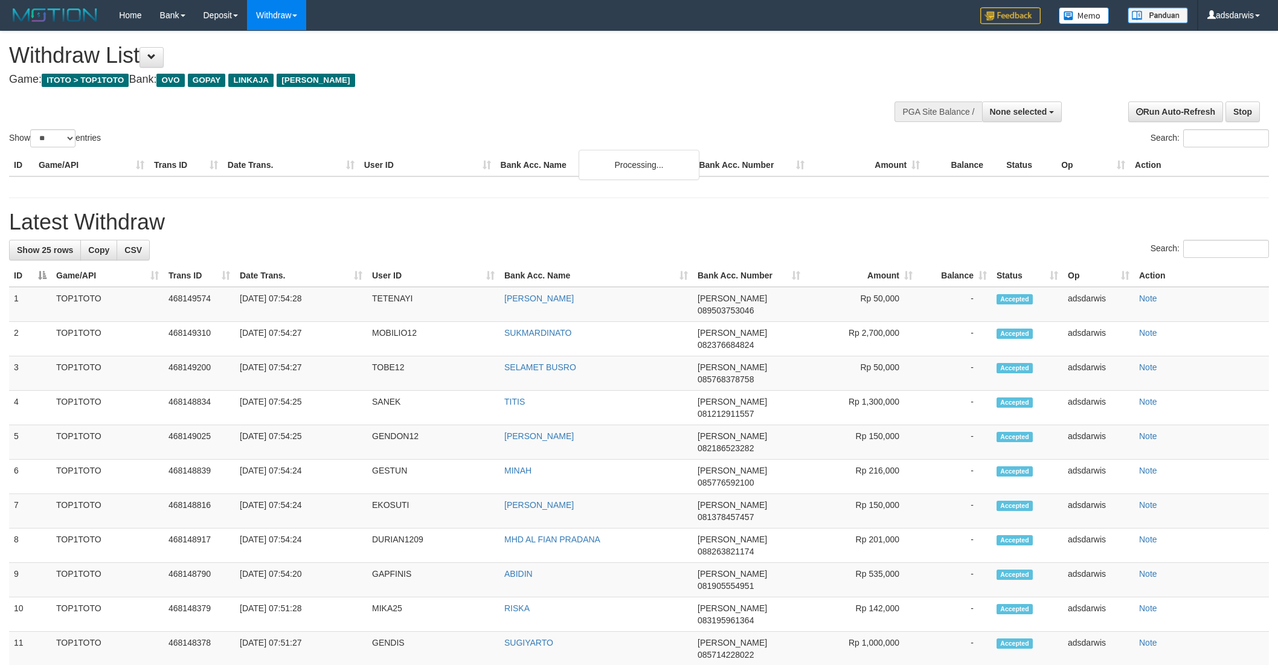
select select
select select "**"
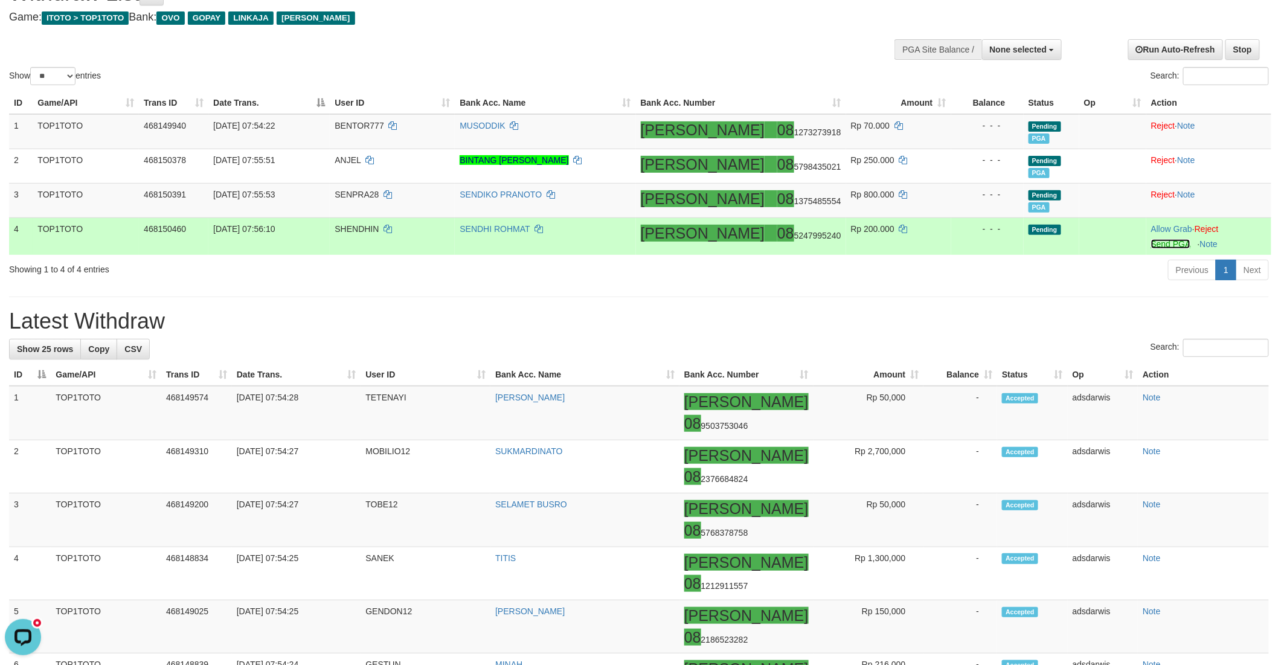
click at [1155, 239] on link "Send PGA" at bounding box center [1170, 244] width 39 height 10
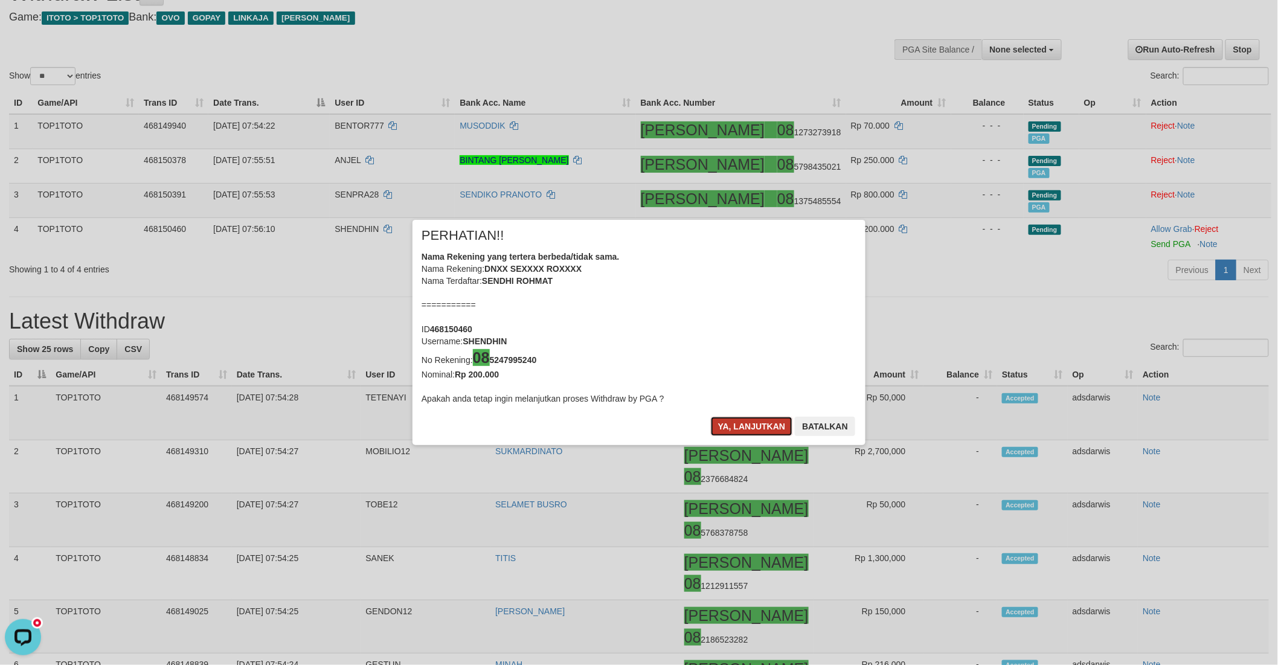
click at [719, 427] on button "Ya, lanjutkan" at bounding box center [752, 426] width 82 height 19
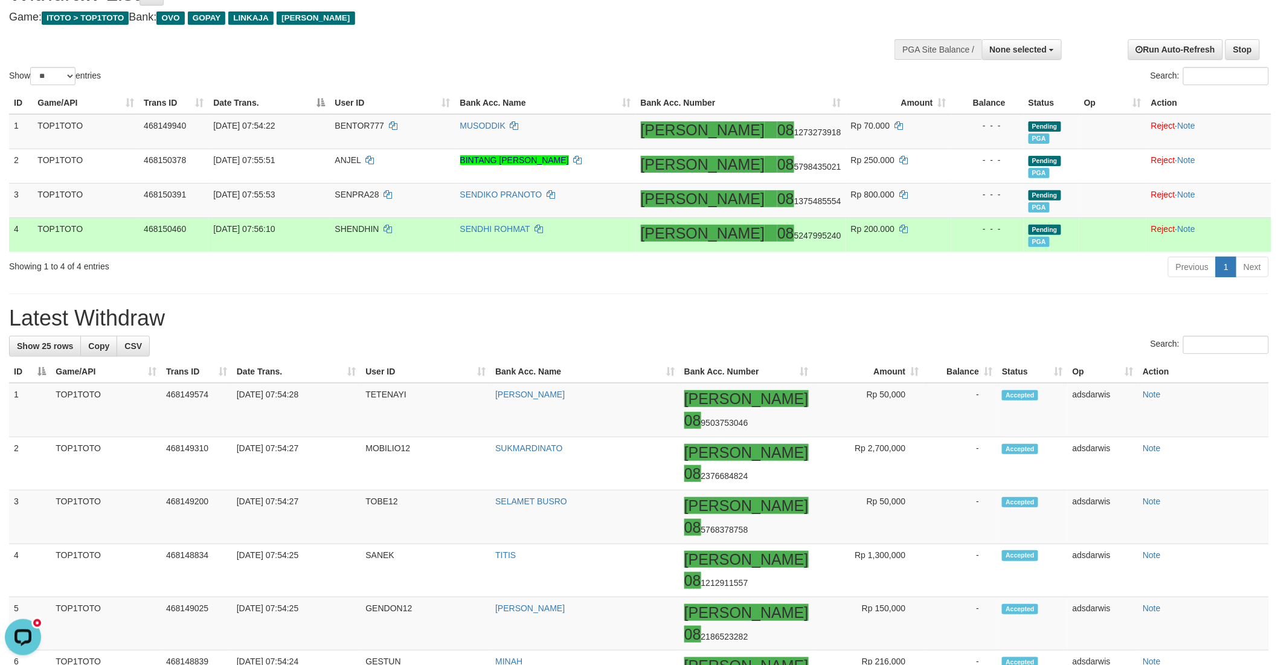
click at [381, 220] on td "SHENDHIN" at bounding box center [392, 234] width 125 height 34
copy td "SHENDHIN"
click at [543, 225] on icon at bounding box center [538, 229] width 8 height 8
copy td "SHENDHIN"
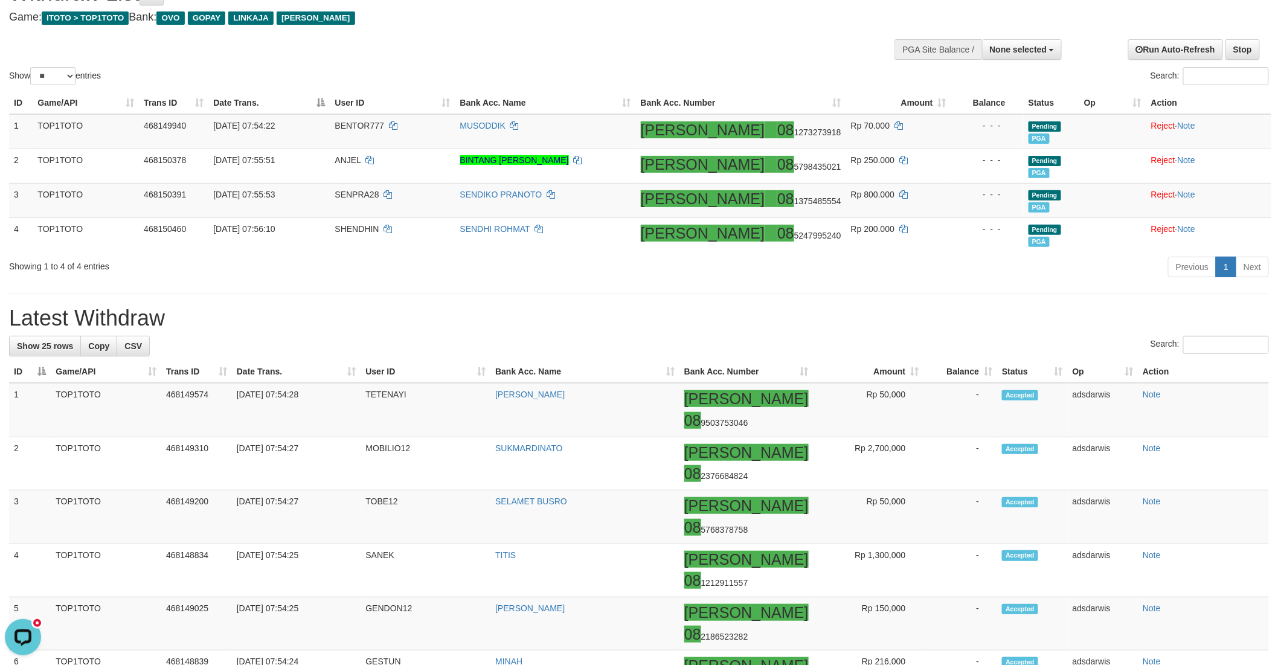
click at [607, 50] on div "Show ** ** ** *** entries Search:" at bounding box center [639, 28] width 1278 height 118
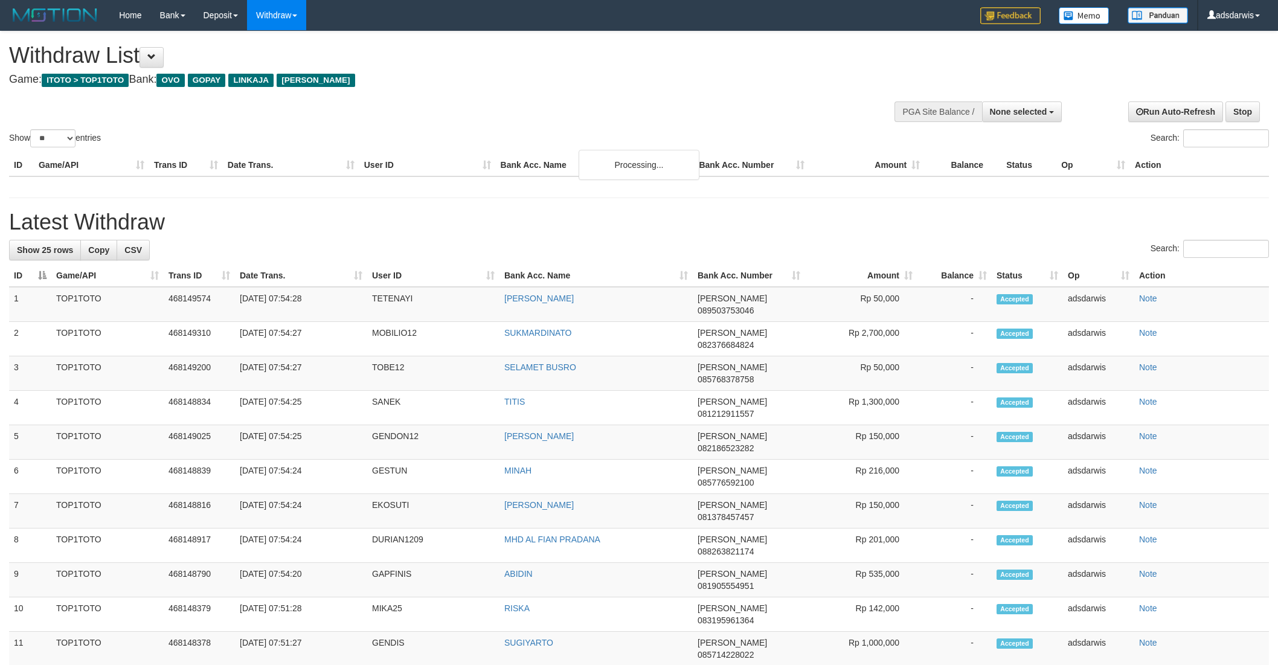
select select
select select "**"
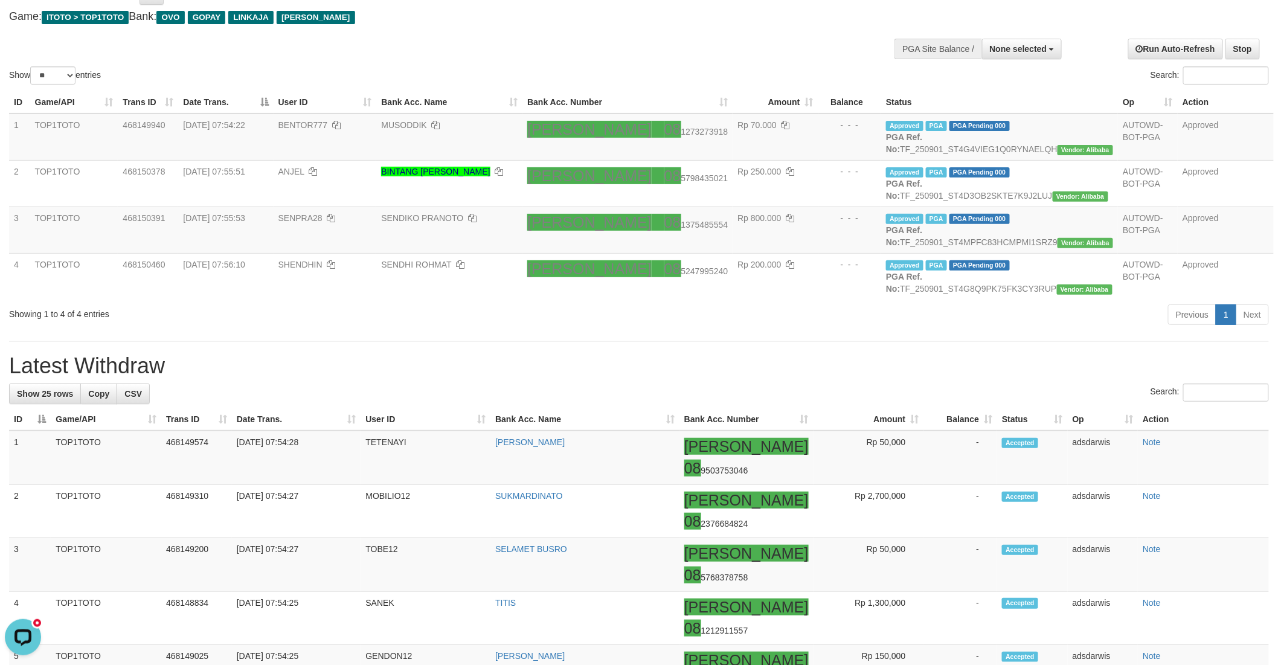
click at [630, 35] on div "Show ** ** ** *** entries Search:" at bounding box center [639, 28] width 1278 height 118
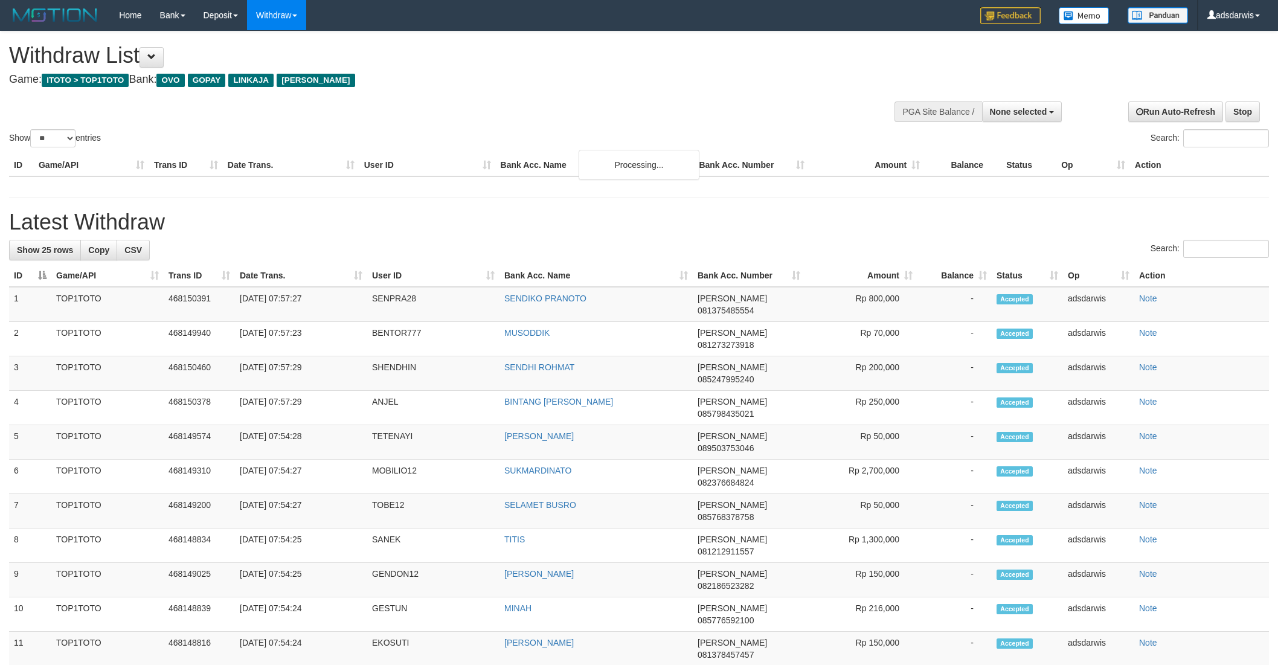
select select
select select "**"
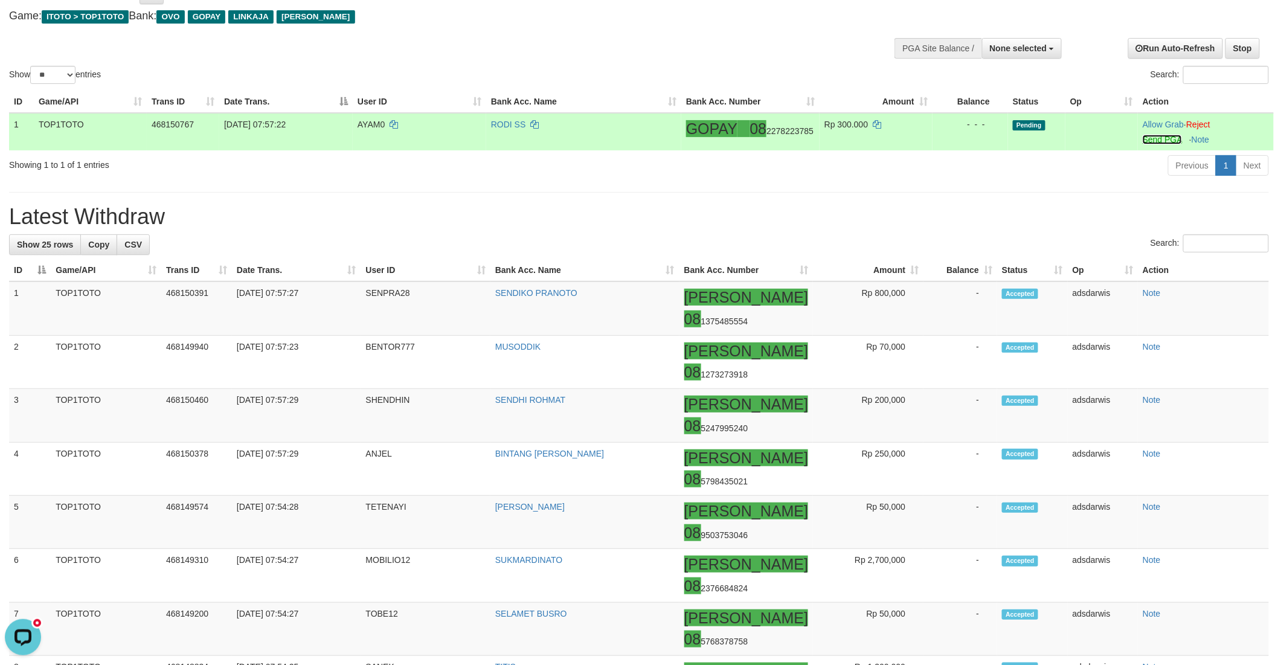
click at [1152, 140] on link "Send PGA" at bounding box center [1162, 140] width 39 height 10
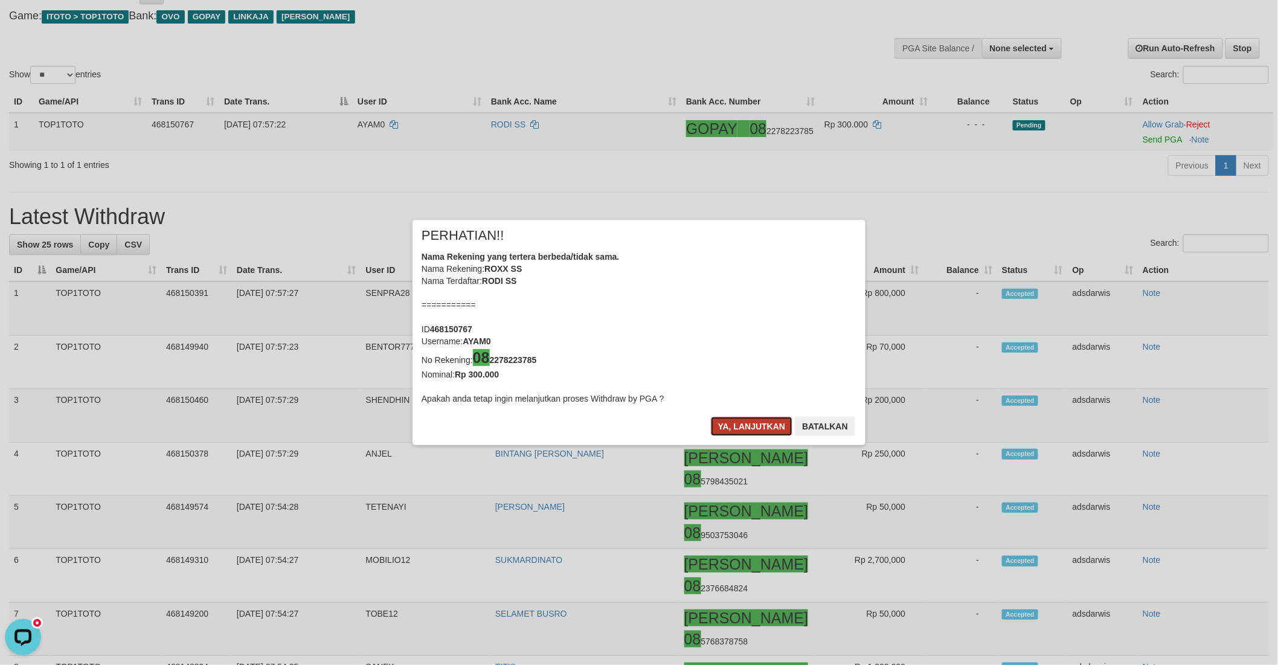
click at [746, 421] on button "Ya, lanjutkan" at bounding box center [752, 426] width 82 height 19
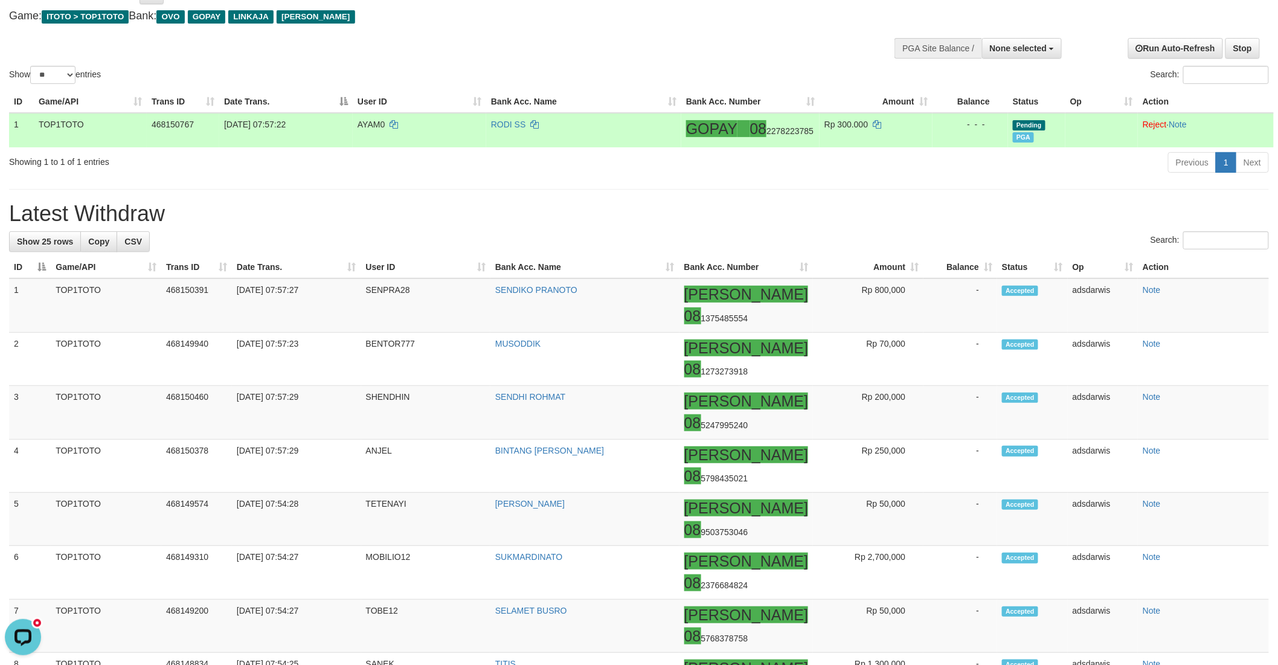
click at [348, 114] on td "[DATE] 07:57:22" at bounding box center [285, 130] width 133 height 34
click at [368, 120] on span "AYAM0" at bounding box center [371, 125] width 27 height 10
copy td "AYAM0"
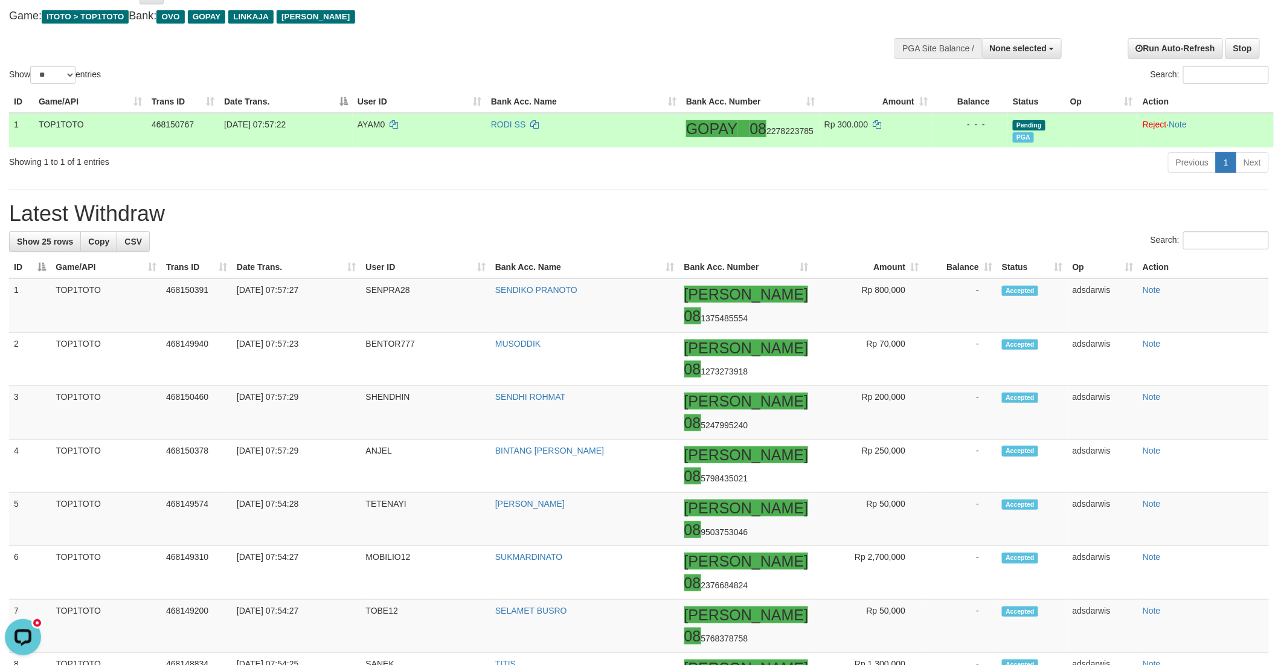
click at [538, 117] on td "RODI SS" at bounding box center [583, 130] width 195 height 34
click at [539, 120] on td "RODI SS" at bounding box center [583, 130] width 195 height 34
click at [538, 120] on icon at bounding box center [534, 124] width 8 height 8
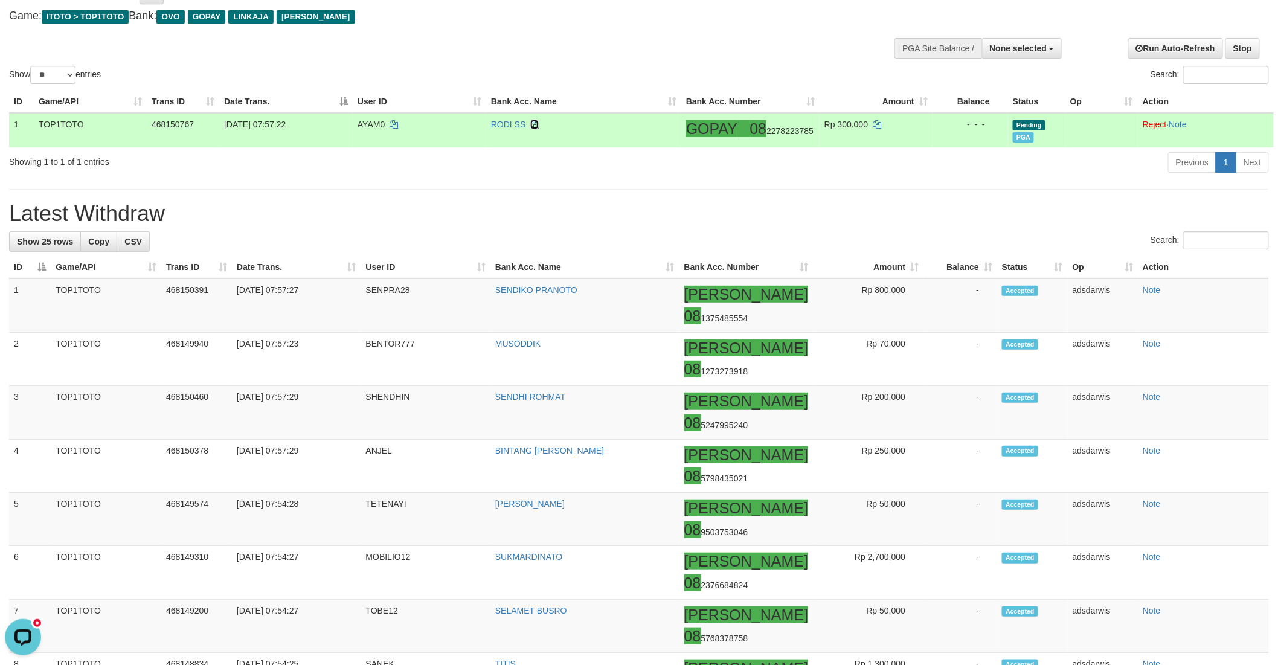
click at [538, 120] on icon at bounding box center [534, 124] width 8 height 8
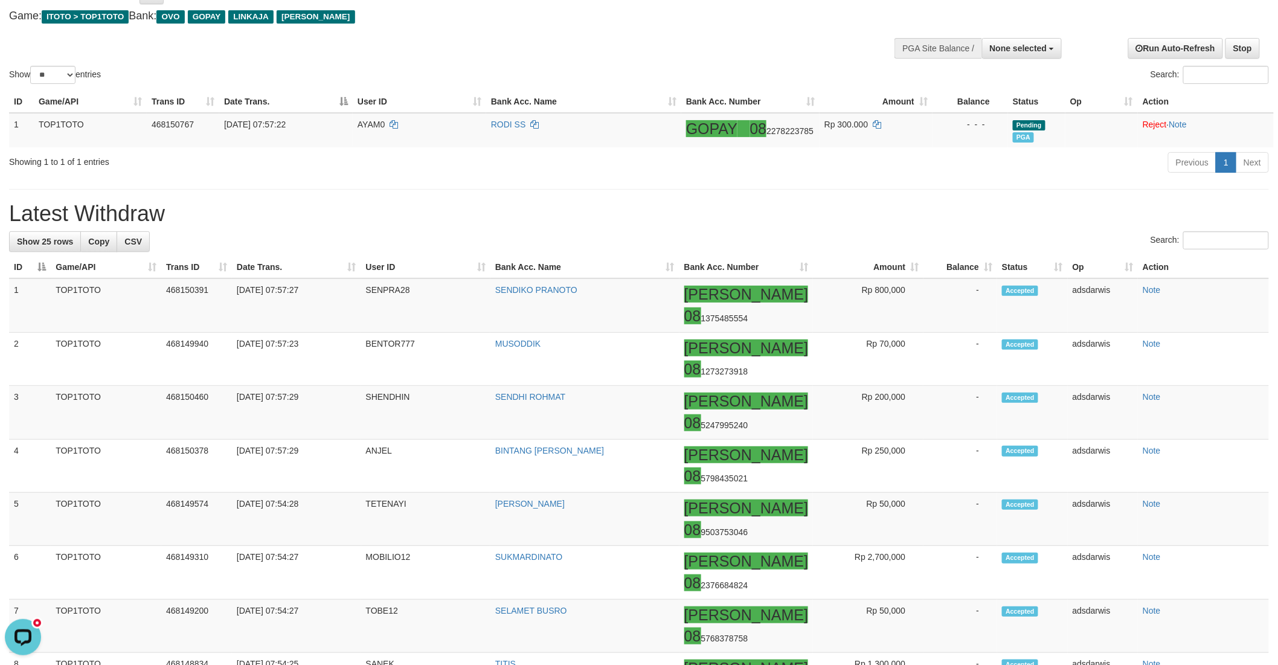
click at [789, 214] on h1 "Latest Withdraw" at bounding box center [639, 214] width 1260 height 24
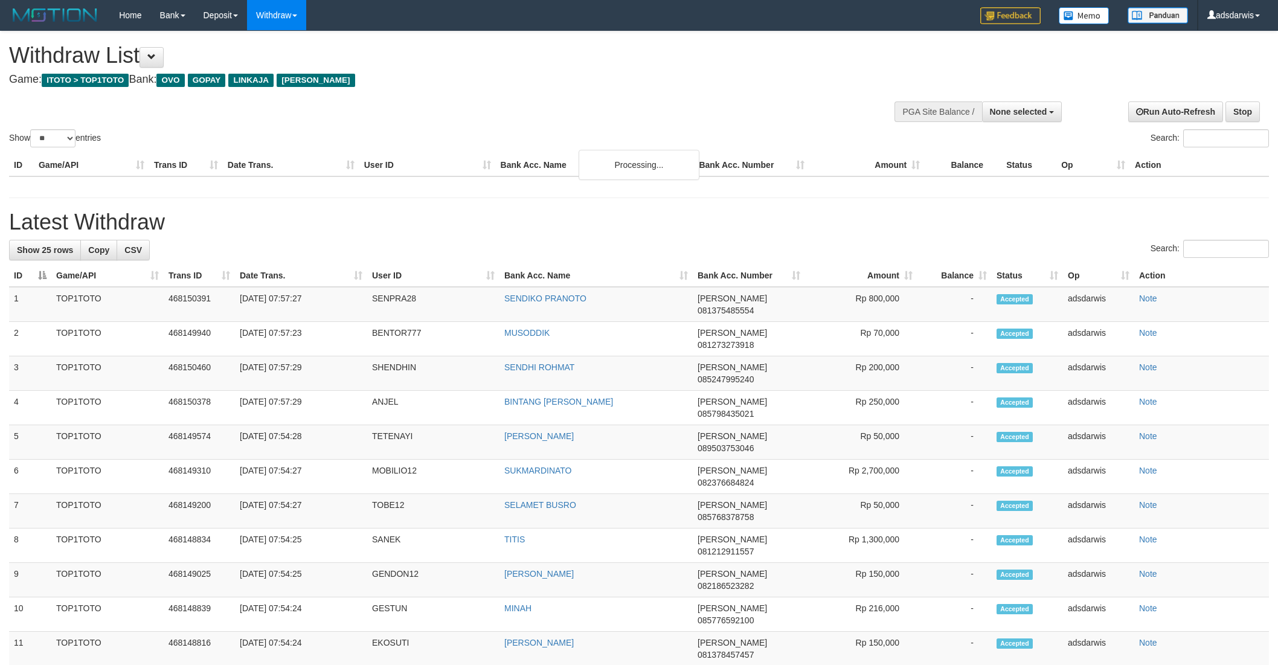
select select
select select "**"
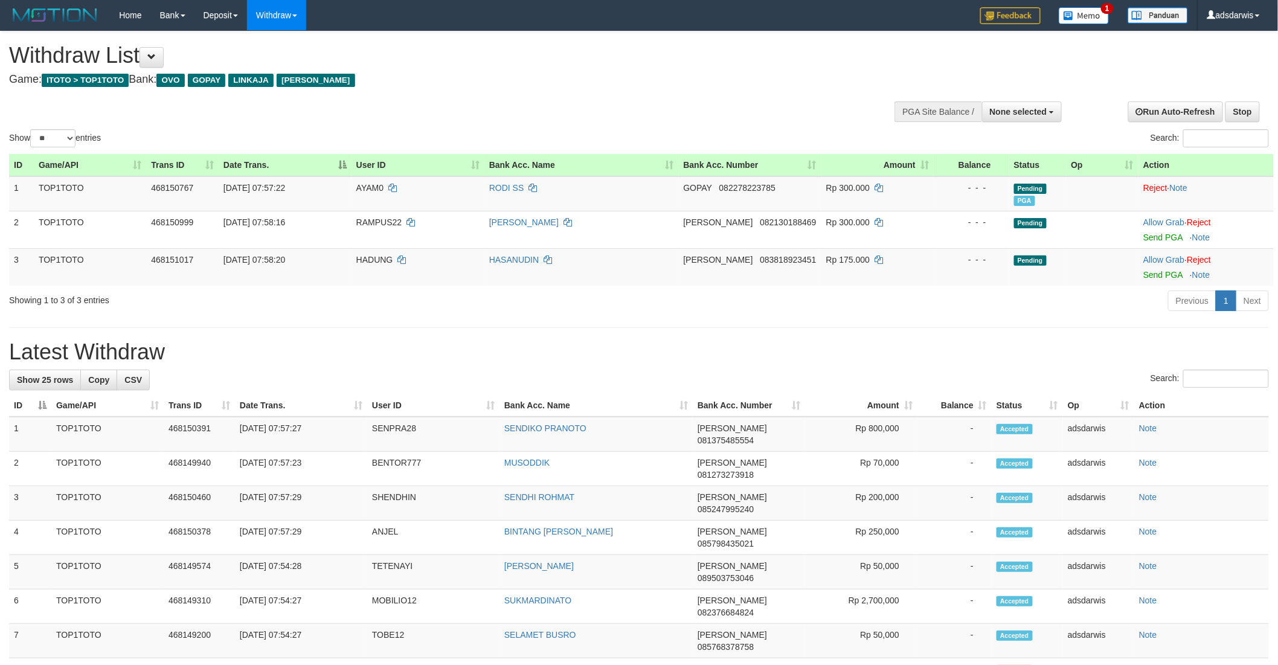
scroll to position [67, 0]
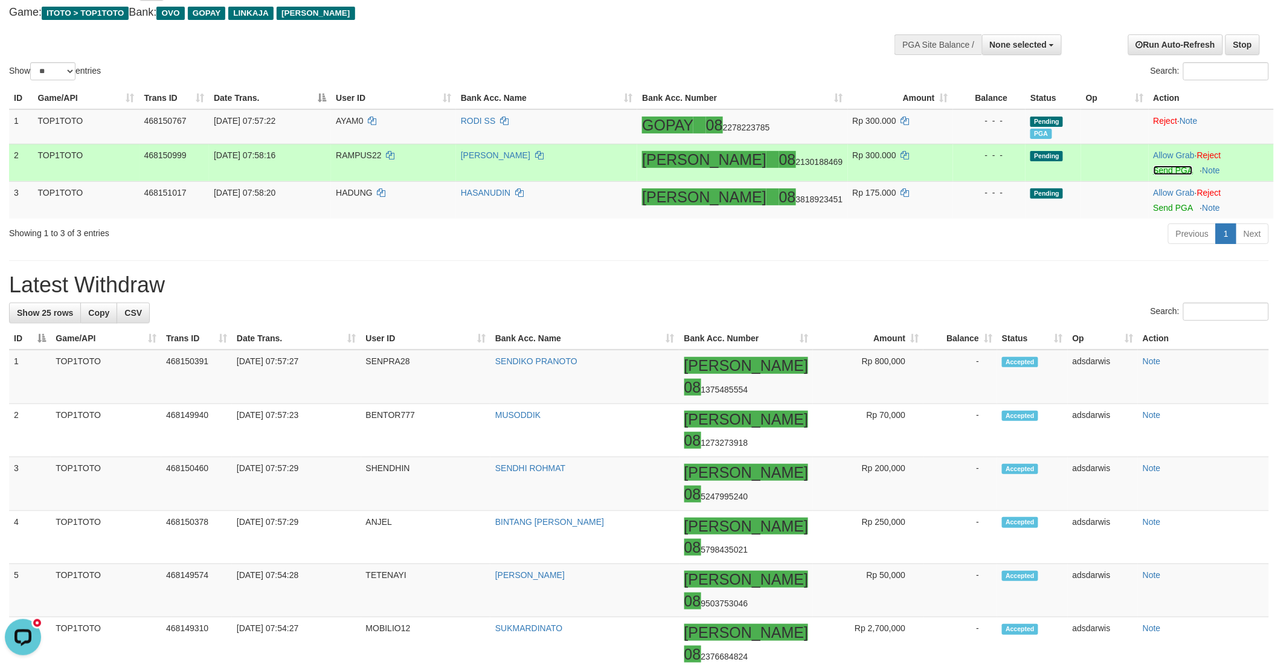
click at [1153, 170] on link "Send PGA" at bounding box center [1172, 170] width 39 height 10
click at [1155, 206] on link "Send PGA" at bounding box center [1172, 208] width 39 height 10
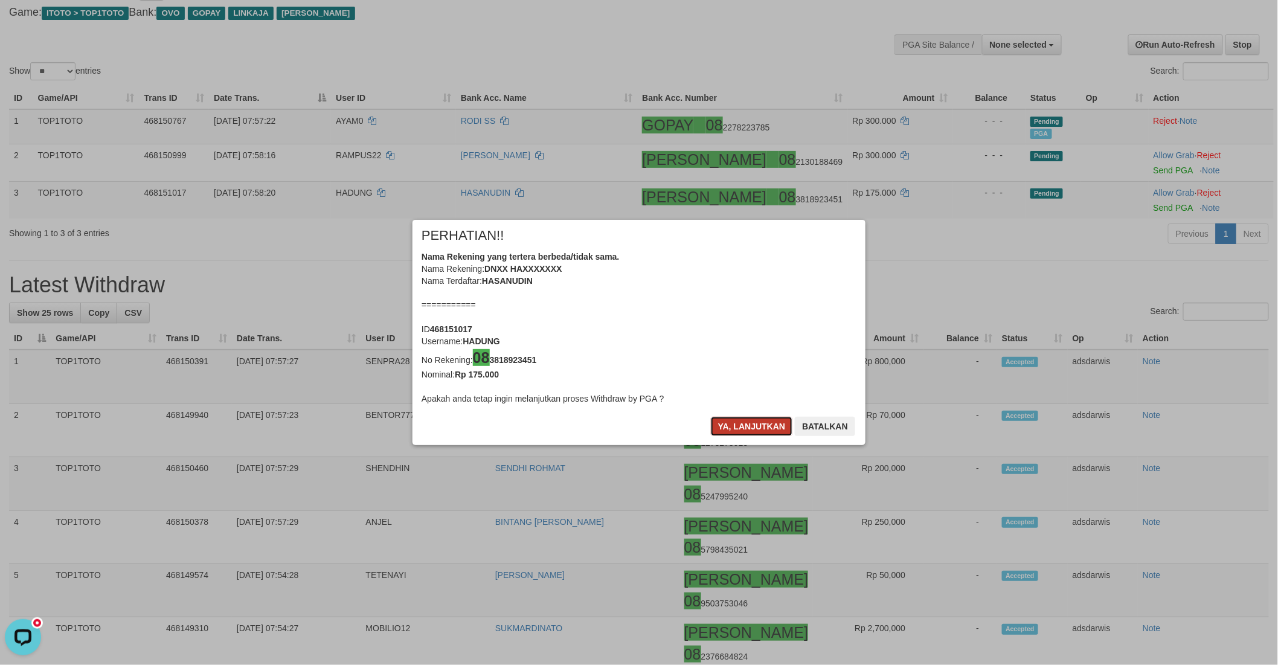
click at [728, 426] on button "Ya, lanjutkan" at bounding box center [752, 426] width 82 height 19
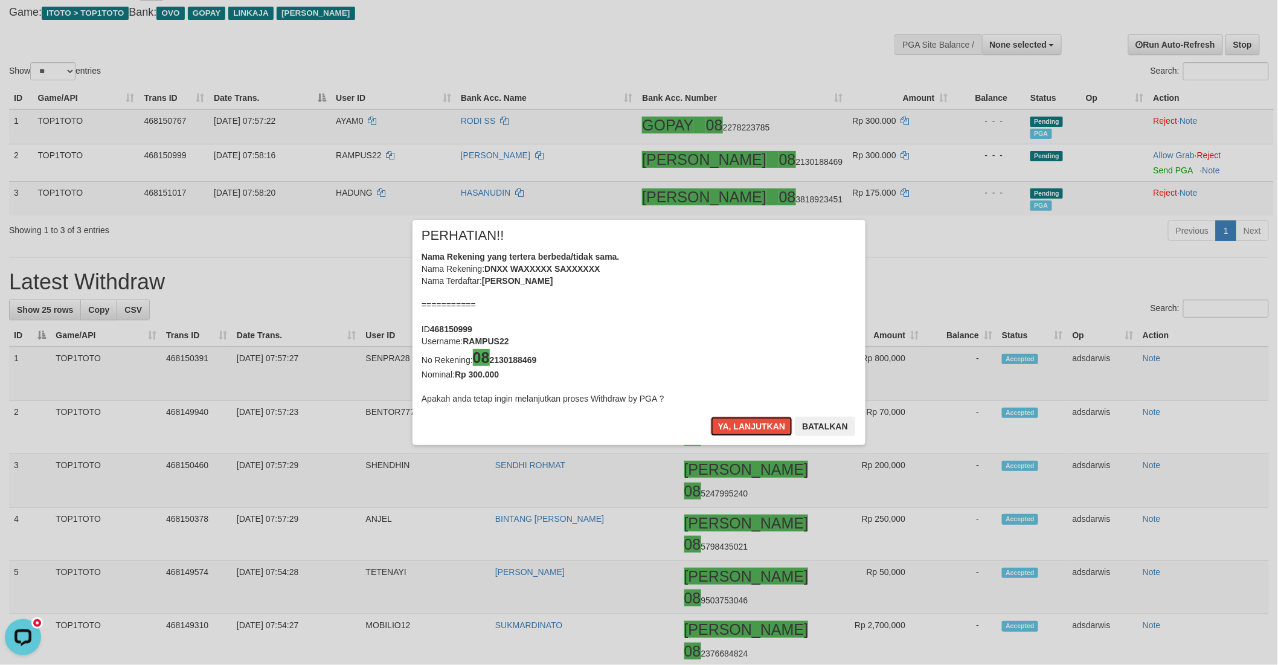
click at [728, 426] on button "Ya, lanjutkan" at bounding box center [752, 426] width 82 height 19
